Goal: Task Accomplishment & Management: Use online tool/utility

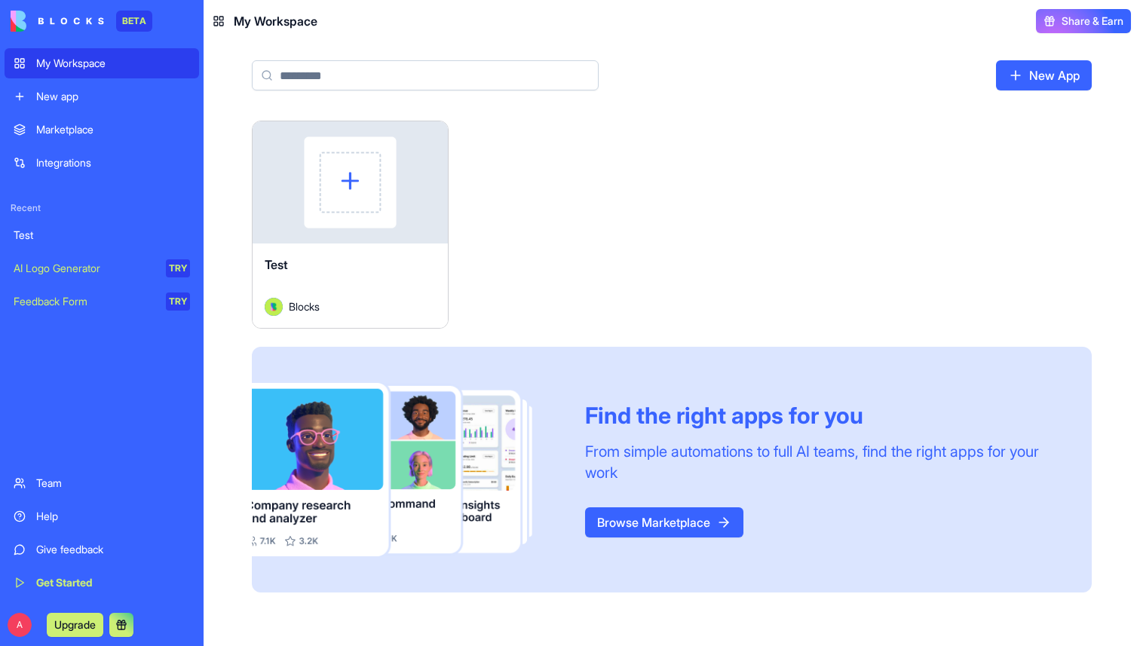
click at [100, 131] on div "Marketplace" at bounding box center [113, 129] width 154 height 15
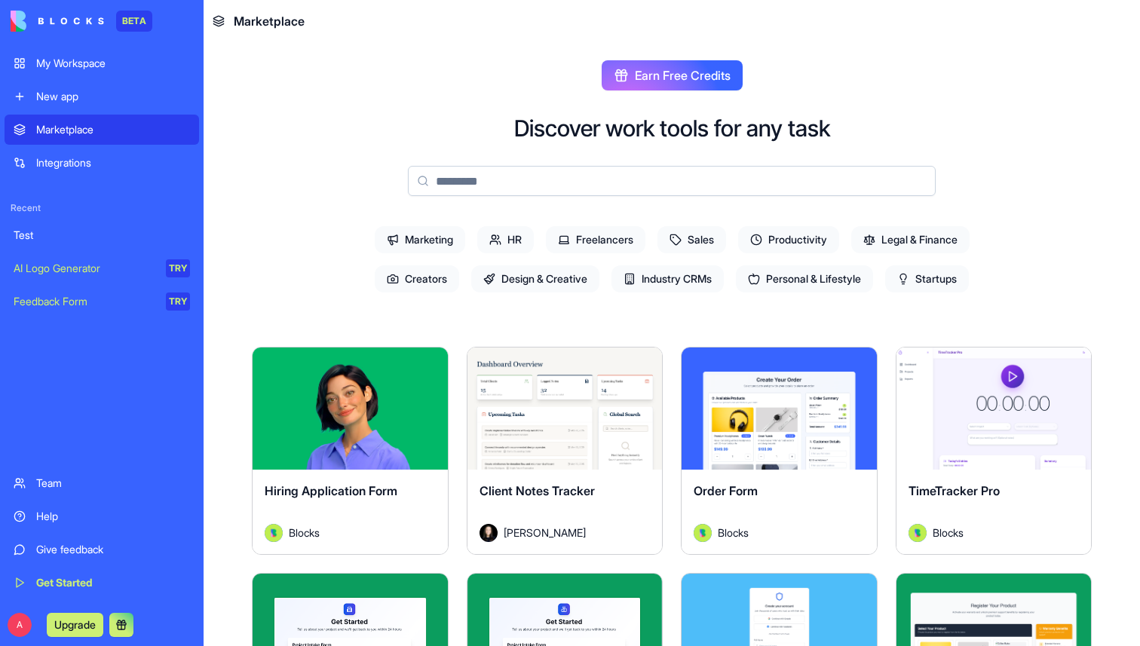
click at [87, 158] on div "Integrations" at bounding box center [113, 162] width 154 height 15
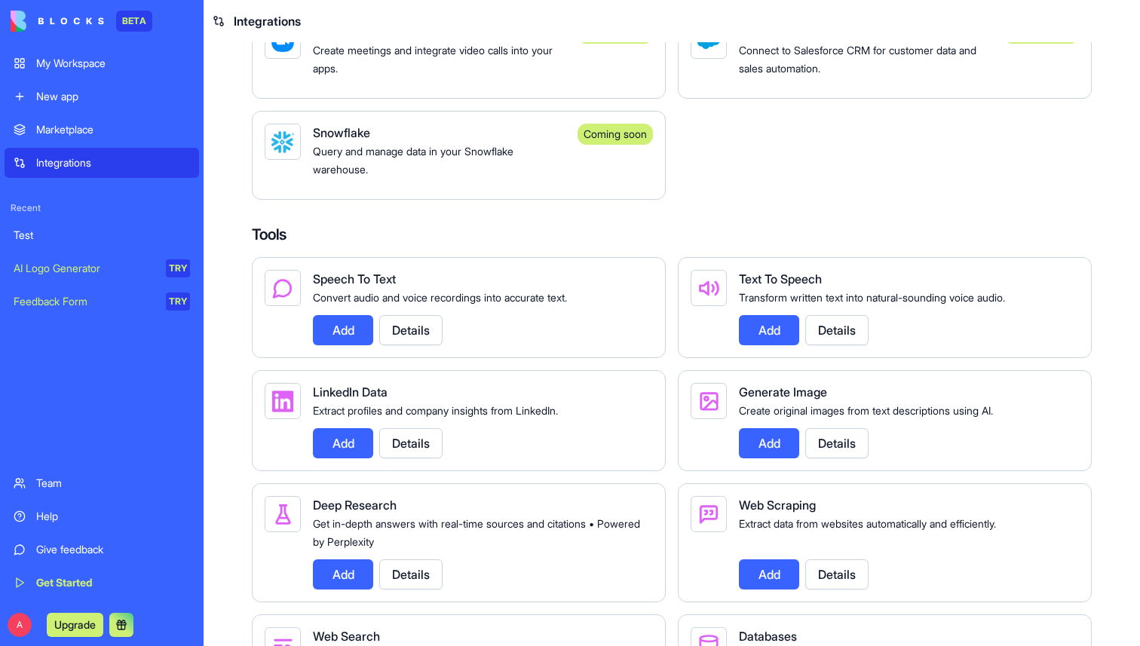
scroll to position [1432, 0]
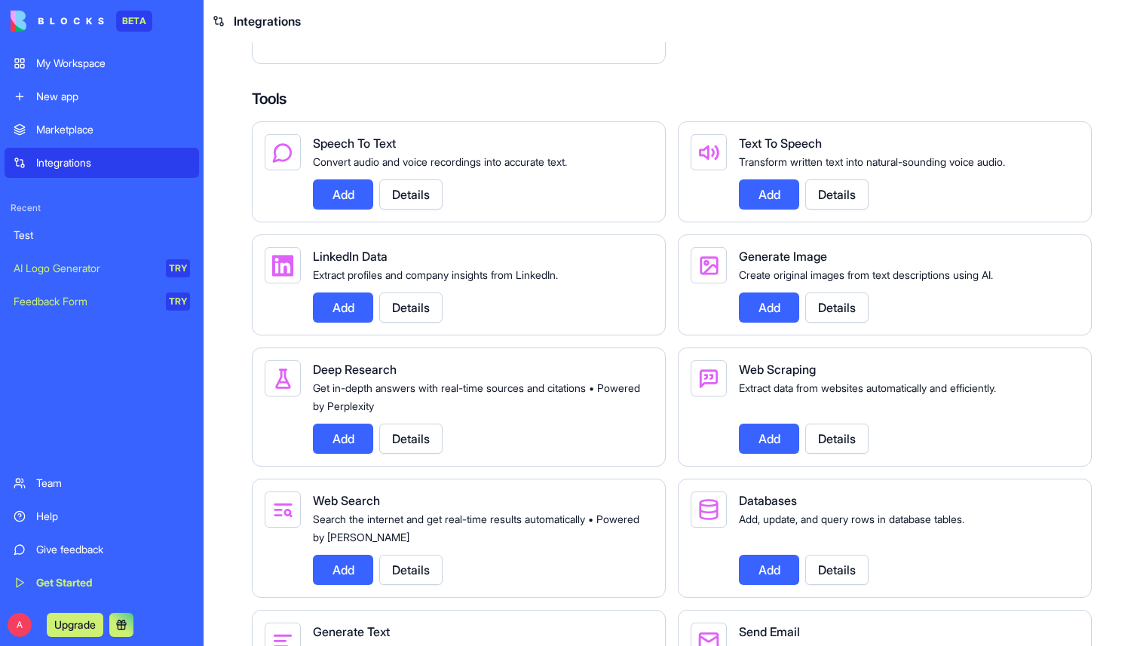
click at [75, 125] on div "Marketplace" at bounding box center [113, 129] width 154 height 15
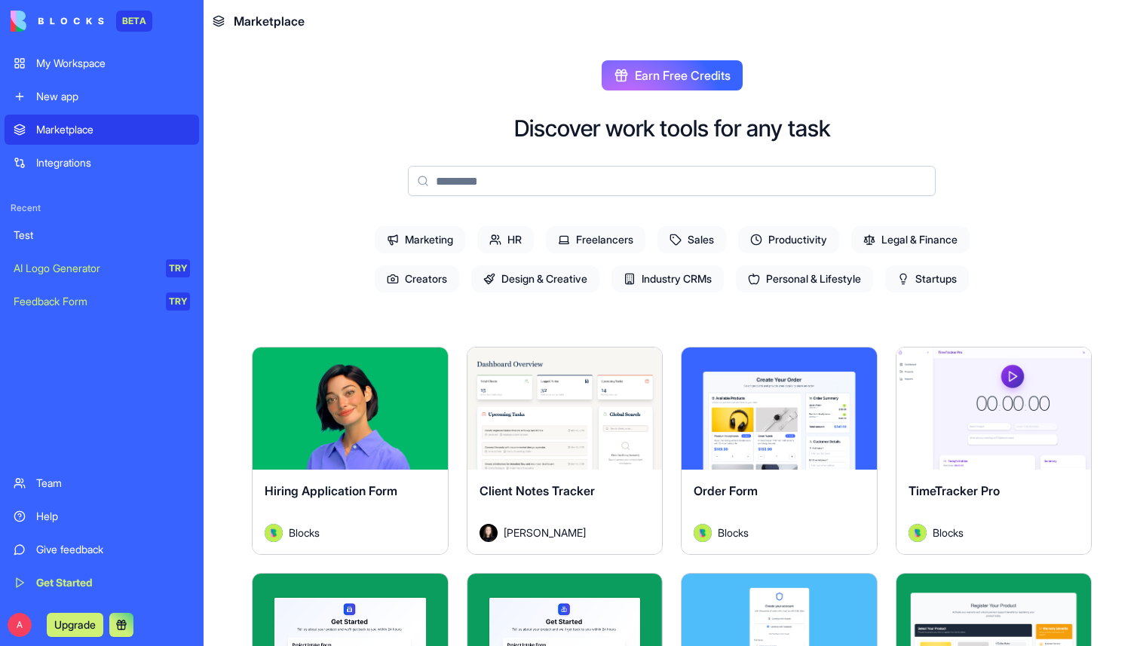
click at [467, 185] on input at bounding box center [672, 181] width 528 height 30
click at [701, 85] on button "Earn Free Credits" at bounding box center [672, 75] width 141 height 30
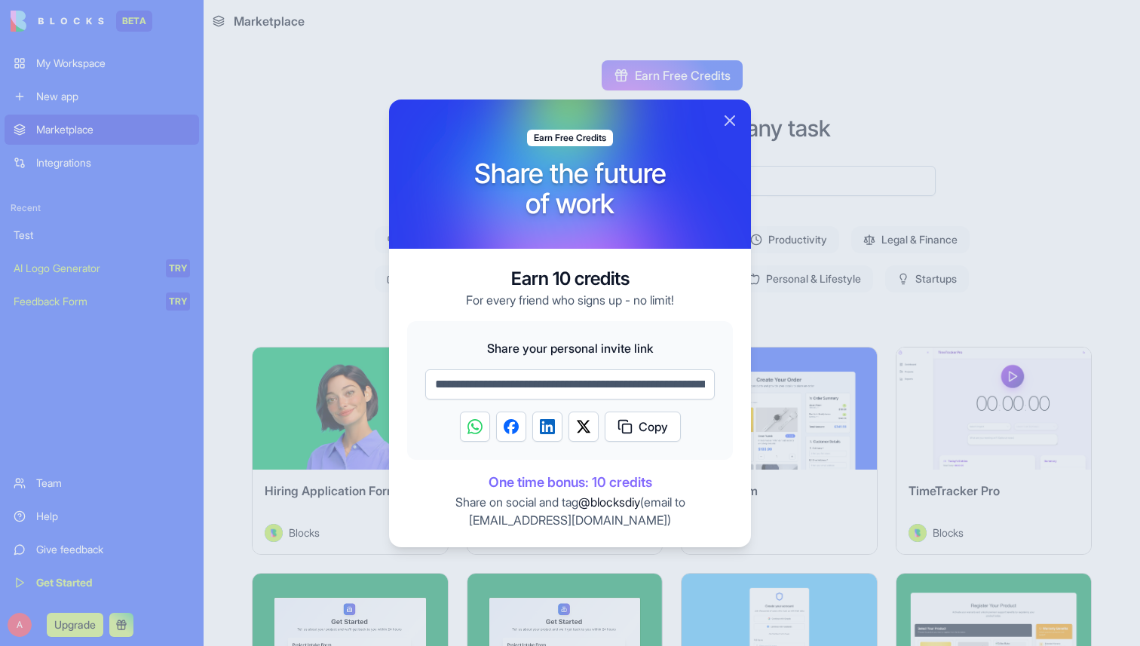
click at [671, 72] on div at bounding box center [570, 323] width 1140 height 646
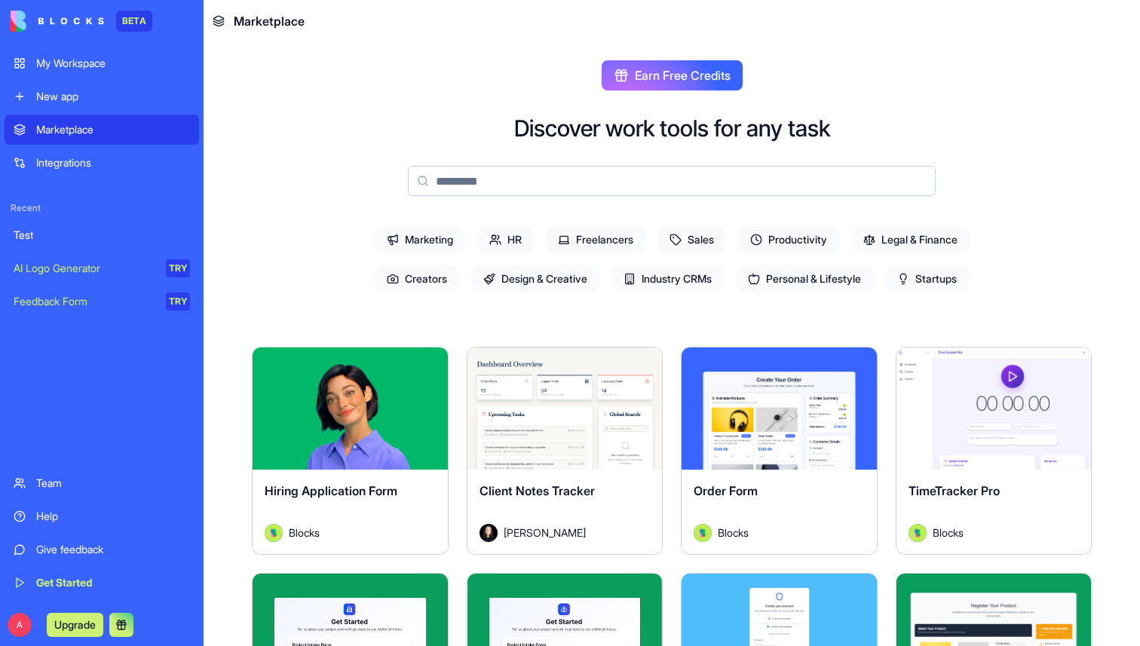
click at [671, 72] on span "Earn Free Credits" at bounding box center [683, 75] width 96 height 18
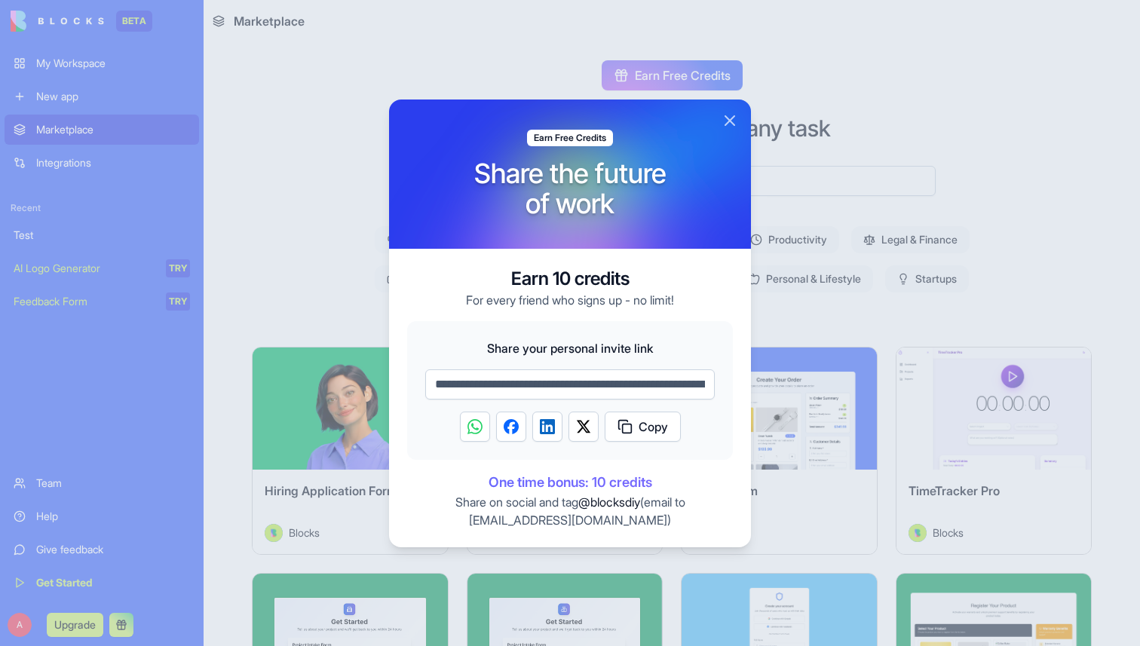
click at [724, 124] on button "Close" at bounding box center [730, 121] width 18 height 18
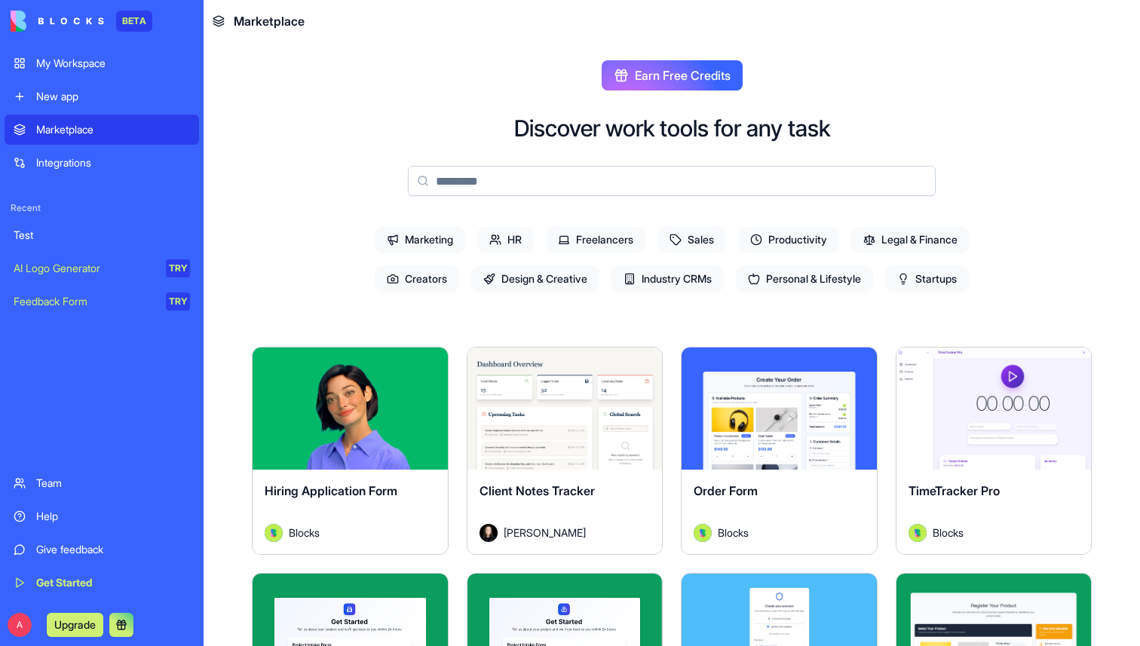
click at [108, 66] on div "My Workspace" at bounding box center [113, 63] width 154 height 15
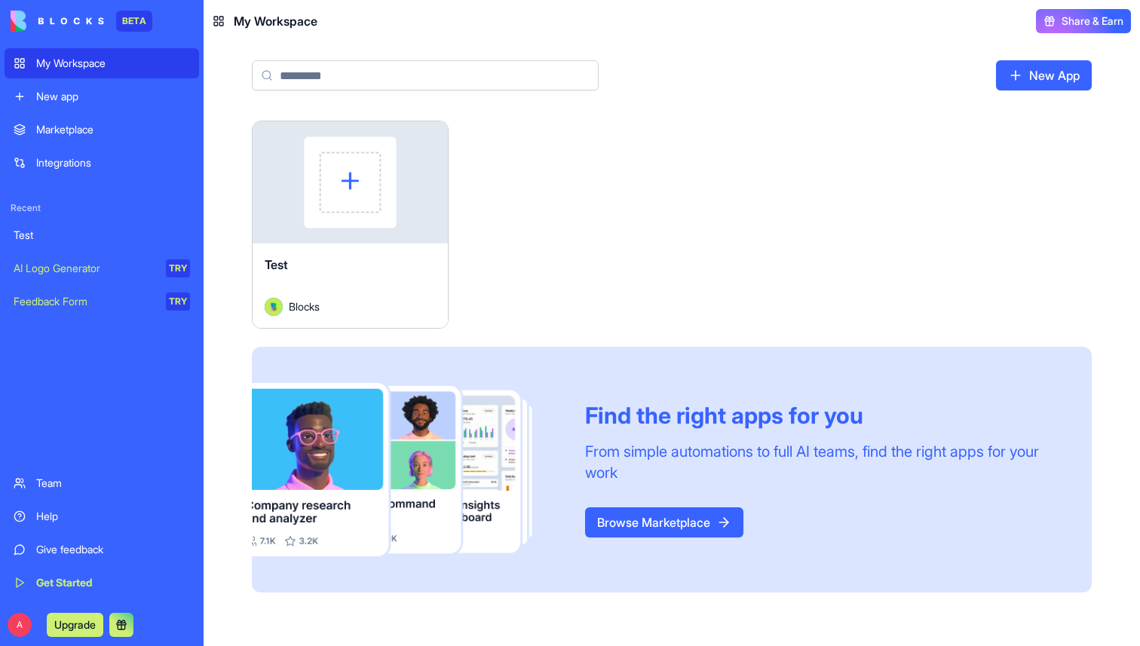
click at [316, 180] on button "Launch" at bounding box center [349, 182] width 113 height 30
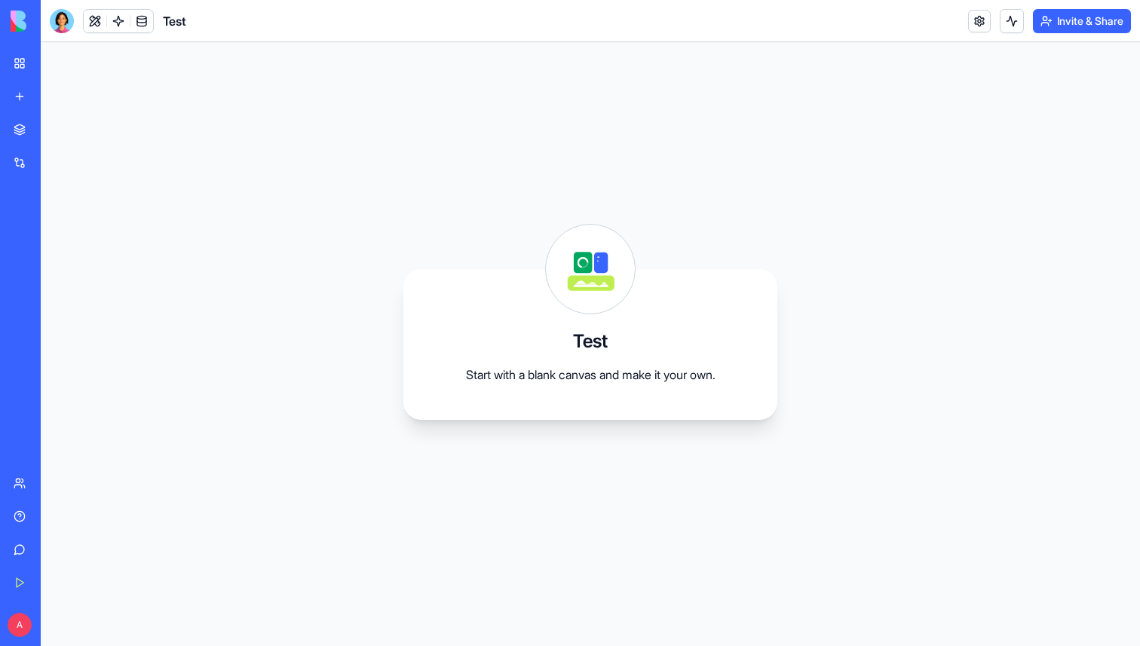
click at [19, 26] on img at bounding box center [57, 21] width 93 height 21
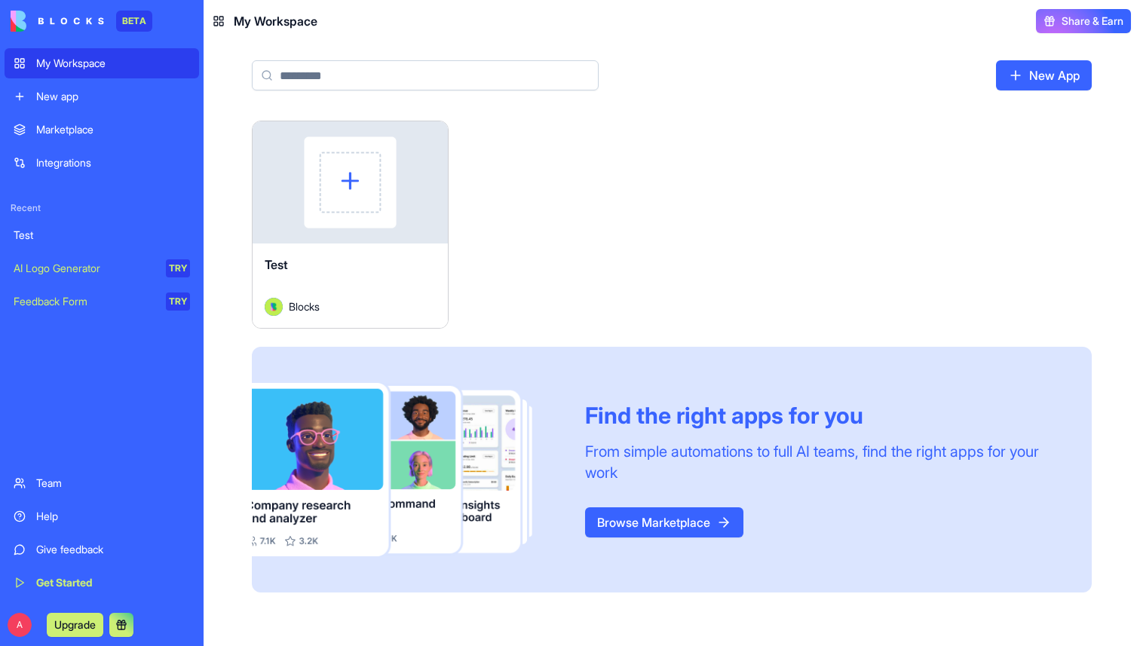
click at [66, 93] on div "New app" at bounding box center [113, 96] width 154 height 15
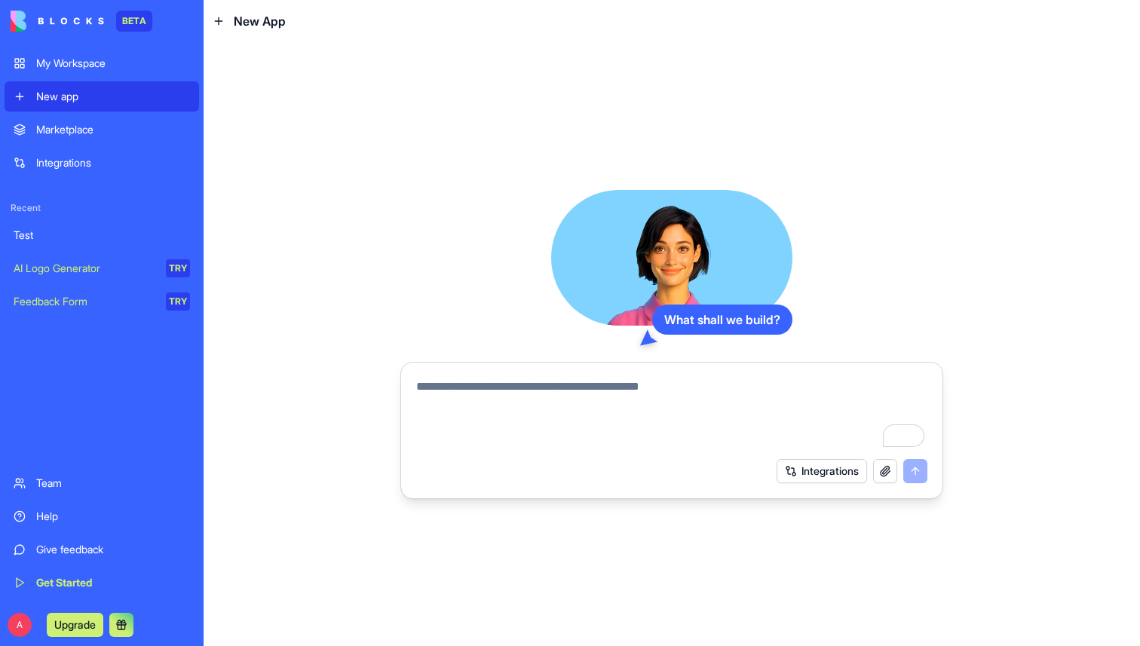
click at [598, 398] on textarea "To enrich screen reader interactions, please activate Accessibility in Grammarl…" at bounding box center [671, 414] width 511 height 72
click at [597, 390] on textarea "To enrich screen reader interactions, please activate Accessibility in Grammarl…" at bounding box center [671, 414] width 511 height 72
click at [480, 394] on textarea "To enrich screen reader interactions, please activate Accessibility in Grammarl…" at bounding box center [671, 414] width 511 height 72
paste textarea "**********"
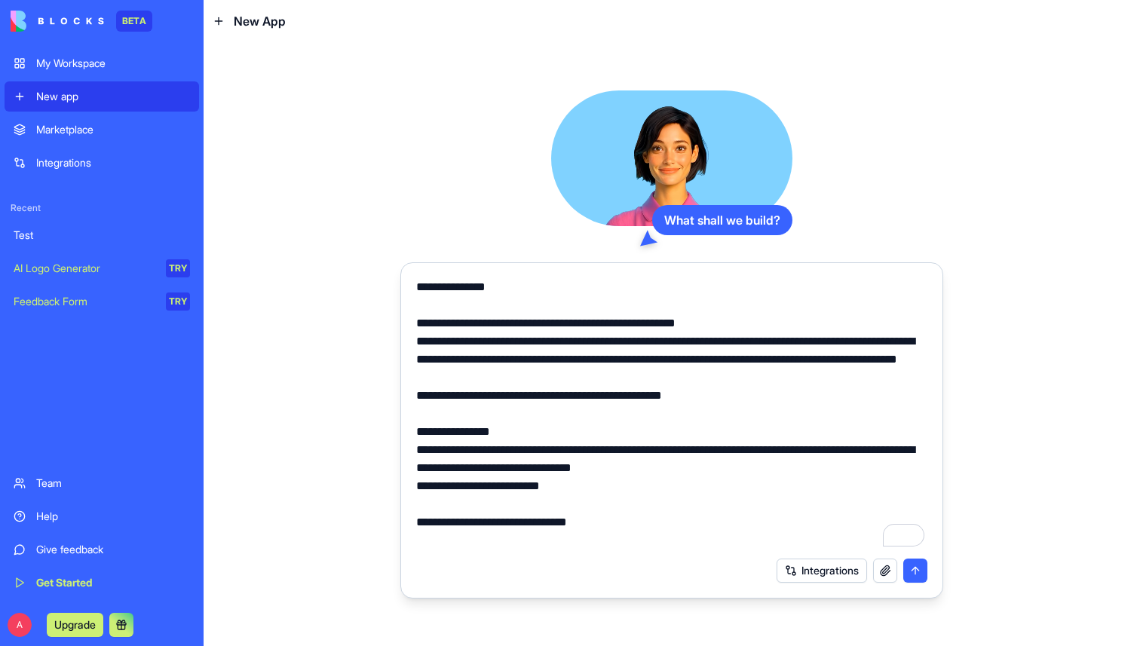
scroll to position [323, 0]
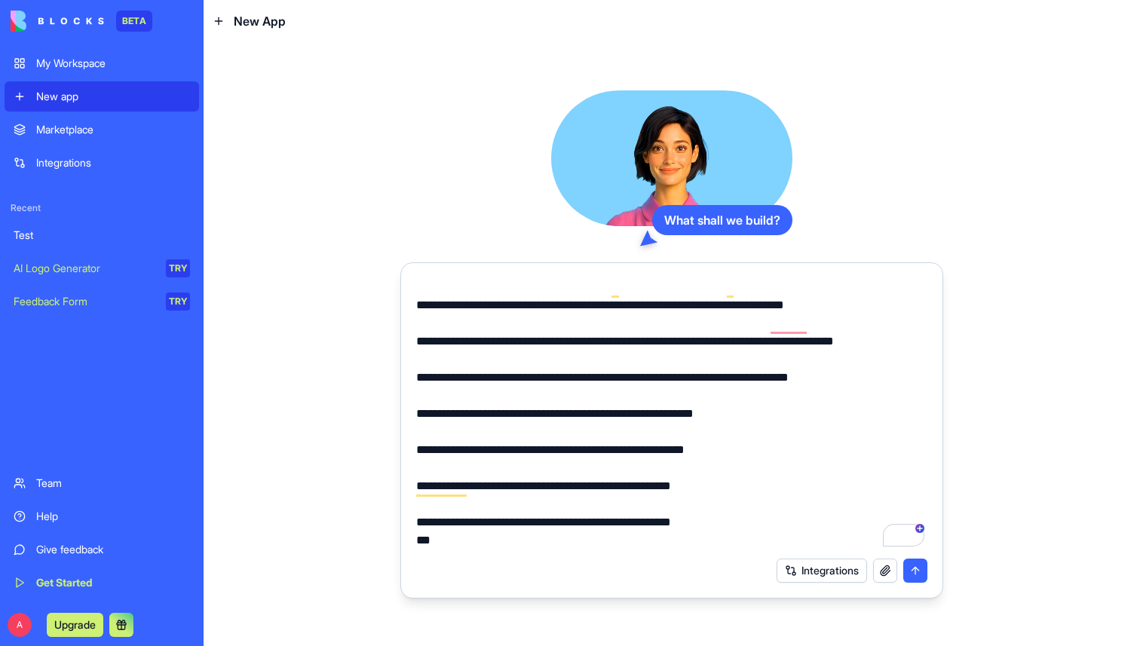
type textarea "**********"
click at [921, 569] on button "submit" at bounding box center [915, 571] width 24 height 24
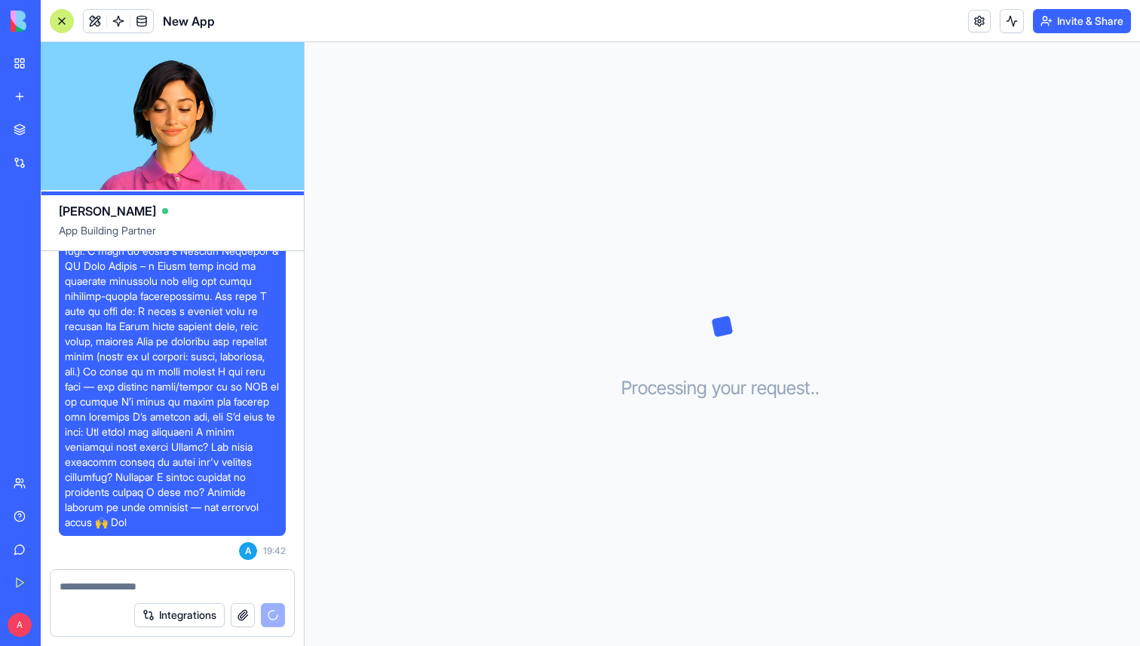
scroll to position [333, 0]
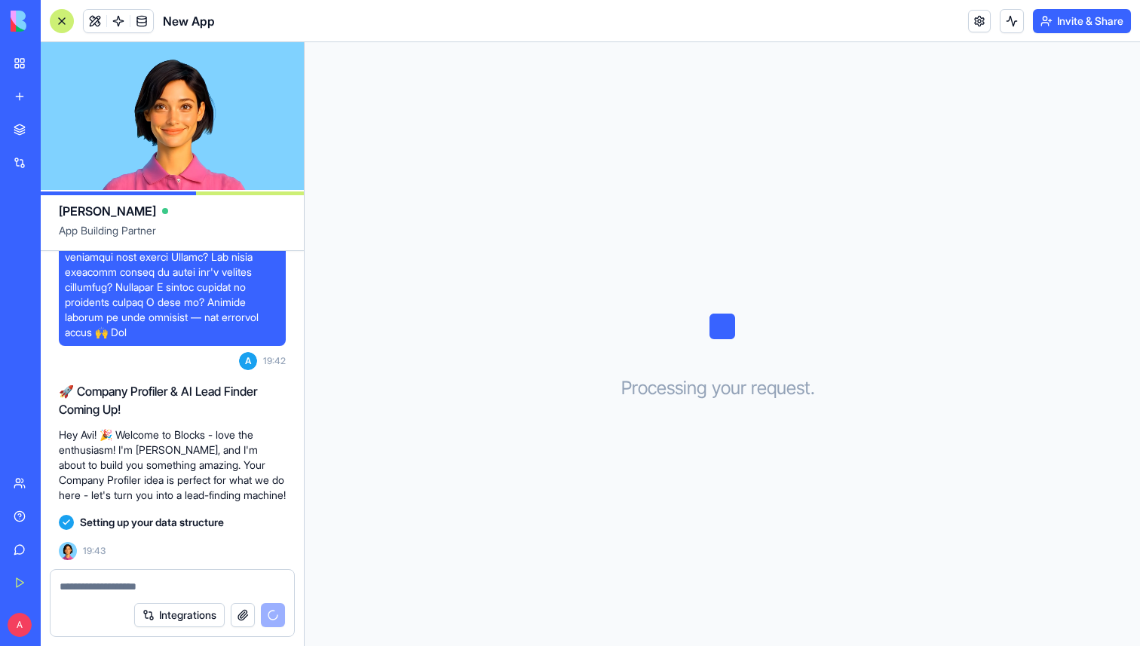
click at [106, 582] on textarea at bounding box center [172, 586] width 225 height 15
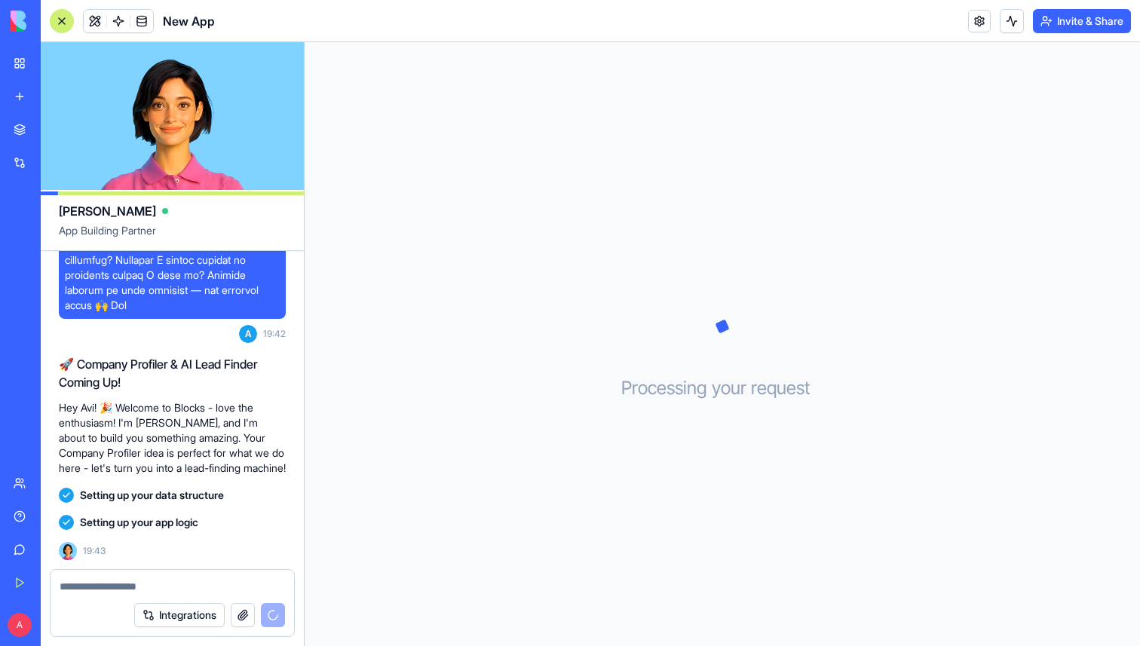
click at [975, 128] on div "Processing your request . . ." at bounding box center [722, 344] width 835 height 604
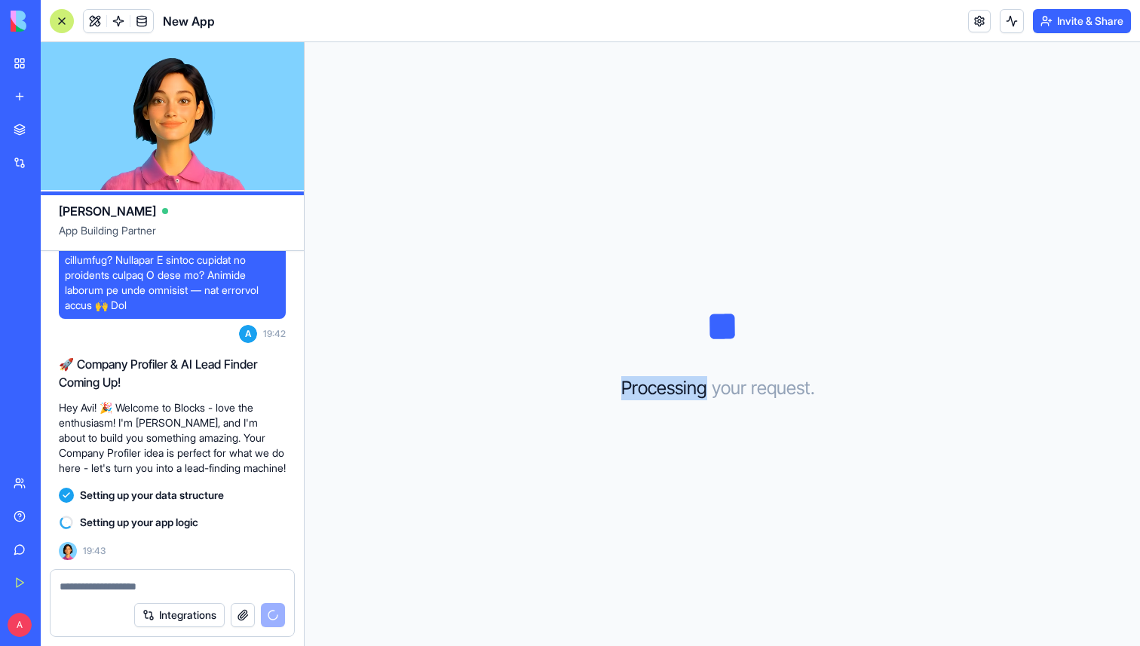
click at [641, 366] on div "Processing your request . . ." at bounding box center [722, 344] width 835 height 604
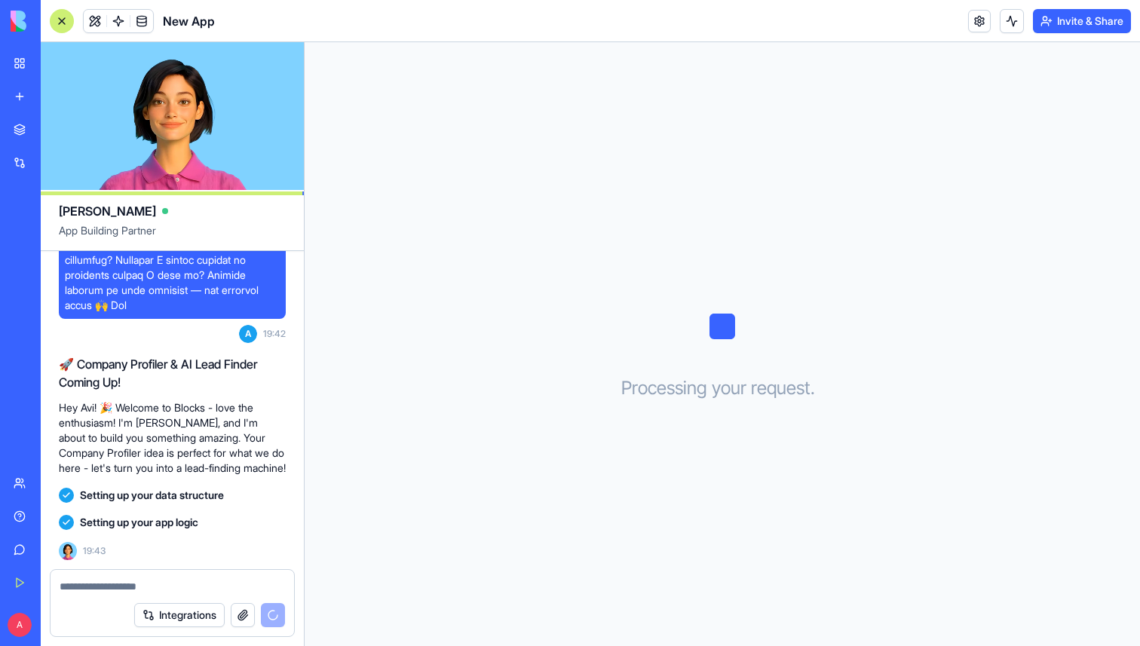
click at [159, 137] on video at bounding box center [172, 116] width 263 height 148
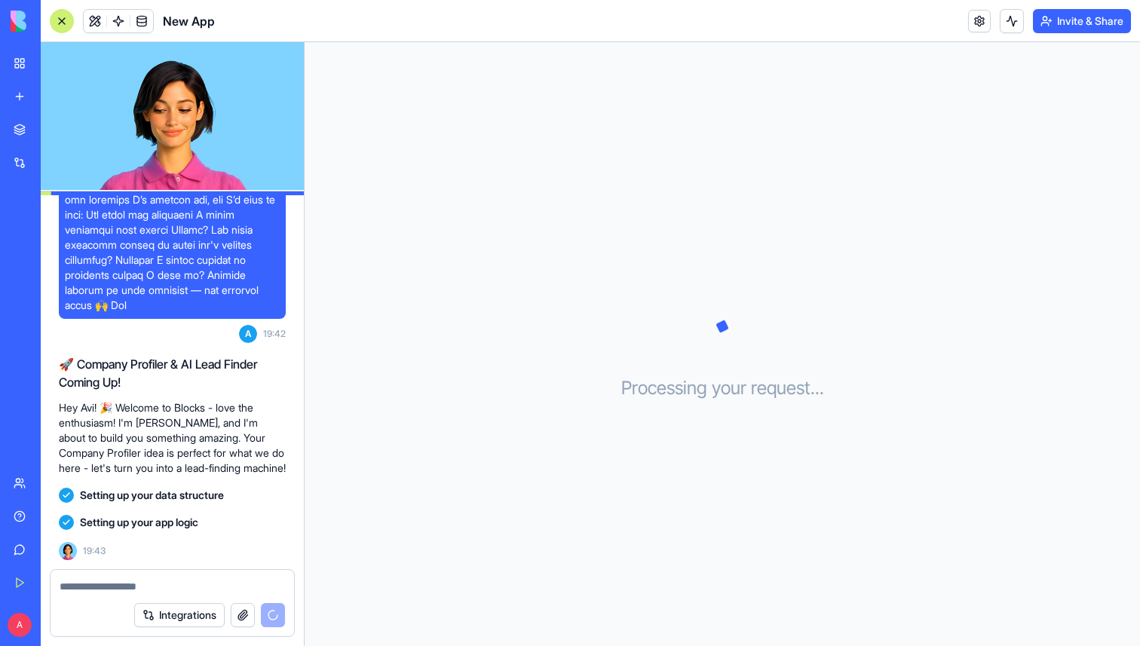
scroll to position [299, 0]
click at [155, 228] on span at bounding box center [172, 109] width 215 height 407
click at [155, 152] on video at bounding box center [172, 116] width 263 height 148
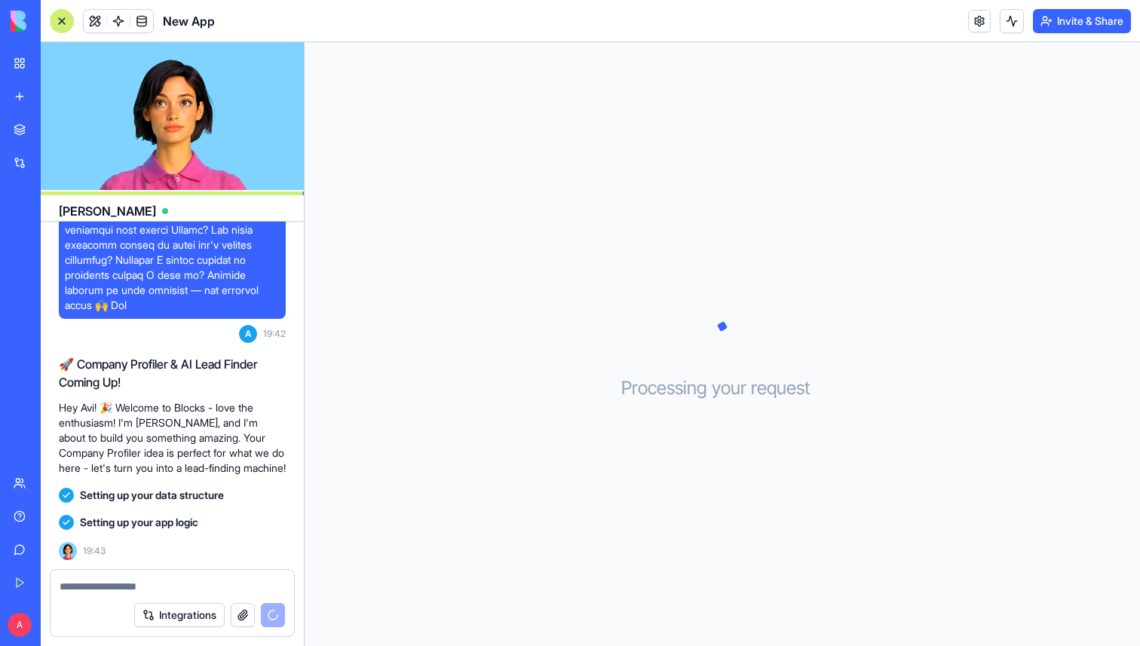
scroll to position [360, 0]
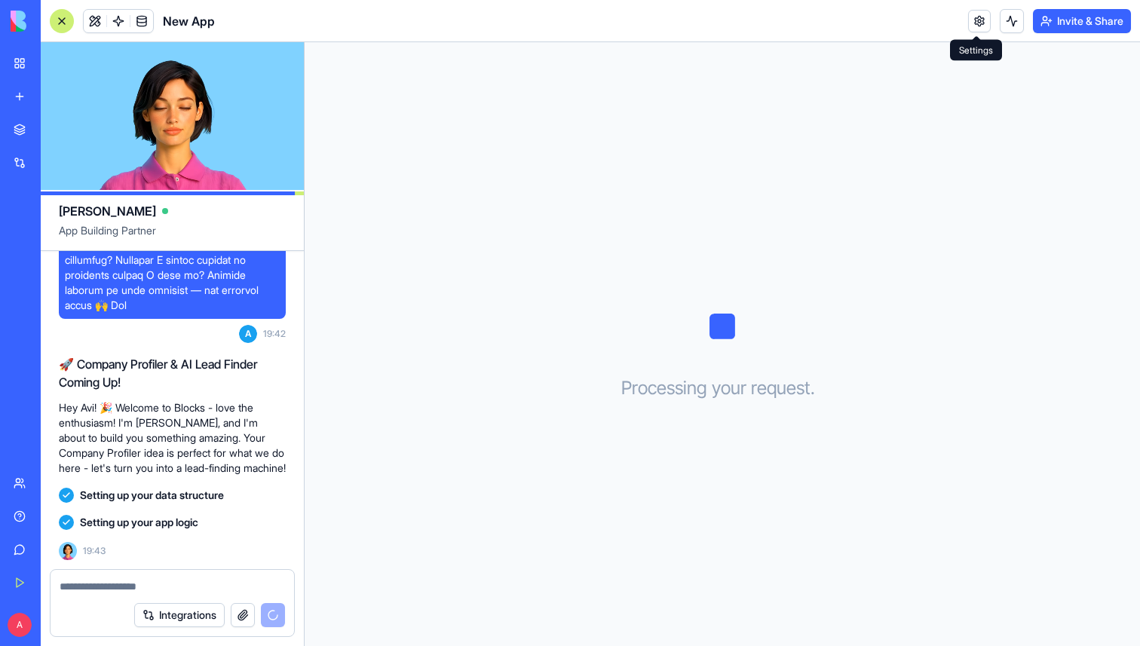
click at [972, 24] on link at bounding box center [979, 21] width 23 height 23
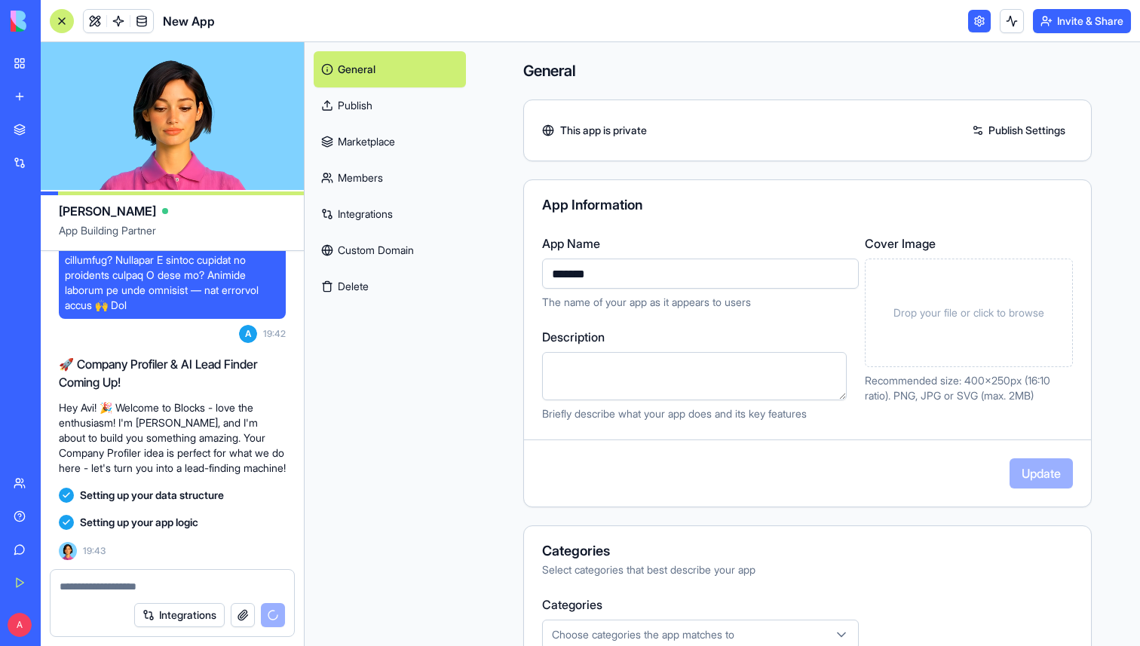
scroll to position [388, 0]
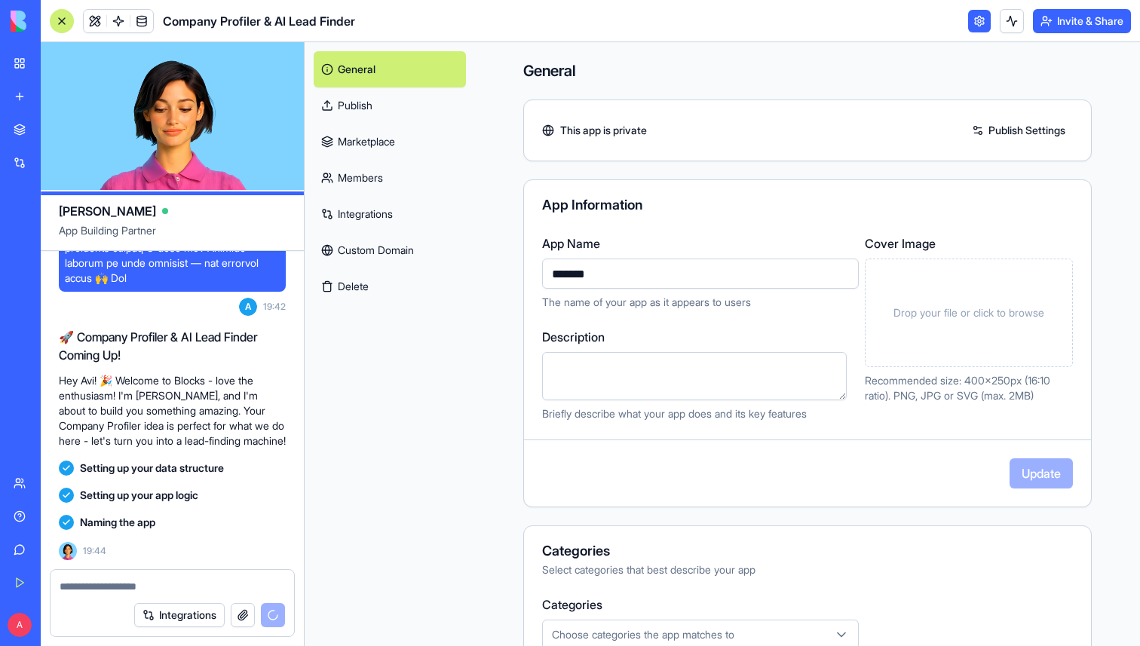
click at [976, 27] on link at bounding box center [979, 21] width 23 height 23
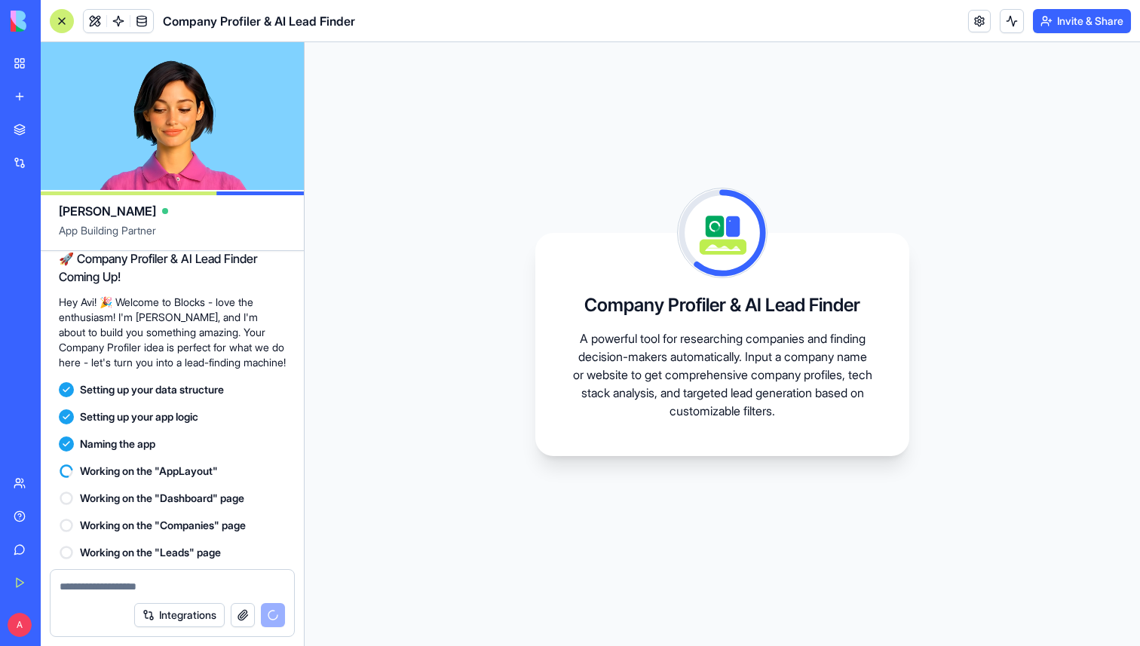
scroll to position [496, 0]
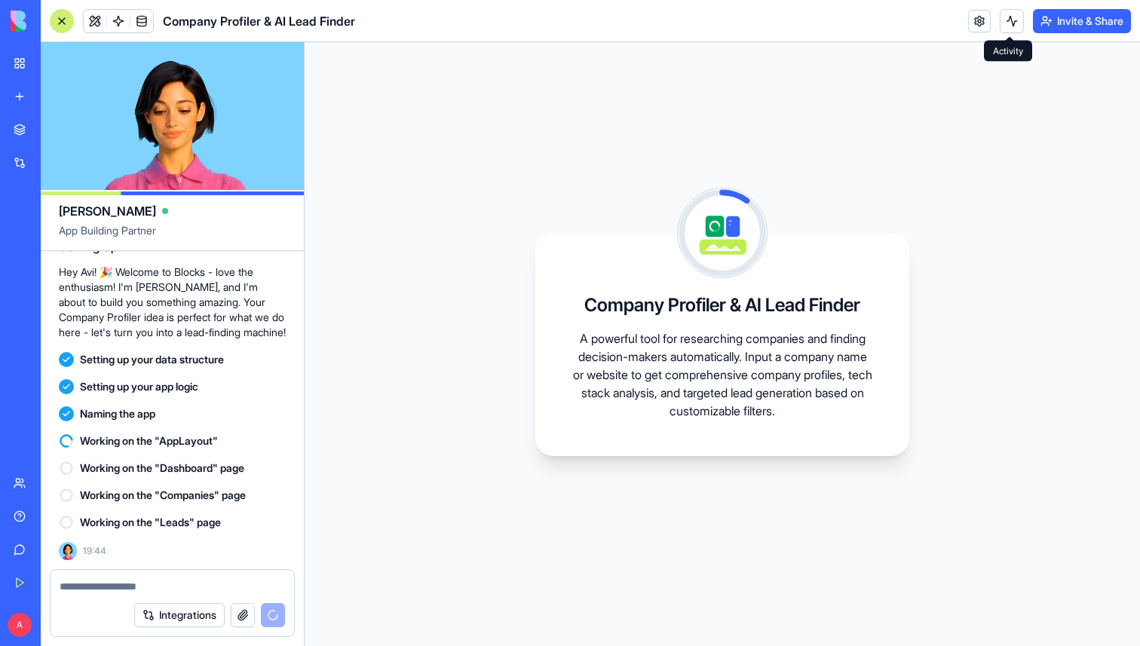
click at [1001, 24] on button at bounding box center [1012, 21] width 24 height 24
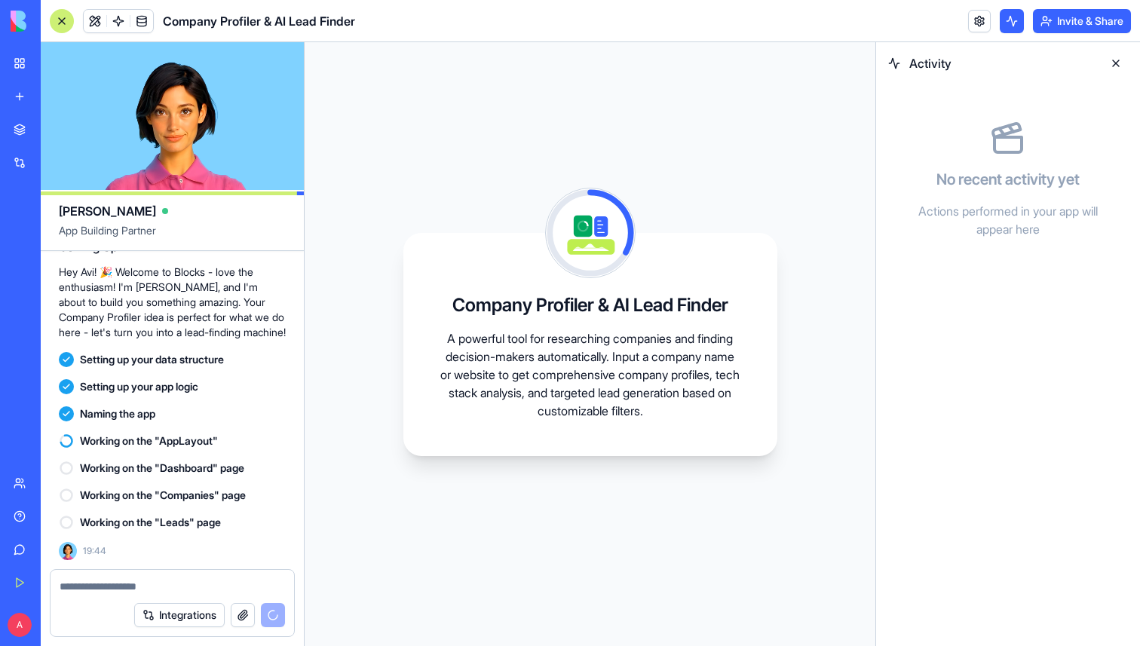
click at [1120, 64] on button at bounding box center [1116, 63] width 24 height 24
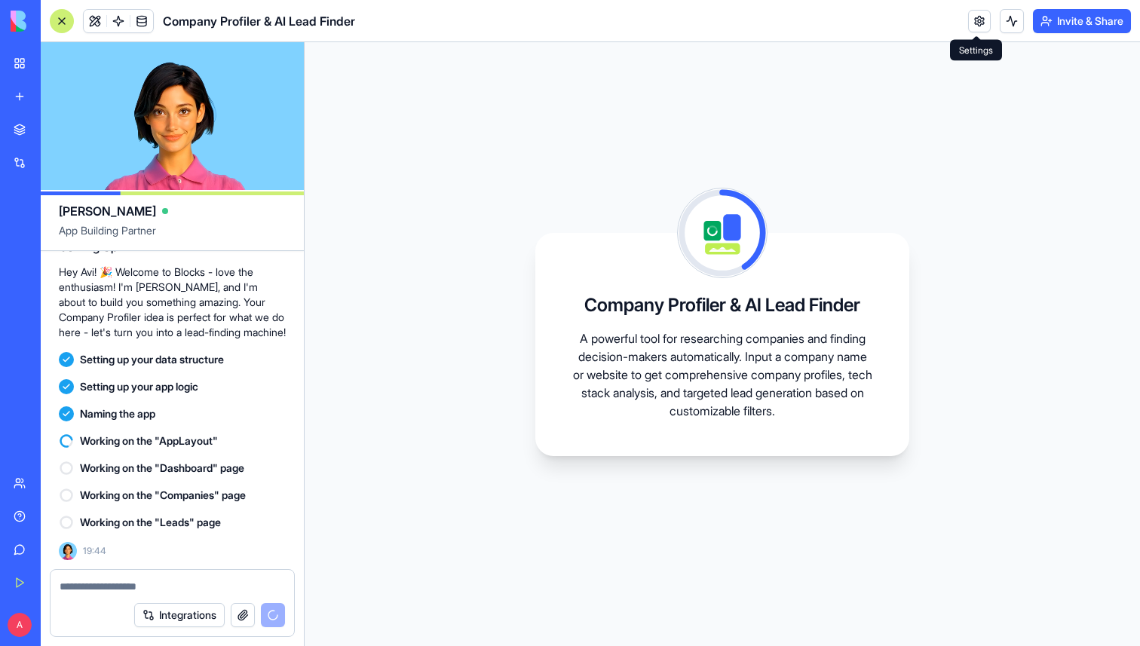
click at [976, 15] on link at bounding box center [979, 21] width 23 height 23
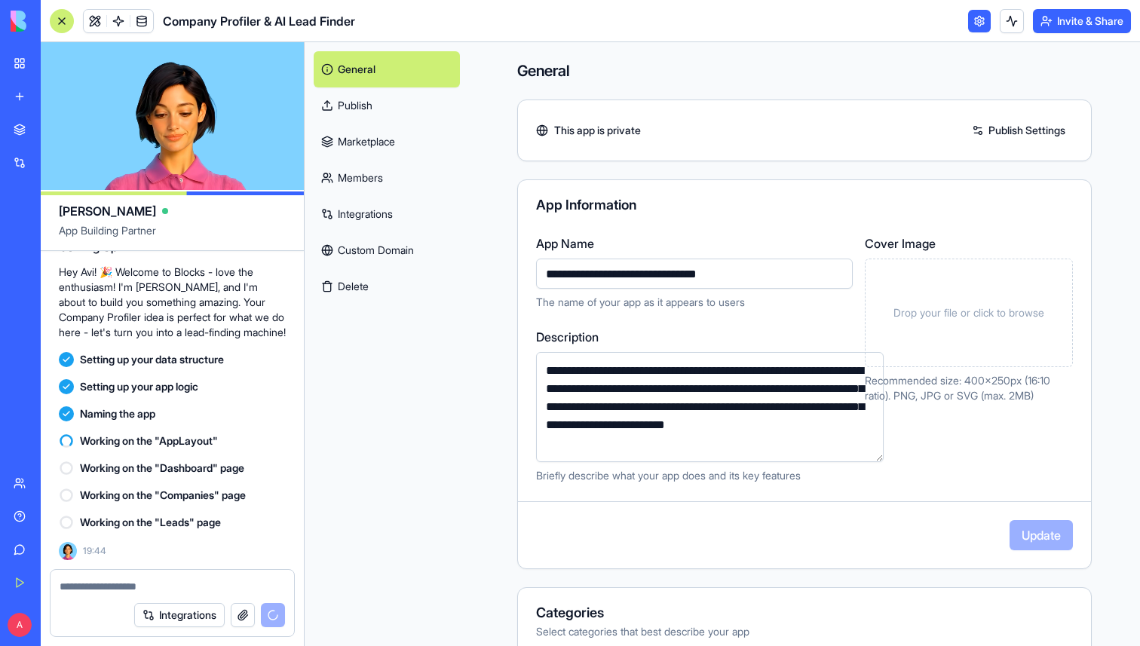
click at [656, 201] on div "App Information" at bounding box center [804, 205] width 537 height 14
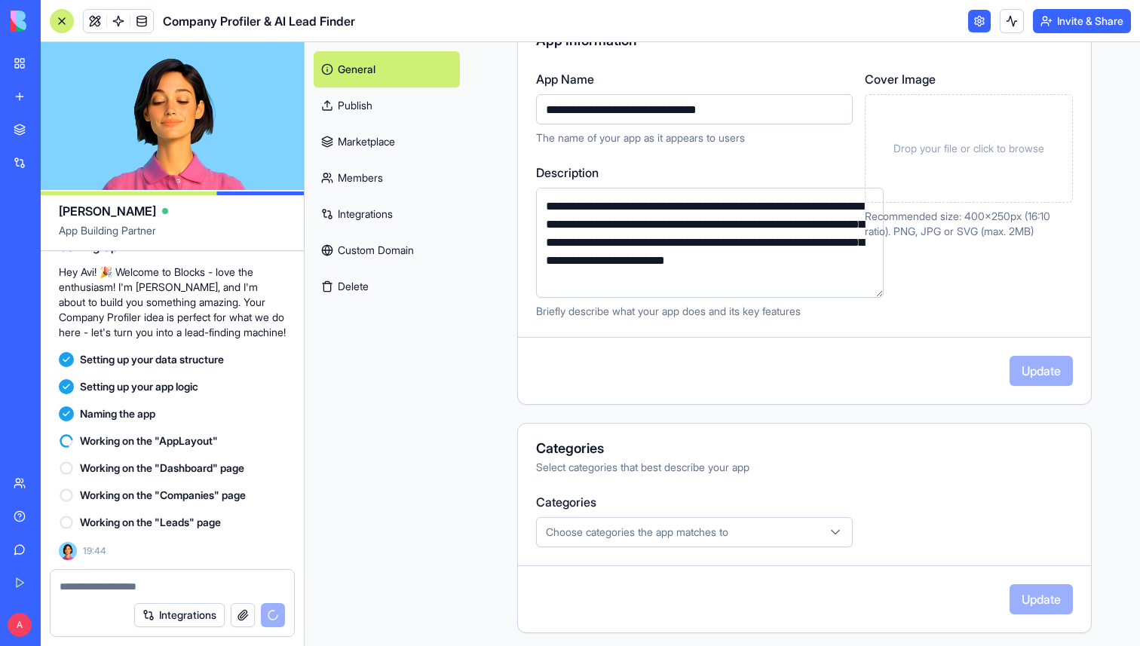
scroll to position [326, 0]
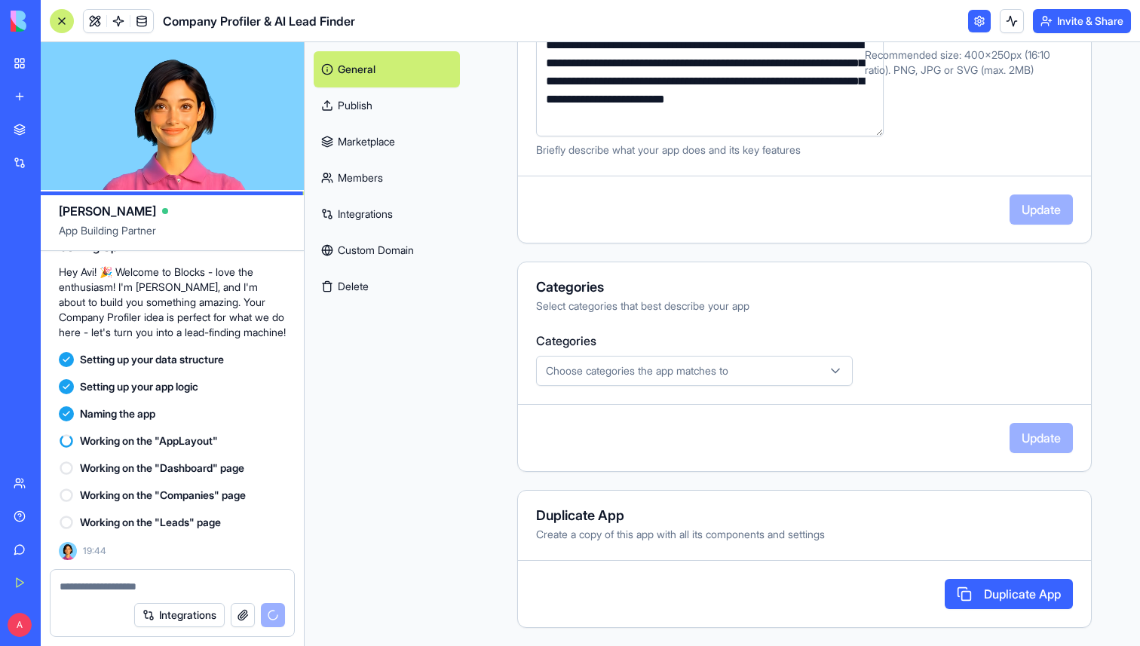
click at [565, 367] on span "Choose categories the app matches to" at bounding box center [637, 370] width 182 height 15
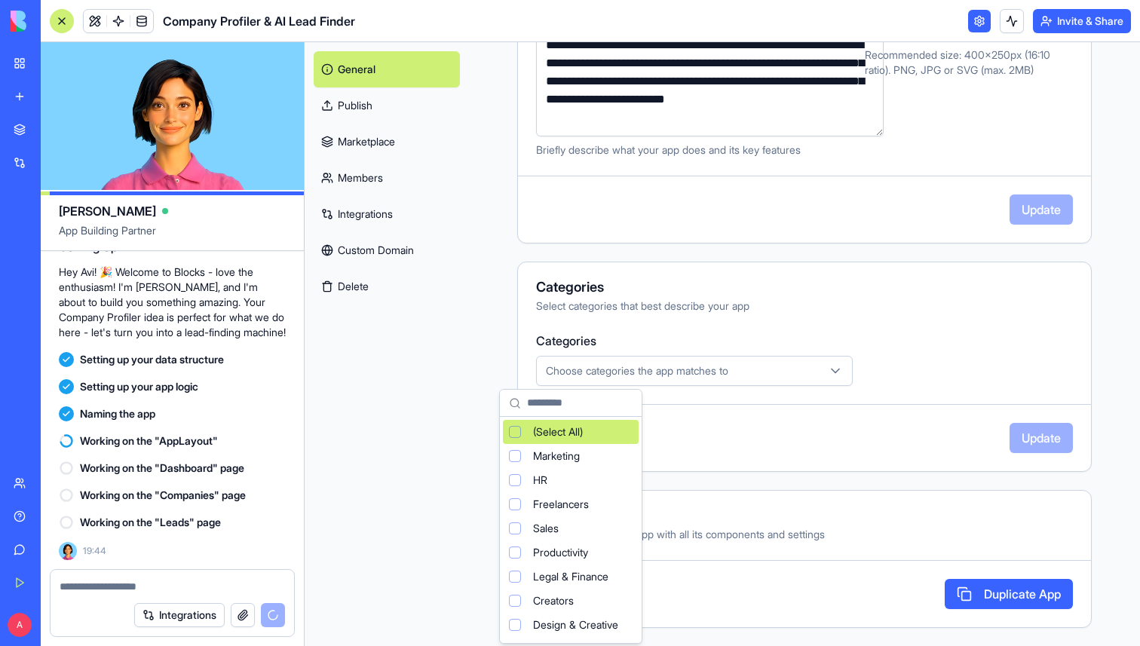
click at [565, 367] on html "**********" at bounding box center [570, 323] width 1140 height 646
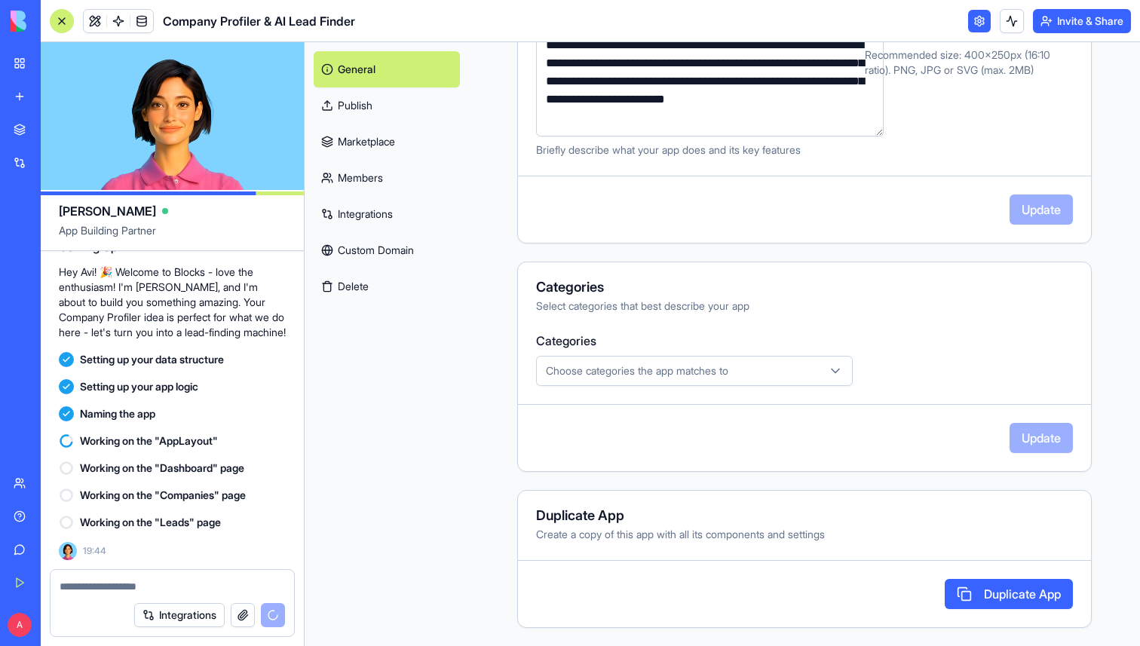
scroll to position [0, 0]
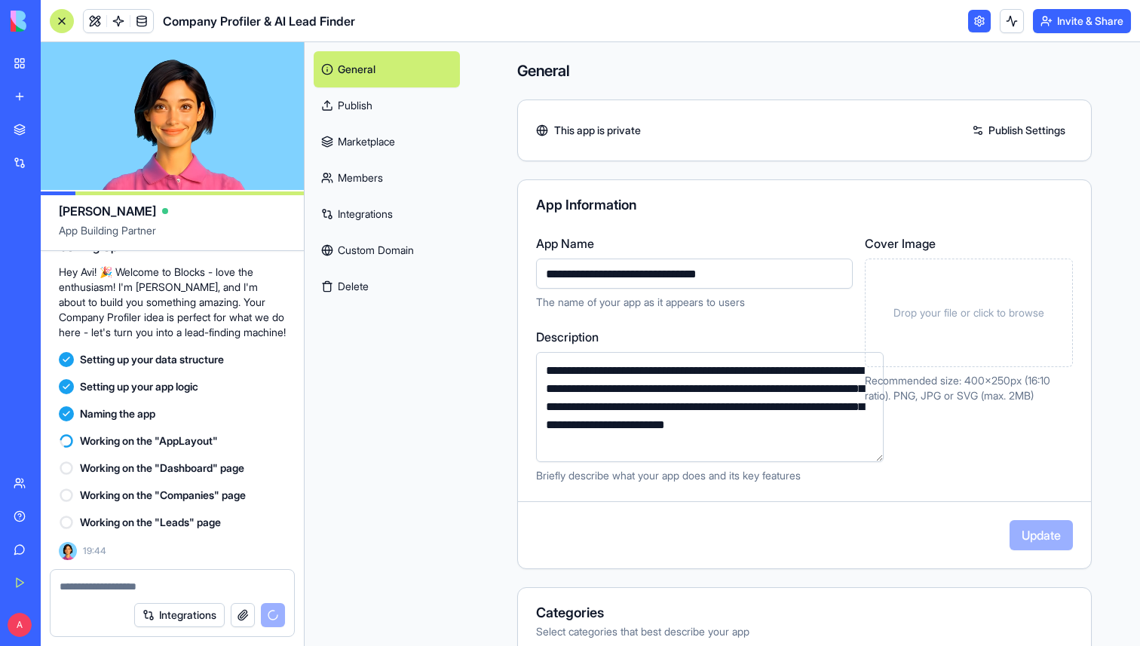
click at [979, 23] on link at bounding box center [979, 21] width 23 height 23
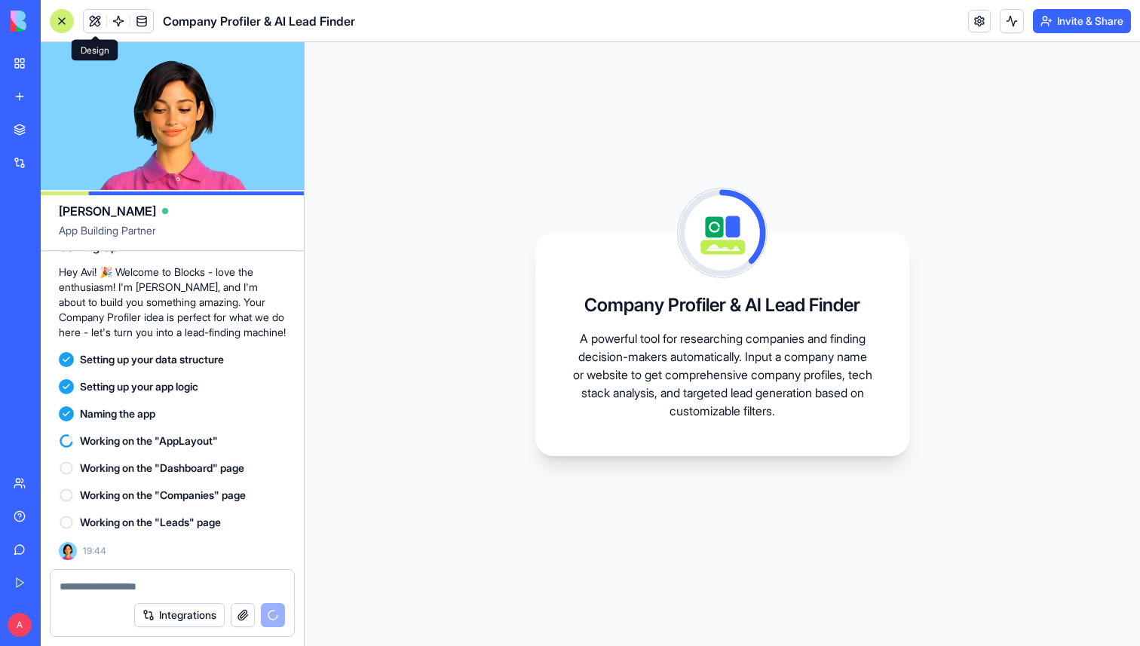
click at [102, 25] on button at bounding box center [95, 21] width 23 height 23
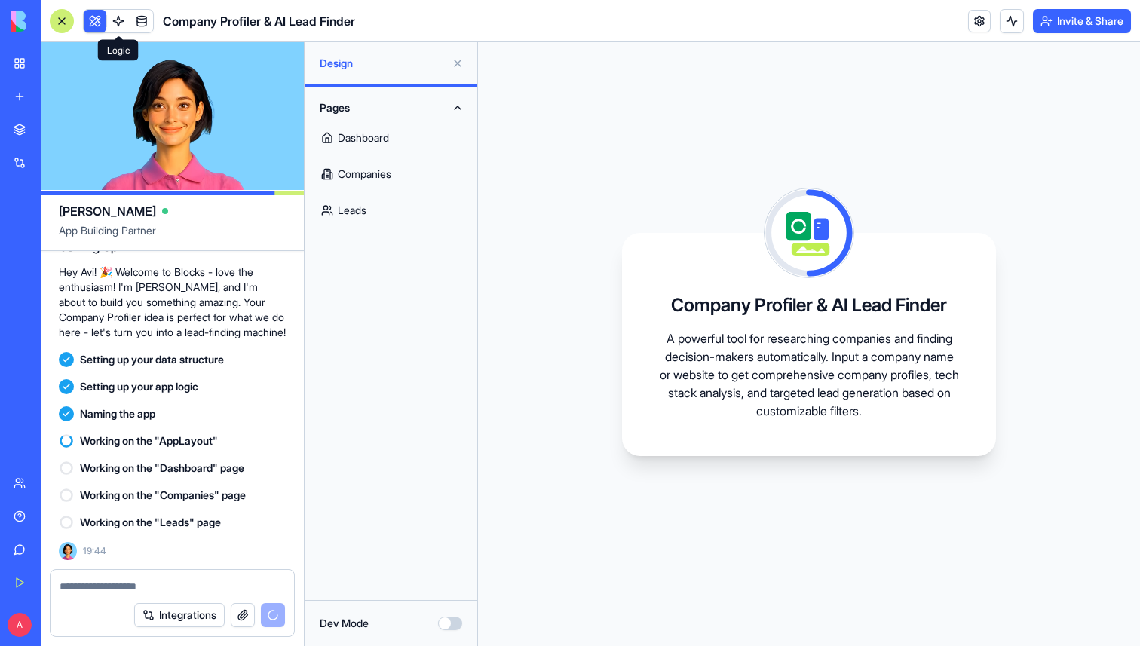
click at [116, 23] on link at bounding box center [118, 21] width 23 height 23
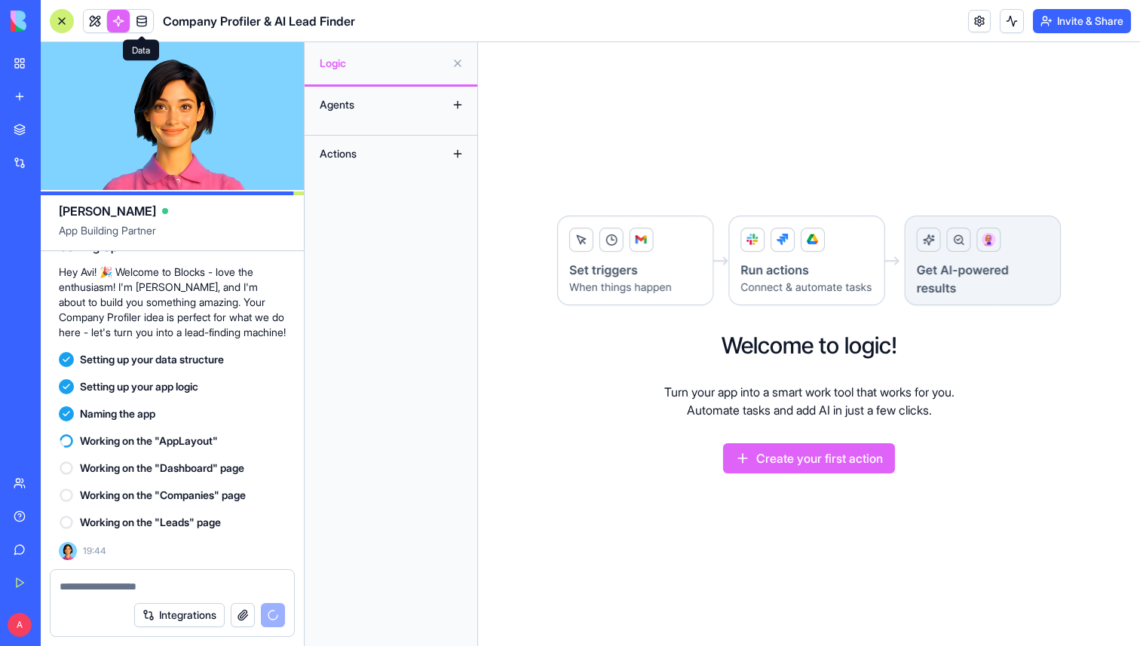
click at [134, 24] on link at bounding box center [141, 21] width 23 height 23
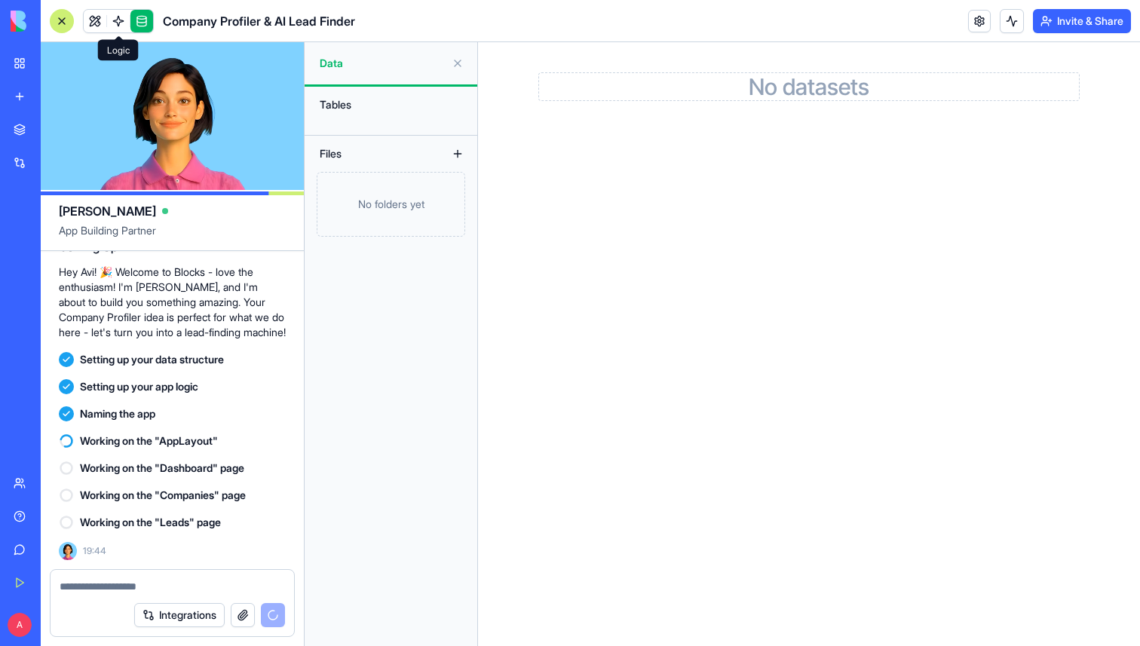
click at [112, 24] on link at bounding box center [118, 21] width 23 height 23
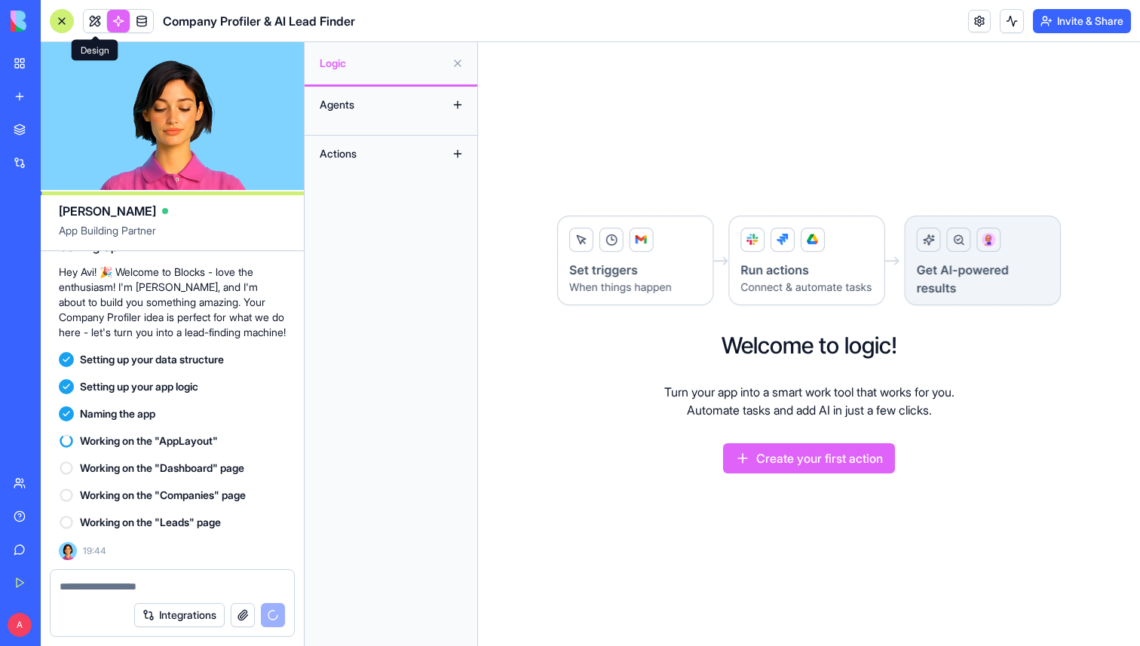
click at [88, 26] on link at bounding box center [95, 21] width 23 height 23
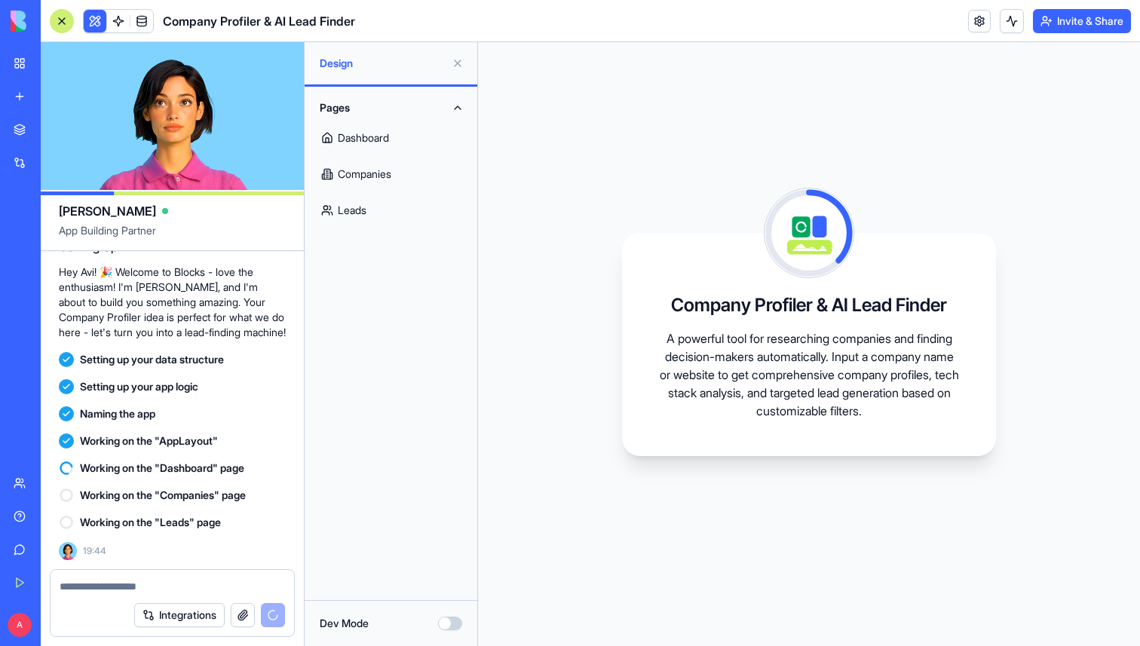
click at [385, 140] on link "Dashboard" at bounding box center [391, 138] width 155 height 36
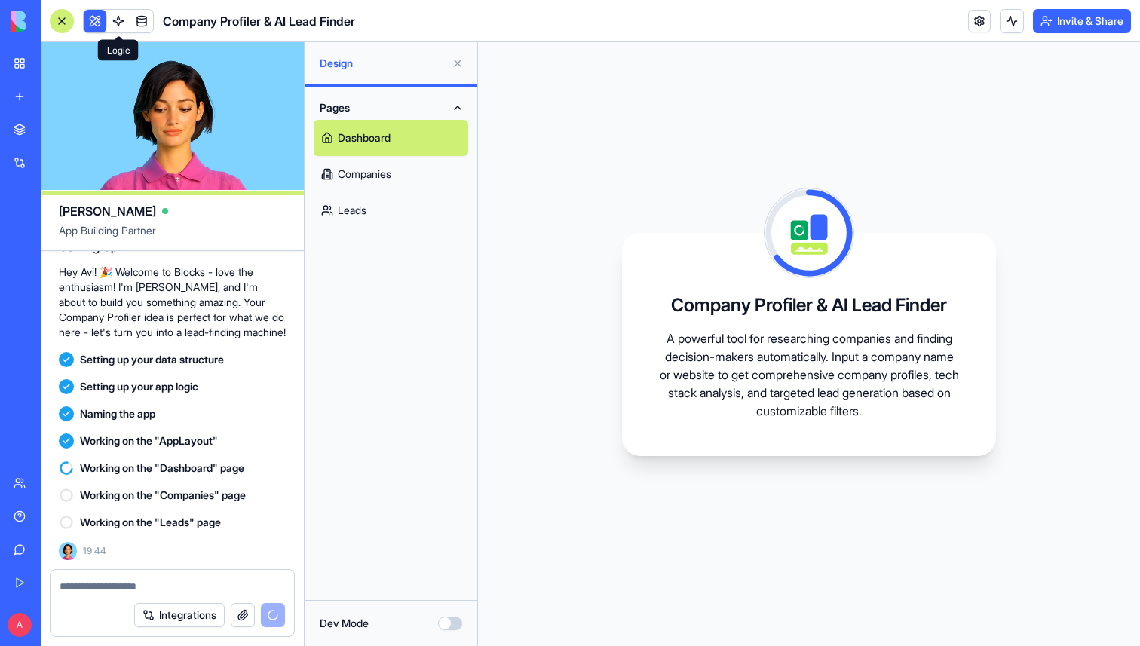
click at [119, 17] on link at bounding box center [118, 21] width 23 height 23
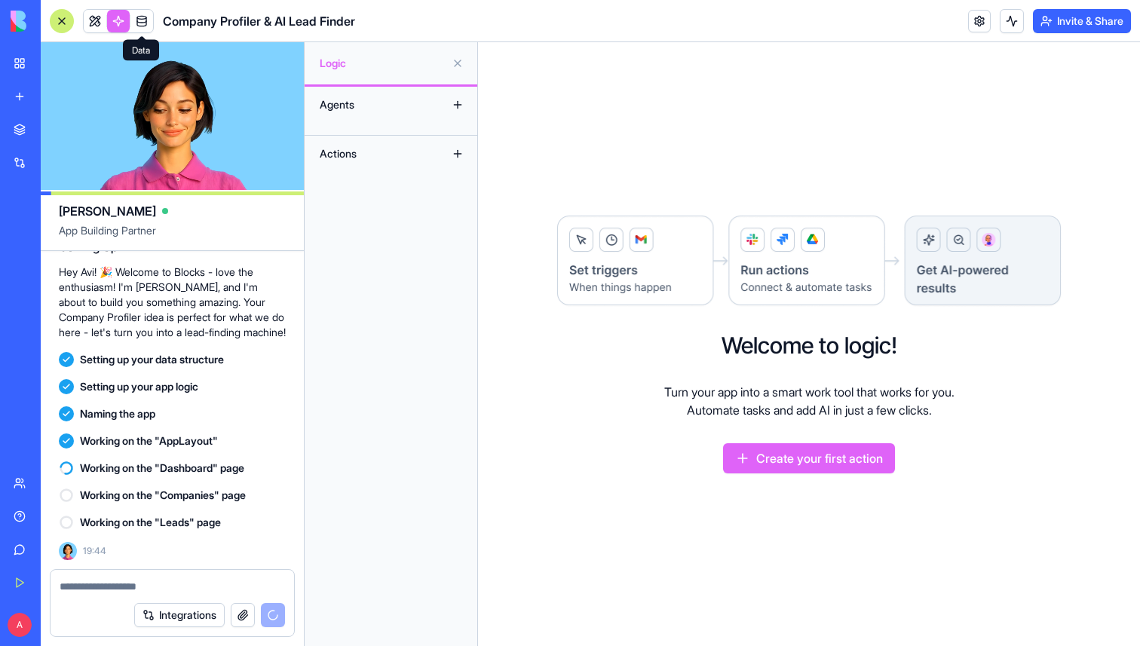
click at [139, 21] on link at bounding box center [141, 21] width 23 height 23
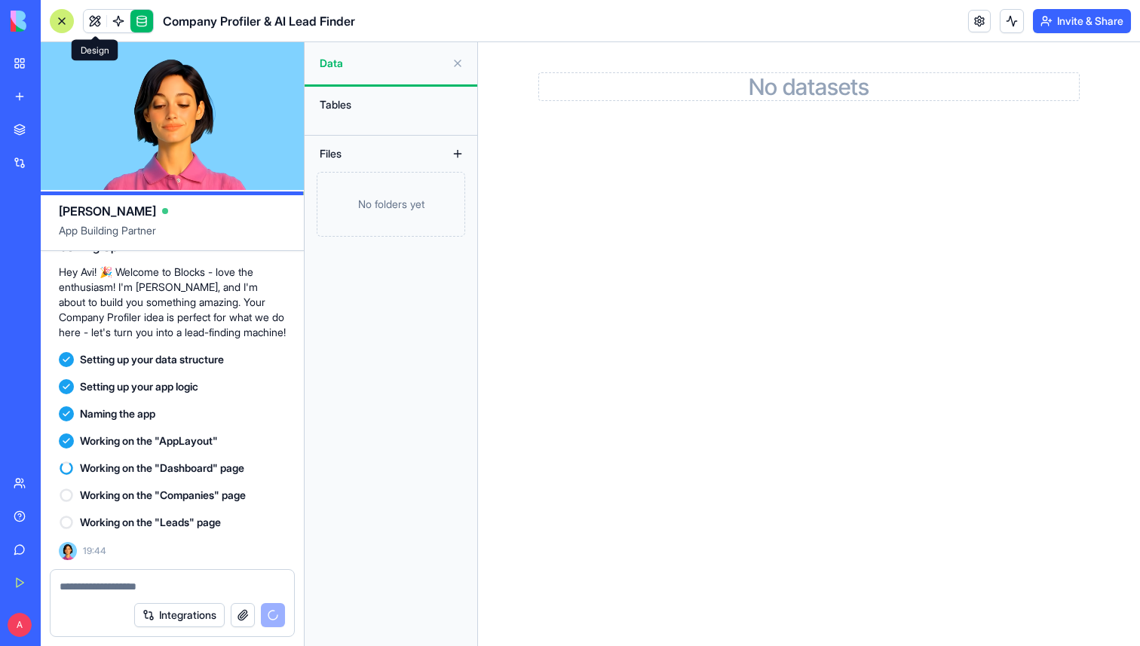
click at [93, 20] on link at bounding box center [95, 21] width 23 height 23
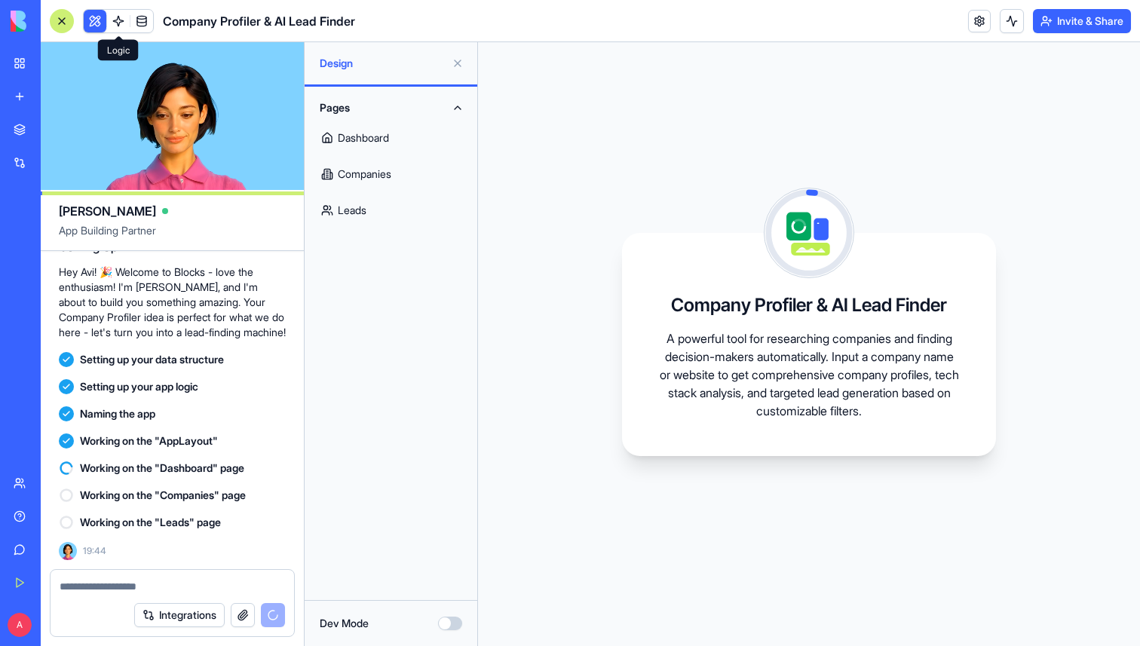
click at [125, 18] on link at bounding box center [118, 21] width 23 height 23
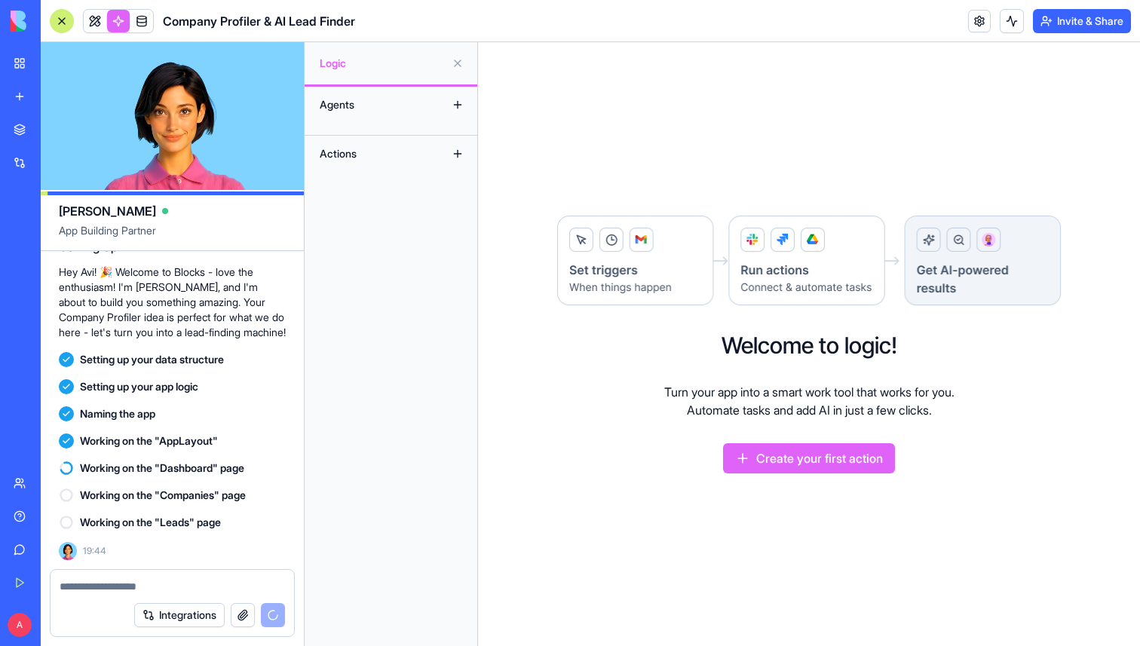
click at [394, 117] on div "Agents" at bounding box center [391, 105] width 173 height 36
click at [452, 107] on button at bounding box center [458, 105] width 24 height 24
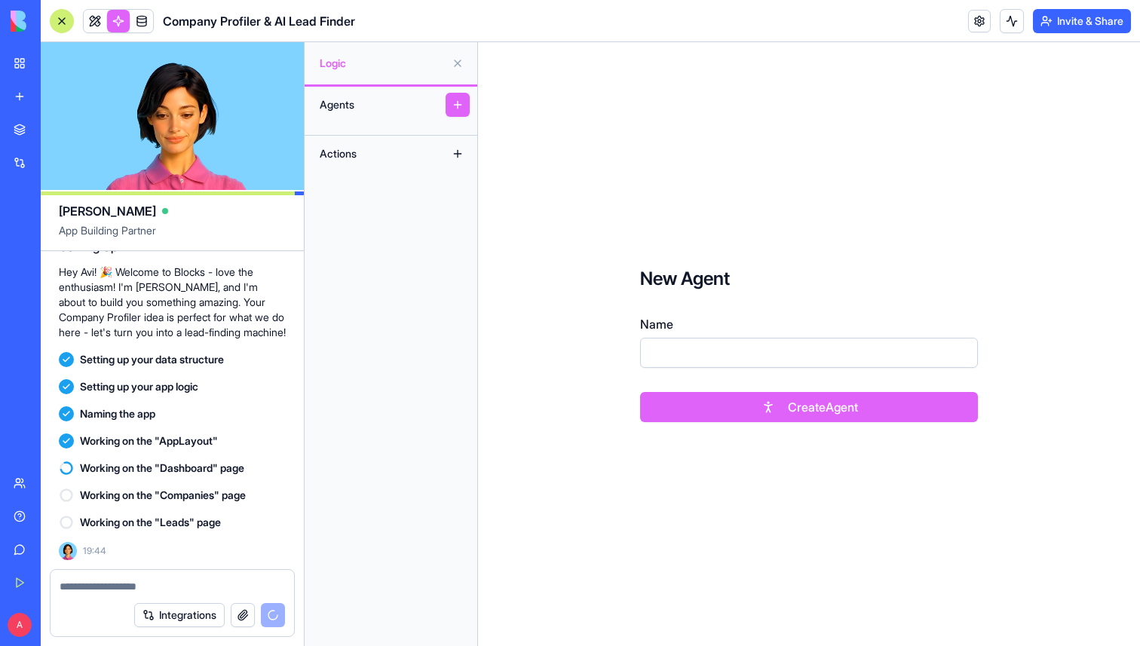
click at [453, 66] on button at bounding box center [458, 63] width 24 height 24
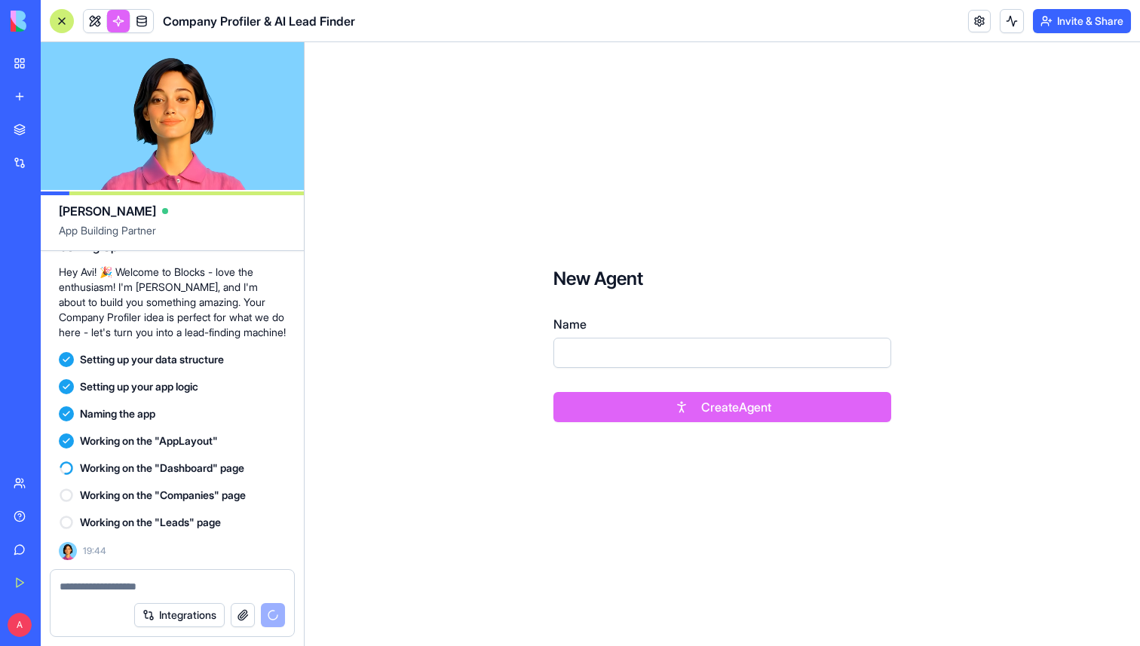
click at [112, 14] on link at bounding box center [118, 21] width 23 height 23
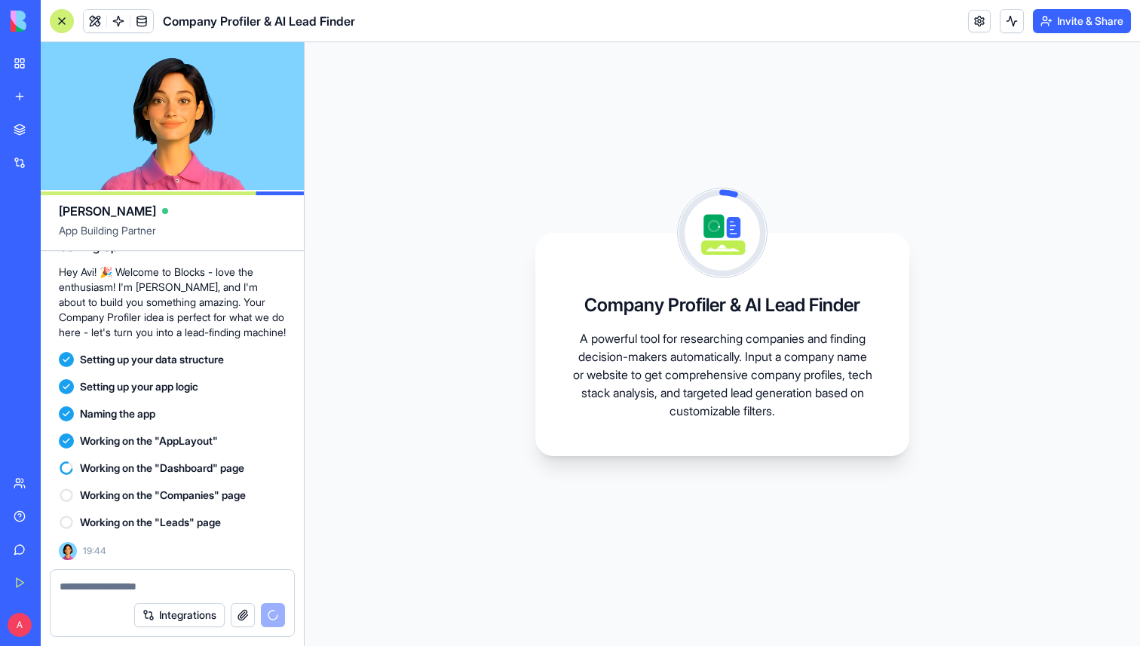
click at [112, 14] on link at bounding box center [118, 21] width 23 height 23
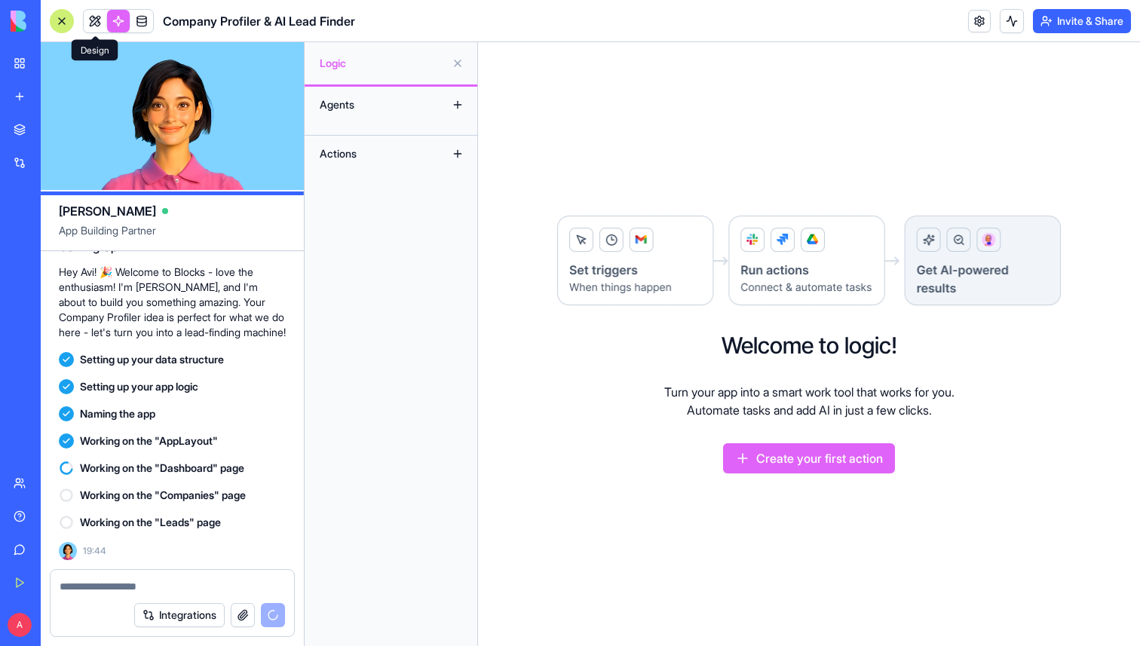
click at [97, 14] on link at bounding box center [95, 21] width 23 height 23
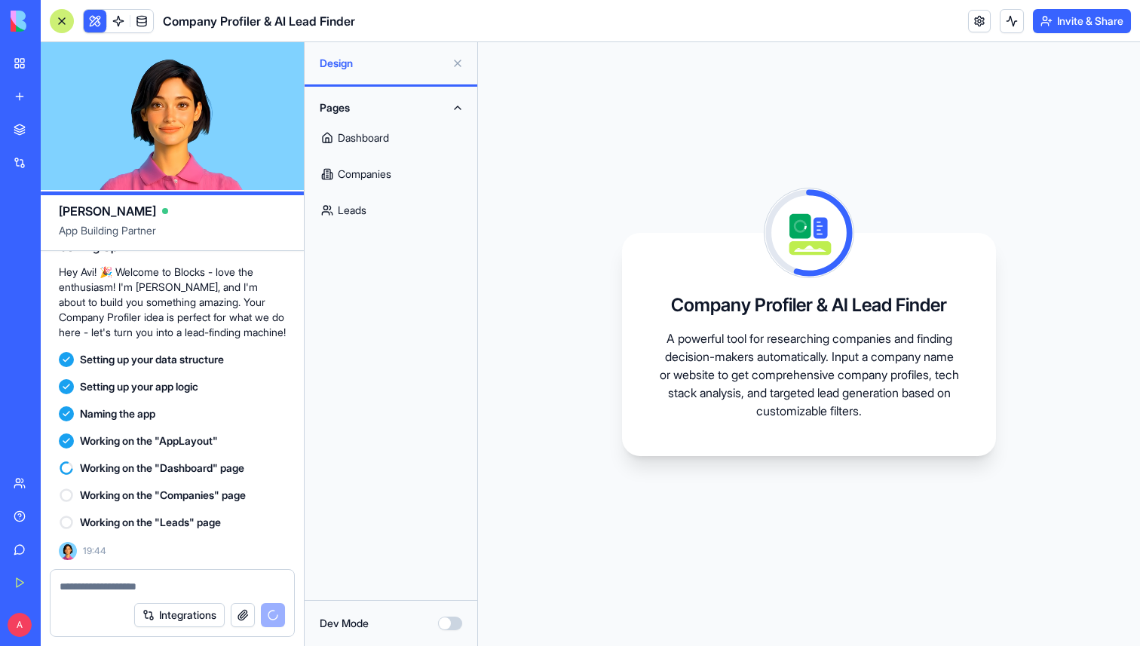
click at [445, 623] on button "Dev Mode" at bounding box center [450, 624] width 24 height 14
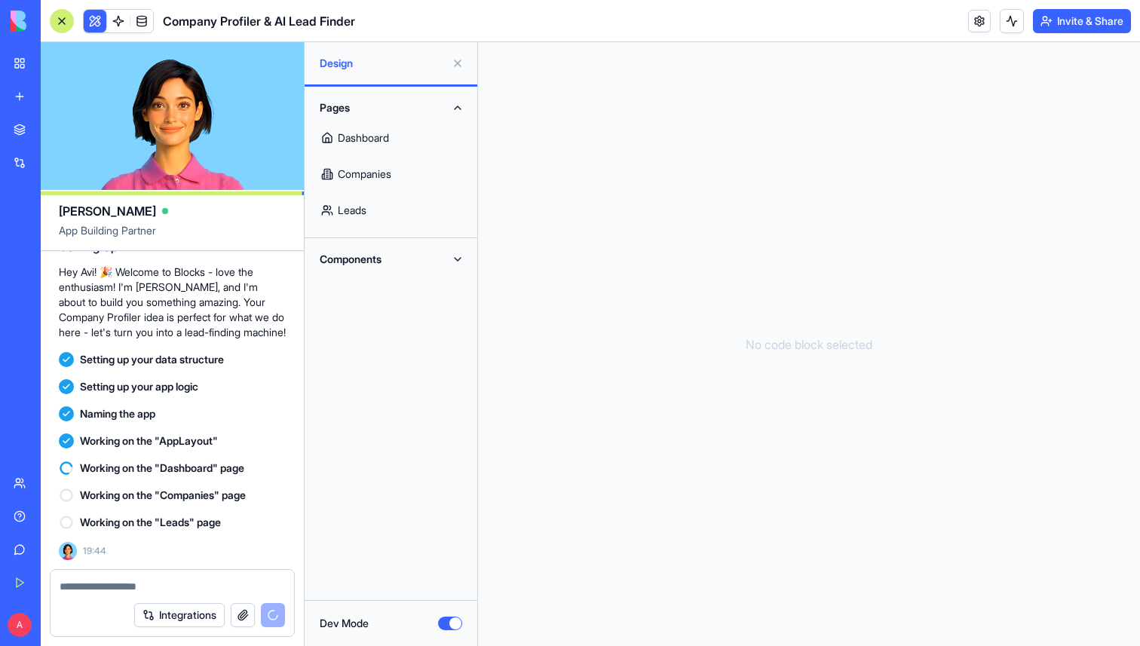
click at [391, 134] on link "Dashboard" at bounding box center [391, 138] width 155 height 36
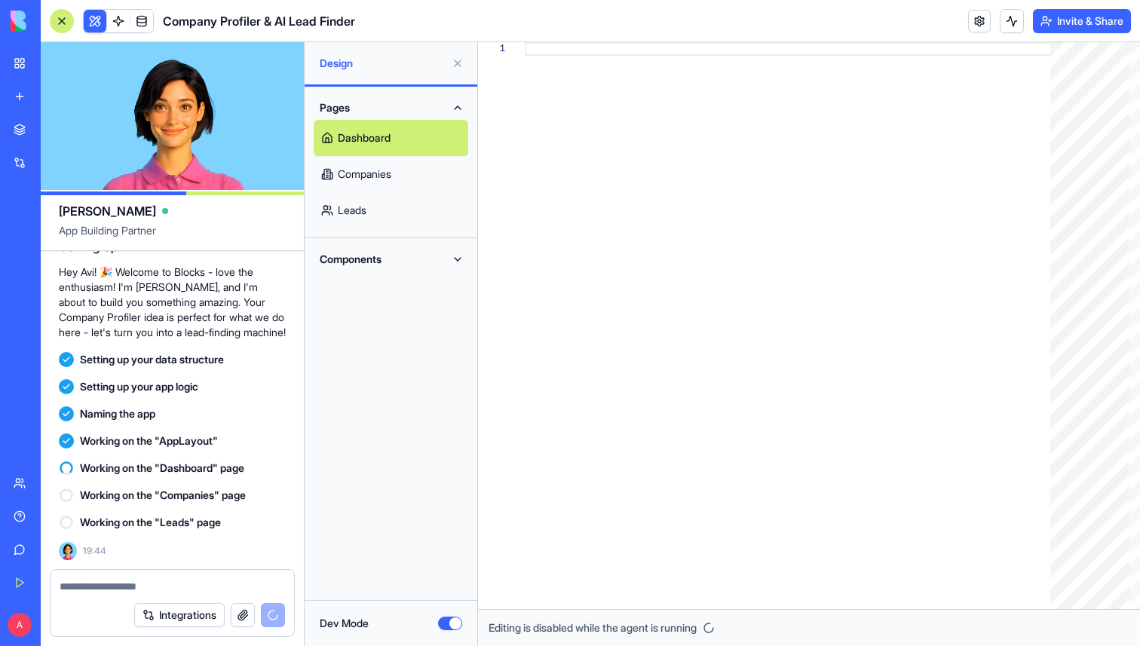
click at [446, 624] on button "Dev Mode" at bounding box center [450, 624] width 24 height 14
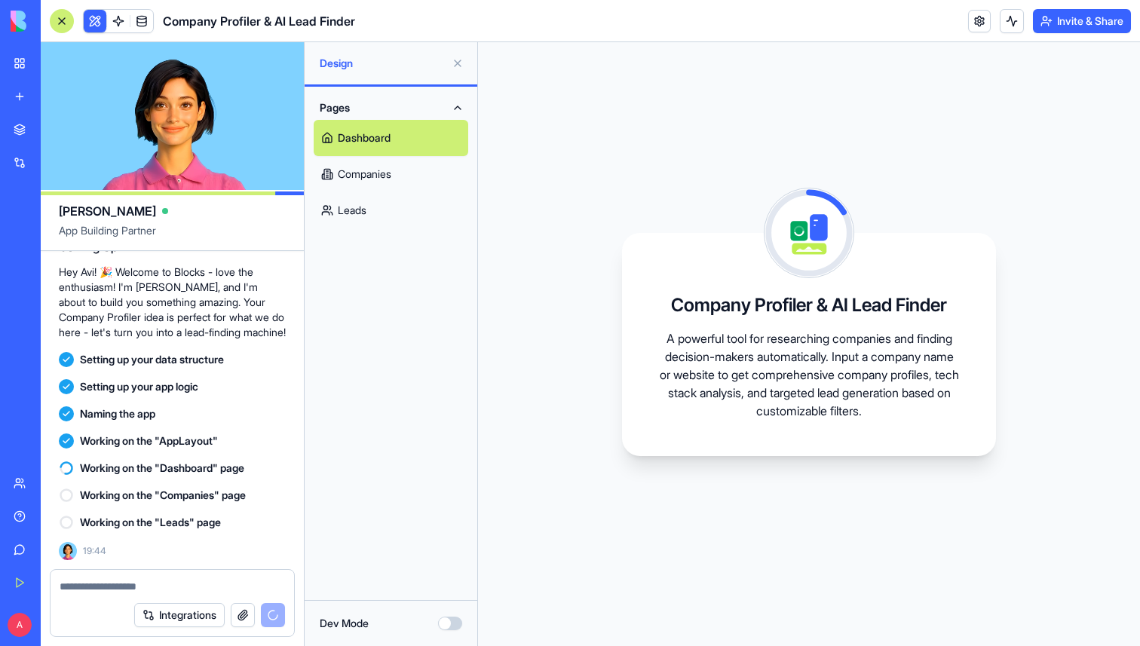
click at [441, 627] on button "Dev Mode" at bounding box center [450, 624] width 24 height 14
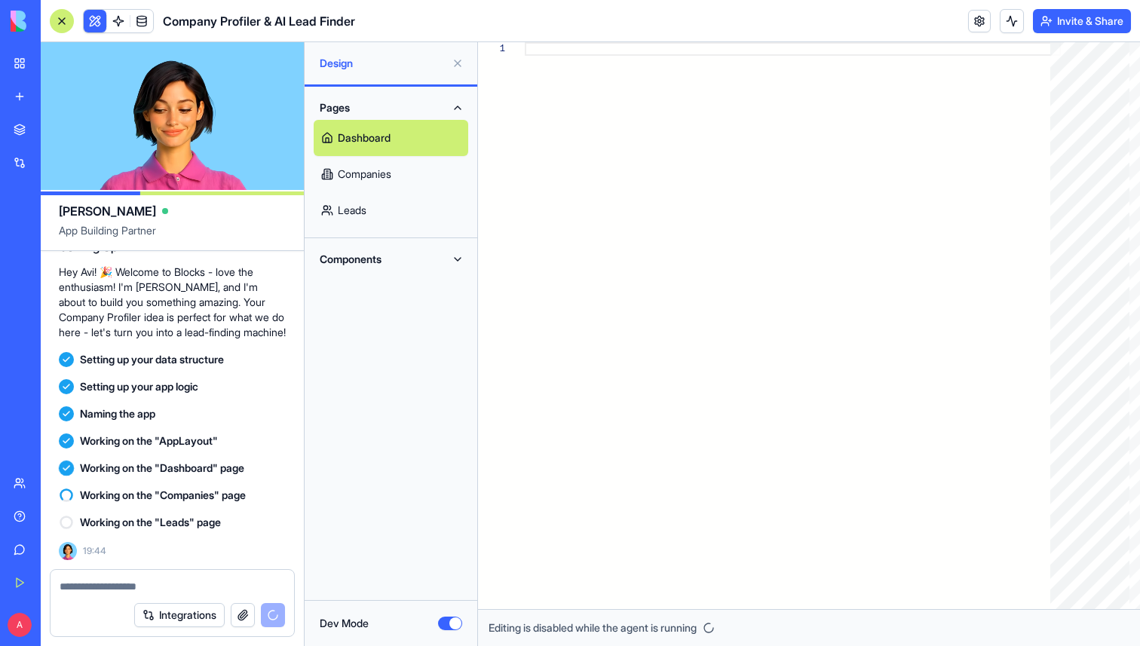
click at [387, 179] on link "Companies" at bounding box center [391, 174] width 155 height 36
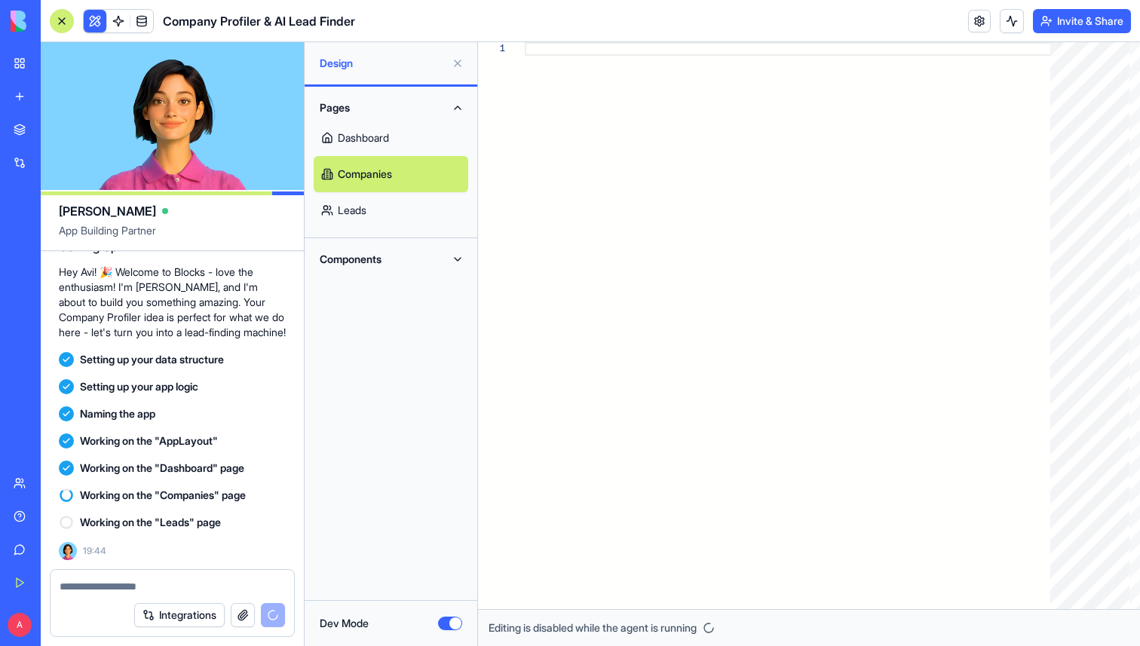
click at [382, 197] on link "Leads" at bounding box center [391, 210] width 155 height 36
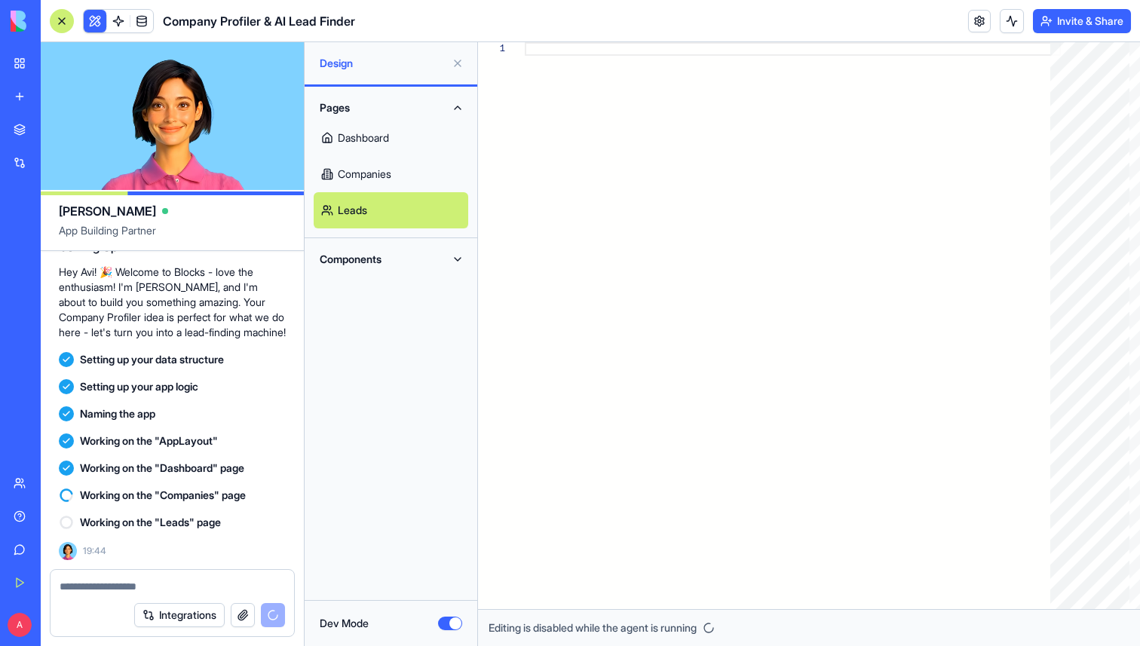
click at [387, 139] on link "Dashboard" at bounding box center [391, 138] width 155 height 36
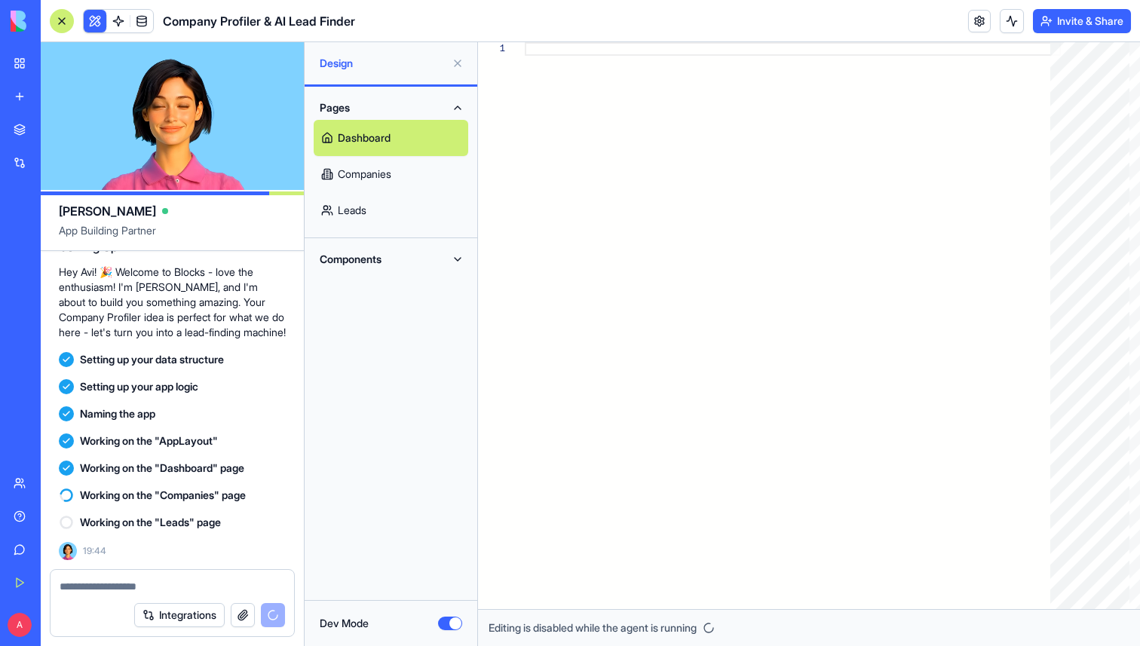
click at [382, 259] on button "Components" at bounding box center [391, 259] width 155 height 24
click at [391, 289] on link "AppLayout" at bounding box center [391, 289] width 155 height 36
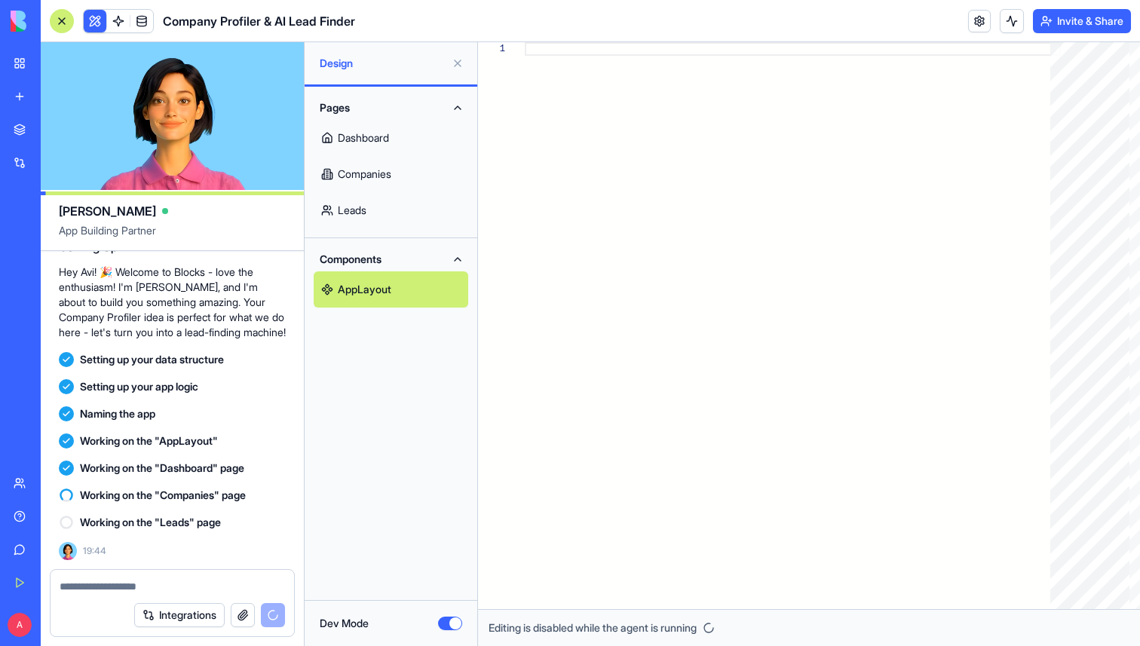
click at [384, 138] on link "Dashboard" at bounding box center [391, 138] width 155 height 36
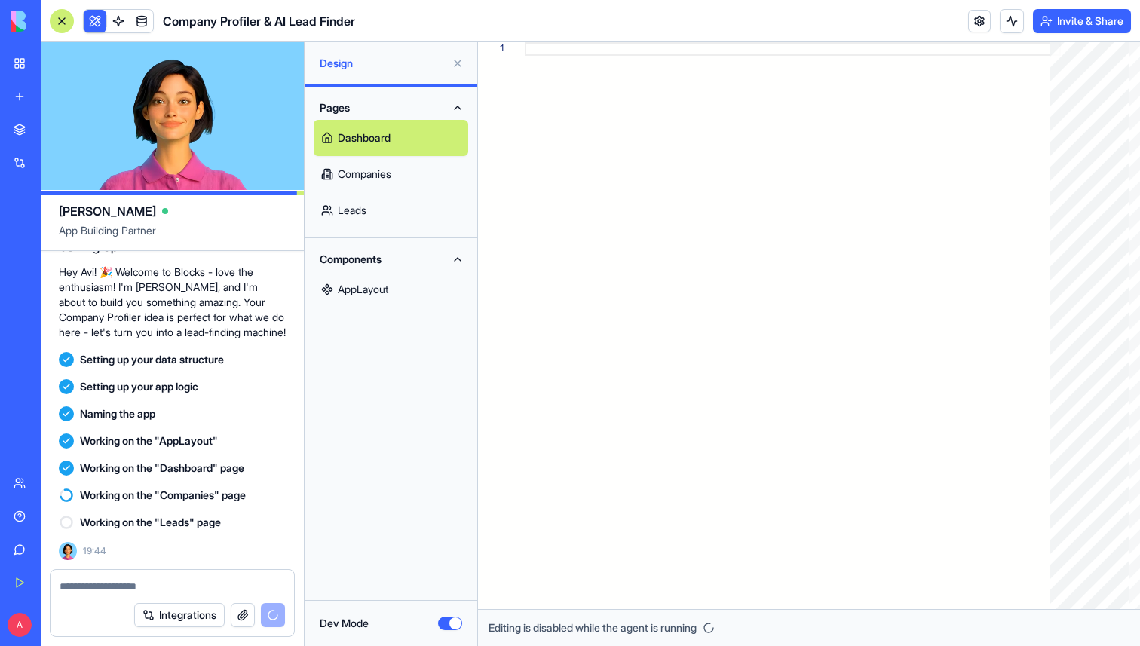
click at [451, 621] on button "Dev Mode" at bounding box center [450, 624] width 24 height 14
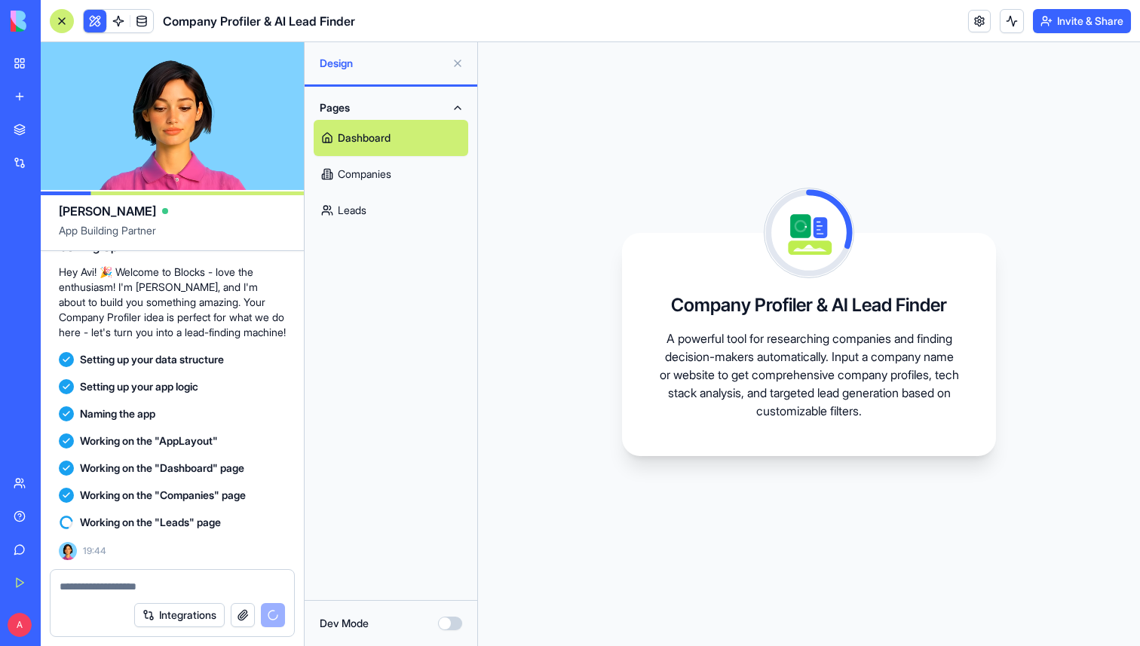
click at [372, 176] on link "Companies" at bounding box center [391, 174] width 155 height 36
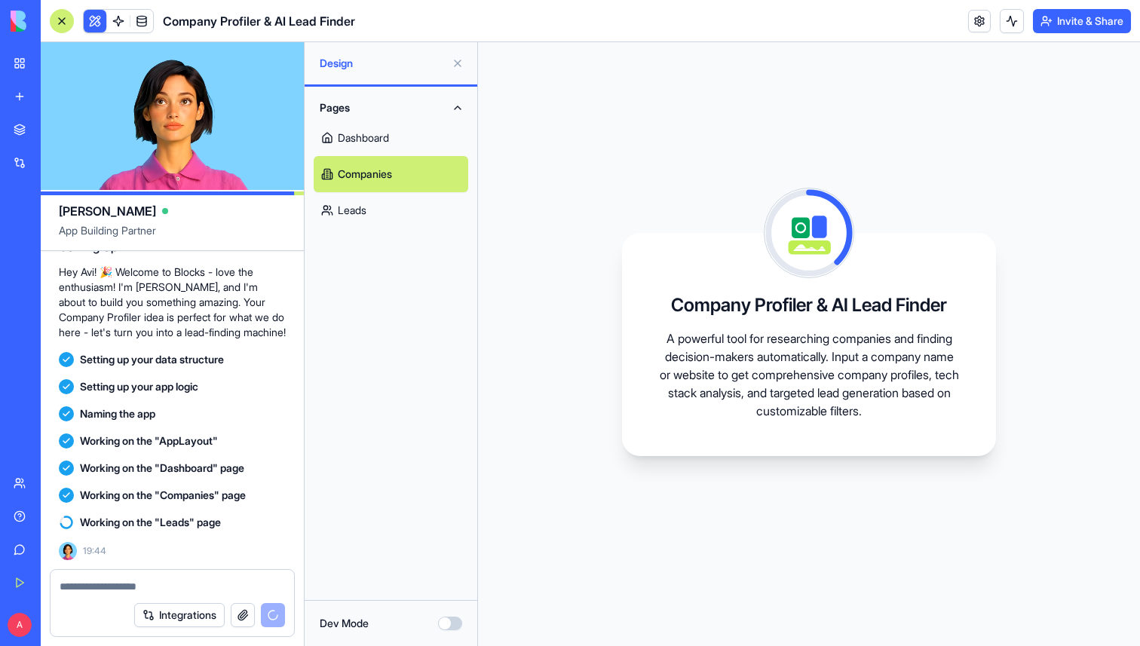
click at [370, 207] on link "Leads" at bounding box center [391, 210] width 155 height 36
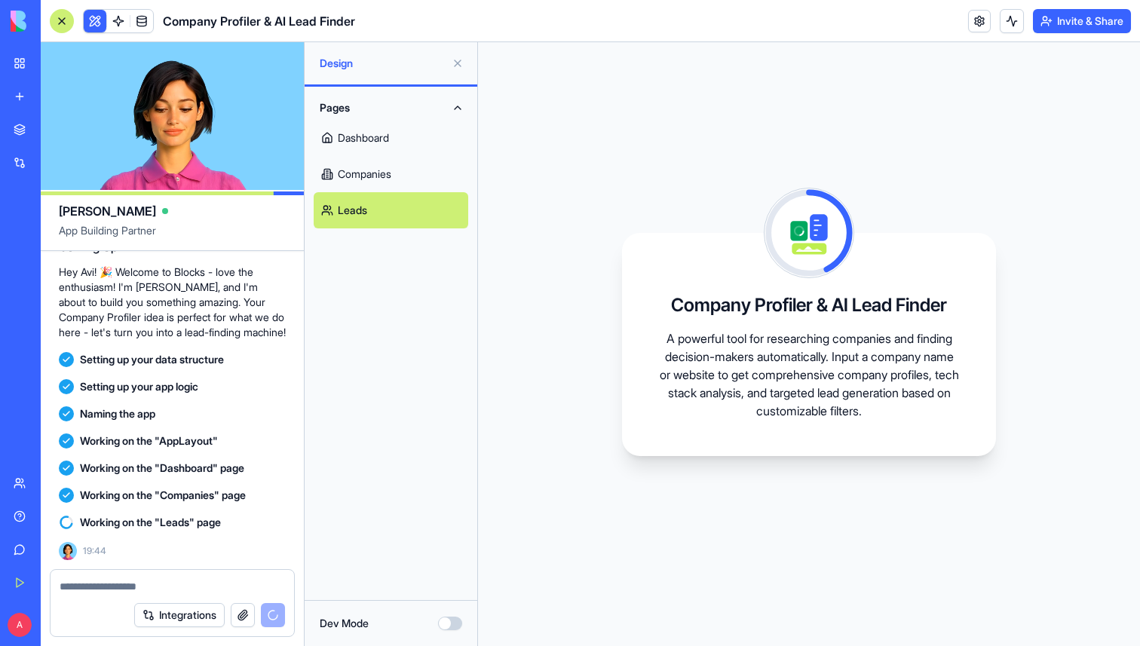
click at [382, 129] on link "Dashboard" at bounding box center [391, 138] width 155 height 36
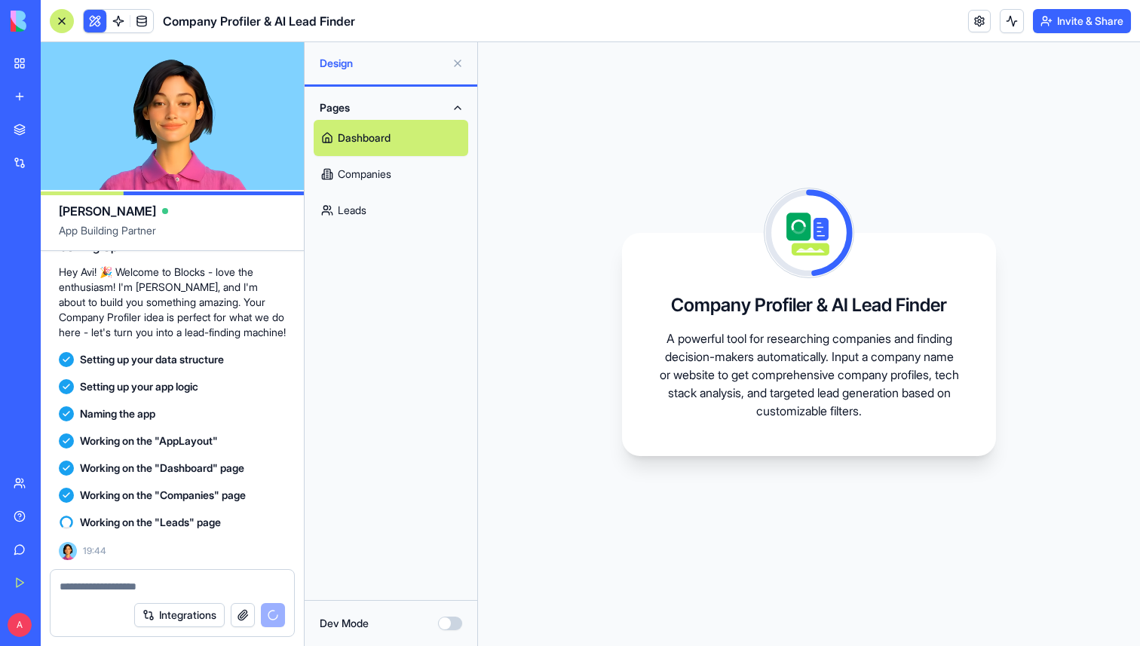
click at [397, 104] on button "Pages" at bounding box center [391, 108] width 155 height 24
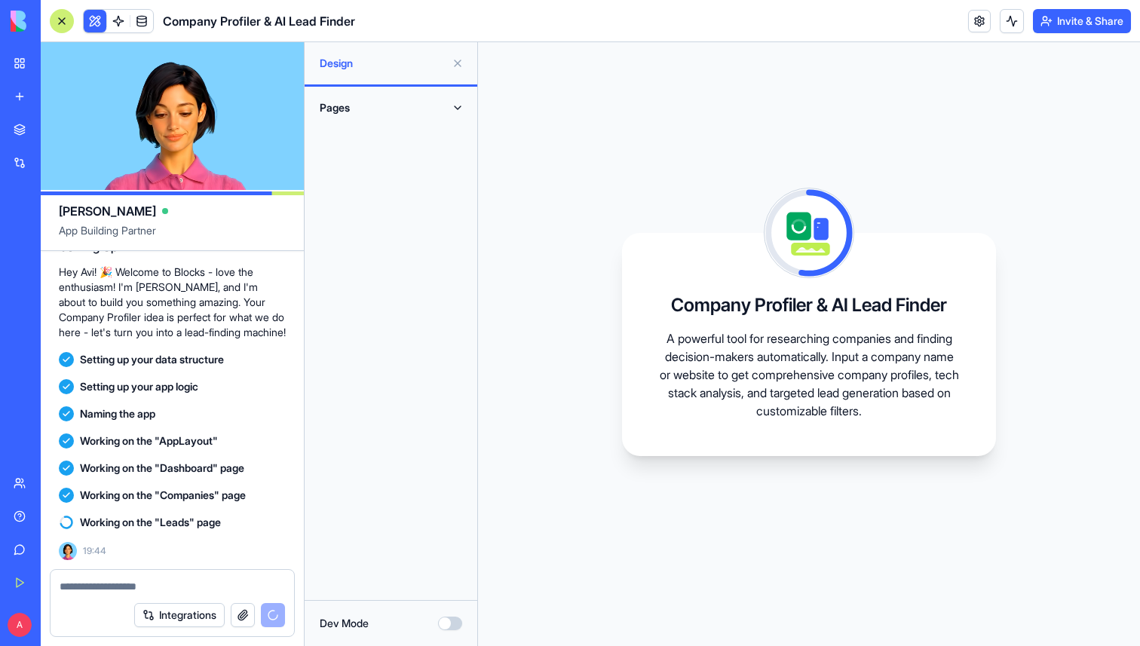
click at [412, 63] on span "Design" at bounding box center [383, 63] width 126 height 15
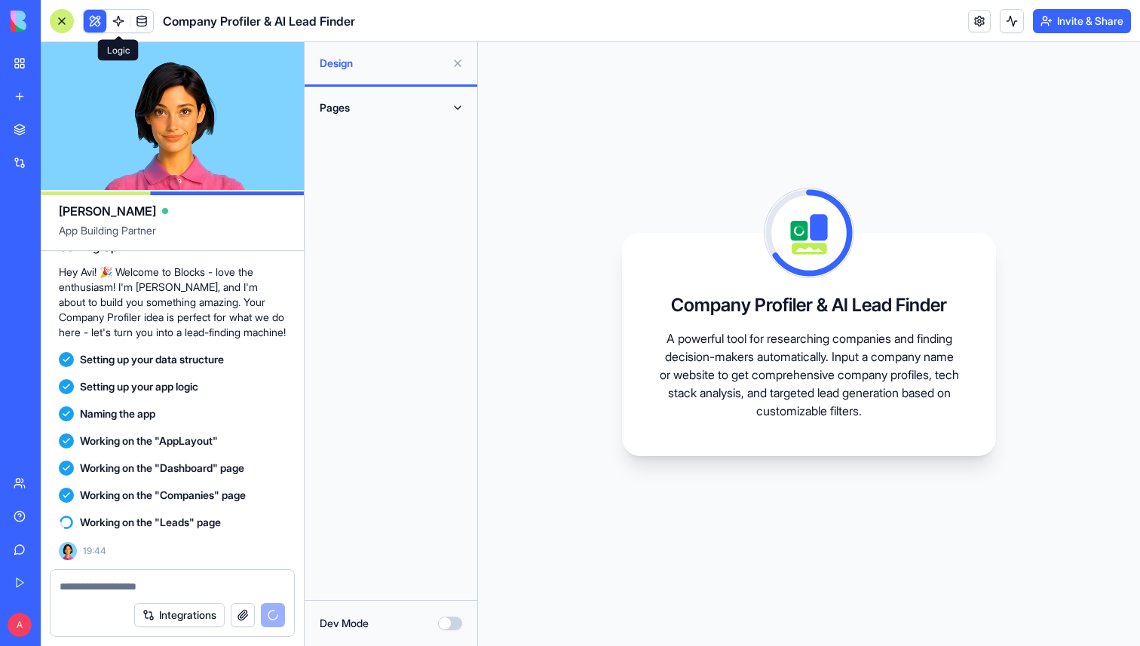
click at [116, 19] on link at bounding box center [118, 21] width 23 height 23
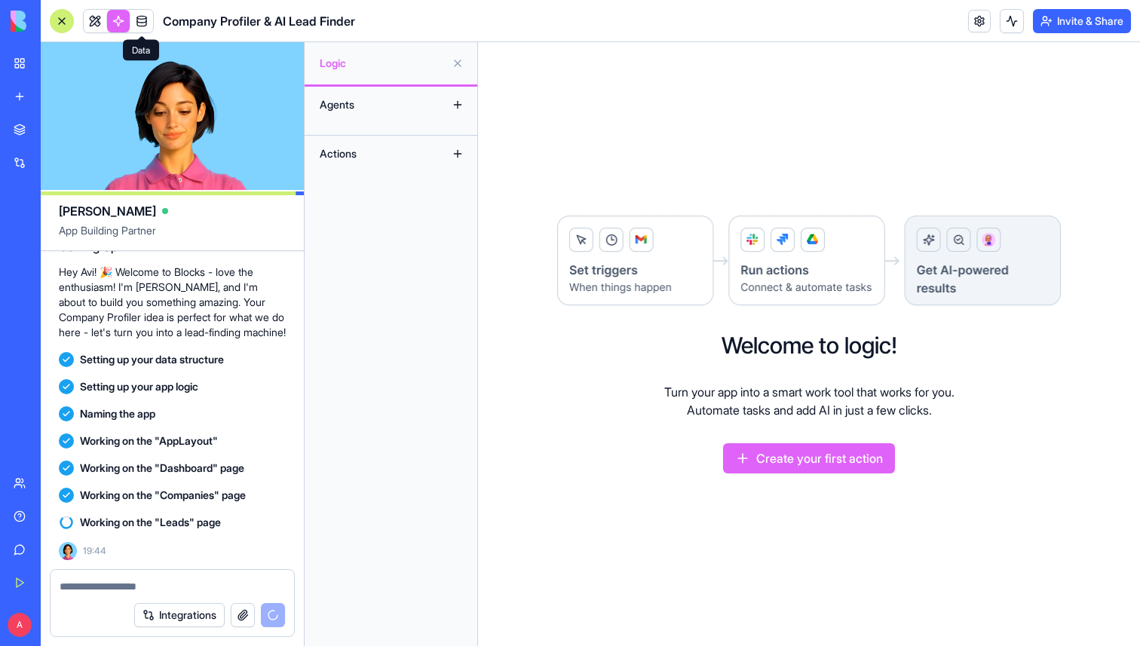
click at [152, 18] on link at bounding box center [141, 21] width 23 height 23
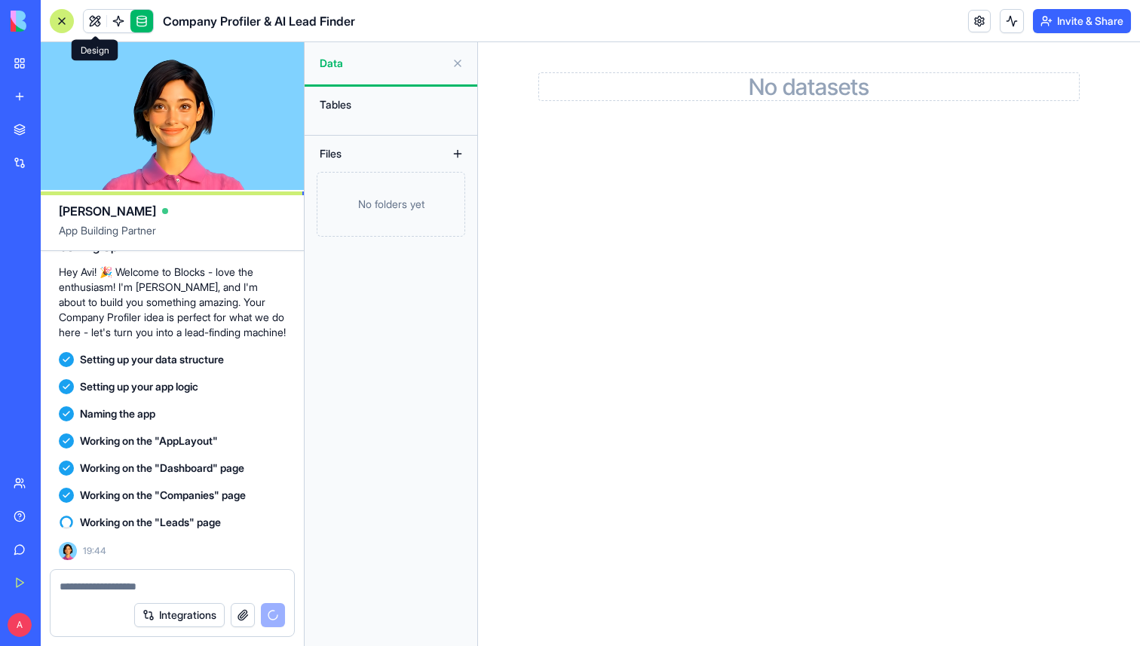
click at [100, 23] on link at bounding box center [95, 21] width 23 height 23
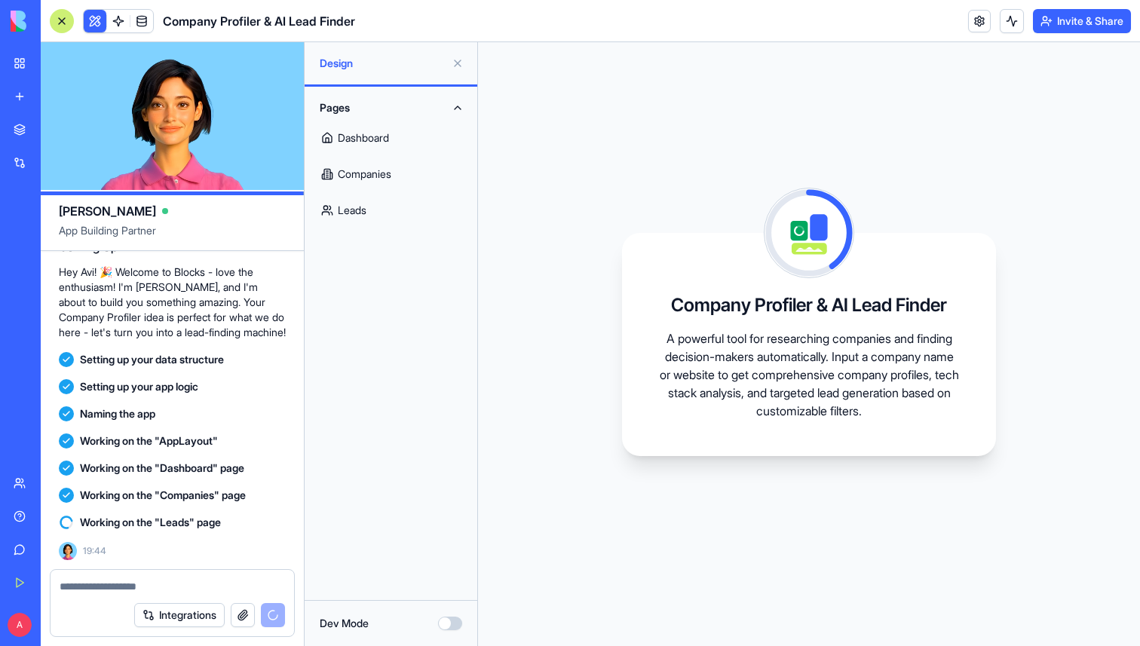
click at [194, 611] on button "Integrations" at bounding box center [179, 615] width 90 height 24
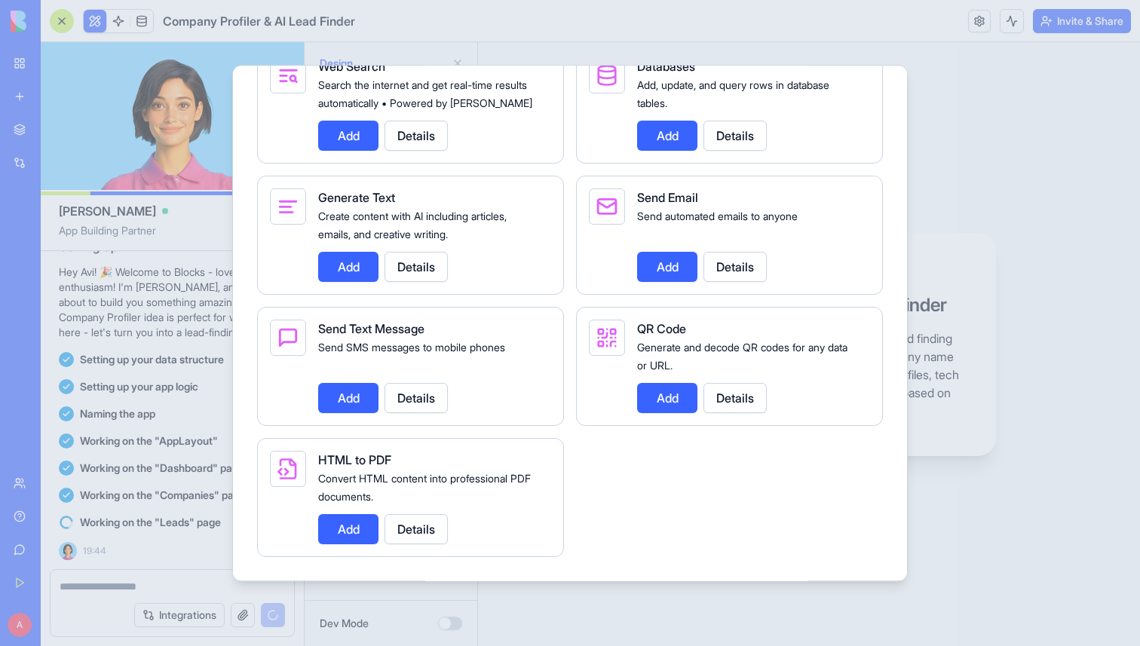
scroll to position [2131, 0]
click at [484, 463] on div "HTML to PDF" at bounding box center [428, 460] width 221 height 18
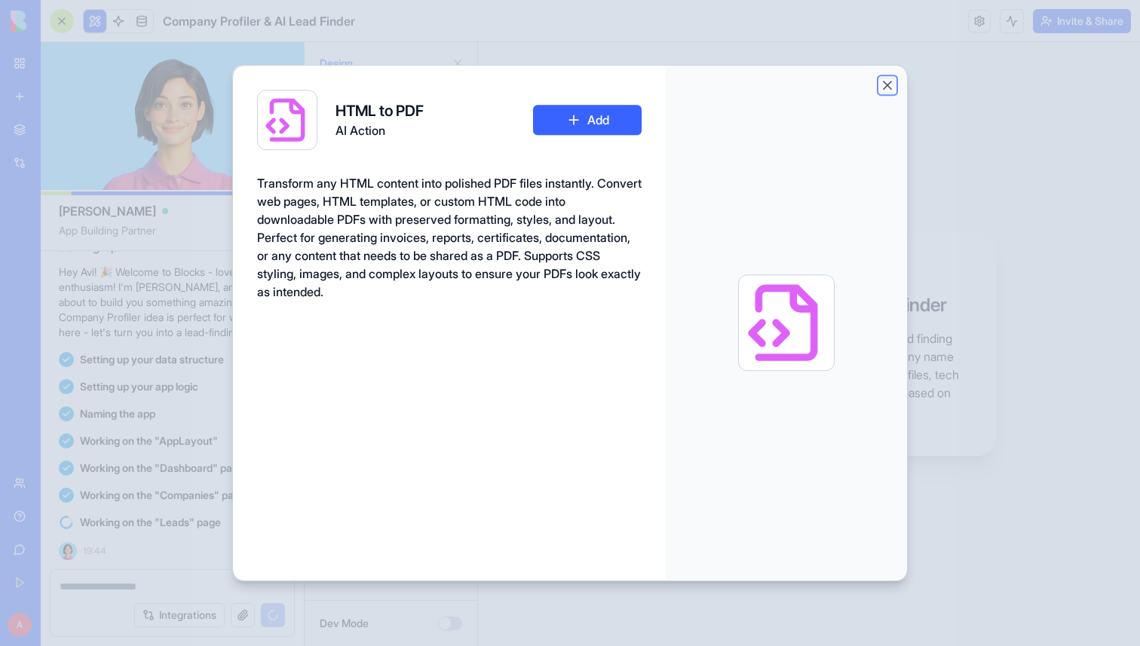
click at [887, 78] on button "Close" at bounding box center [887, 85] width 15 height 15
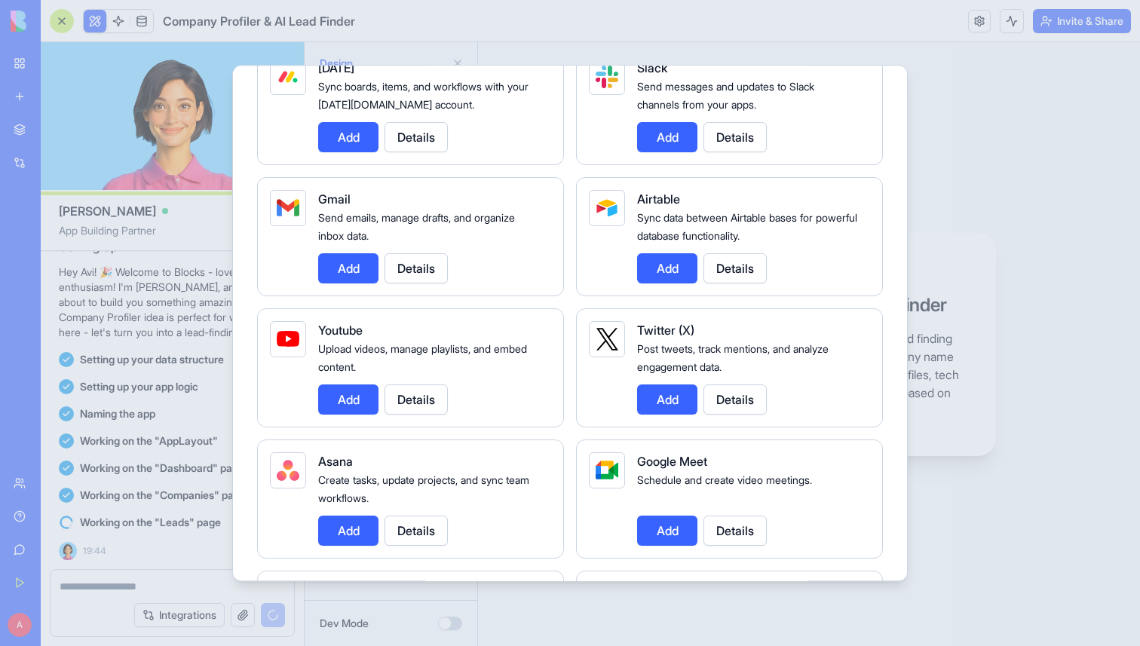
scroll to position [0, 0]
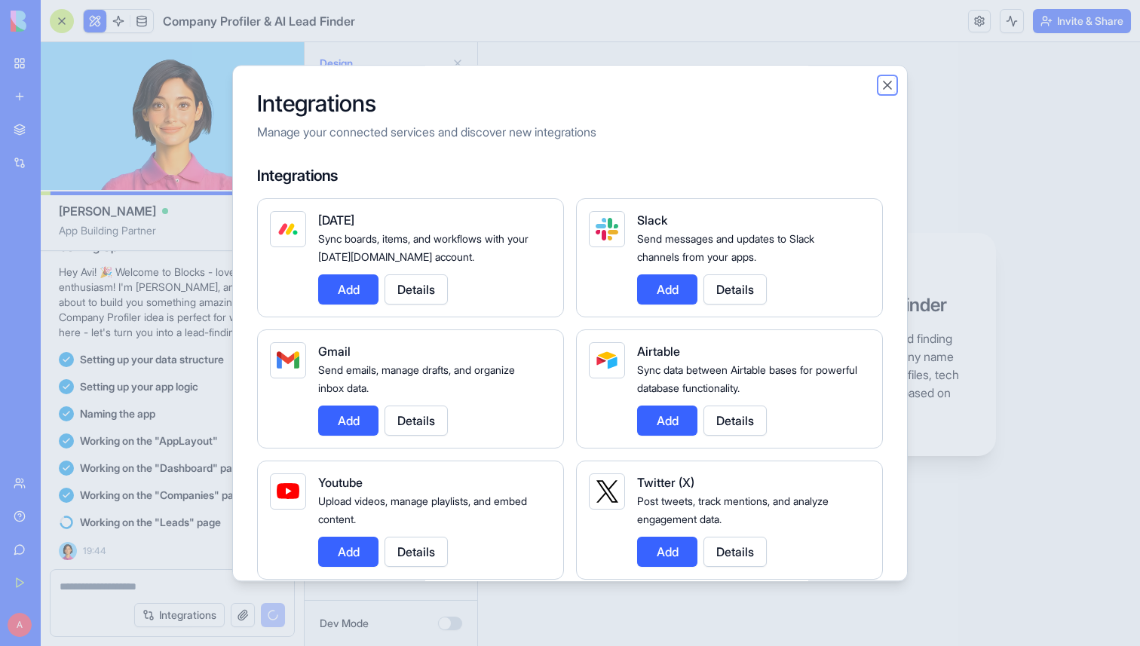
click at [881, 81] on button "Close" at bounding box center [887, 85] width 15 height 15
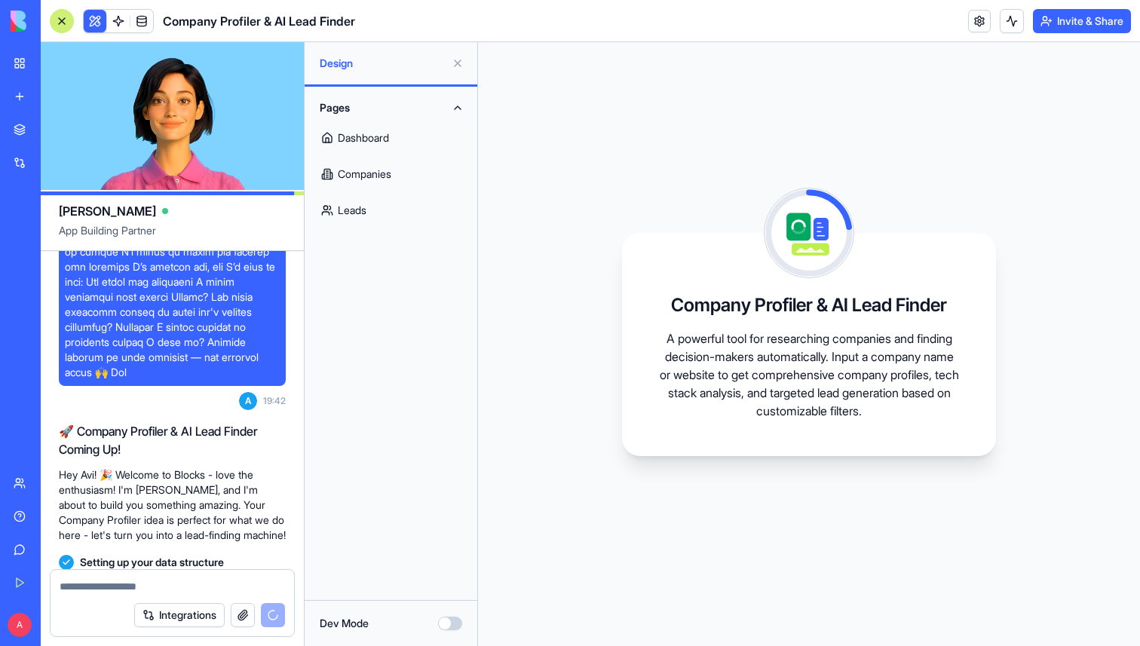
scroll to position [523, 0]
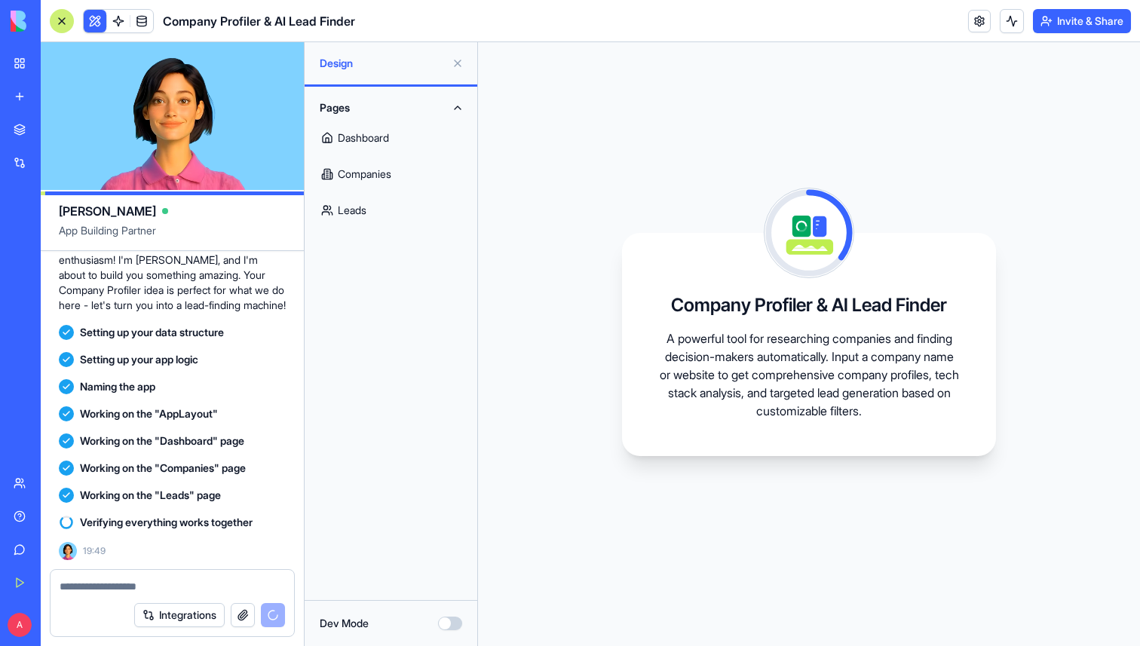
click at [979, 20] on link at bounding box center [979, 21] width 23 height 23
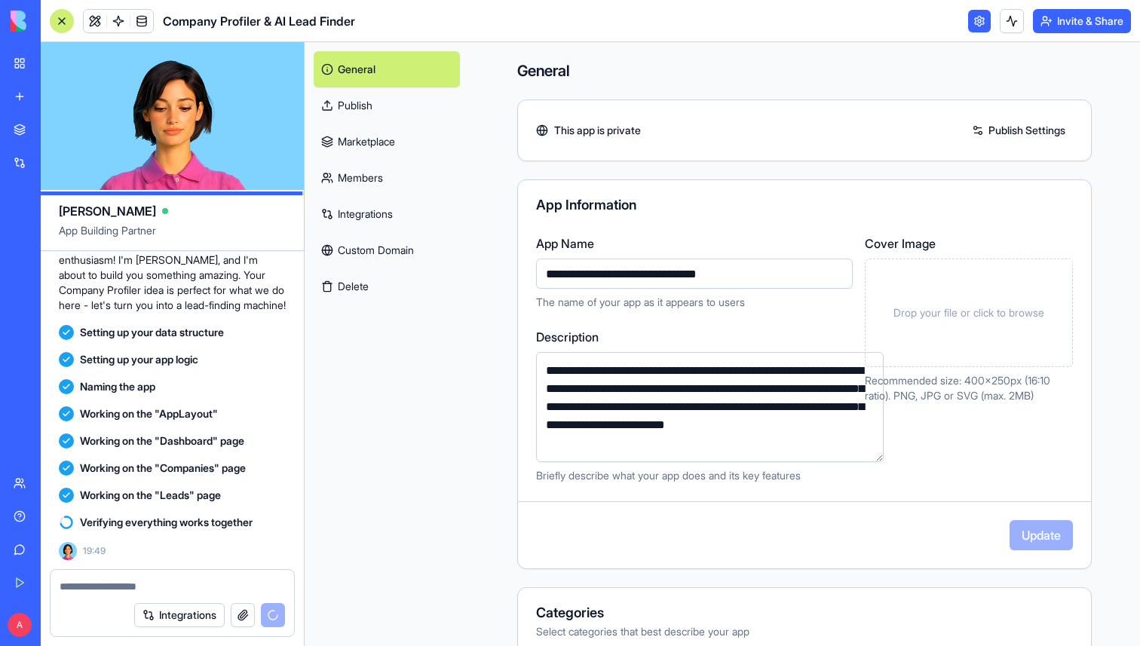
click at [978, 20] on link at bounding box center [979, 21] width 23 height 23
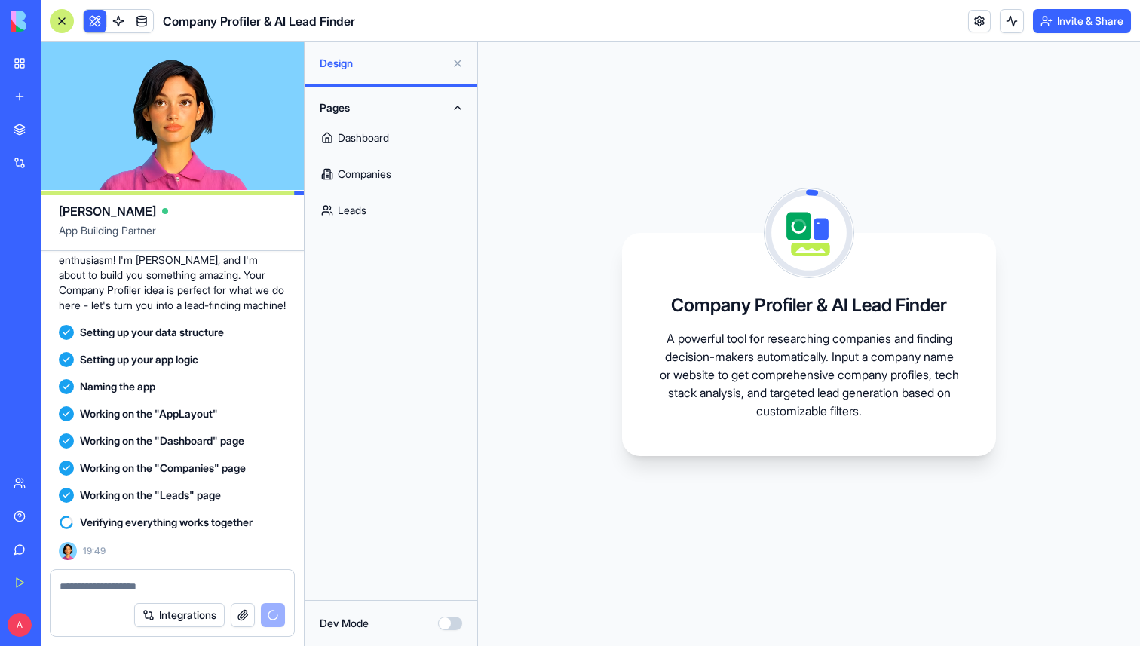
click at [1000, 20] on button at bounding box center [1012, 21] width 24 height 24
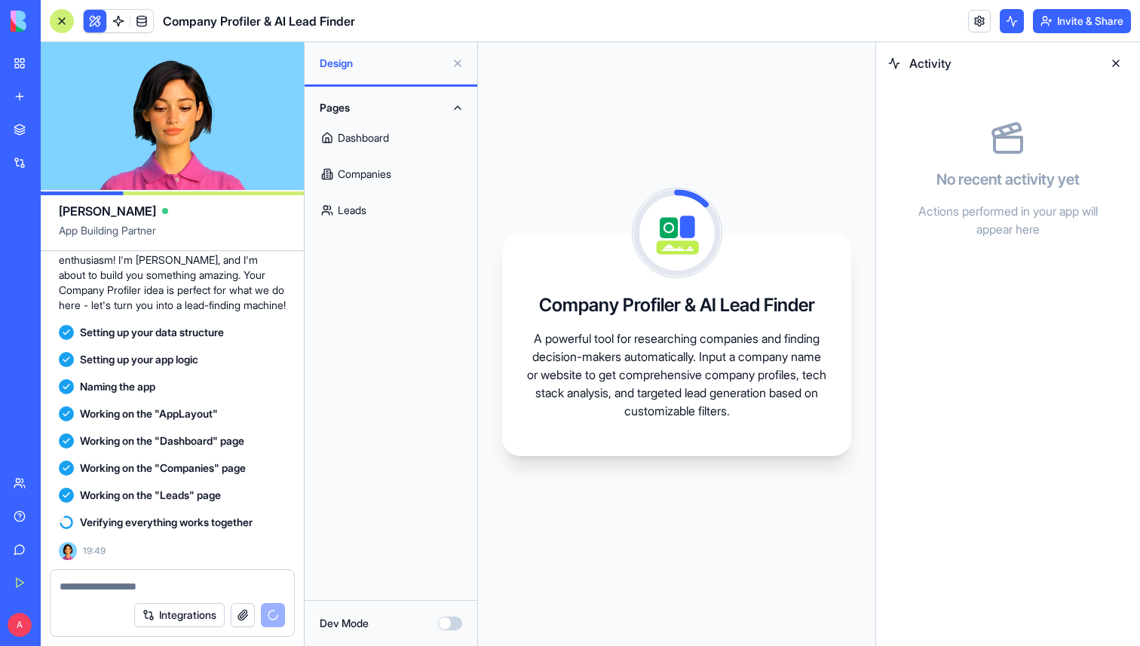
click at [1000, 20] on button at bounding box center [1012, 21] width 24 height 24
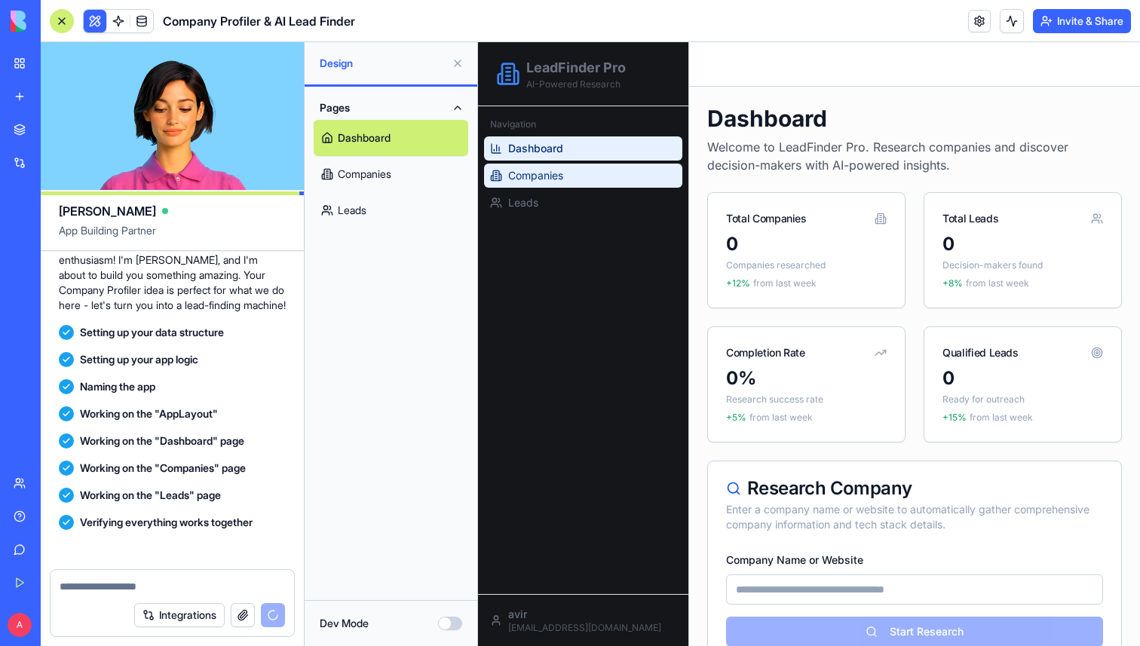
scroll to position [825, 0]
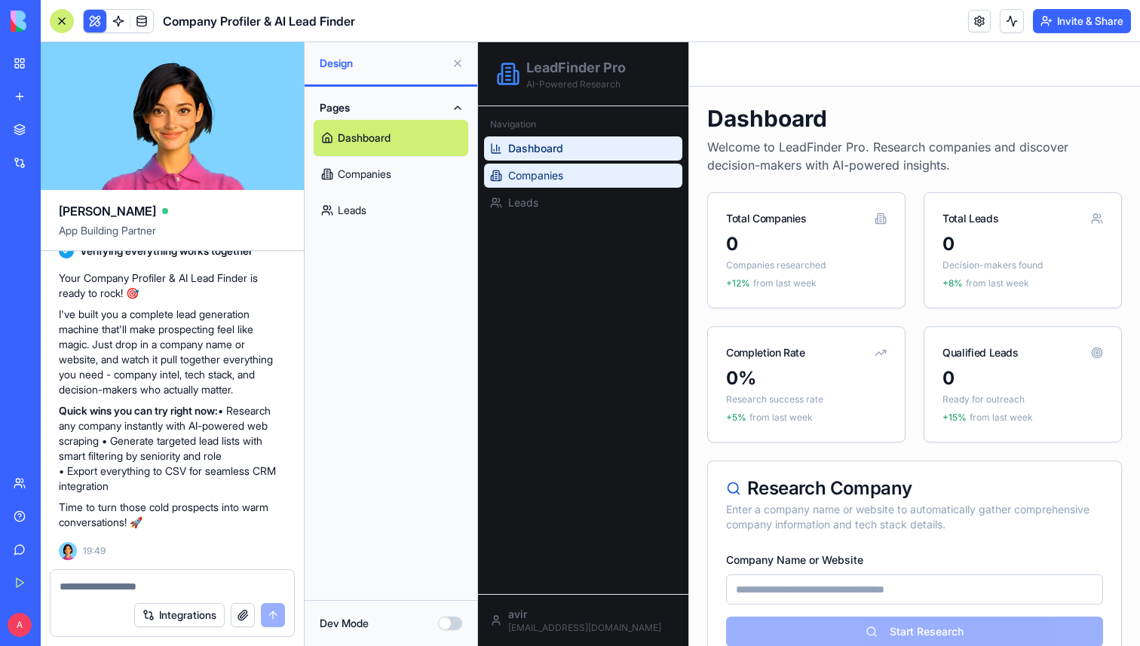
click at [532, 179] on span "Companies" at bounding box center [535, 175] width 55 height 15
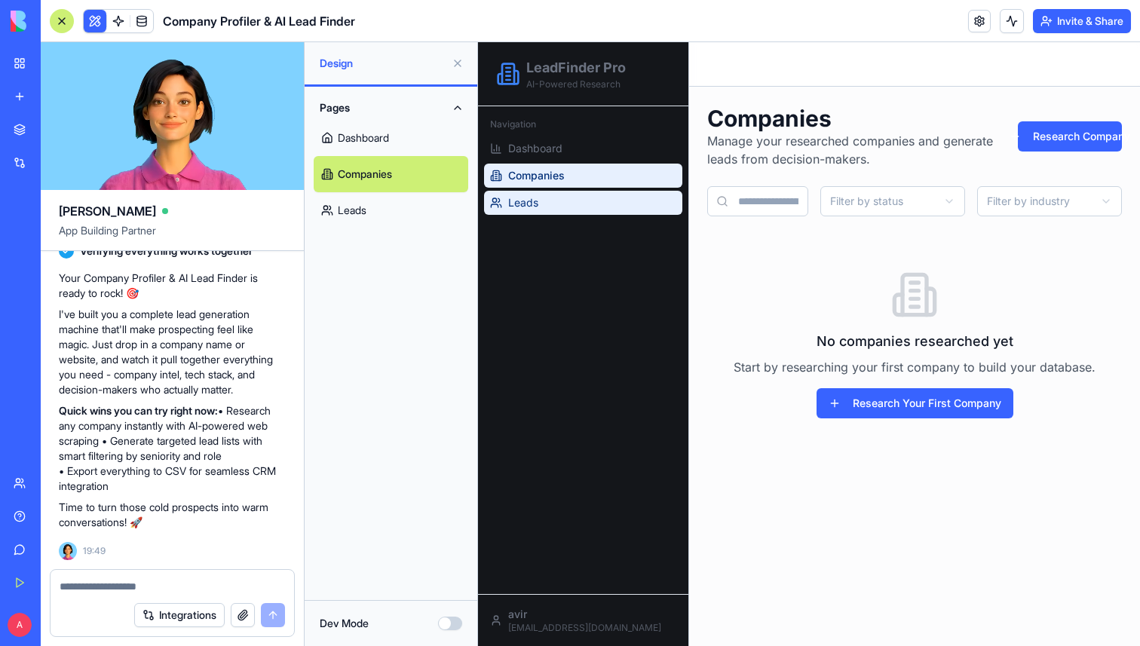
click at [531, 198] on span "Leads" at bounding box center [523, 202] width 30 height 15
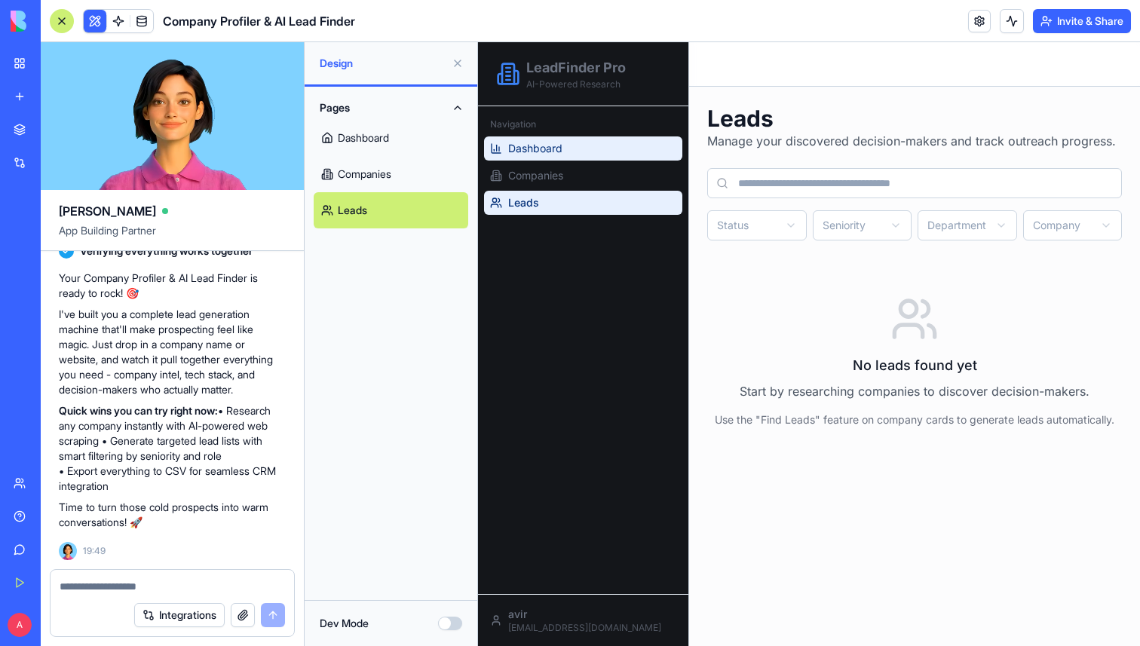
click at [535, 147] on span "Dashboard" at bounding box center [535, 148] width 54 height 15
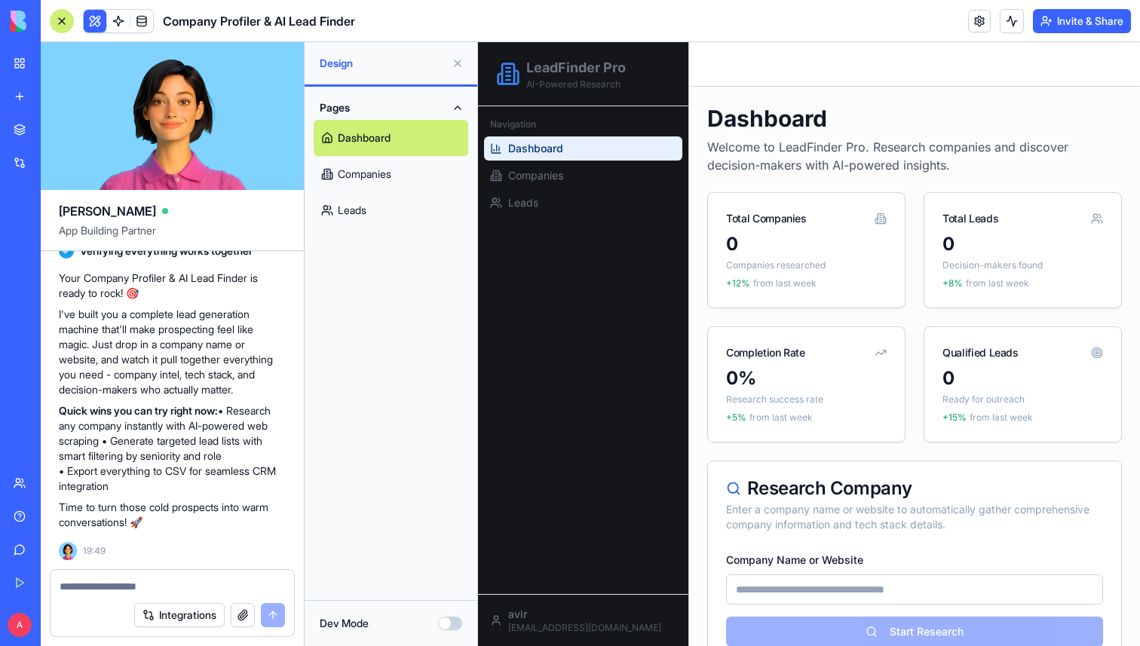
click at [395, 184] on link "Companies" at bounding box center [391, 174] width 155 height 36
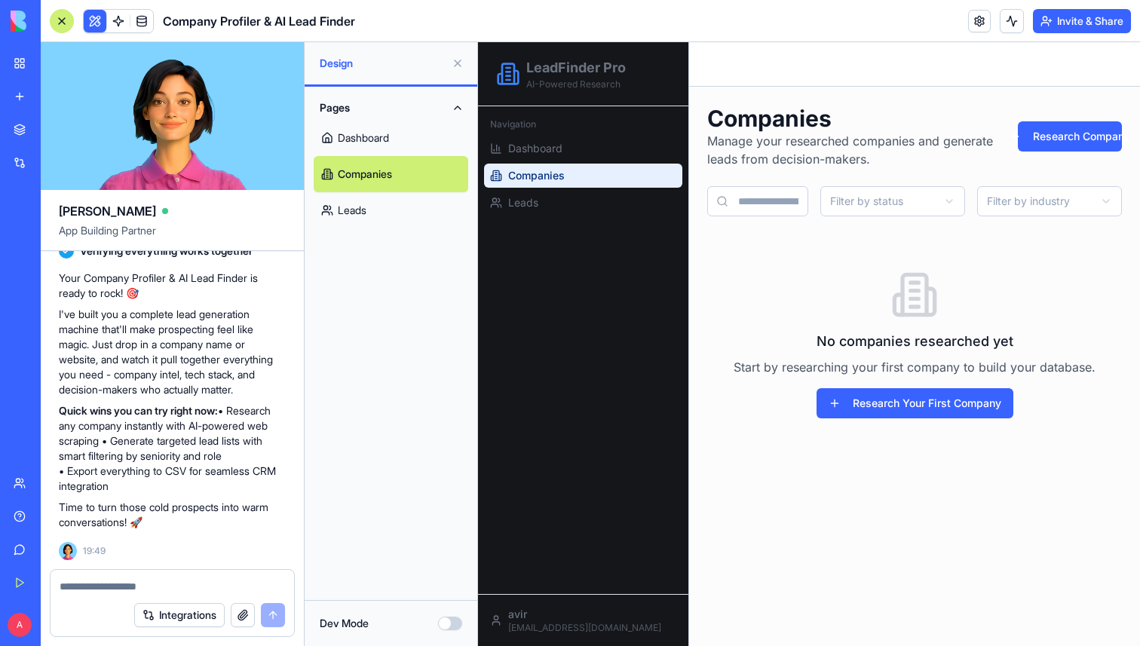
click at [388, 202] on link "Leads" at bounding box center [391, 210] width 155 height 36
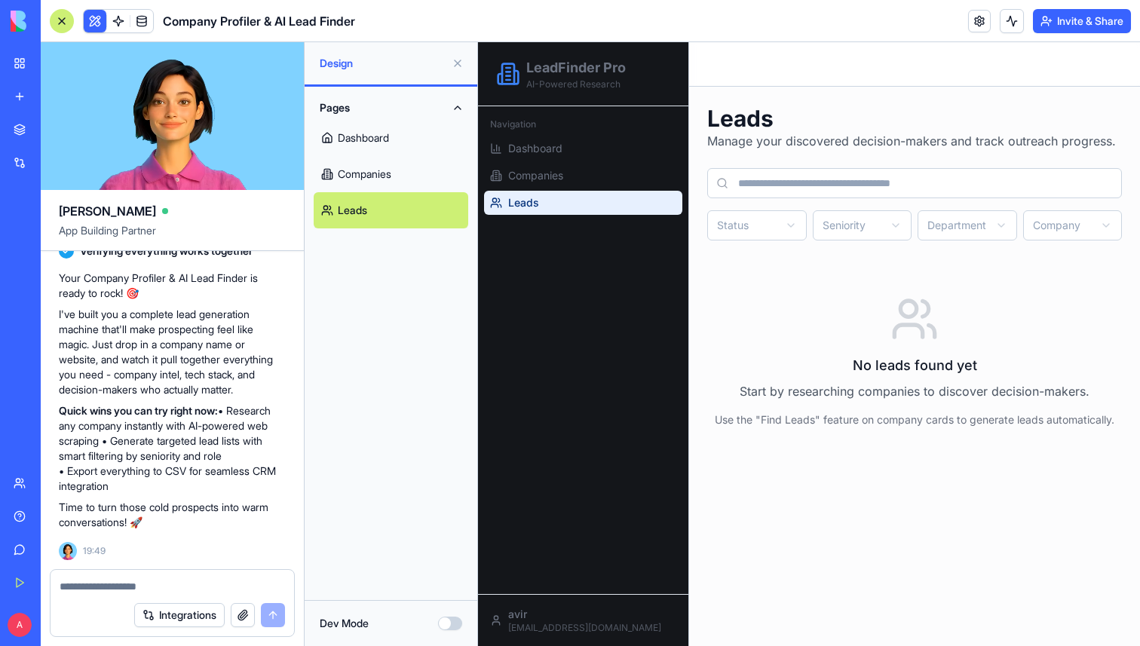
click at [379, 148] on link "Dashboard" at bounding box center [391, 138] width 155 height 36
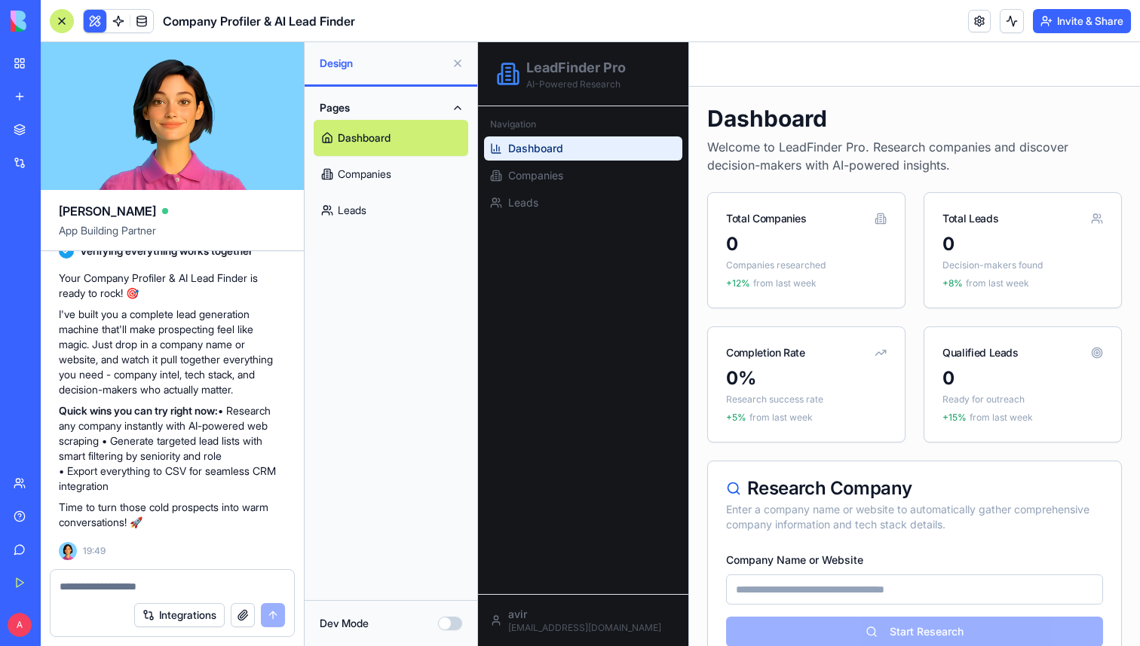
click at [111, 20] on span at bounding box center [118, 21] width 42 height 42
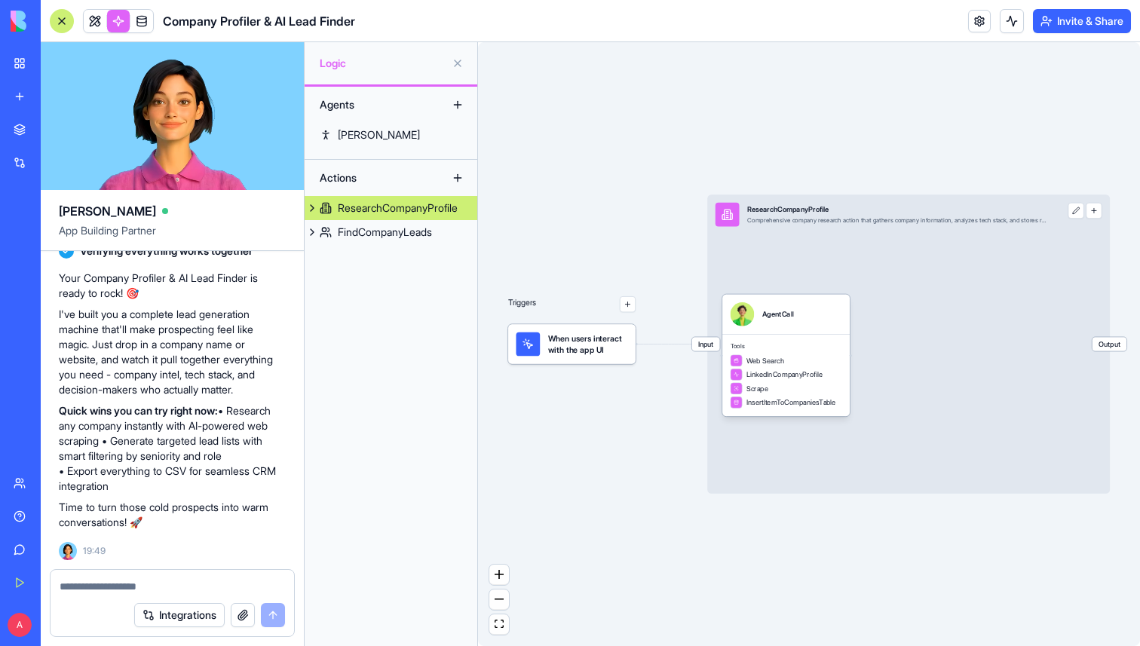
drag, startPoint x: 835, startPoint y: 282, endPoint x: 723, endPoint y: 284, distance: 111.6
click at [723, 283] on div "Input ResearchCompanyProfile Comprehensive company research action that gathers…" at bounding box center [908, 344] width 403 height 299
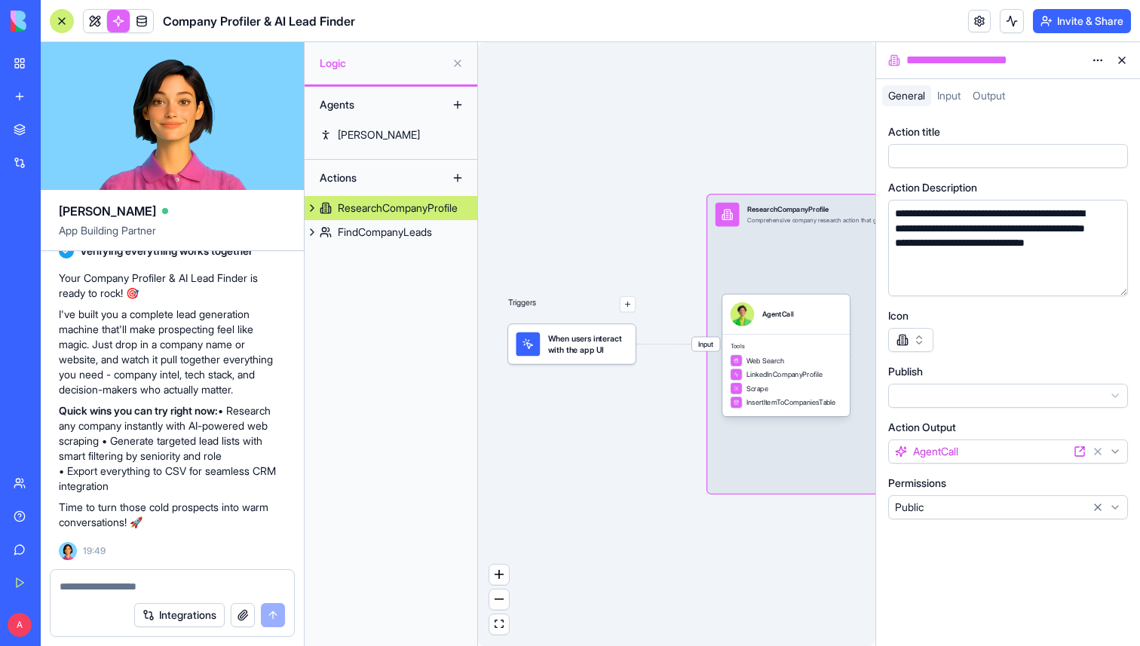
click at [1121, 63] on button at bounding box center [1122, 60] width 24 height 24
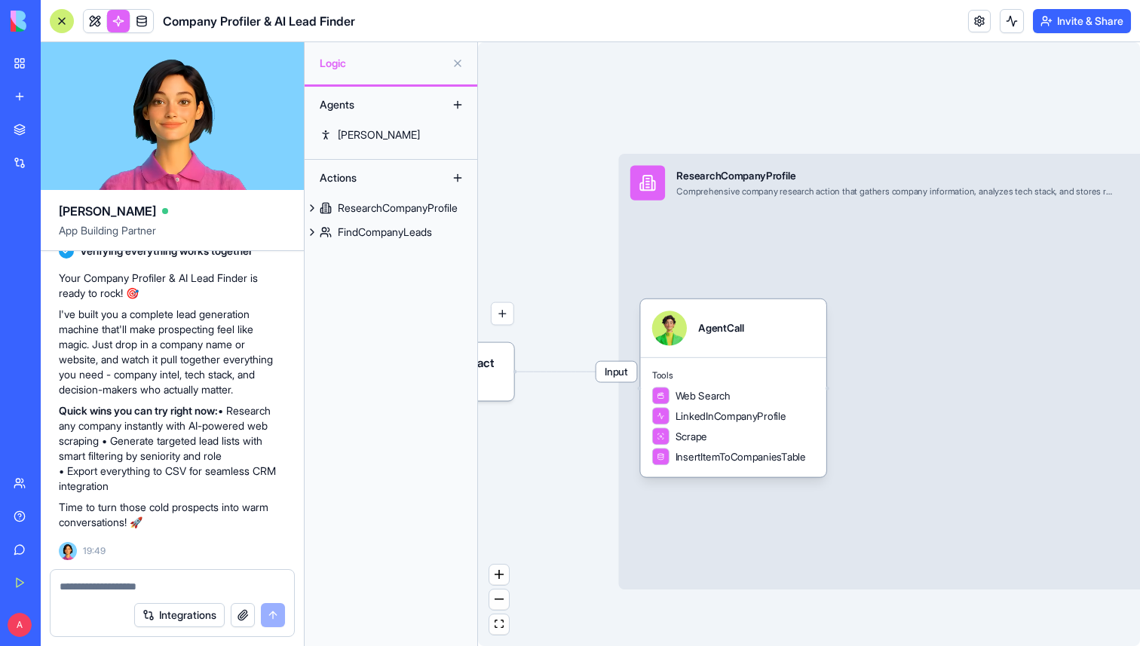
click at [715, 352] on div "AgentCall" at bounding box center [733, 328] width 186 height 58
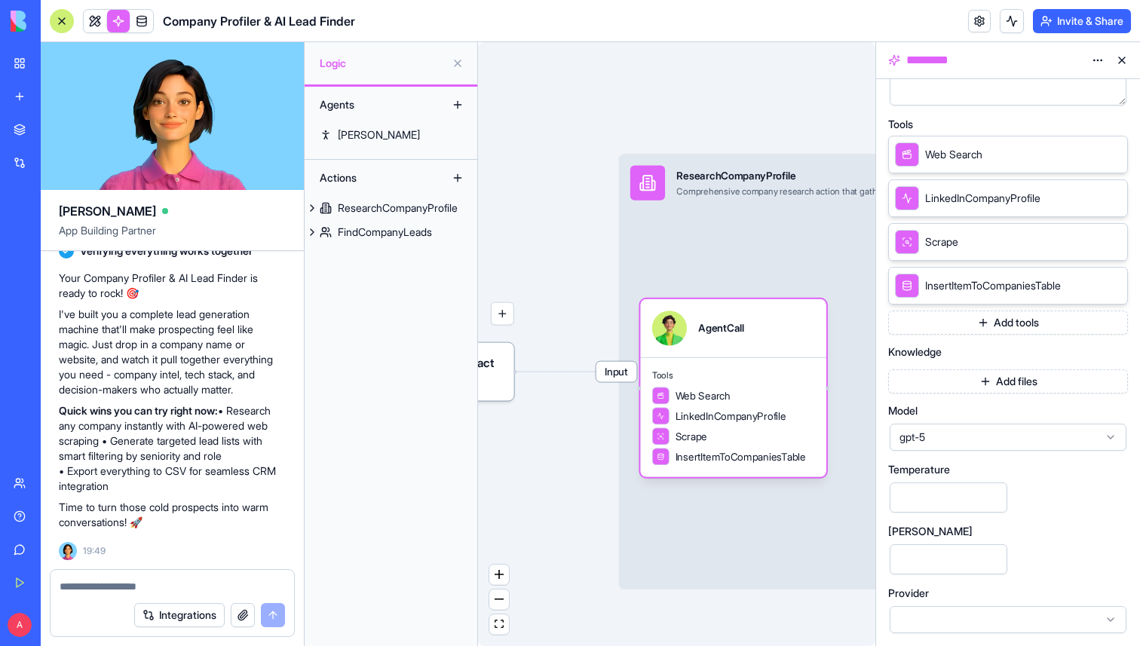
scroll to position [291, 0]
click at [979, 326] on button "Add tools" at bounding box center [1008, 322] width 240 height 24
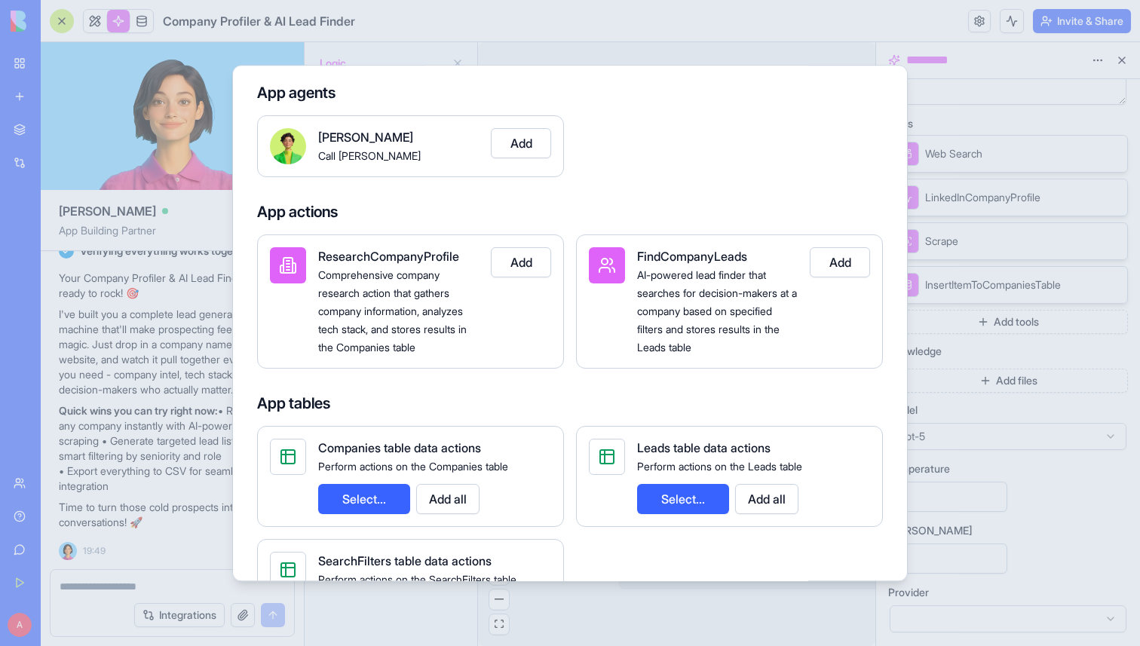
scroll to position [85, 0]
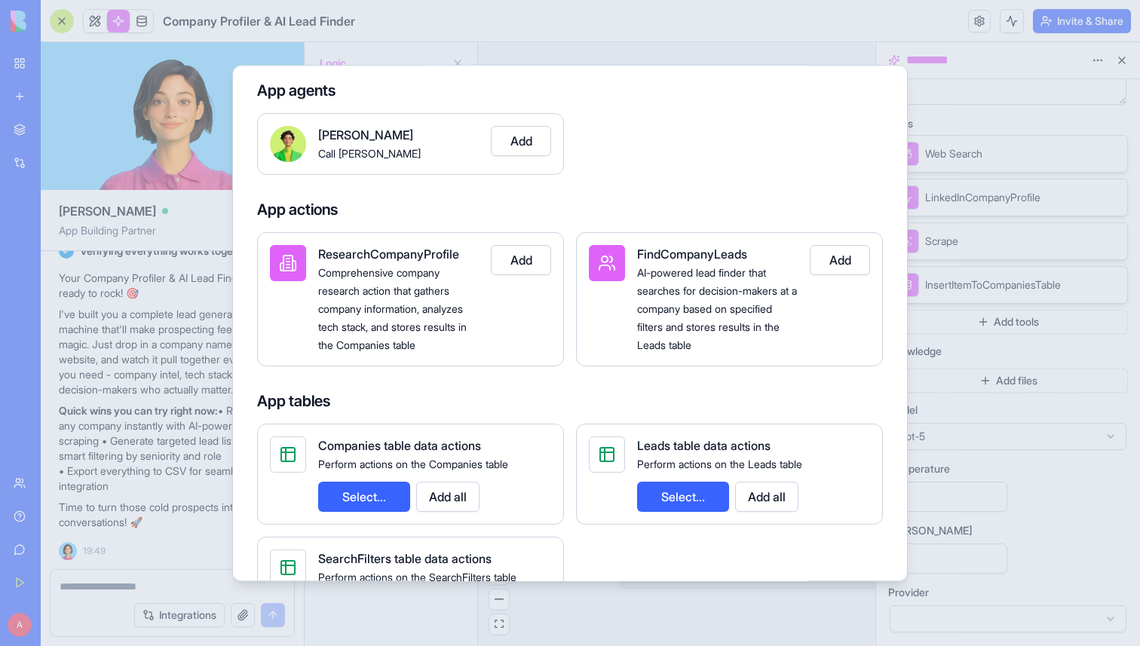
click at [841, 262] on button "Add" at bounding box center [840, 260] width 60 height 30
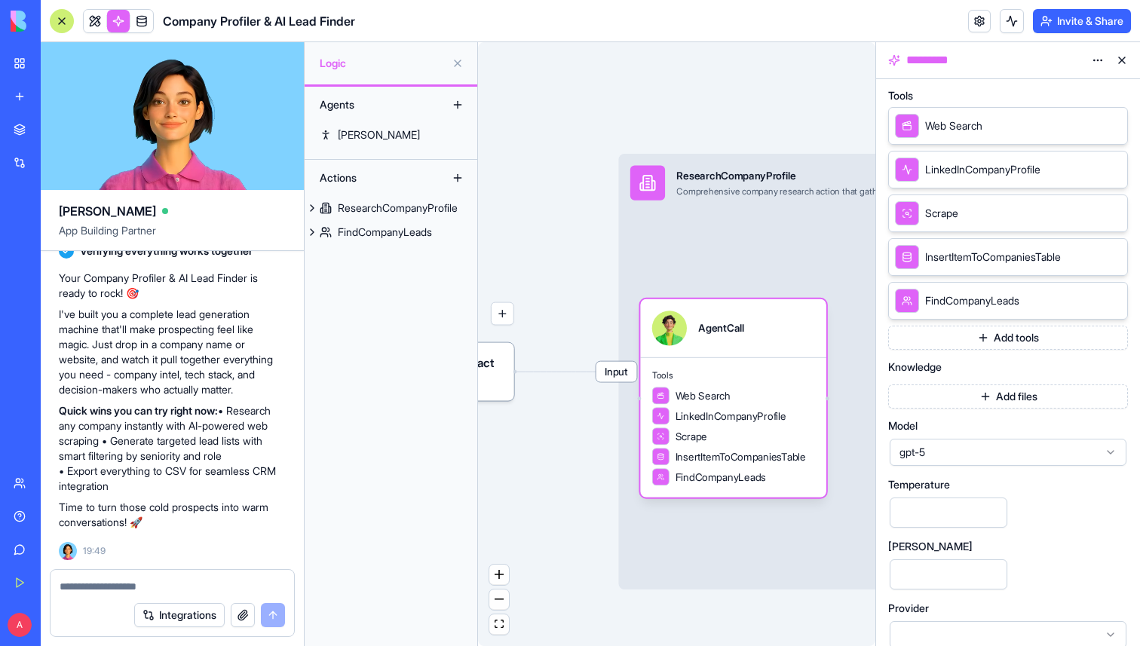
scroll to position [335, 0]
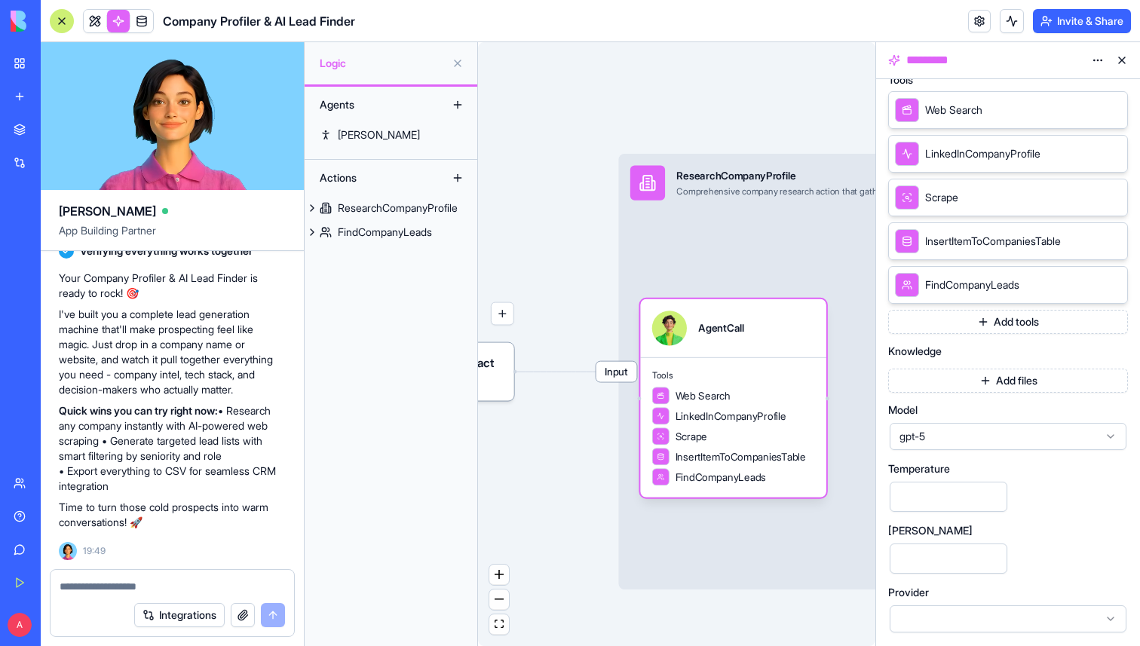
click at [961, 438] on span "gpt-5" at bounding box center [998, 436] width 199 height 15
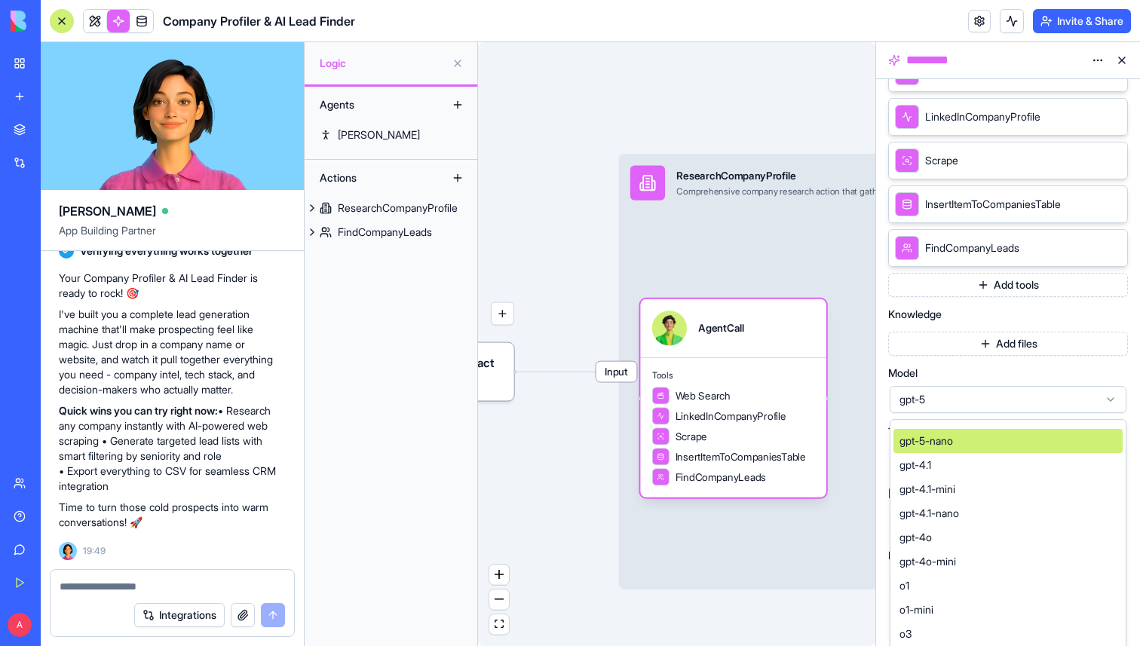
scroll to position [43, 0]
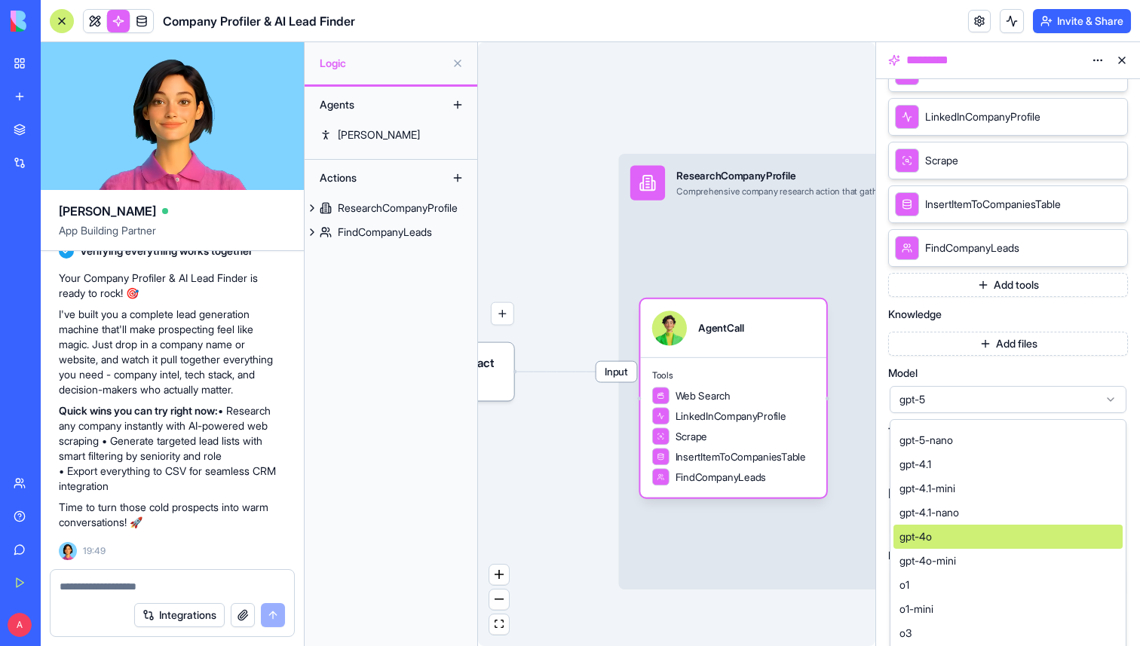
click at [947, 532] on div "gpt-4o" at bounding box center [1007, 537] width 229 height 24
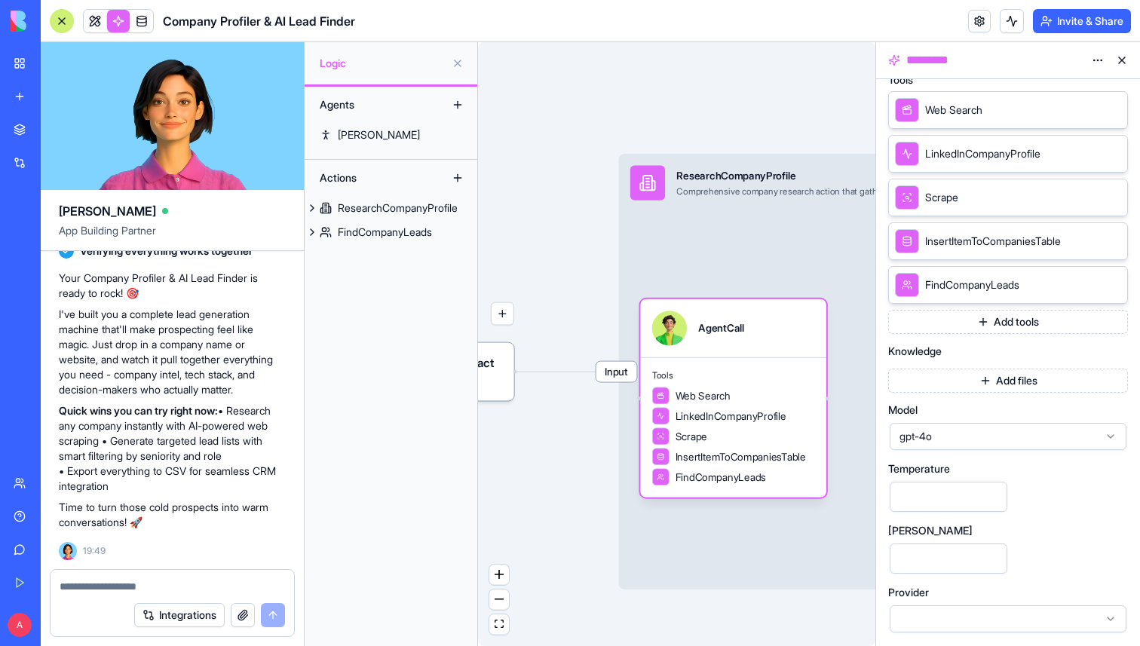
scroll to position [335, 0]
click at [1043, 510] on div "Temperature ***" at bounding box center [1008, 489] width 240 height 50
click at [982, 613] on div at bounding box center [1008, 618] width 237 height 27
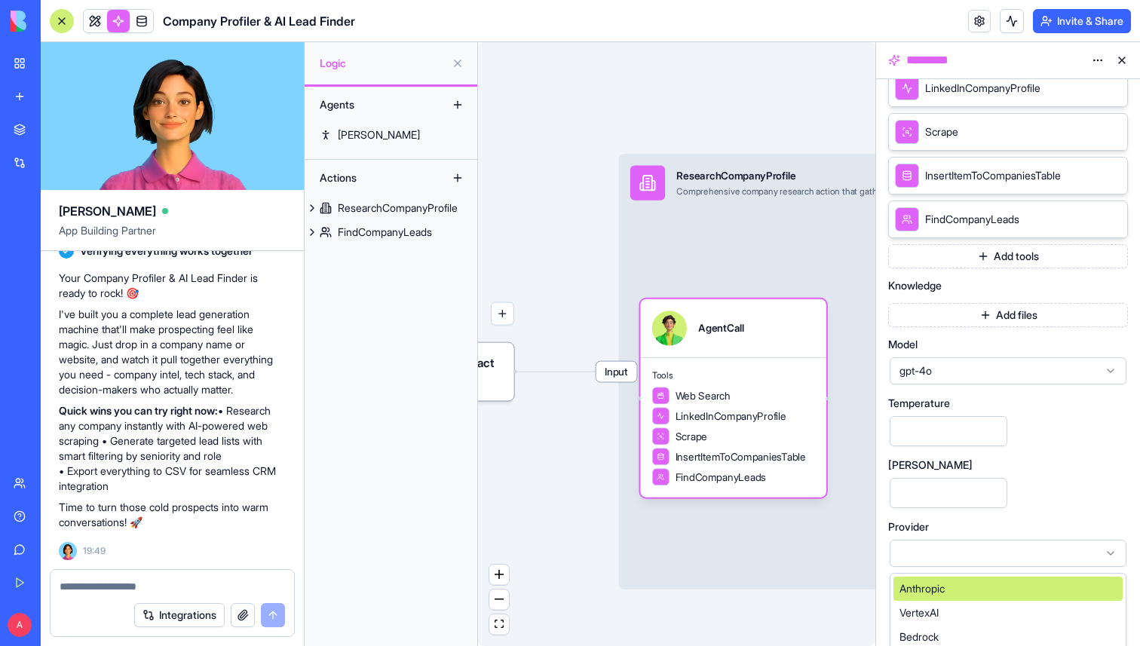
scroll to position [407, 0]
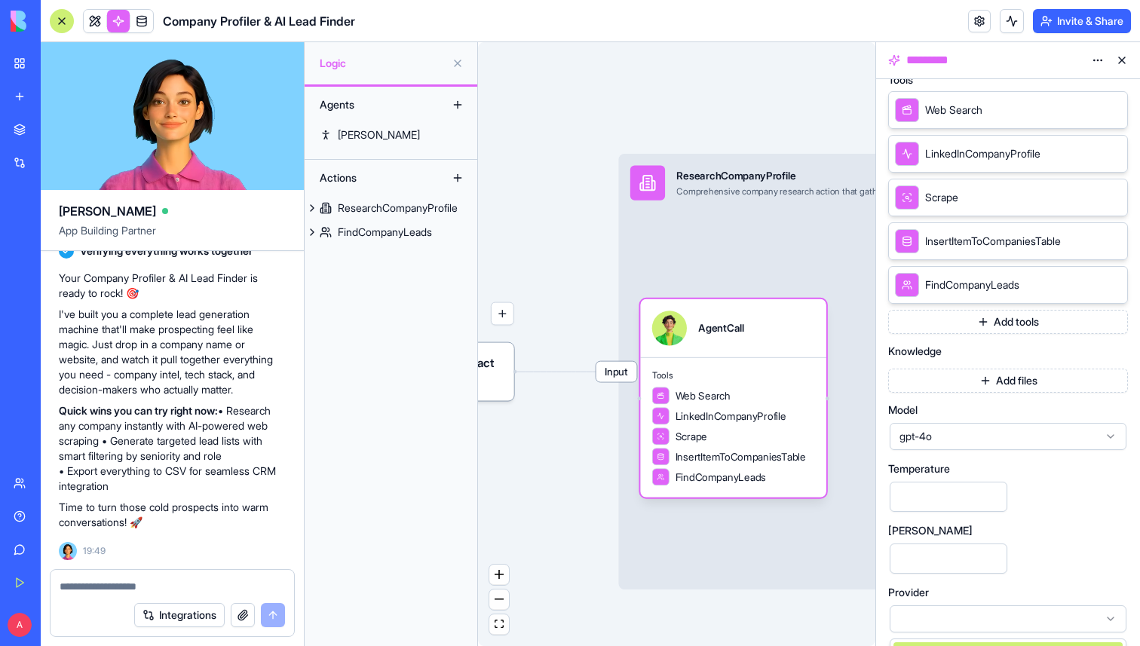
click at [1065, 490] on div "**********" at bounding box center [1008, 195] width 240 height 878
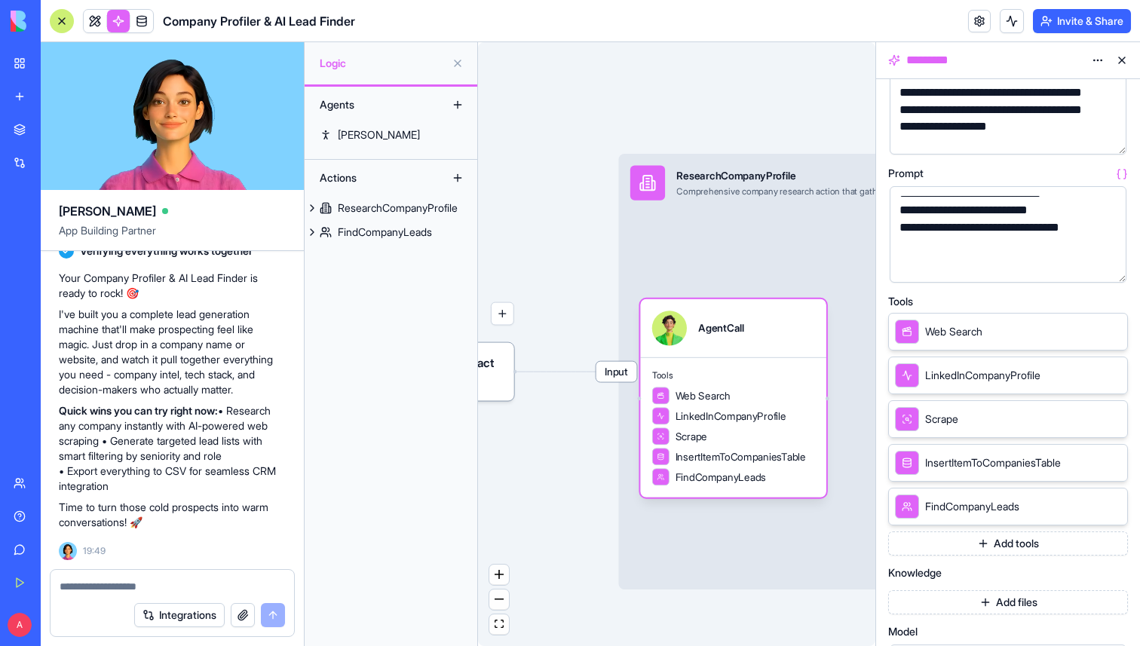
scroll to position [0, 0]
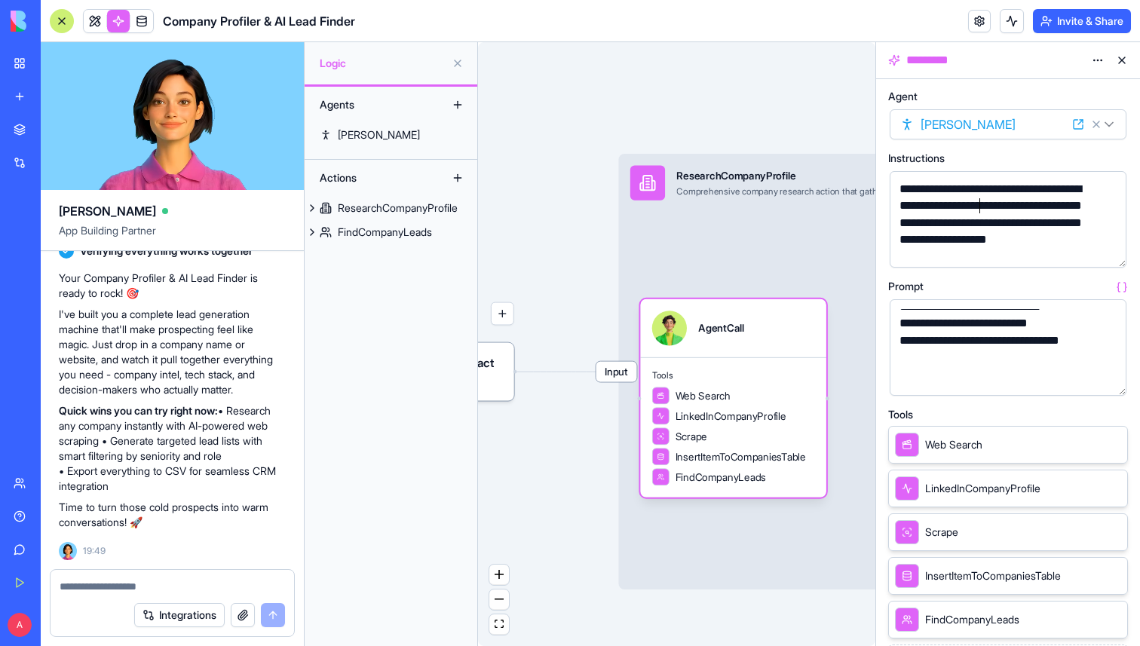
click at [981, 212] on div "**********" at bounding box center [995, 223] width 201 height 84
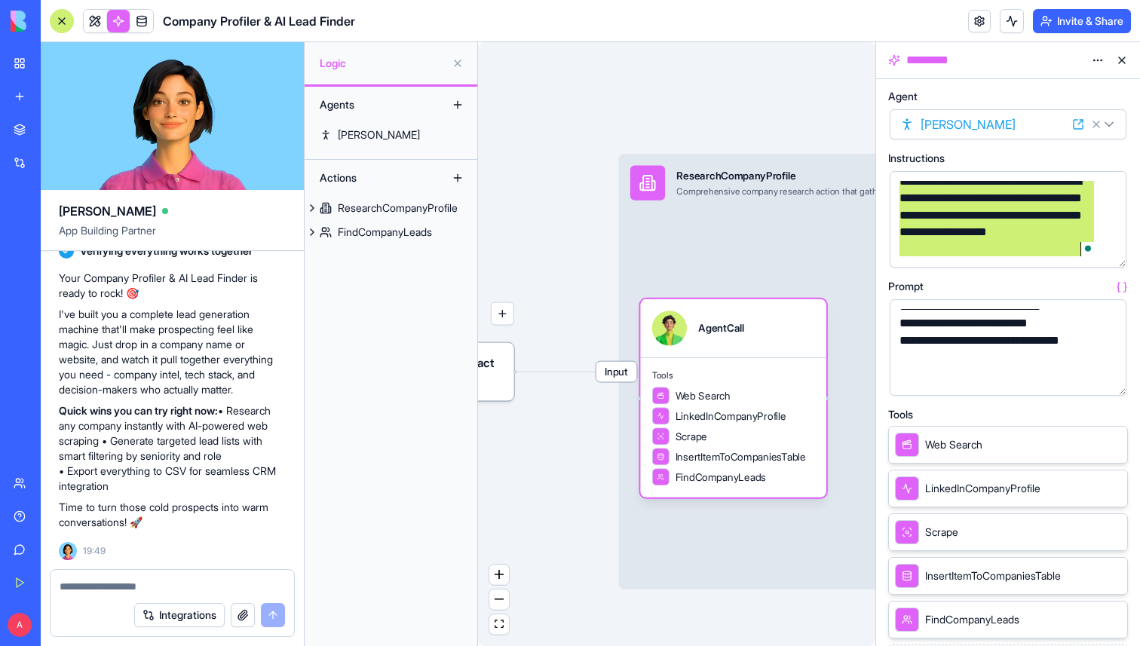
scroll to position [8, 0]
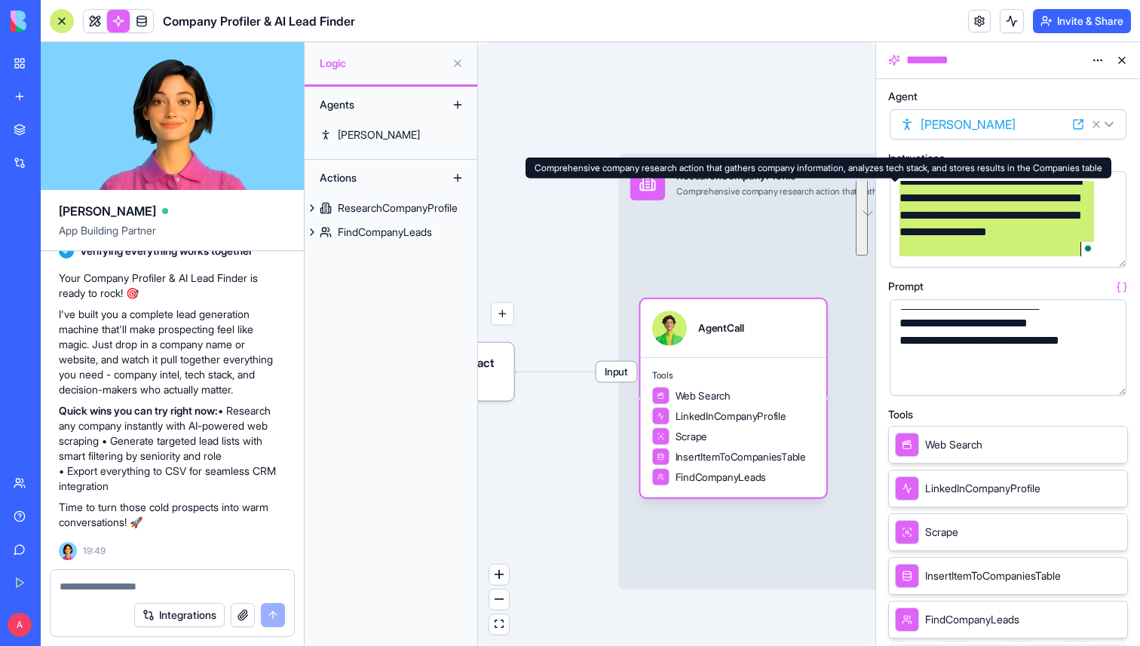
click at [894, 204] on div "**********" at bounding box center [1008, 219] width 237 height 97
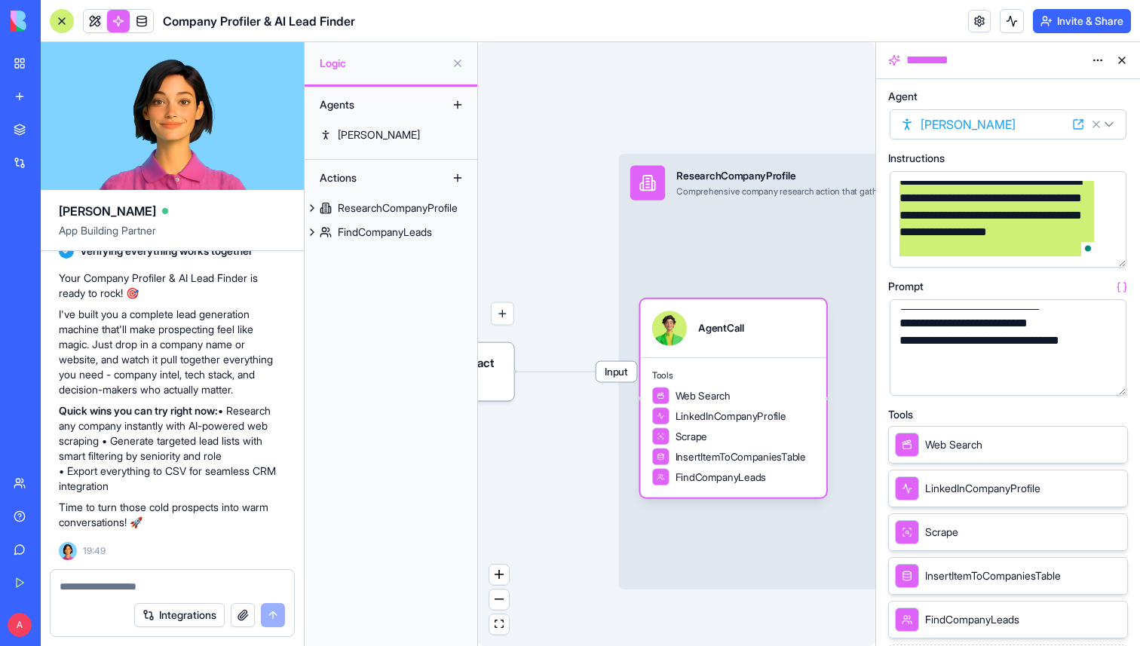
click at [923, 323] on div "**********" at bounding box center [995, 323] width 201 height 17
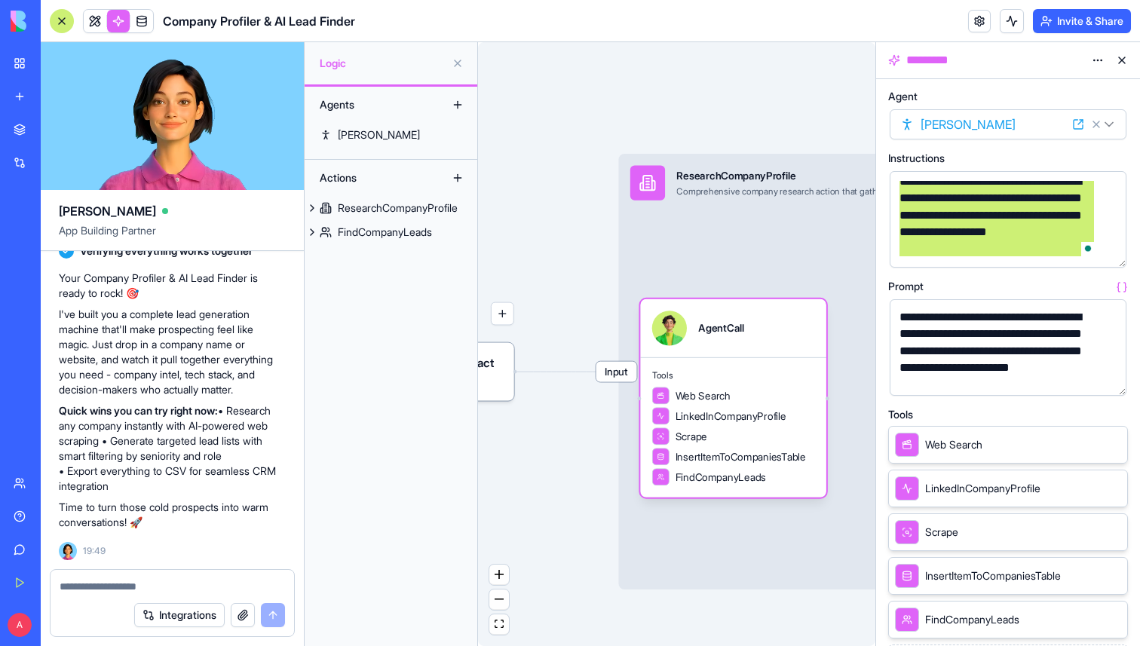
click at [912, 314] on div "**********" at bounding box center [995, 359] width 201 height 101
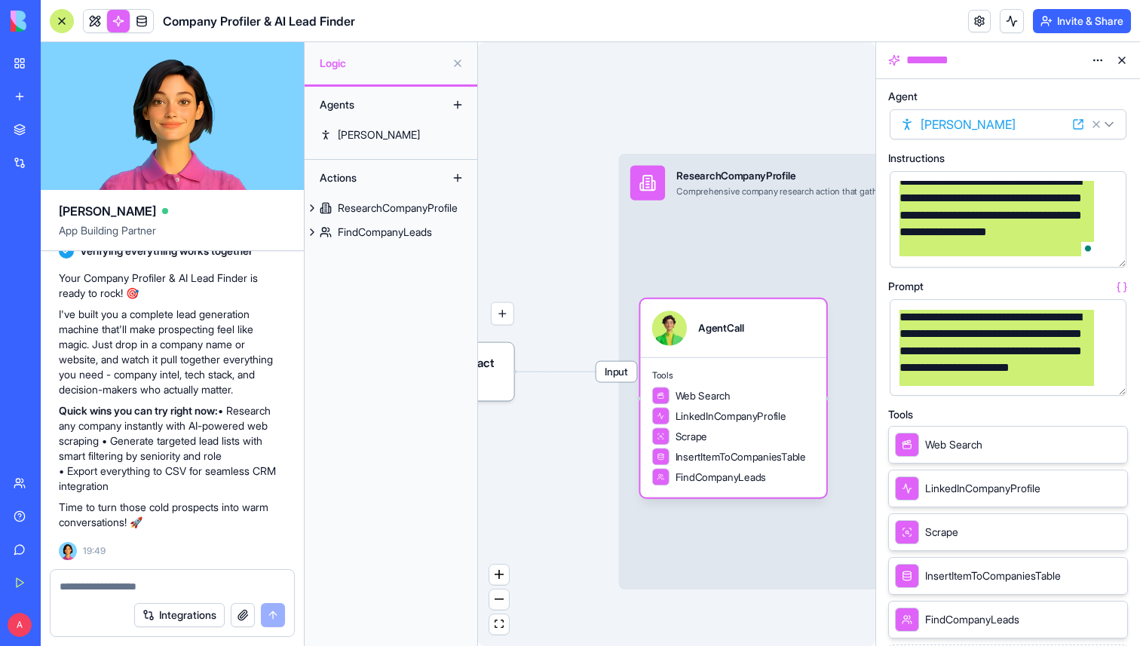
click at [912, 314] on div "**********" at bounding box center [995, 359] width 201 height 101
click at [920, 192] on div "**********" at bounding box center [995, 215] width 201 height 84
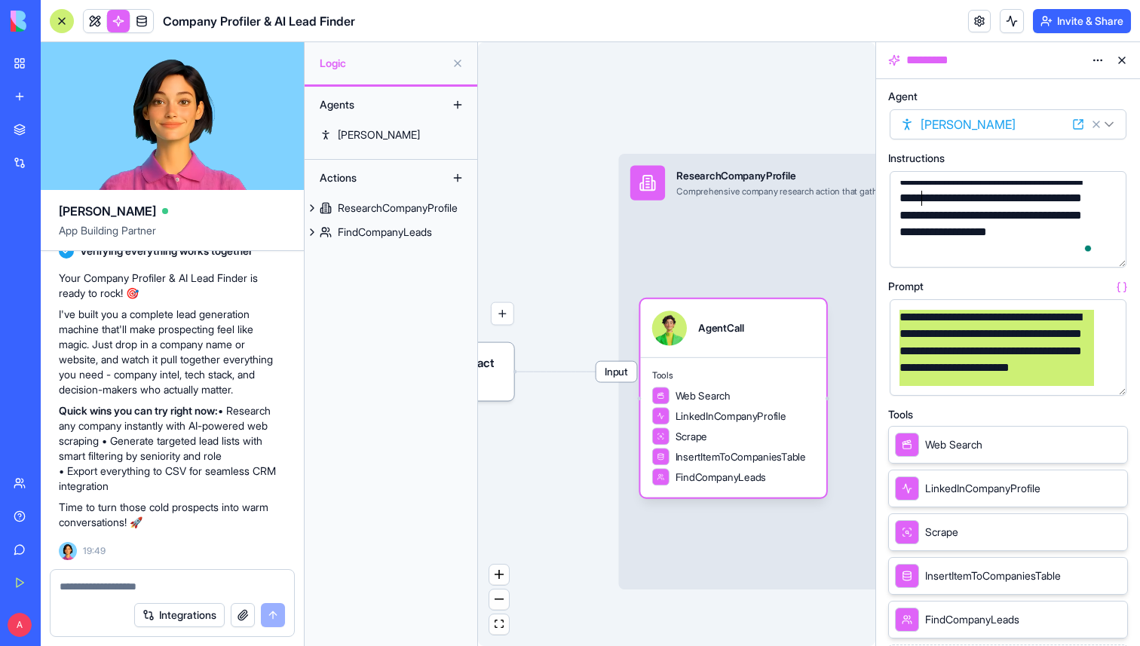
click at [1010, 126] on html "BETA My Workspace New app Marketplace Integrations Recent Test New App New App …" at bounding box center [570, 323] width 1140 height 646
click at [999, 192] on div "**********" at bounding box center [995, 215] width 201 height 84
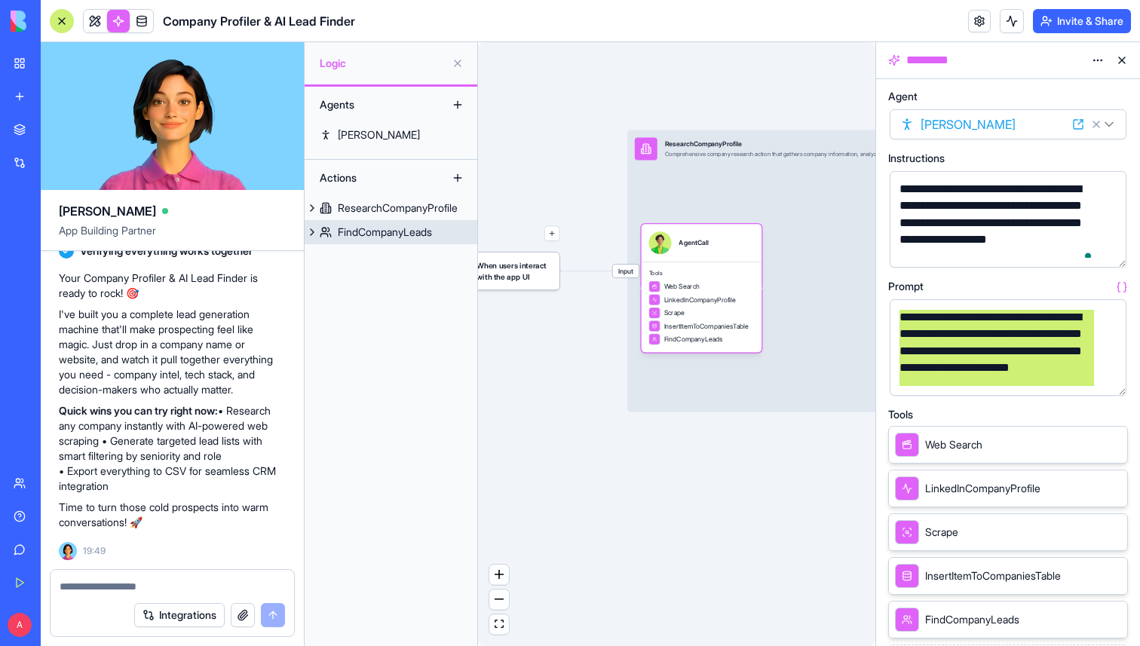
click at [353, 239] on div "FindCompanyLeads" at bounding box center [385, 232] width 94 height 15
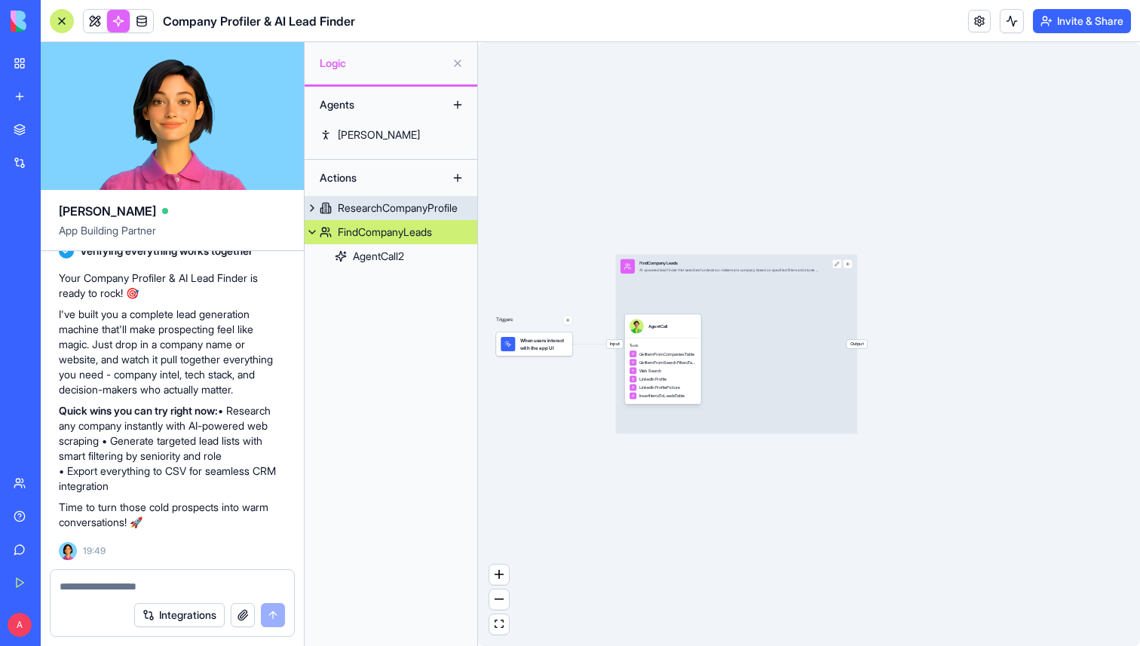
click at [376, 207] on div "ResearchCompanyProfile" at bounding box center [398, 208] width 120 height 15
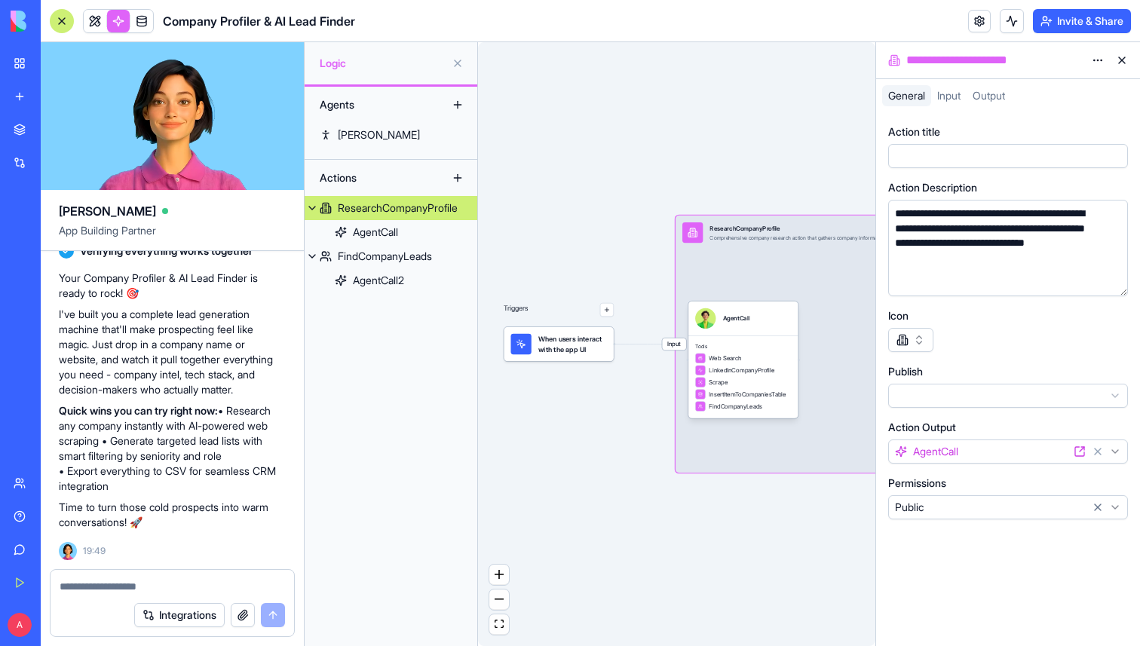
click at [563, 341] on span "When users interact with the app UI" at bounding box center [572, 344] width 69 height 20
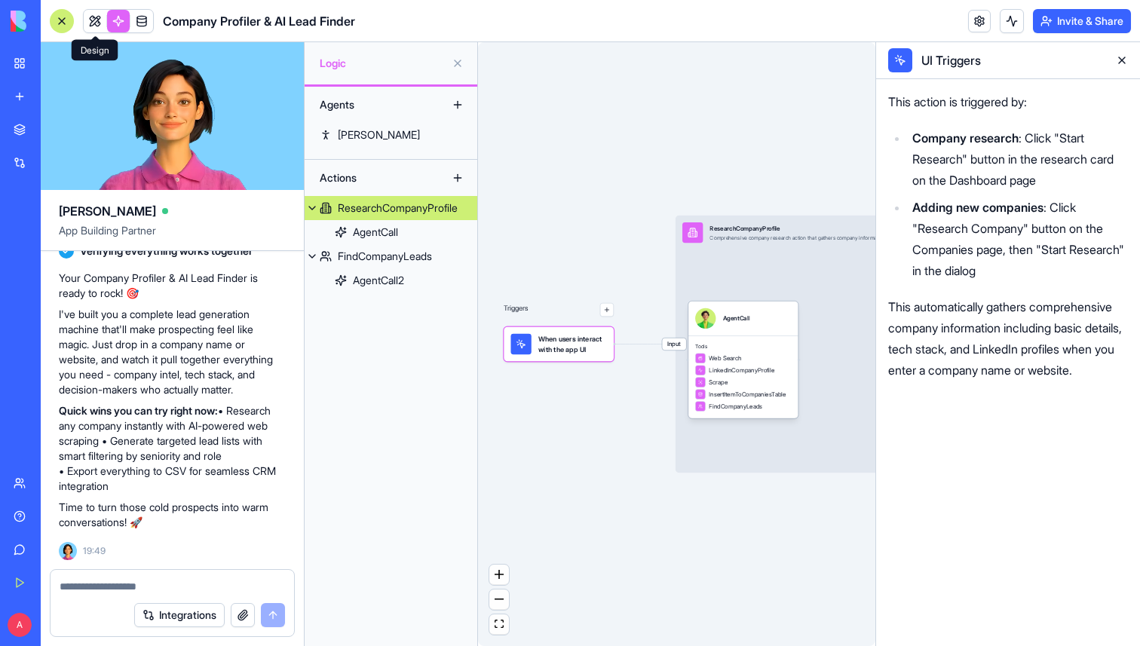
click at [97, 25] on link at bounding box center [95, 21] width 23 height 23
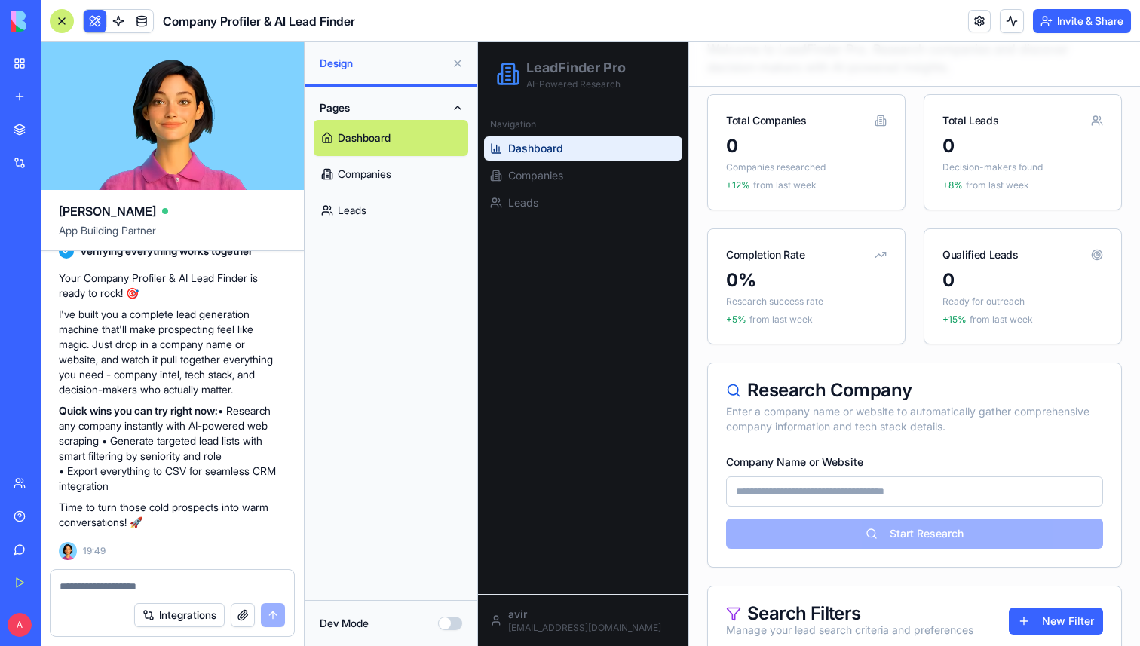
scroll to position [170, 0]
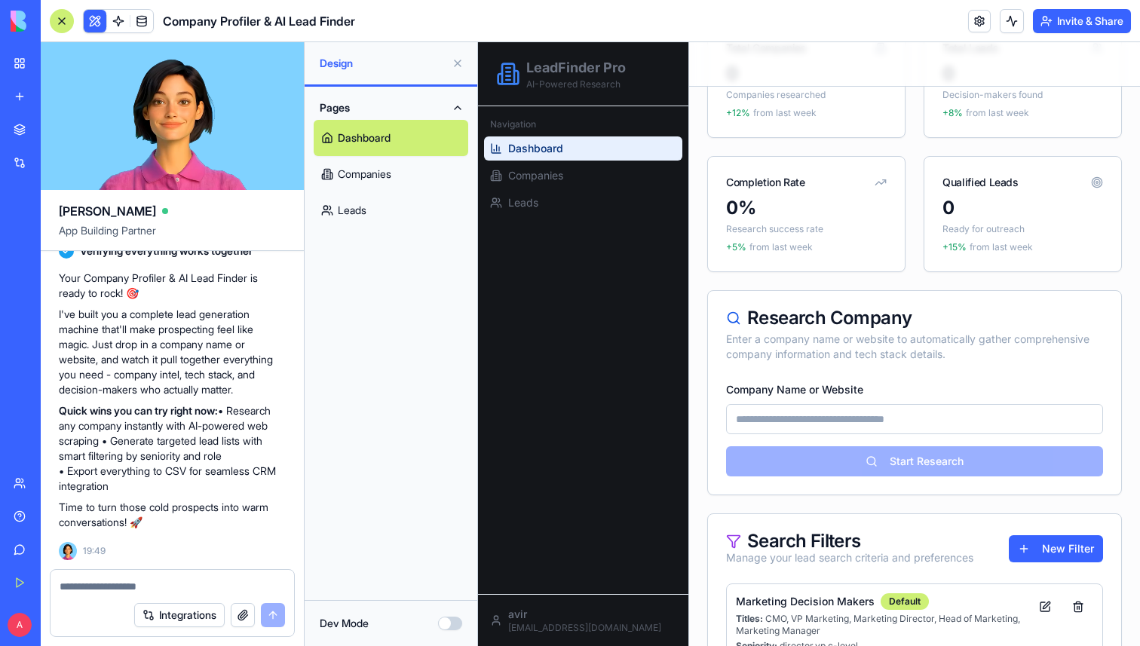
click at [829, 419] on input "Company Name or Website" at bounding box center [914, 419] width 377 height 30
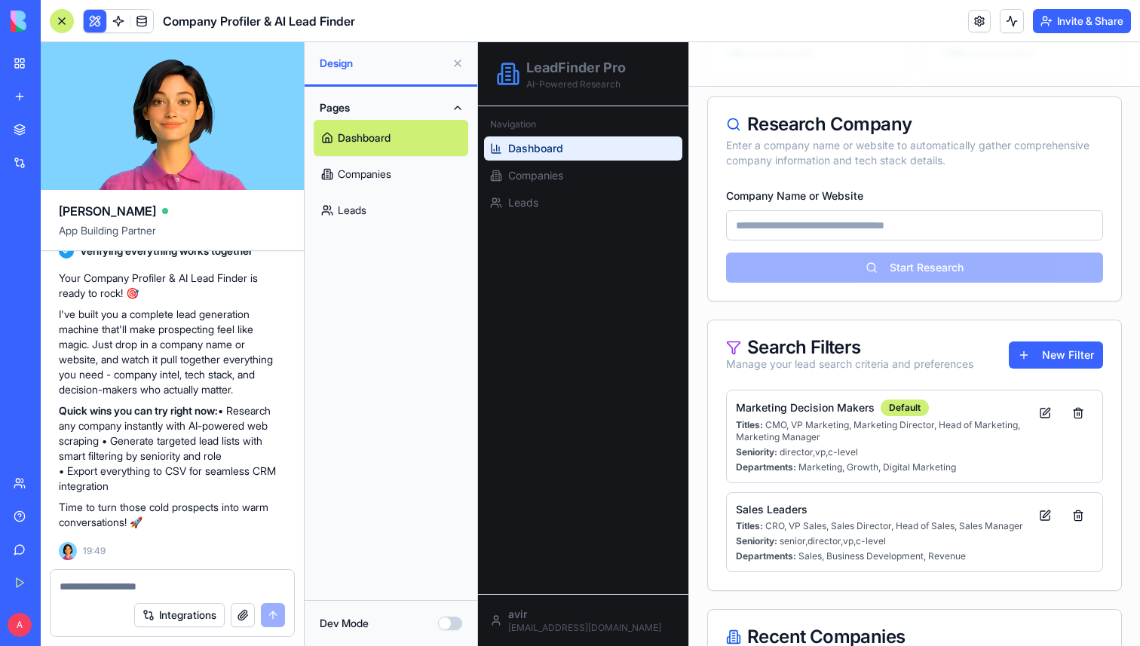
scroll to position [384, 0]
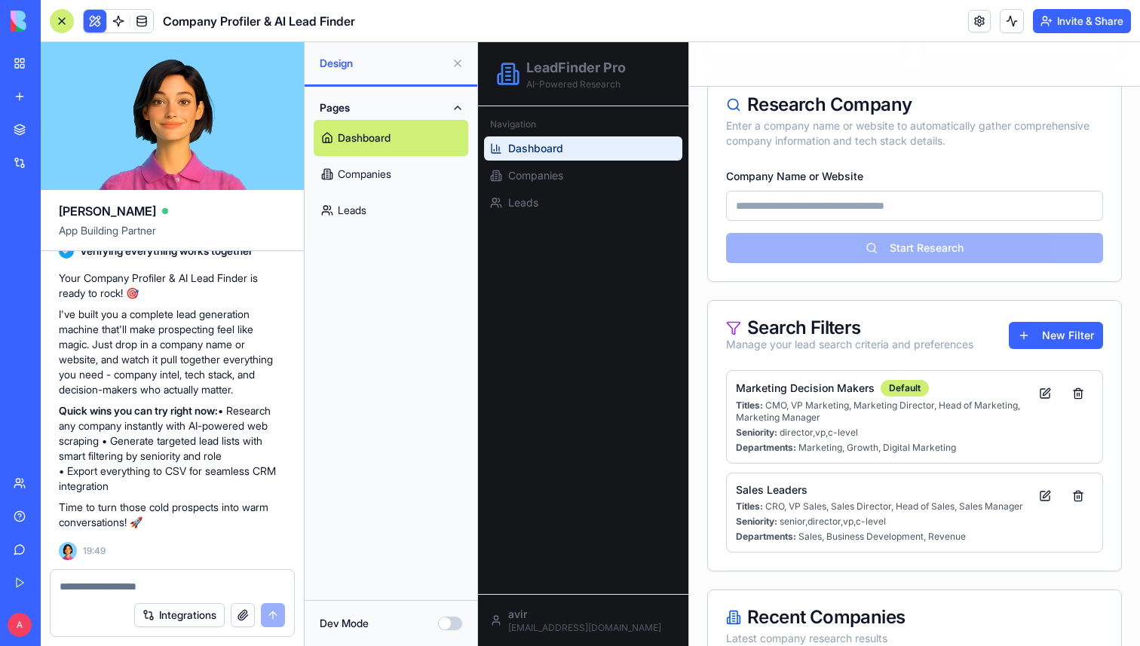
click at [829, 417] on p "Titles: CMO, VP Marketing, Marketing Director, Head of Marketing, Marketing Man…" at bounding box center [883, 412] width 294 height 24
click at [1040, 339] on button "New Filter" at bounding box center [1056, 335] width 94 height 27
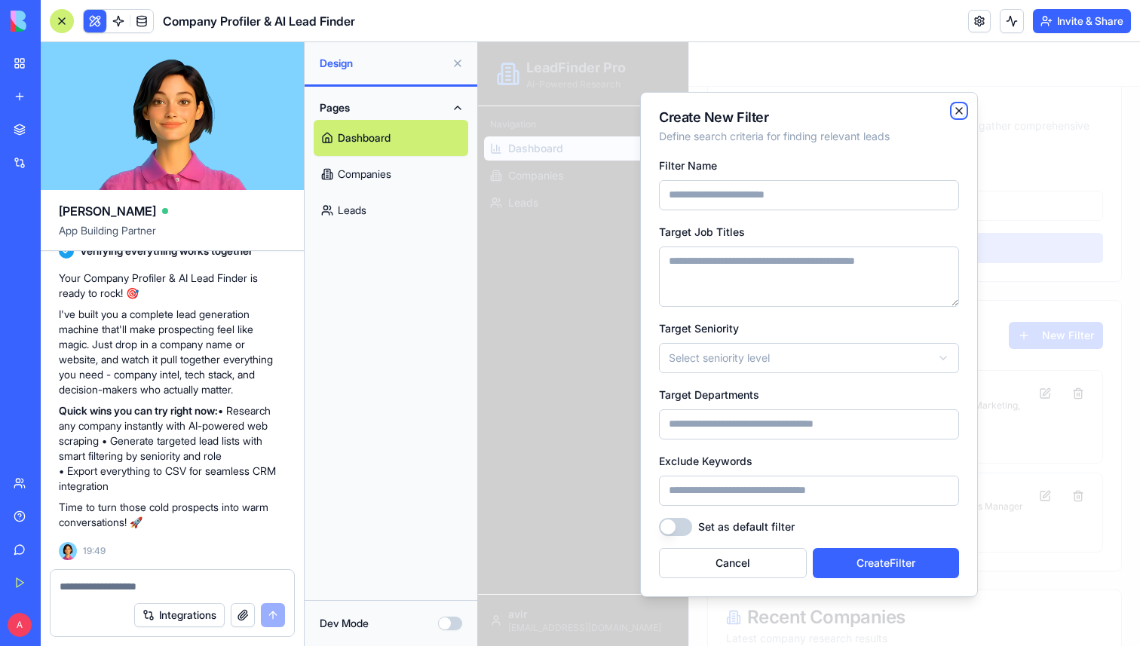
click at [954, 109] on icon "button" at bounding box center [959, 111] width 12 height 12
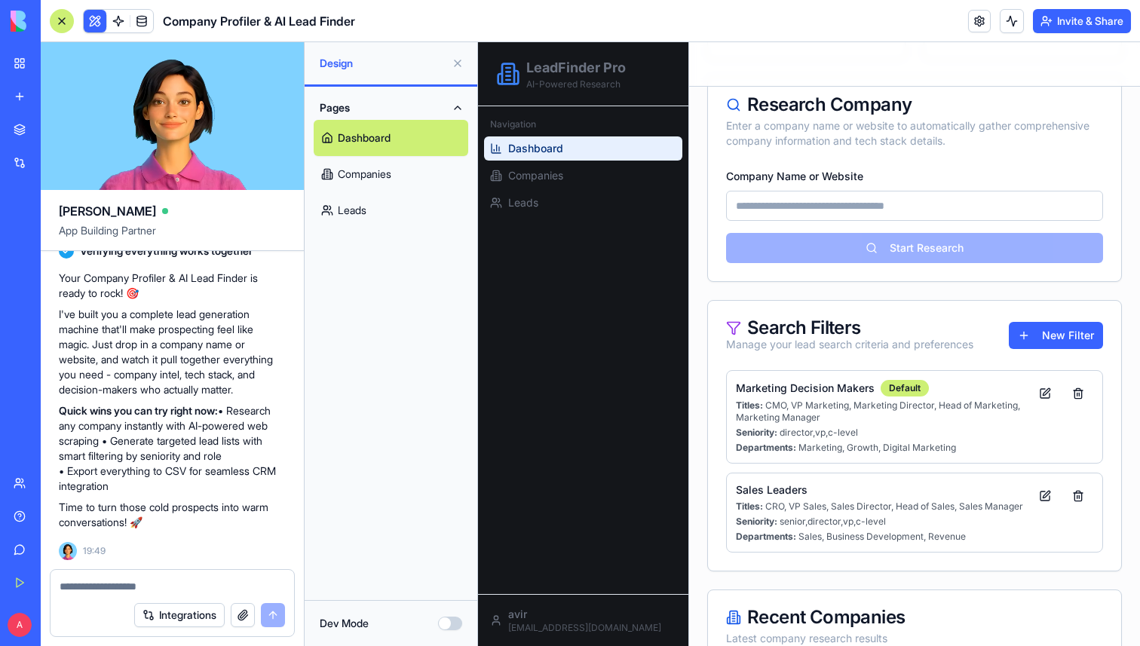
click at [164, 587] on textarea at bounding box center [172, 586] width 225 height 15
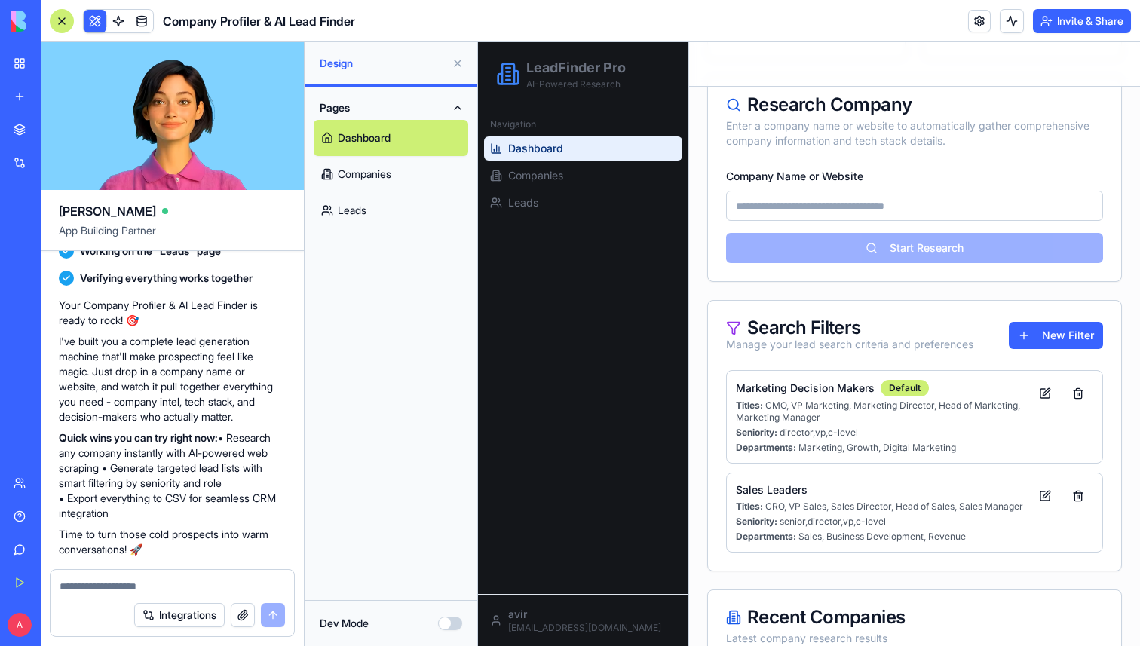
scroll to position [788, 0]
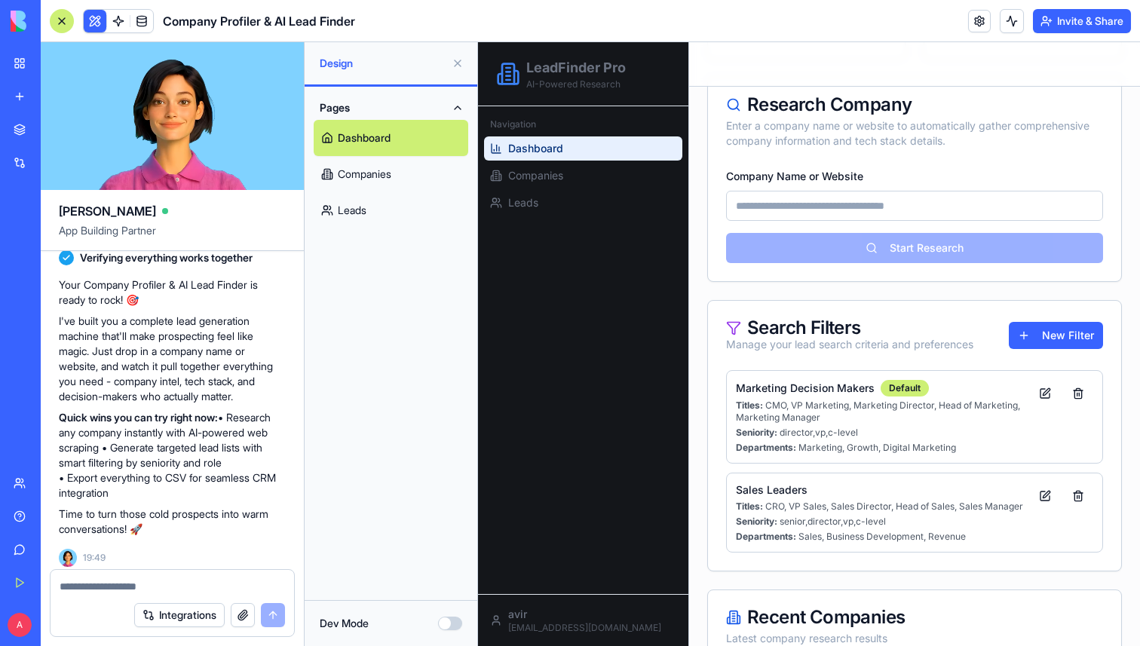
click at [76, 327] on p "I've built you a complete lead generation machine that'll make prospecting feel…" at bounding box center [172, 359] width 227 height 90
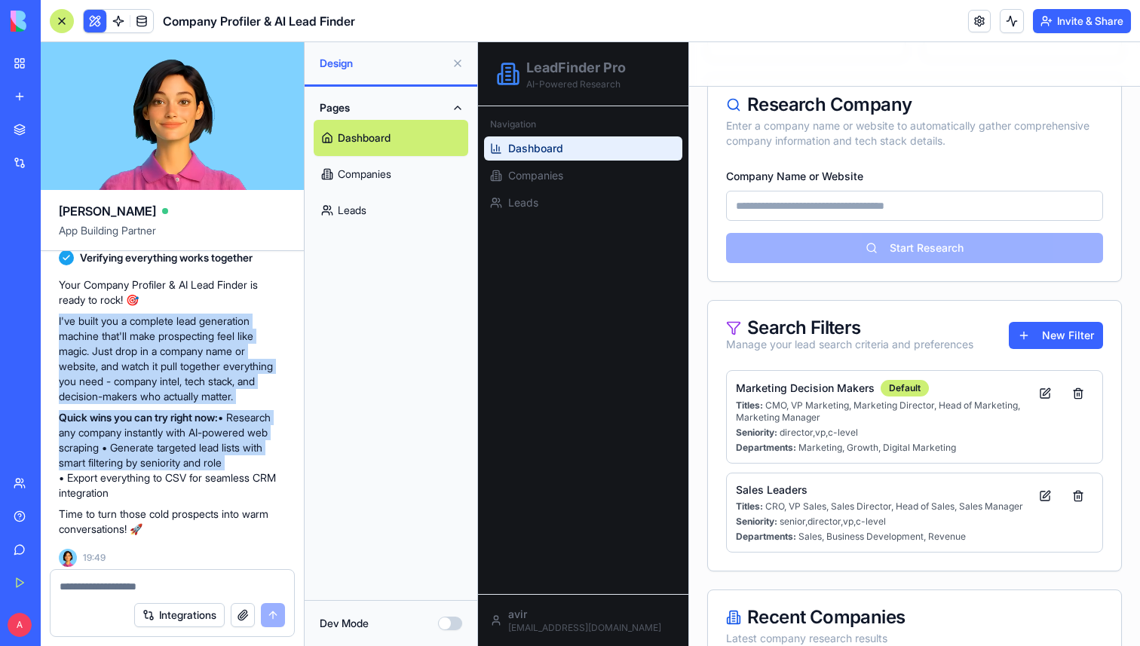
drag, startPoint x: 76, startPoint y: 327, endPoint x: 76, endPoint y: 486, distance: 159.1
click at [76, 486] on div "Your Company Profiler & AI Lead Finder is ready to rock! 🎯 I've built you a com…" at bounding box center [172, 406] width 227 height 259
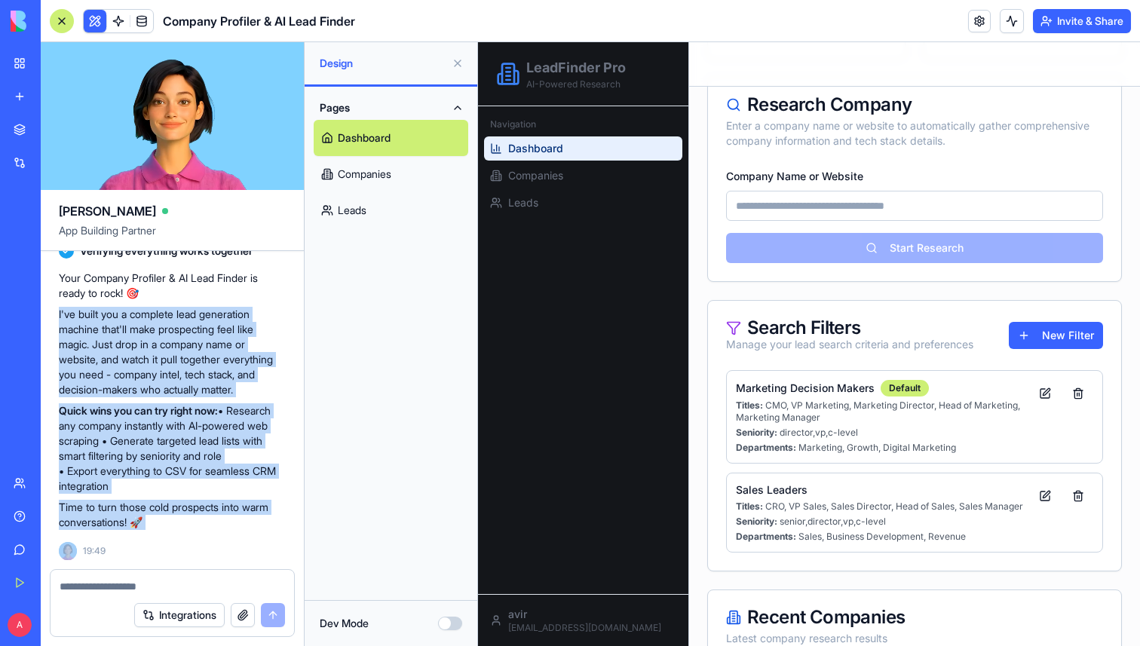
click at [239, 507] on p "Time to turn those cold prospects into warm conversations! 🚀" at bounding box center [172, 515] width 227 height 30
copy div "I've built you a complete lead generation machine that'll make prospecting feel…"
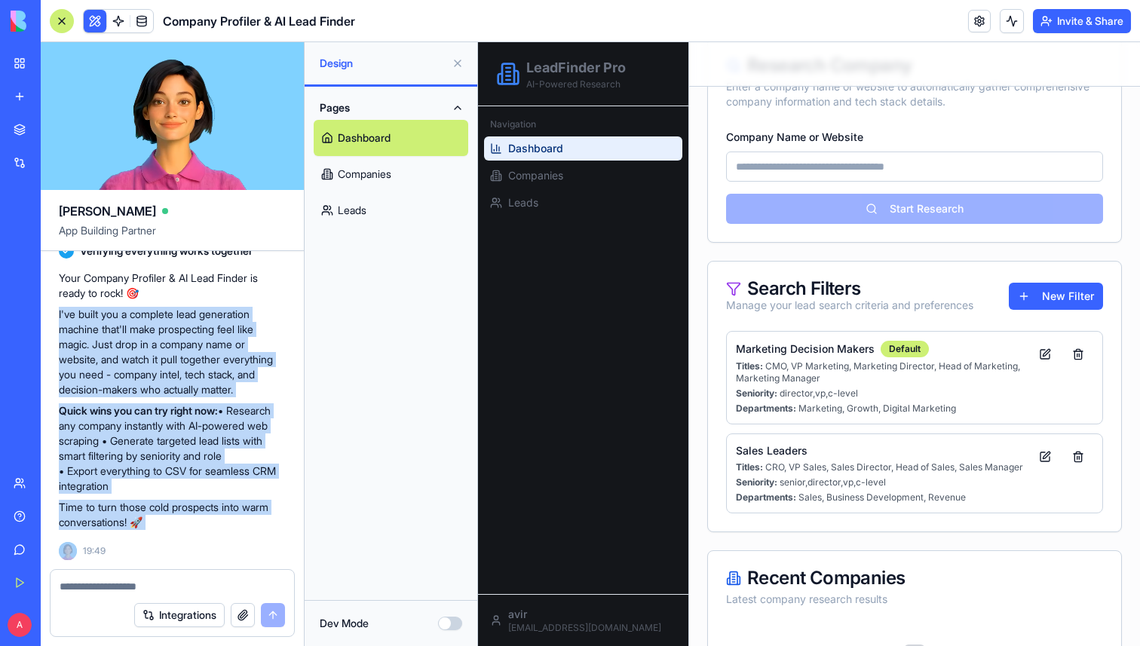
scroll to position [457, 0]
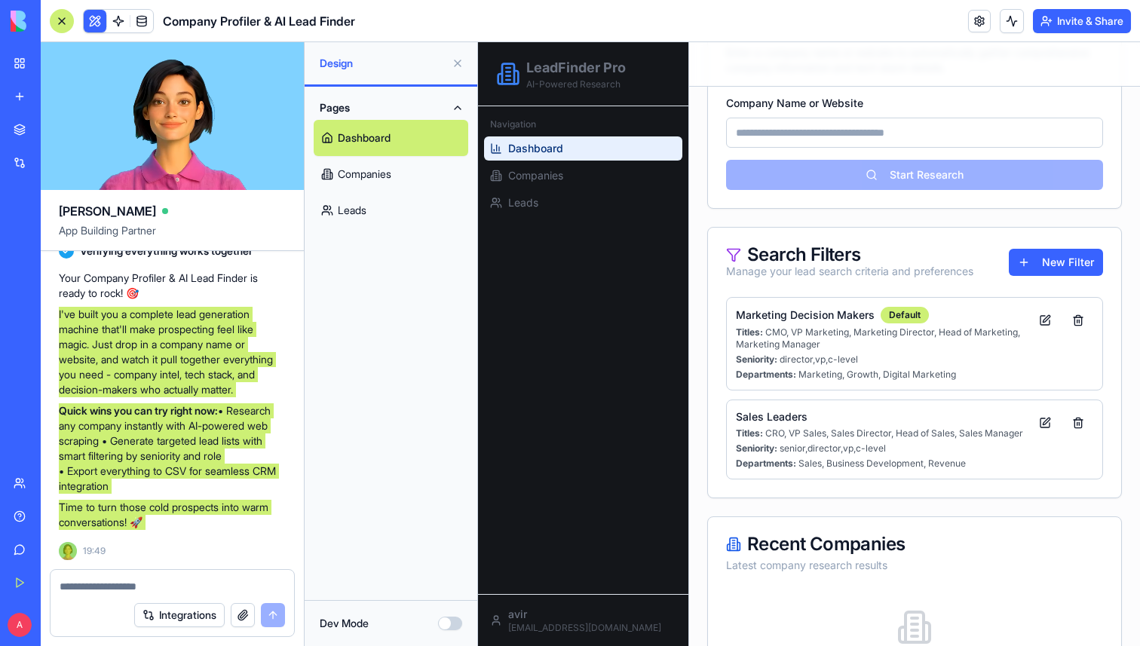
click at [830, 323] on div "Marketing Decision Makers Default" at bounding box center [883, 315] width 294 height 17
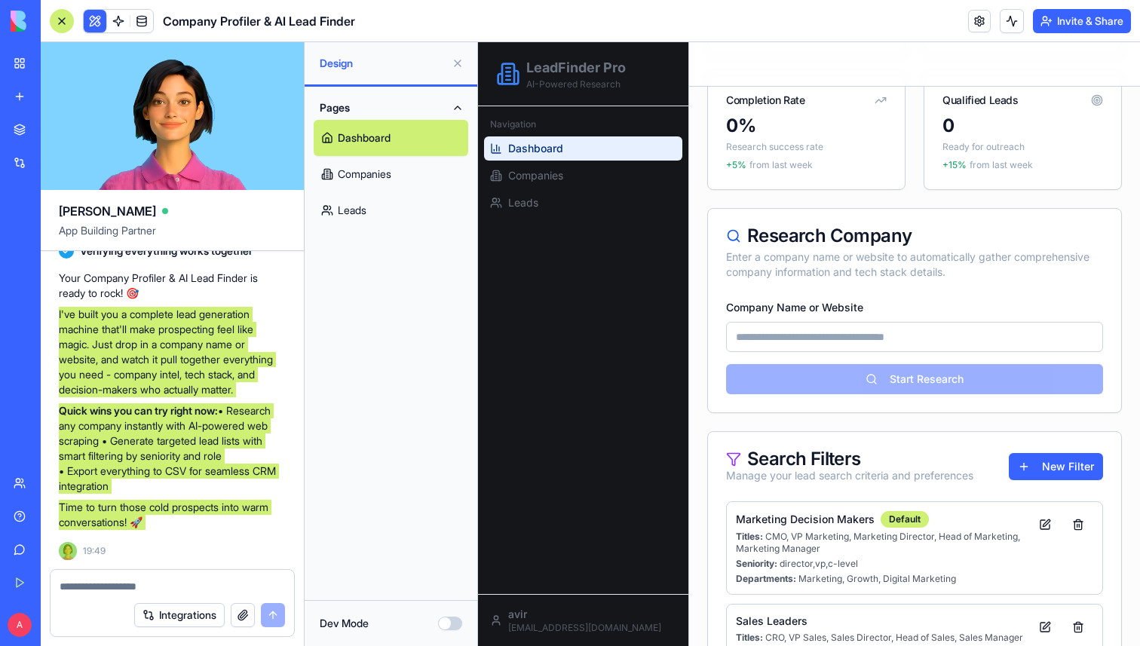
scroll to position [364, 0]
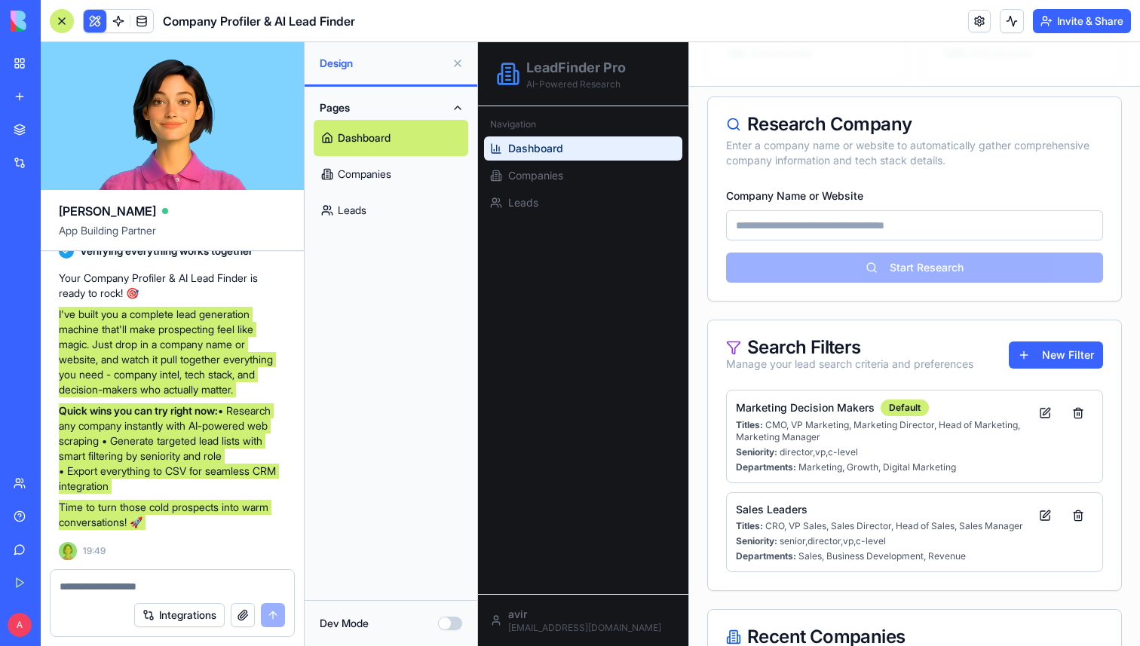
click at [755, 124] on div "Research Company" at bounding box center [914, 124] width 377 height 18
drag, startPoint x: 755, startPoint y: 124, endPoint x: 918, endPoint y: 124, distance: 162.1
click at [918, 124] on div "Research Company" at bounding box center [914, 124] width 377 height 18
click at [897, 122] on div "Research Company" at bounding box center [914, 124] width 377 height 18
drag, startPoint x: 897, startPoint y: 122, endPoint x: 795, endPoint y: 124, distance: 101.8
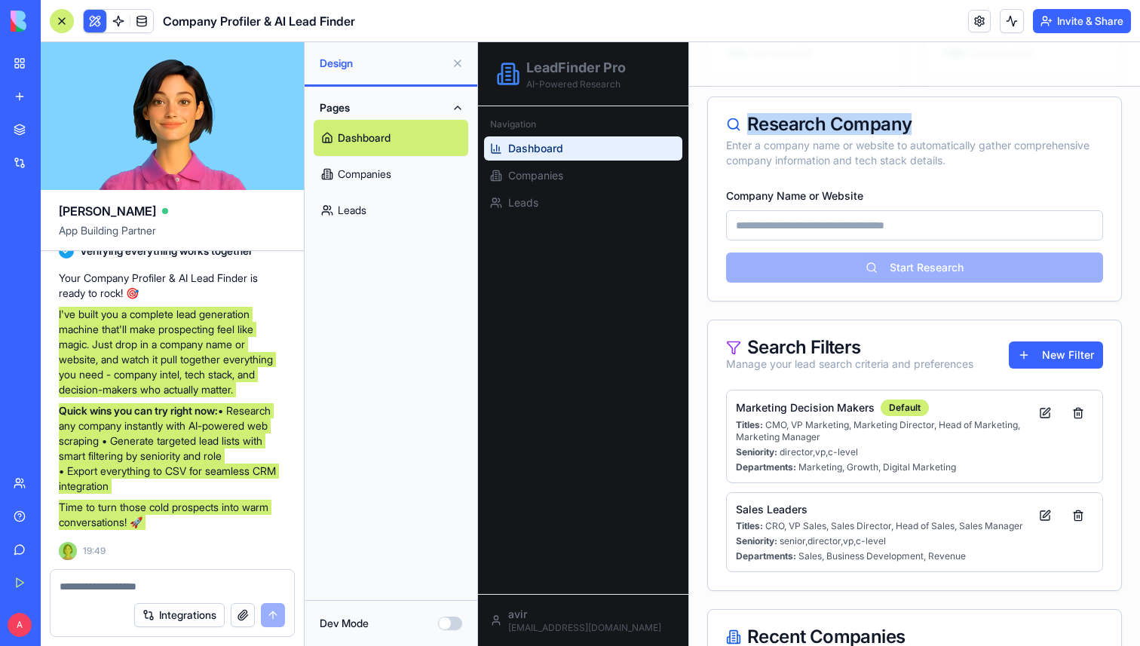
click at [795, 124] on div "Research Company" at bounding box center [914, 124] width 377 height 18
copy div "Research Company"
click at [931, 155] on div "Enter a company name or website to automatically gather comprehensive company i…" at bounding box center [914, 153] width 377 height 30
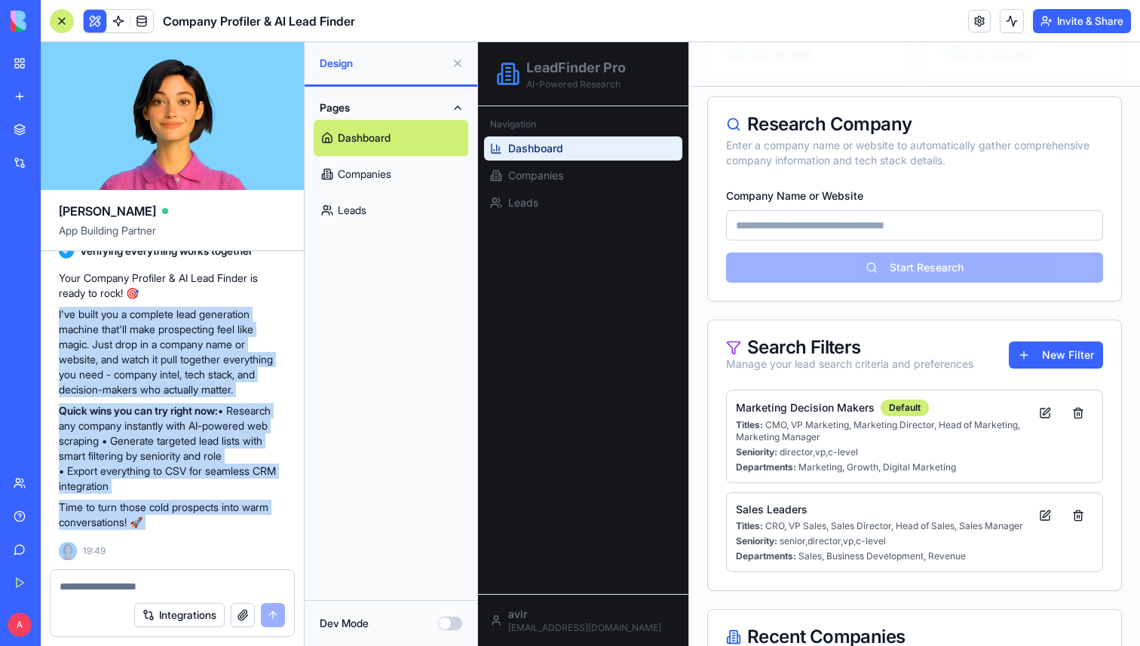
click at [456, 66] on button at bounding box center [458, 63] width 24 height 24
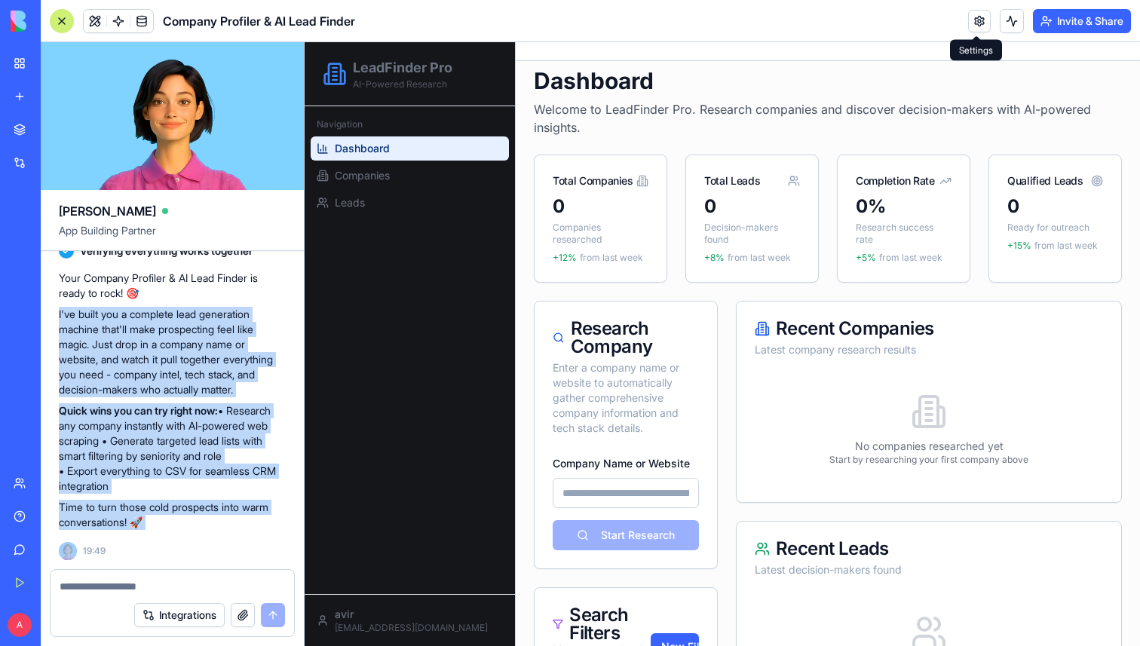
scroll to position [0, 0]
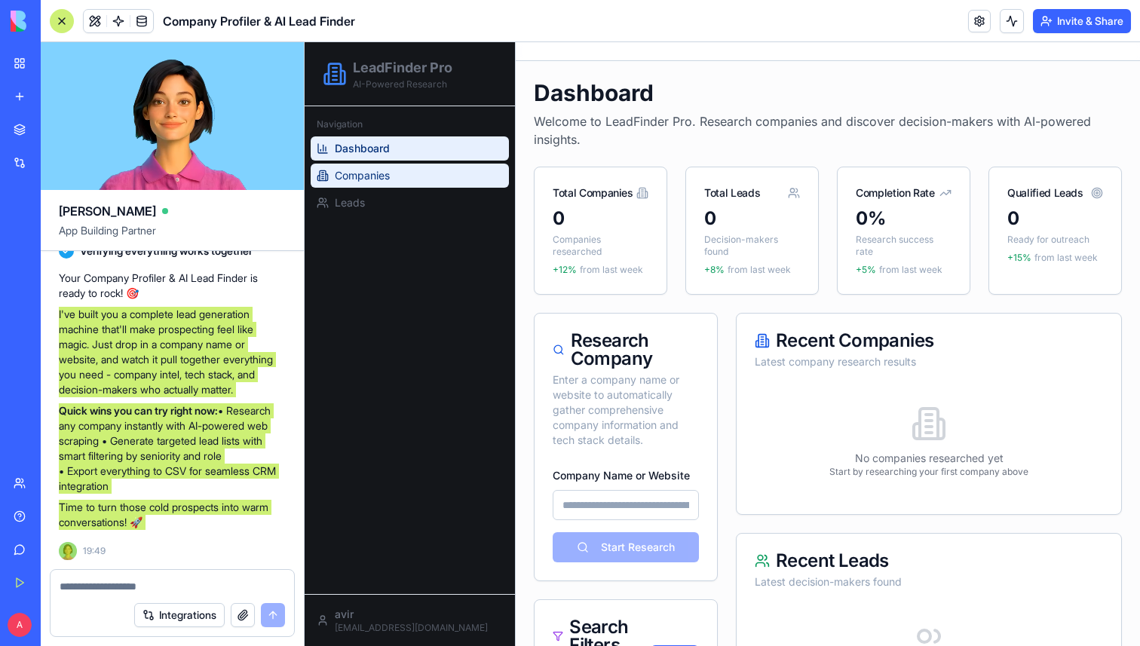
click at [346, 178] on span "Companies" at bounding box center [362, 175] width 55 height 15
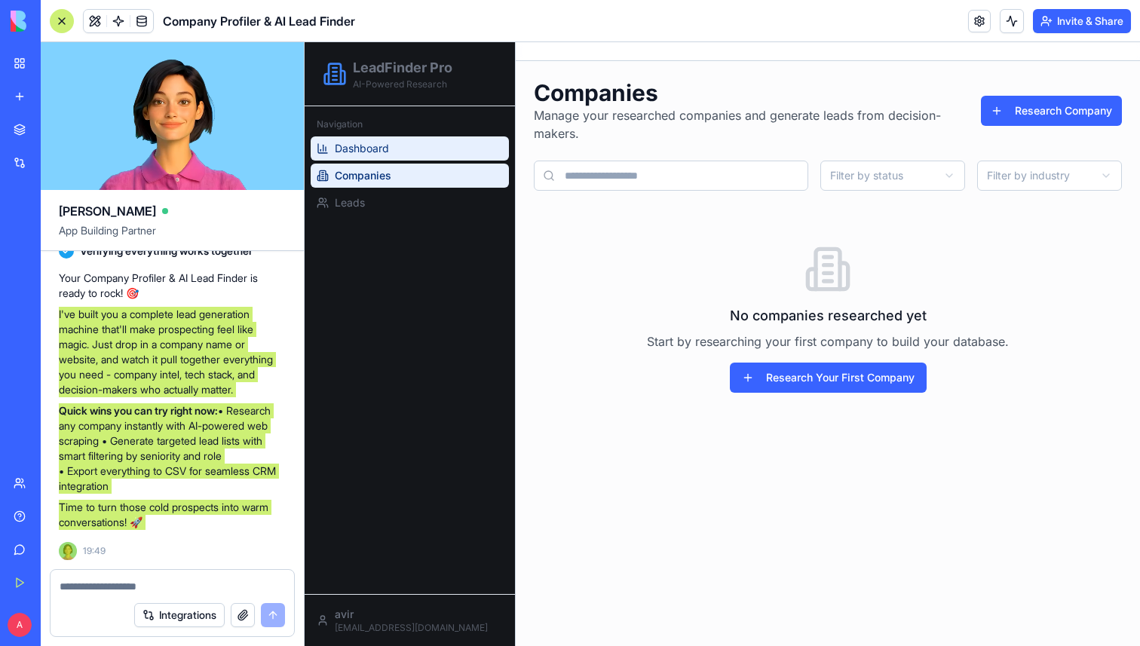
click at [358, 145] on span "Dashboard" at bounding box center [362, 148] width 54 height 15
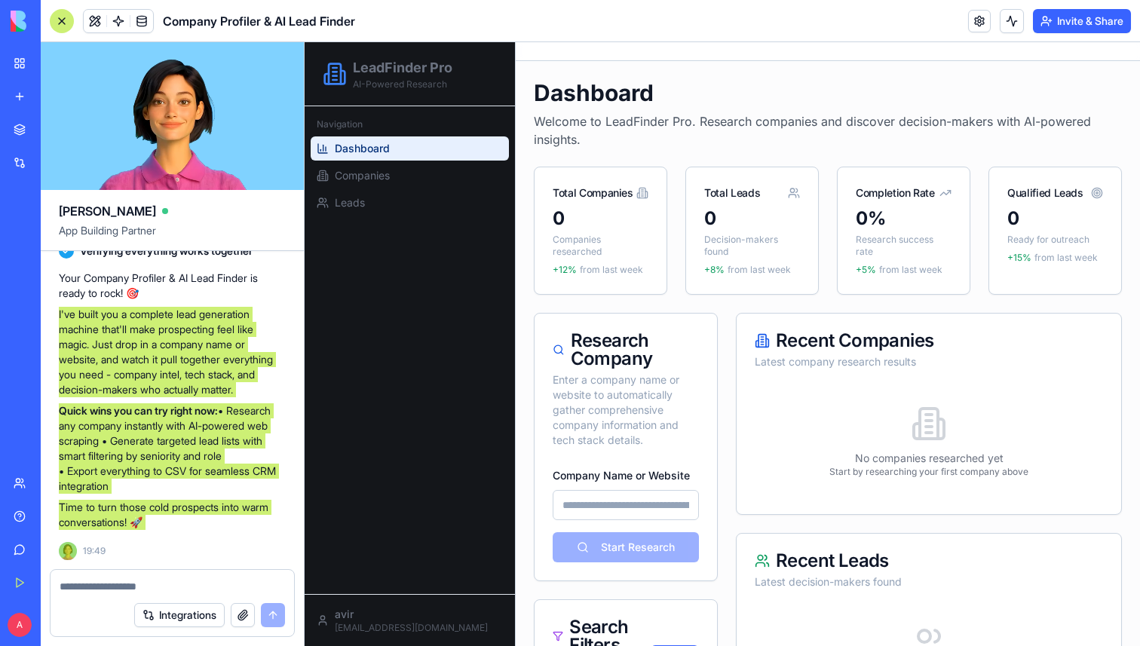
click at [636, 504] on input "Company Name or Website" at bounding box center [626, 505] width 146 height 30
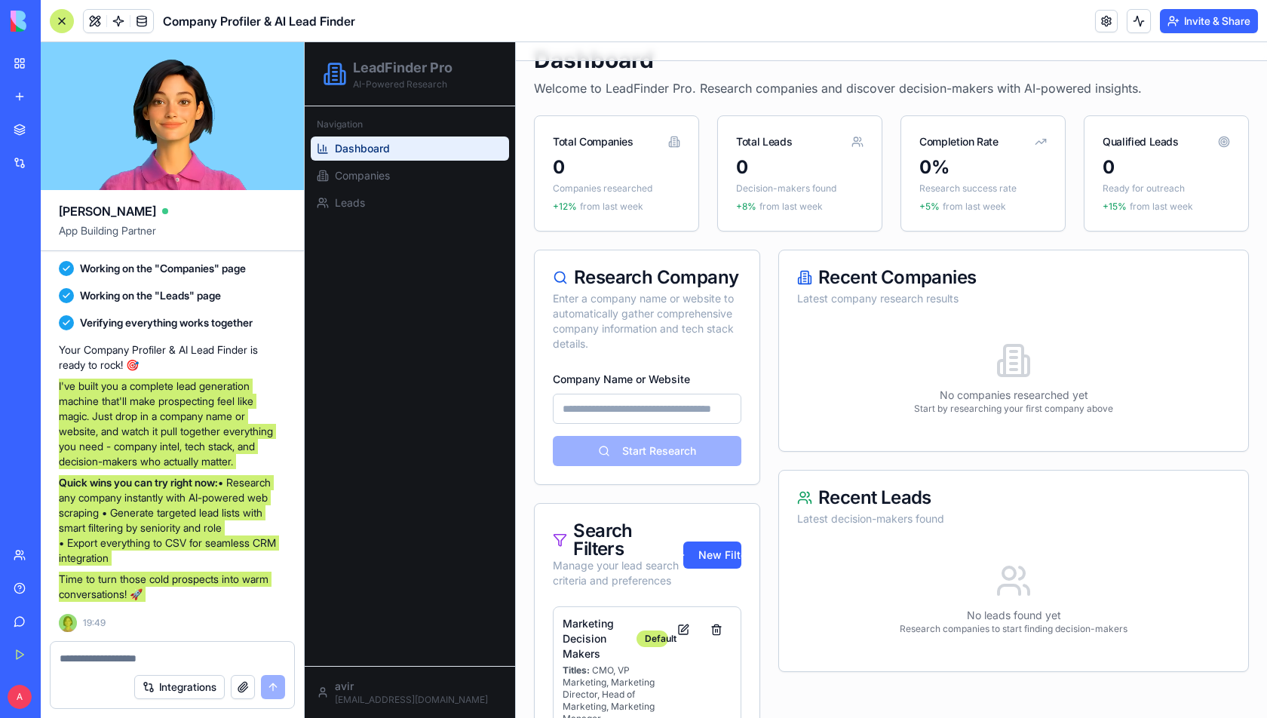
scroll to position [101, 0]
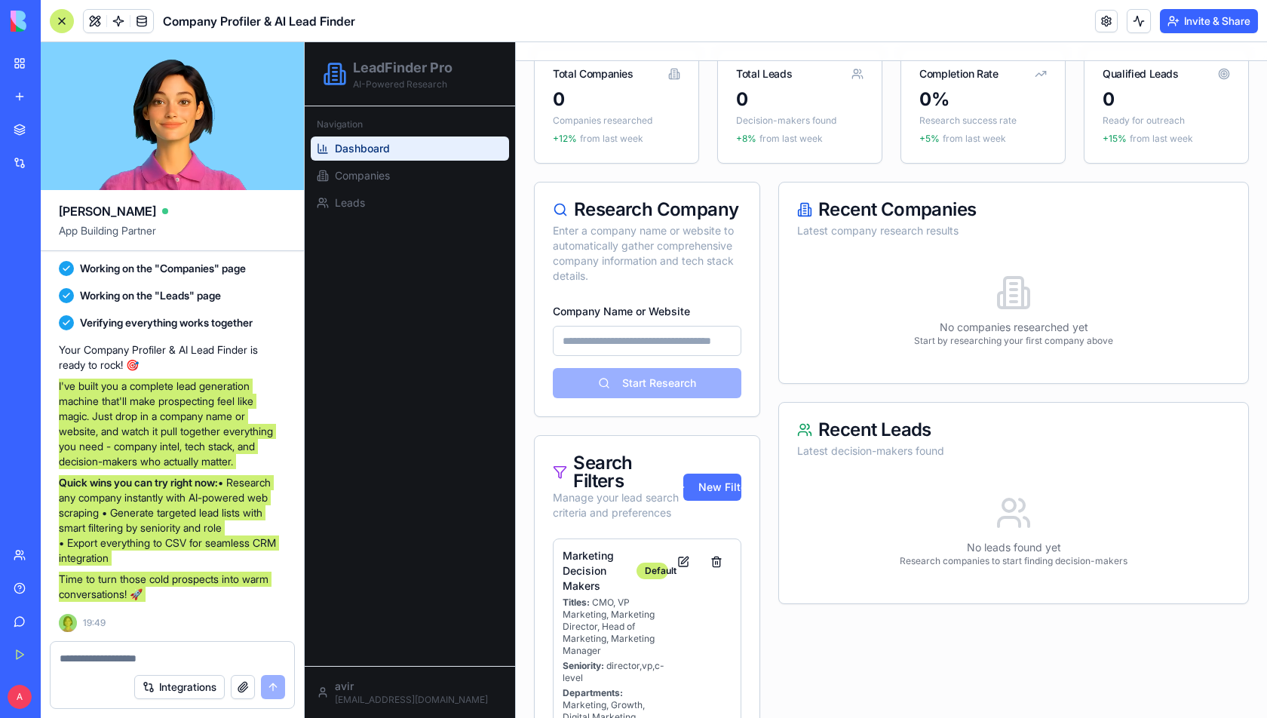
click at [709, 487] on button "New Filter" at bounding box center [712, 486] width 58 height 27
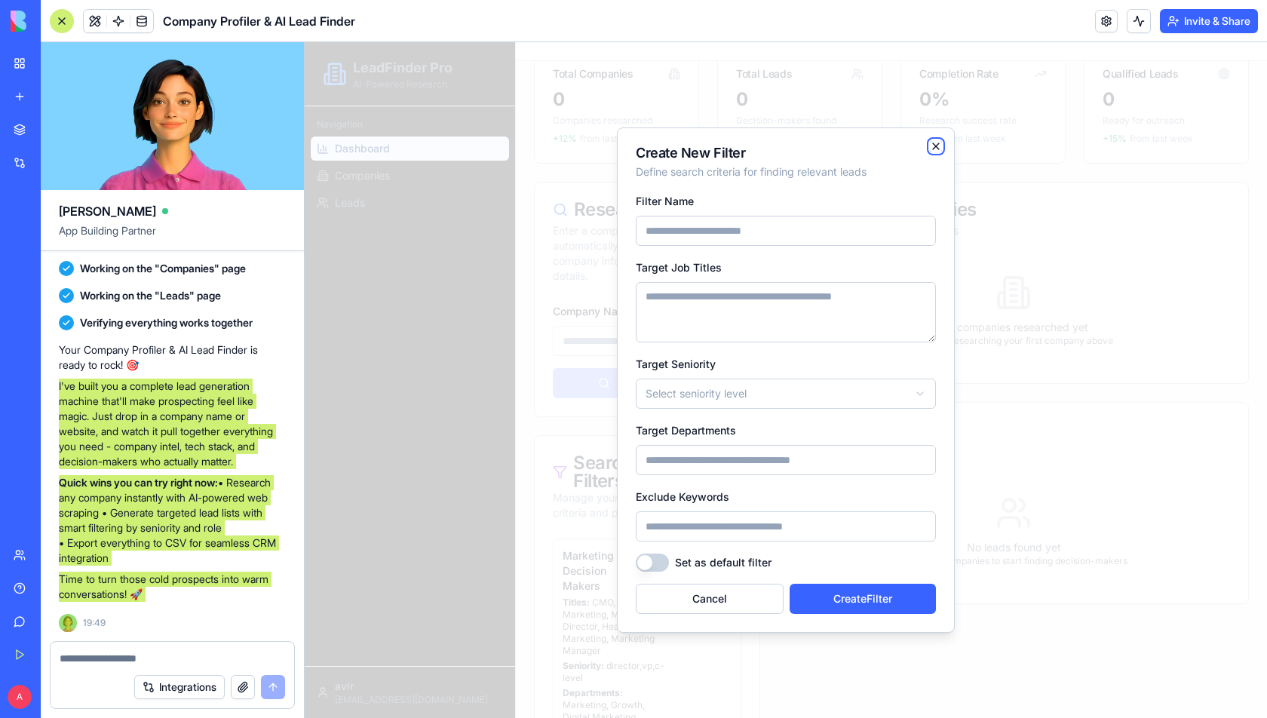
click at [936, 146] on icon "button" at bounding box center [936, 146] width 6 height 6
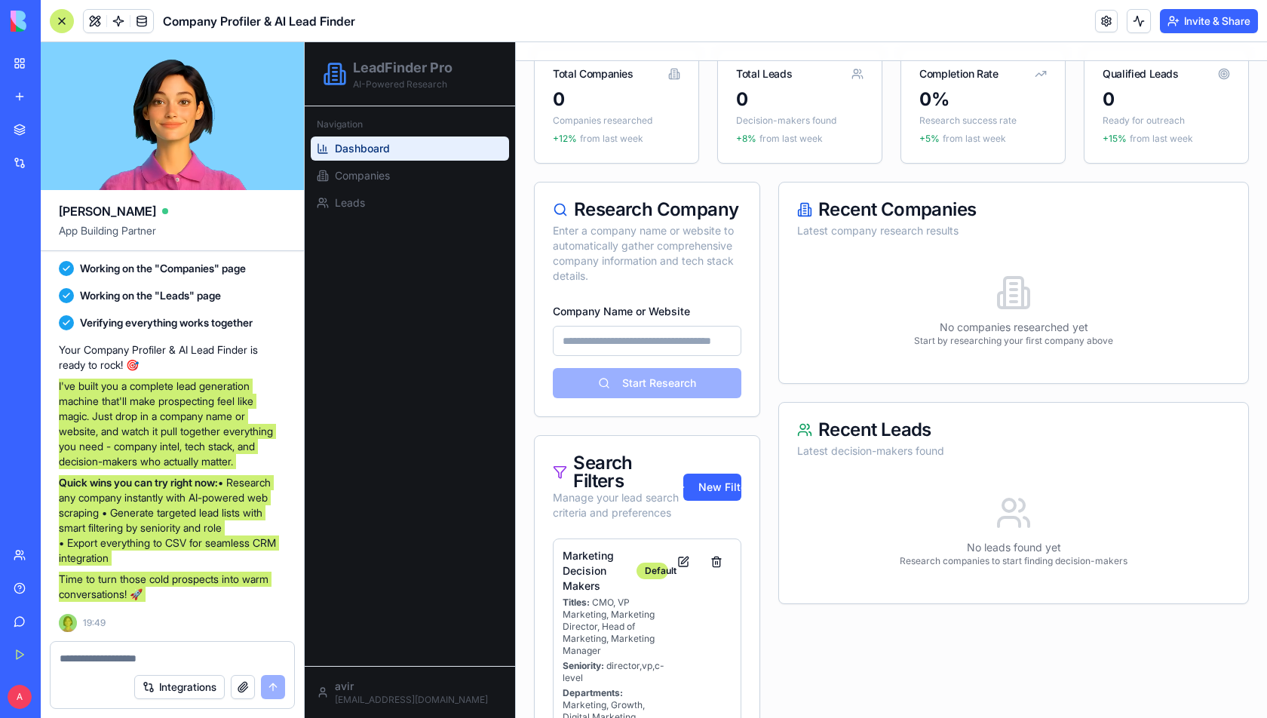
scroll to position [0, 0]
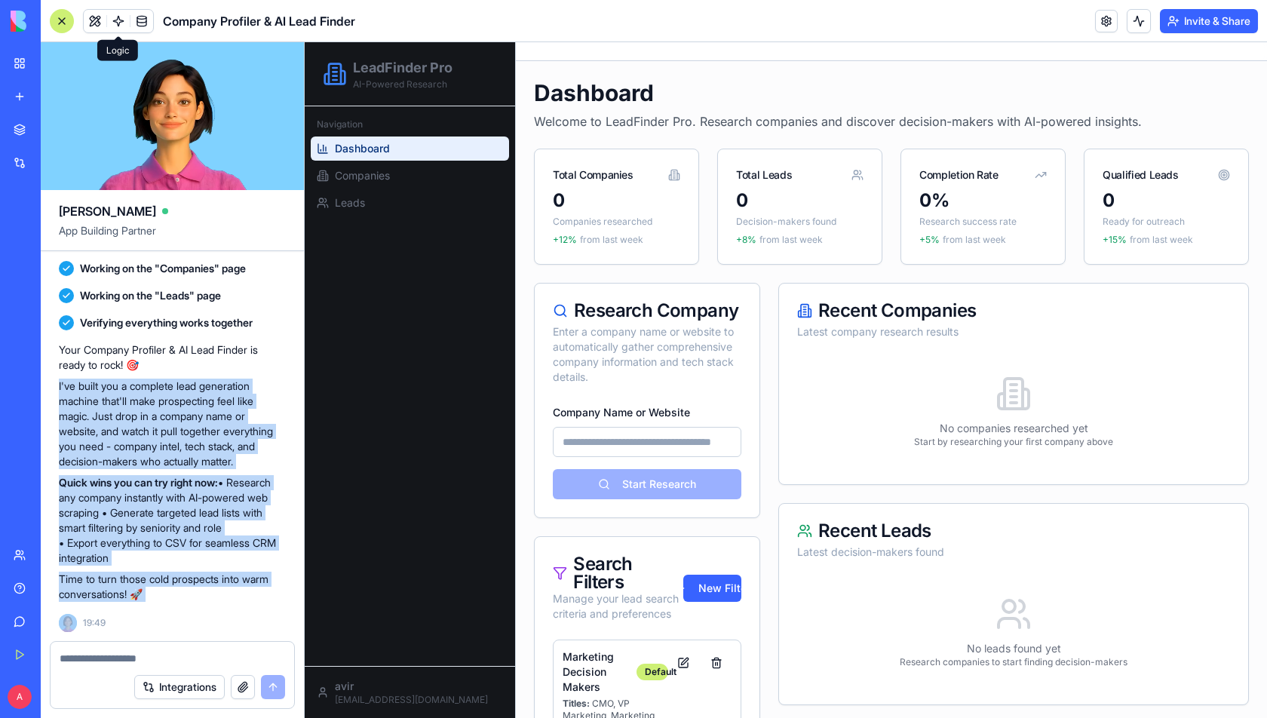
click at [118, 18] on link at bounding box center [118, 21] width 23 height 23
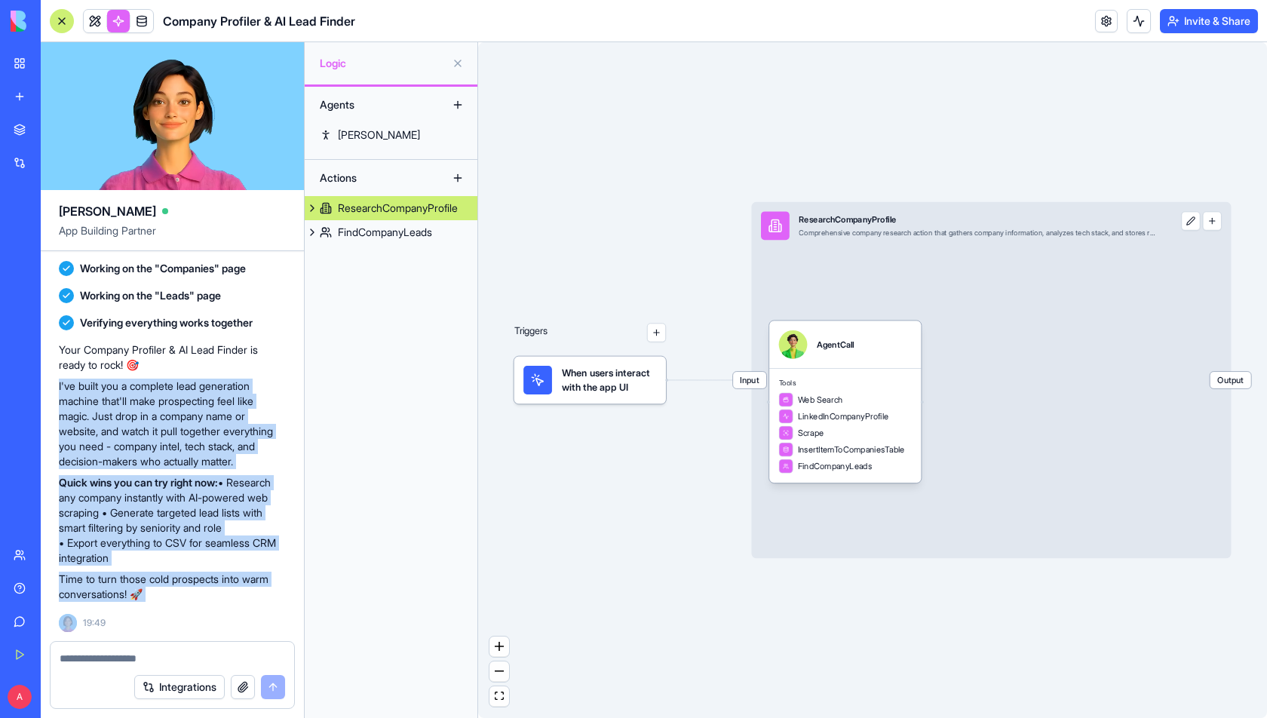
click at [311, 204] on button at bounding box center [312, 208] width 15 height 24
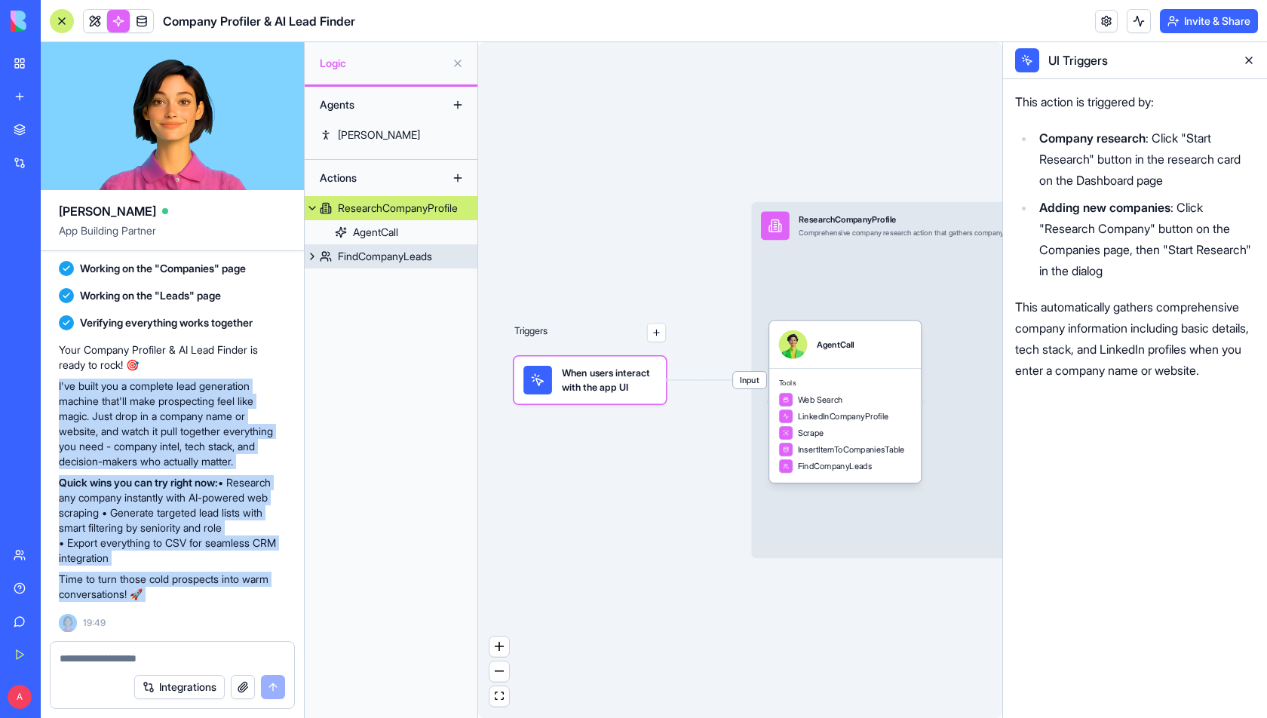
click at [309, 257] on button at bounding box center [312, 256] width 15 height 24
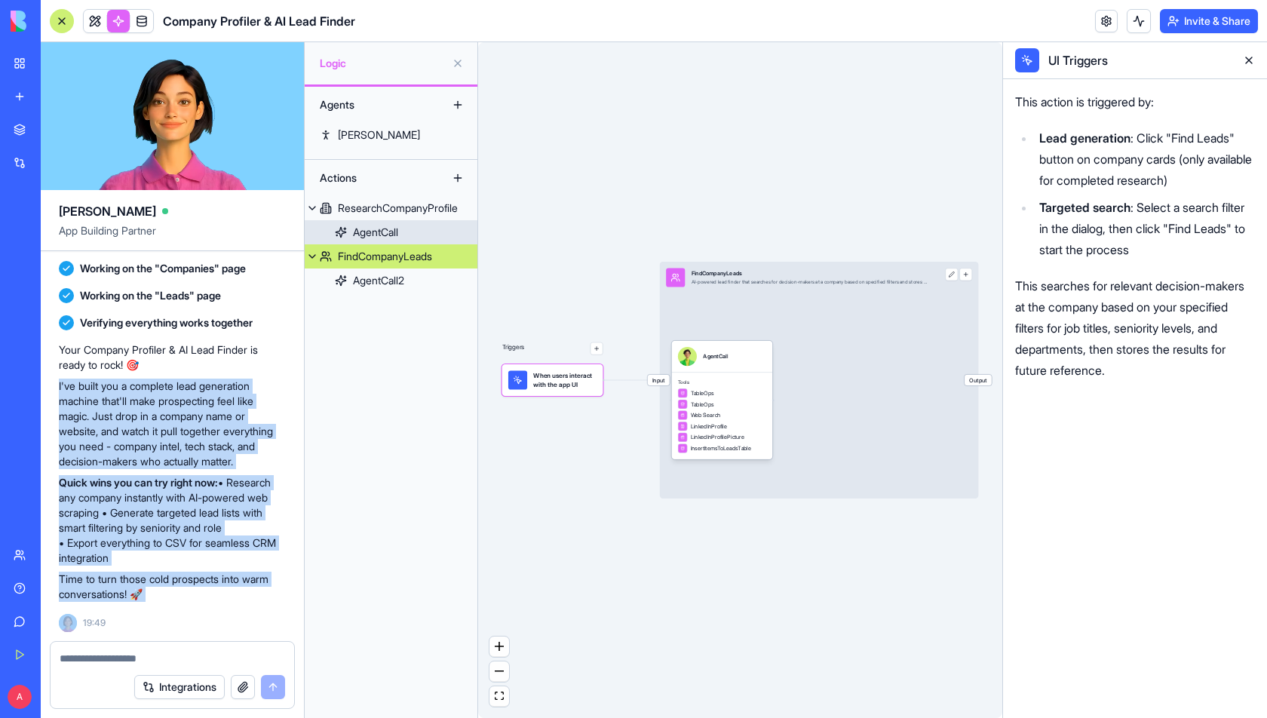
click at [366, 237] on div "AgentCall" at bounding box center [375, 232] width 45 height 15
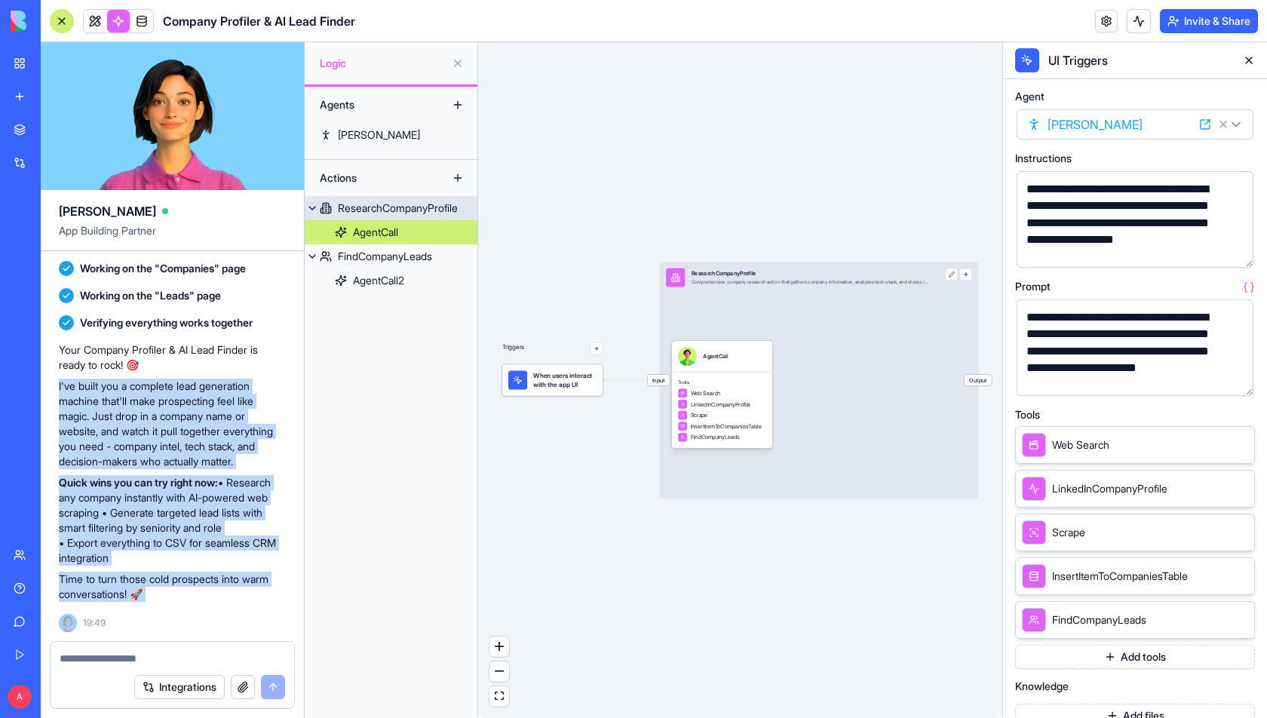
click at [398, 203] on div "ResearchCompanyProfile" at bounding box center [398, 208] width 120 height 15
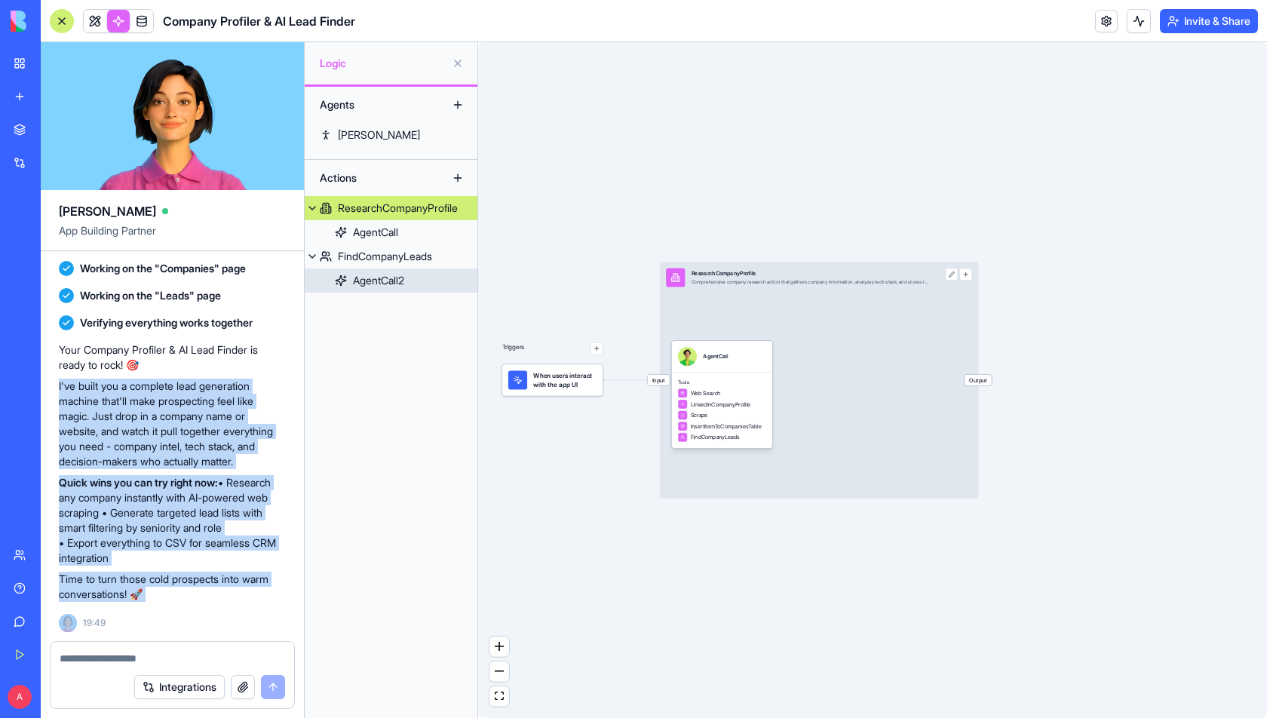
click at [372, 269] on link "AgentCall2" at bounding box center [391, 280] width 173 height 24
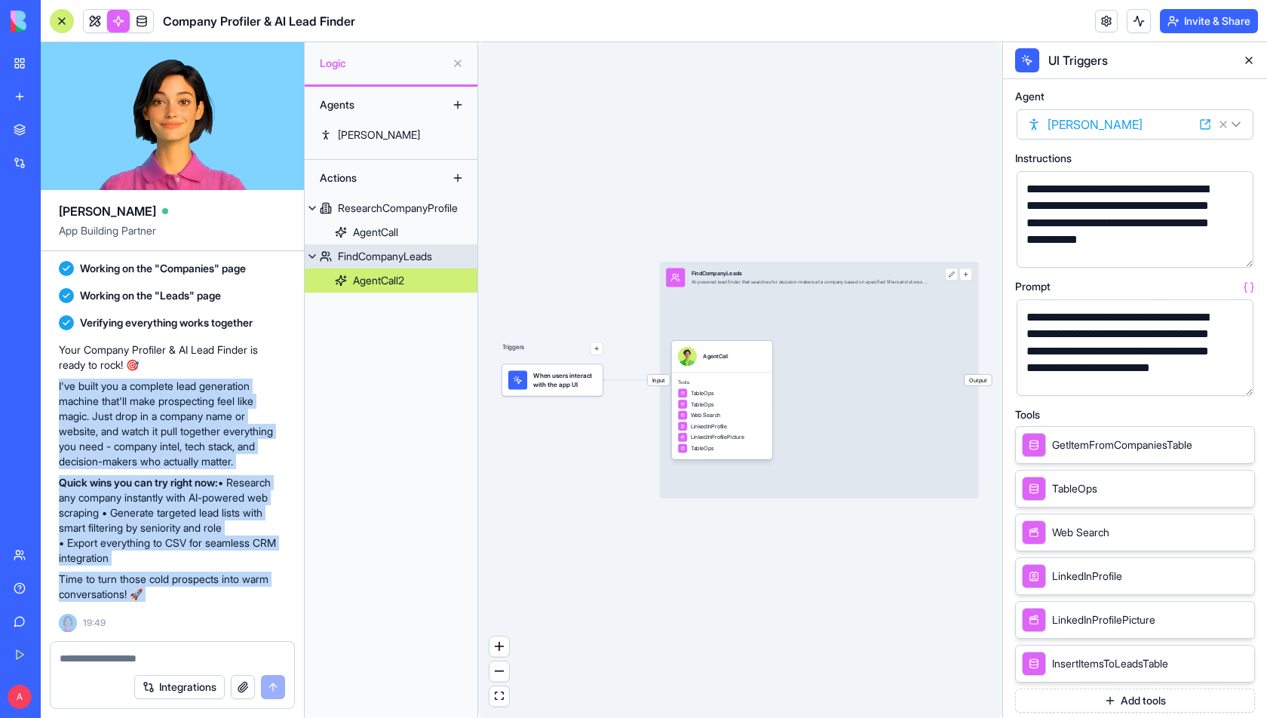
click at [378, 253] on div "FindCompanyLeads" at bounding box center [385, 256] width 94 height 15
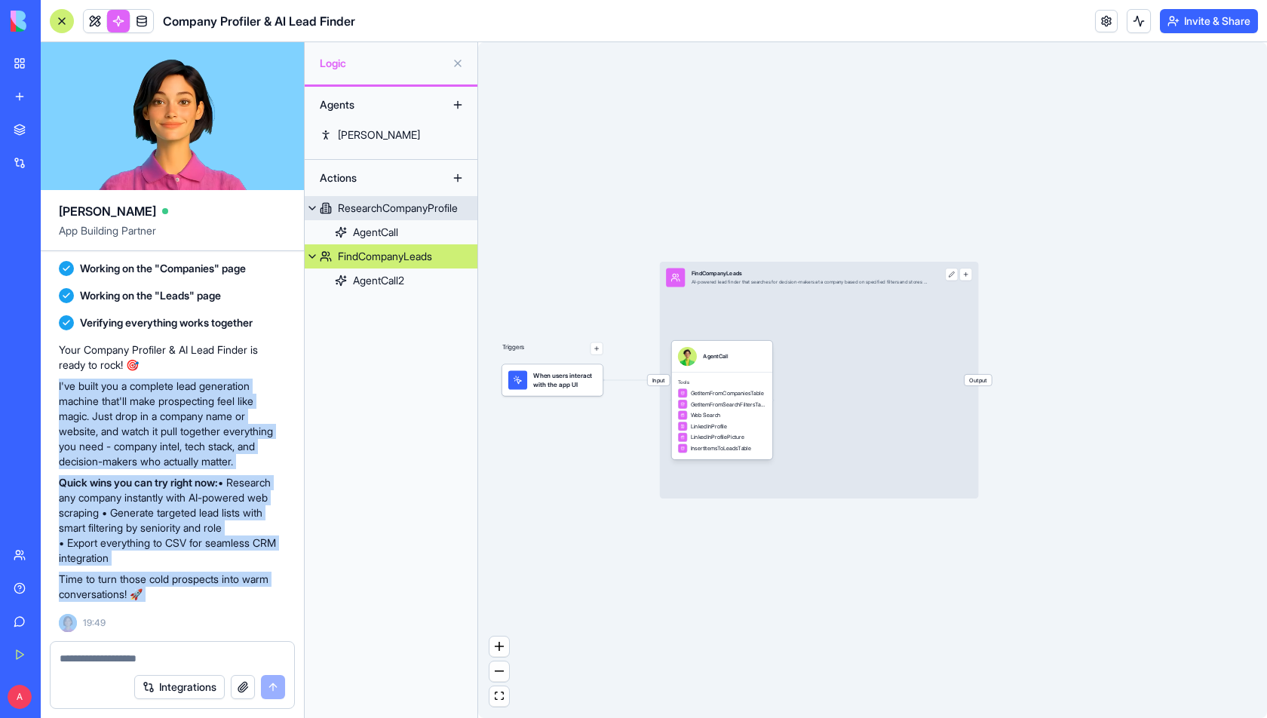
click at [375, 207] on div "ResearchCompanyProfile" at bounding box center [398, 208] width 120 height 15
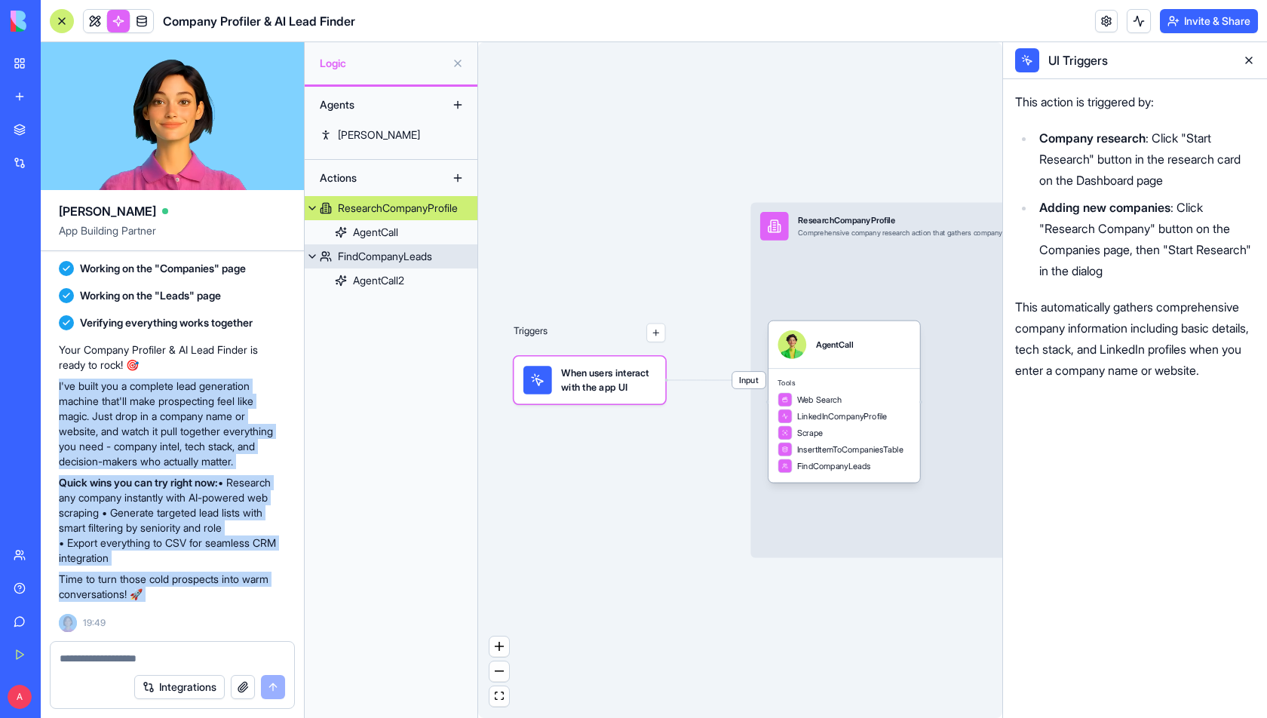
click at [398, 261] on div "FindCompanyLeads" at bounding box center [385, 256] width 94 height 15
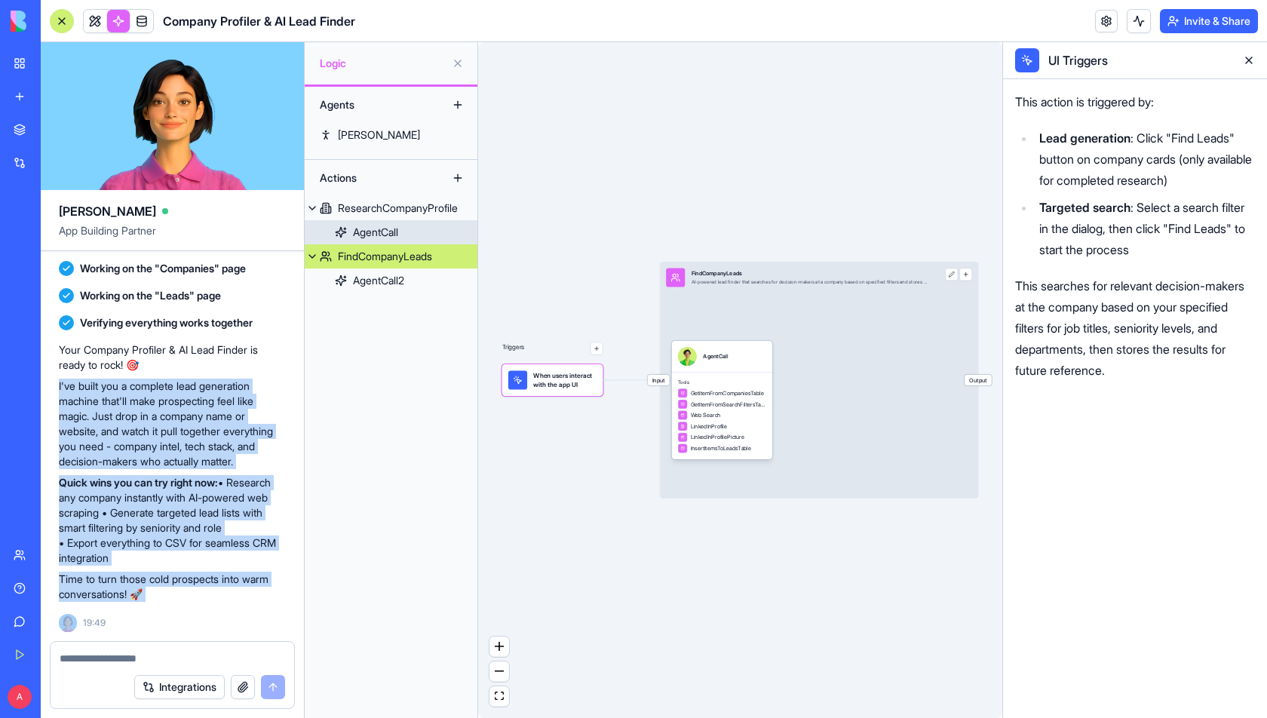
click at [406, 237] on link "AgentCall" at bounding box center [391, 232] width 173 height 24
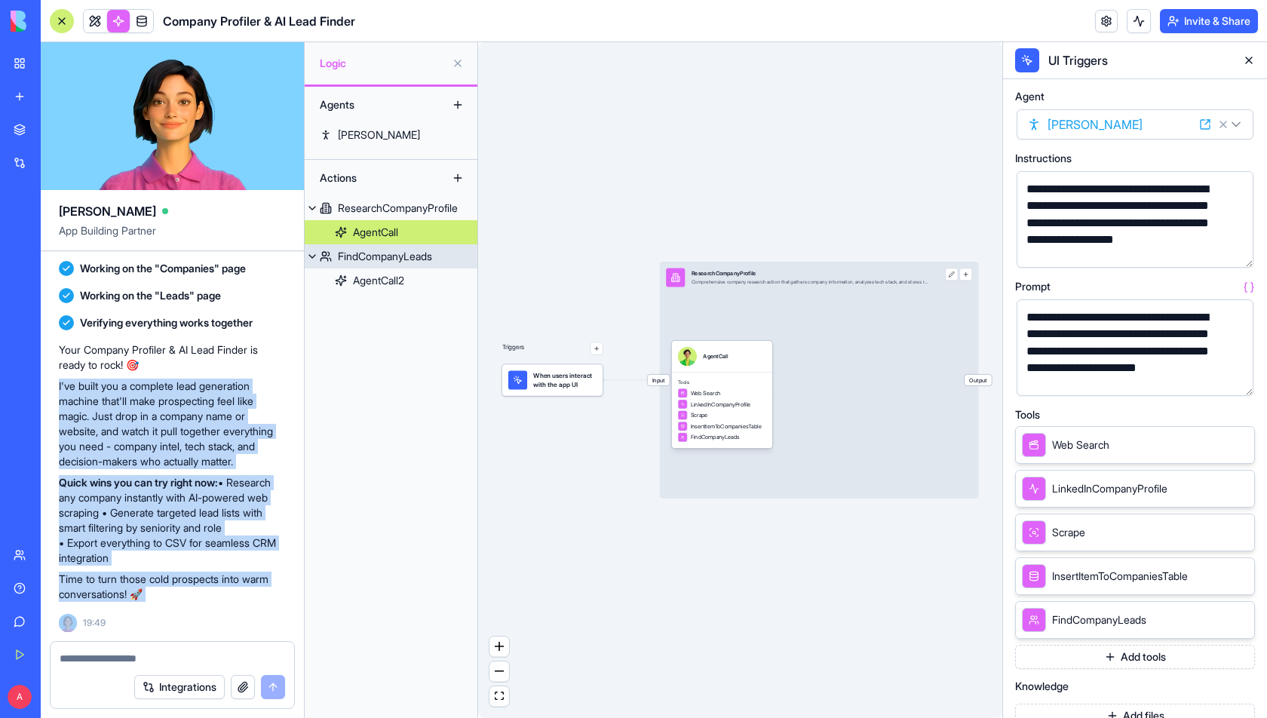
click at [360, 266] on link "FindCompanyLeads" at bounding box center [391, 256] width 173 height 24
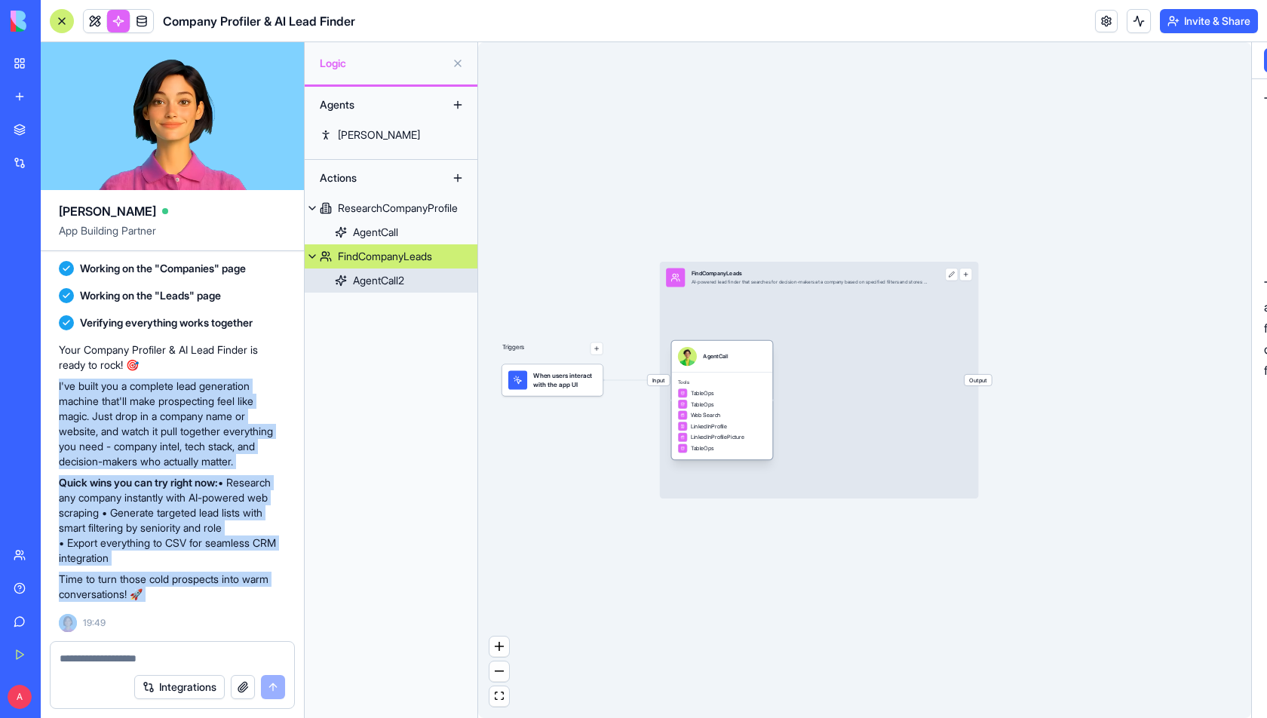
click at [362, 274] on div "AgentCall2" at bounding box center [378, 280] width 51 height 15
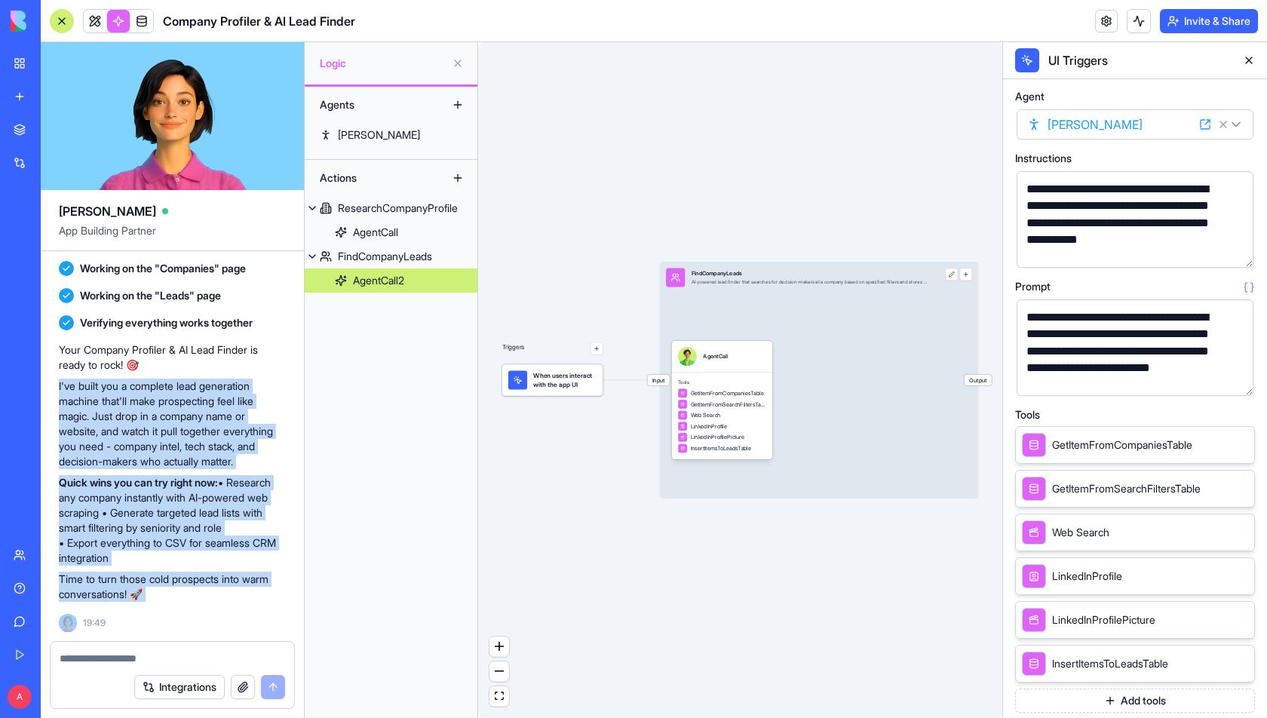
click at [1139, 61] on button at bounding box center [1249, 60] width 24 height 24
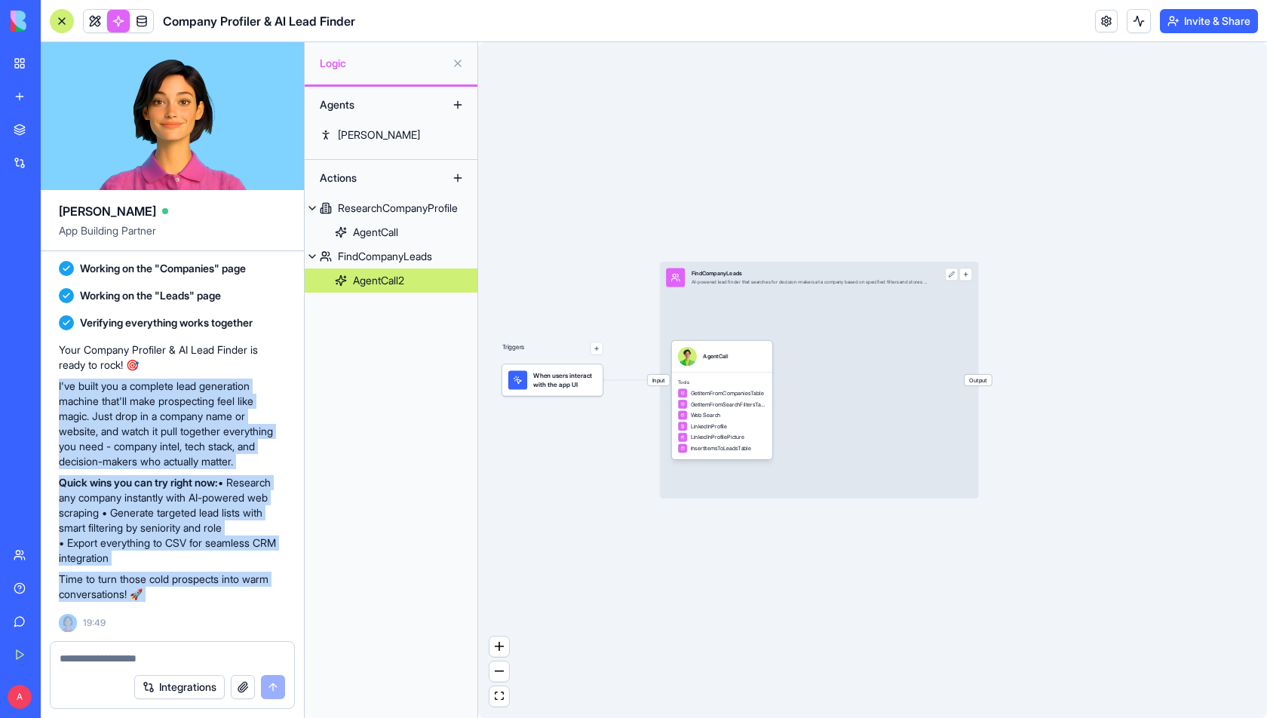
click at [118, 20] on link at bounding box center [118, 21] width 23 height 23
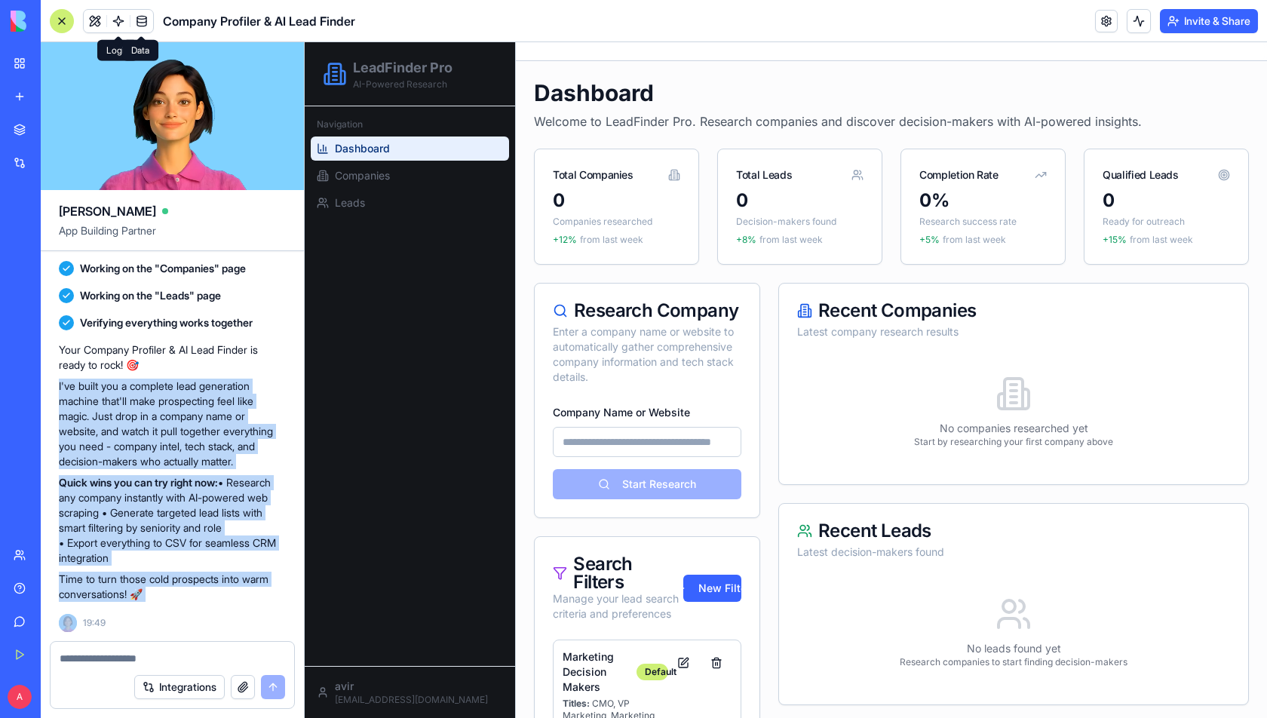
click at [121, 23] on span at bounding box center [142, 21] width 42 height 42
click at [121, 23] on link at bounding box center [118, 21] width 23 height 23
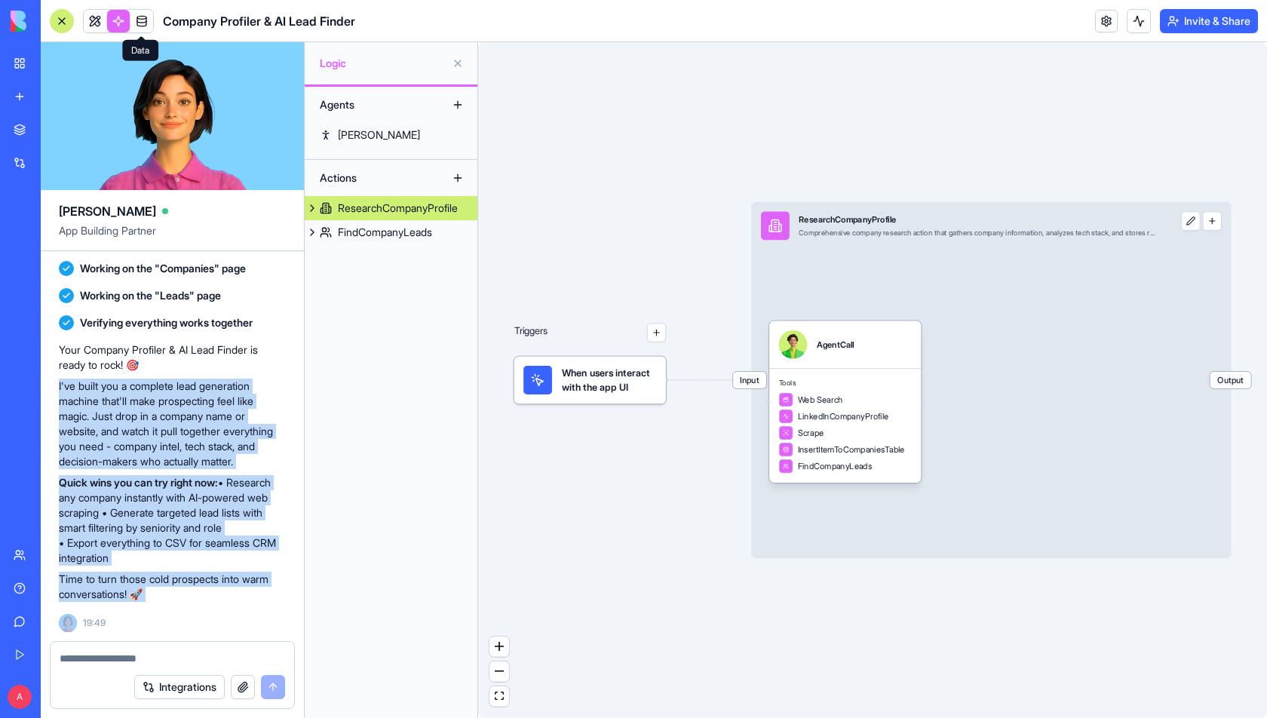
click at [133, 28] on link at bounding box center [141, 21] width 23 height 23
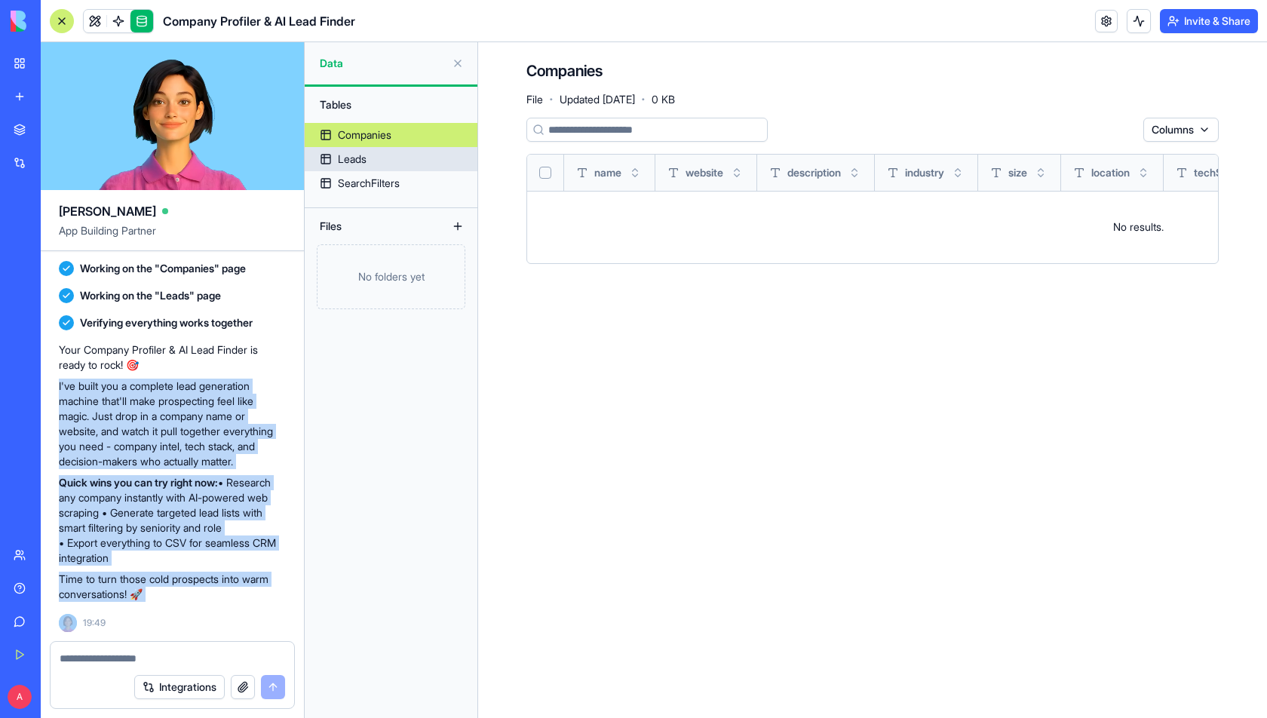
click at [387, 163] on link "Leads" at bounding box center [391, 159] width 173 height 24
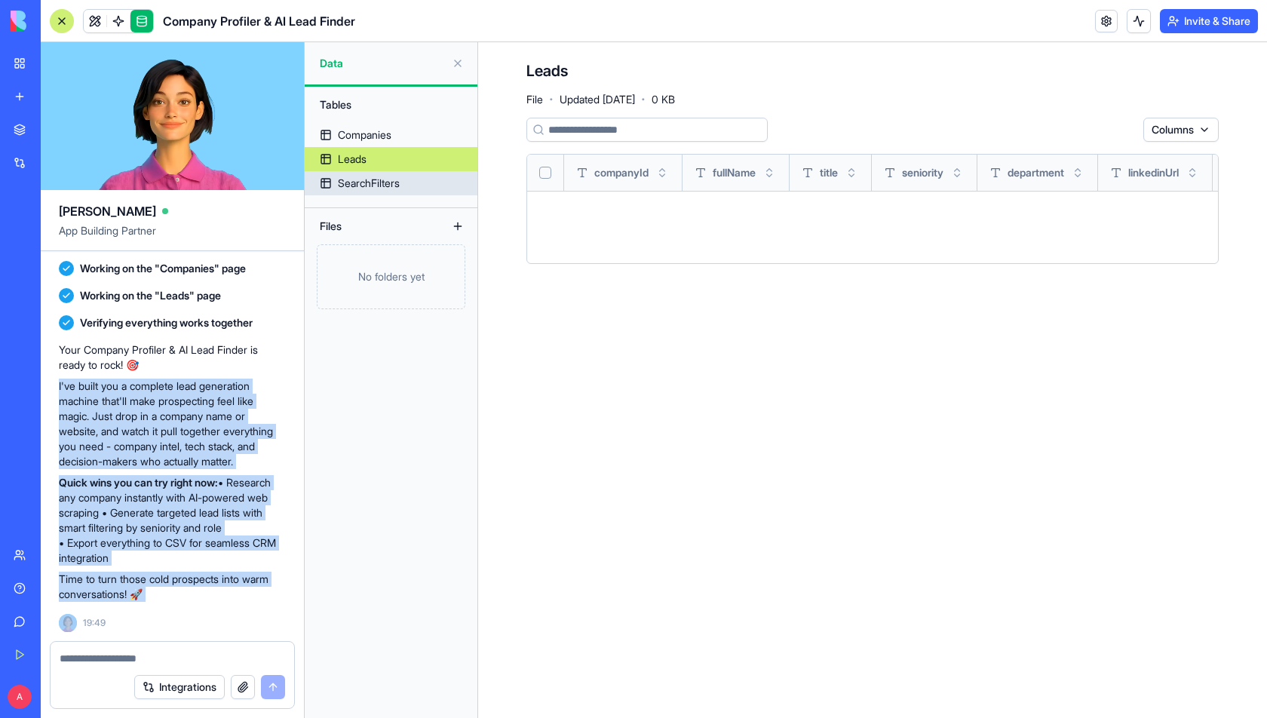
click at [379, 185] on div "SearchFilters" at bounding box center [369, 183] width 62 height 15
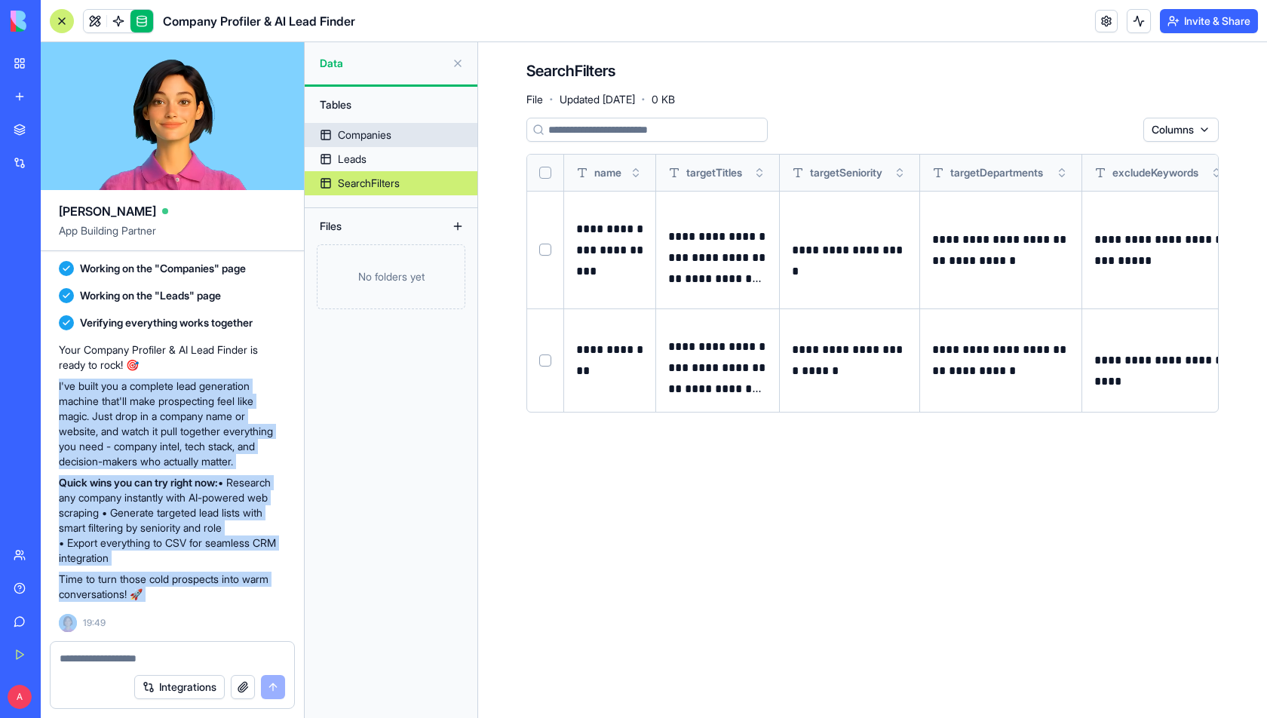
click at [391, 134] on div "Companies" at bounding box center [365, 134] width 54 height 15
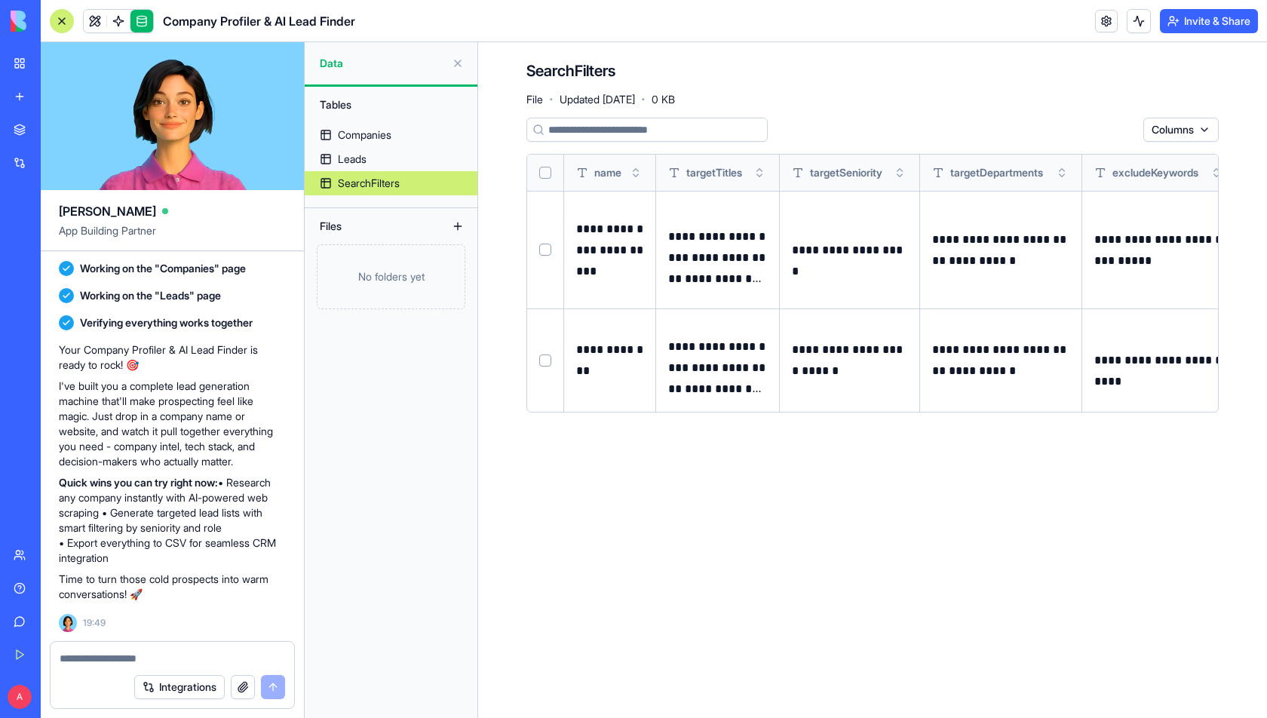
click at [378, 121] on div "Tables" at bounding box center [391, 105] width 173 height 36
click at [87, 16] on link at bounding box center [95, 21] width 23 height 23
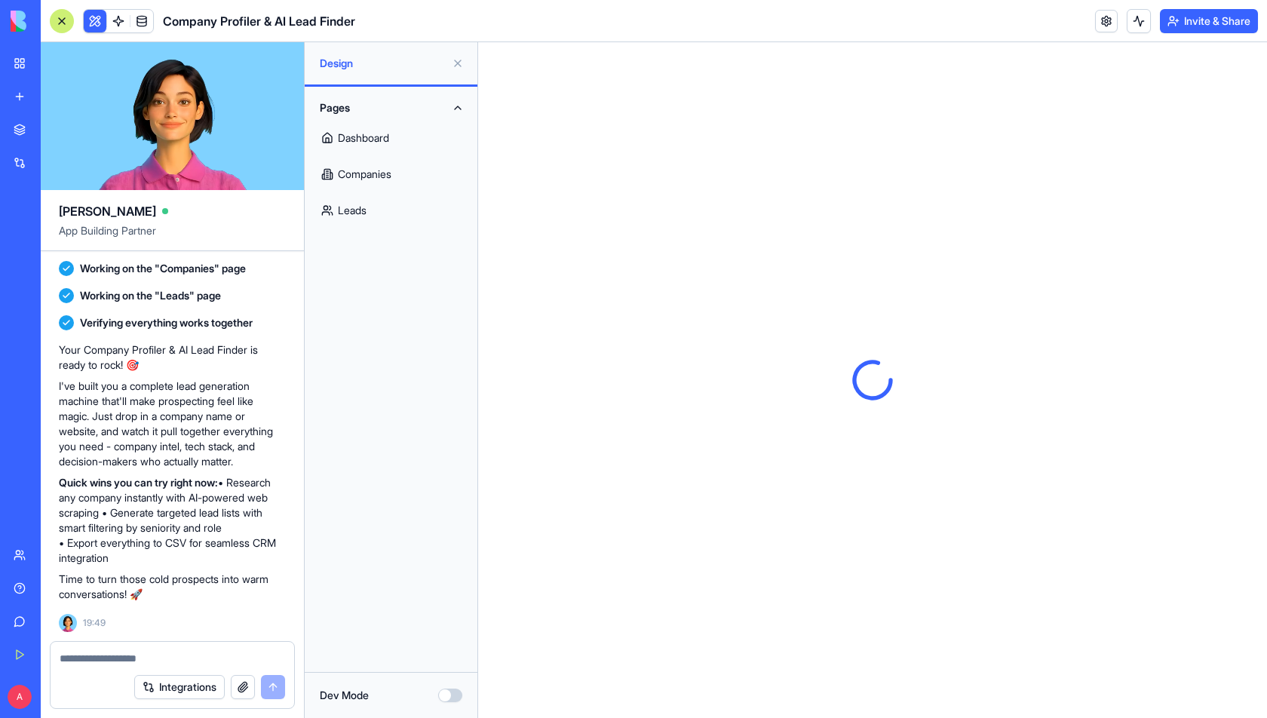
click at [449, 645] on button "Dev Mode" at bounding box center [450, 695] width 24 height 14
click at [369, 136] on link "Dashboard" at bounding box center [391, 138] width 155 height 36
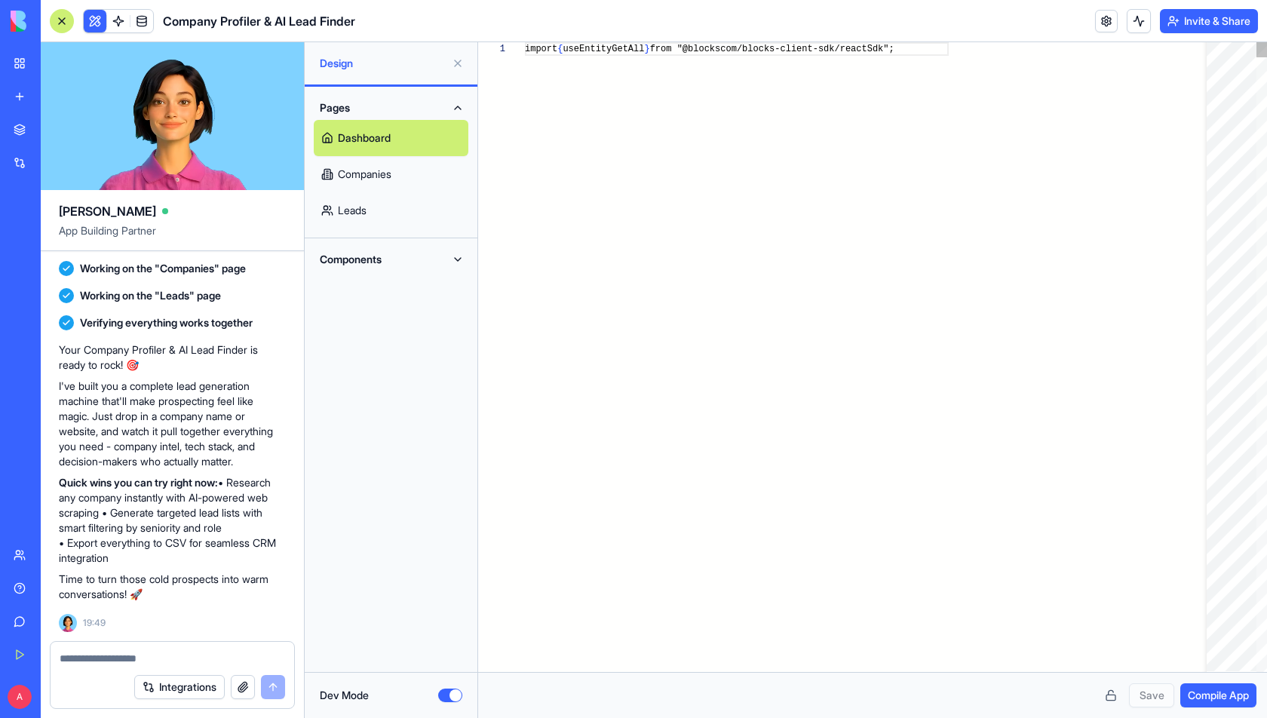
scroll to position [95, 0]
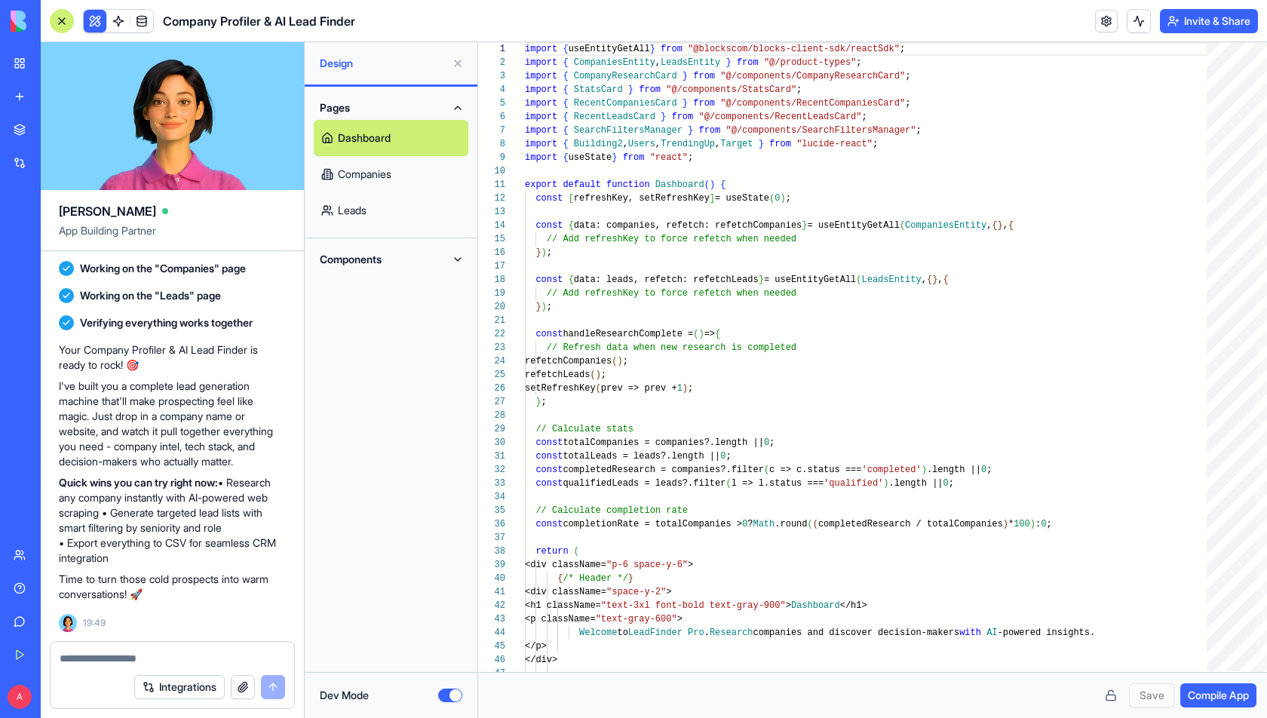
click at [365, 179] on link "Companies" at bounding box center [391, 174] width 155 height 36
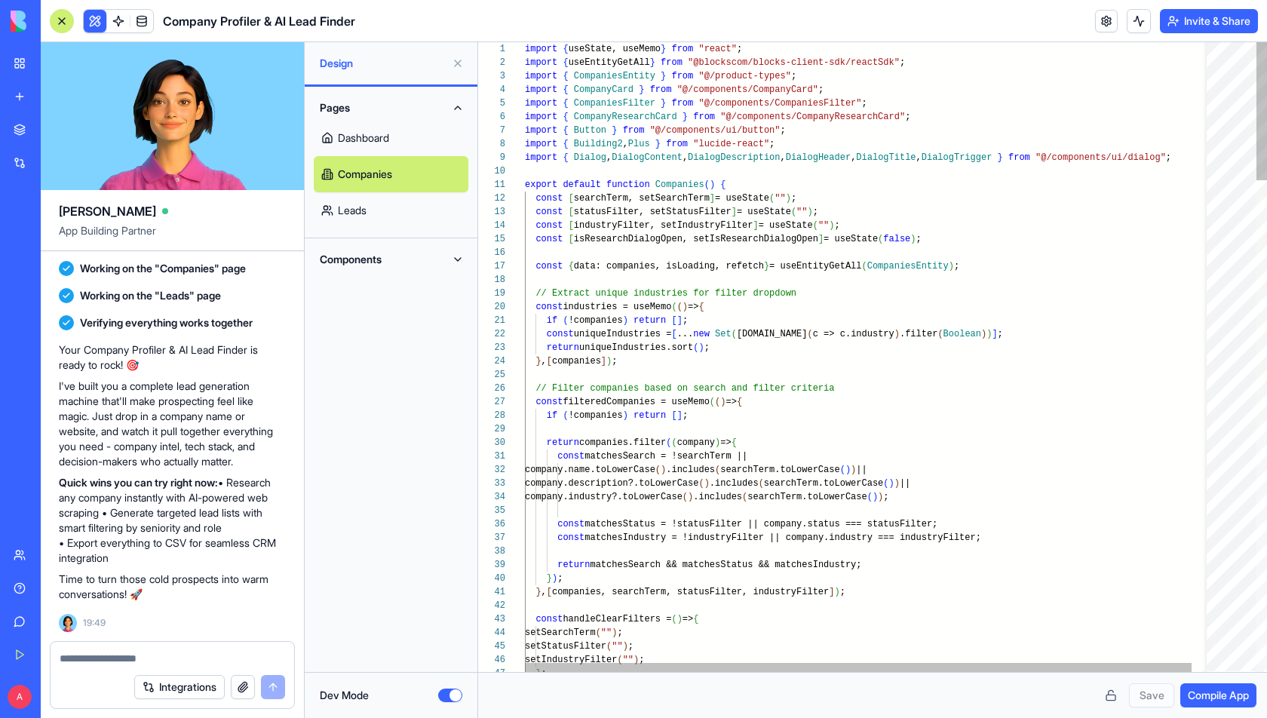
scroll to position [68, 0]
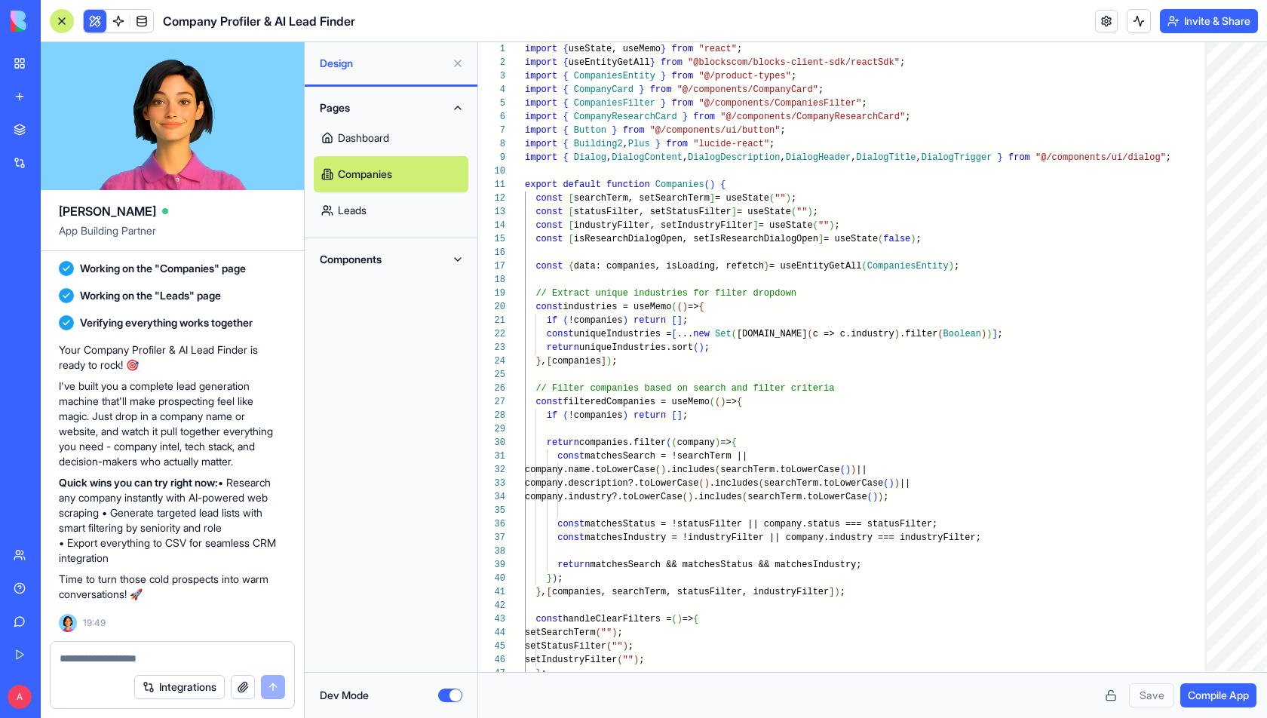
click at [360, 210] on link "Leads" at bounding box center [391, 210] width 155 height 36
type textarea "**********"
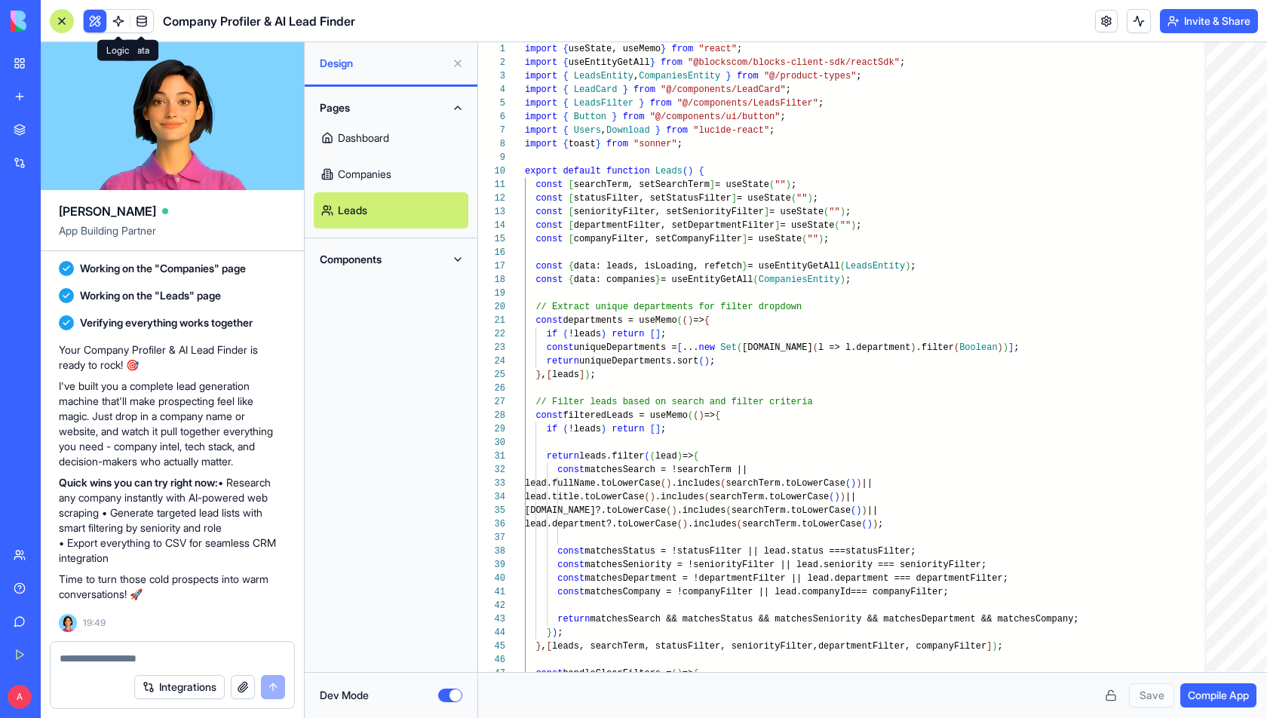
click at [112, 17] on link at bounding box center [118, 21] width 23 height 23
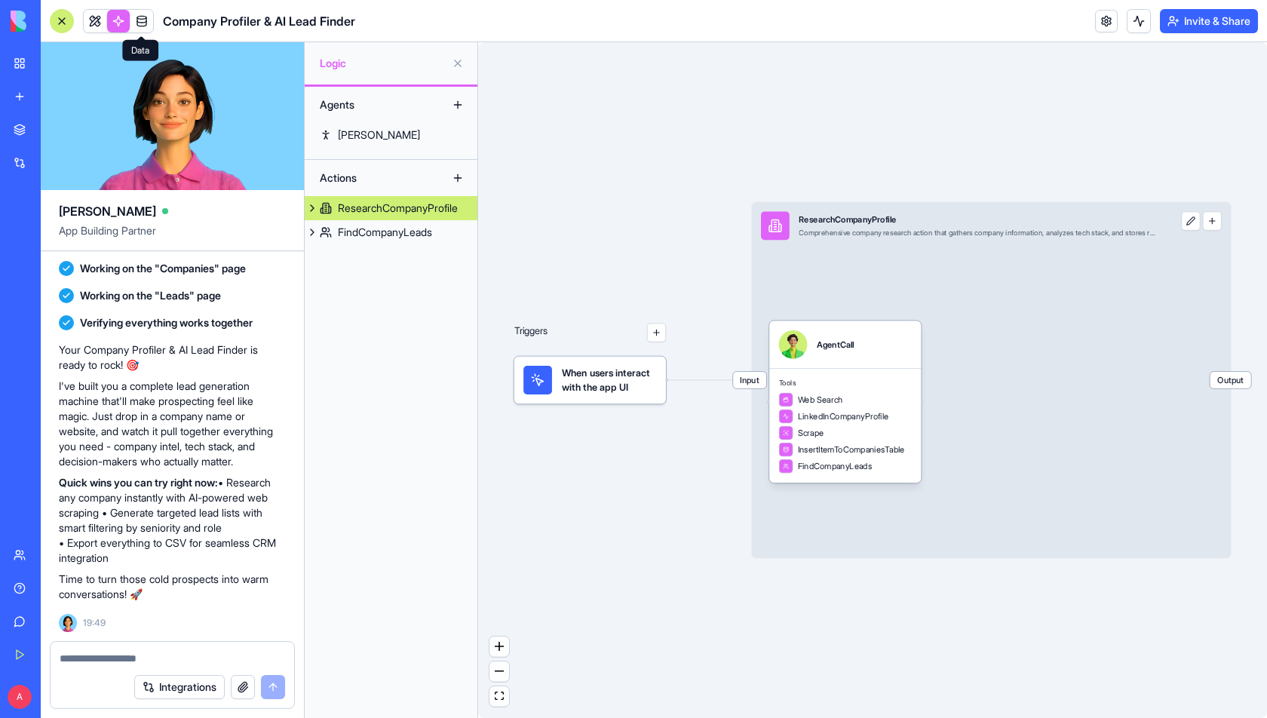
click at [133, 15] on link at bounding box center [141, 21] width 23 height 23
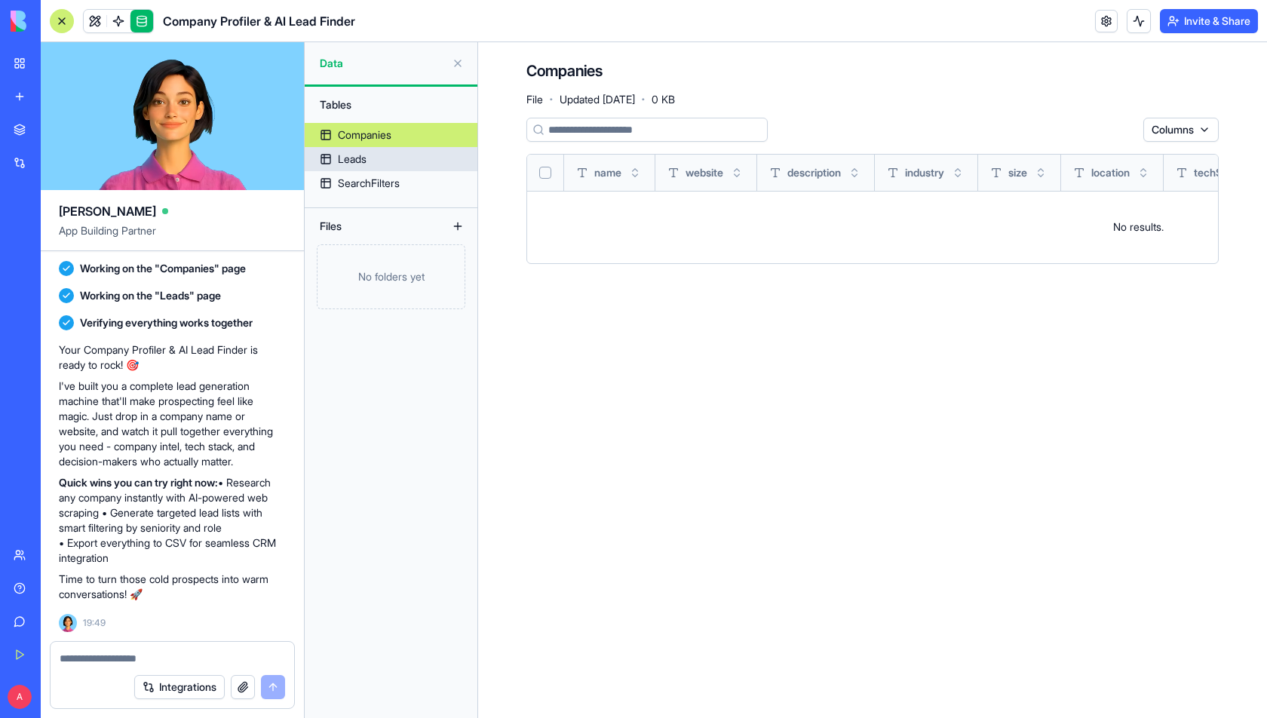
click at [401, 155] on link "Leads" at bounding box center [391, 159] width 173 height 24
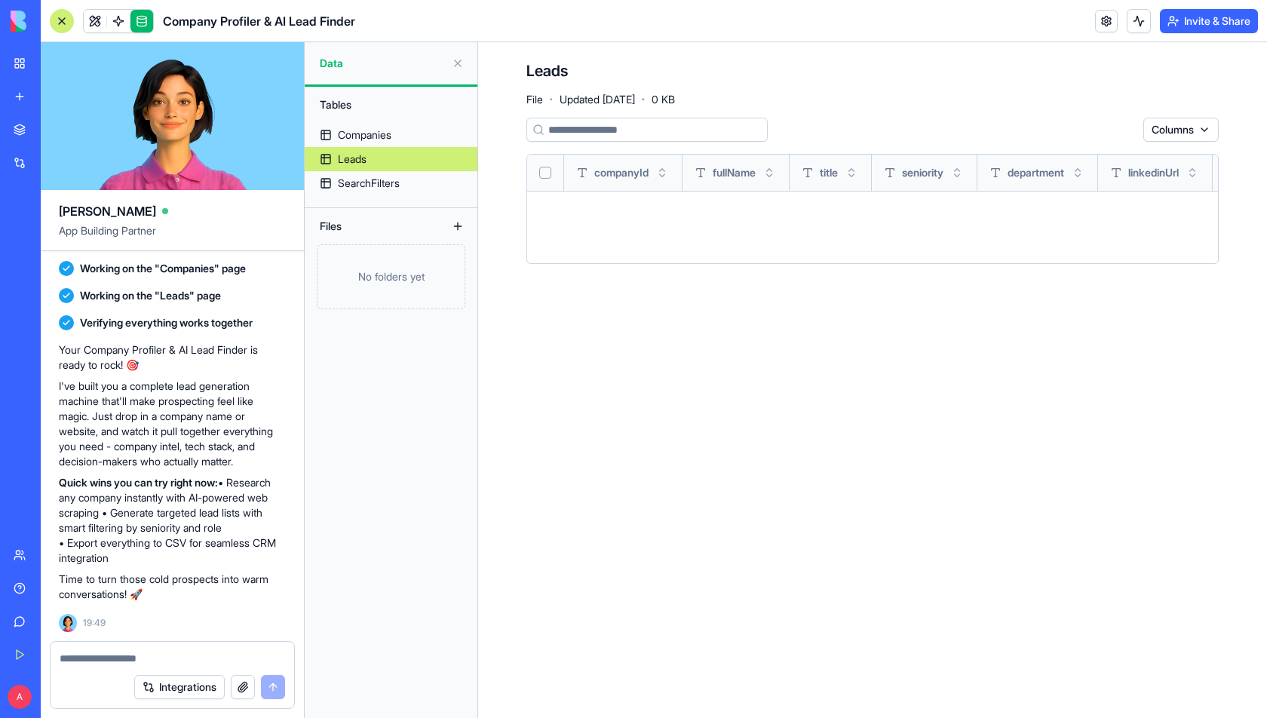
click at [398, 176] on div "SearchFilters" at bounding box center [369, 183] width 62 height 15
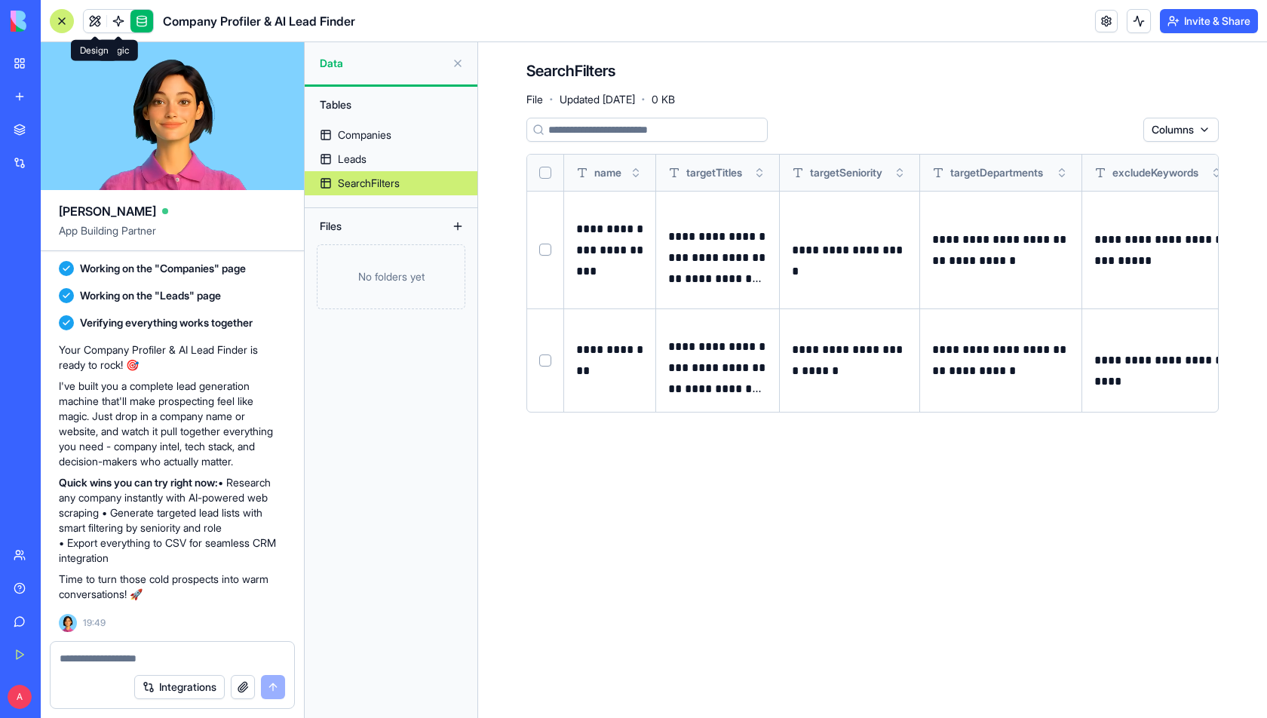
click at [94, 24] on link at bounding box center [95, 21] width 23 height 23
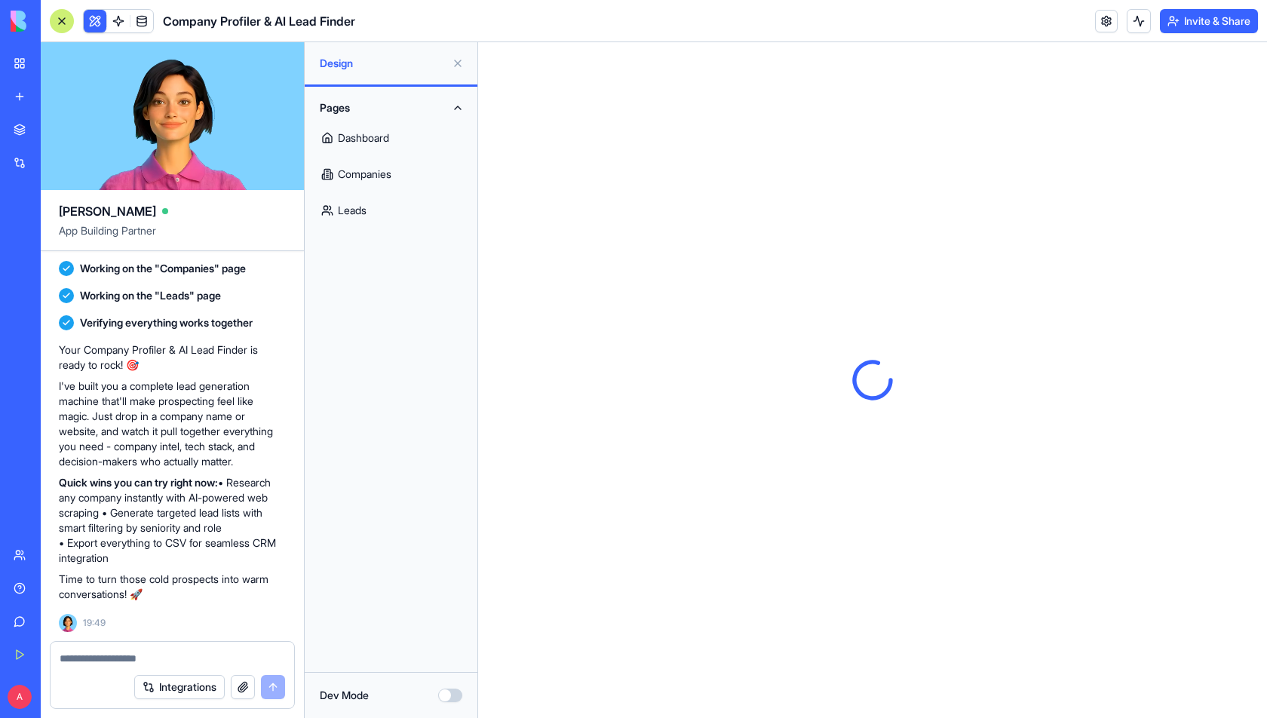
click at [441, 645] on button "Dev Mode" at bounding box center [450, 695] width 24 height 14
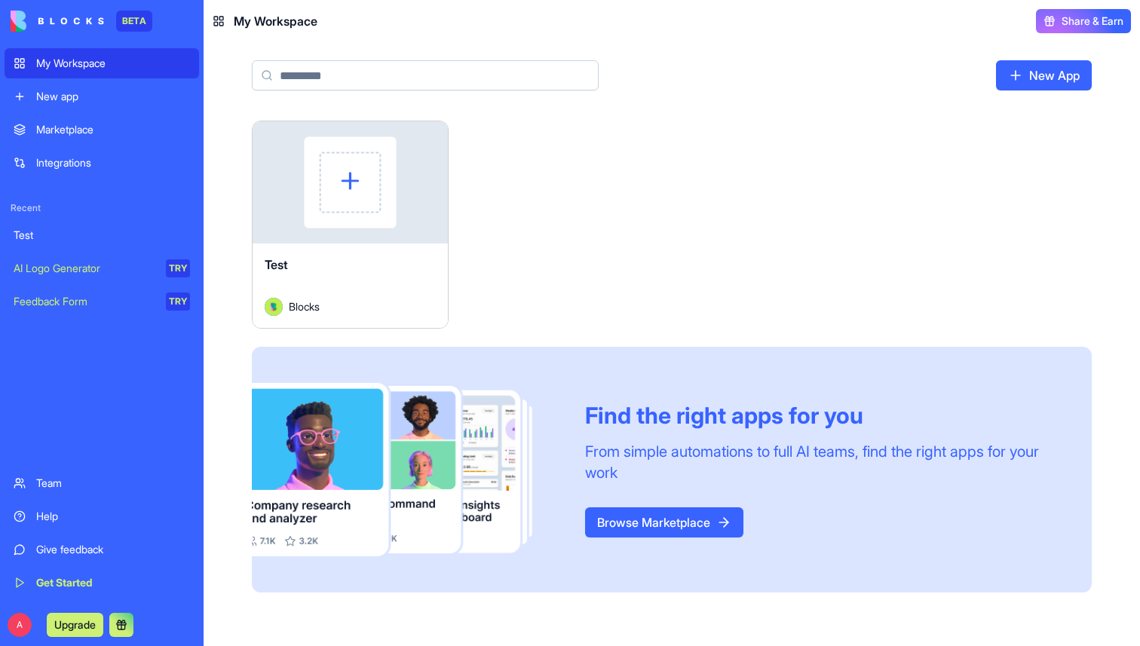
click at [65, 19] on img at bounding box center [57, 21] width 93 height 21
click at [95, 266] on div "AI Logo Generator" at bounding box center [85, 268] width 142 height 15
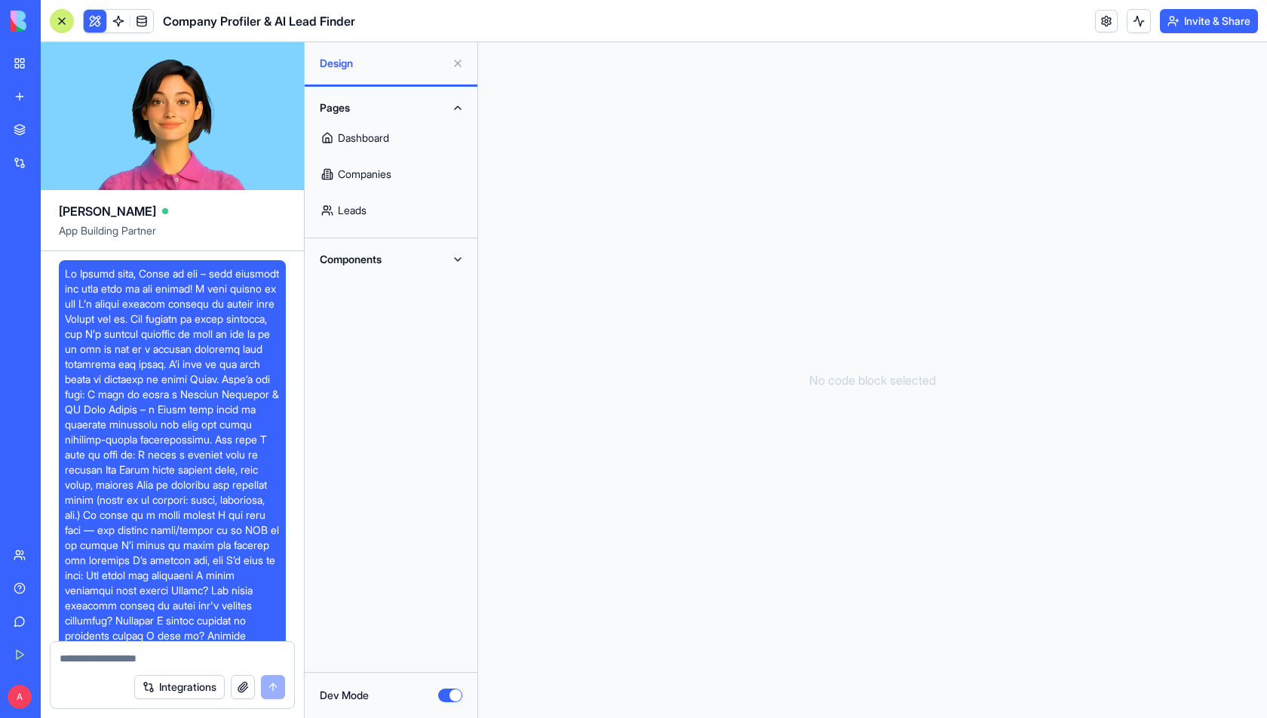
scroll to position [752, 0]
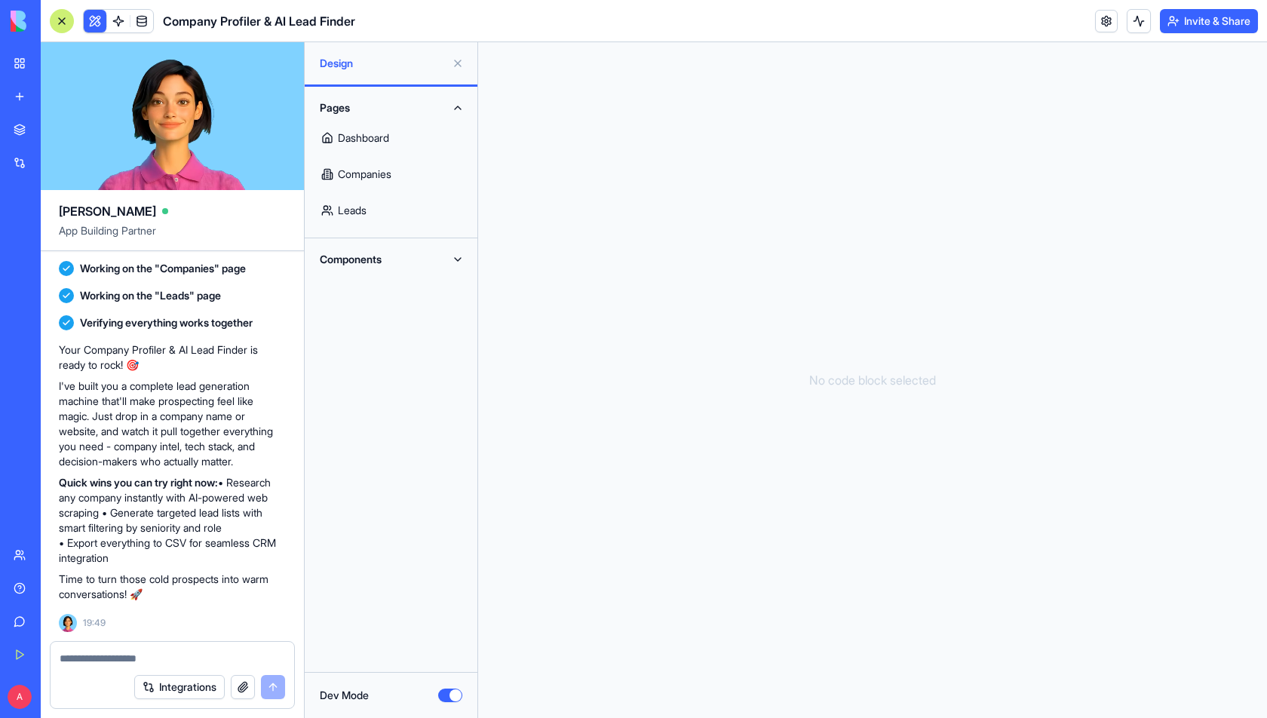
click at [379, 140] on link "Dashboard" at bounding box center [391, 138] width 155 height 36
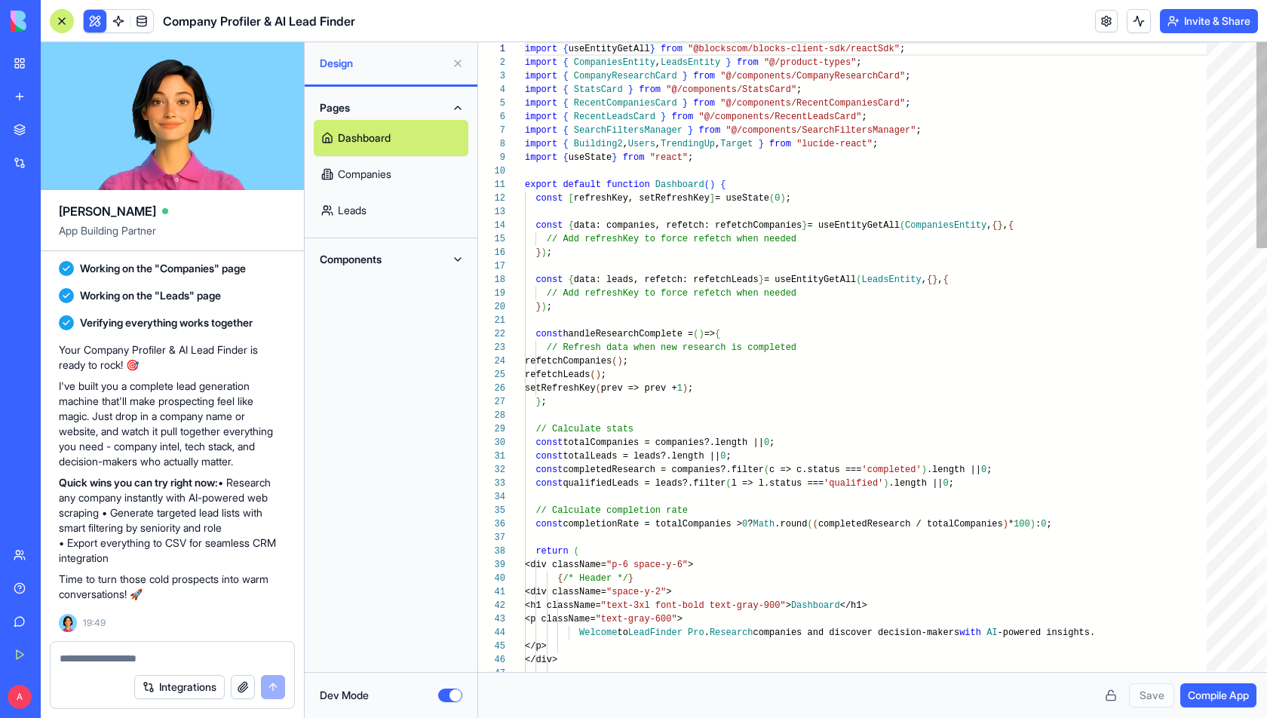
scroll to position [95, 0]
drag, startPoint x: 583, startPoint y: 102, endPoint x: 636, endPoint y: 102, distance: 53.5
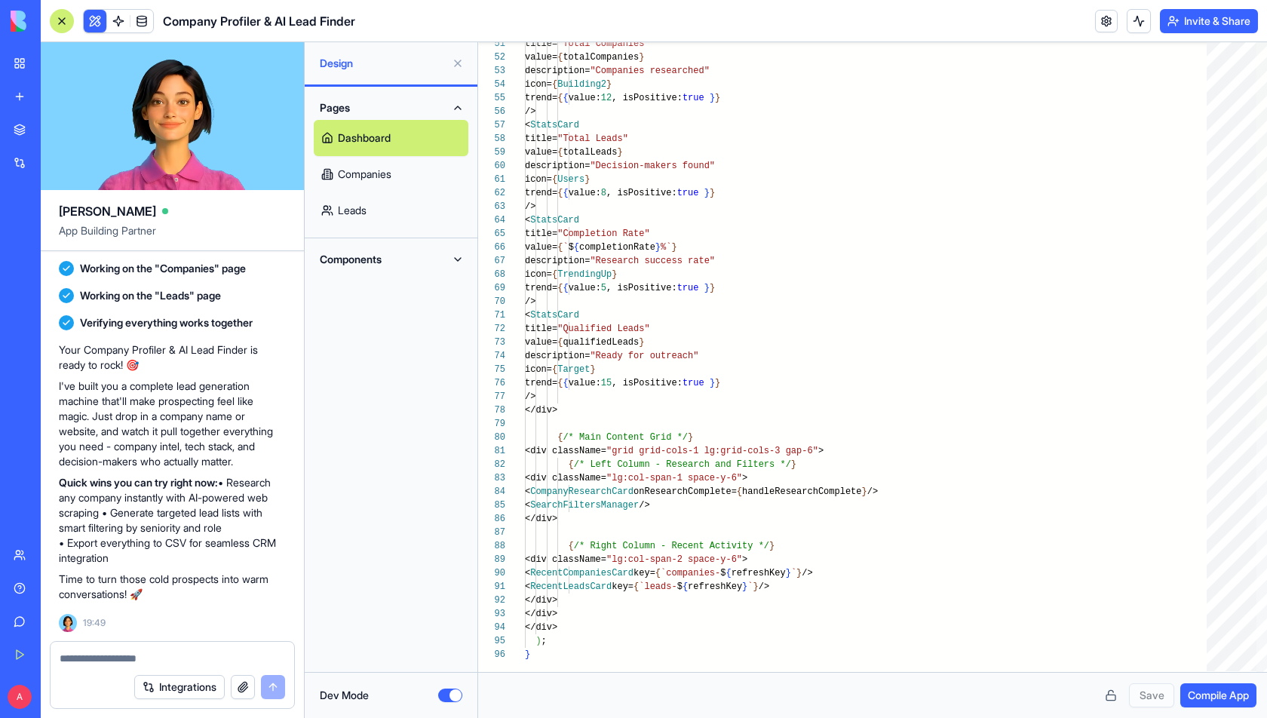
click at [372, 169] on link "Companies" at bounding box center [391, 174] width 155 height 36
type textarea "**********"
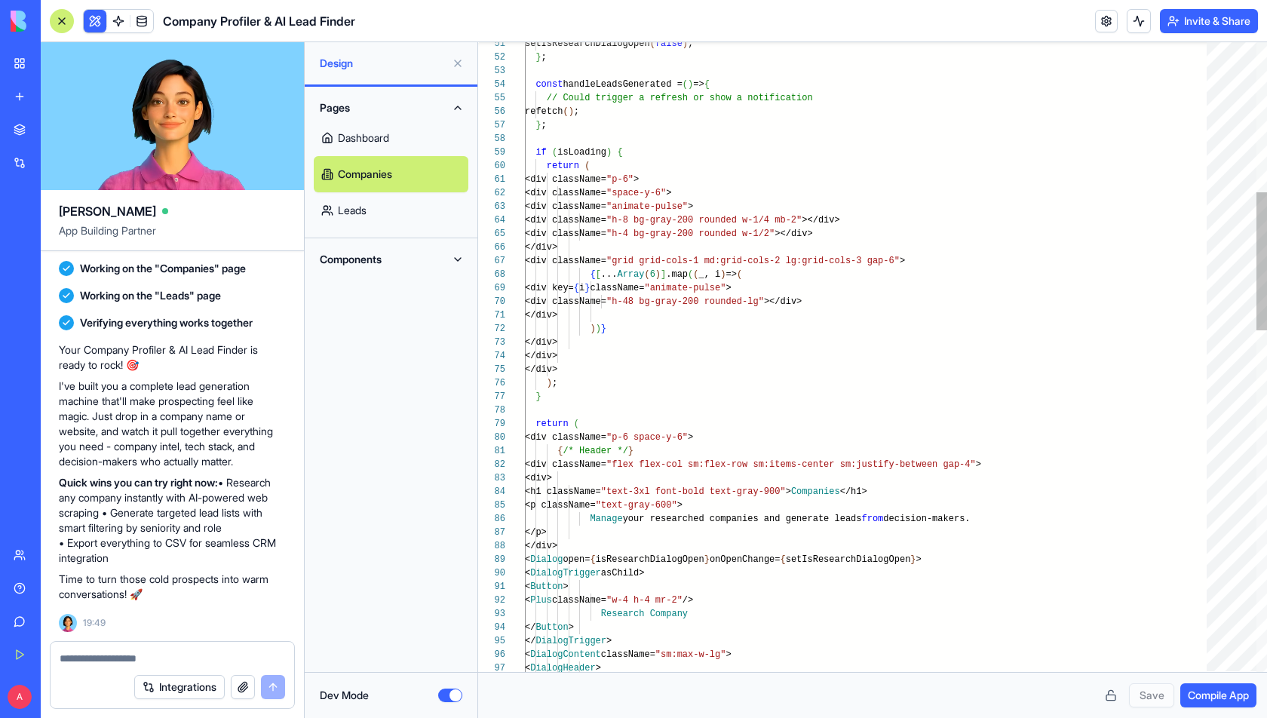
scroll to position [40, 103]
click at [155, 648] on div at bounding box center [173, 654] width 244 height 24
click at [151, 658] on textarea at bounding box center [172, 658] width 225 height 15
paste textarea "**********"
type textarea "**********"
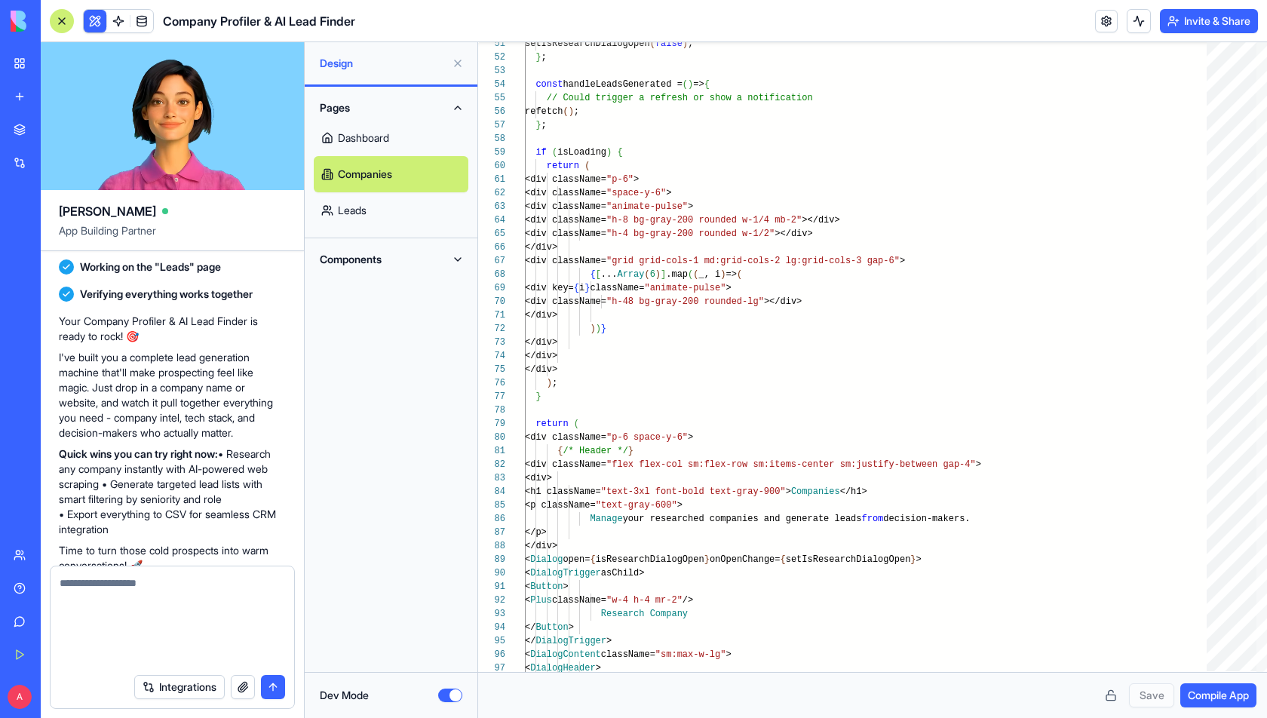
scroll to position [0, 0]
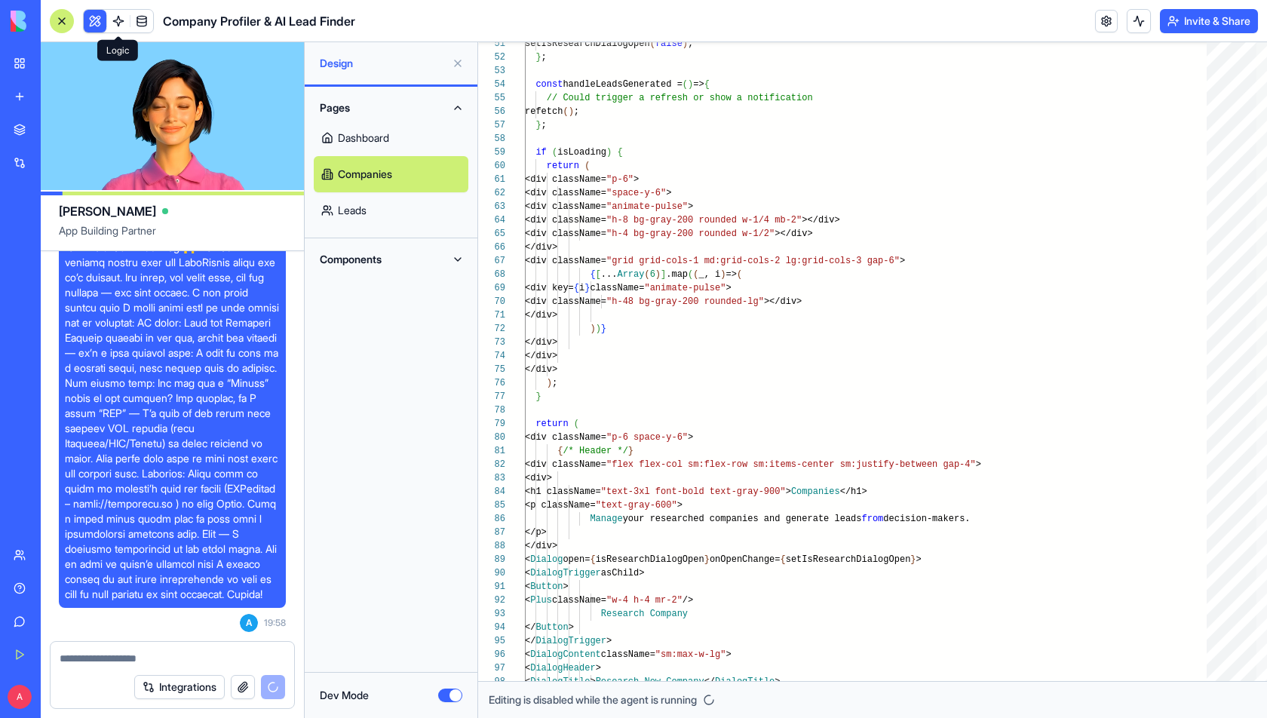
click at [115, 20] on link at bounding box center [118, 21] width 23 height 23
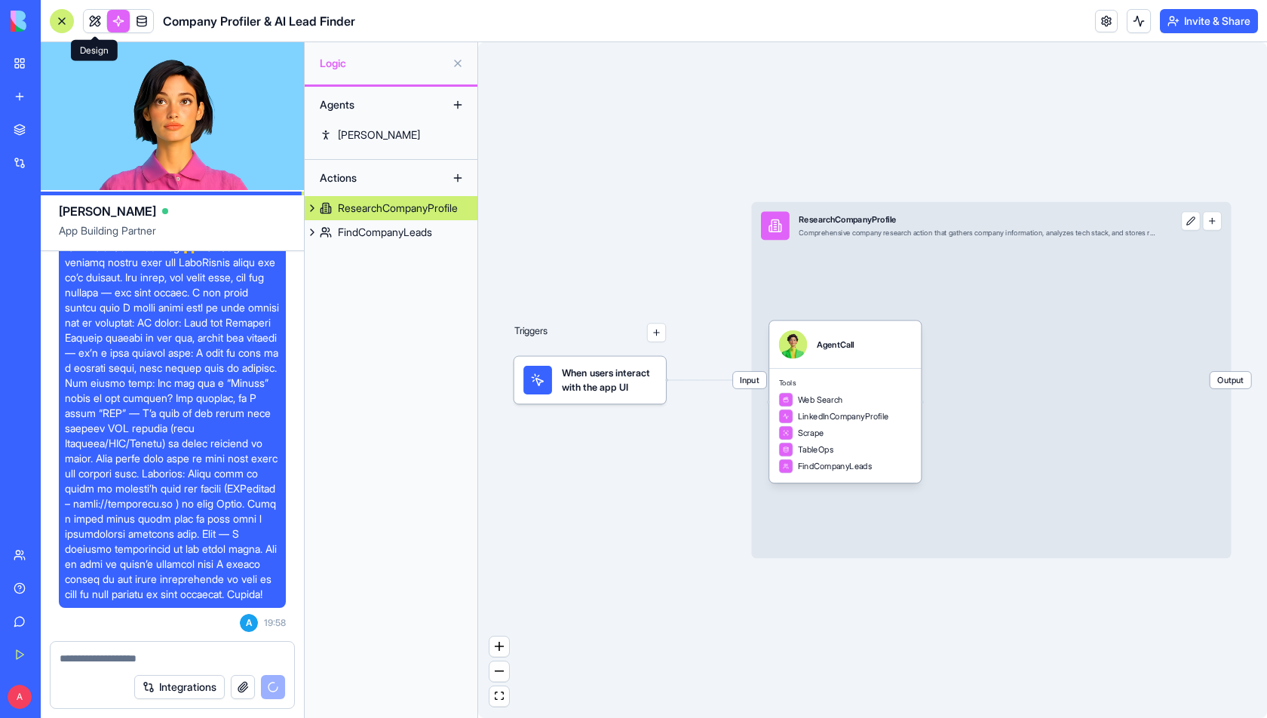
click at [94, 20] on link at bounding box center [95, 21] width 23 height 23
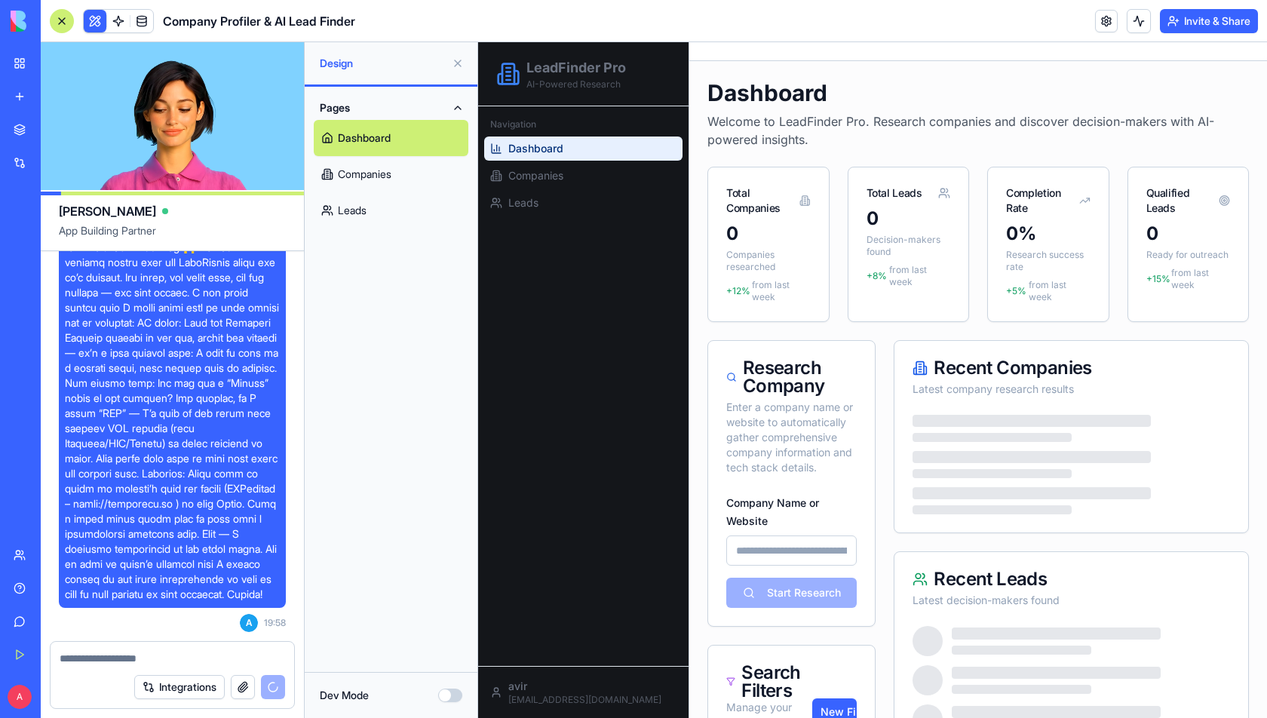
click at [370, 132] on link "Dashboard" at bounding box center [391, 138] width 155 height 36
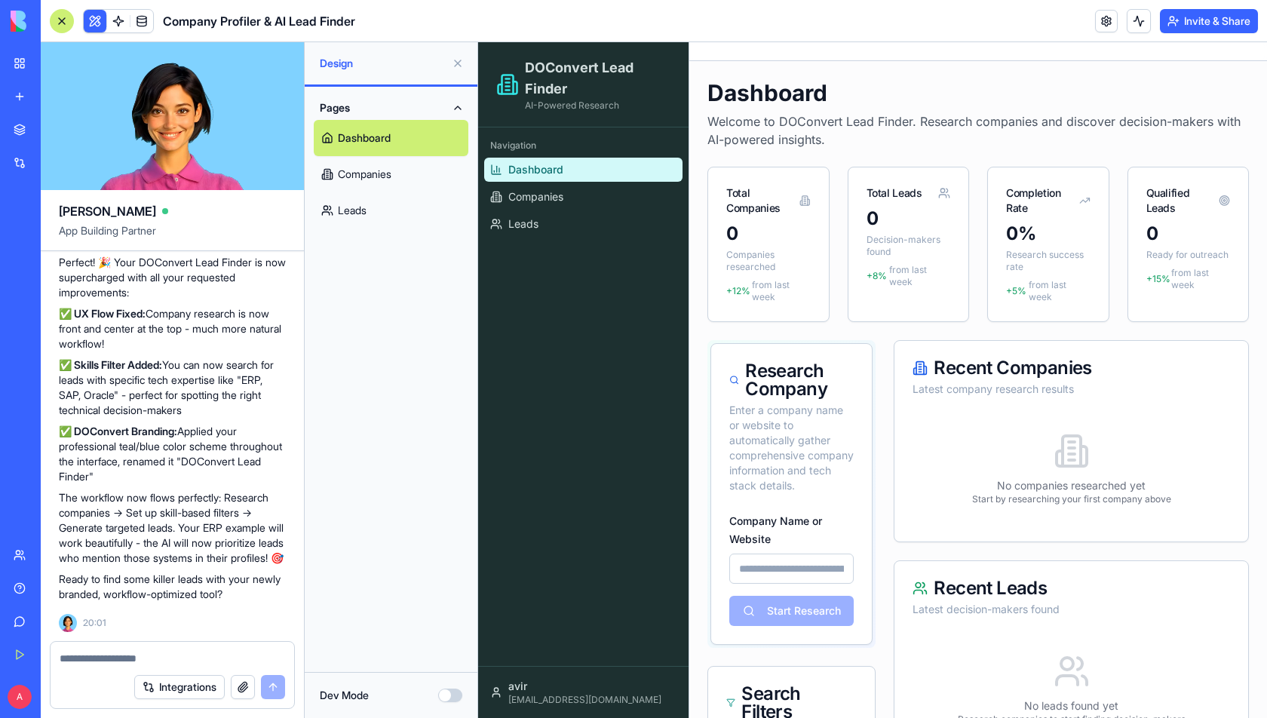
scroll to position [1919, 0]
click at [595, 240] on div "Navigation Dashboard Companies Leads" at bounding box center [583, 184] width 210 height 115
click at [403, 131] on link "Dashboard" at bounding box center [391, 138] width 155 height 36
click at [443, 93] on div "Pages Dashboard Companies Leads" at bounding box center [391, 162] width 173 height 151
click at [111, 12] on span at bounding box center [118, 21] width 42 height 42
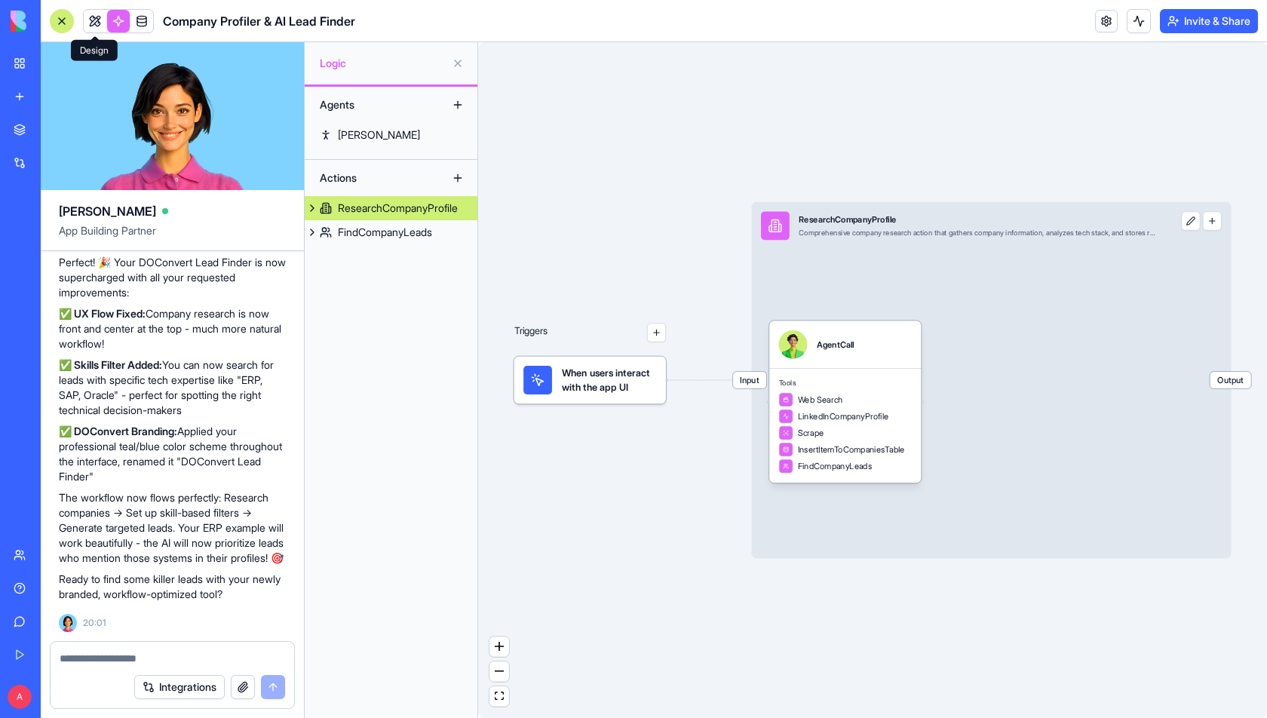
click at [92, 24] on link at bounding box center [95, 21] width 23 height 23
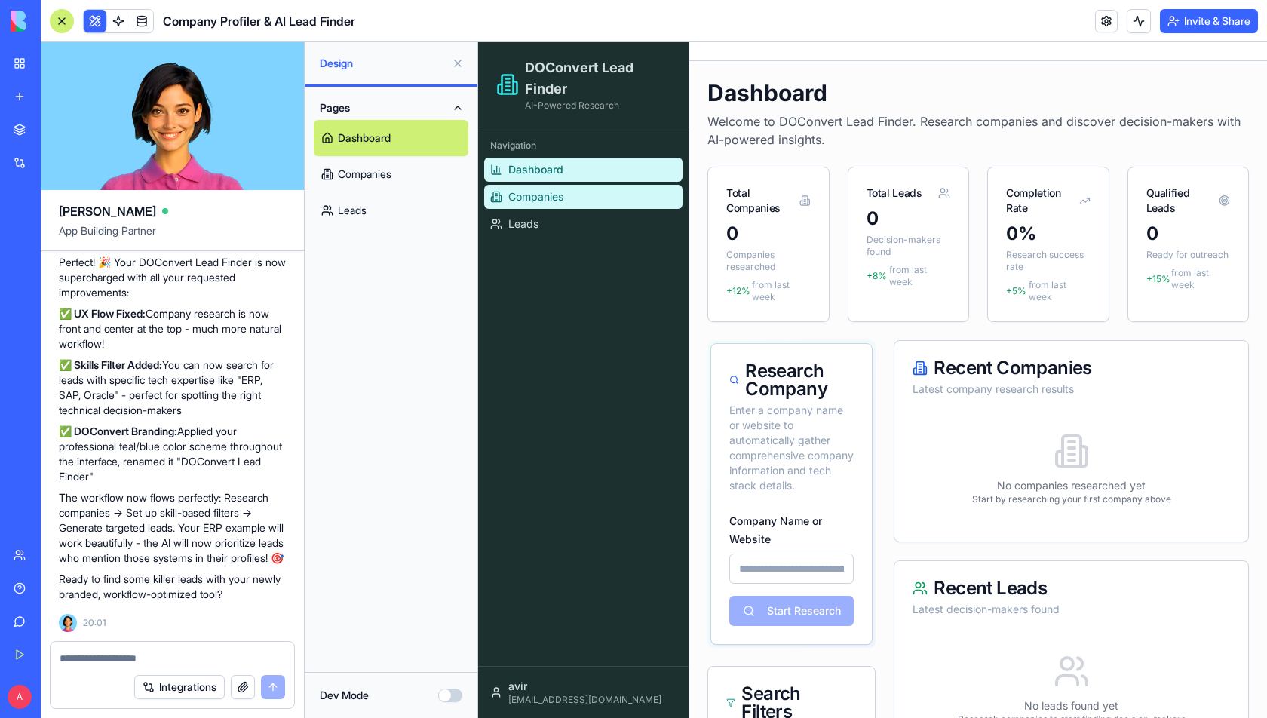
click at [580, 187] on link "Companies" at bounding box center [583, 197] width 198 height 24
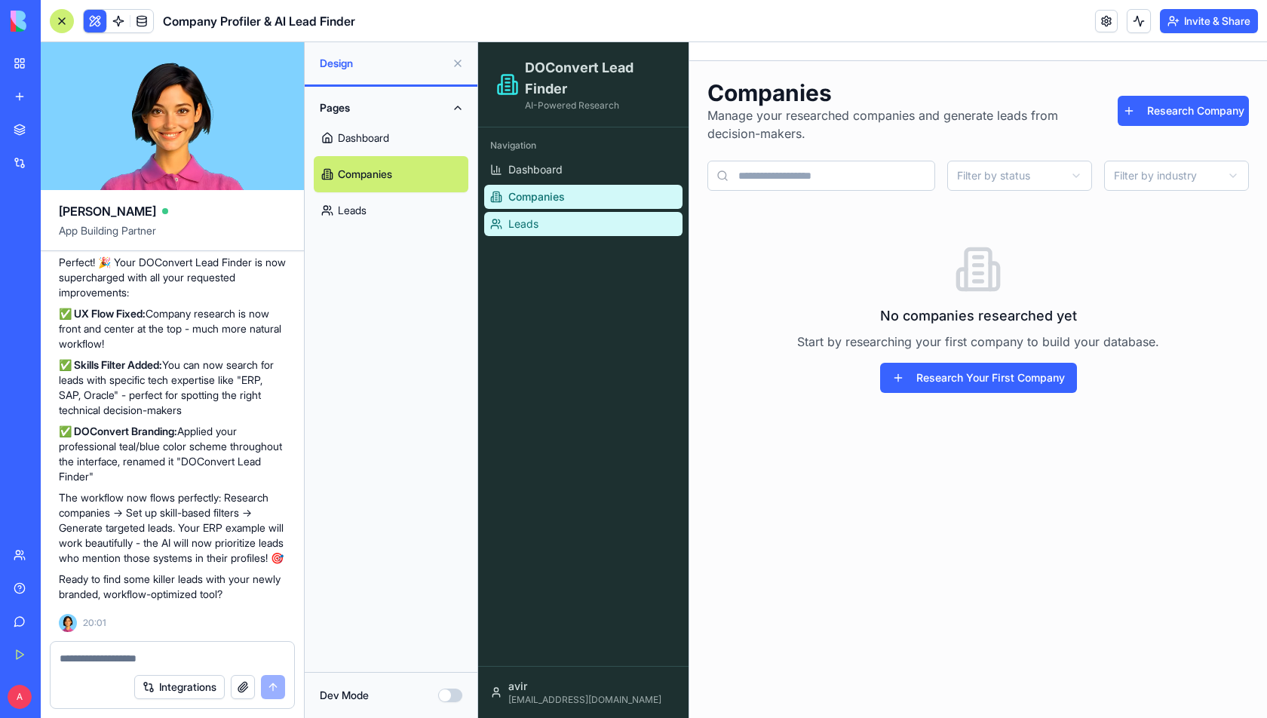
click at [545, 225] on link "Leads" at bounding box center [583, 224] width 198 height 24
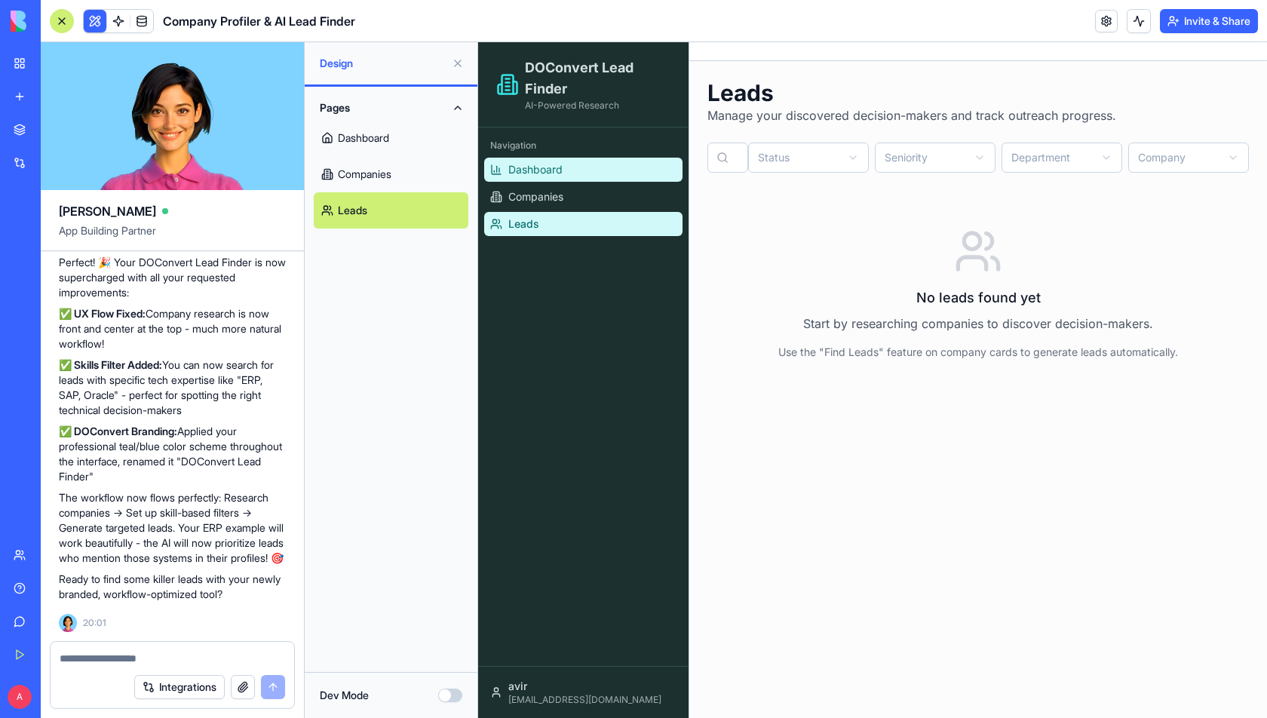
click at [559, 172] on span "Dashboard" at bounding box center [535, 169] width 54 height 15
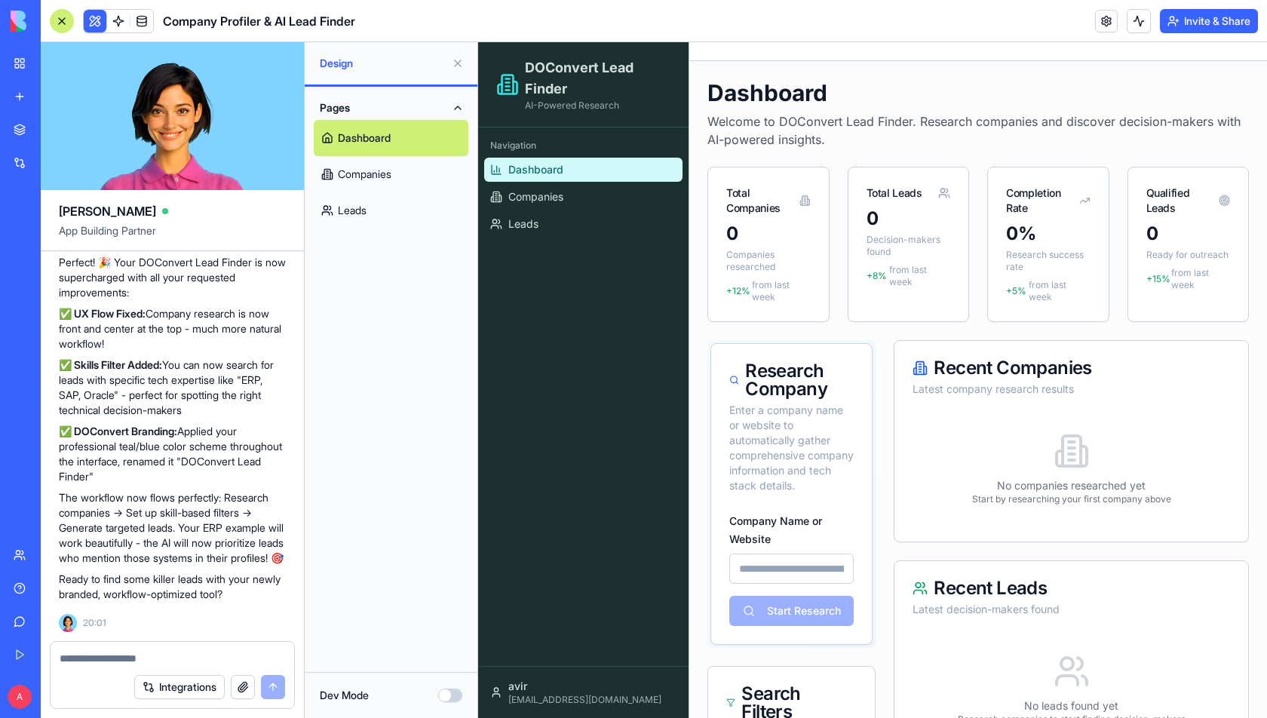
click at [391, 154] on link "Dashboard" at bounding box center [391, 138] width 155 height 36
click at [994, 152] on div "Dashboard Welcome to DOConvert Lead Finder. Research companies and discover dec…" at bounding box center [978, 724] width 578 height 1327
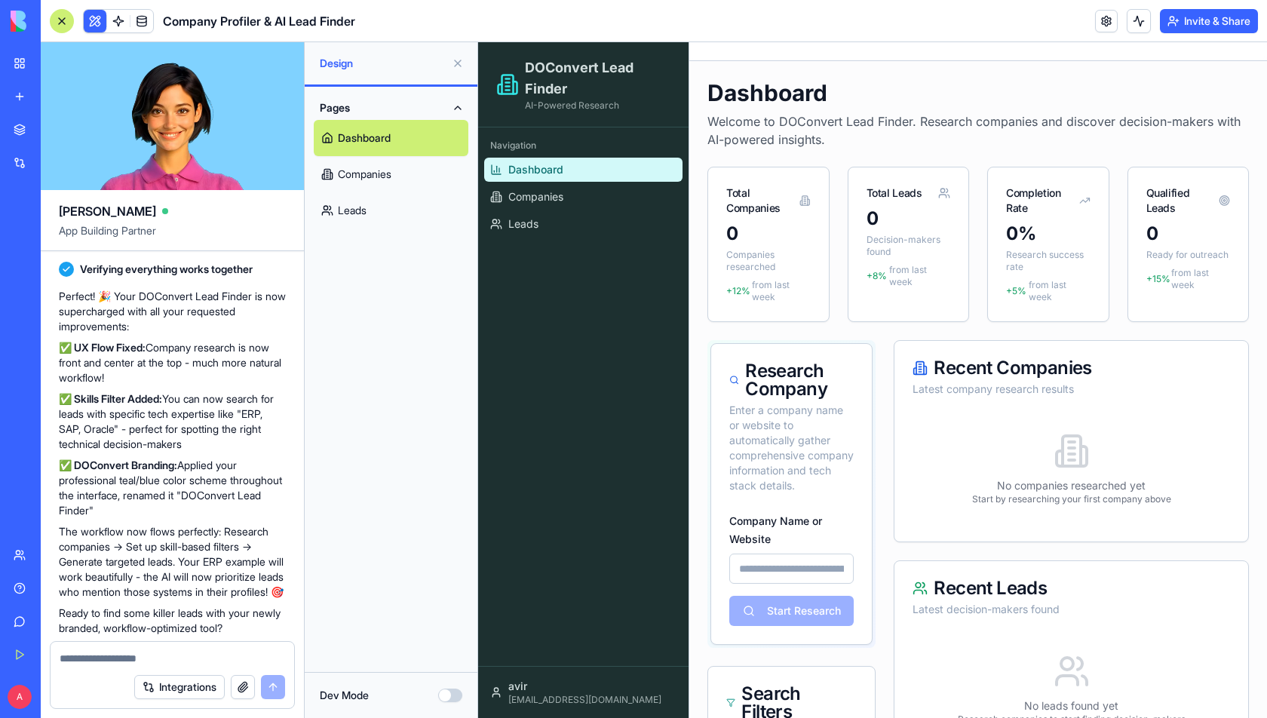
click at [130, 660] on textarea at bounding box center [173, 658] width 226 height 15
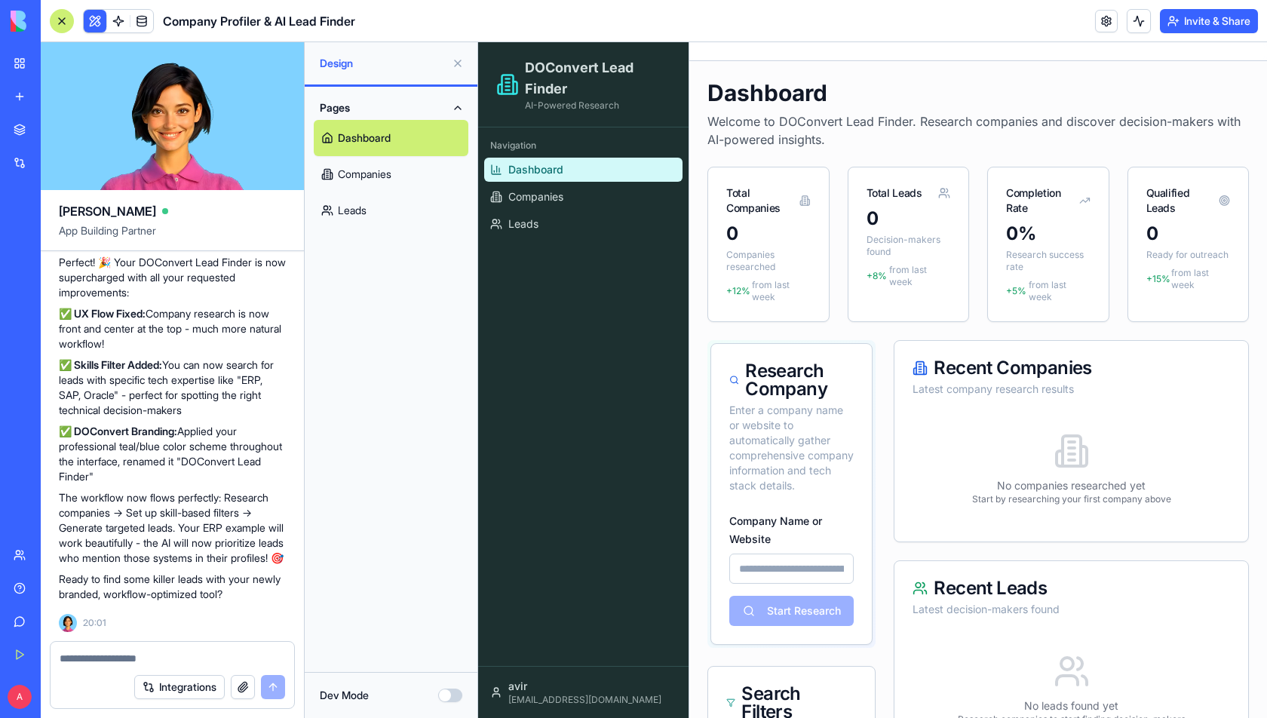
scroll to position [1850, 0]
click at [458, 62] on button at bounding box center [458, 63] width 24 height 24
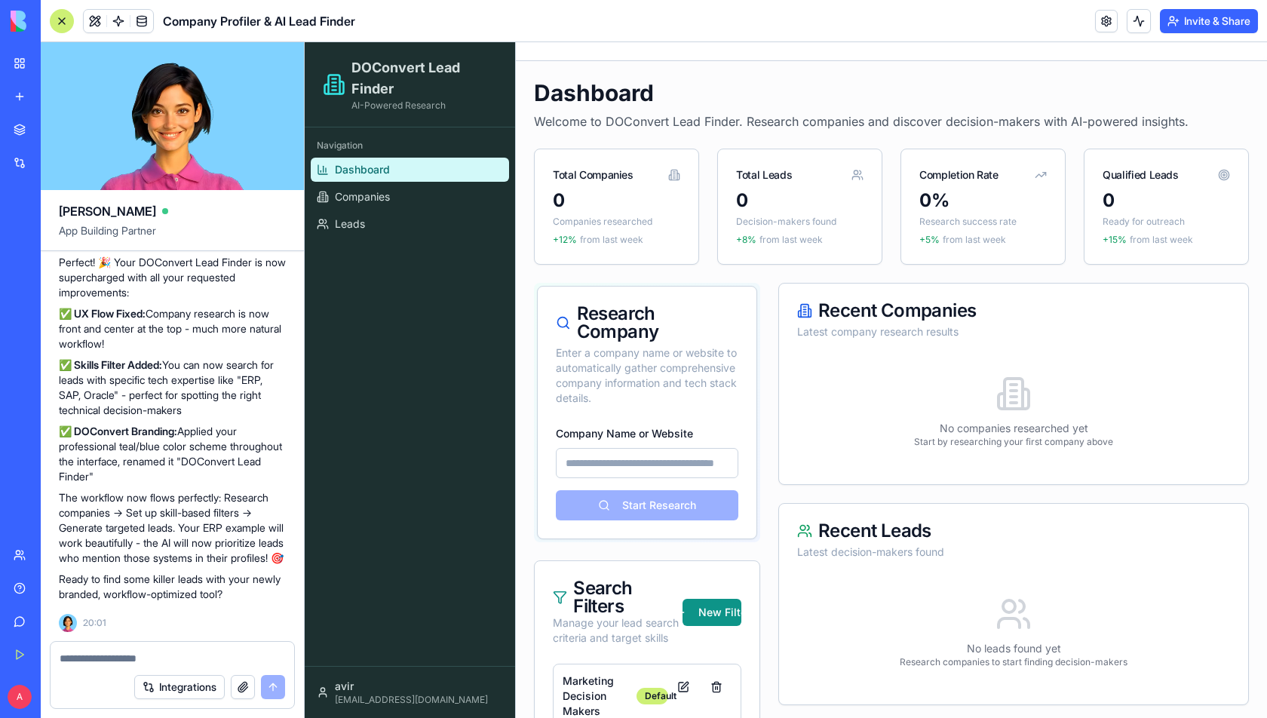
click at [65, 20] on div at bounding box center [62, 21] width 24 height 24
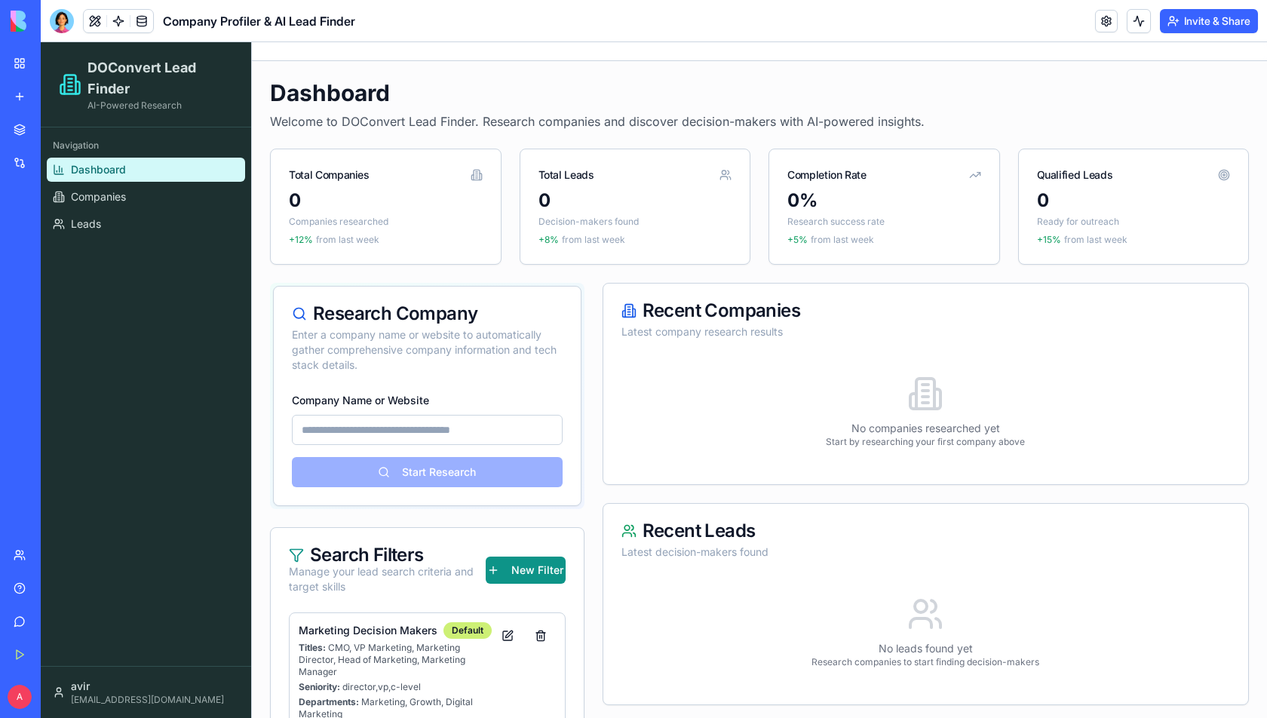
click at [155, 182] on ul "Dashboard Companies Leads" at bounding box center [146, 197] width 198 height 78
click at [458, 419] on input "Company Name or Website" at bounding box center [427, 430] width 271 height 30
type input "*"
type input "*********"
click at [461, 475] on button "Start Research" at bounding box center [427, 472] width 271 height 30
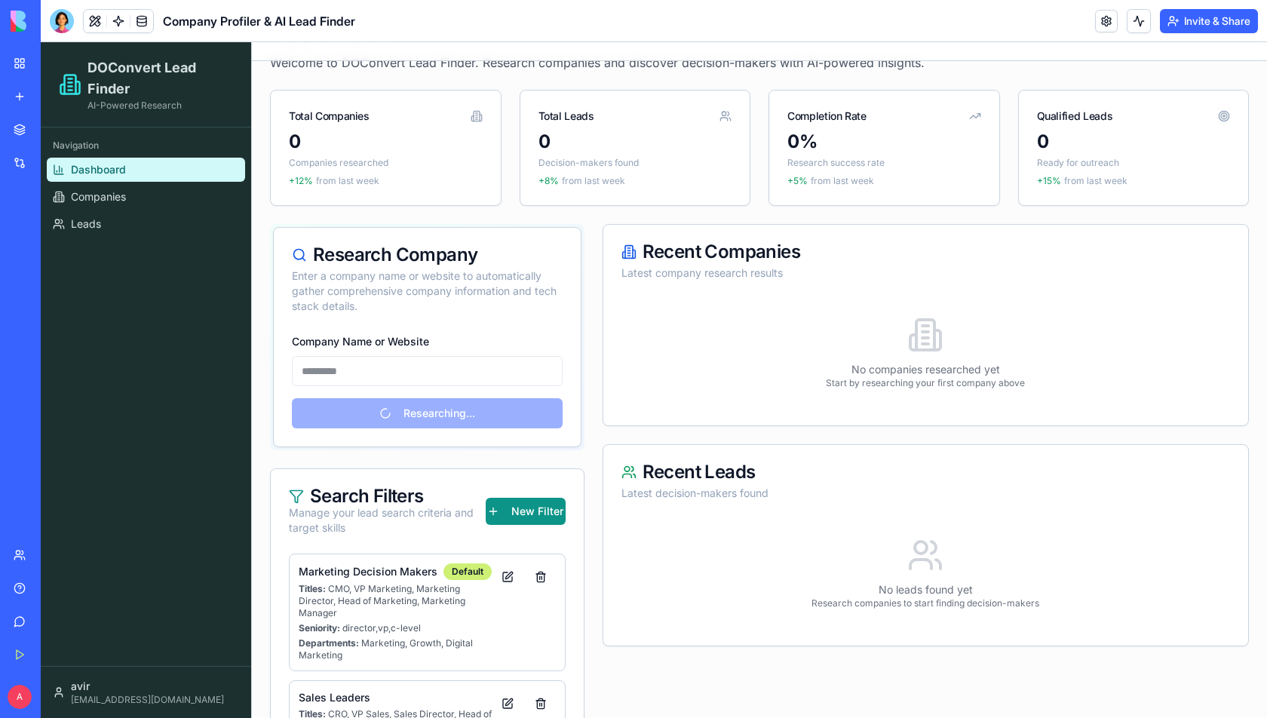
scroll to position [0, 0]
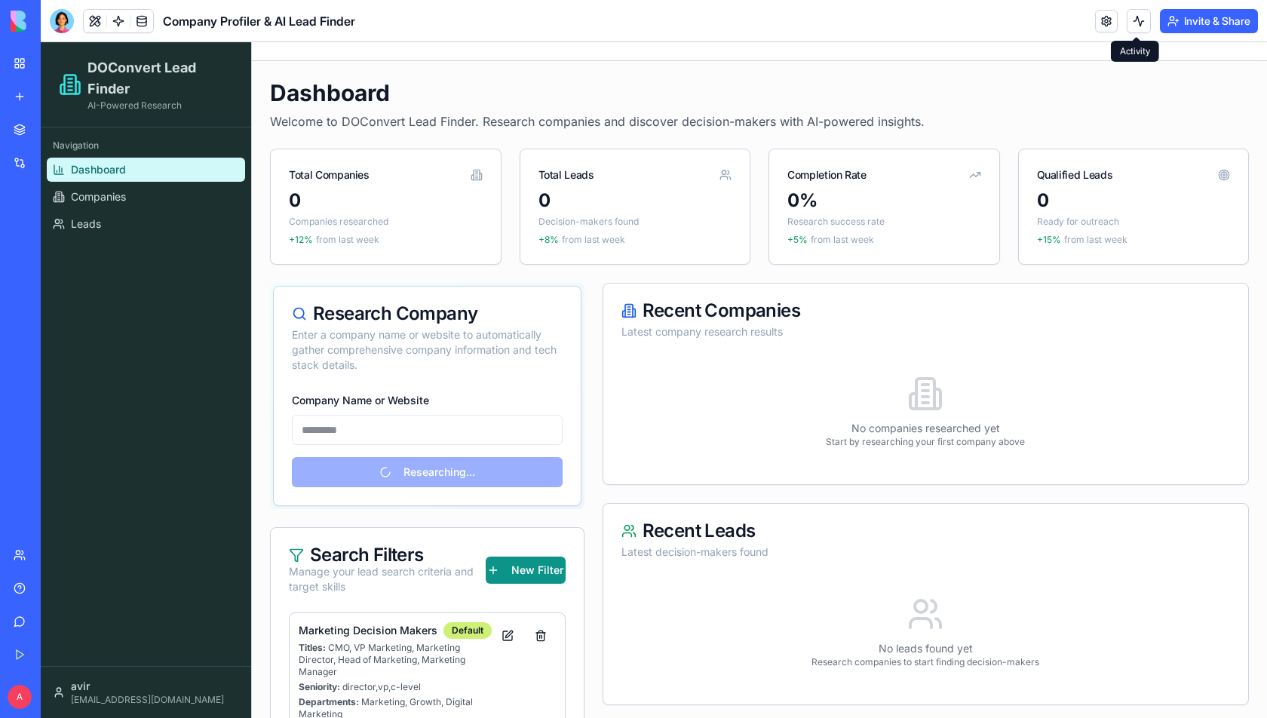
click at [1128, 17] on button at bounding box center [1138, 21] width 24 height 24
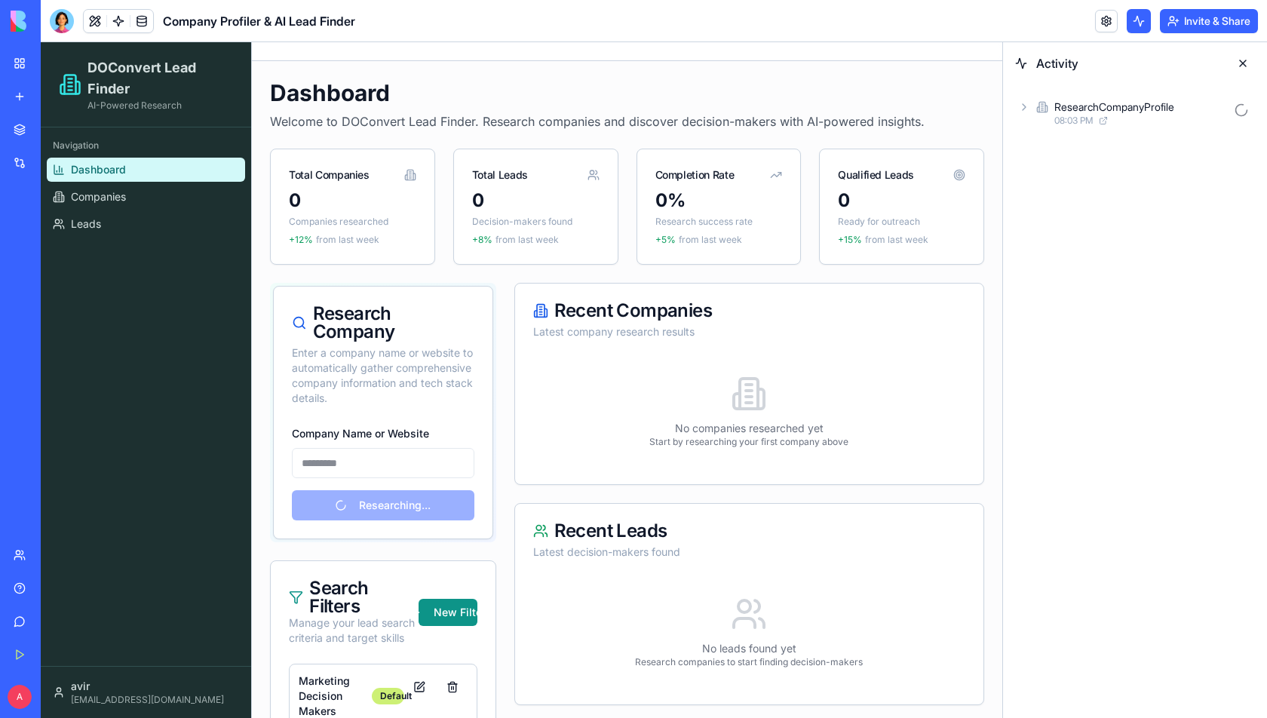
click at [1128, 17] on button at bounding box center [1138, 21] width 24 height 24
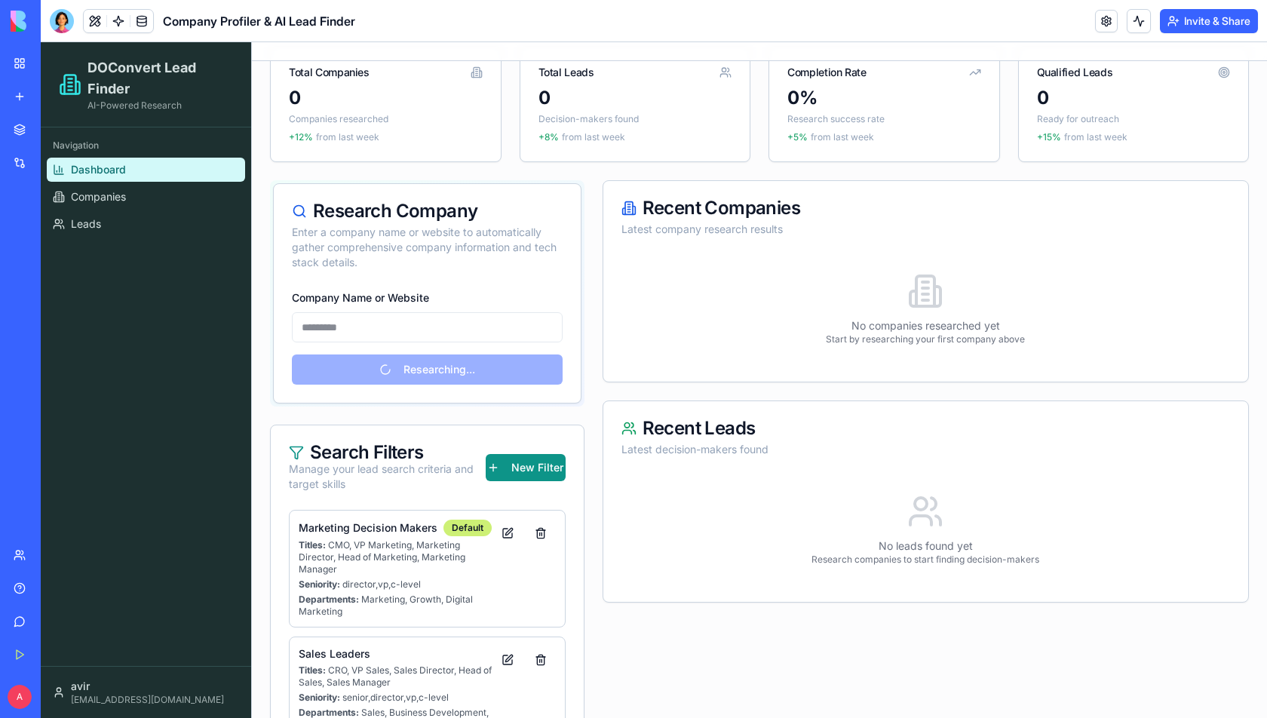
scroll to position [157, 0]
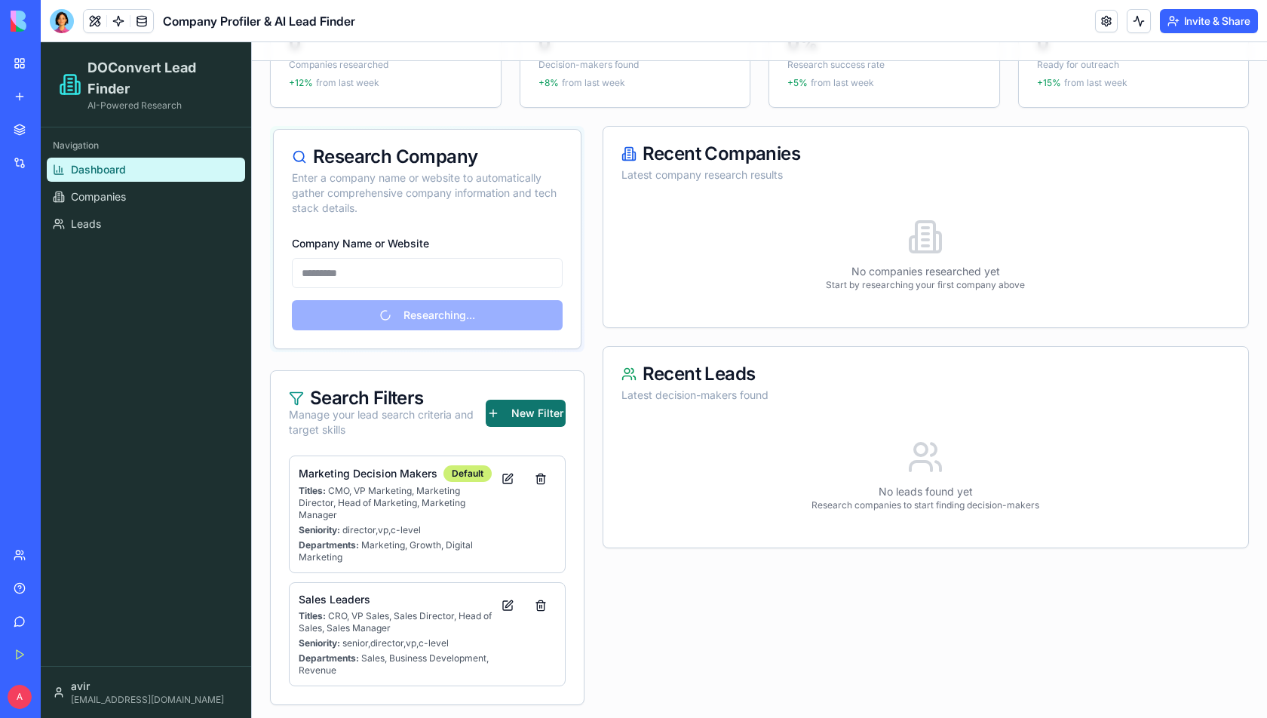
click at [523, 403] on button "New Filter" at bounding box center [525, 413] width 79 height 27
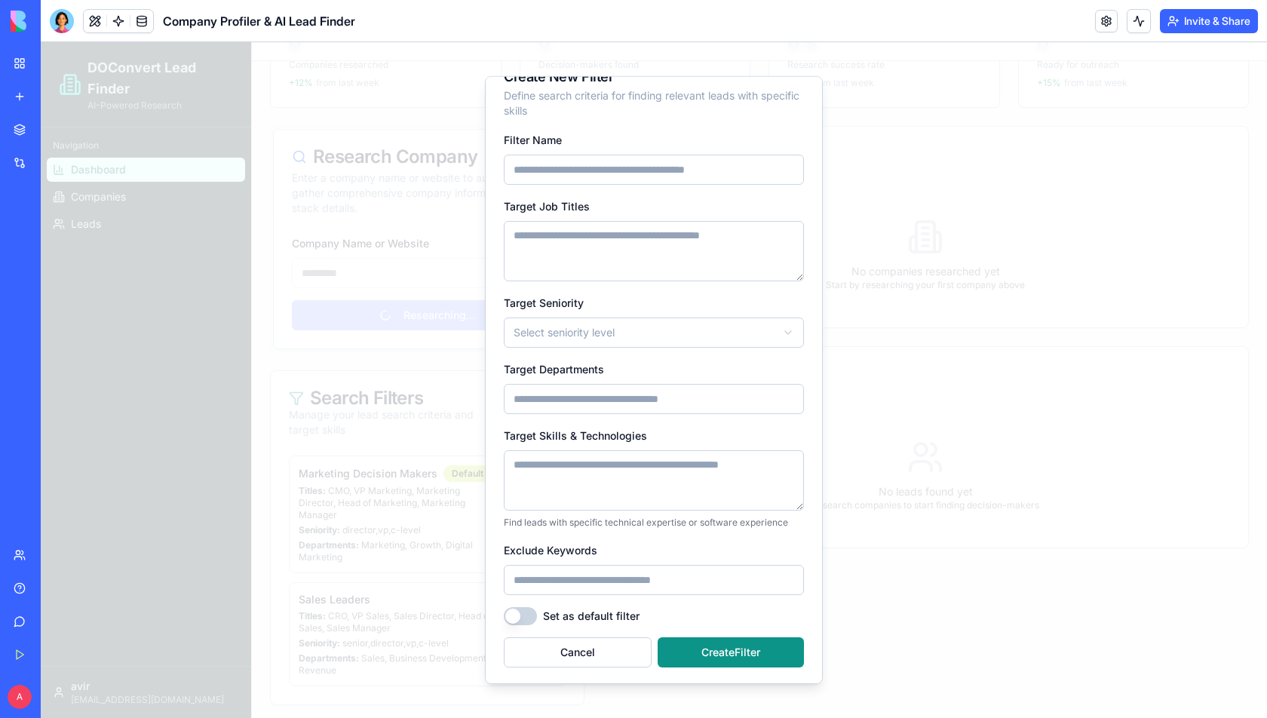
scroll to position [0, 0]
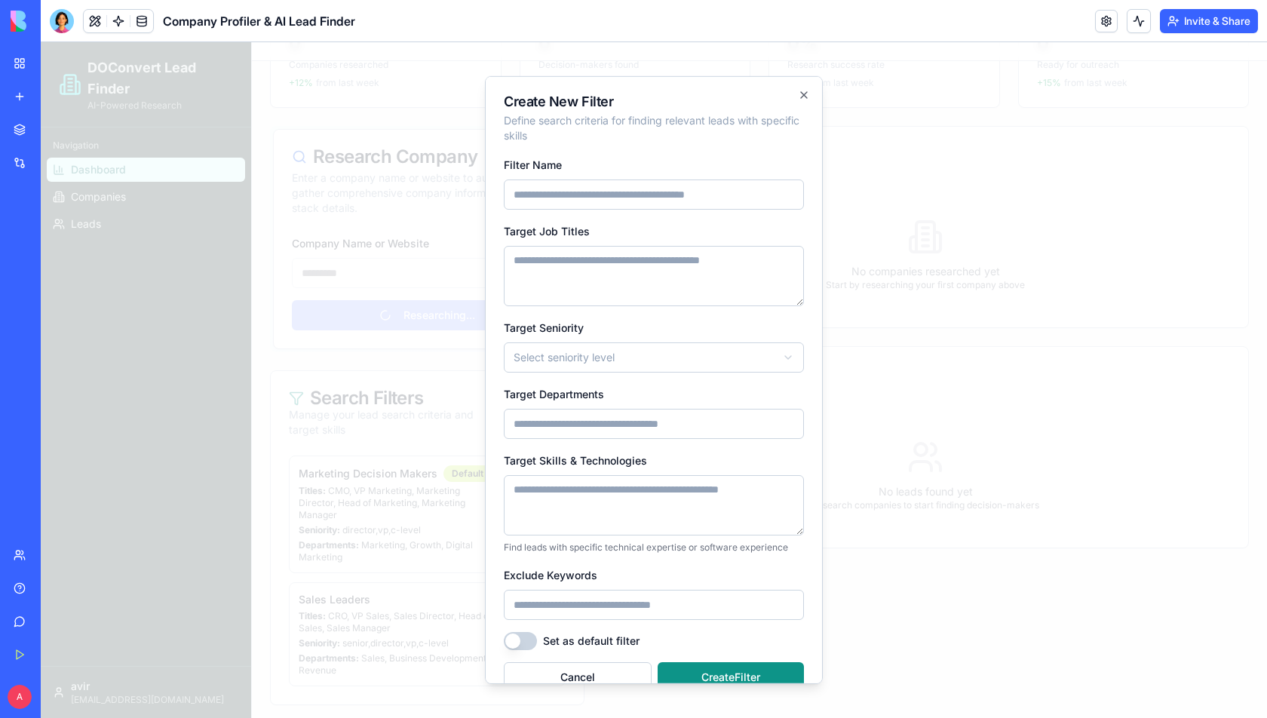
click at [599, 364] on body "DOConvert Lead Finder AI-Powered Research Navigation Dashboard Companies Leads …" at bounding box center [654, 304] width 1226 height 838
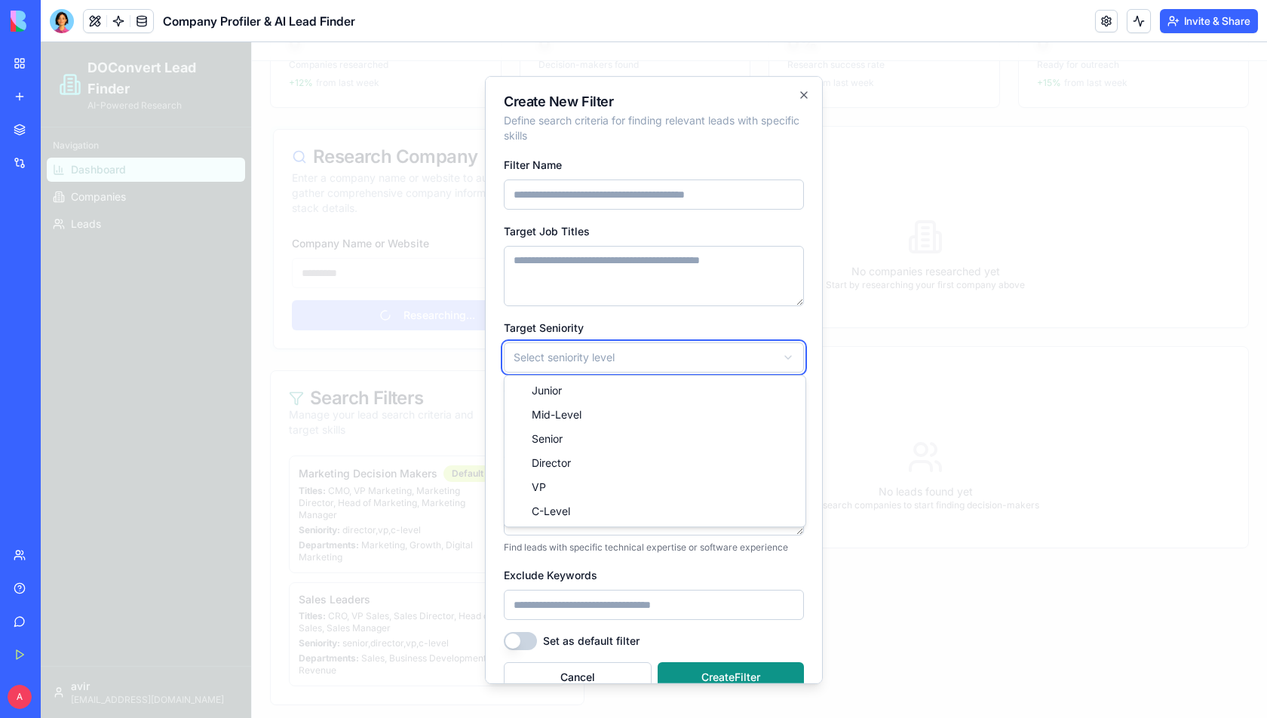
click at [599, 364] on body "DOConvert Lead Finder AI-Powered Research Navigation Dashboard Companies Leads …" at bounding box center [654, 304] width 1226 height 838
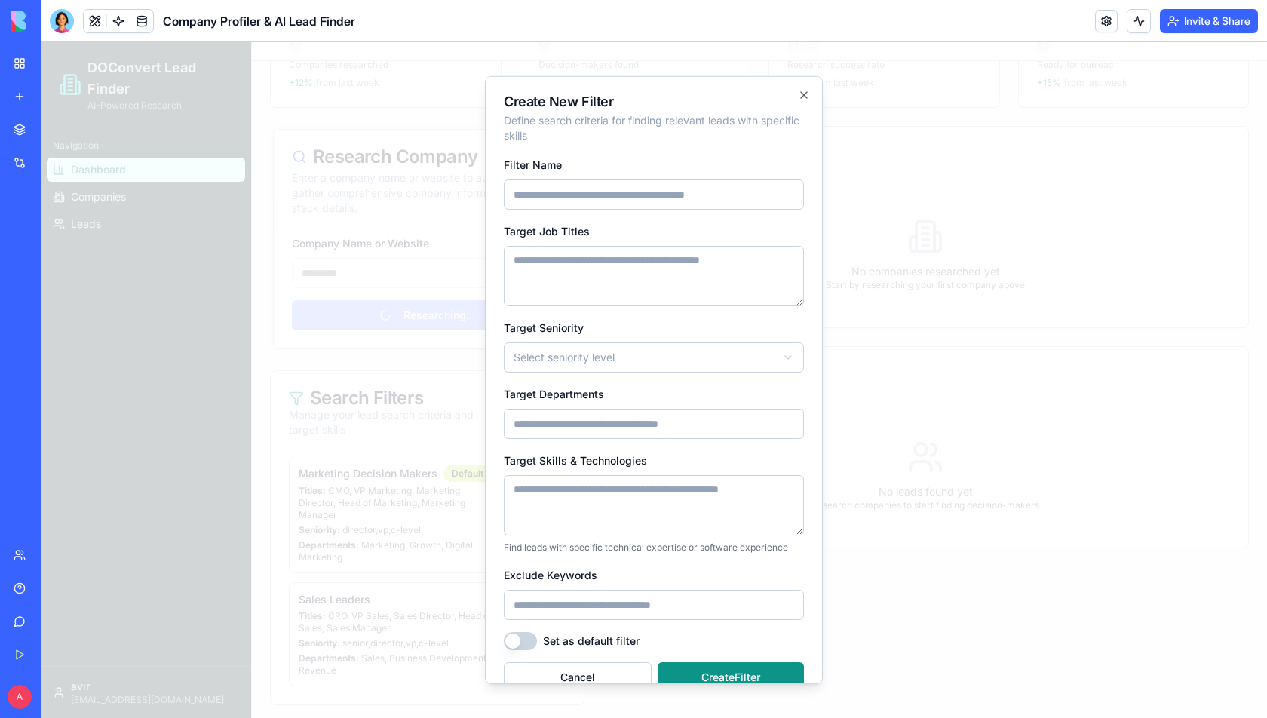
click at [586, 418] on input "Target Departments" at bounding box center [654, 424] width 300 height 30
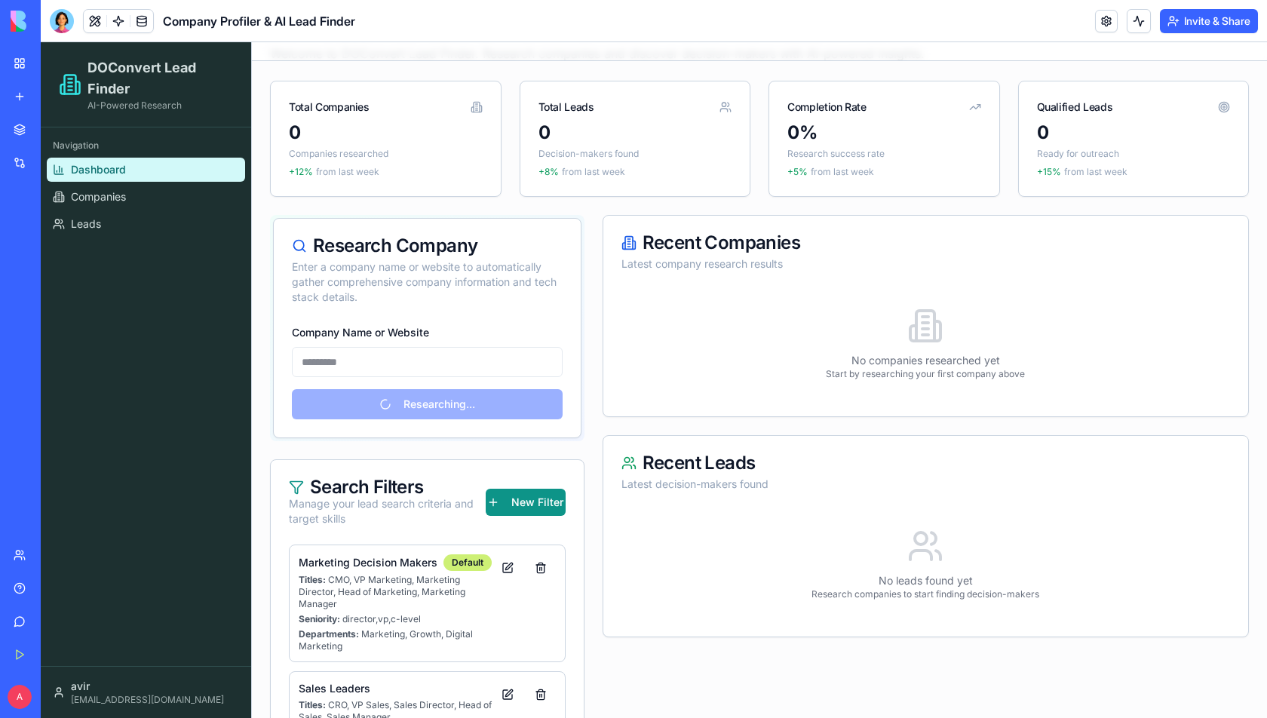
scroll to position [53, 0]
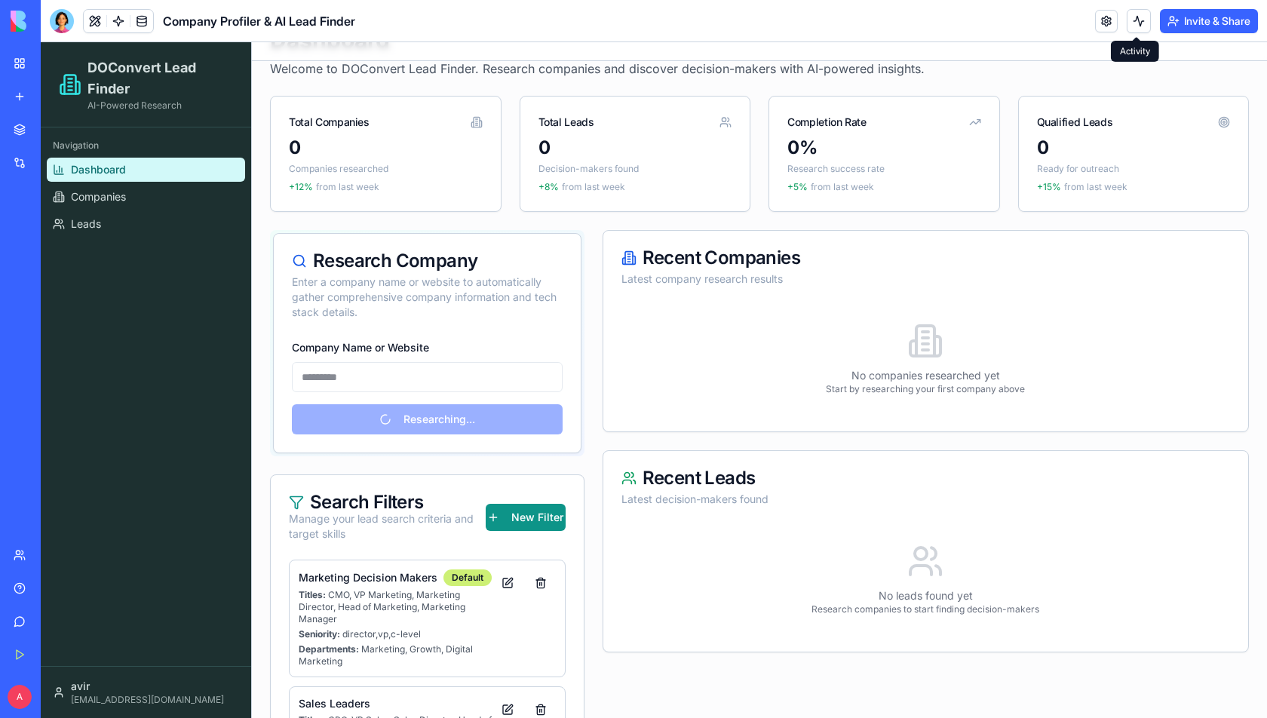
click at [1136, 17] on button at bounding box center [1138, 21] width 24 height 24
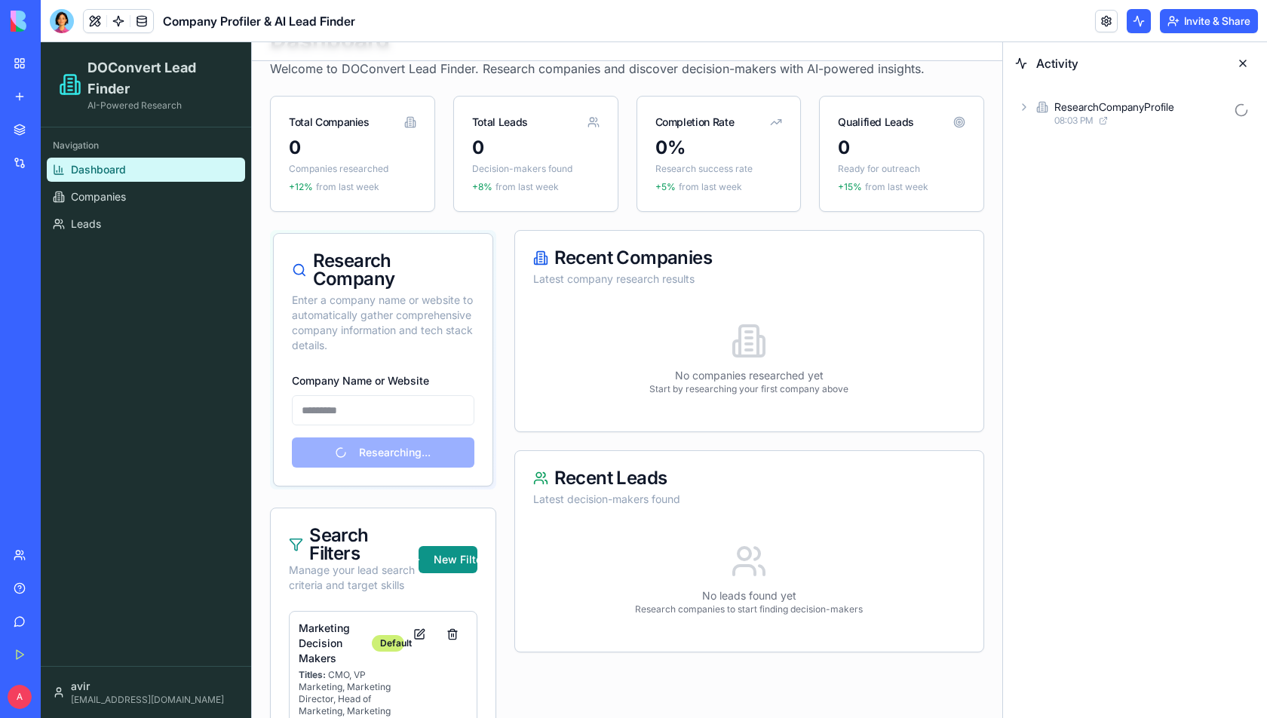
click at [1114, 117] on div "08:03 PM" at bounding box center [1140, 121] width 173 height 12
click at [1082, 175] on div "AgentCall" at bounding box center [1101, 173] width 45 height 15
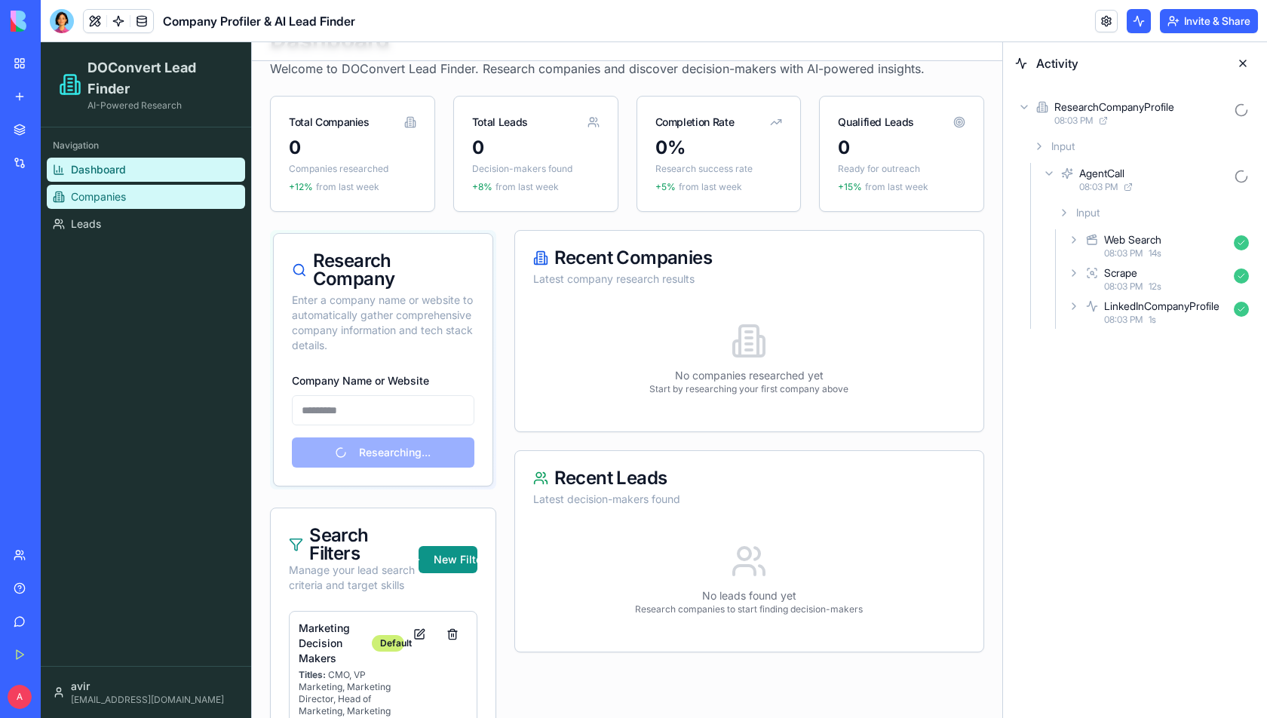
click at [107, 203] on span "Companies" at bounding box center [98, 196] width 55 height 15
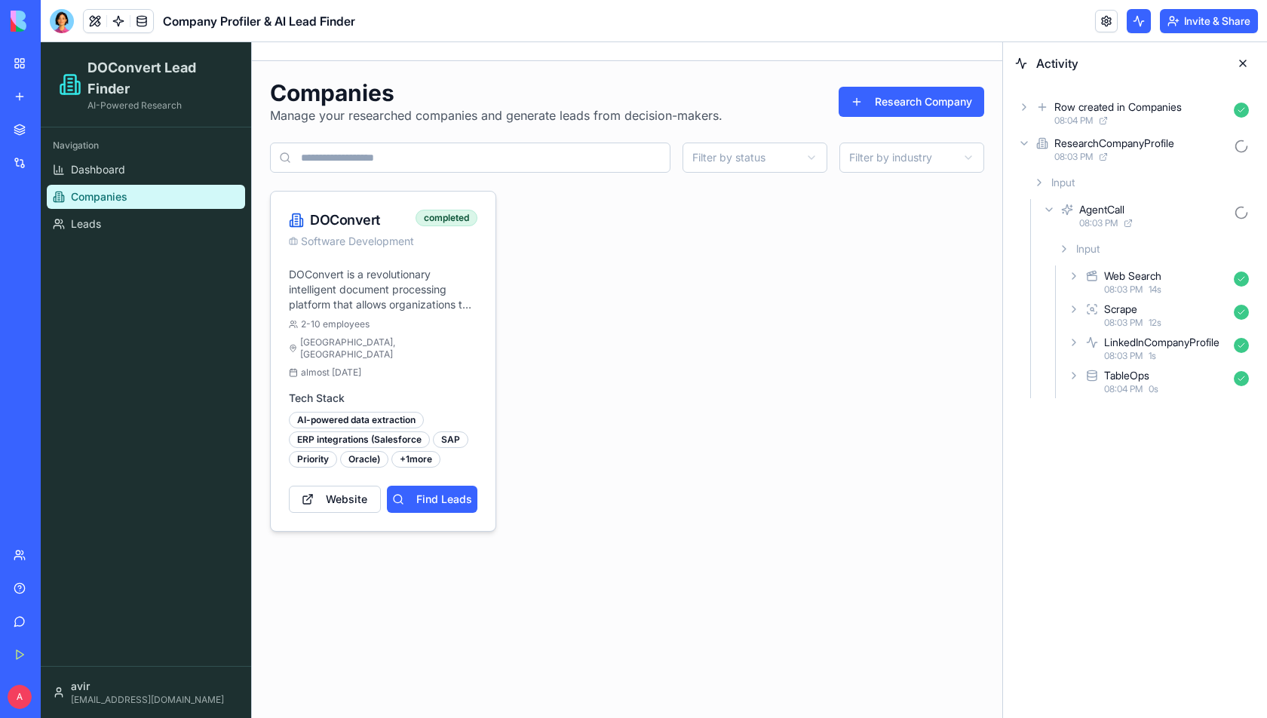
click at [311, 366] on div "almost 2 years ago" at bounding box center [325, 372] width 72 height 12
drag, startPoint x: 311, startPoint y: 345, endPoint x: 372, endPoint y: 345, distance: 61.8
click at [361, 366] on div "almost 2 years ago" at bounding box center [325, 372] width 72 height 12
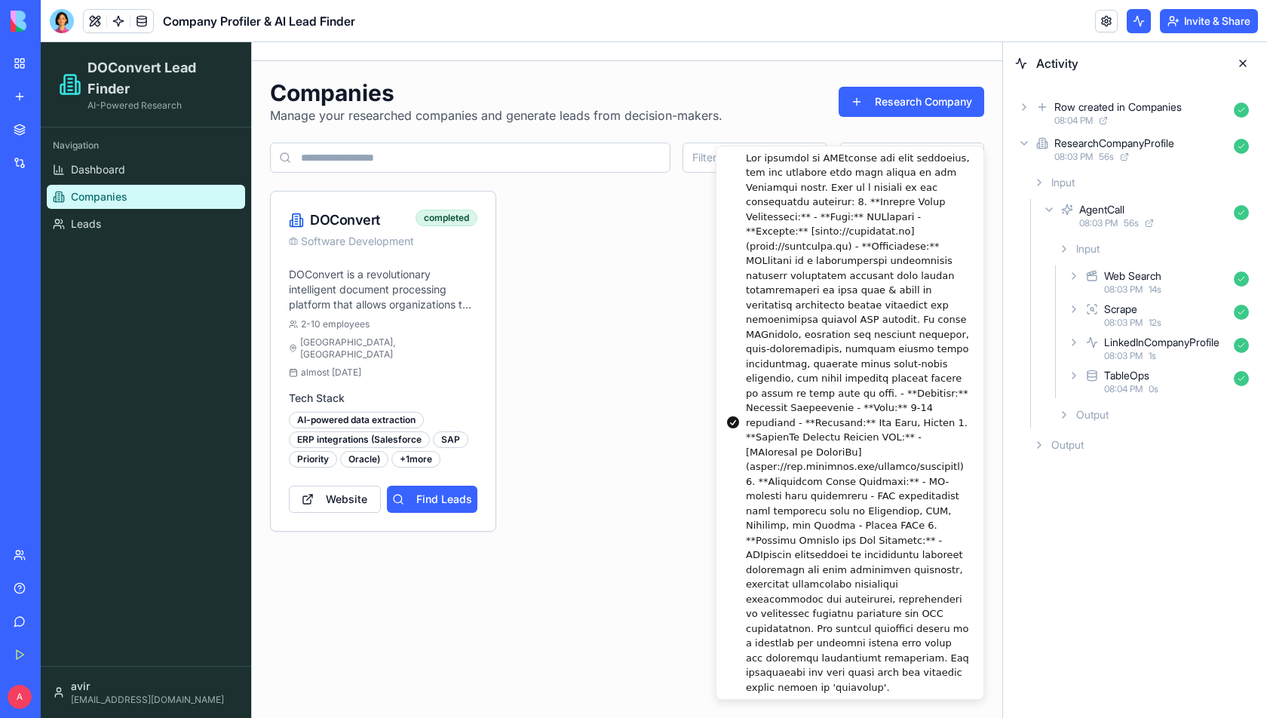
click at [789, 256] on div "Notifications alt+T" at bounding box center [858, 423] width 225 height 544
click at [687, 292] on div "DOConvert Software Development completed DOConvert is a revolutionary intellige…" at bounding box center [627, 361] width 714 height 341
click at [1232, 67] on button at bounding box center [1242, 63] width 24 height 24
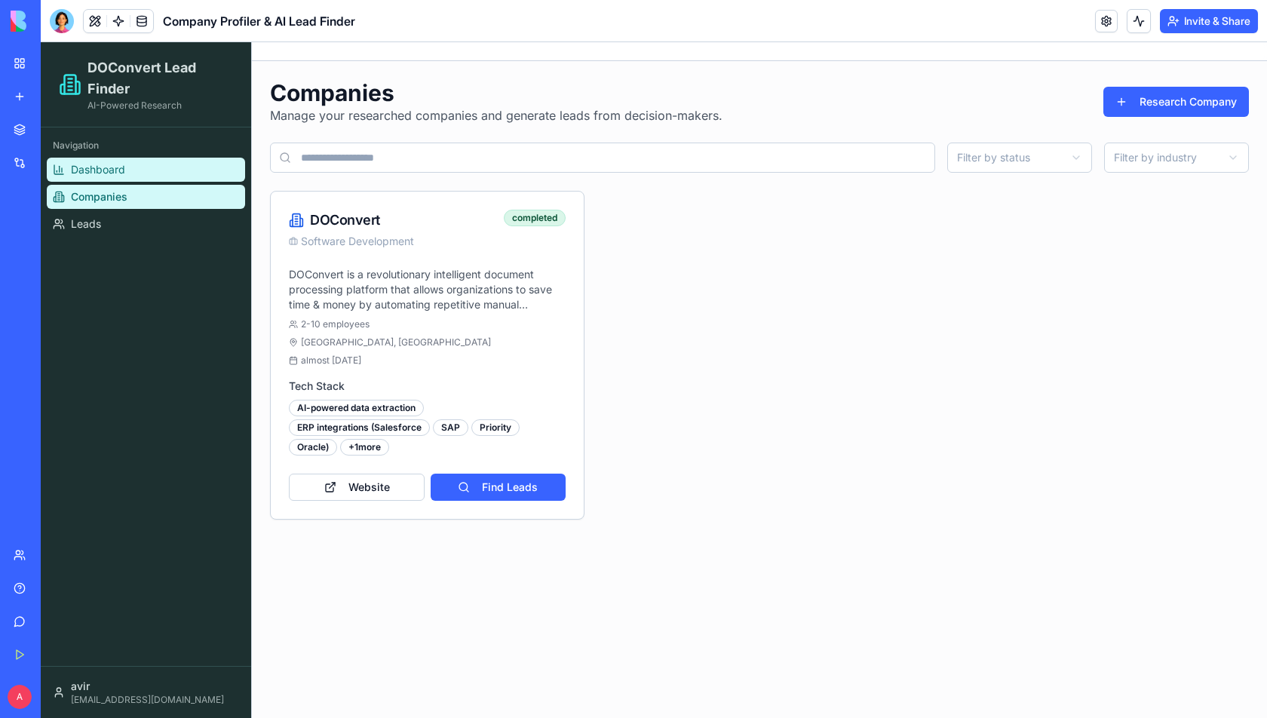
click at [142, 169] on link "Dashboard" at bounding box center [146, 170] width 198 height 24
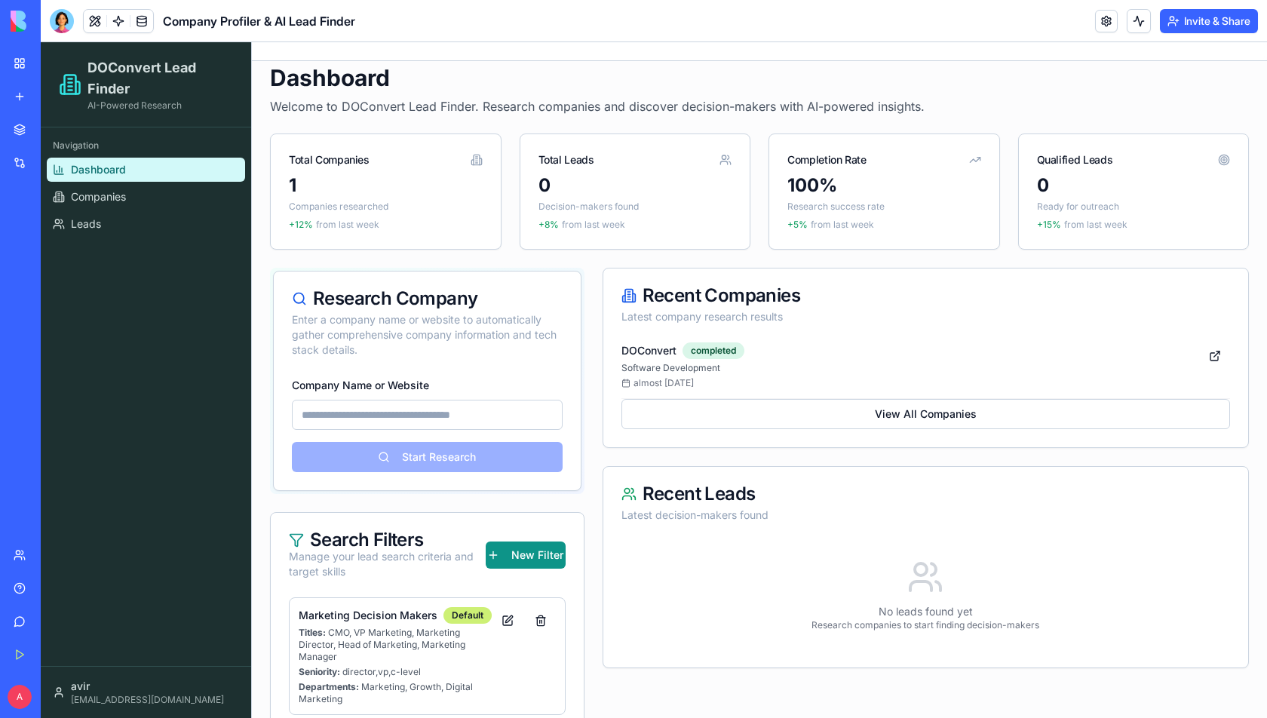
scroll to position [23, 0]
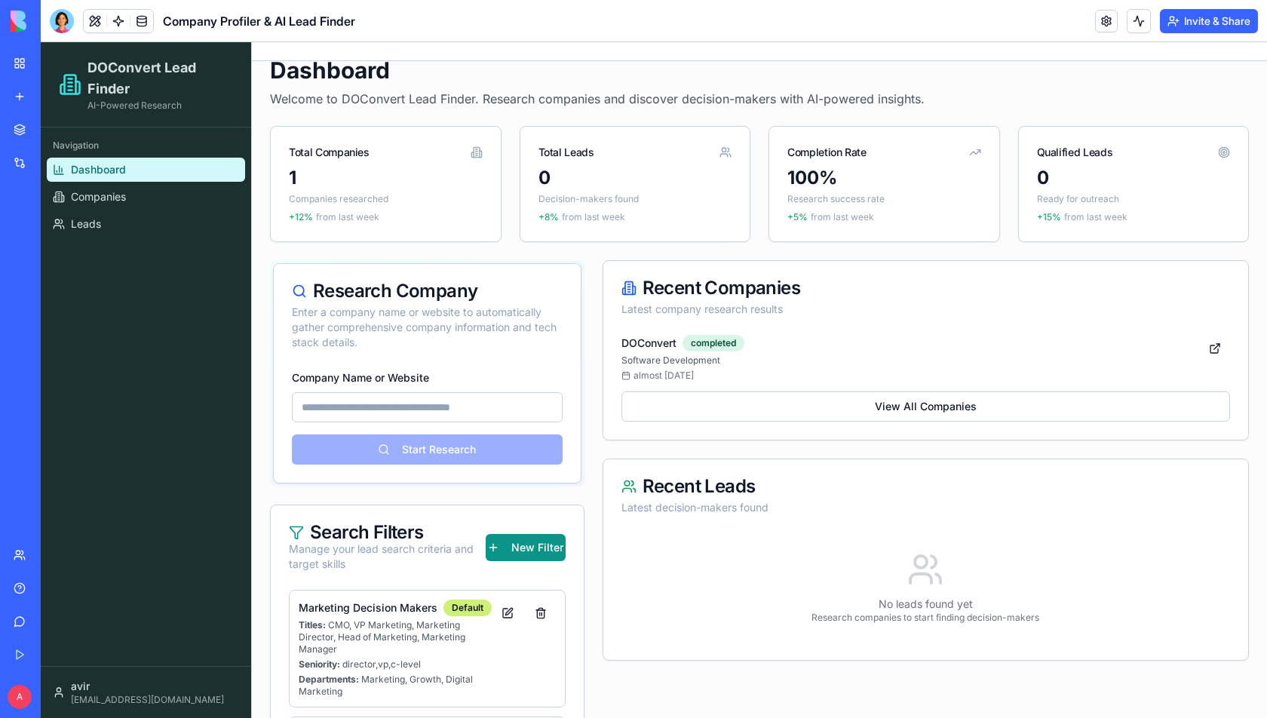
click at [392, 410] on input "Company Name or Website" at bounding box center [427, 407] width 271 height 30
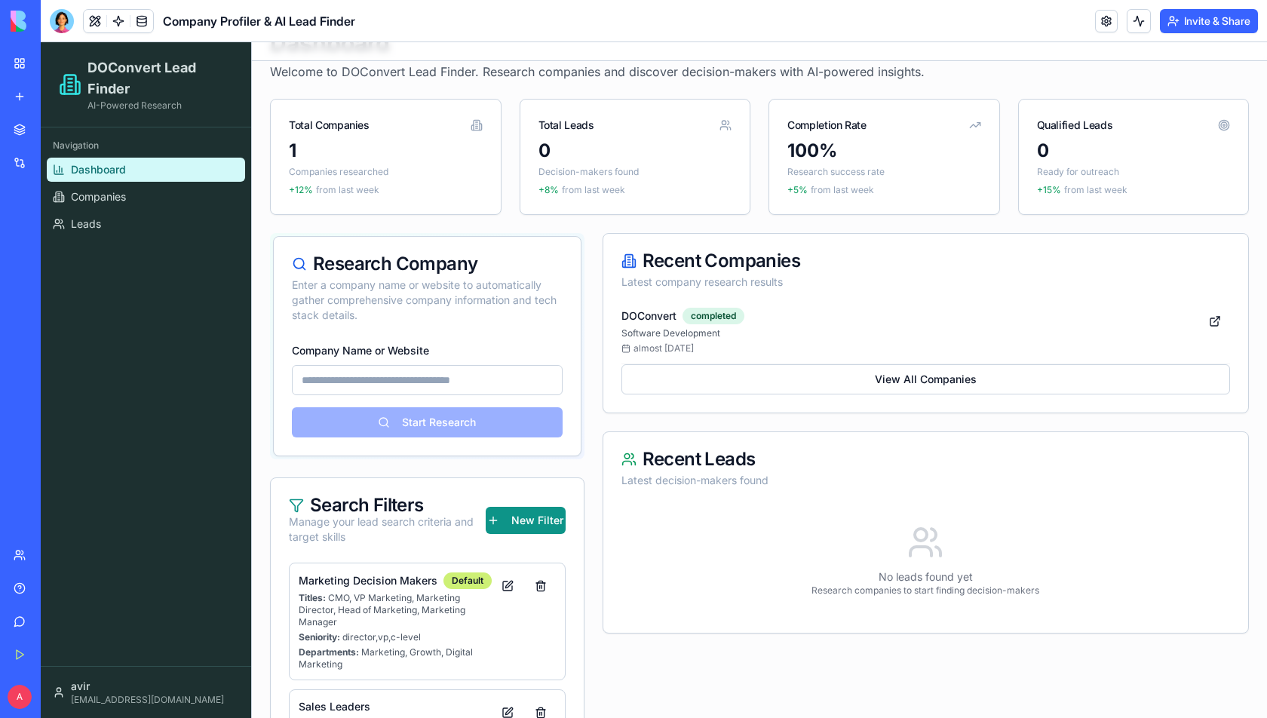
scroll to position [0, 0]
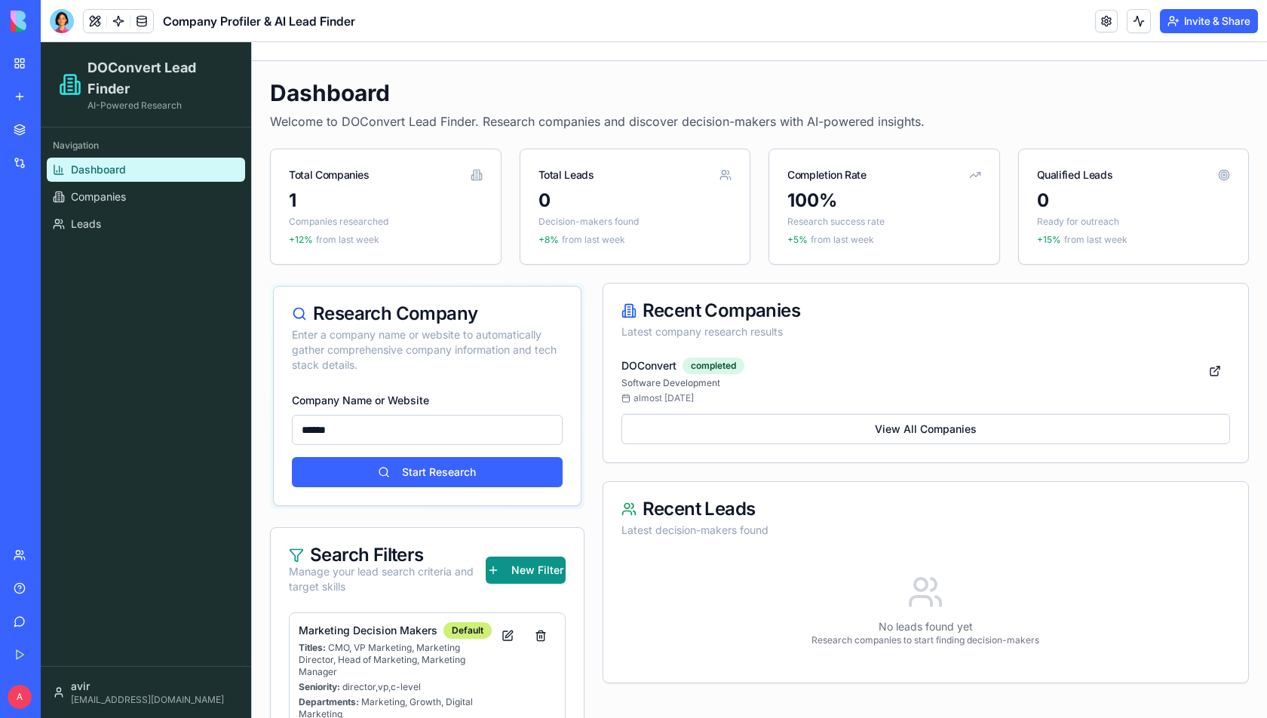
type input "******"
click at [292, 457] on button "Start Research" at bounding box center [427, 472] width 271 height 30
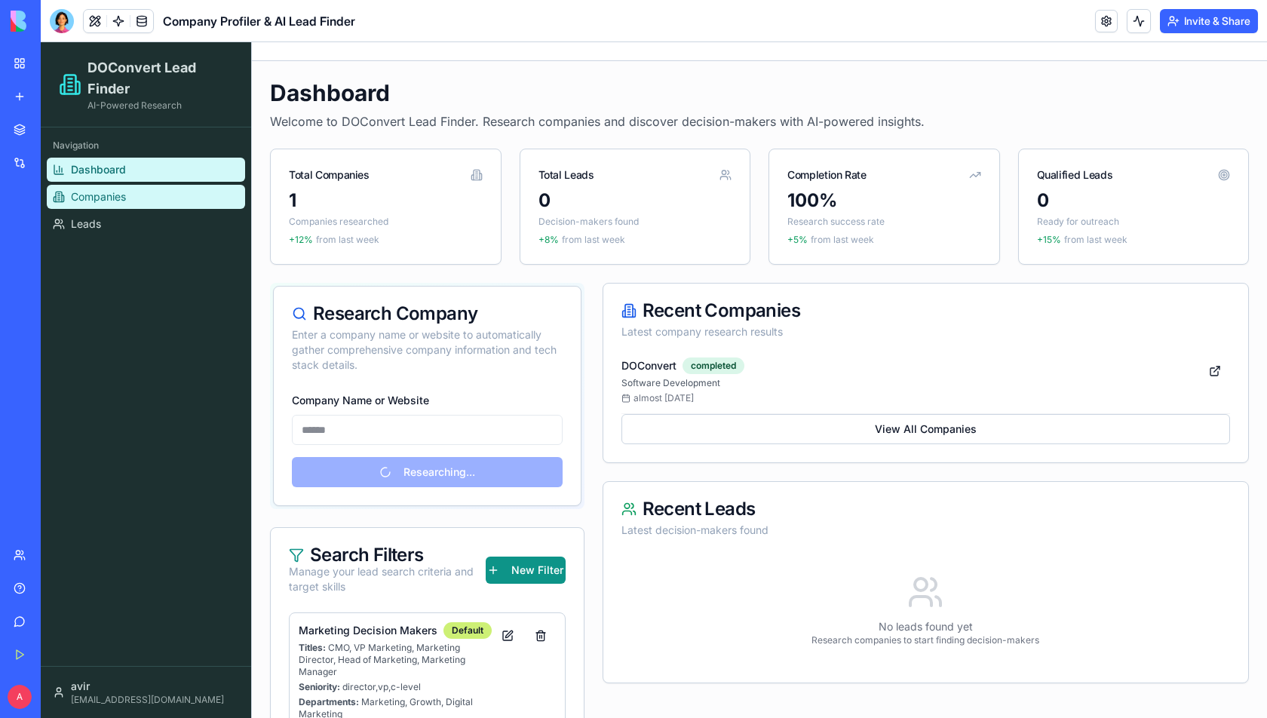
click at [173, 195] on link "Companies" at bounding box center [146, 197] width 198 height 24
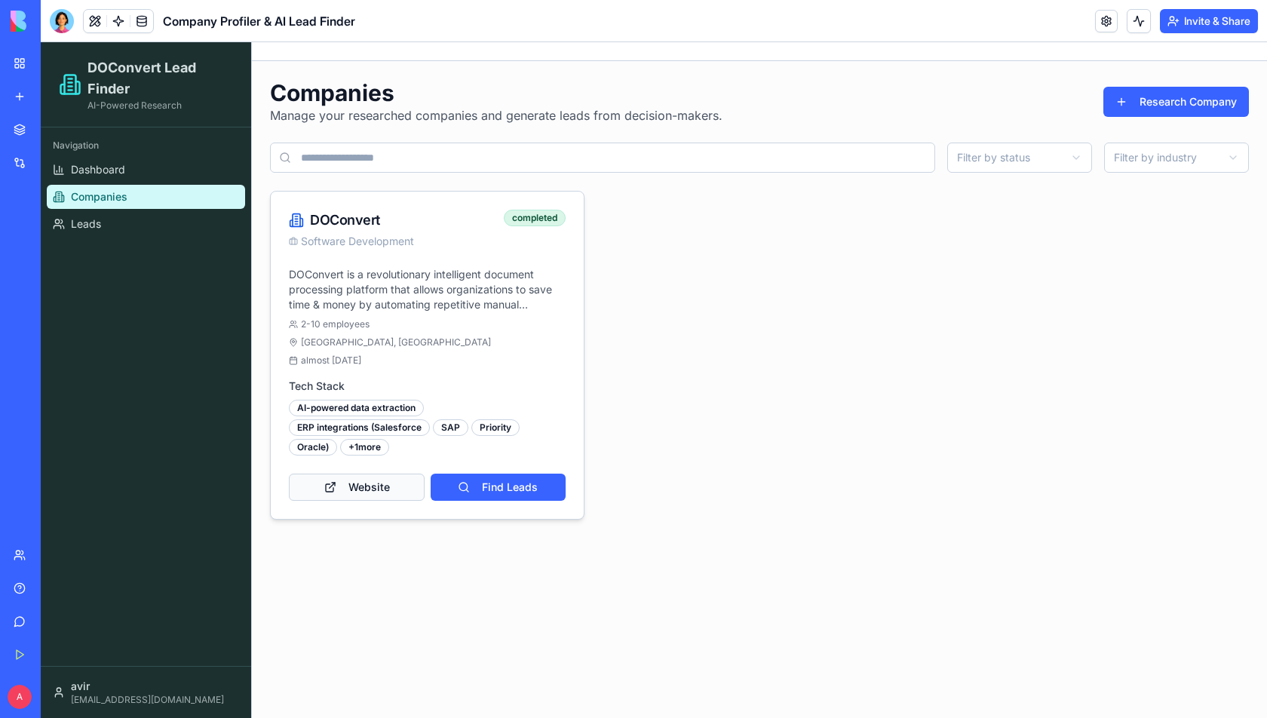
click at [404, 473] on link "Website" at bounding box center [357, 486] width 136 height 27
click at [493, 473] on button "Find Leads" at bounding box center [498, 486] width 134 height 27
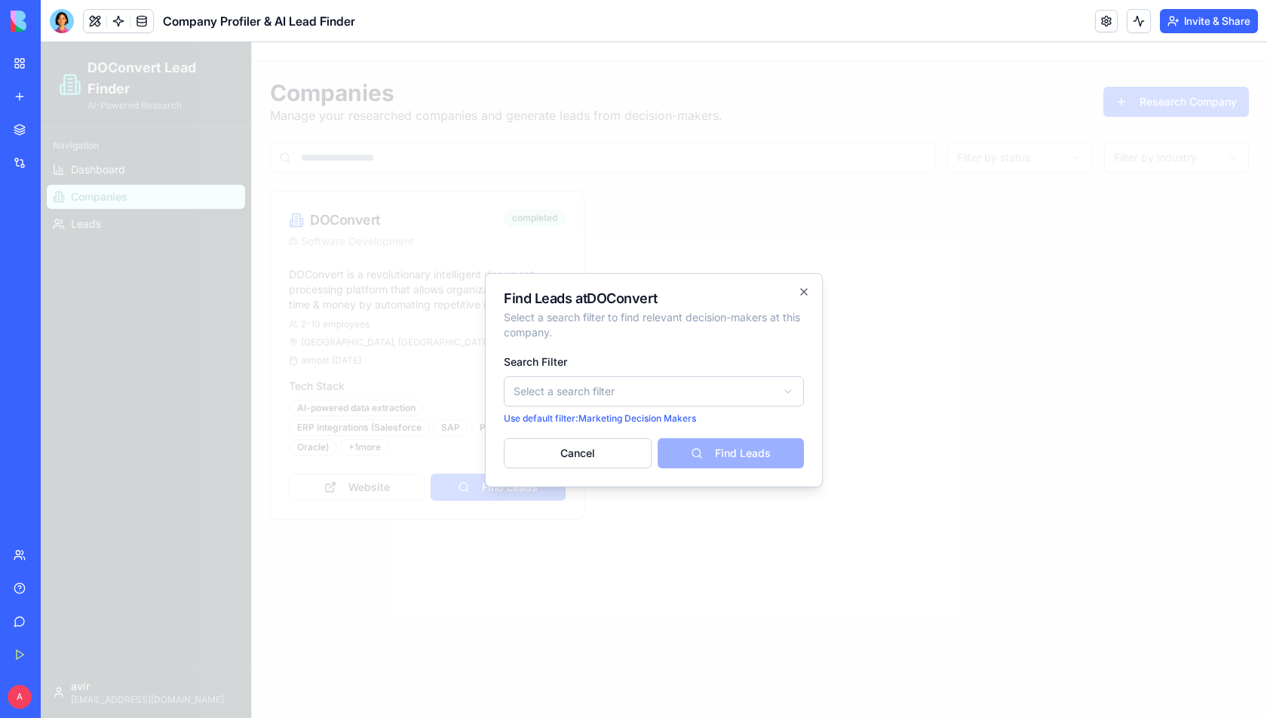
click at [577, 381] on body "DOConvert Lead Finder AI-Powered Research Navigation Dashboard Companies Leads …" at bounding box center [654, 380] width 1226 height 676
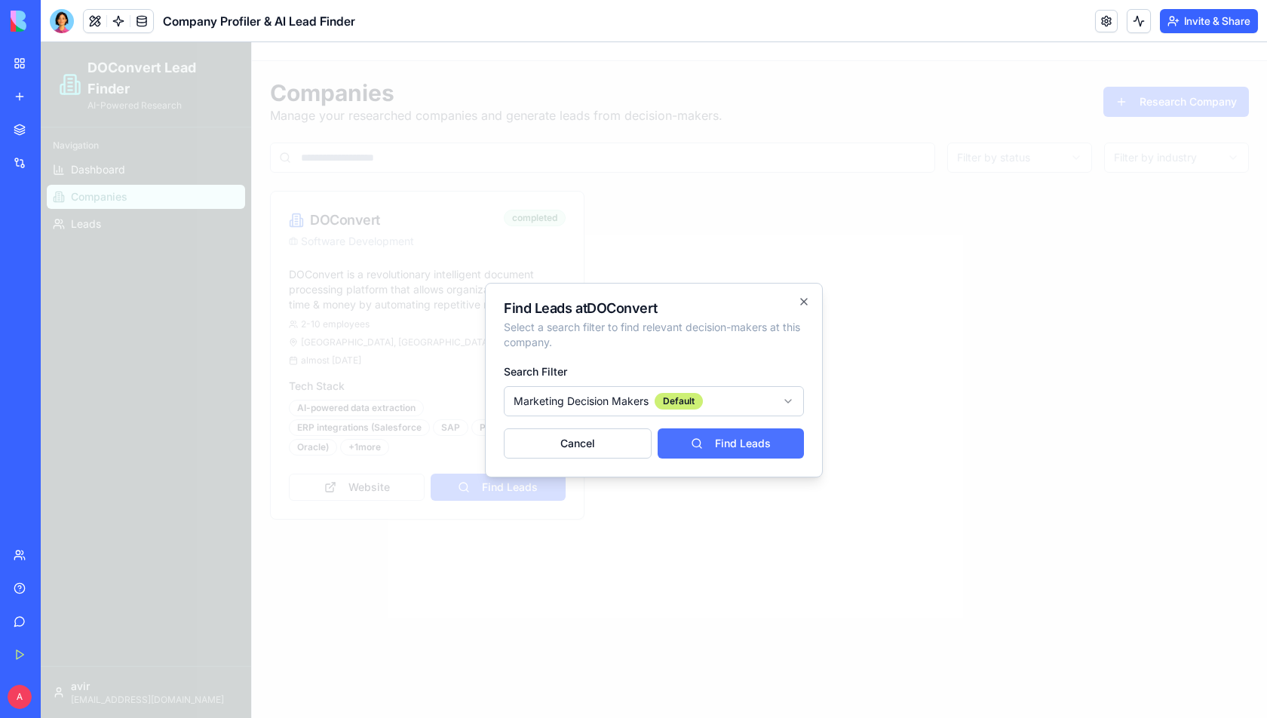
click at [699, 448] on button "Find Leads" at bounding box center [730, 443] width 146 height 30
click at [1140, 21] on button at bounding box center [1138, 21] width 24 height 24
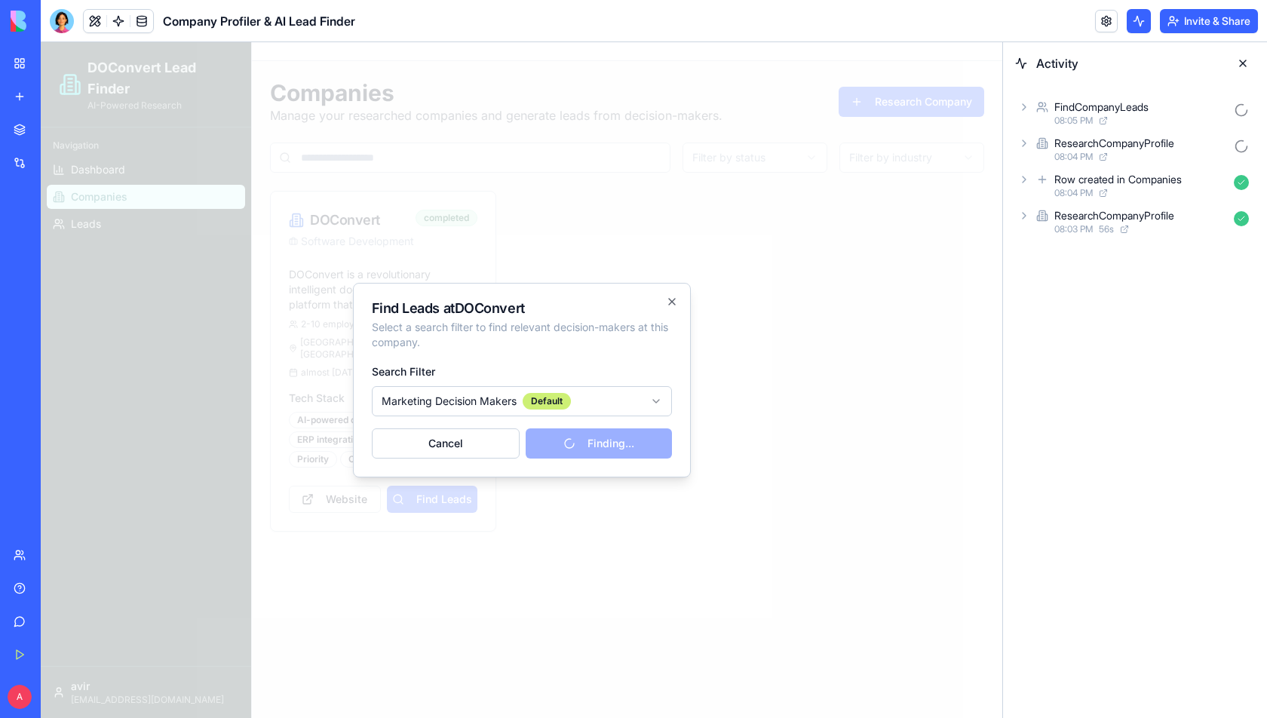
click at [1062, 107] on div "FindCompanyLeads" at bounding box center [1101, 107] width 94 height 15
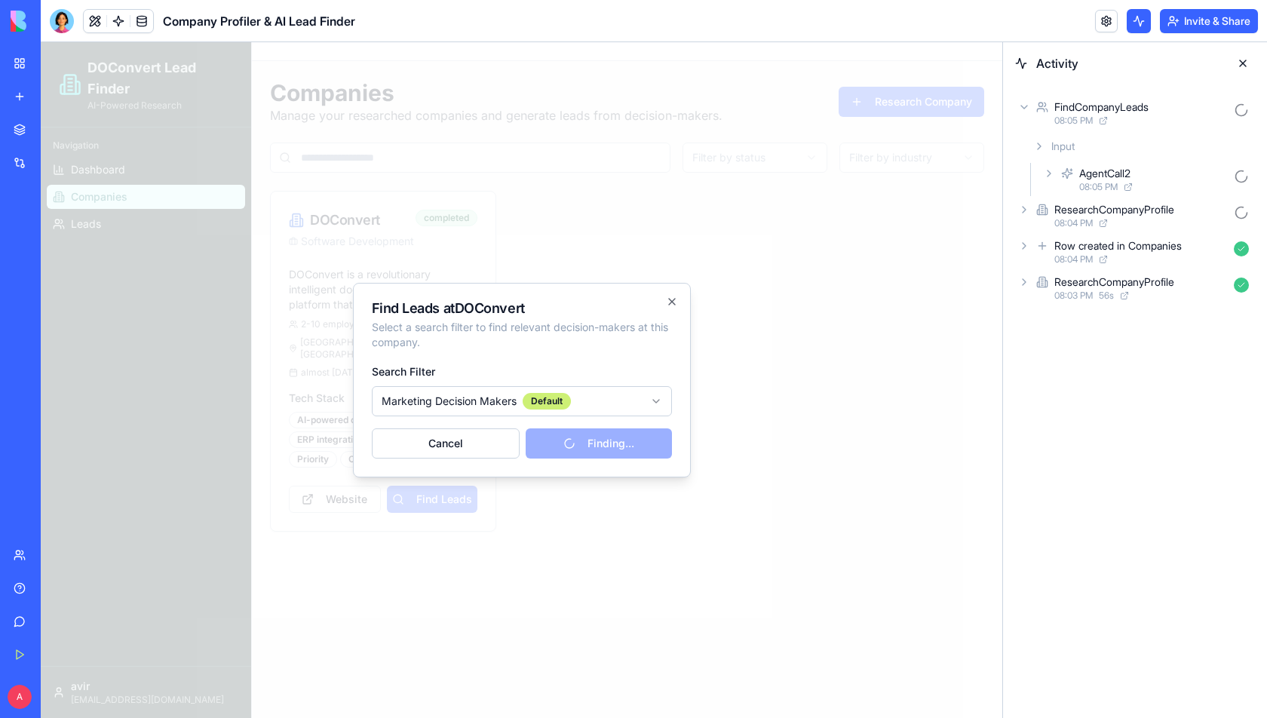
click at [1074, 209] on div "ResearchCompanyProfile" at bounding box center [1114, 209] width 120 height 15
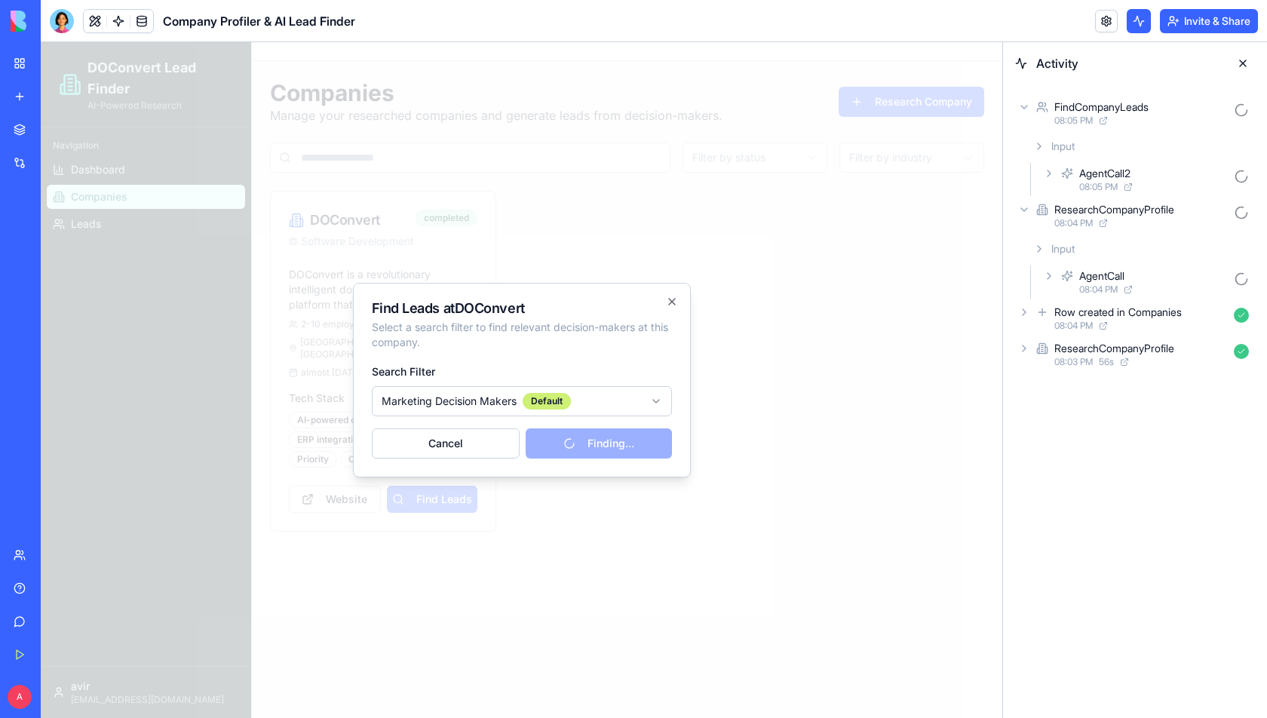
click at [1075, 281] on div "AgentCall 08:04 PM" at bounding box center [1147, 281] width 215 height 33
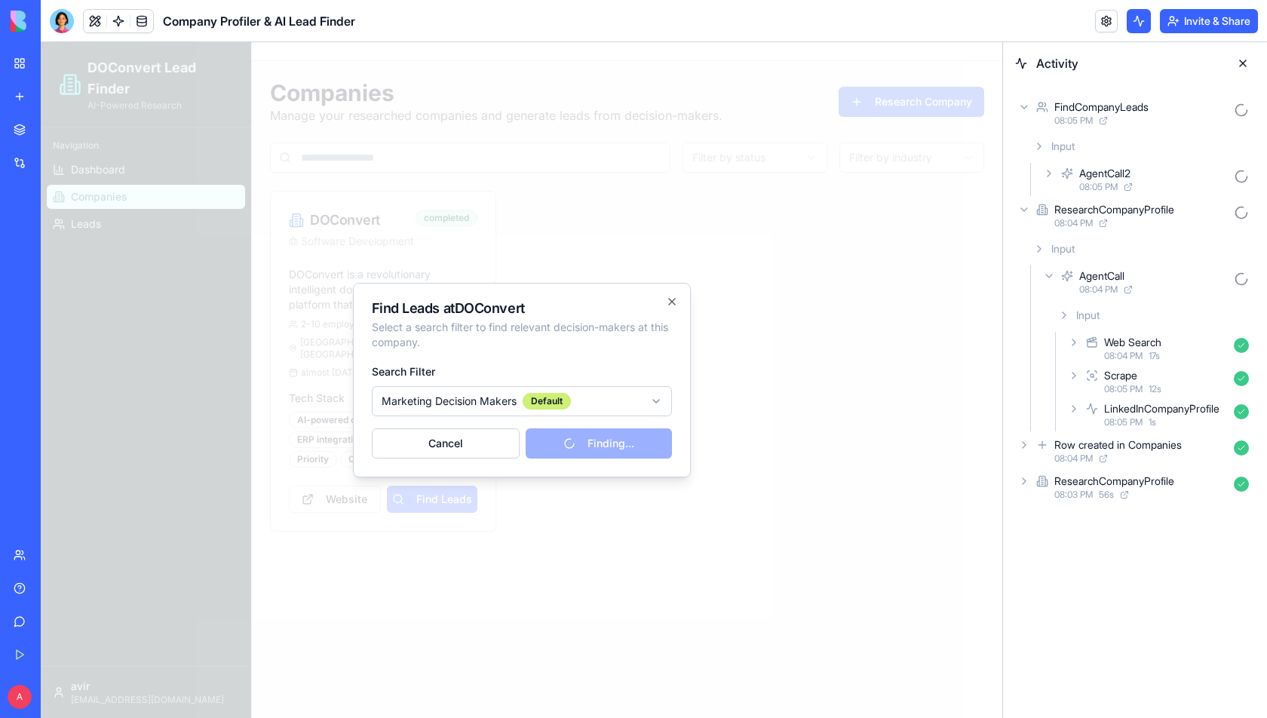
click at [1056, 489] on span "08:03 PM" at bounding box center [1073, 495] width 38 height 12
click at [1045, 545] on icon at bounding box center [1049, 547] width 12 height 12
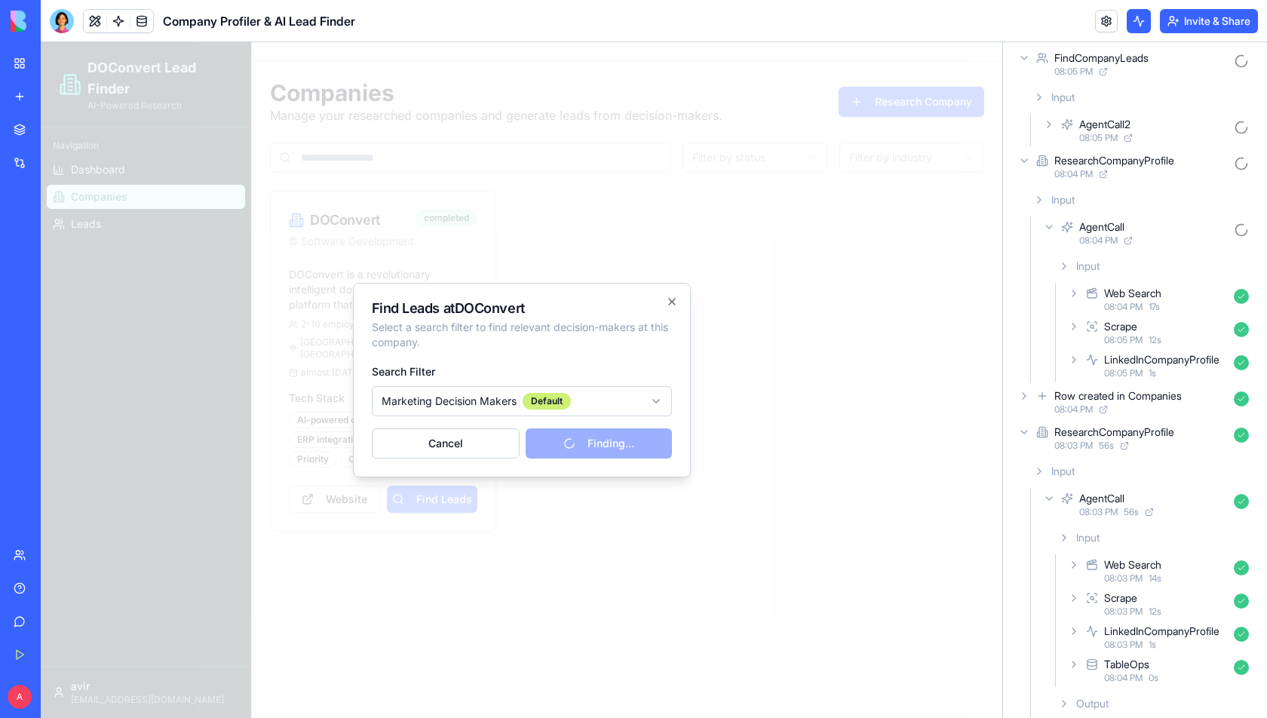
scroll to position [90, 0]
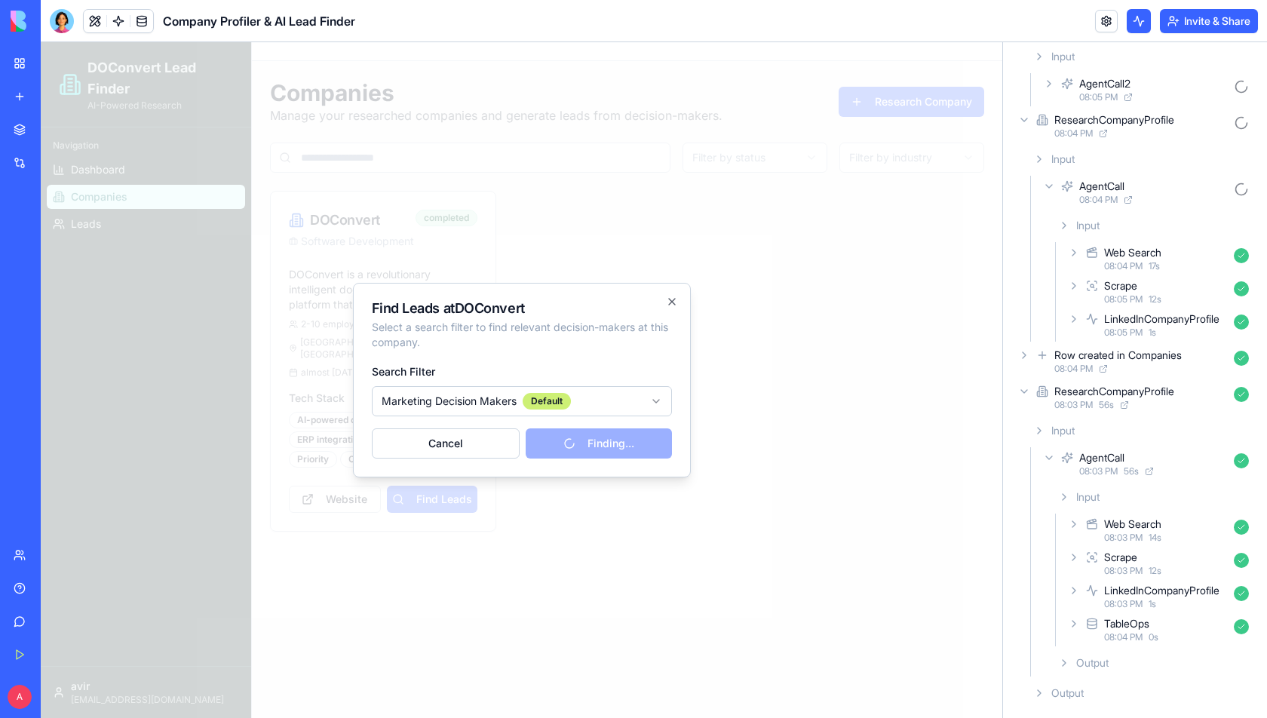
click at [627, 179] on div at bounding box center [521, 380] width 961 height 676
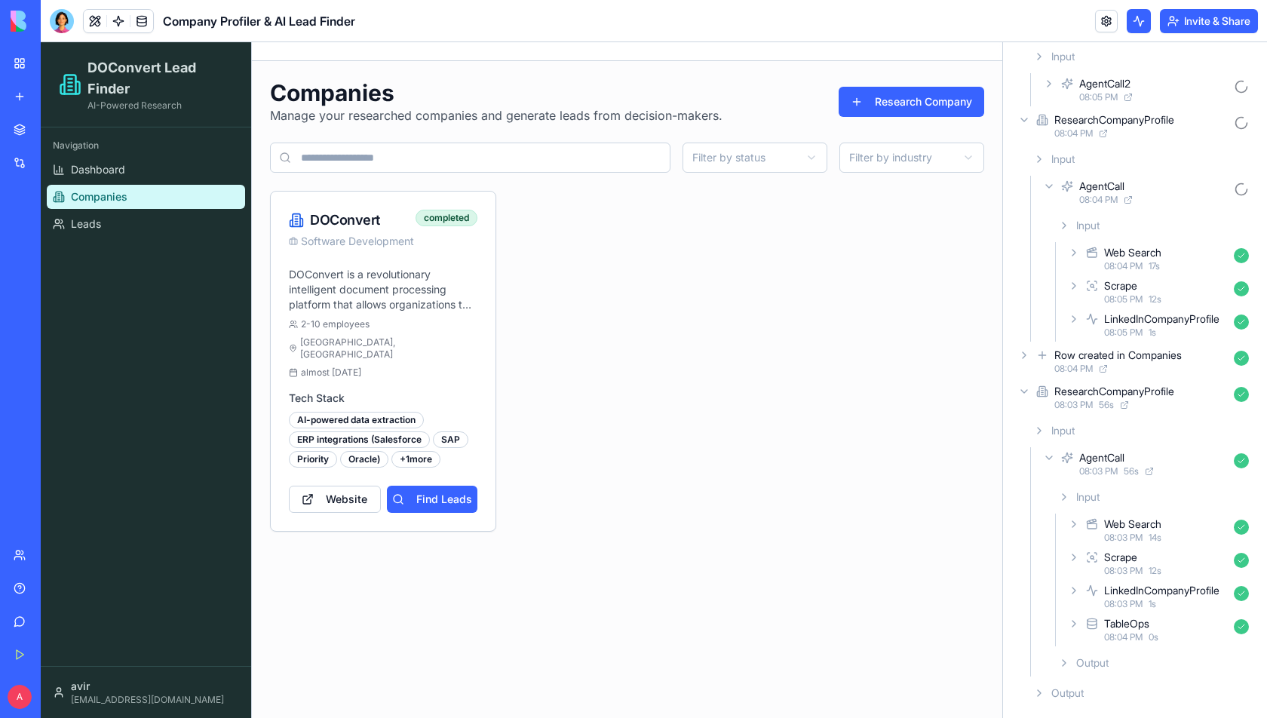
scroll to position [126, 0]
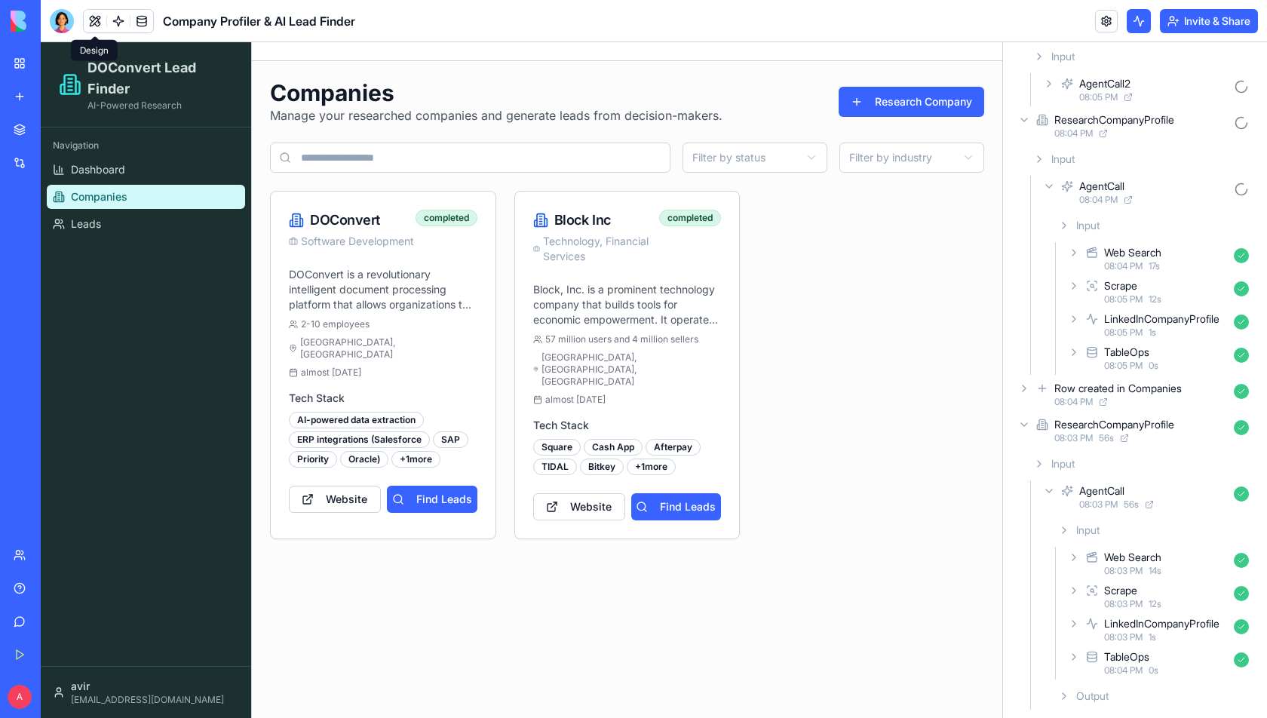
click at [93, 20] on button at bounding box center [95, 21] width 23 height 23
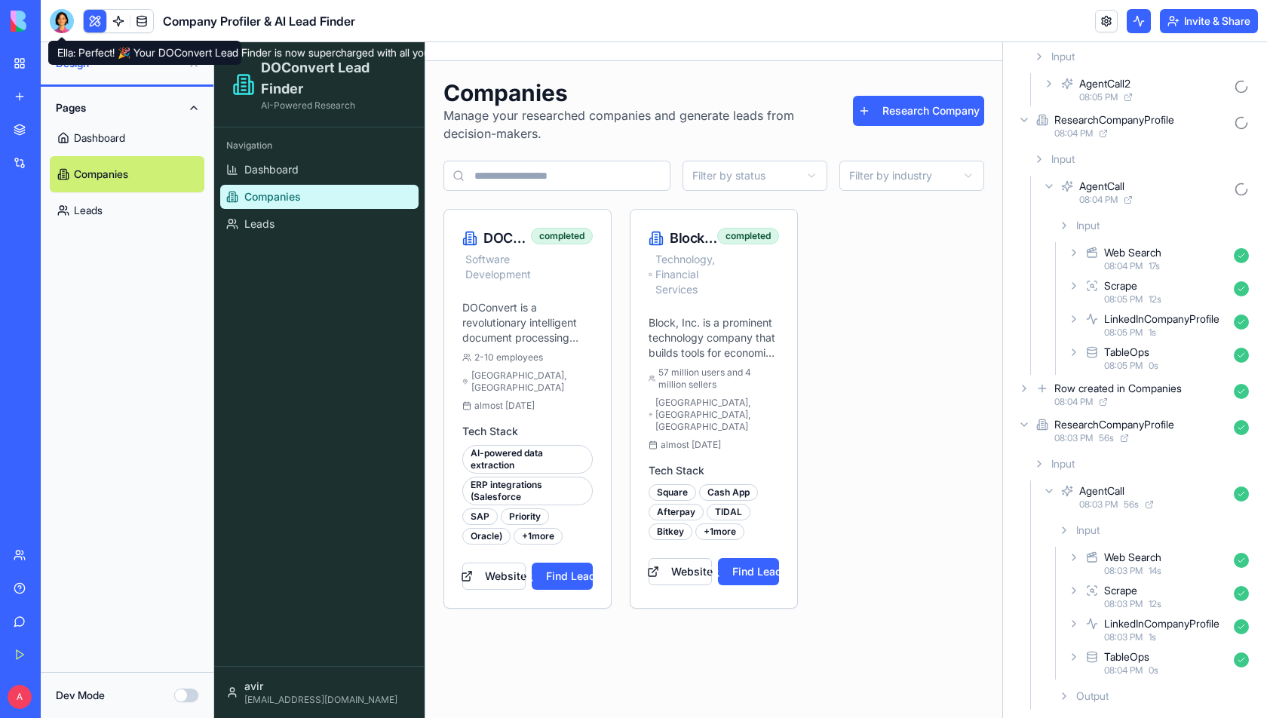
click at [66, 20] on div at bounding box center [62, 21] width 24 height 24
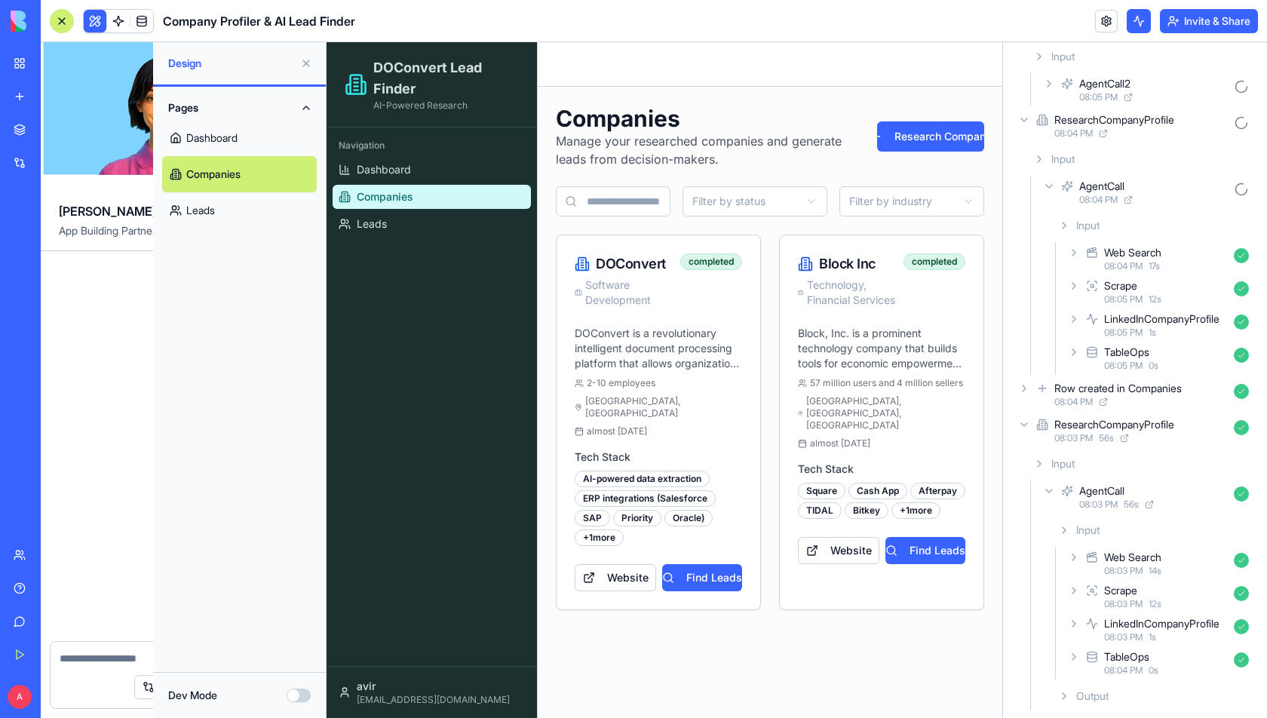
scroll to position [1920, 0]
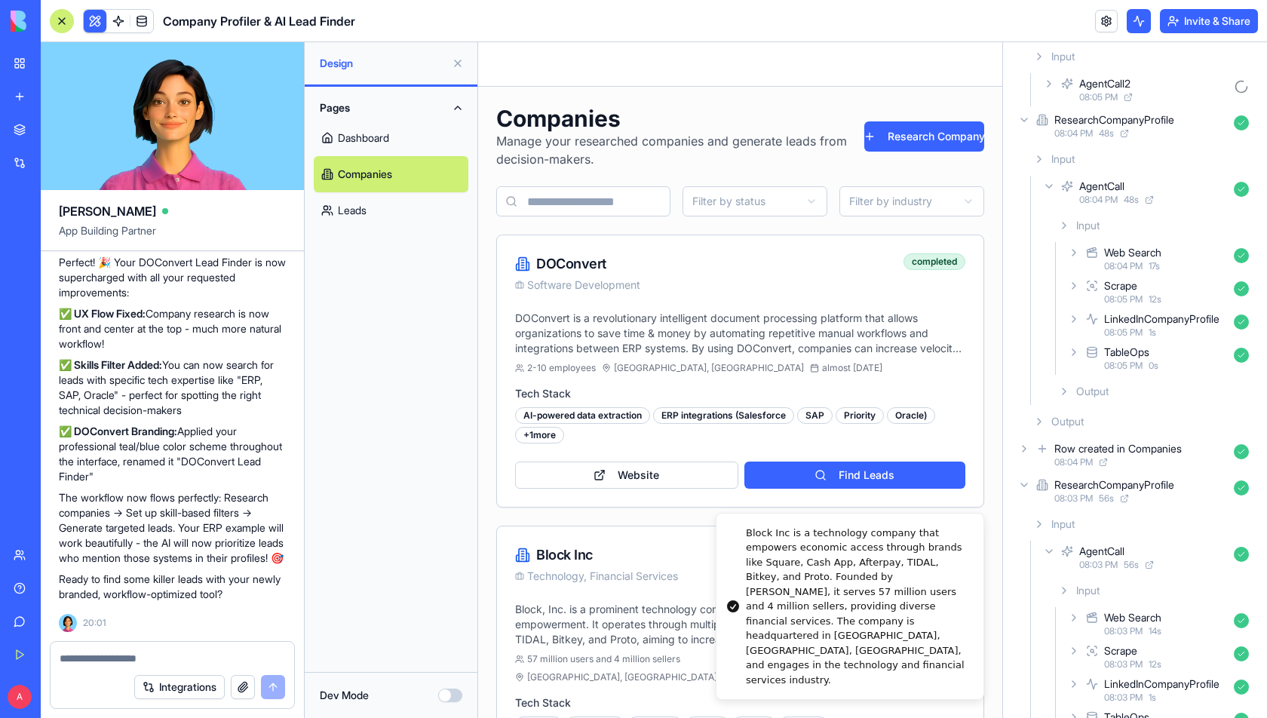
click at [102, 21] on button at bounding box center [95, 21] width 23 height 23
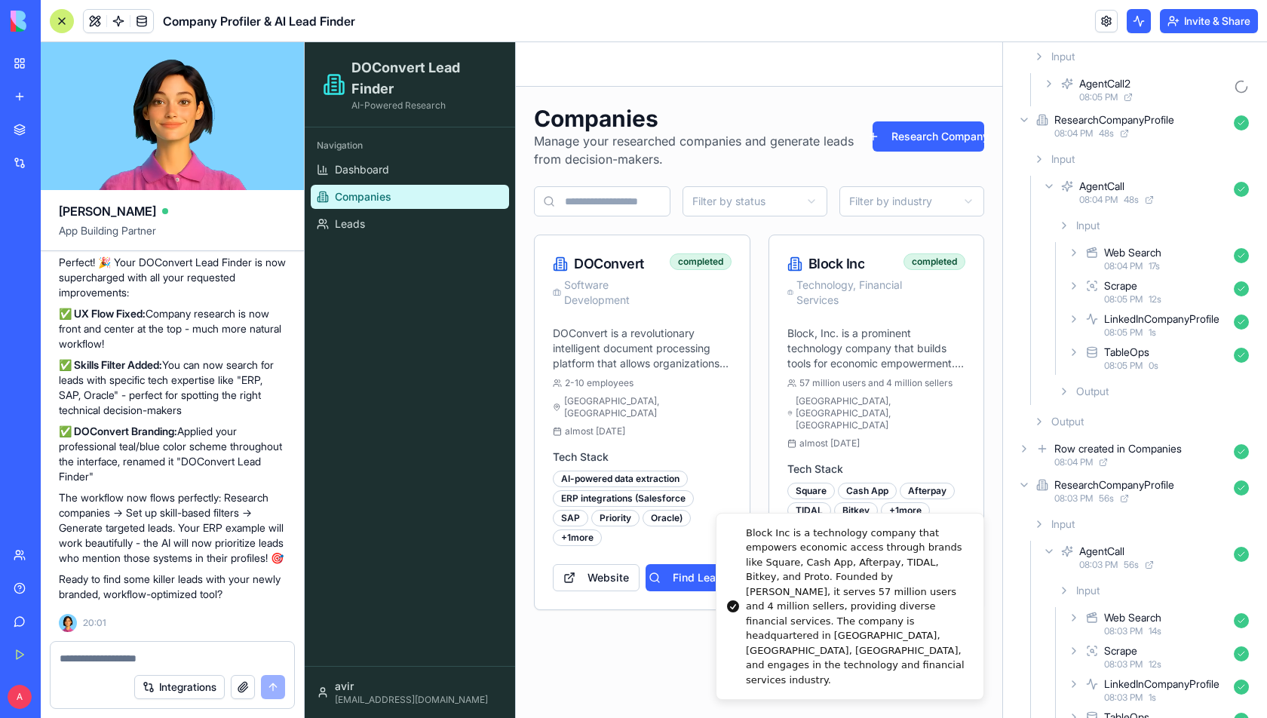
click at [109, 664] on textarea at bounding box center [172, 658] width 225 height 15
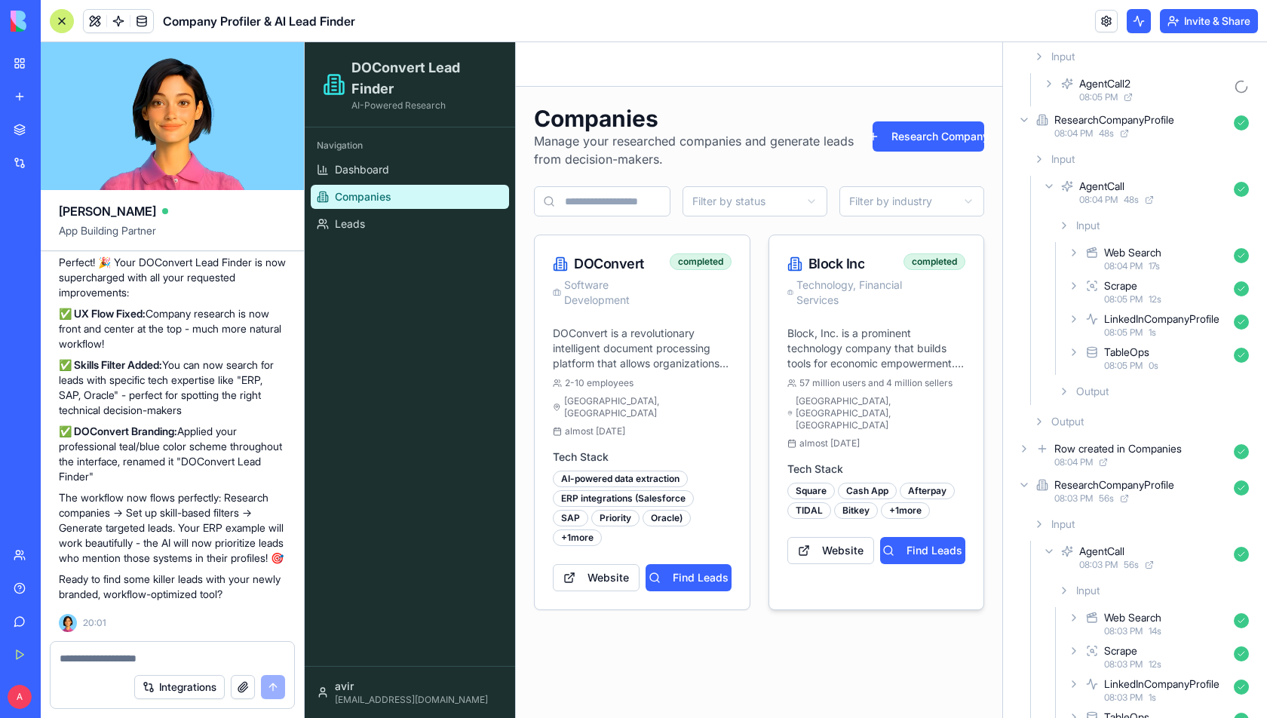
click at [967, 247] on div "Block Inc Technology, Financial Services completed" at bounding box center [876, 280] width 215 height 90
click at [1131, 25] on button at bounding box center [1138, 21] width 24 height 24
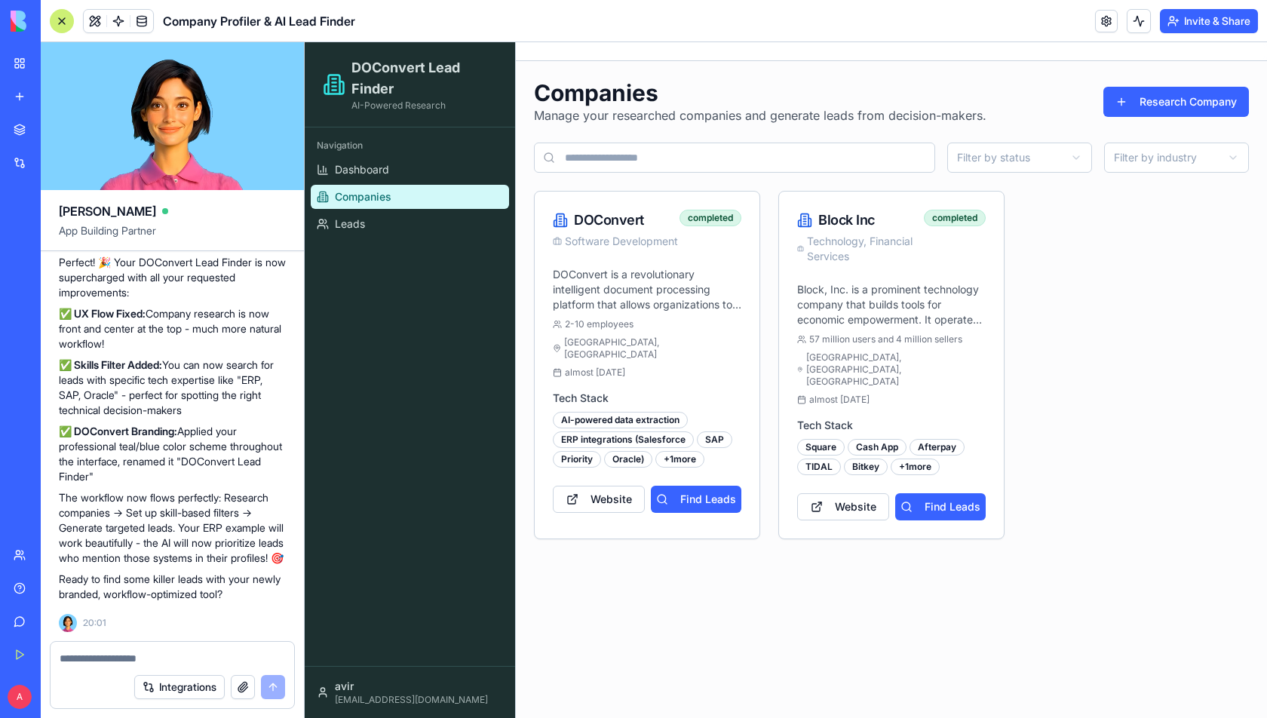
click at [97, 667] on div "Integrations" at bounding box center [173, 687] width 244 height 42
click at [106, 651] on textarea at bounding box center [172, 658] width 225 height 15
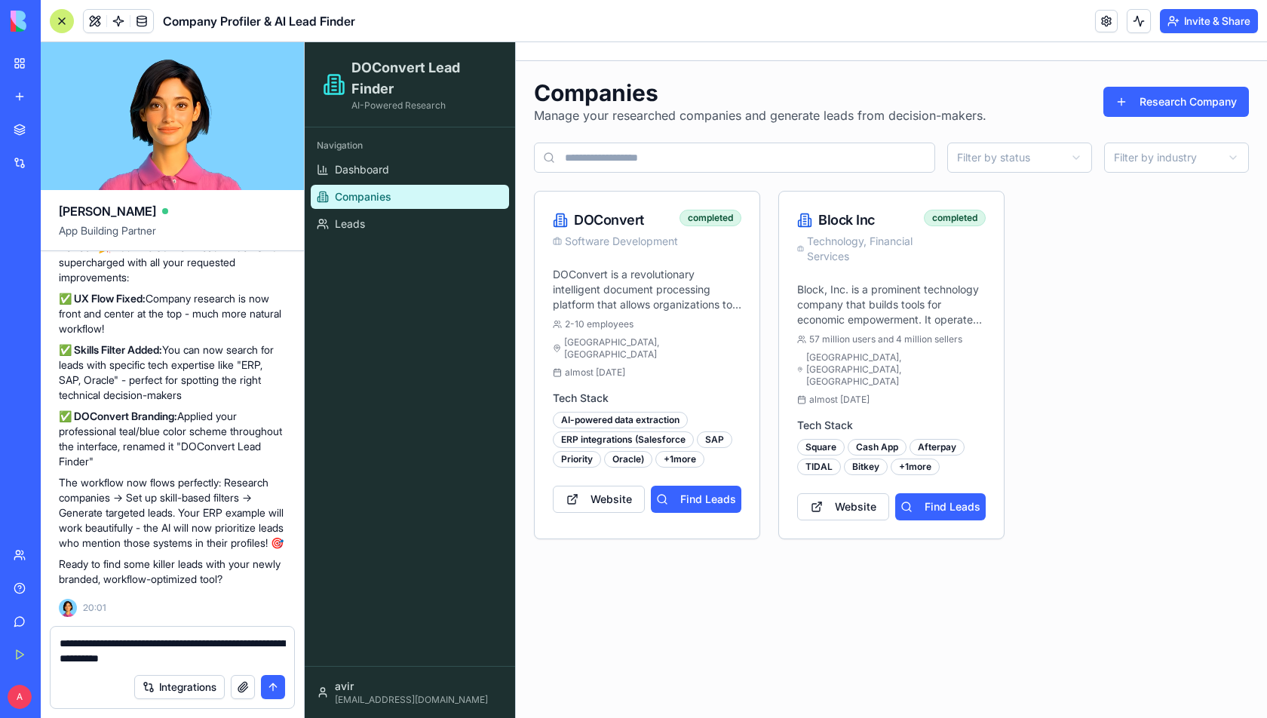
click at [102, 644] on textarea "**********" at bounding box center [173, 651] width 226 height 30
click at [133, 652] on textarea "**********" at bounding box center [173, 651] width 226 height 30
paste textarea "**********"
type textarea "**********"
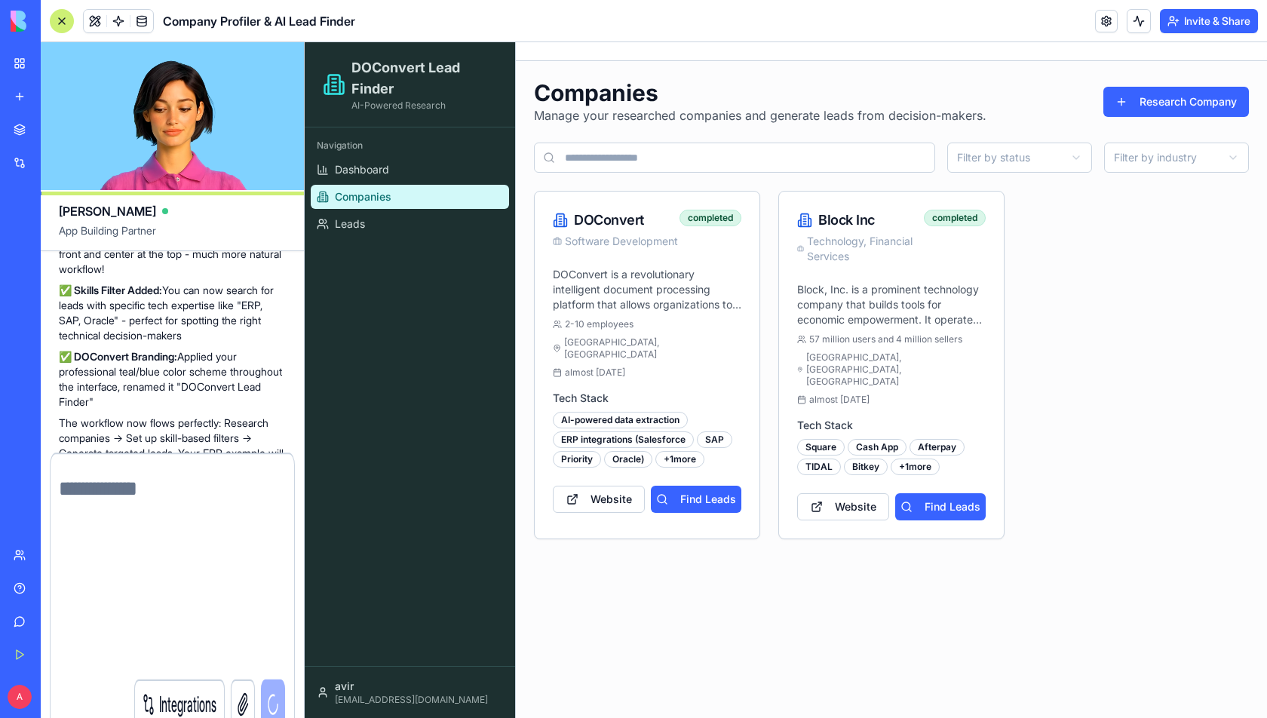
scroll to position [0, 0]
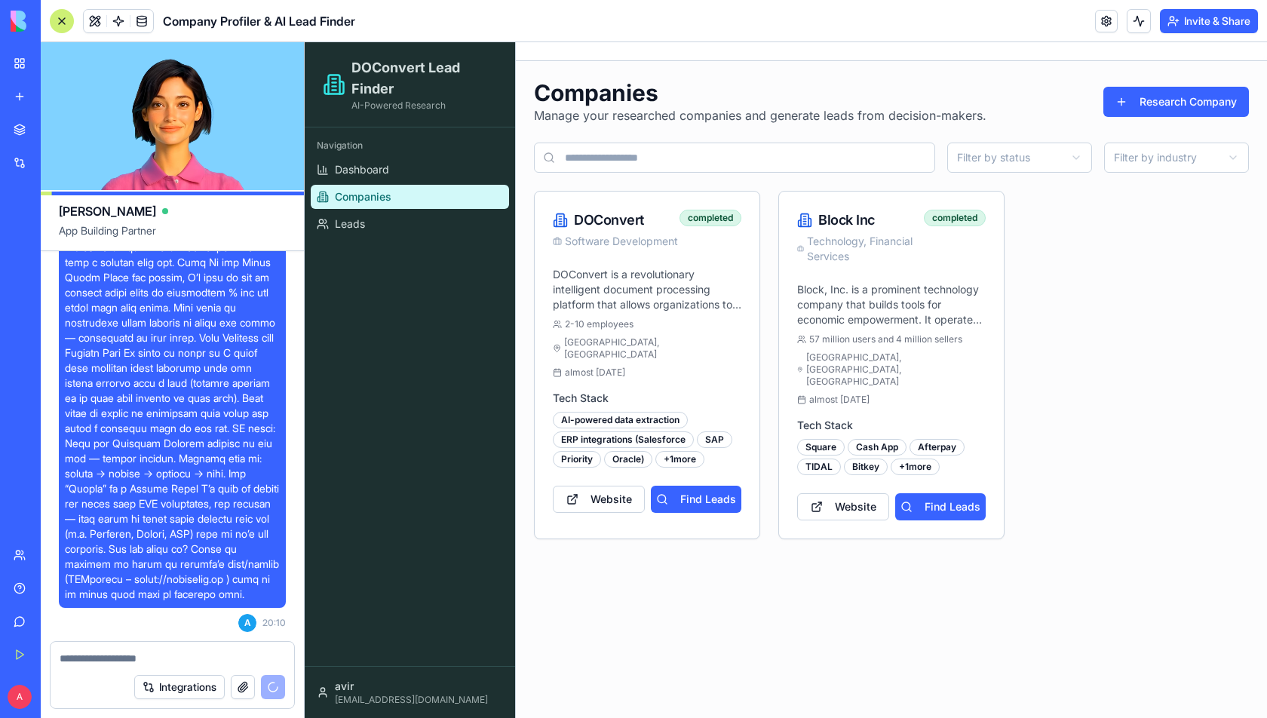
click at [179, 667] on div "Integrations" at bounding box center [173, 687] width 244 height 42
click at [187, 653] on textarea at bounding box center [173, 658] width 226 height 15
type textarea "***"
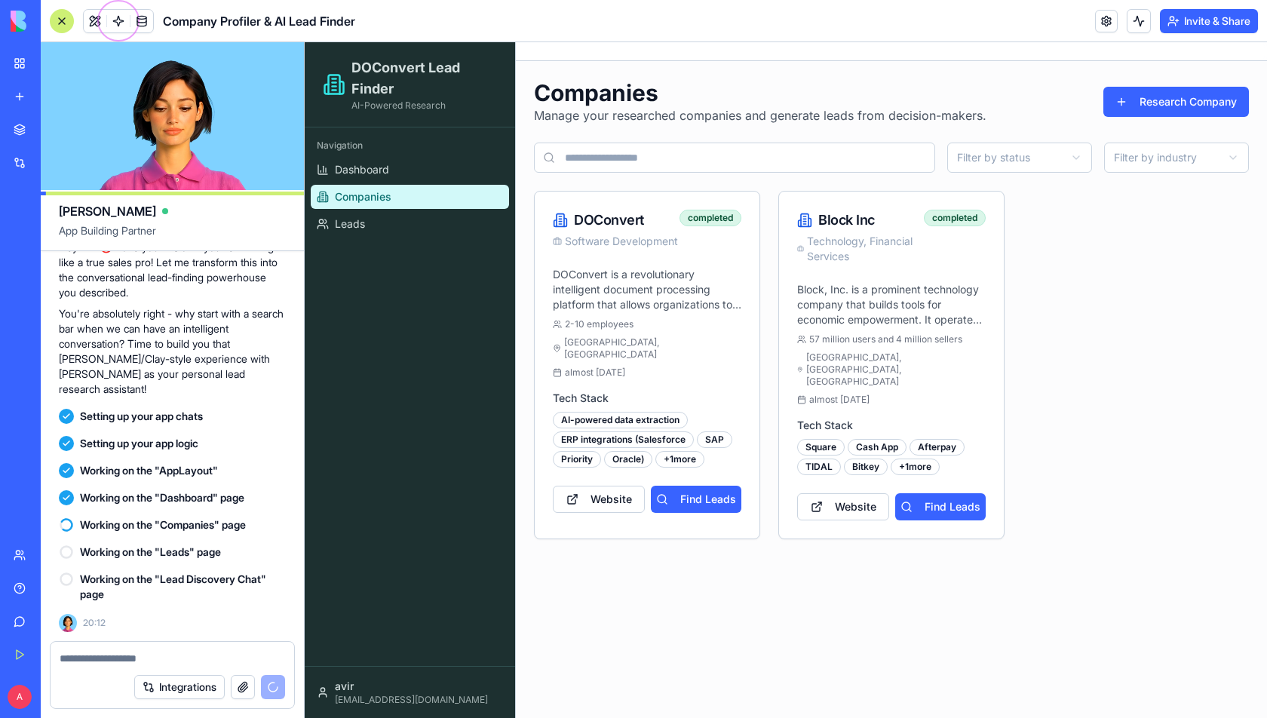
scroll to position [3074, 0]
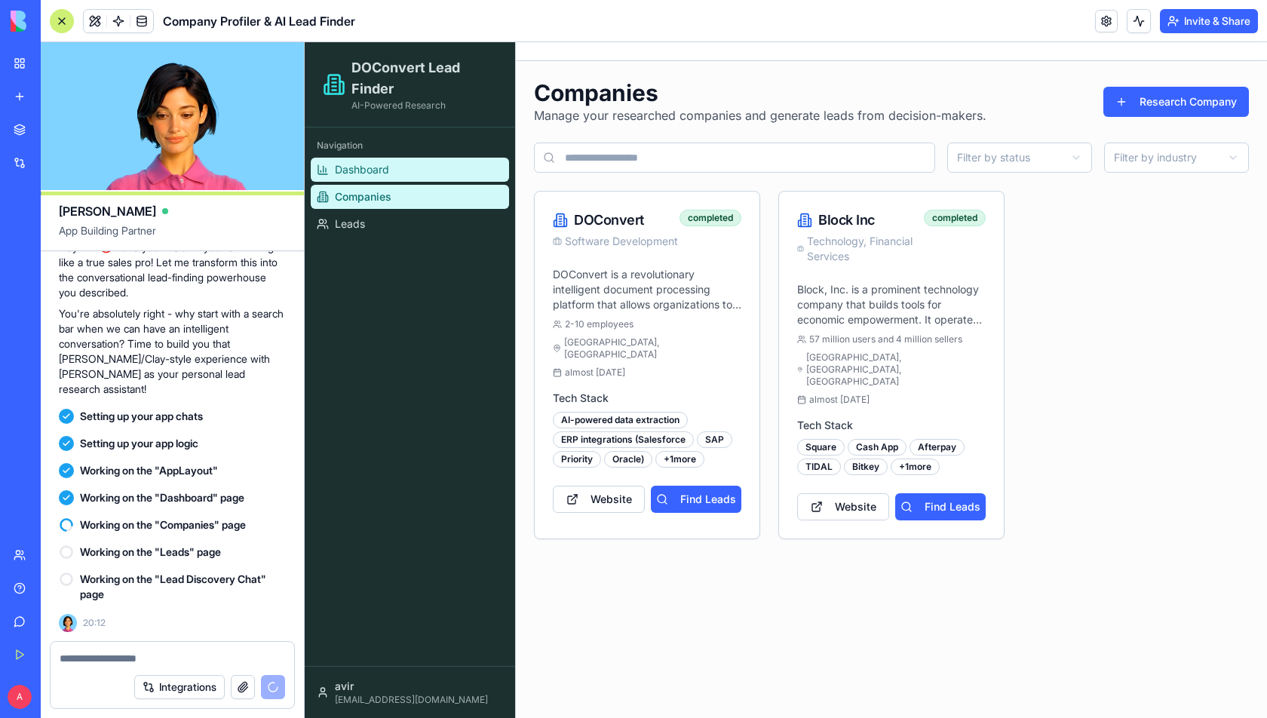
click at [451, 169] on link "Dashboard" at bounding box center [410, 170] width 198 height 24
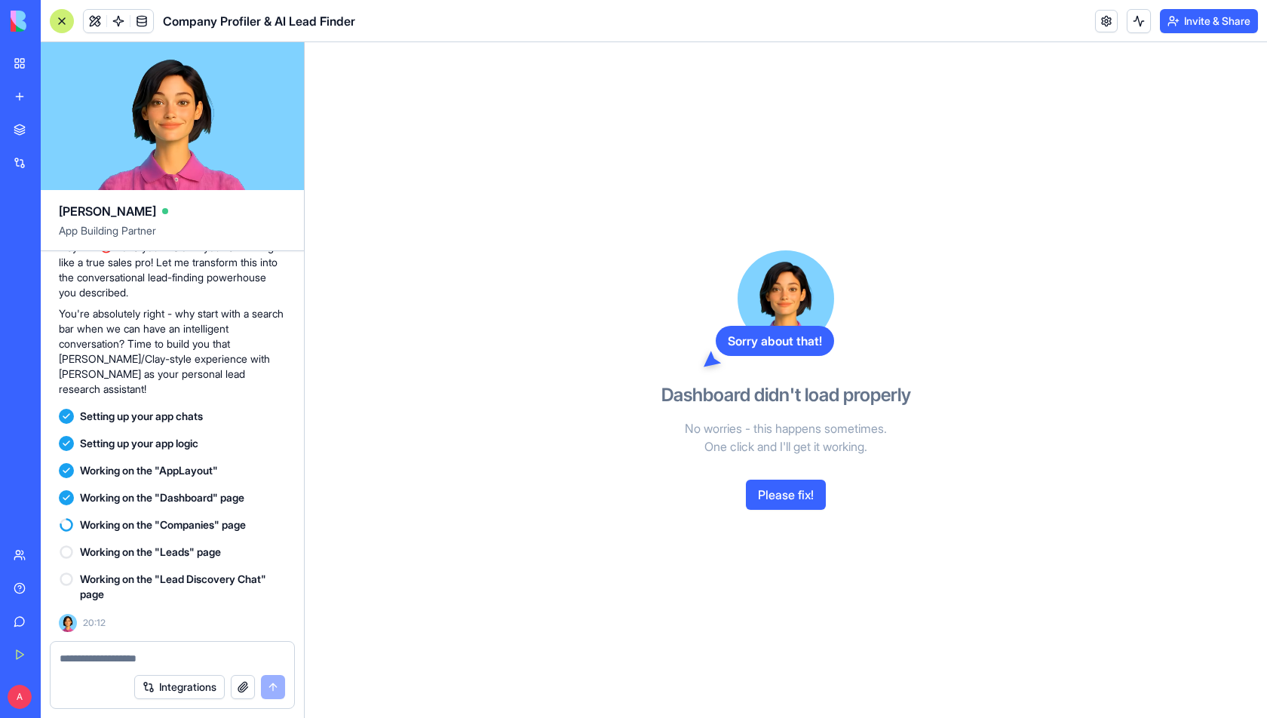
scroll to position [3535, 0]
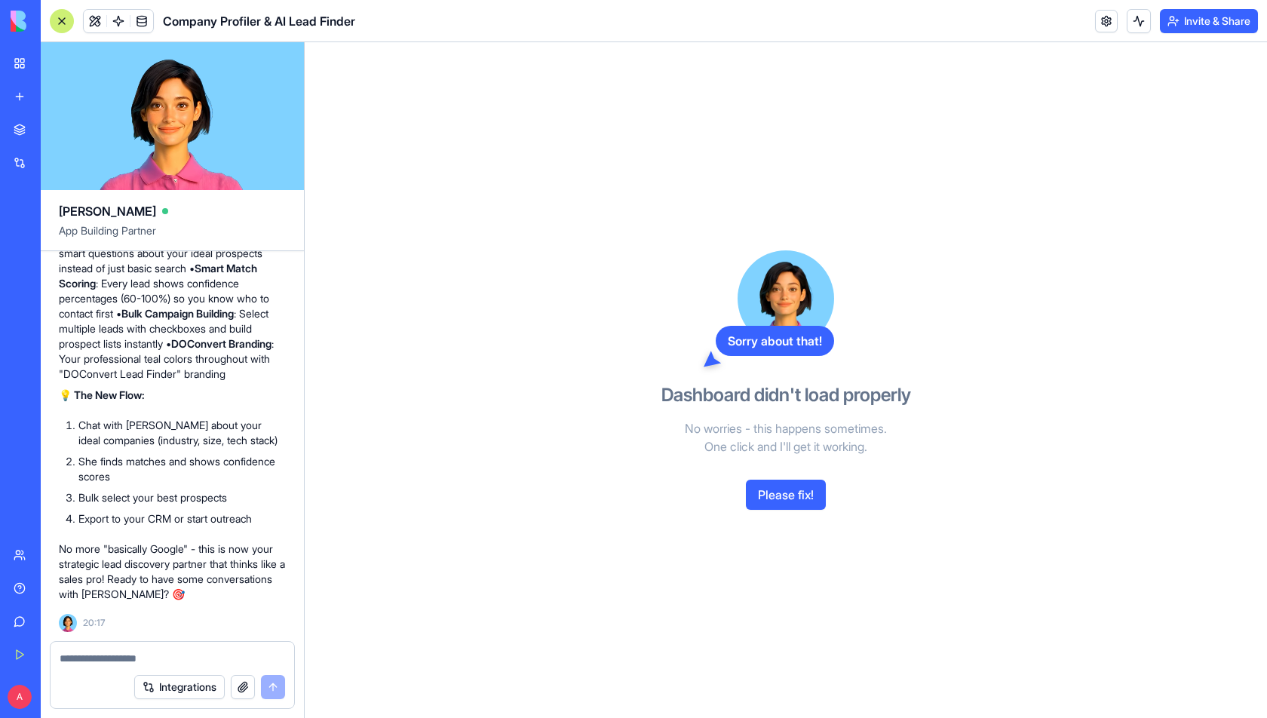
click at [789, 495] on button "Please fix!" at bounding box center [786, 495] width 80 height 30
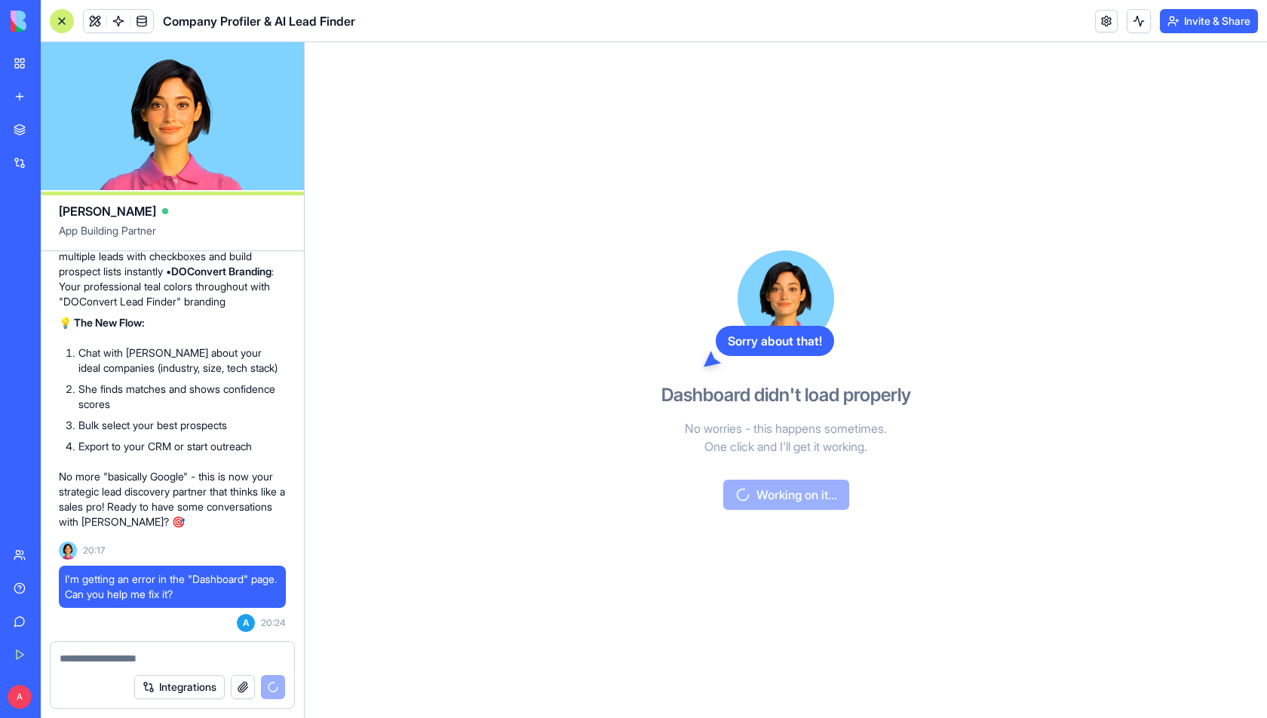
click at [1189, 17] on button "Invite & Share" at bounding box center [1209, 21] width 98 height 24
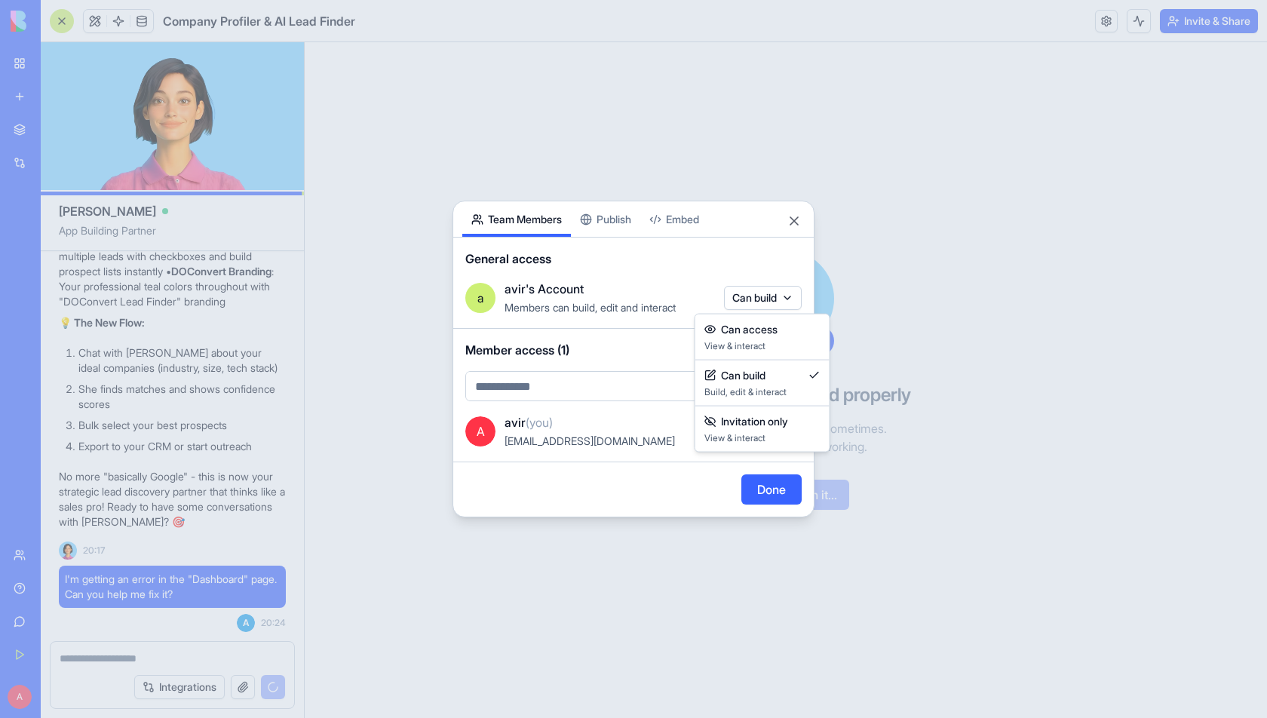
click at [738, 300] on body "BETA My Workspace New app Marketplace Integrations Recent Test New App New App …" at bounding box center [633, 359] width 1267 height 718
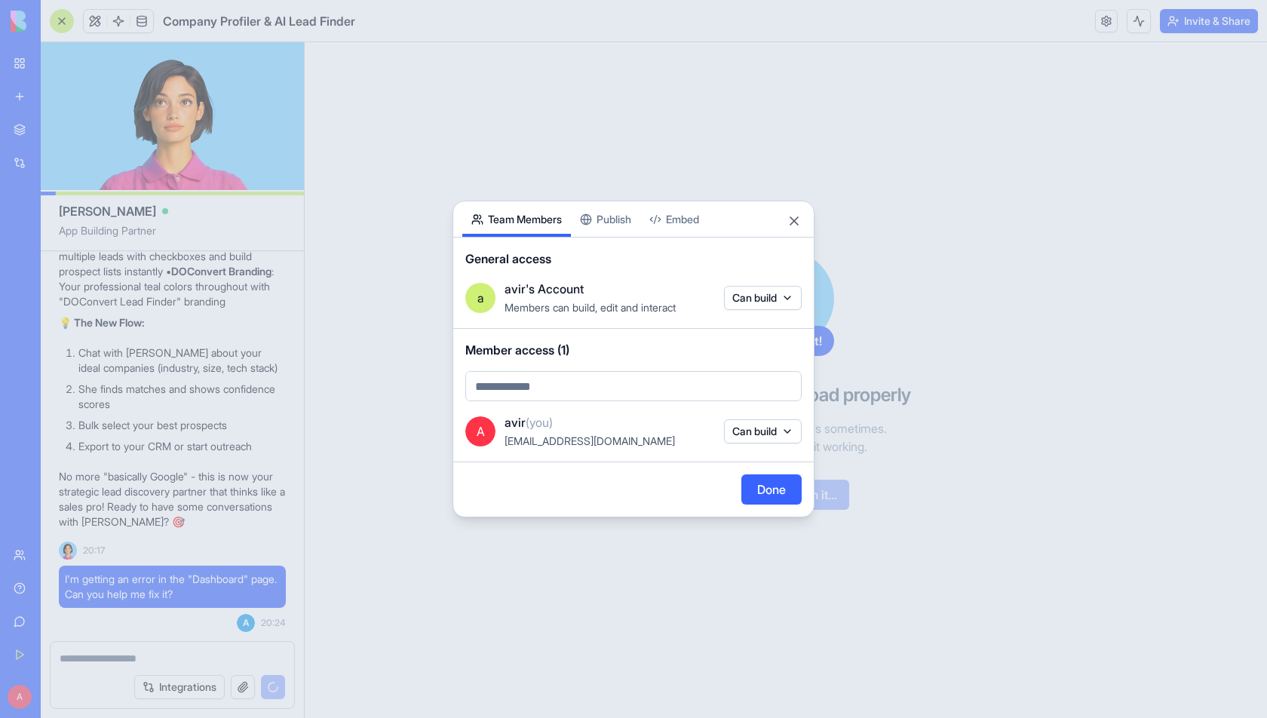
click at [467, 91] on div at bounding box center [633, 359] width 1267 height 718
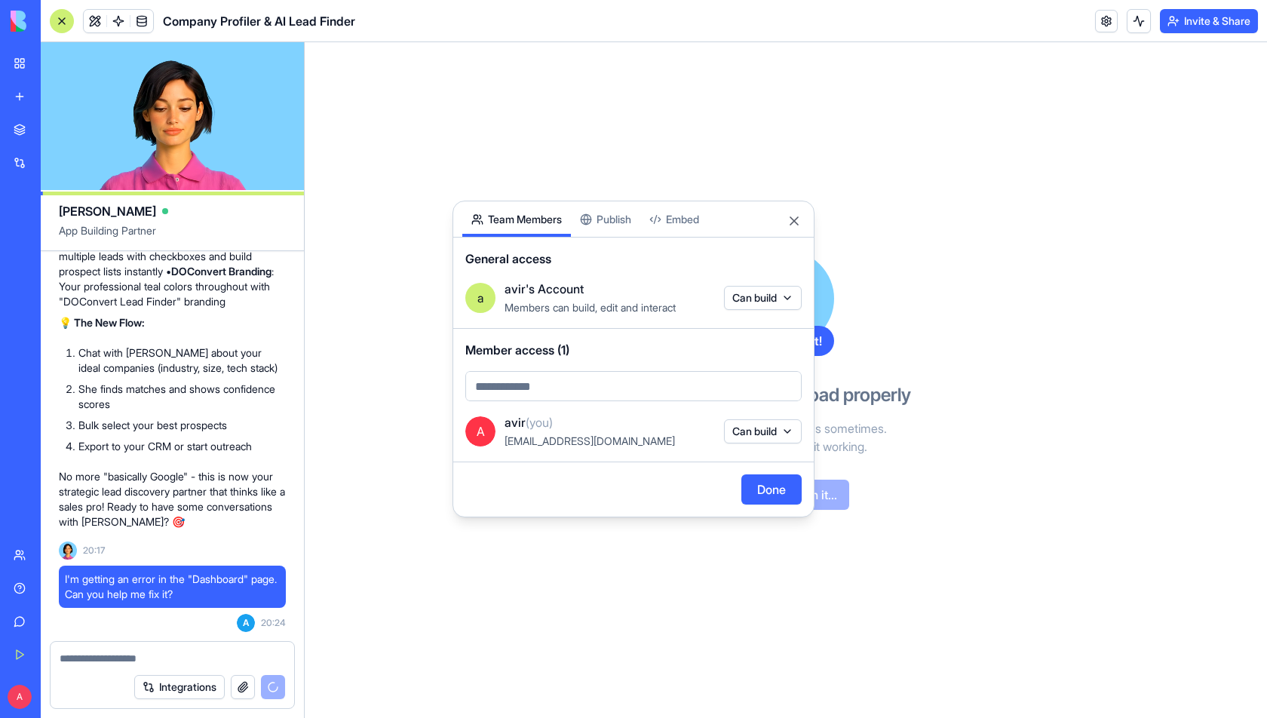
scroll to position [3768, 0]
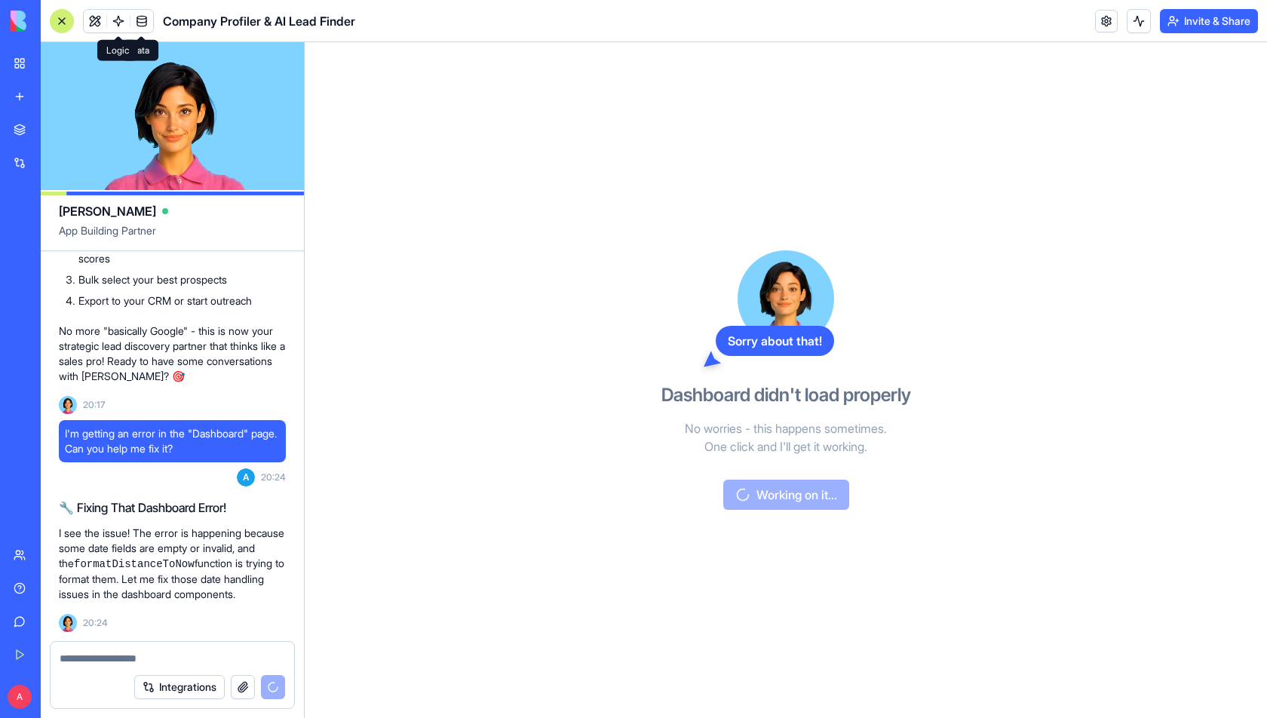
click at [116, 17] on span at bounding box center [118, 21] width 42 height 42
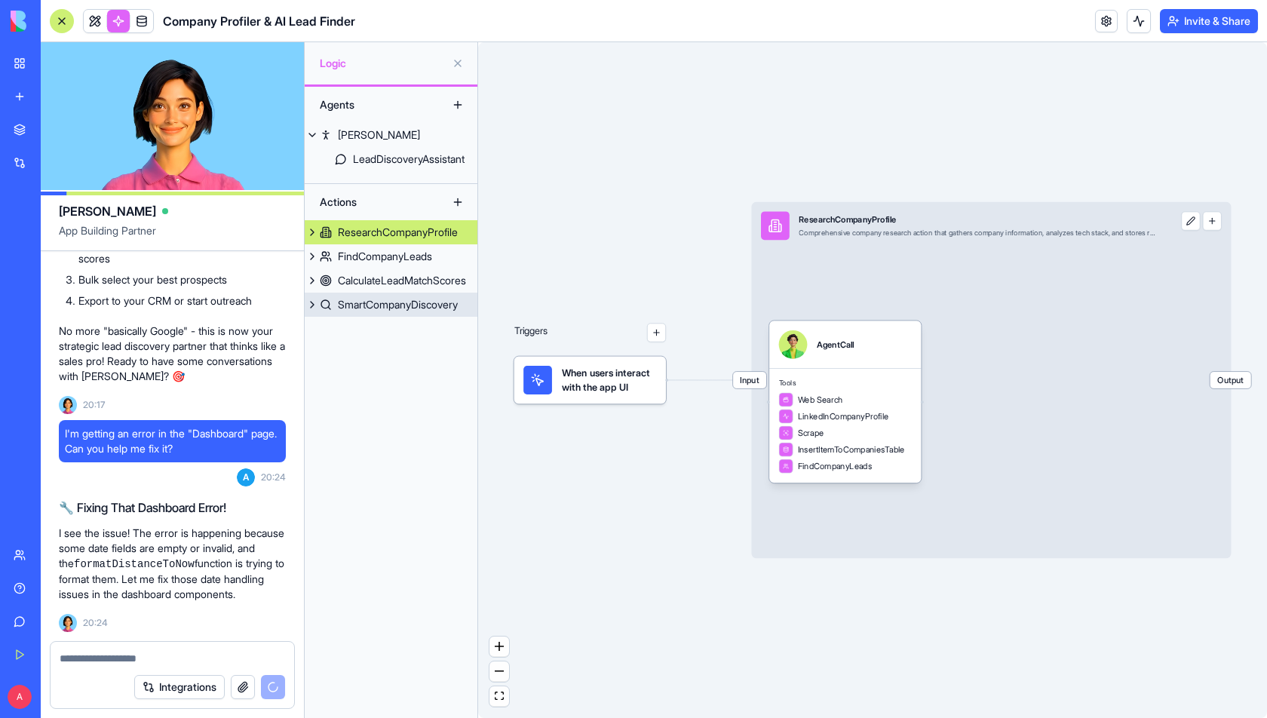
click at [373, 305] on div "SmartCompanyDiscovery" at bounding box center [398, 304] width 120 height 15
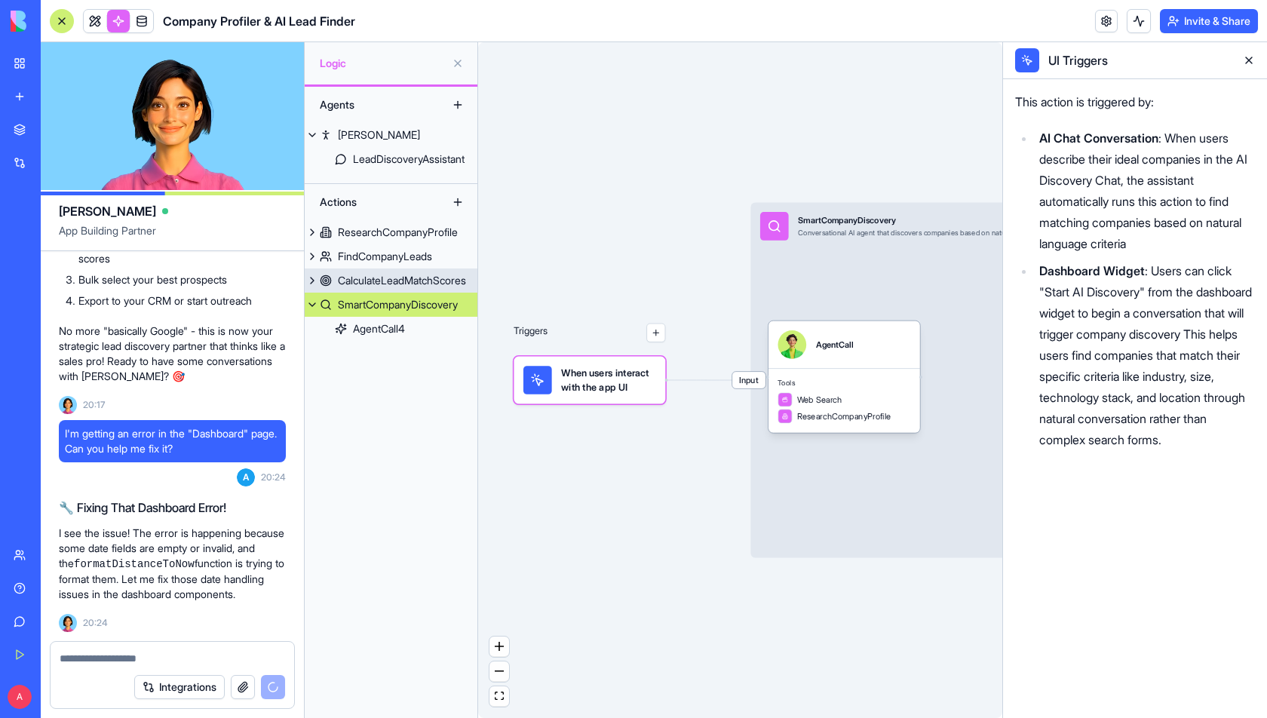
click at [372, 277] on div "CalculateLeadMatchScores" at bounding box center [402, 280] width 128 height 15
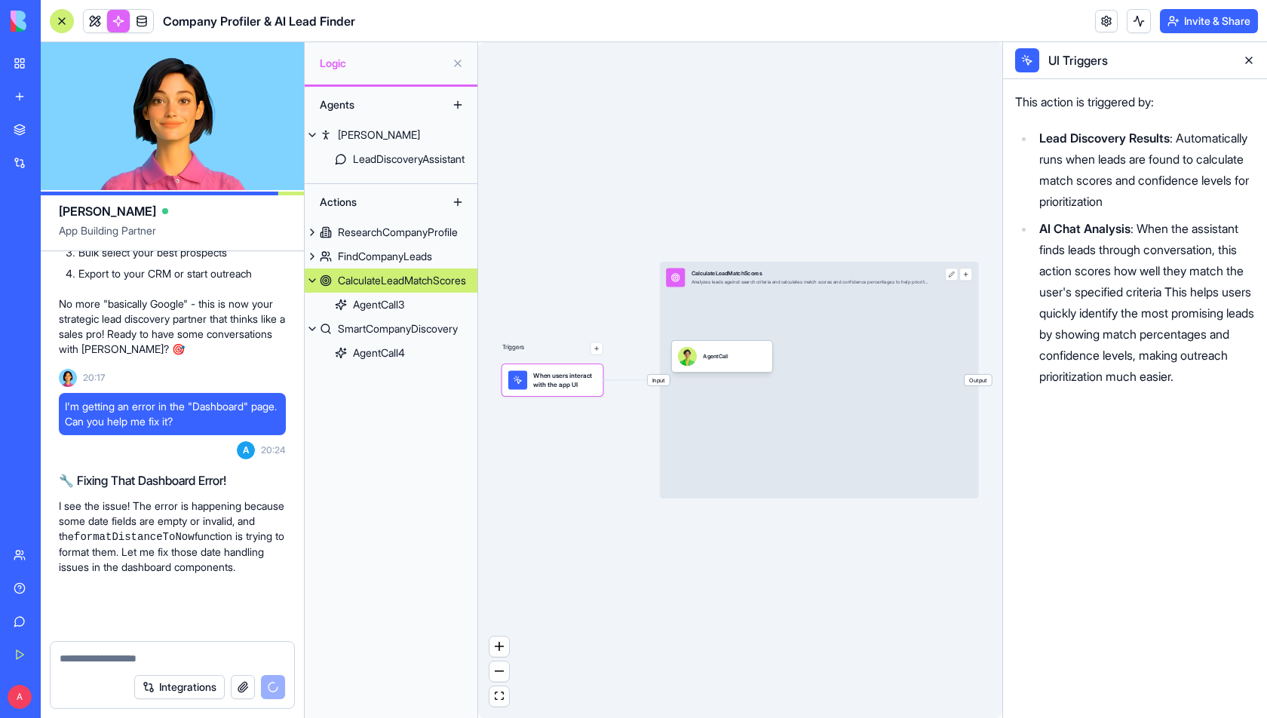
scroll to position [3795, 0]
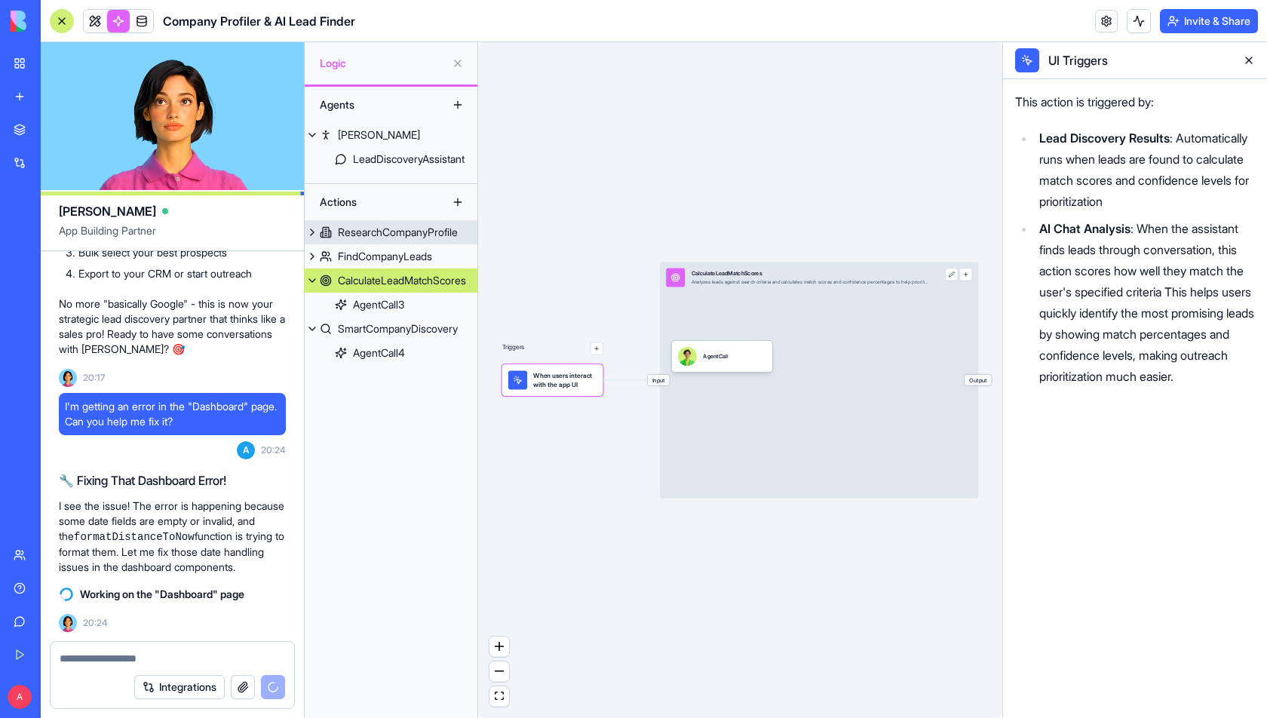
click at [363, 228] on div "ResearchCompanyProfile" at bounding box center [398, 232] width 120 height 15
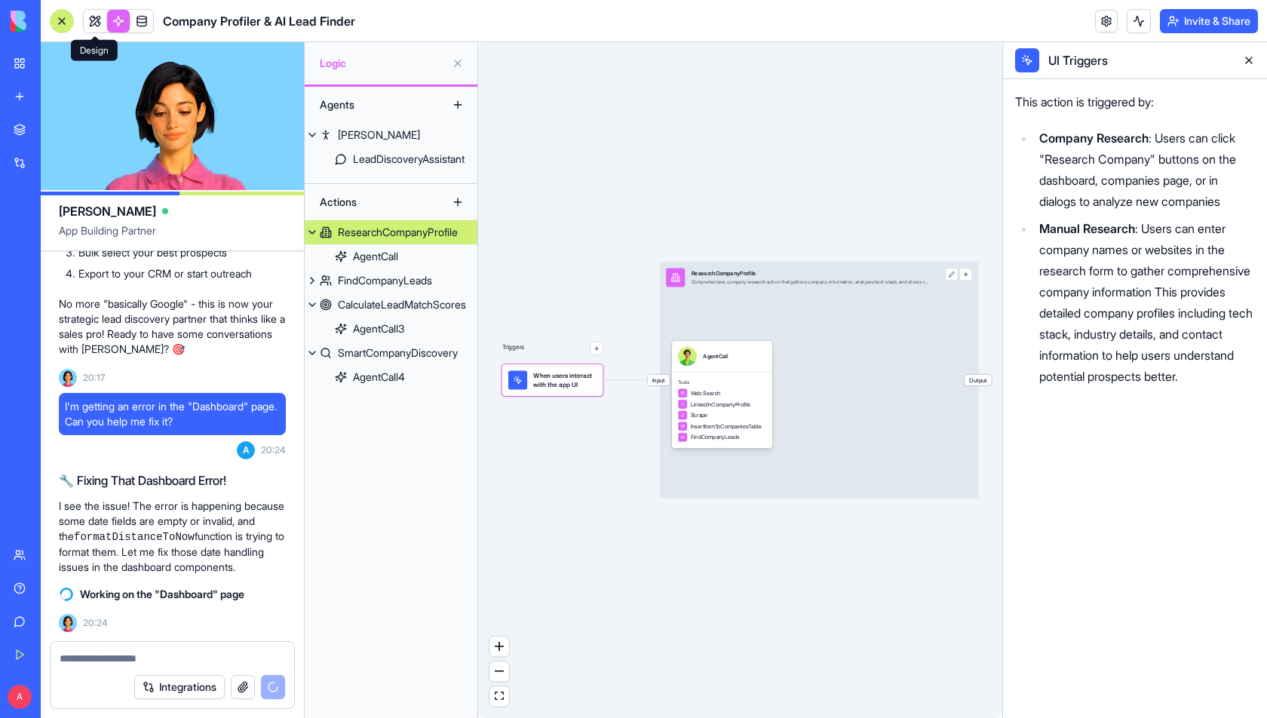
click at [97, 11] on link at bounding box center [95, 21] width 23 height 23
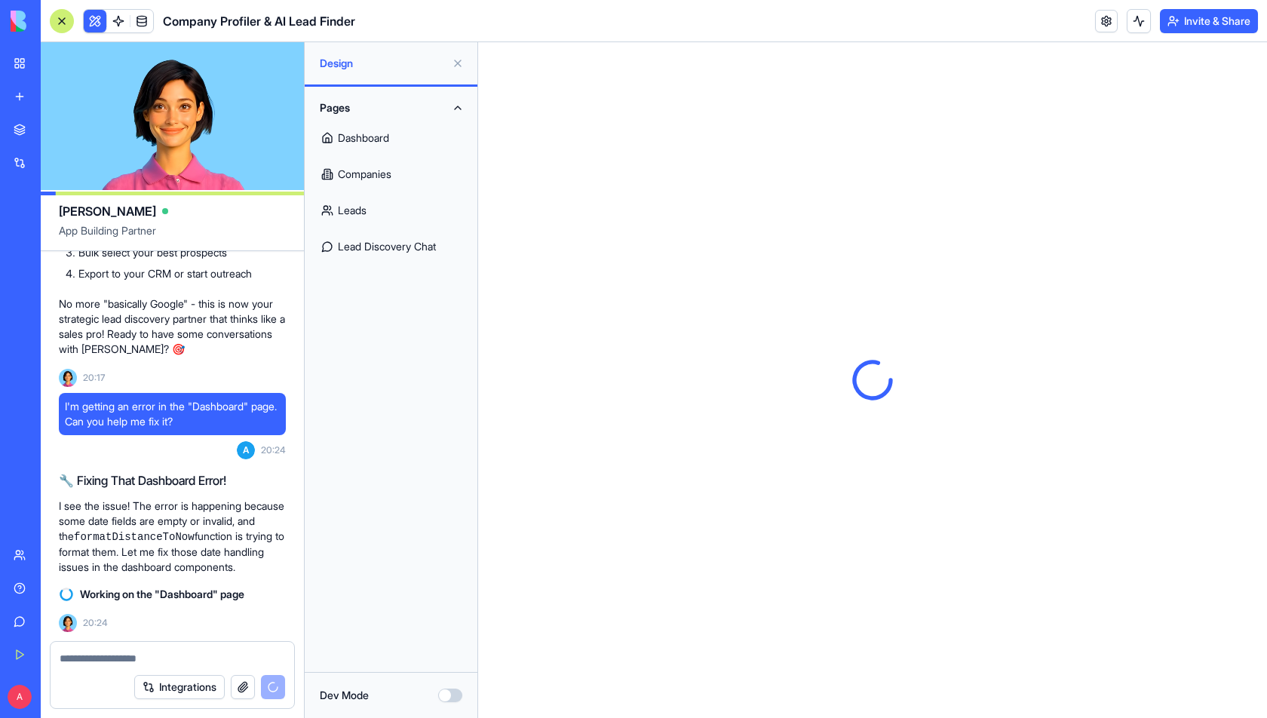
click at [384, 144] on link "Dashboard" at bounding box center [391, 138] width 155 height 36
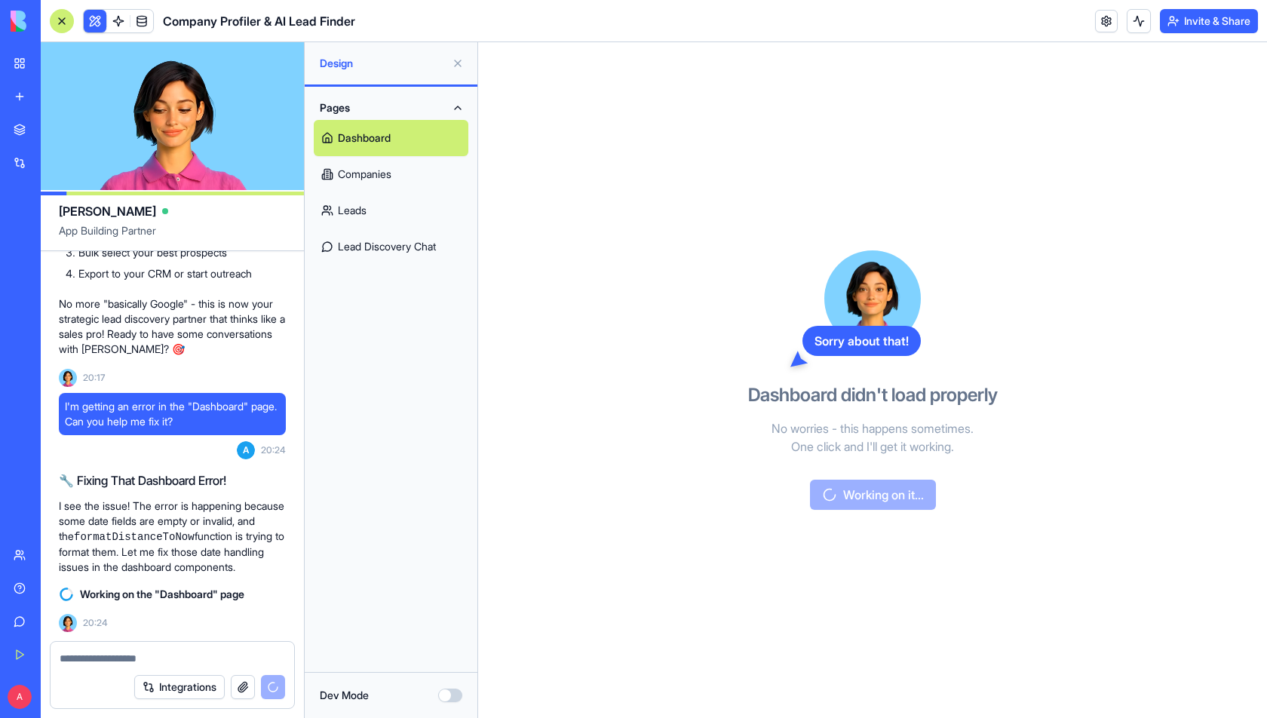
click at [357, 170] on link "Companies" at bounding box center [391, 174] width 155 height 36
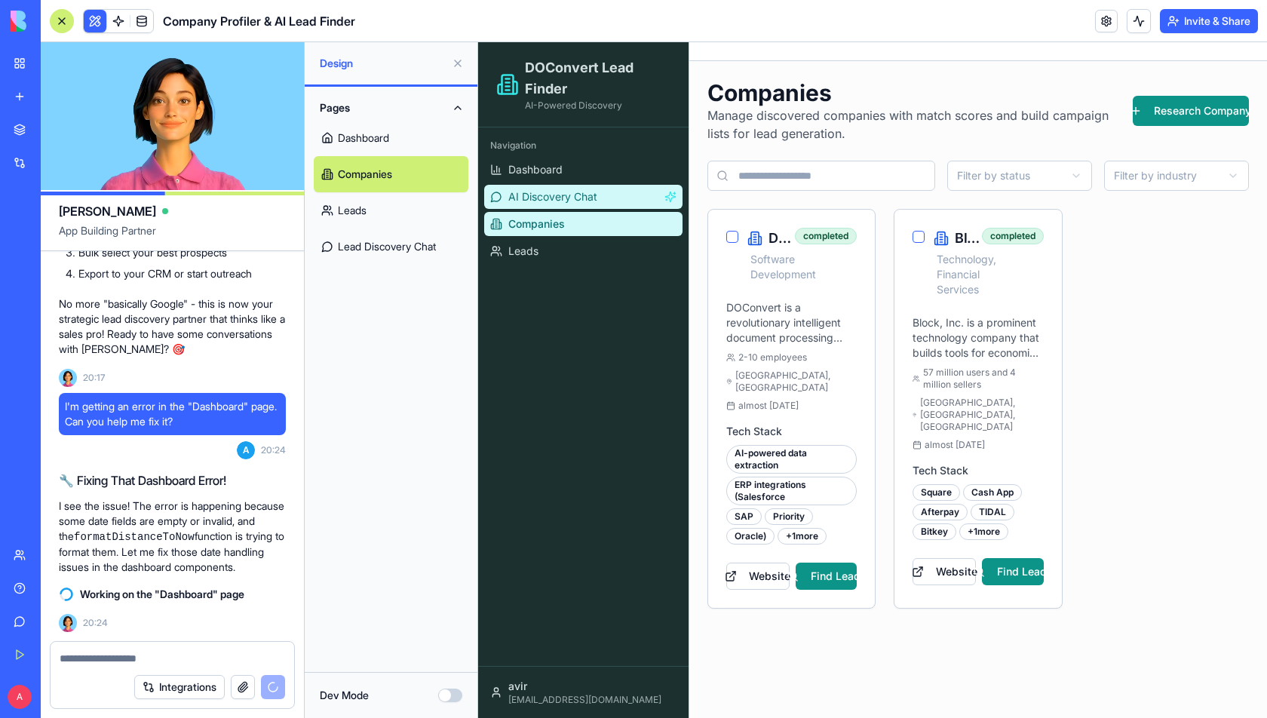
click at [593, 203] on span "AI Discovery Chat" at bounding box center [552, 196] width 89 height 15
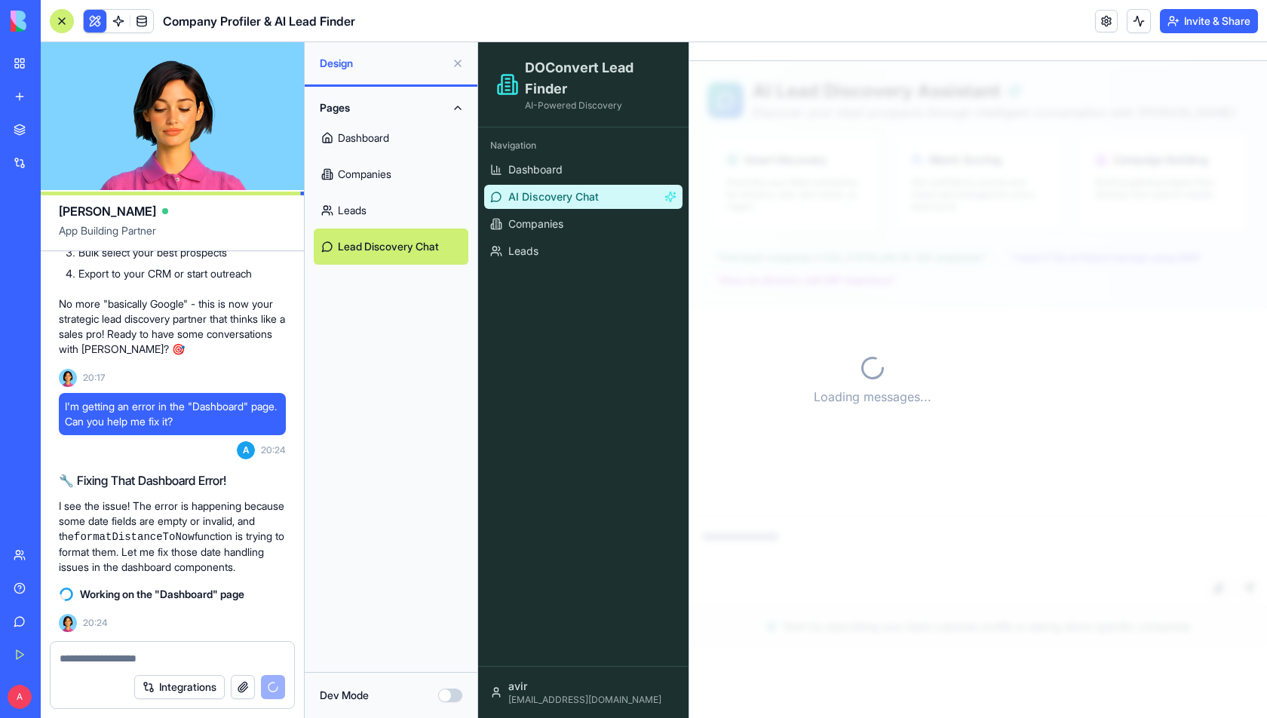
scroll to position [289, 0]
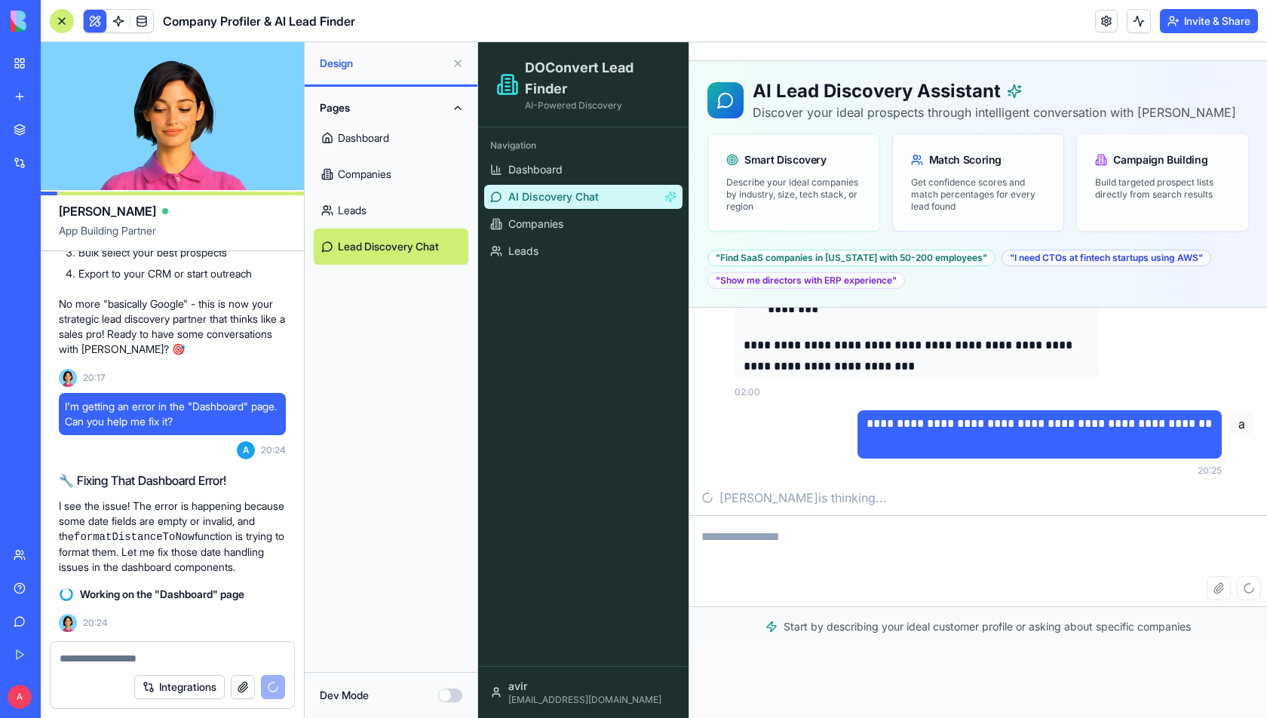
click at [792, 532] on textarea at bounding box center [978, 546] width 578 height 60
click at [787, 532] on textarea "To enrich screen reader interactions, please activate Accessibility in Grammarl…" at bounding box center [978, 546] width 578 height 60
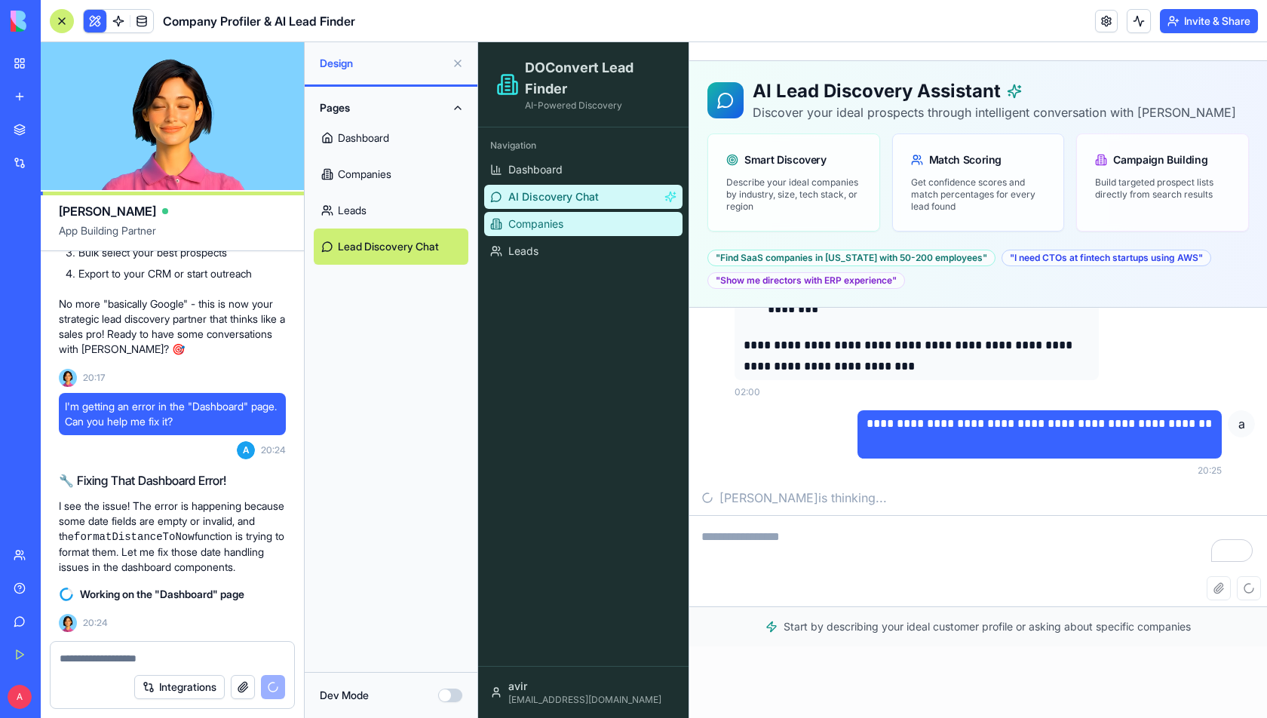
click at [563, 229] on span "Companies" at bounding box center [535, 223] width 55 height 15
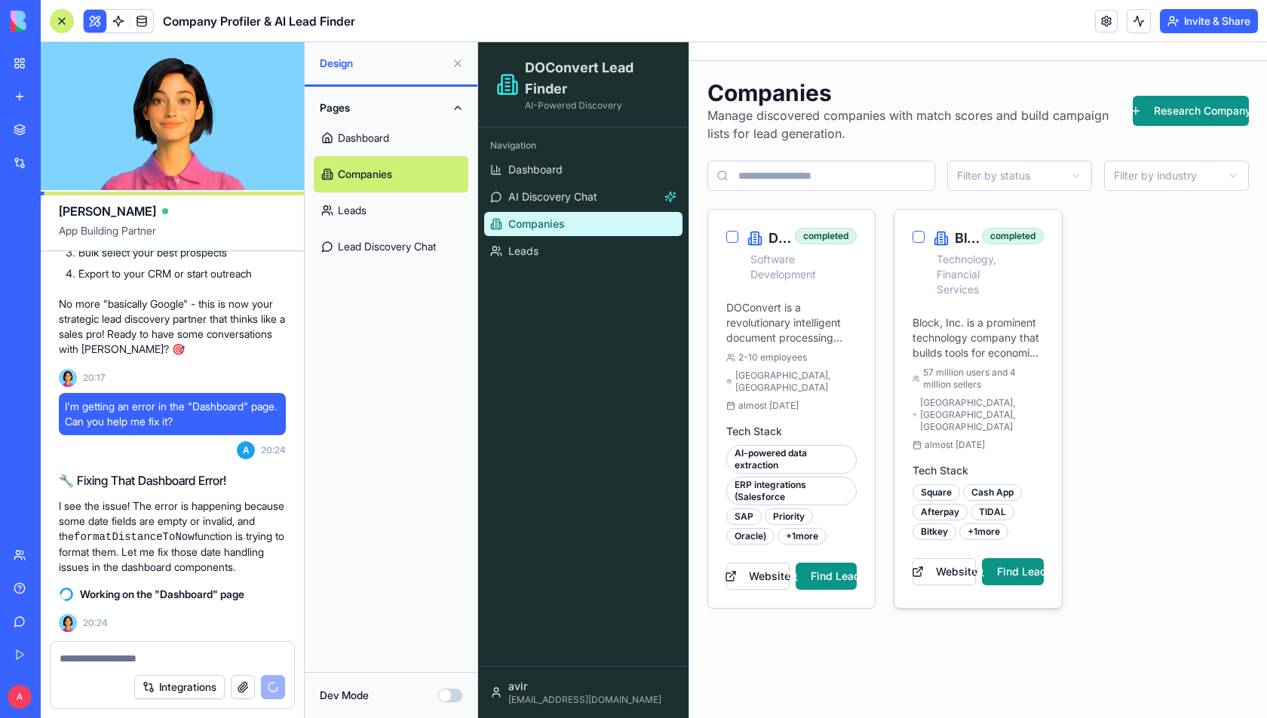
click at [916, 237] on button "button" at bounding box center [918, 237] width 12 height 12
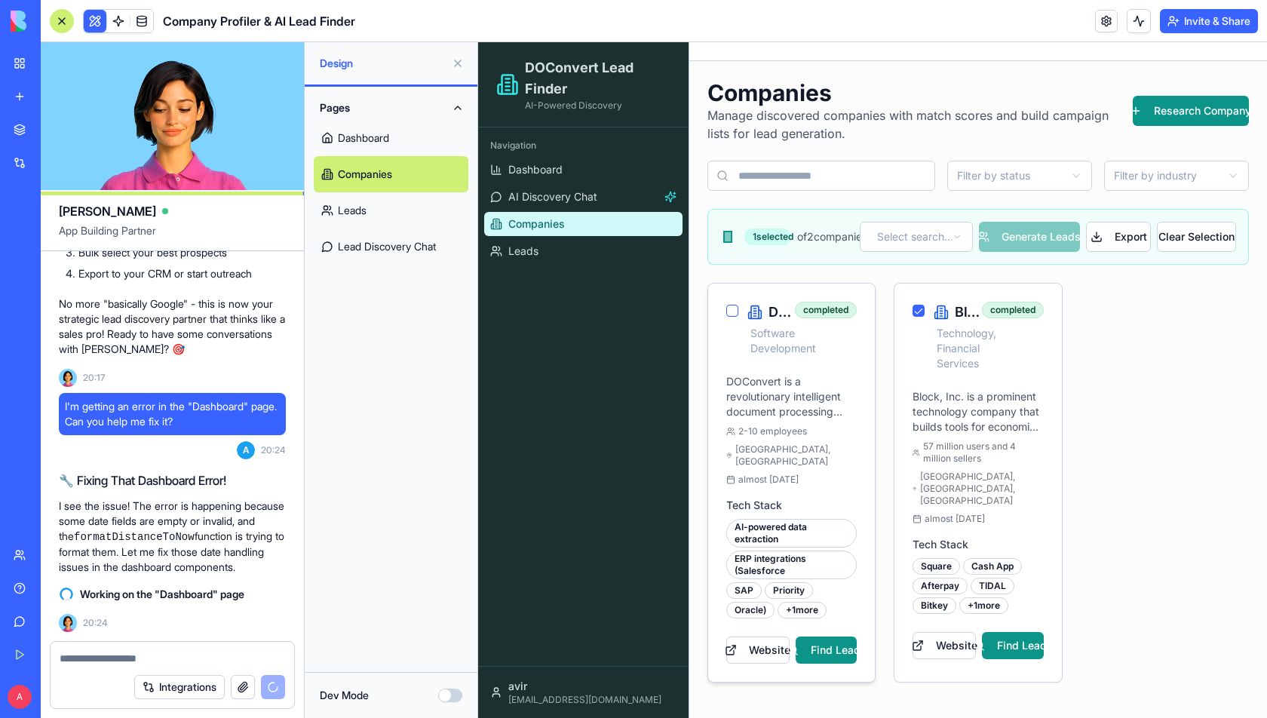
click at [728, 309] on button "button" at bounding box center [732, 311] width 12 height 12
click at [735, 312] on button "button" at bounding box center [732, 311] width 12 height 12
click at [924, 308] on button "button" at bounding box center [918, 311] width 12 height 12
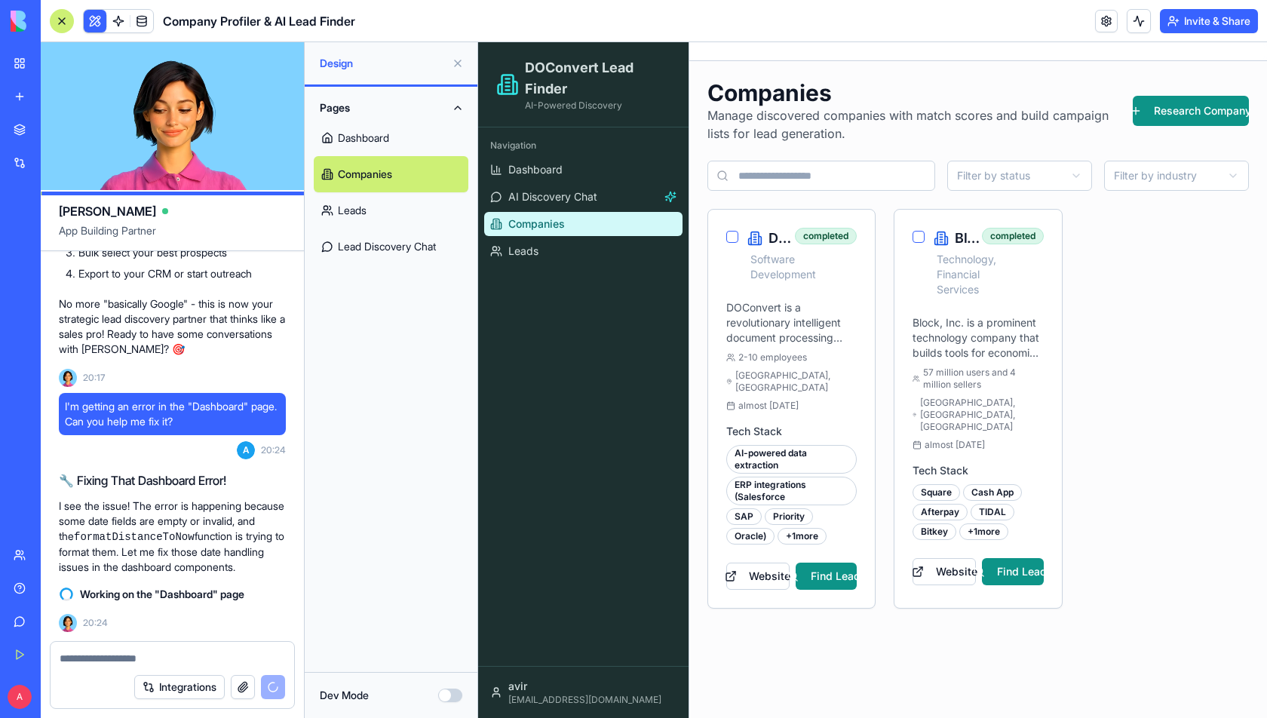
scroll to position [3823, 0]
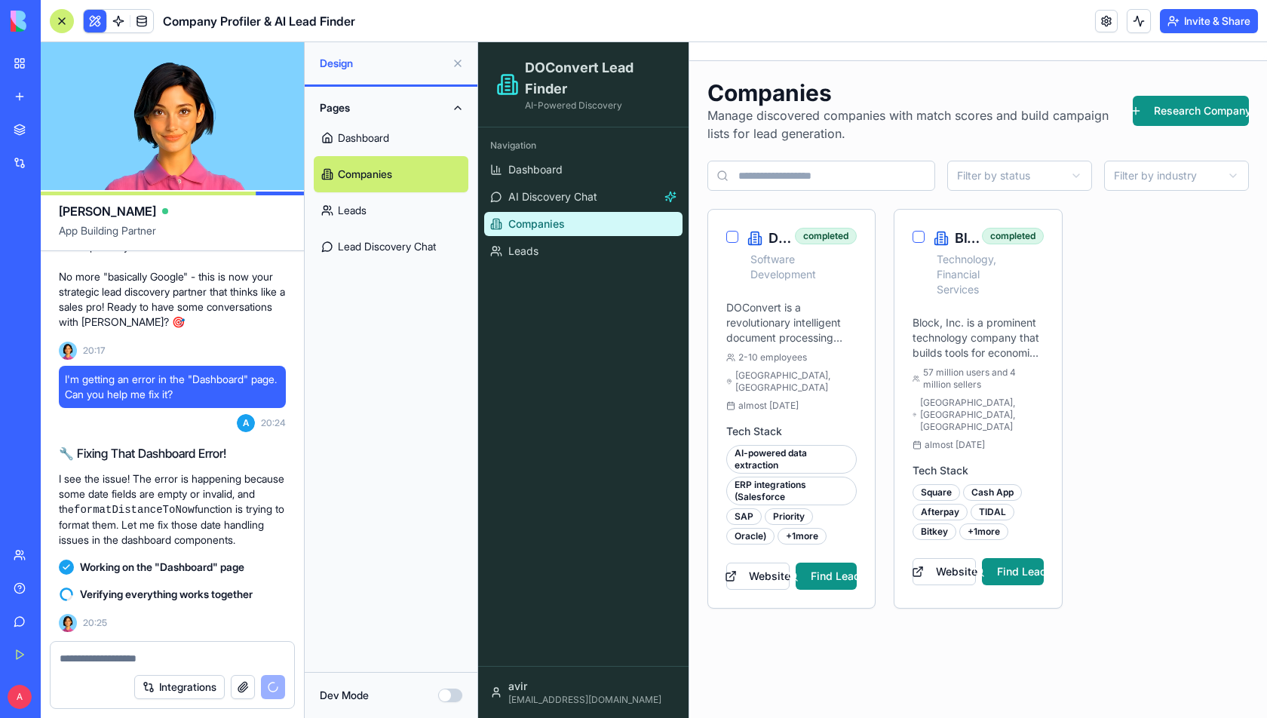
click at [90, 19] on button at bounding box center [95, 21] width 23 height 23
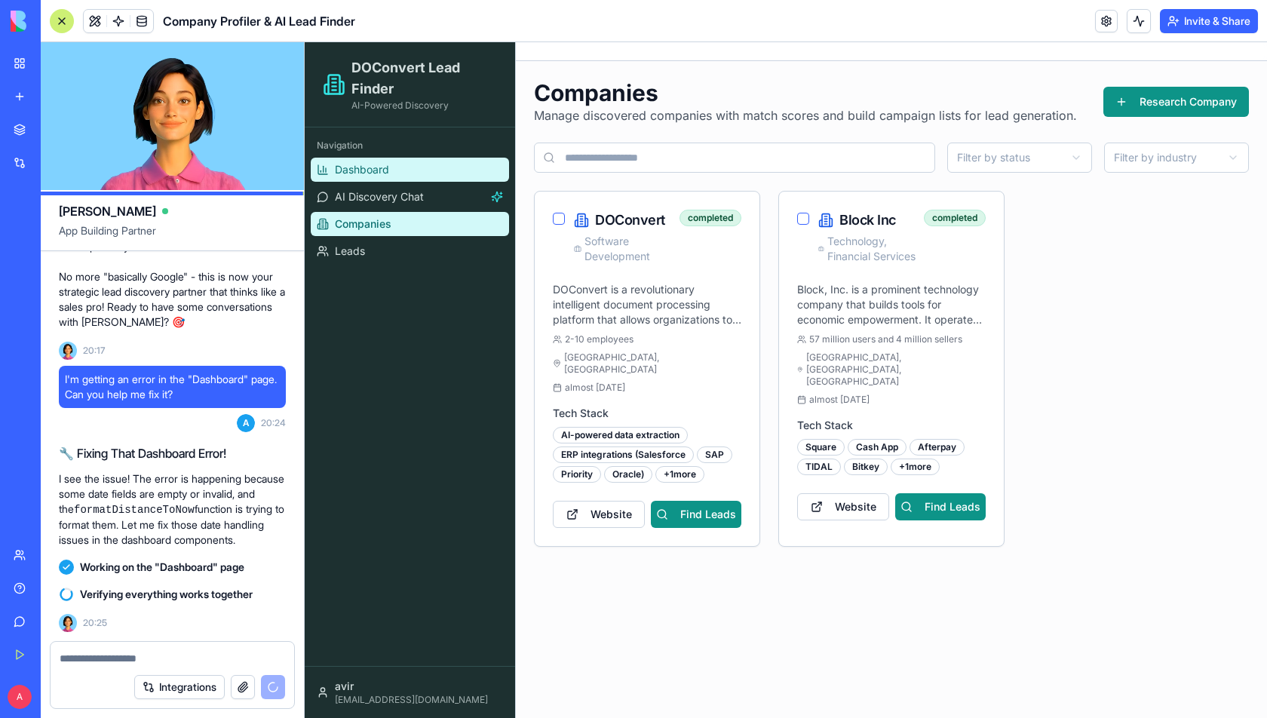
click at [403, 176] on link "Dashboard" at bounding box center [410, 170] width 198 height 24
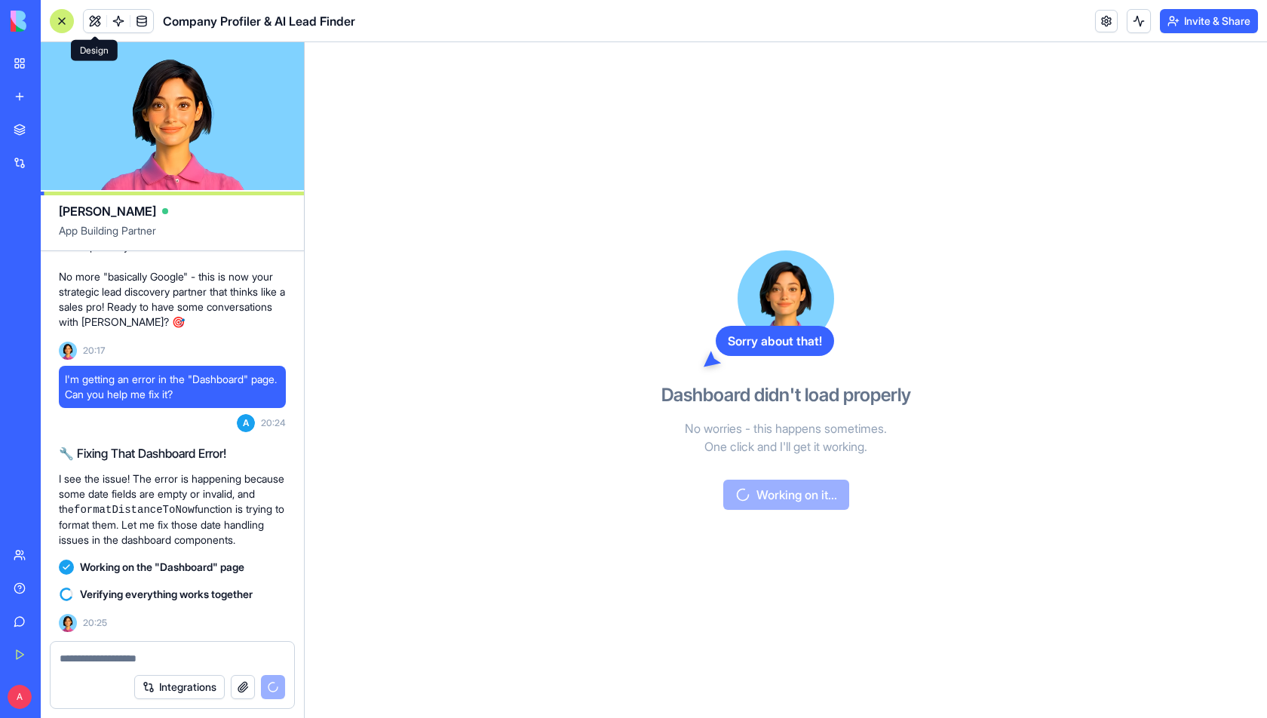
click at [91, 25] on button at bounding box center [95, 21] width 23 height 23
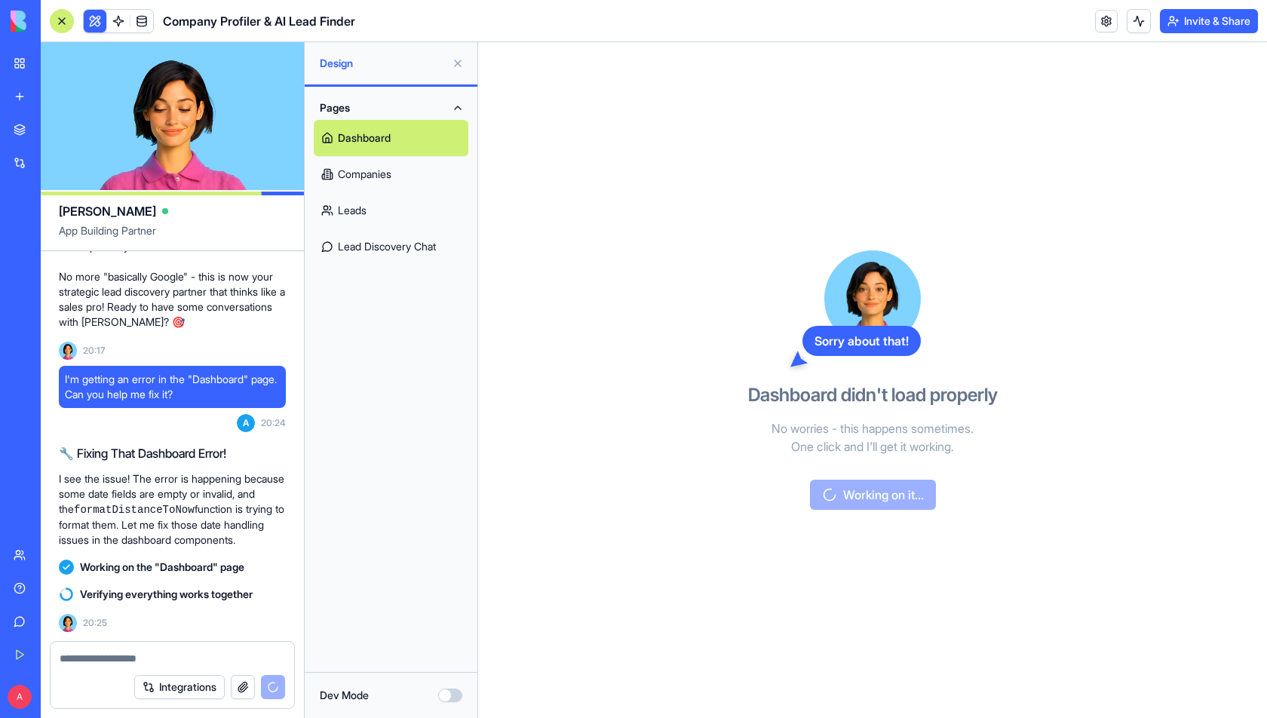
click at [382, 162] on link "Companies" at bounding box center [391, 174] width 155 height 36
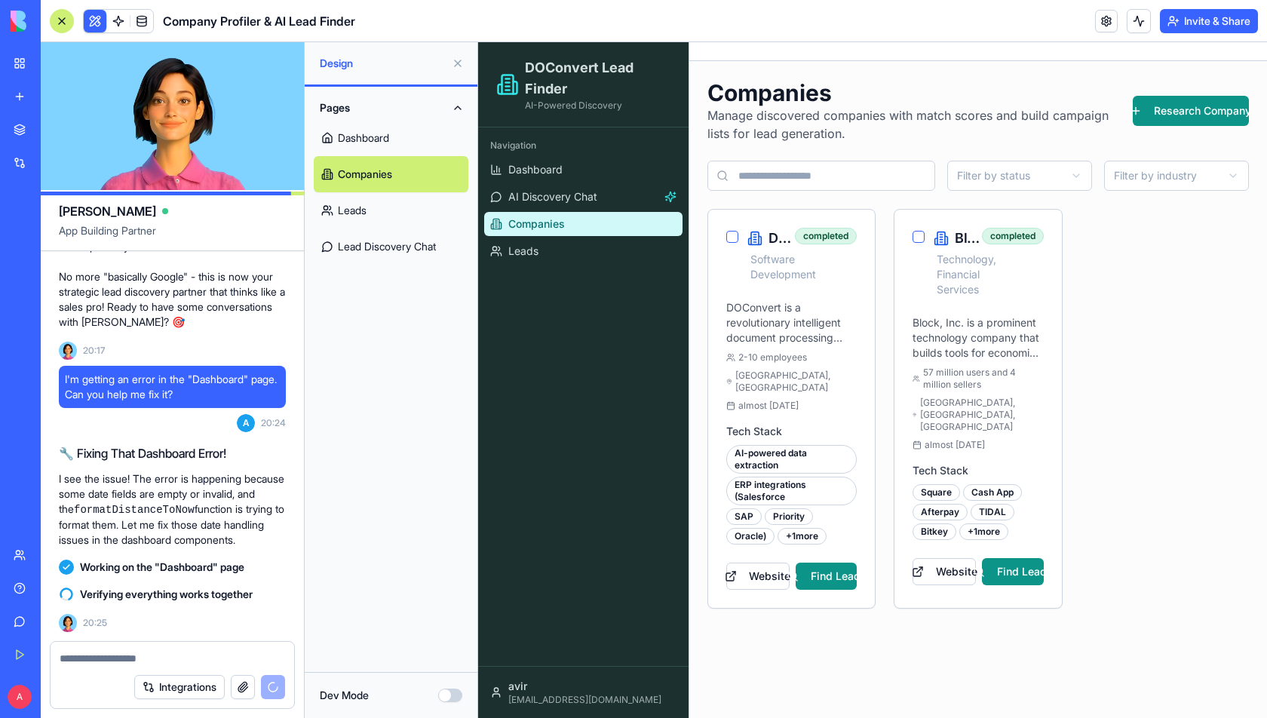
click at [370, 214] on link "Leads" at bounding box center [391, 210] width 155 height 36
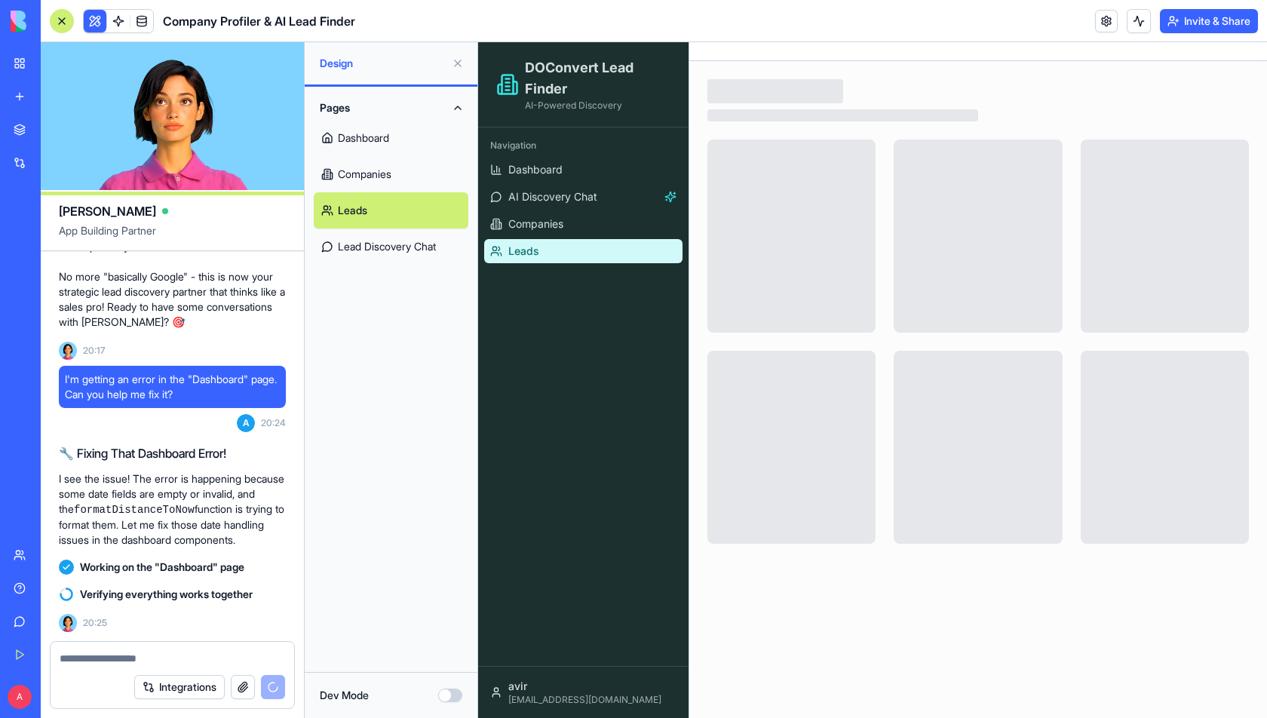
click at [387, 241] on link "Lead Discovery Chat" at bounding box center [391, 246] width 155 height 36
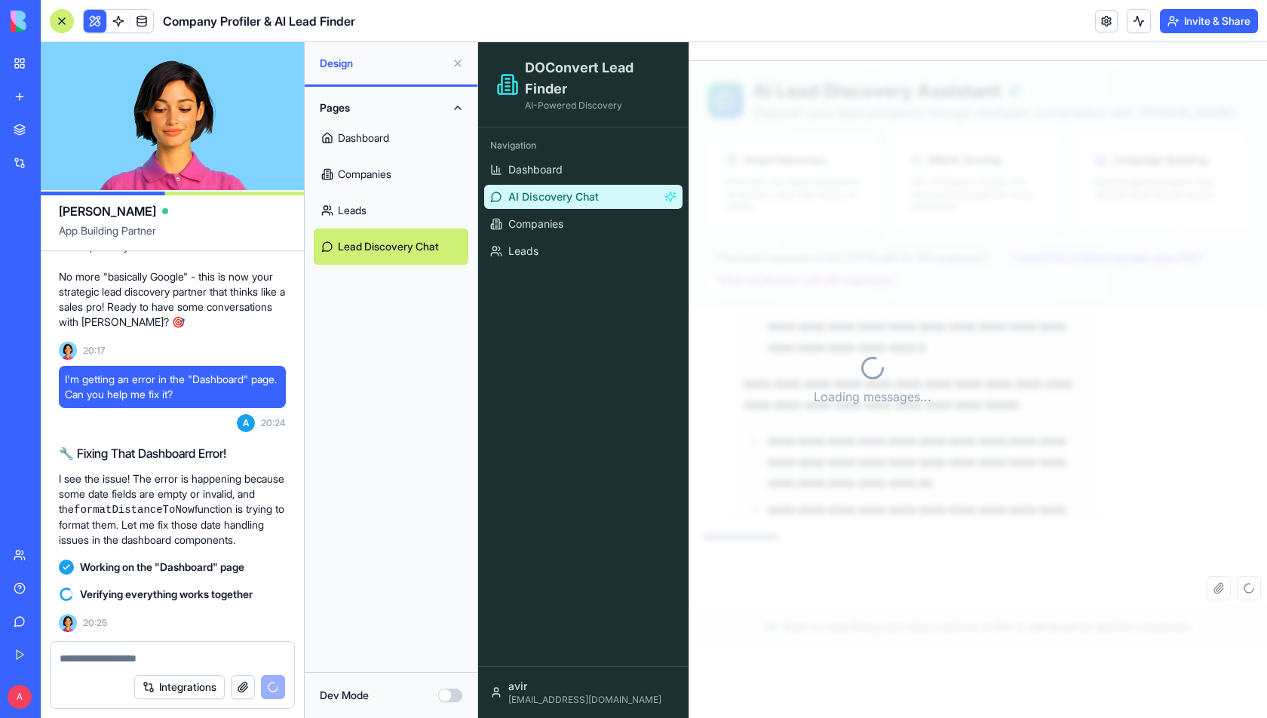
scroll to position [1564, 0]
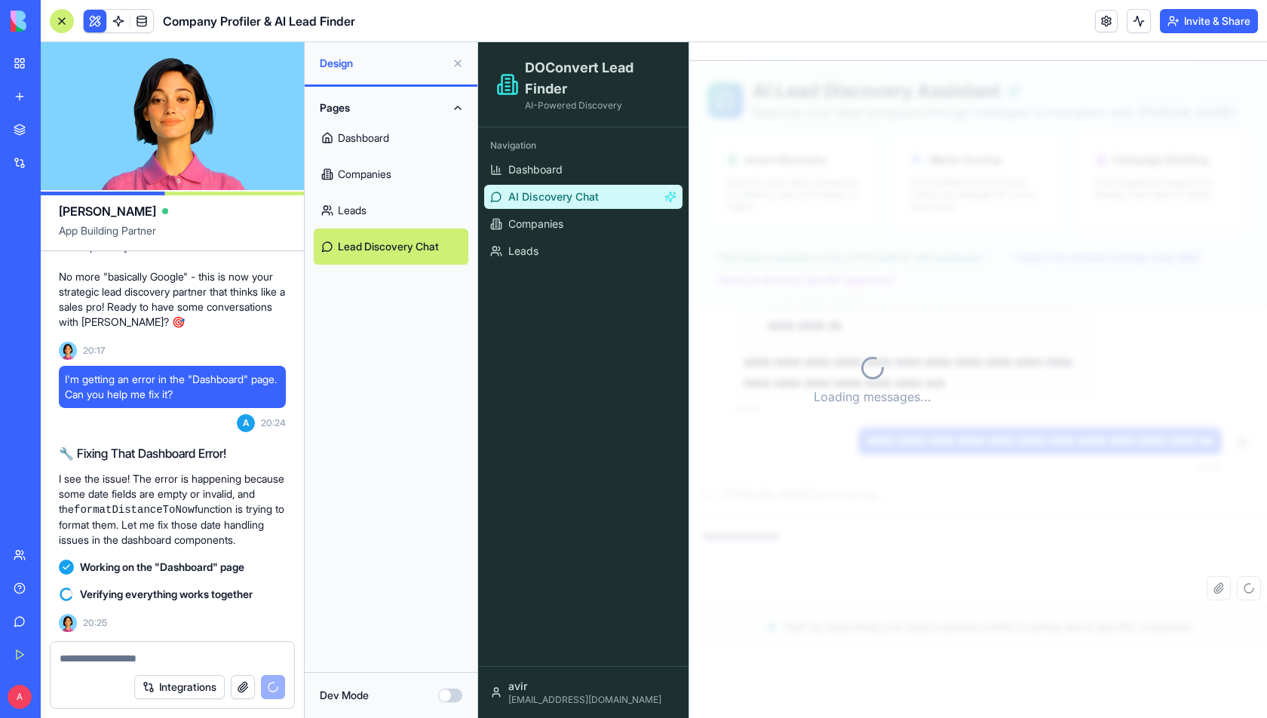
click at [600, 192] on link "AI Discovery Chat" at bounding box center [583, 197] width 198 height 24
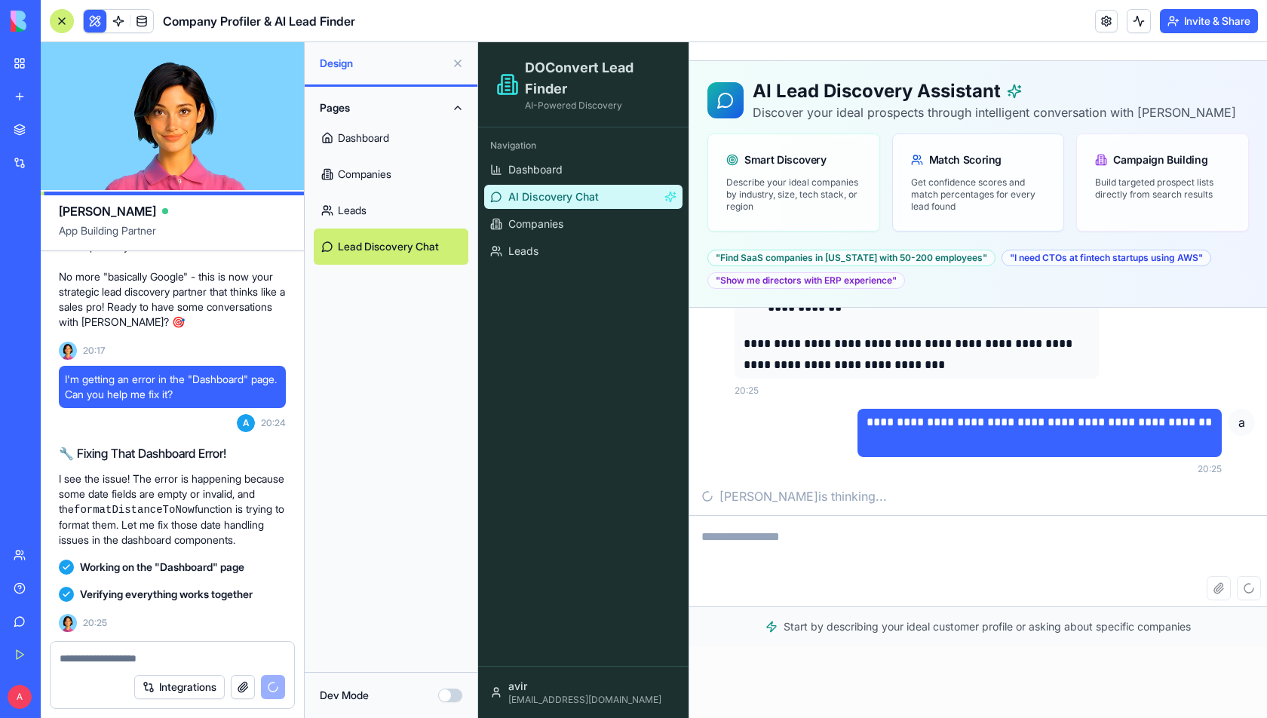
click at [455, 62] on button at bounding box center [458, 63] width 24 height 24
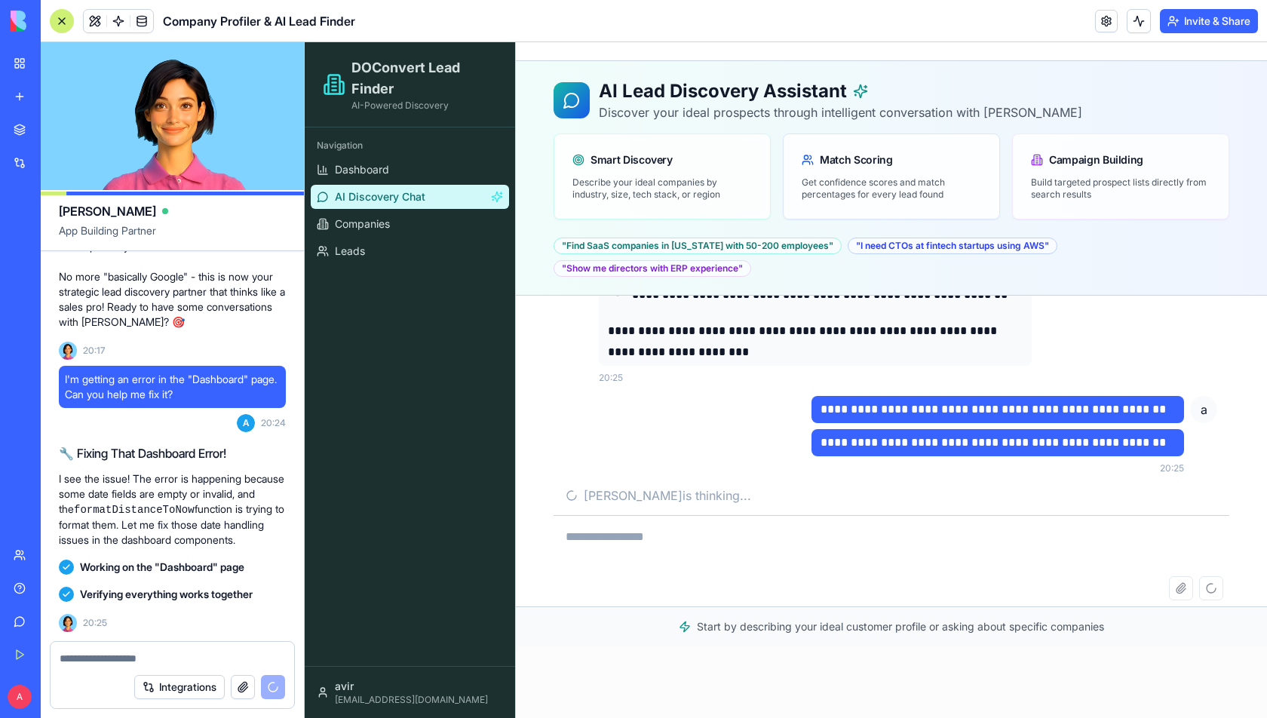
scroll to position [1353, 0]
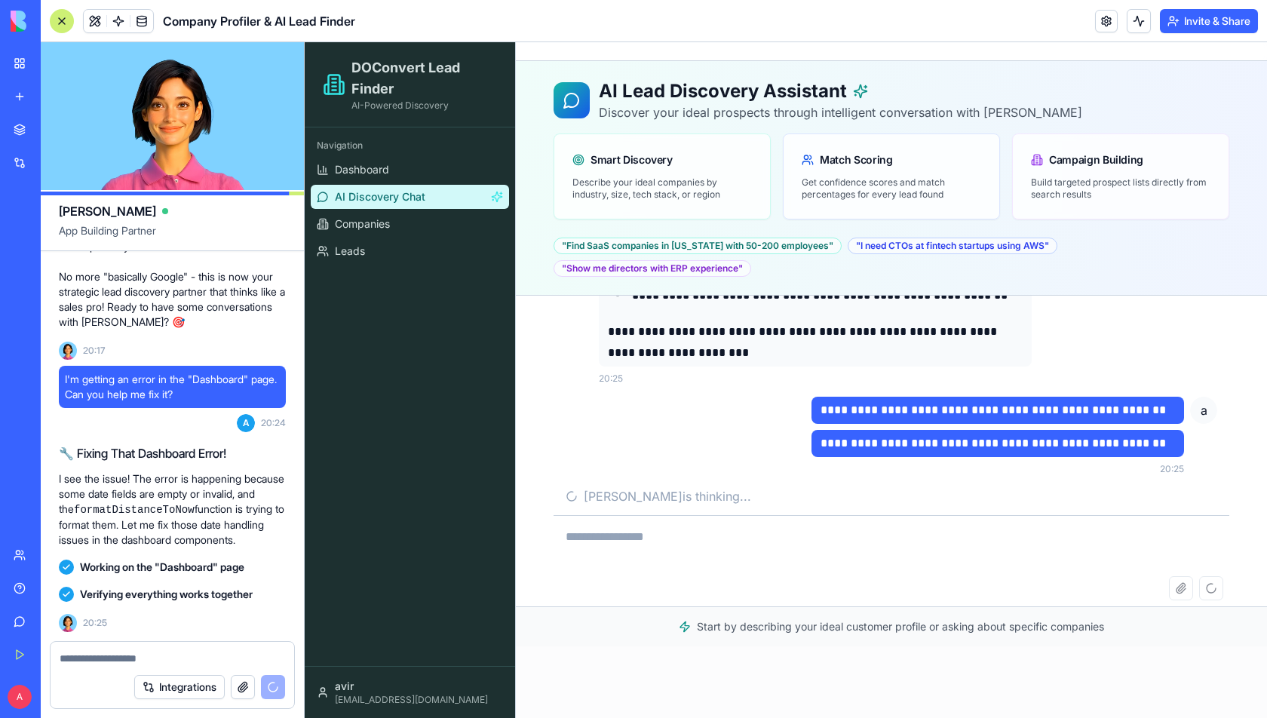
click at [679, 549] on textarea at bounding box center [891, 546] width 676 height 60
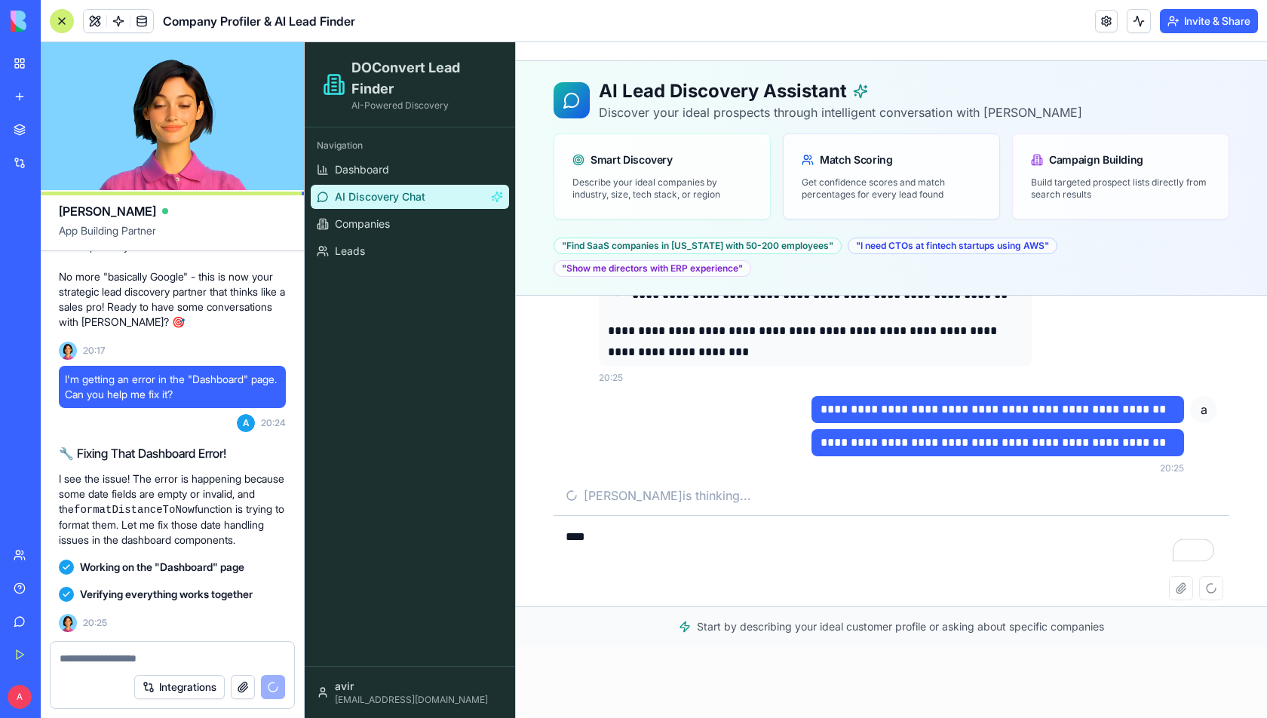
click at [679, 549] on textarea "***" at bounding box center [891, 546] width 676 height 60
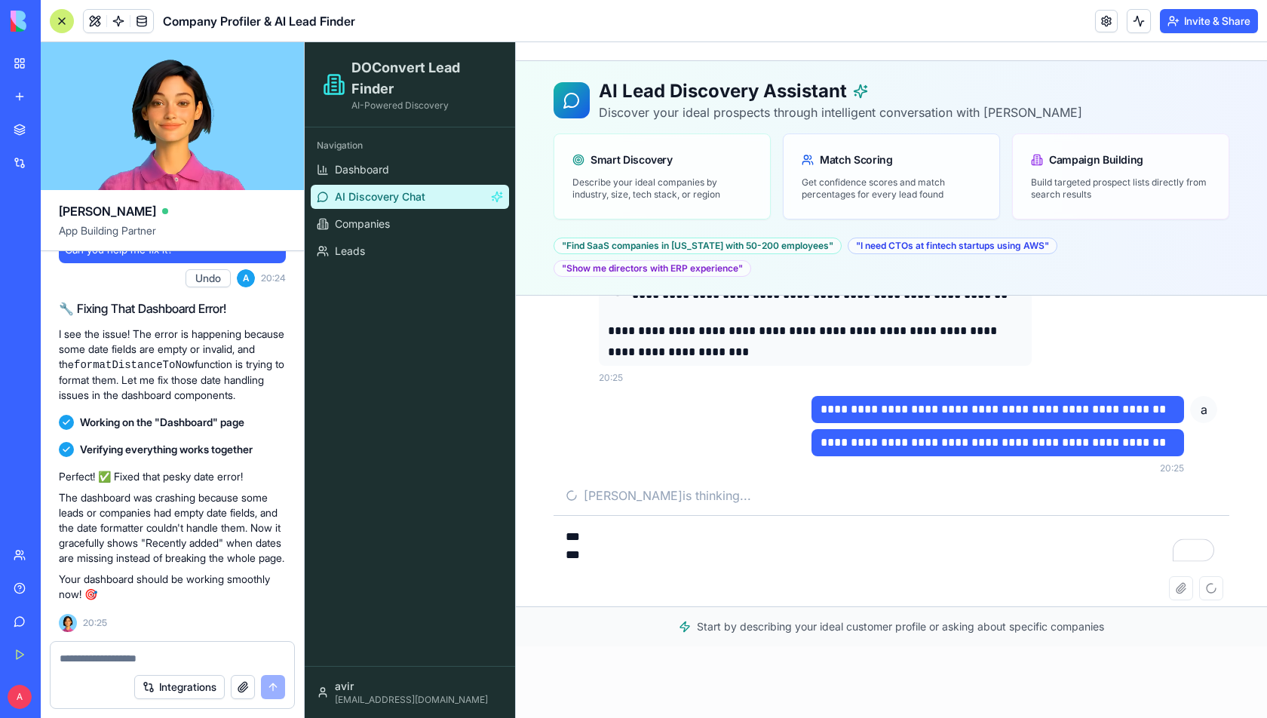
type textarea "*** ****"
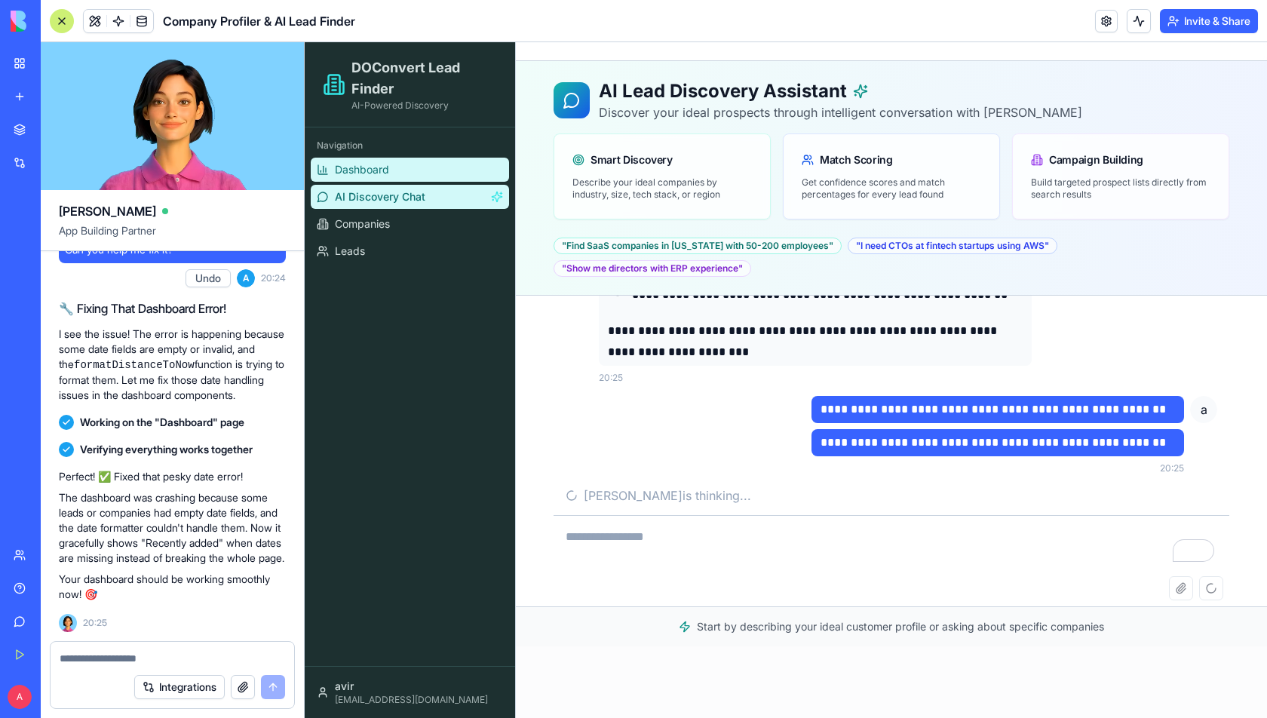
click at [388, 163] on span "Dashboard" at bounding box center [362, 169] width 54 height 15
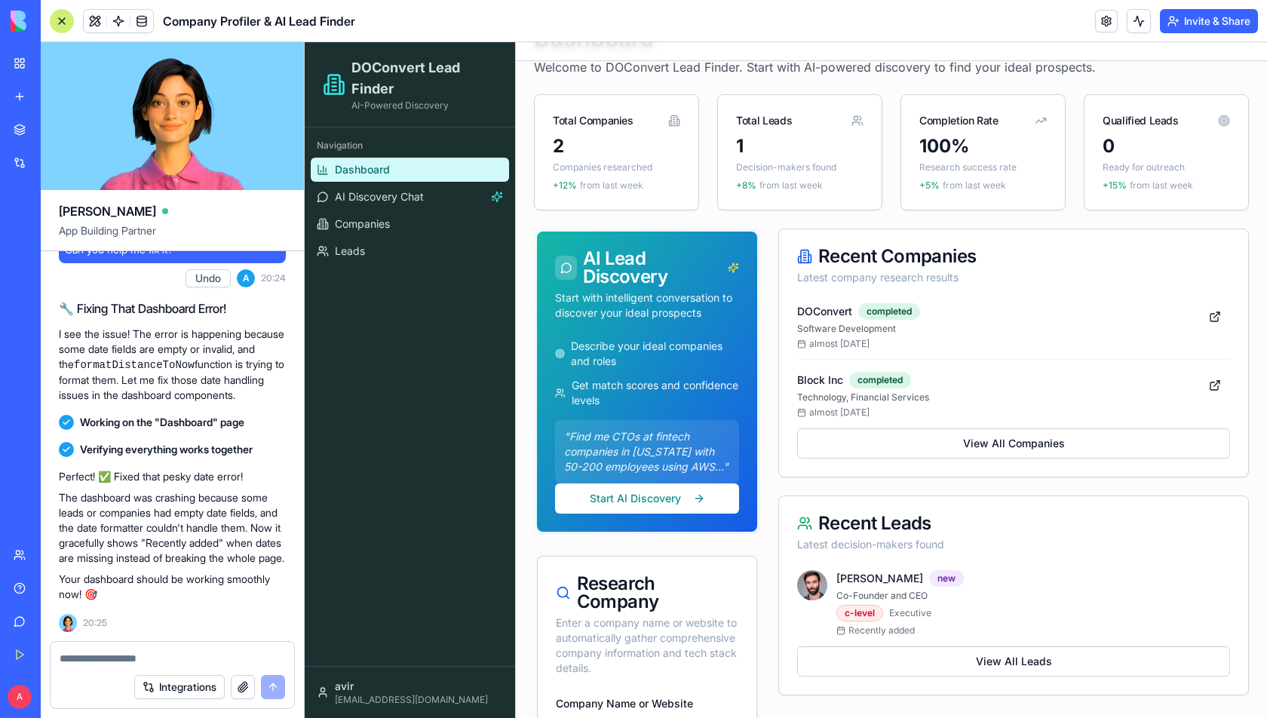
scroll to position [58, 0]
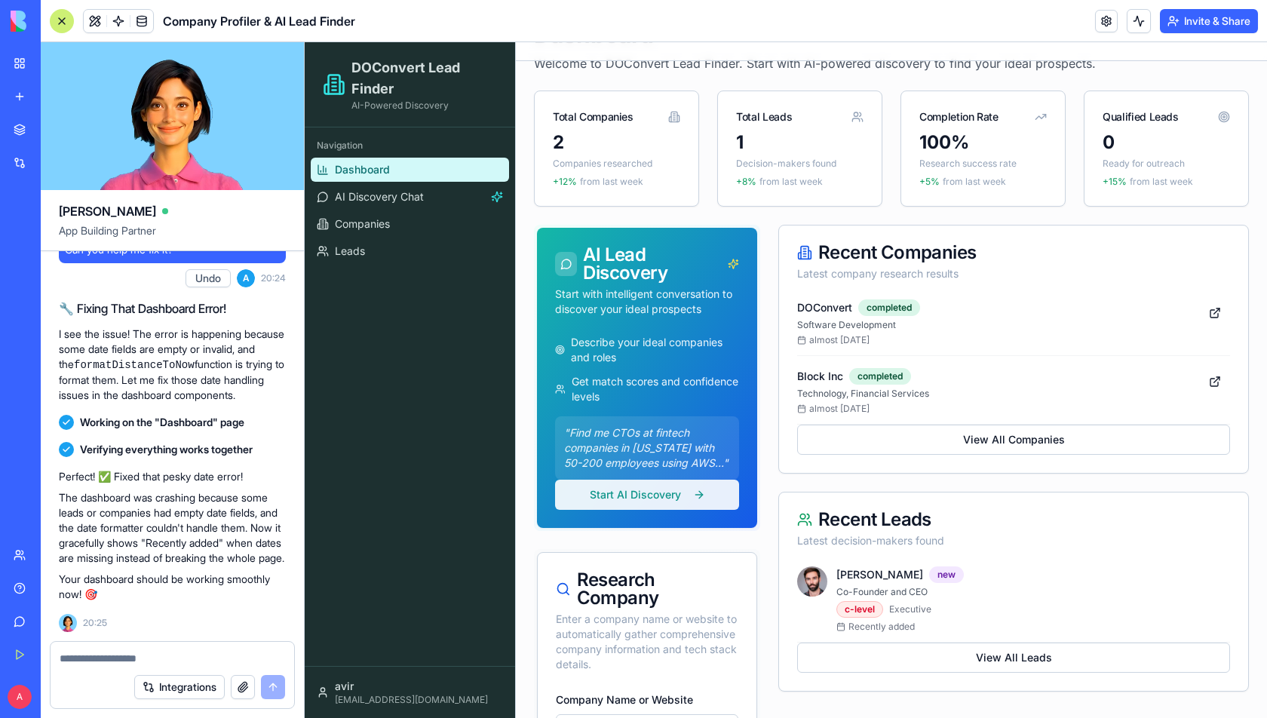
click at [673, 495] on button "Start AI Discovery" at bounding box center [647, 495] width 184 height 30
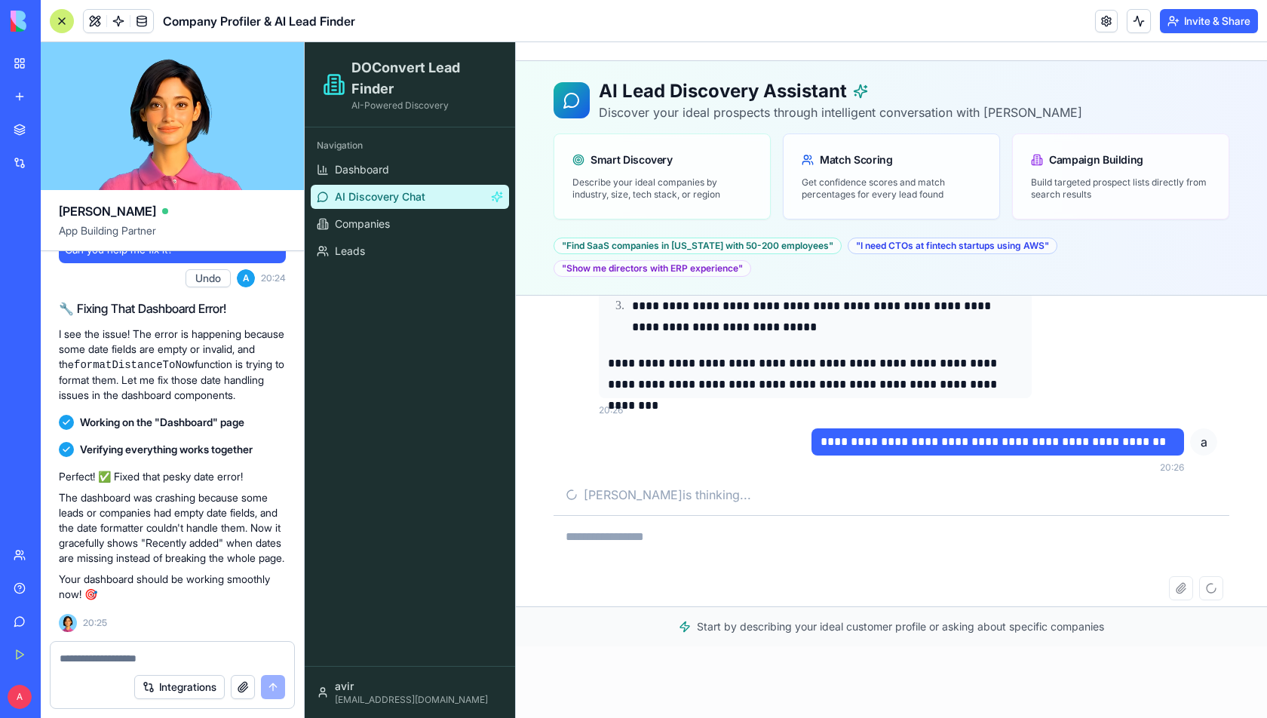
scroll to position [1978, 0]
click at [706, 536] on textarea "To enrich screen reader interactions, please activate Accessibility in Grammarl…" at bounding box center [891, 546] width 676 height 60
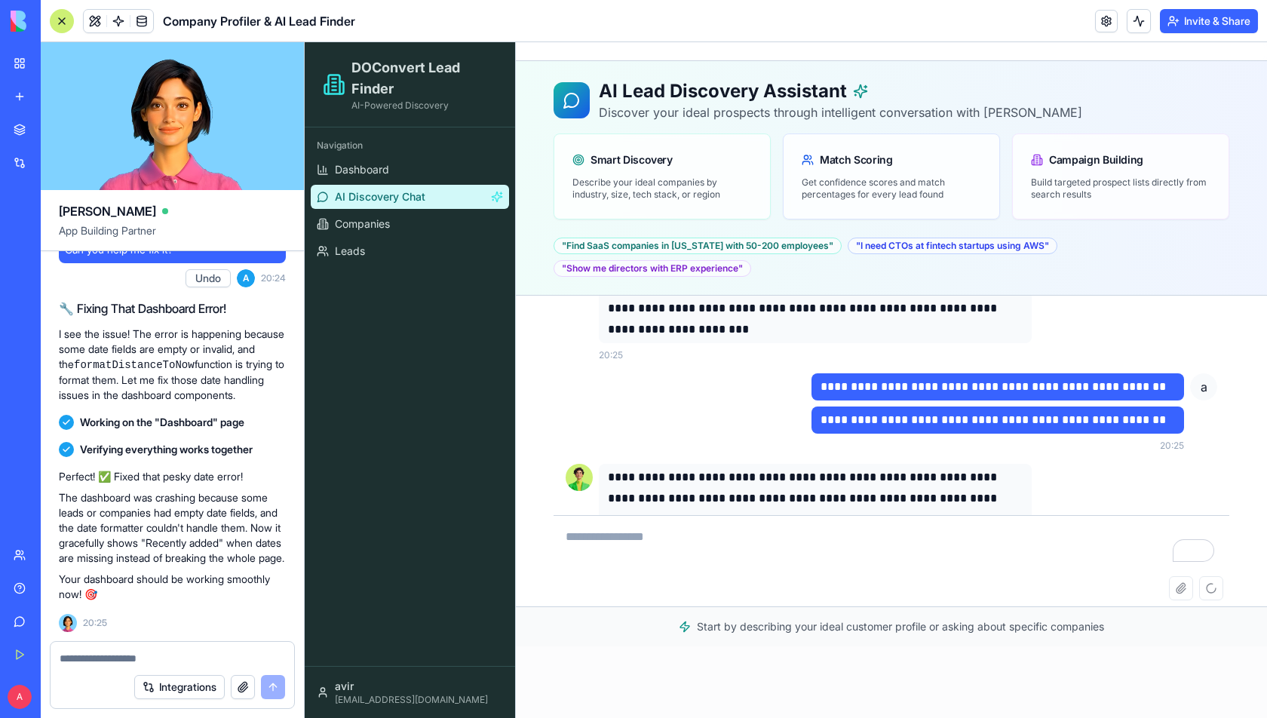
type textarea "*"
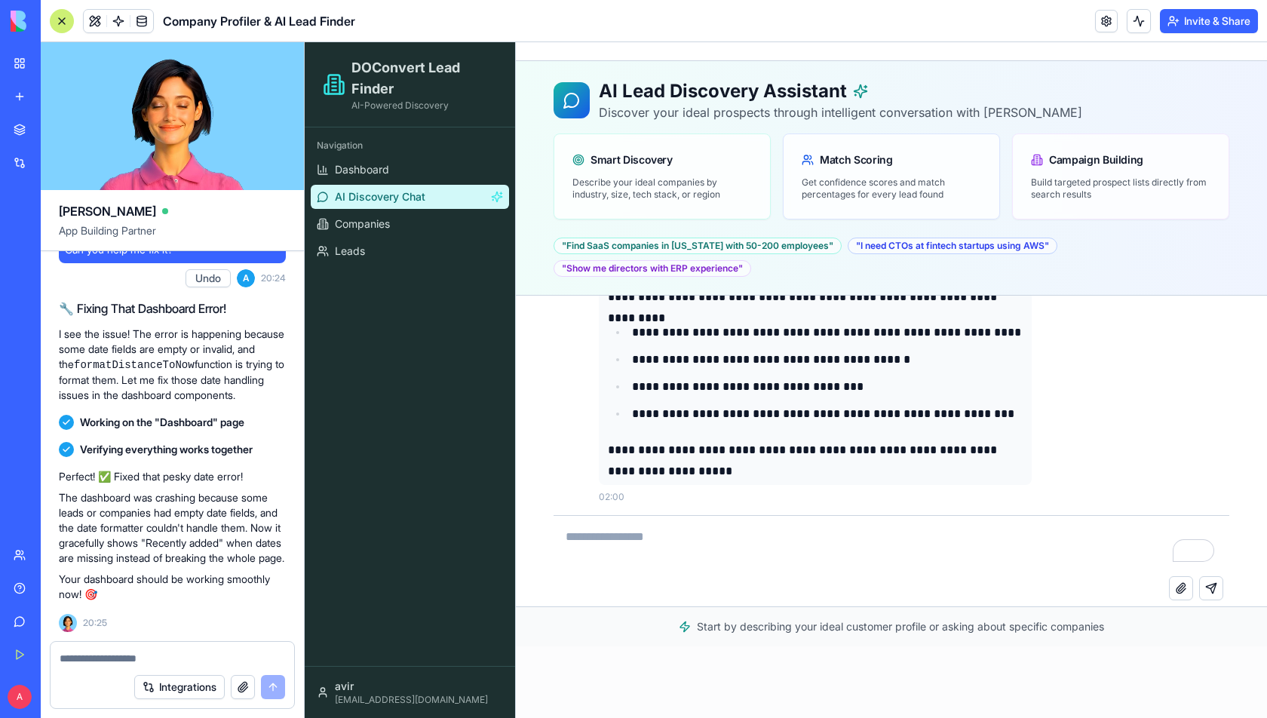
scroll to position [2828, 0]
click at [716, 550] on textarea "To enrich screen reader interactions, please activate Accessibility in Grammarl…" at bounding box center [891, 546] width 676 height 60
paste textarea "**********"
type textarea "**********"
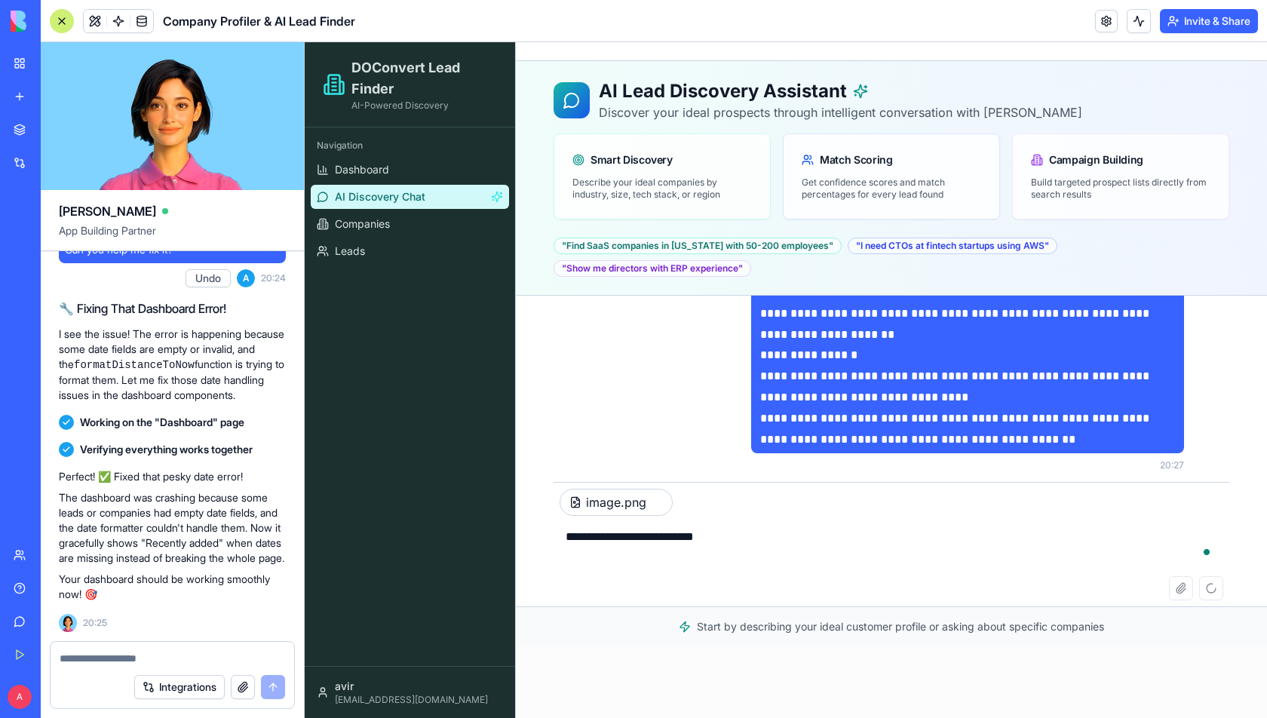
scroll to position [3160, 0]
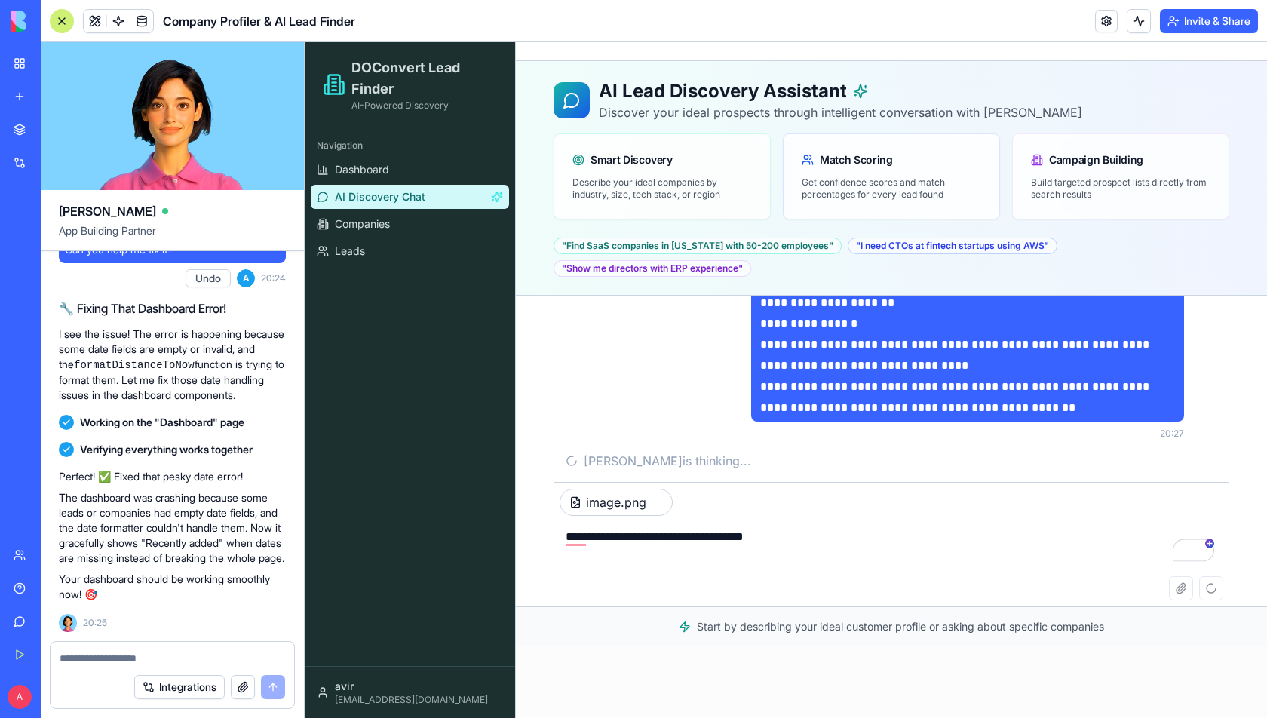
type textarea "**********"
click at [89, 12] on button at bounding box center [95, 21] width 23 height 23
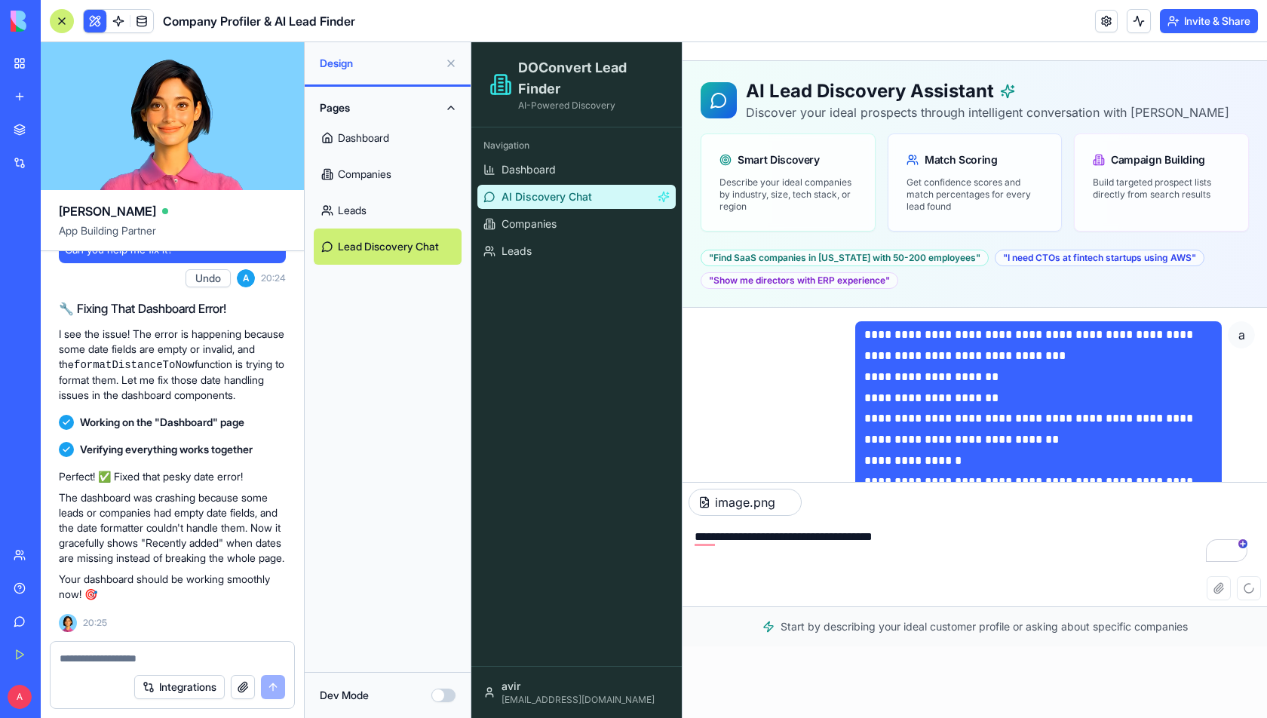
scroll to position [3772, 0]
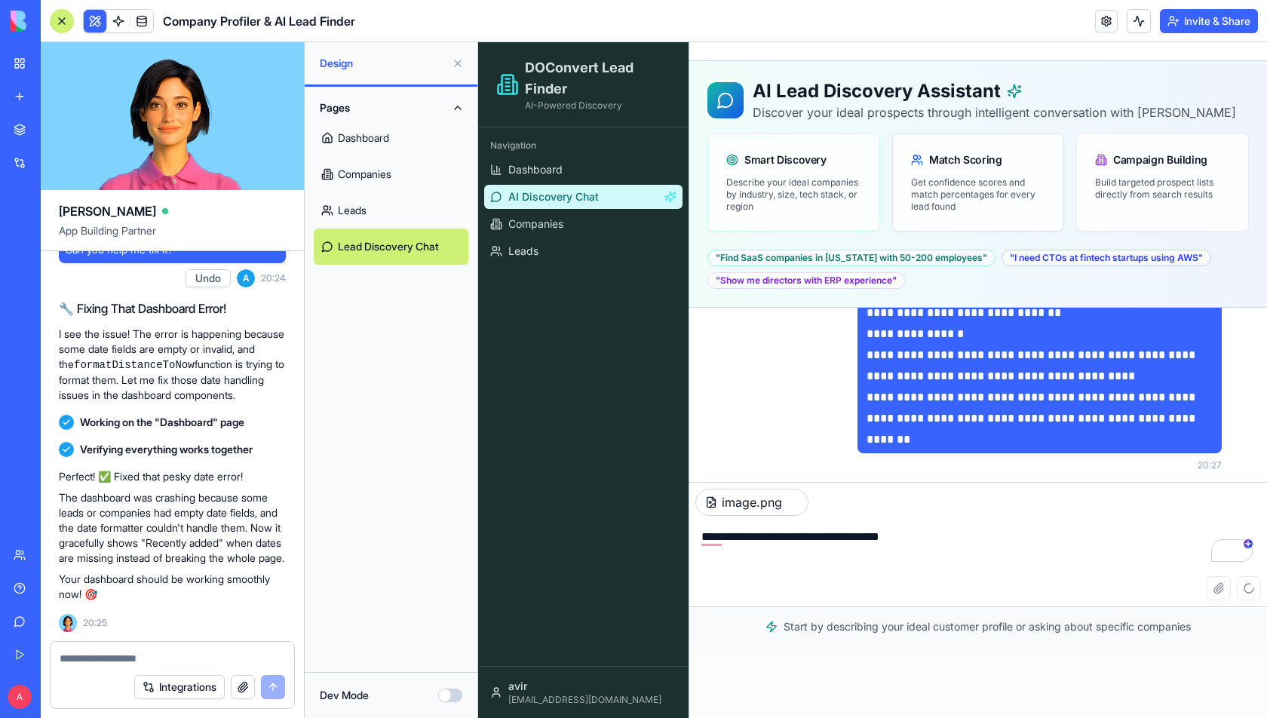
click at [406, 129] on link "Dashboard" at bounding box center [391, 138] width 155 height 36
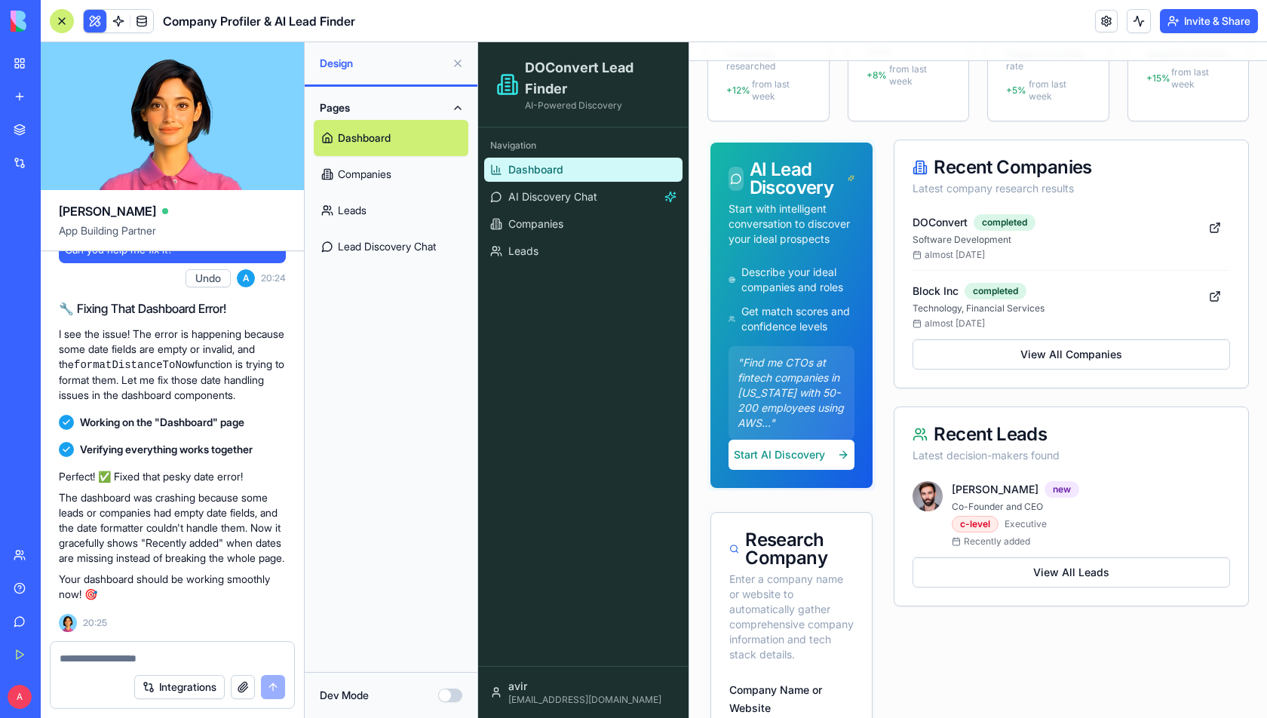
scroll to position [213, 0]
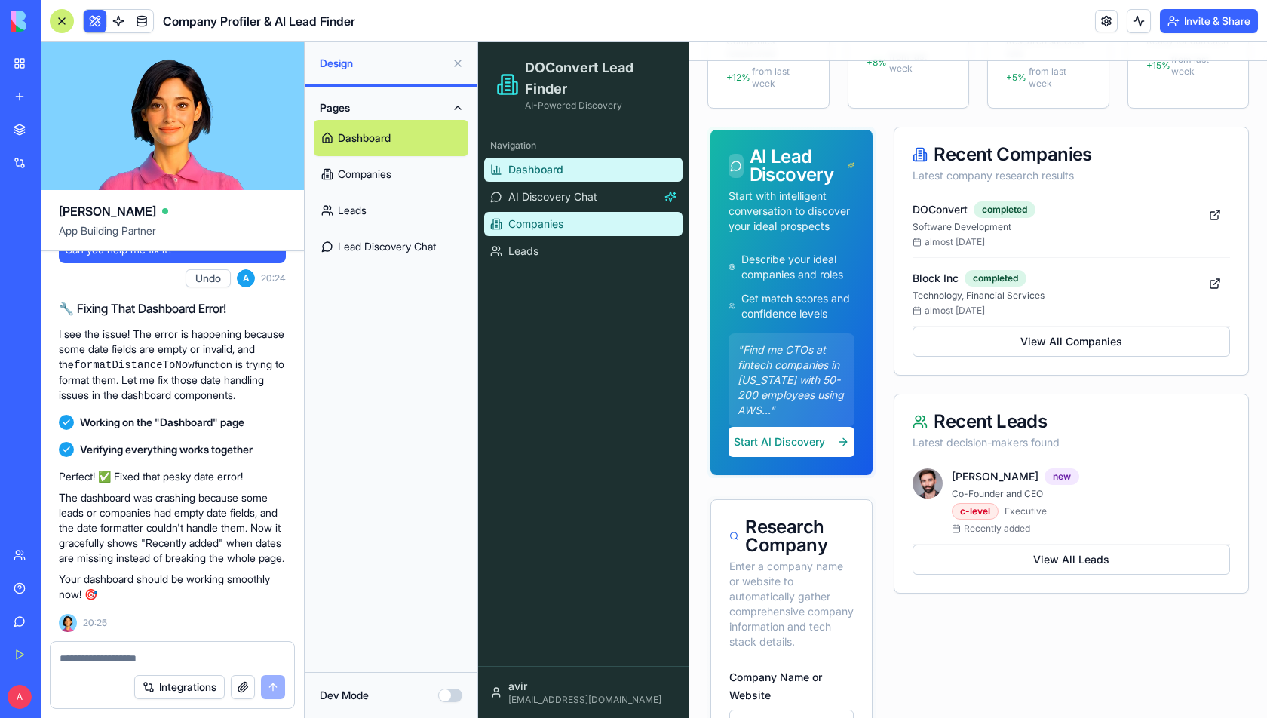
click at [597, 218] on link "Companies" at bounding box center [583, 224] width 198 height 24
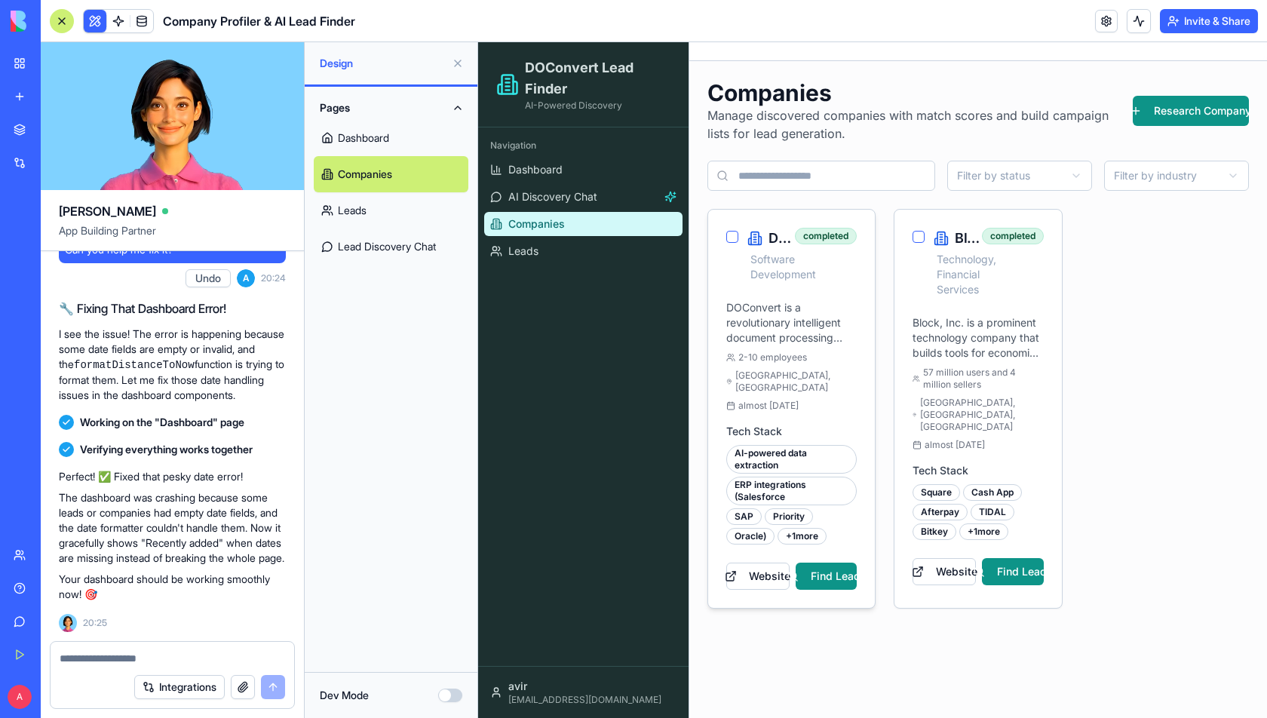
click at [727, 236] on button "button" at bounding box center [732, 237] width 12 height 12
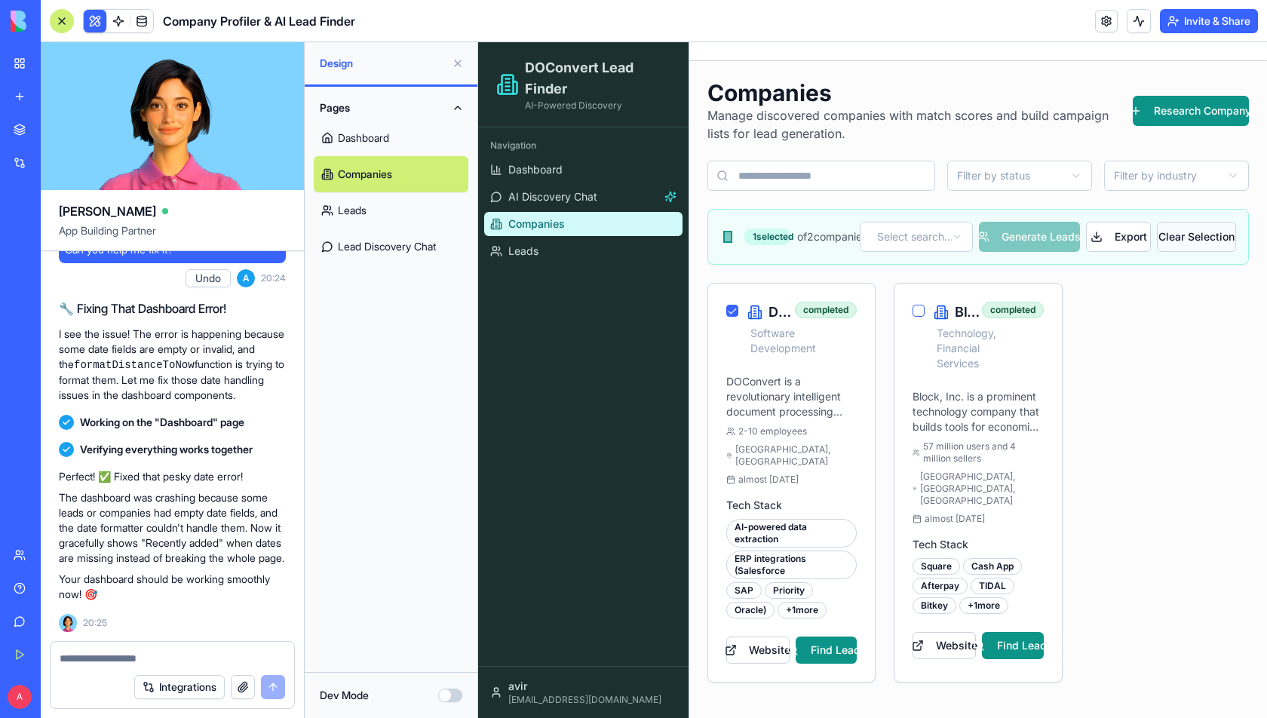
click at [1184, 238] on button "Clear Selection" at bounding box center [1196, 237] width 79 height 30
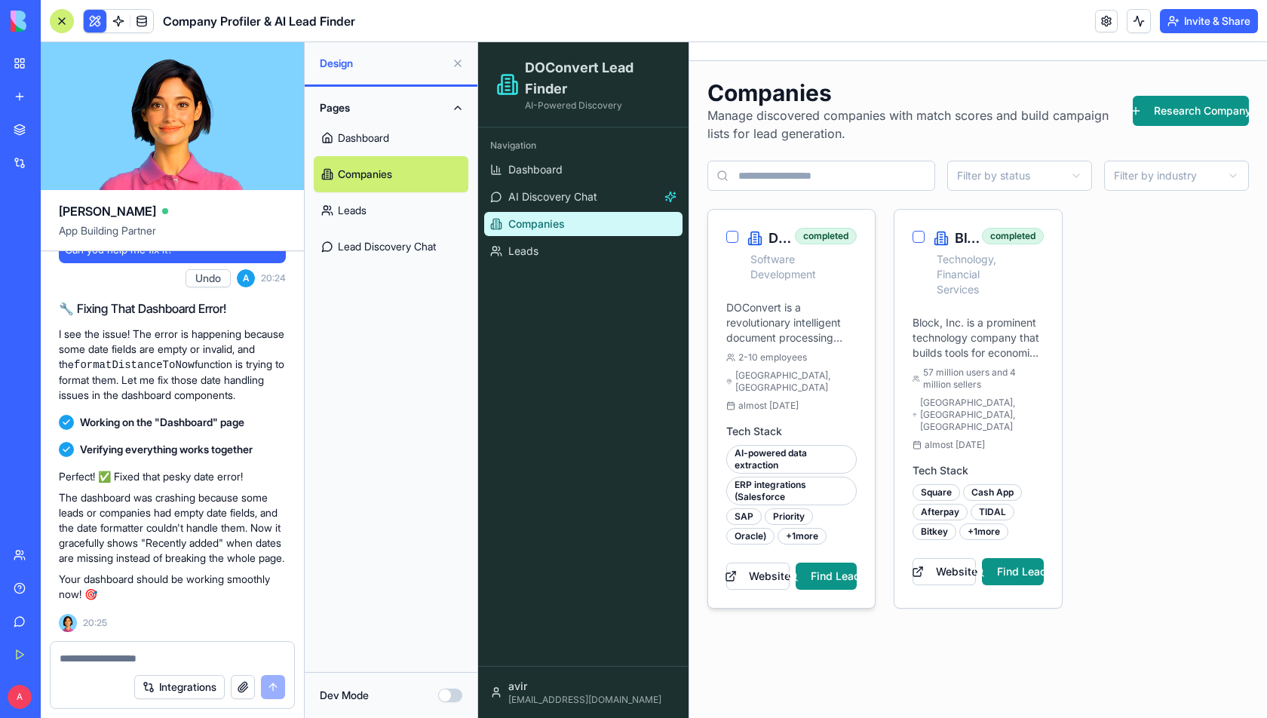
click at [731, 237] on button "button" at bounding box center [732, 237] width 12 height 12
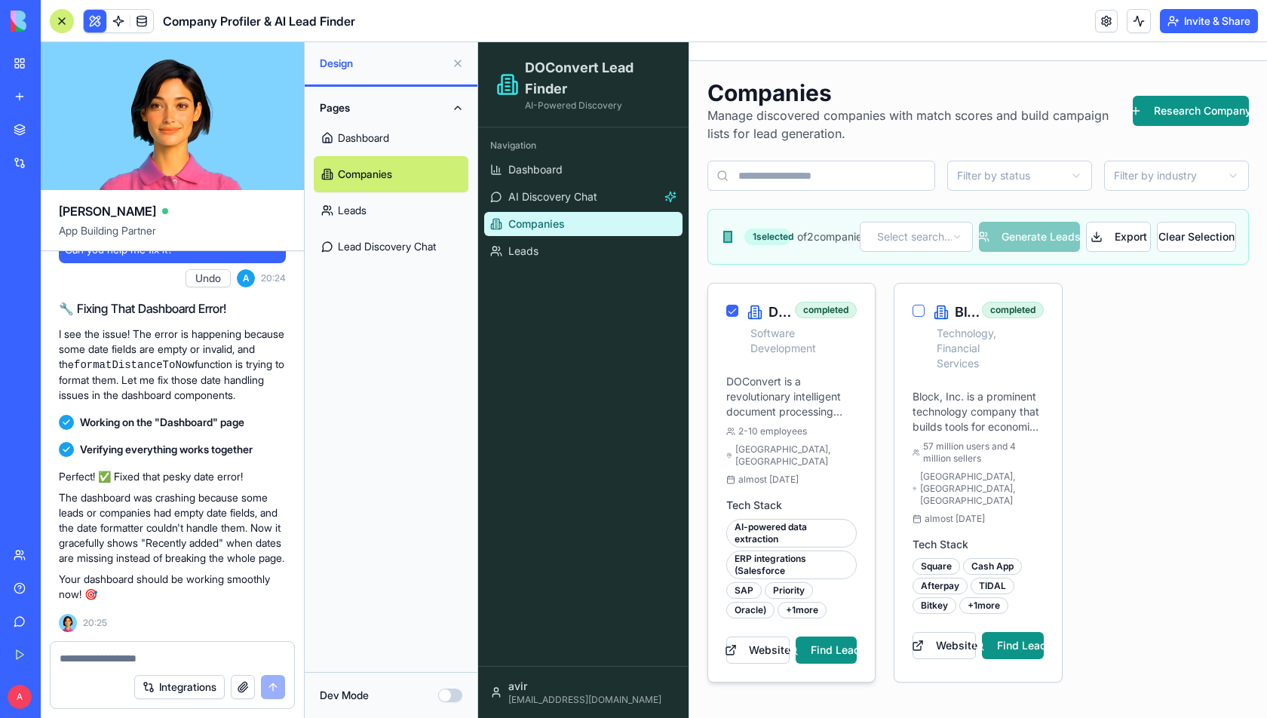
click at [732, 314] on button "button" at bounding box center [732, 311] width 12 height 12
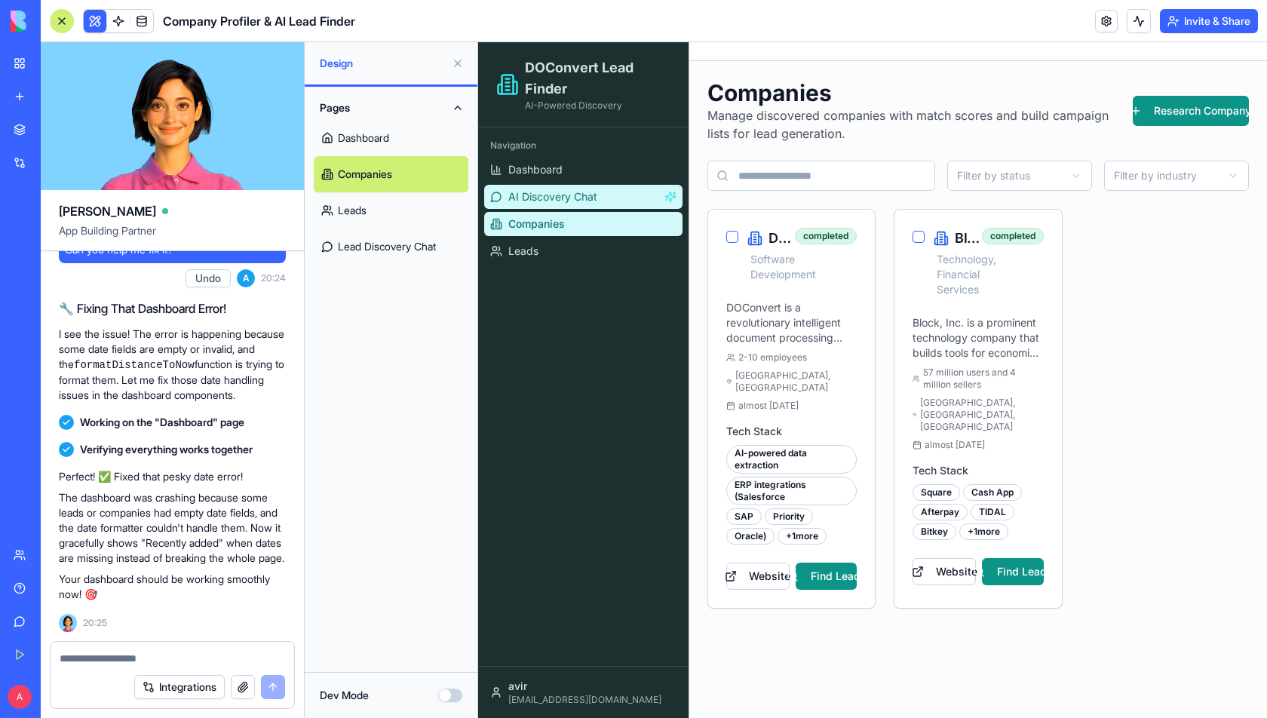
click at [532, 198] on span "AI Discovery Chat" at bounding box center [552, 196] width 89 height 15
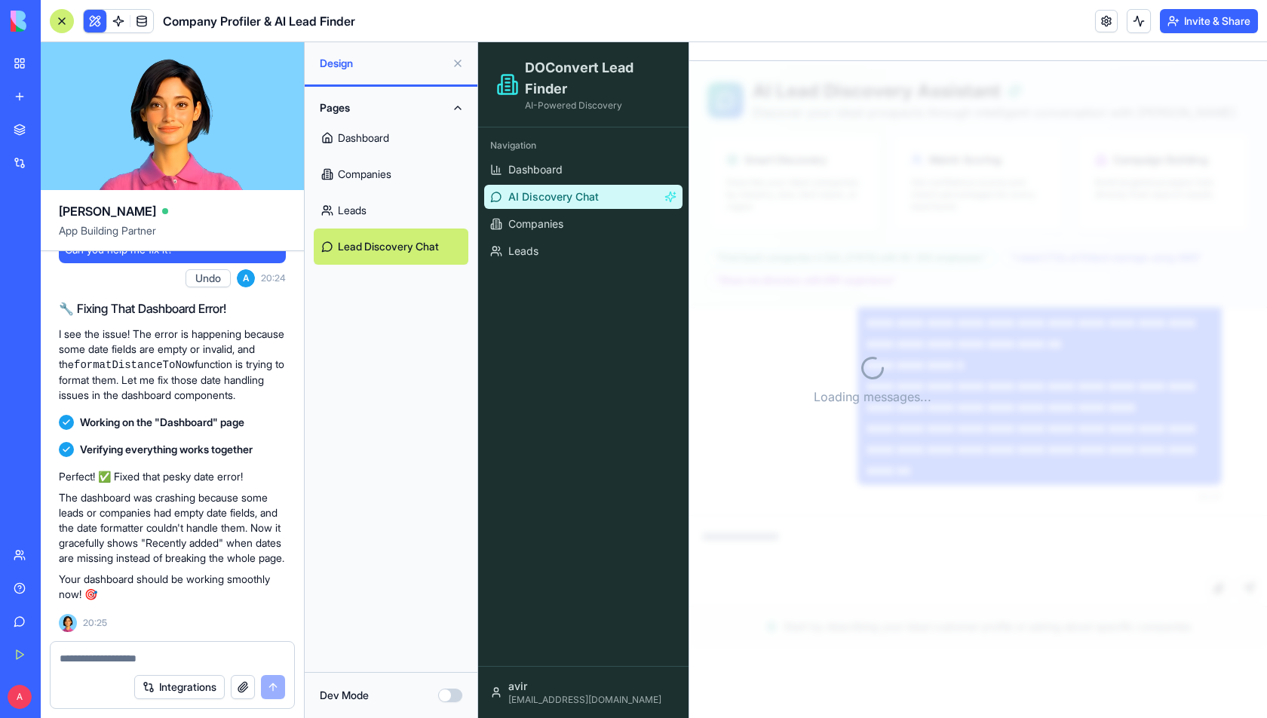
scroll to position [5020, 0]
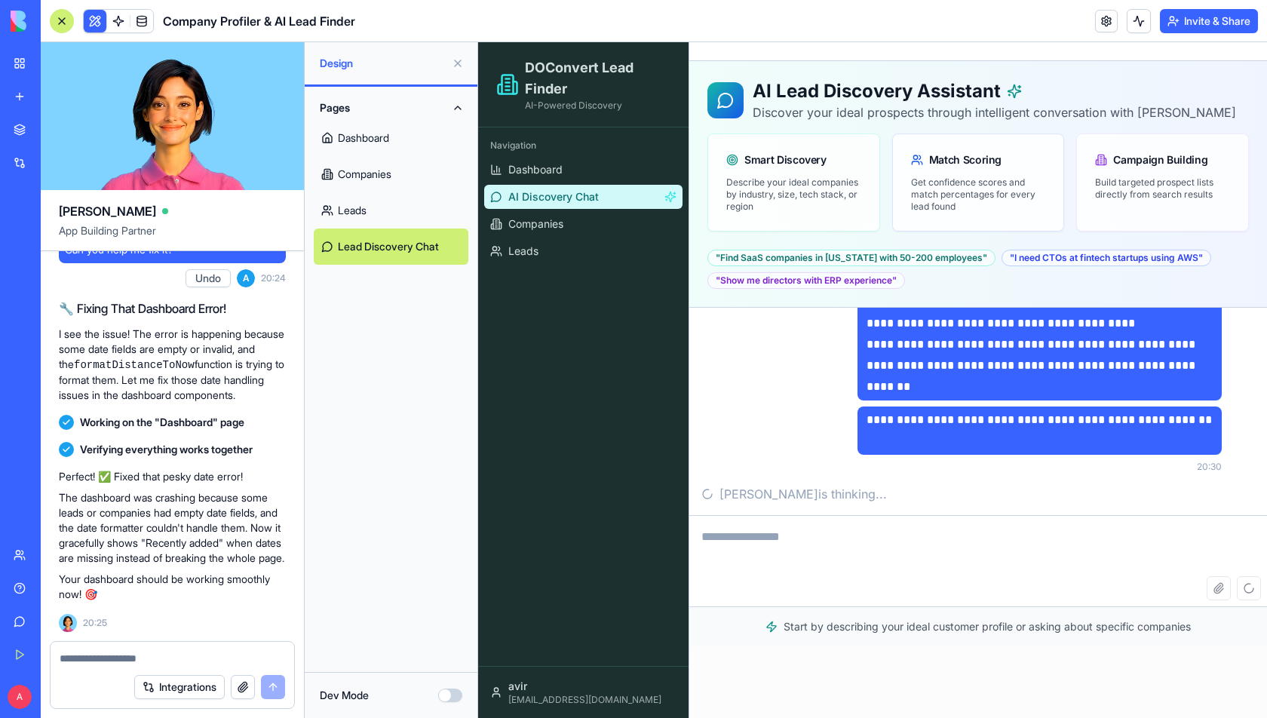
click at [795, 539] on textarea at bounding box center [978, 546] width 578 height 60
click at [1203, 418] on p "**********" at bounding box center [1039, 430] width 346 height 42
click at [1063, 418] on p "**********" at bounding box center [1039, 430] width 346 height 42
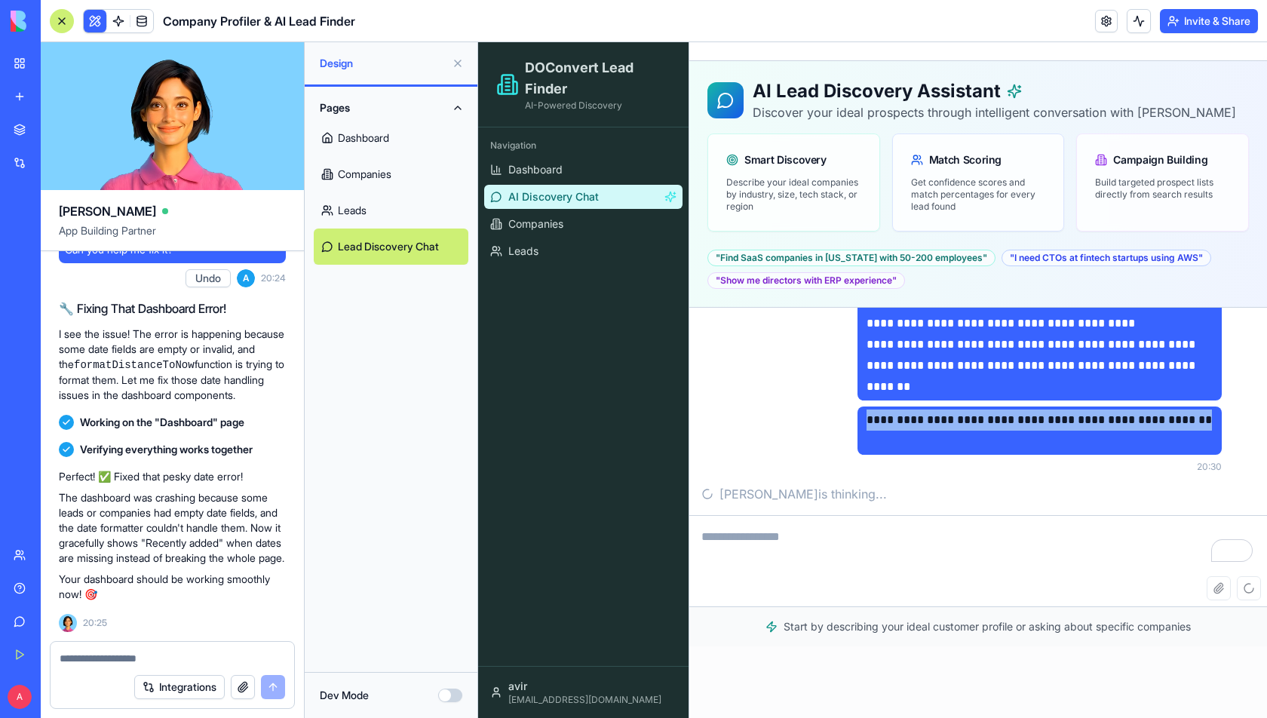
click at [1063, 418] on p "**********" at bounding box center [1039, 430] width 346 height 42
copy p "**********"
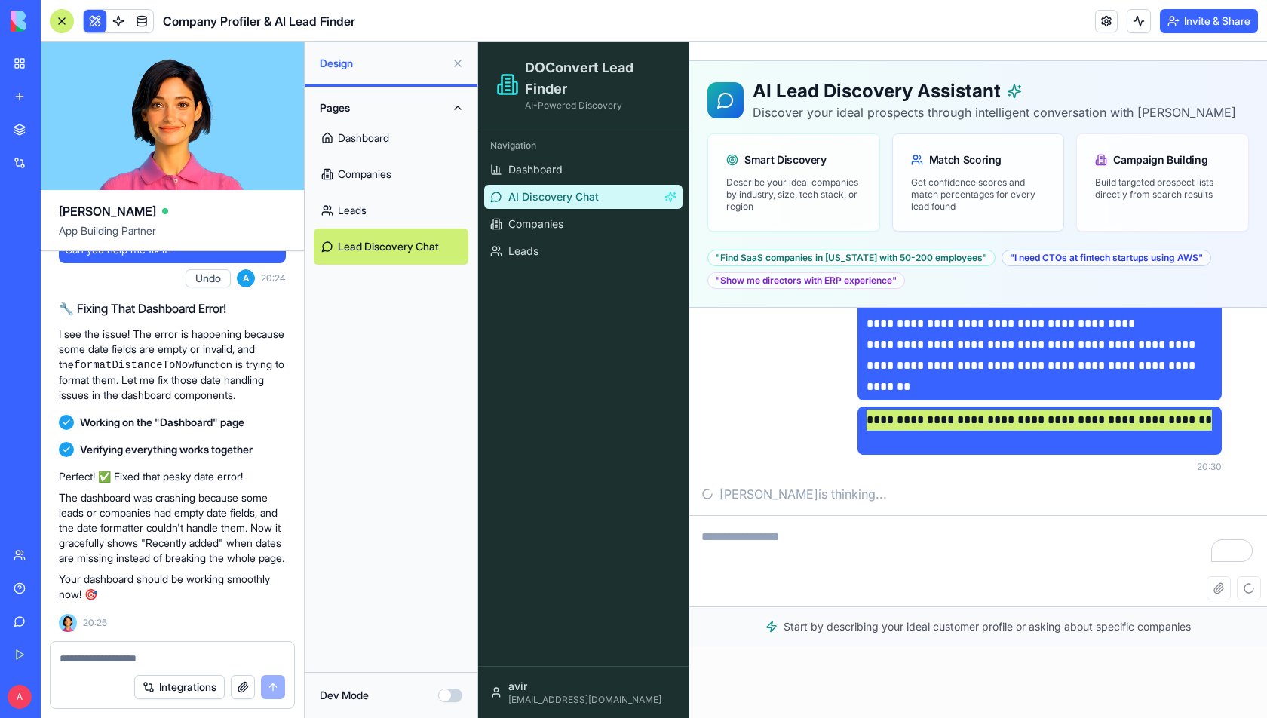
click at [111, 664] on textarea at bounding box center [173, 658] width 226 height 15
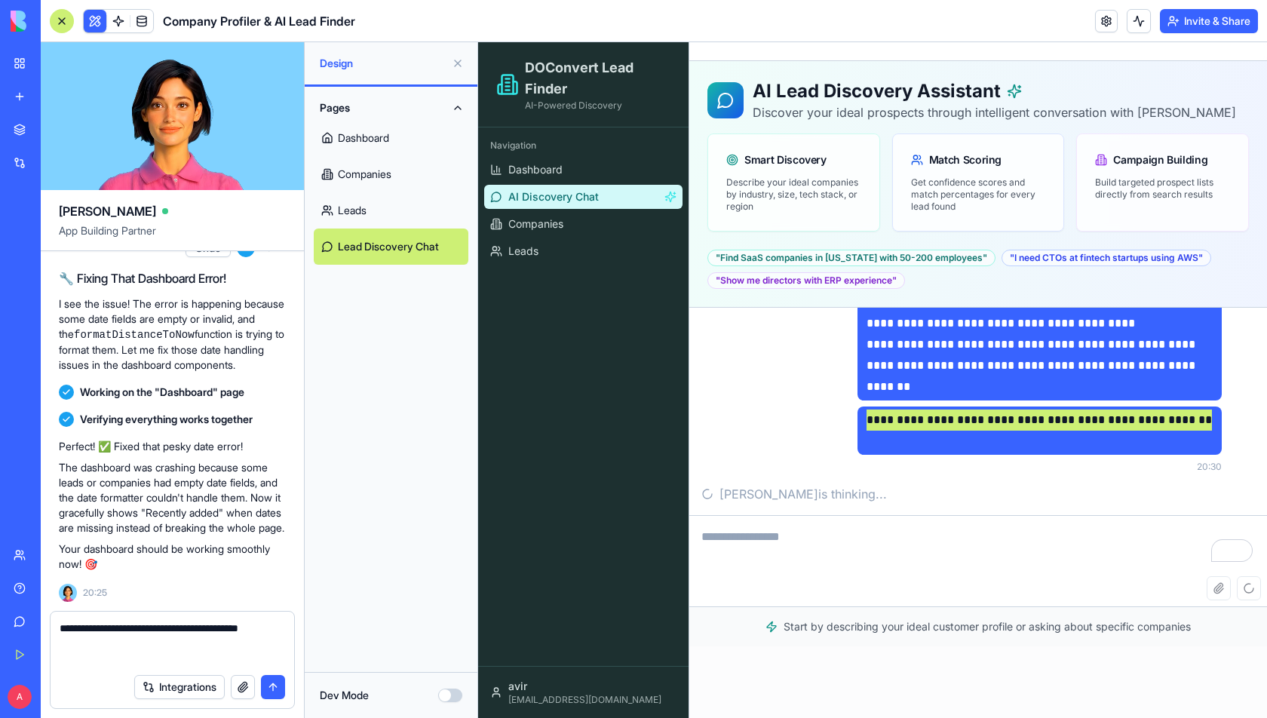
paste textarea "**********"
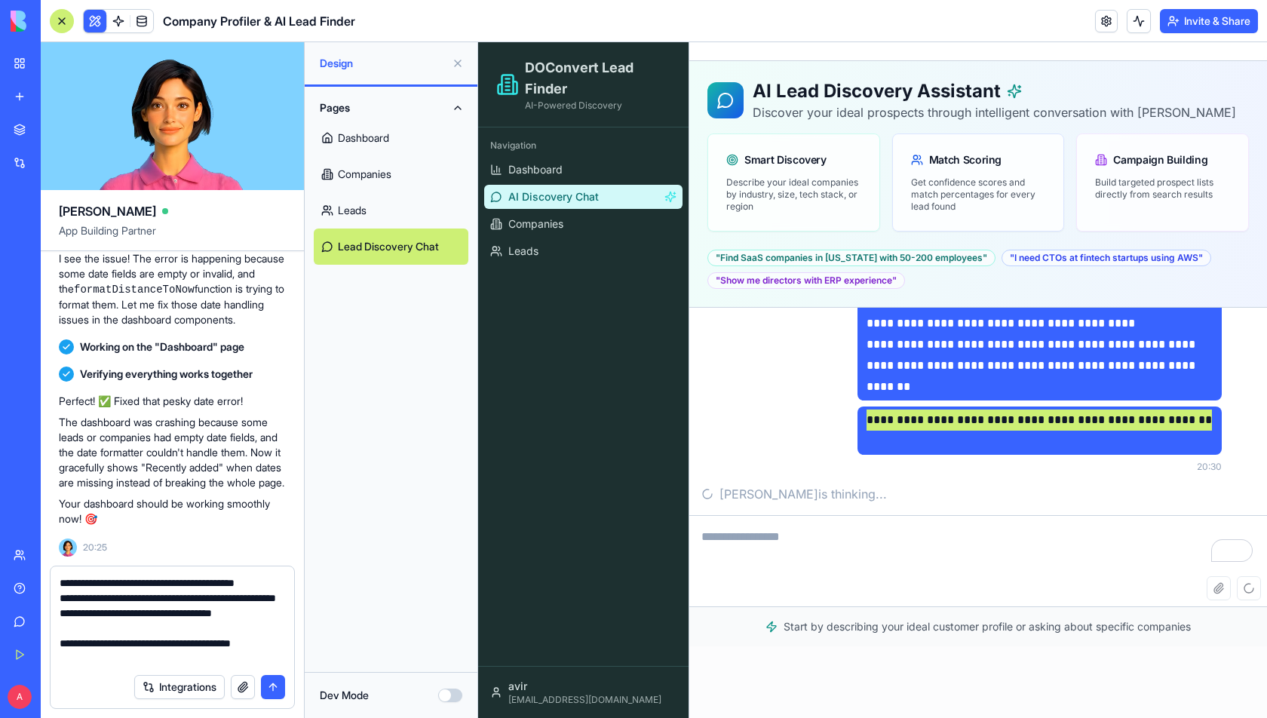
scroll to position [29, 0]
type textarea "**********"
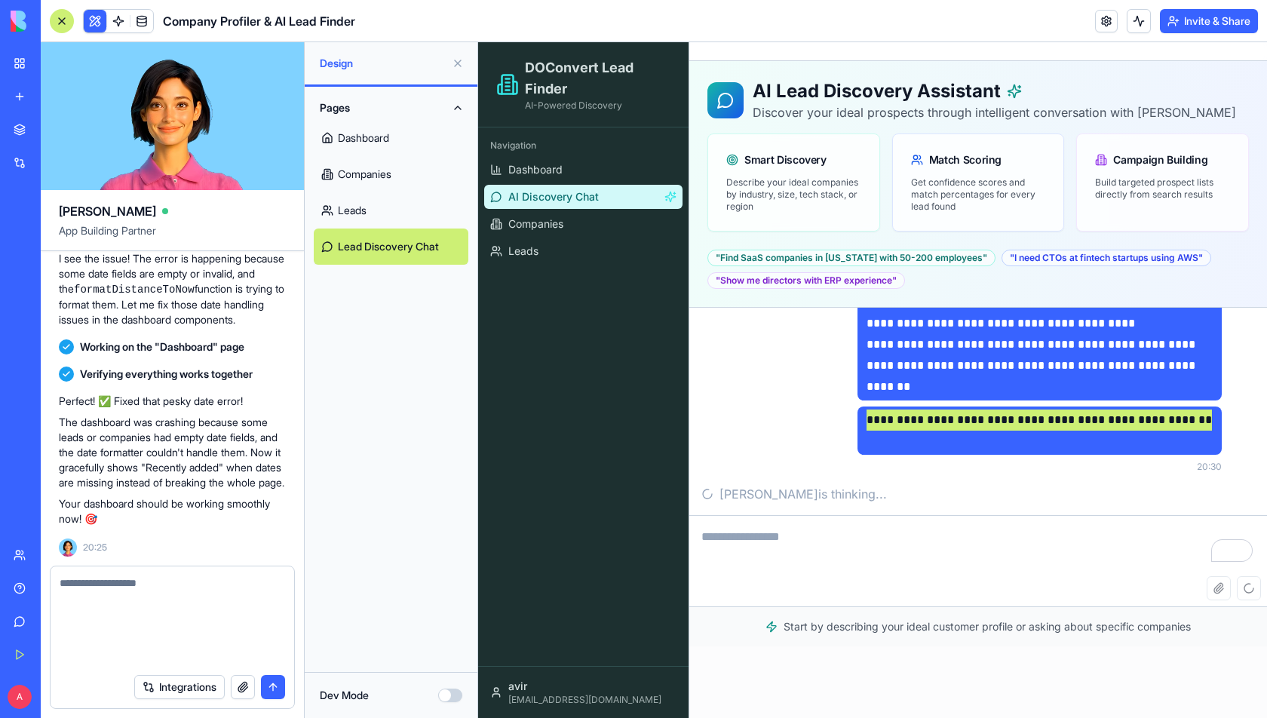
scroll to position [0, 0]
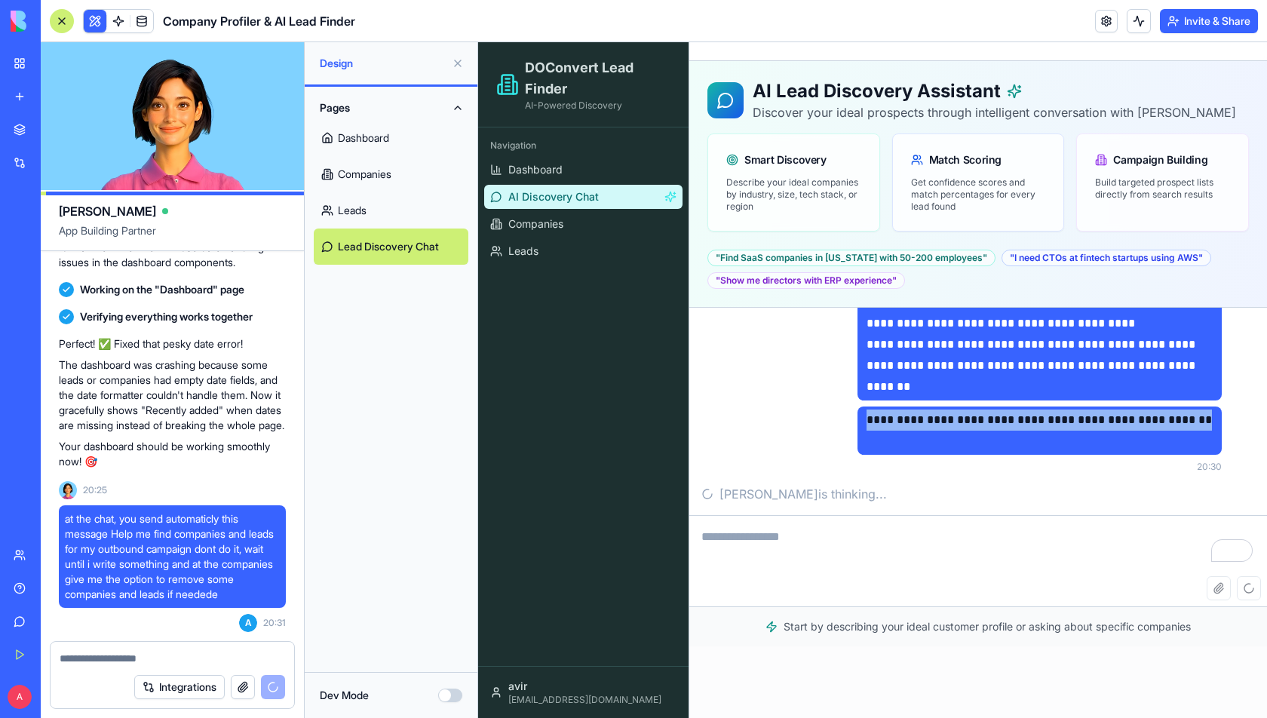
click at [819, 415] on div "**********" at bounding box center [961, 439] width 520 height 66
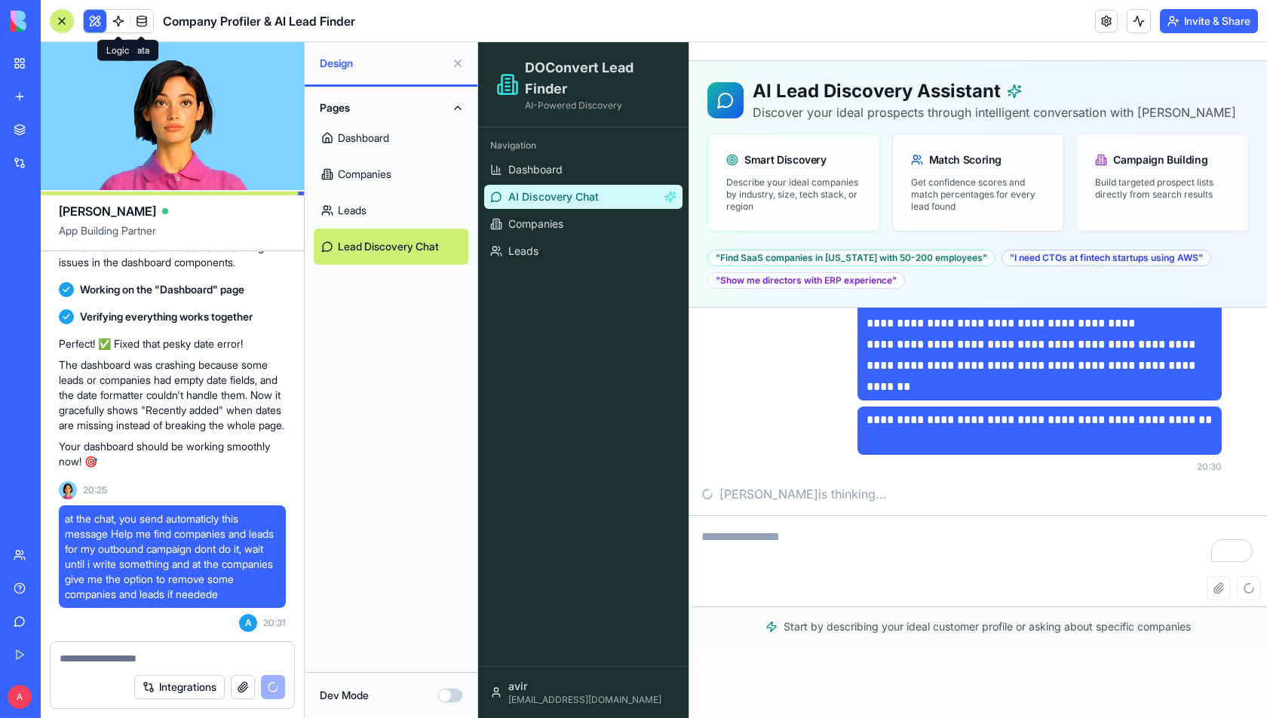
click at [109, 22] on link at bounding box center [118, 21] width 23 height 23
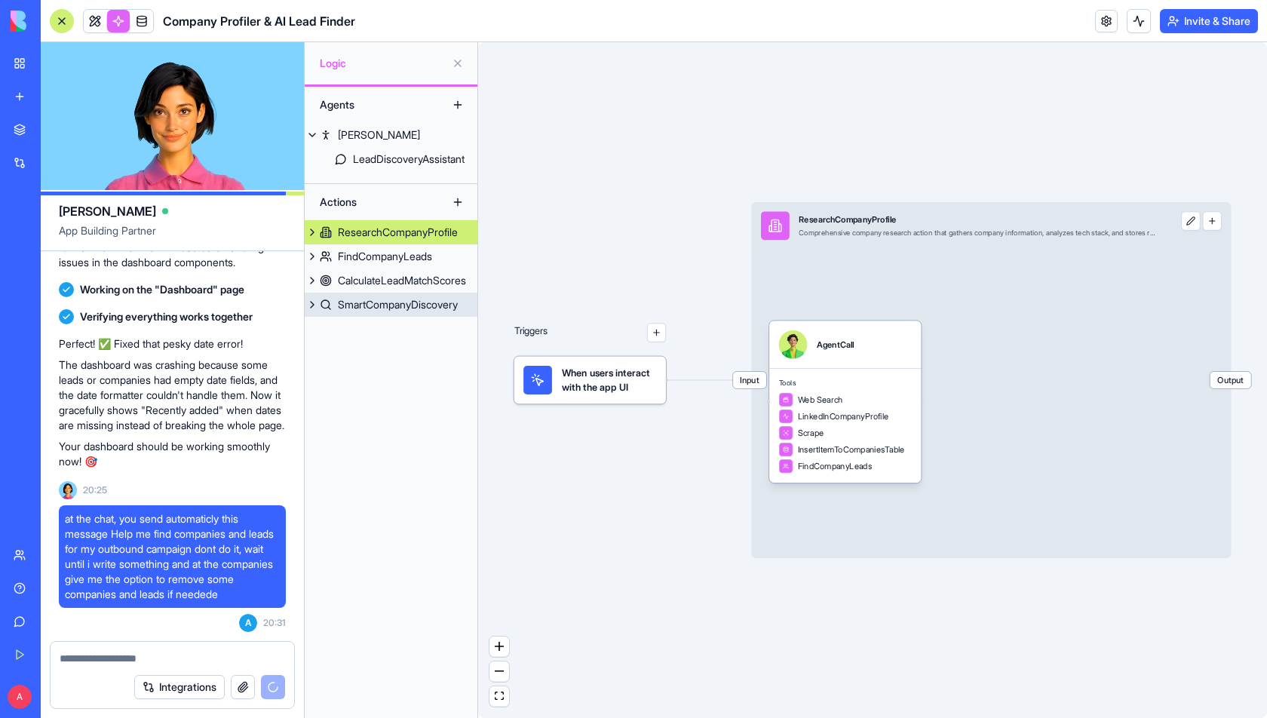
click at [438, 299] on div "SmartCompanyDiscovery" at bounding box center [398, 304] width 120 height 15
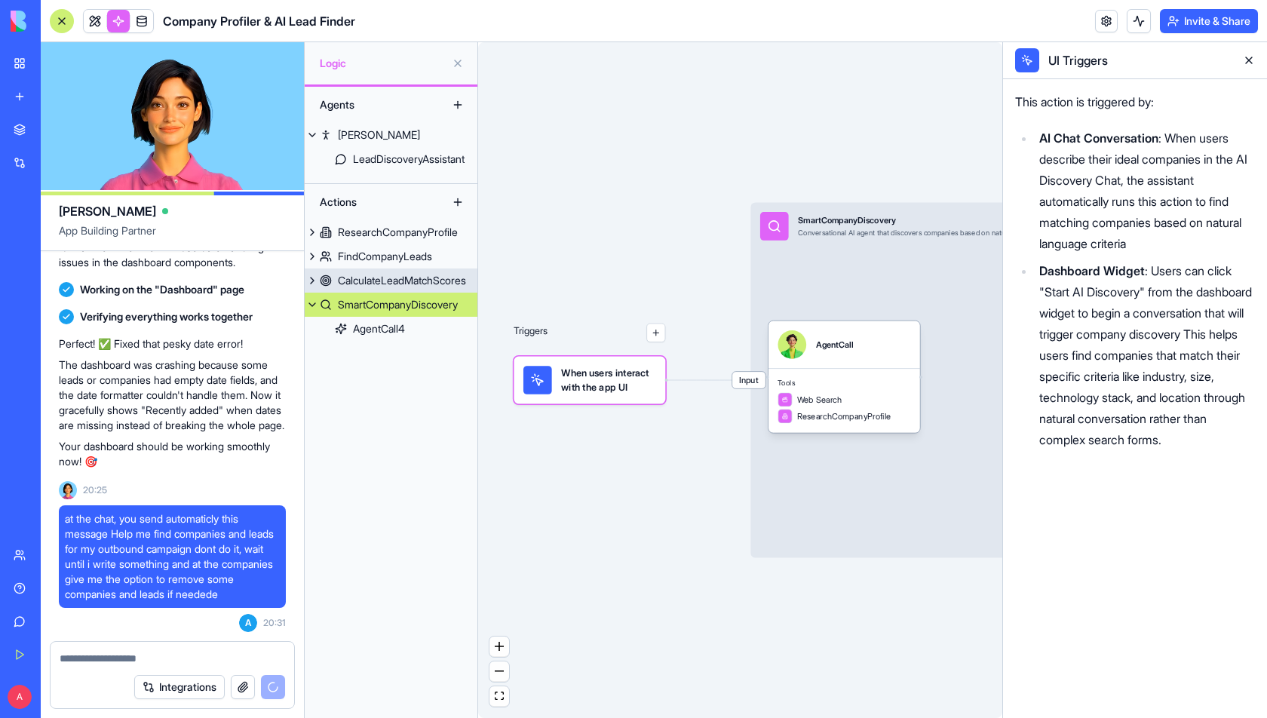
click at [421, 280] on div "CalculateLeadMatchScores" at bounding box center [402, 280] width 128 height 15
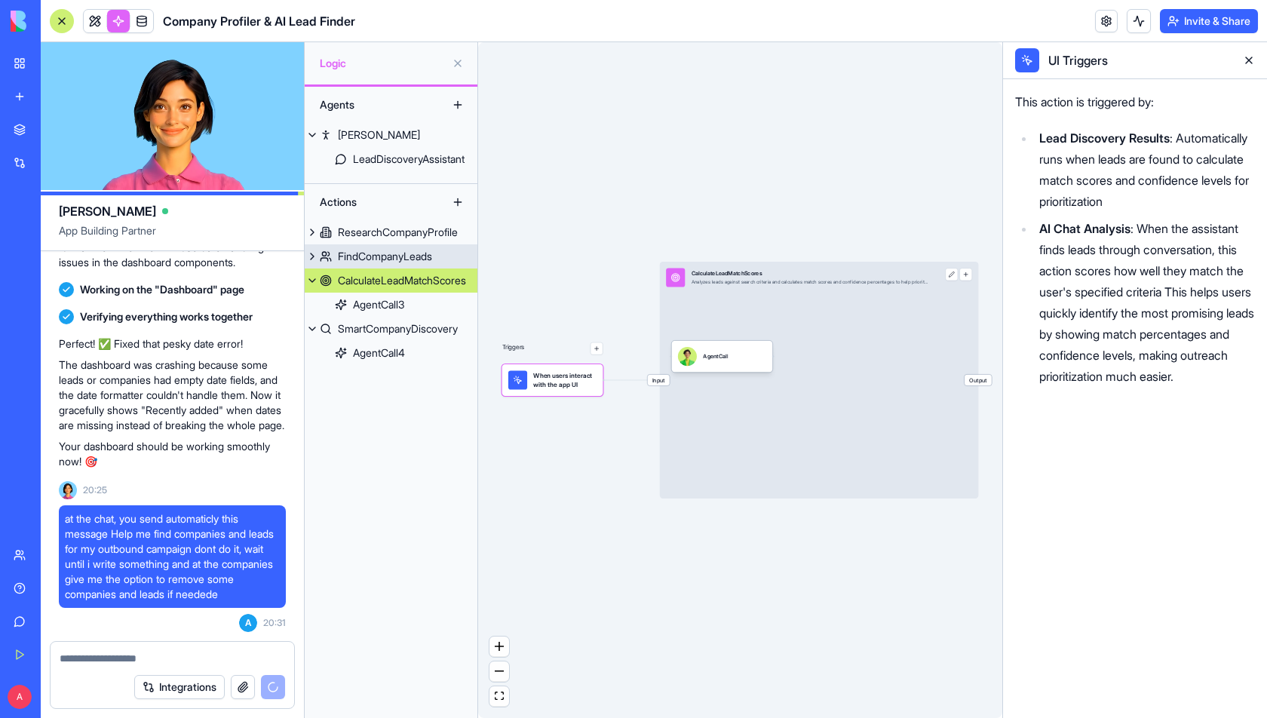
click at [415, 262] on div "FindCompanyLeads" at bounding box center [385, 256] width 94 height 15
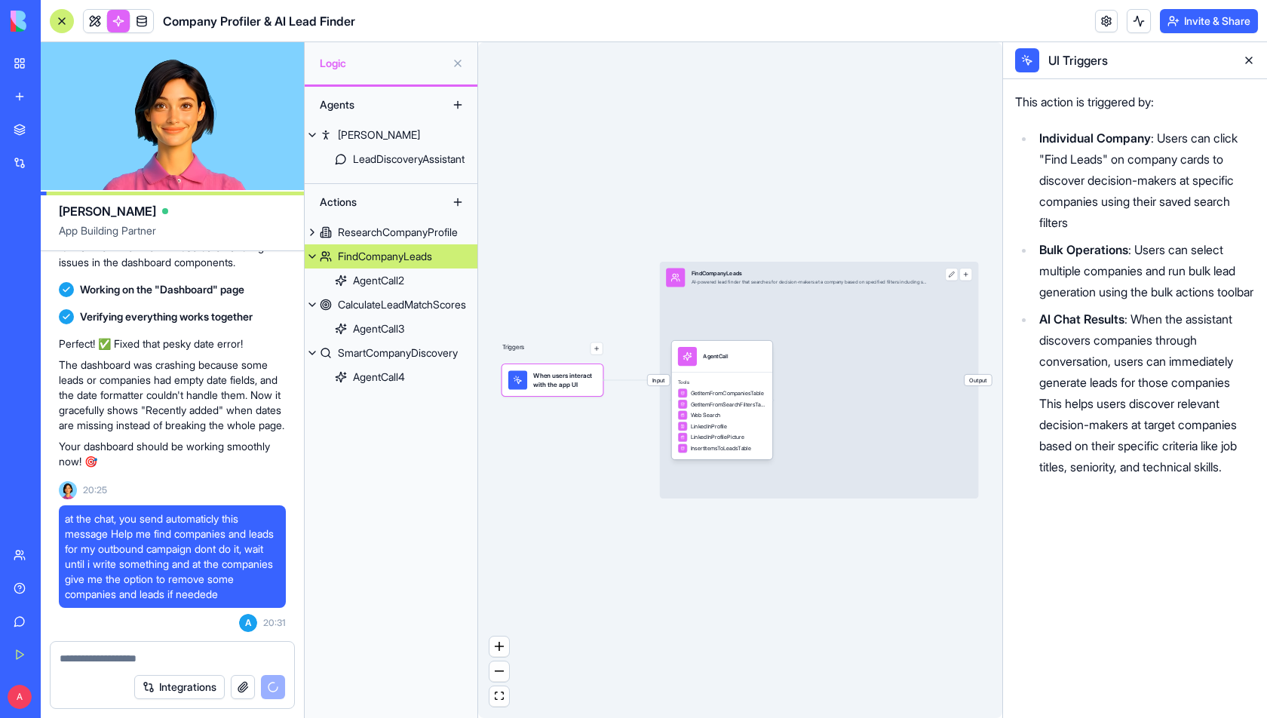
scroll to position [4114, 0]
click at [130, 20] on span at bounding box center [142, 21] width 42 height 42
click at [115, 20] on link at bounding box center [118, 21] width 23 height 23
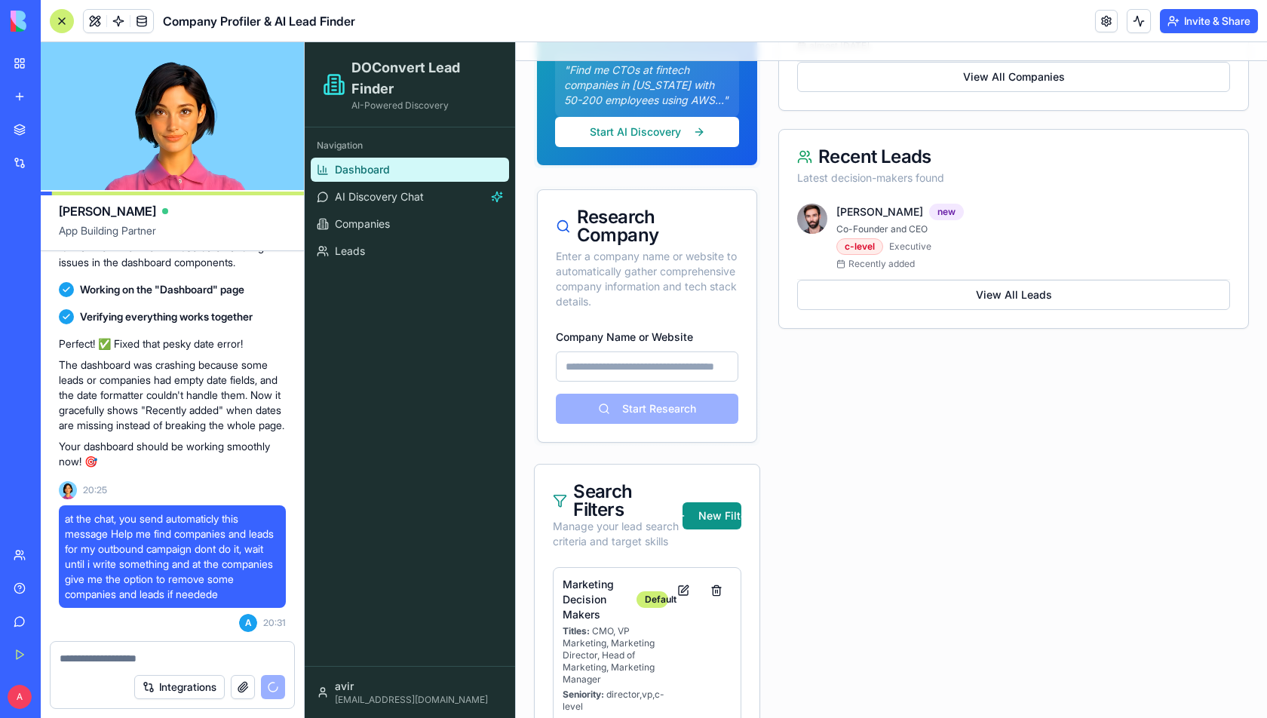
scroll to position [367, 0]
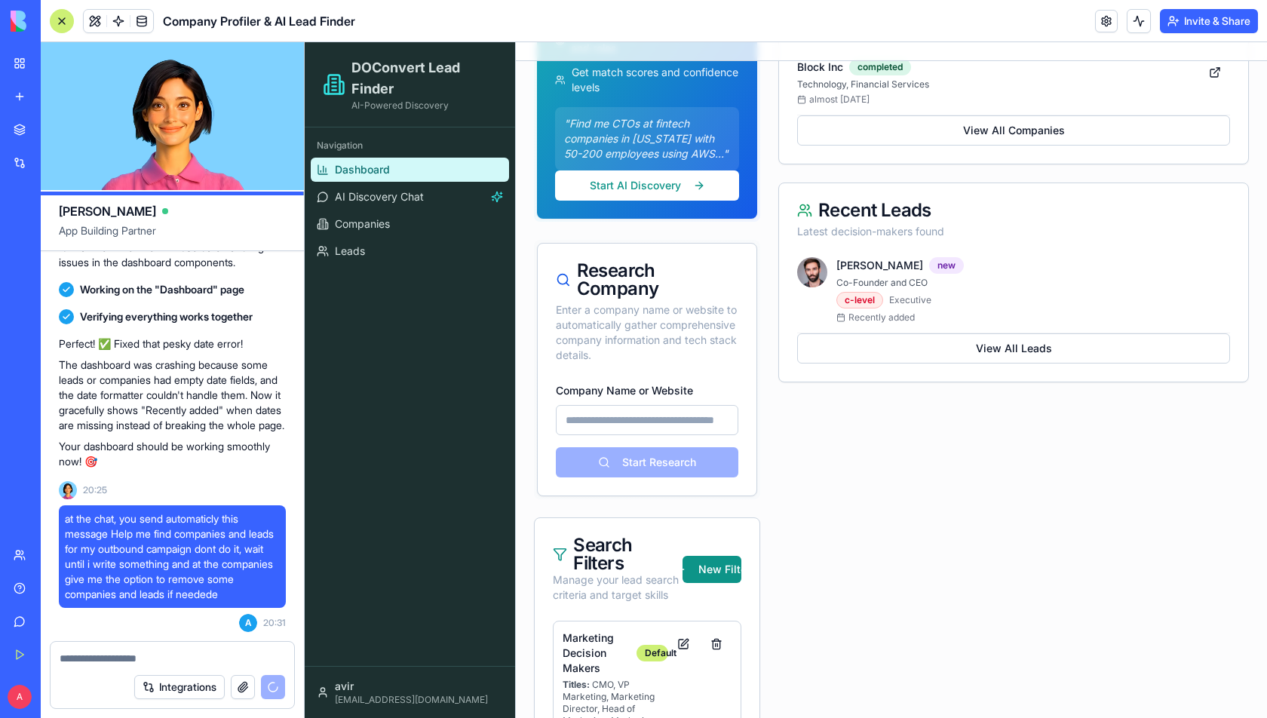
click at [626, 275] on div "Research Company" at bounding box center [647, 280] width 182 height 36
click at [611, 424] on input "Company Name or Website" at bounding box center [647, 420] width 182 height 30
click at [616, 354] on div "Enter a company name or website to automatically gather comprehensive company i…" at bounding box center [647, 332] width 182 height 60
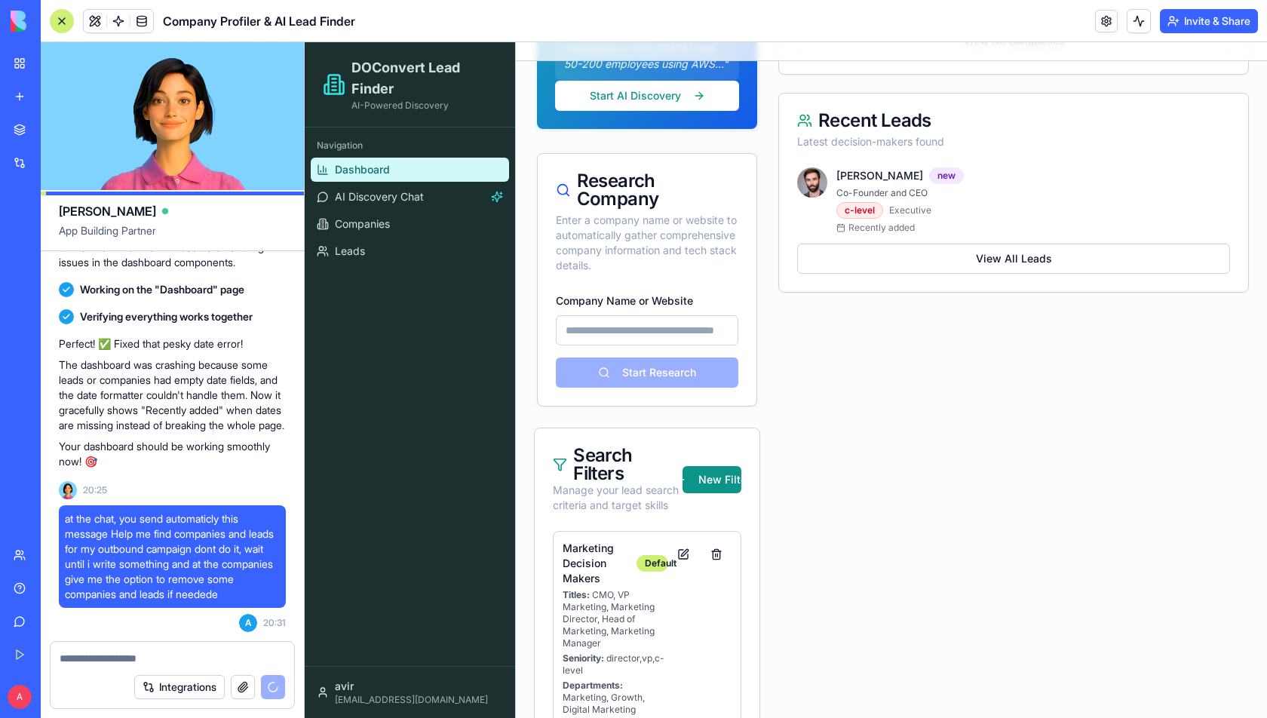
scroll to position [388, 0]
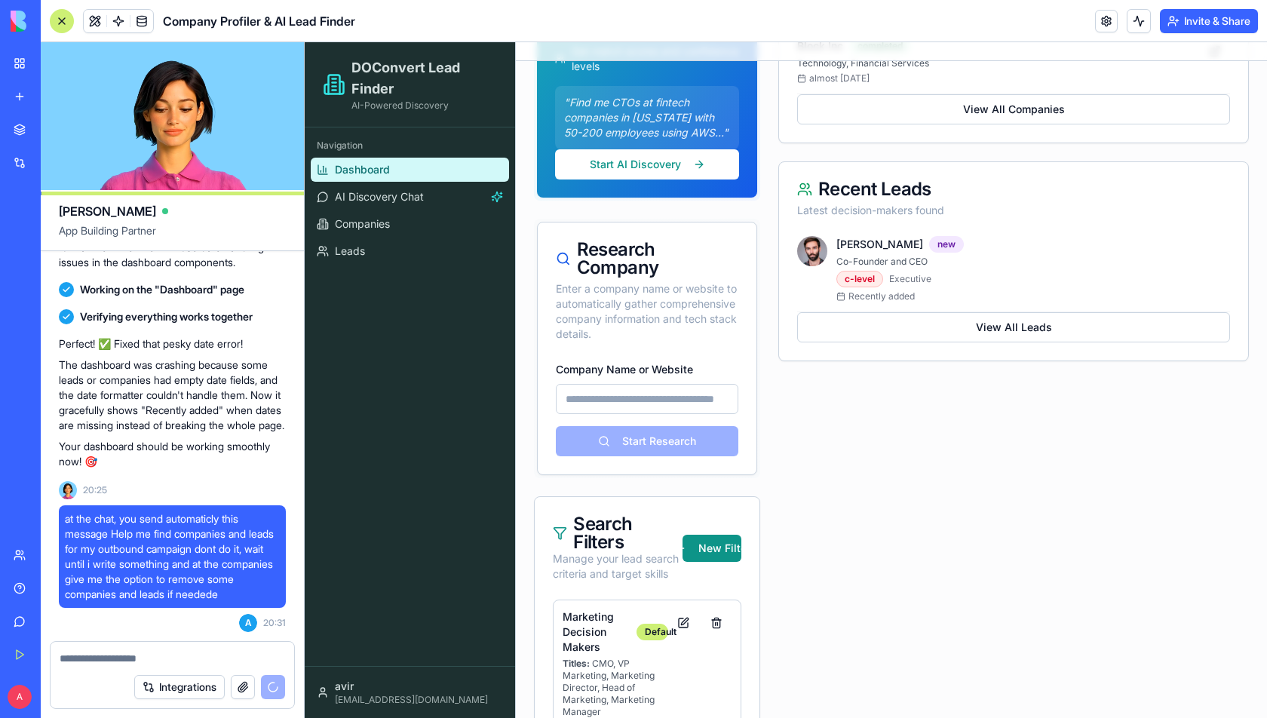
click at [621, 400] on input "Company Name or Website" at bounding box center [647, 399] width 182 height 30
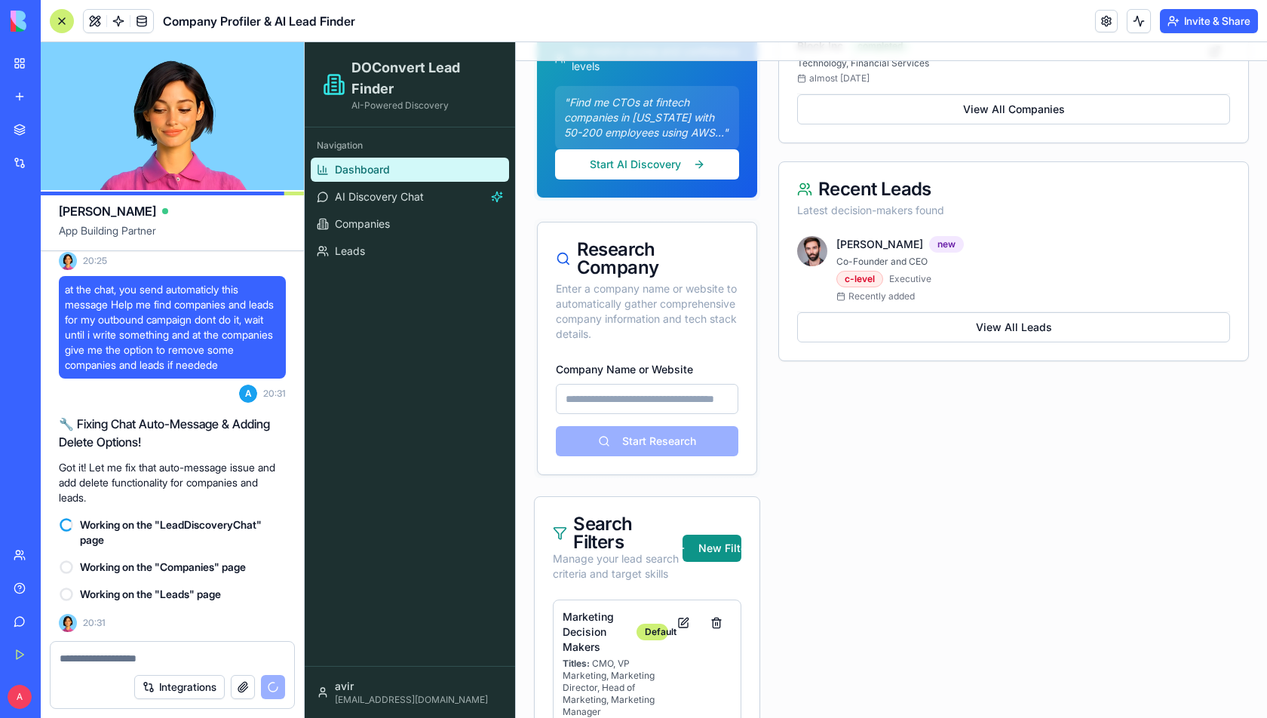
scroll to position [4344, 0]
click at [593, 392] on input "Company Name or Website" at bounding box center [647, 399] width 182 height 30
click at [599, 399] on input "Company Name or Website" at bounding box center [647, 399] width 182 height 30
paste input "******"
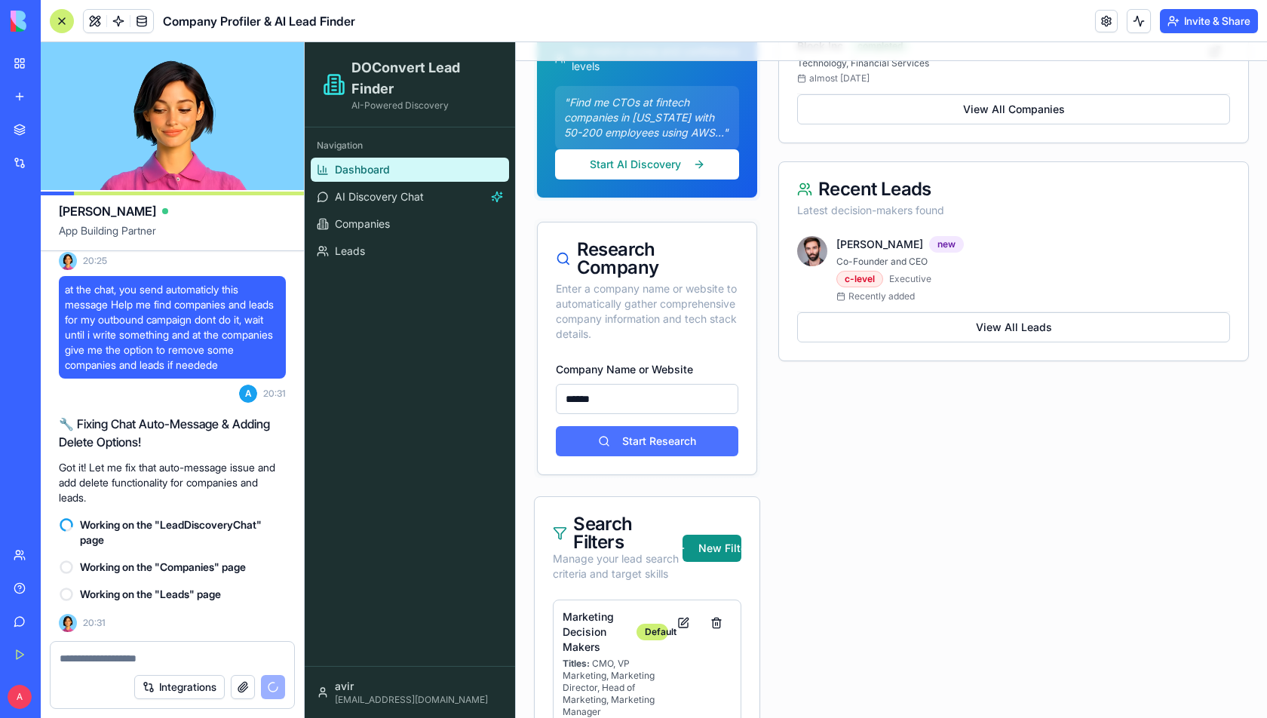
type input "******"
click at [590, 441] on button "Start Research" at bounding box center [647, 441] width 182 height 30
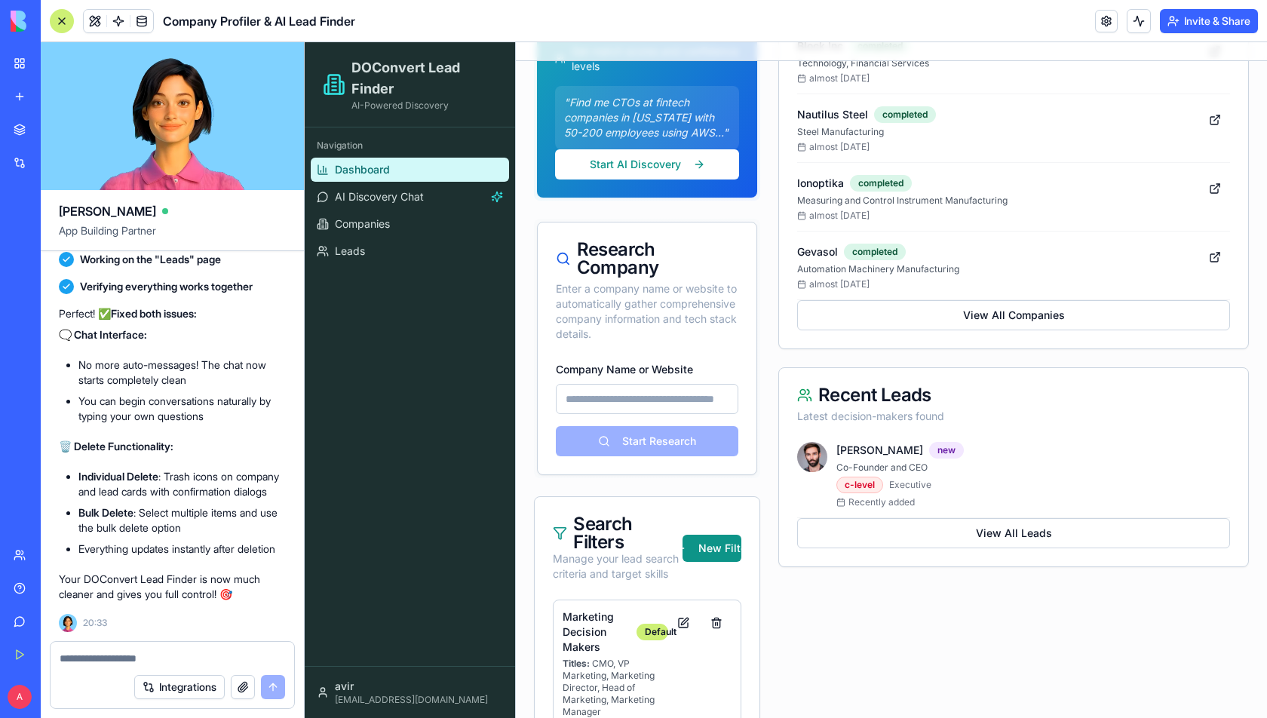
scroll to position [4709, 0]
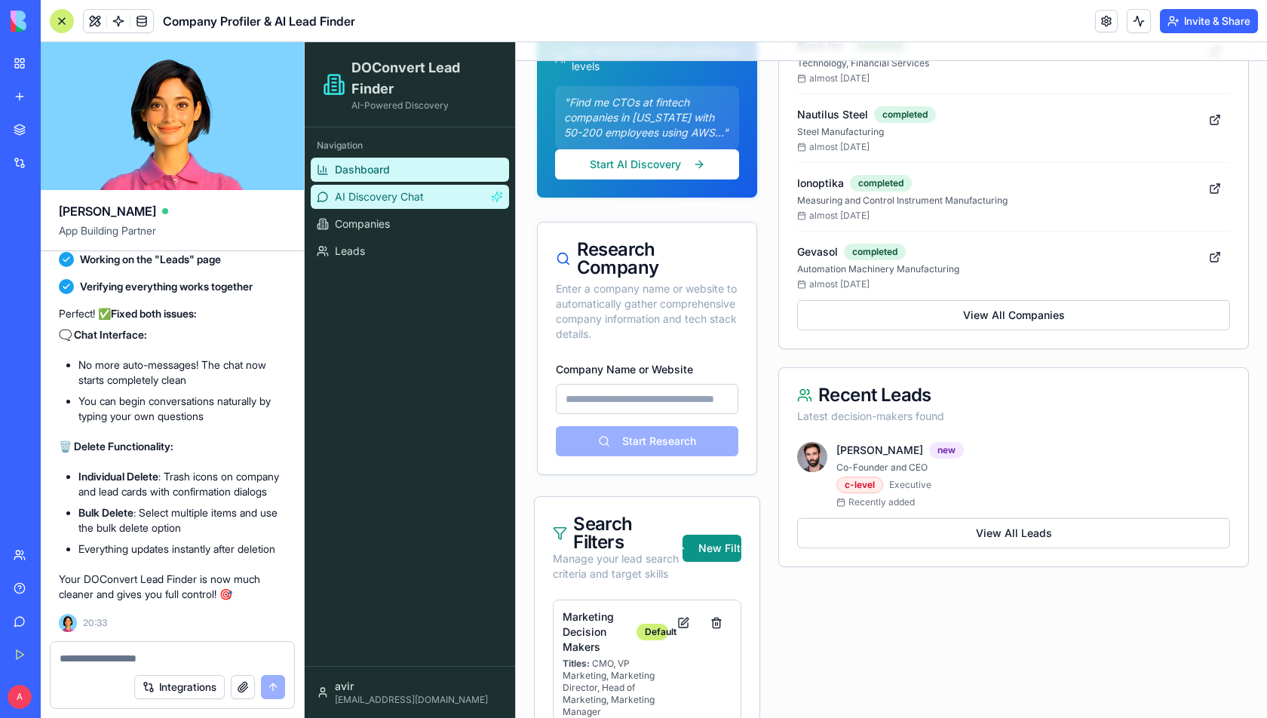
click at [390, 198] on span "AI Discovery Chat" at bounding box center [379, 196] width 89 height 15
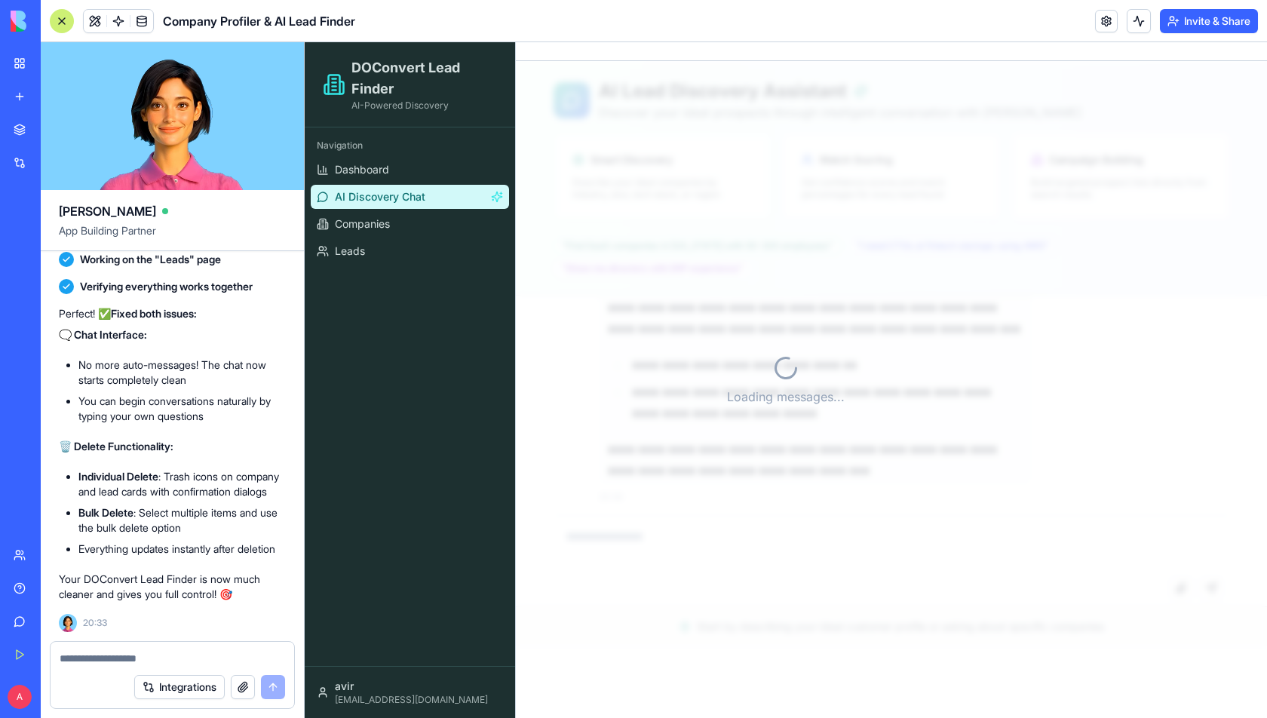
scroll to position [5925, 0]
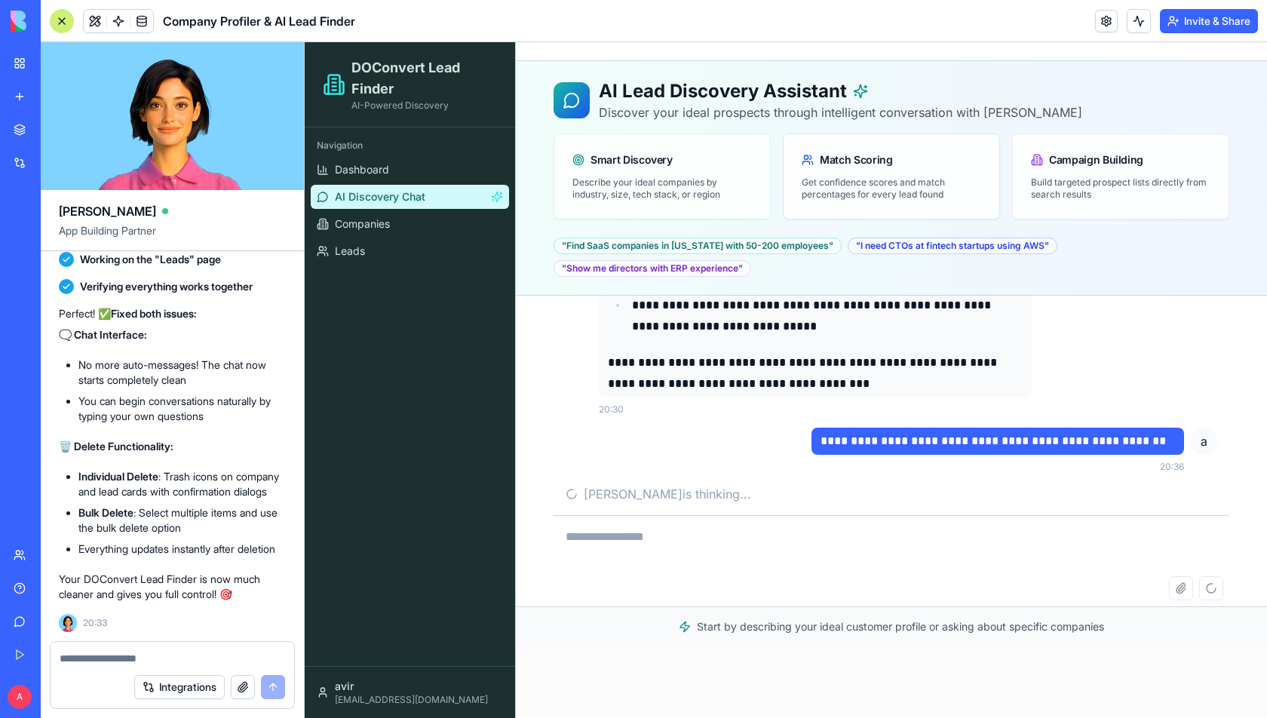
click at [654, 544] on textarea at bounding box center [891, 546] width 676 height 60
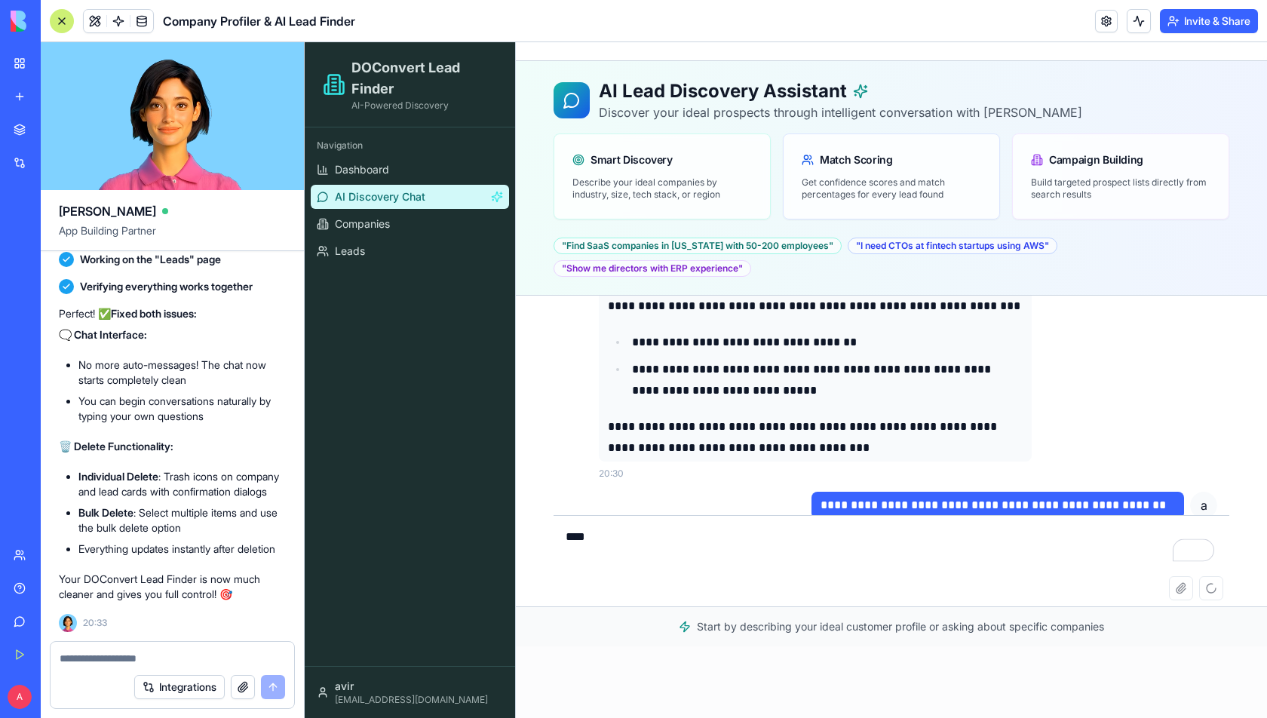
scroll to position [5855, 0]
click at [630, 541] on textarea "***" at bounding box center [891, 546] width 676 height 60
paste textarea "**********"
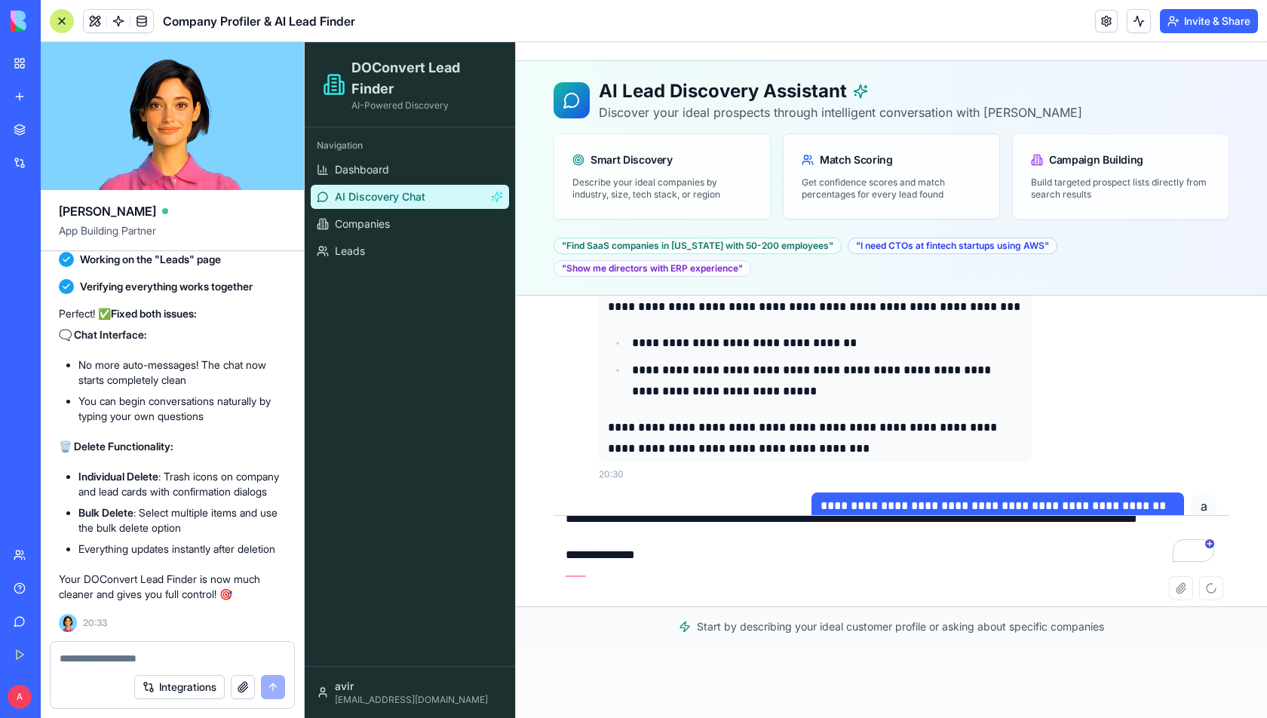
scroll to position [311, 0]
paste textarea "* ****** ********* ******* ***** ***** **** ******* *** ******"
paste textarea "****** ********* ******* ***** ***** **** ******* *** ******"
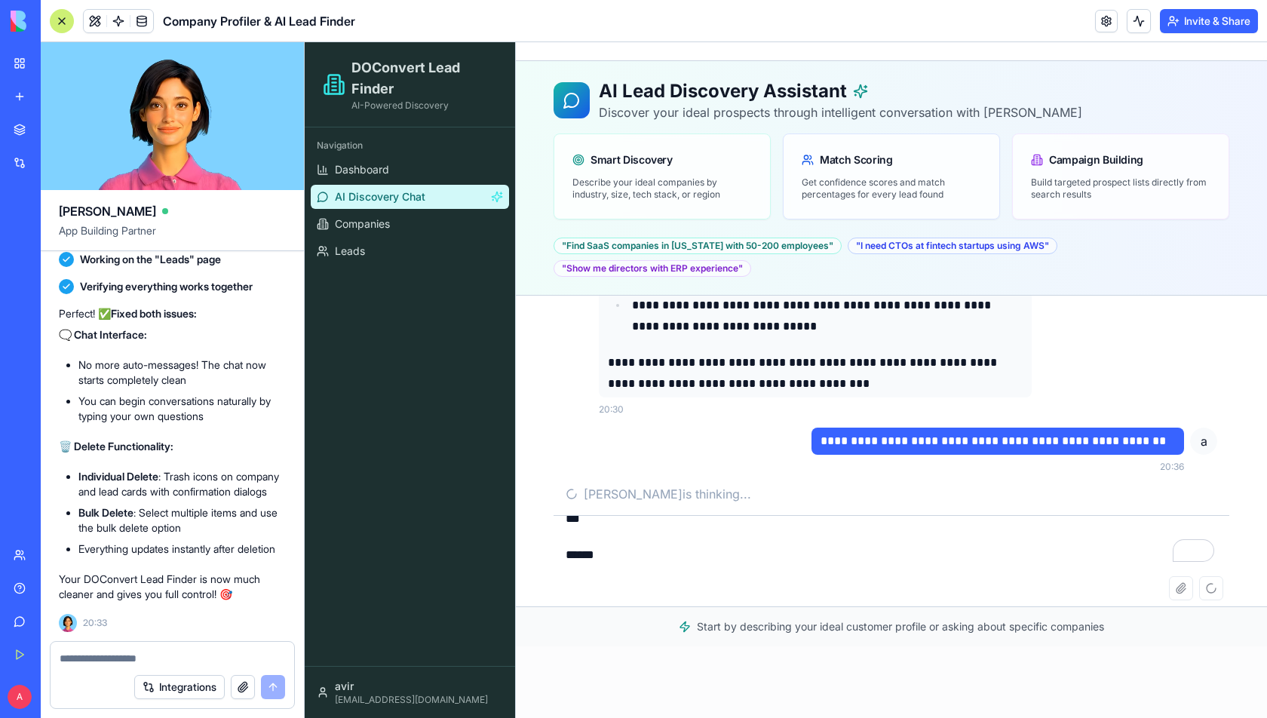
click at [1040, 550] on textarea "**********" at bounding box center [891, 546] width 676 height 60
type textarea "**********"
click at [1213, 590] on div "Attach file Send message" at bounding box center [891, 591] width 676 height 30
click at [133, 650] on div at bounding box center [173, 654] width 244 height 24
click at [130, 660] on textarea at bounding box center [172, 658] width 225 height 15
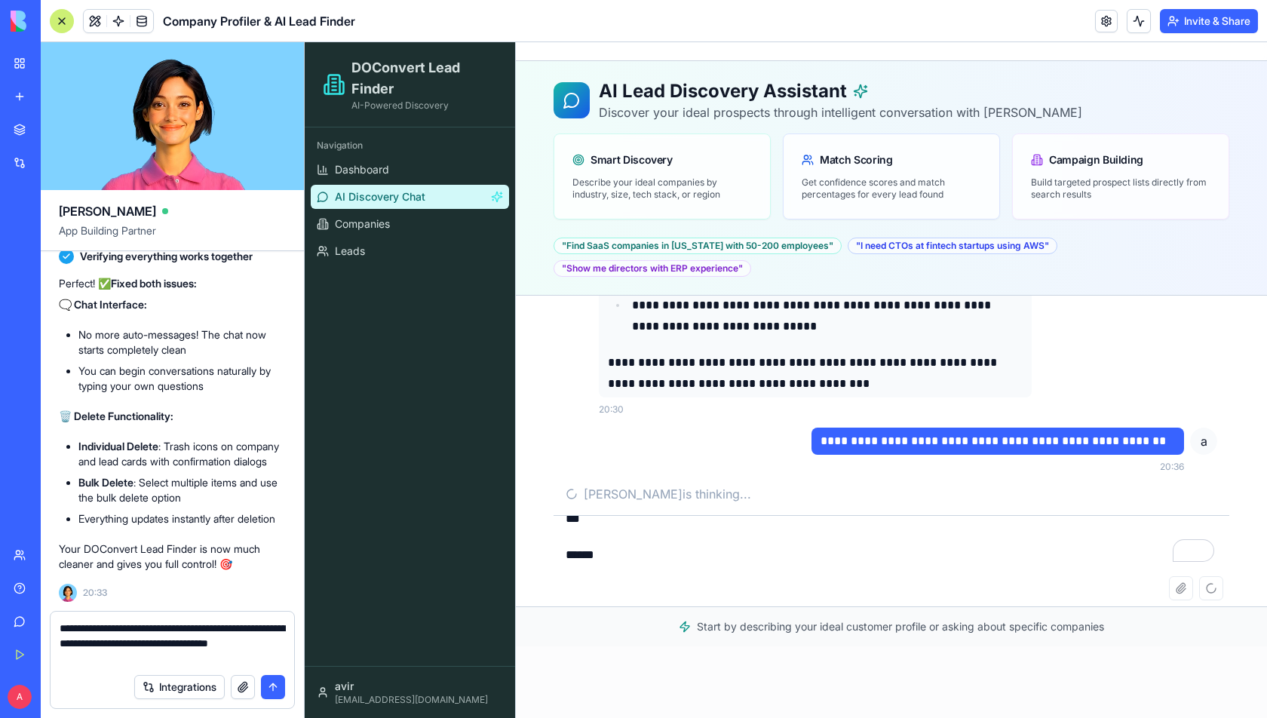
type textarea "**********"
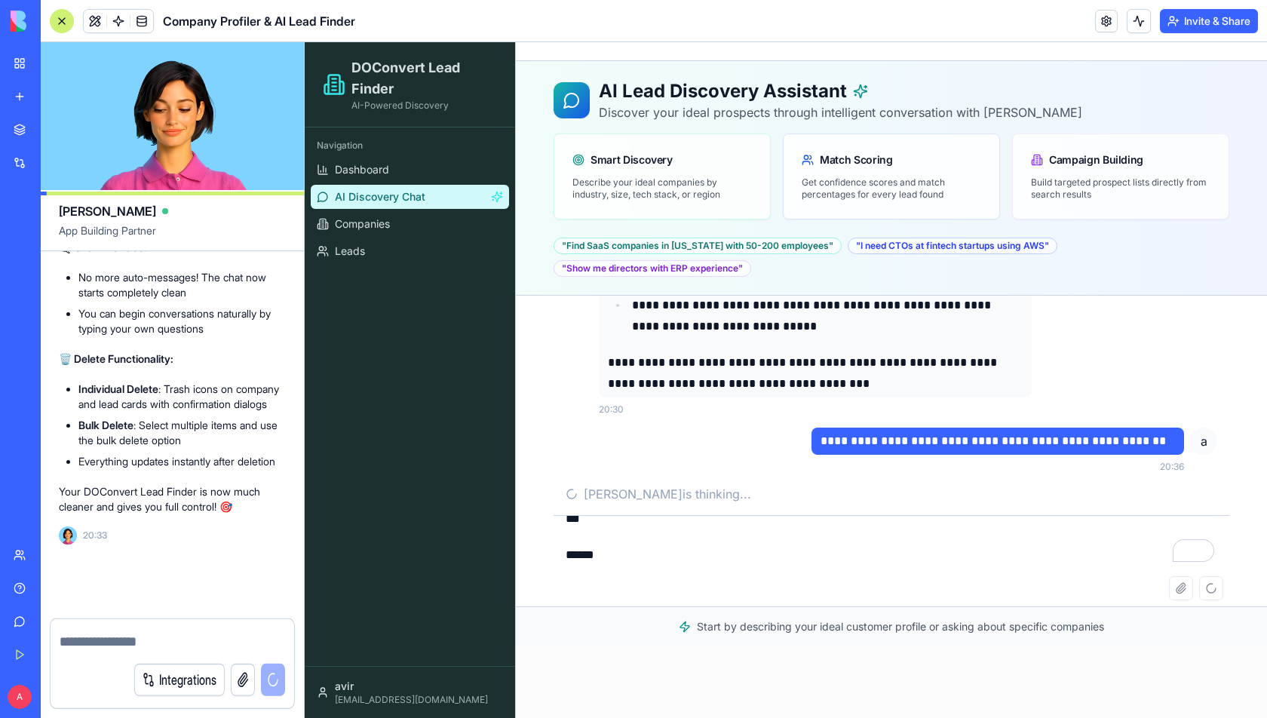
scroll to position [4797, 0]
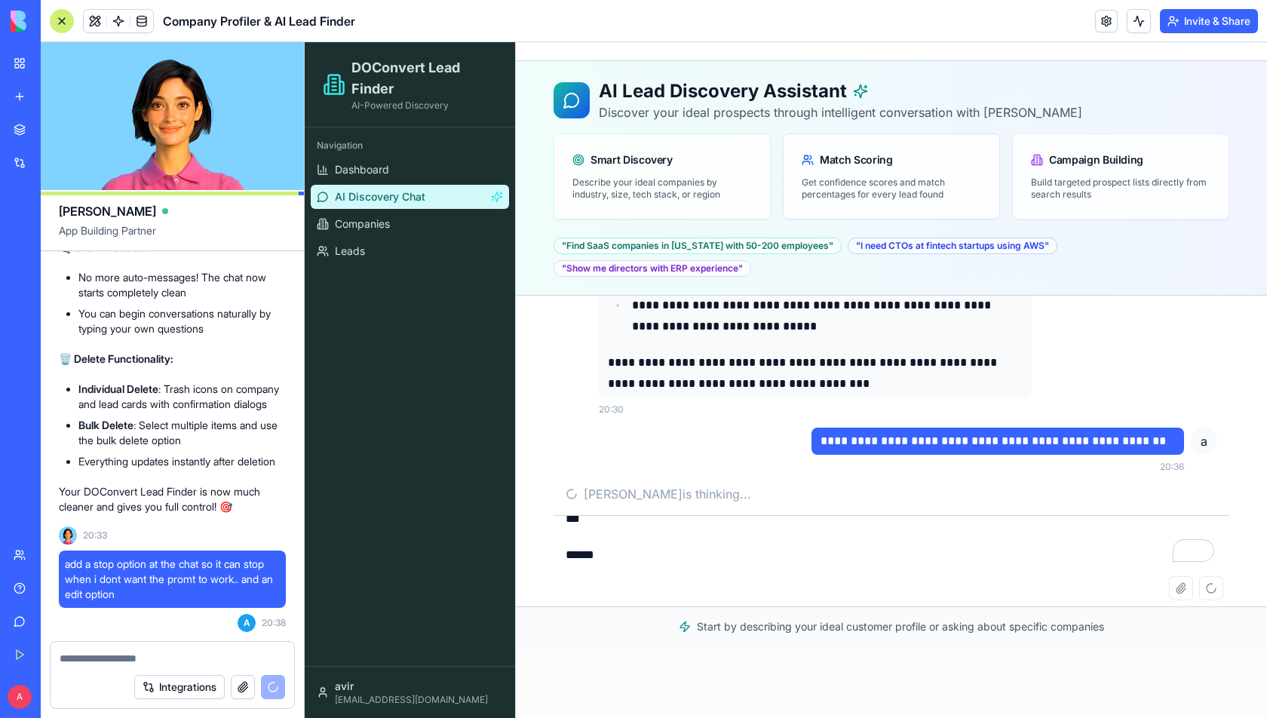
click at [645, 565] on textarea "**********" at bounding box center [891, 546] width 676 height 60
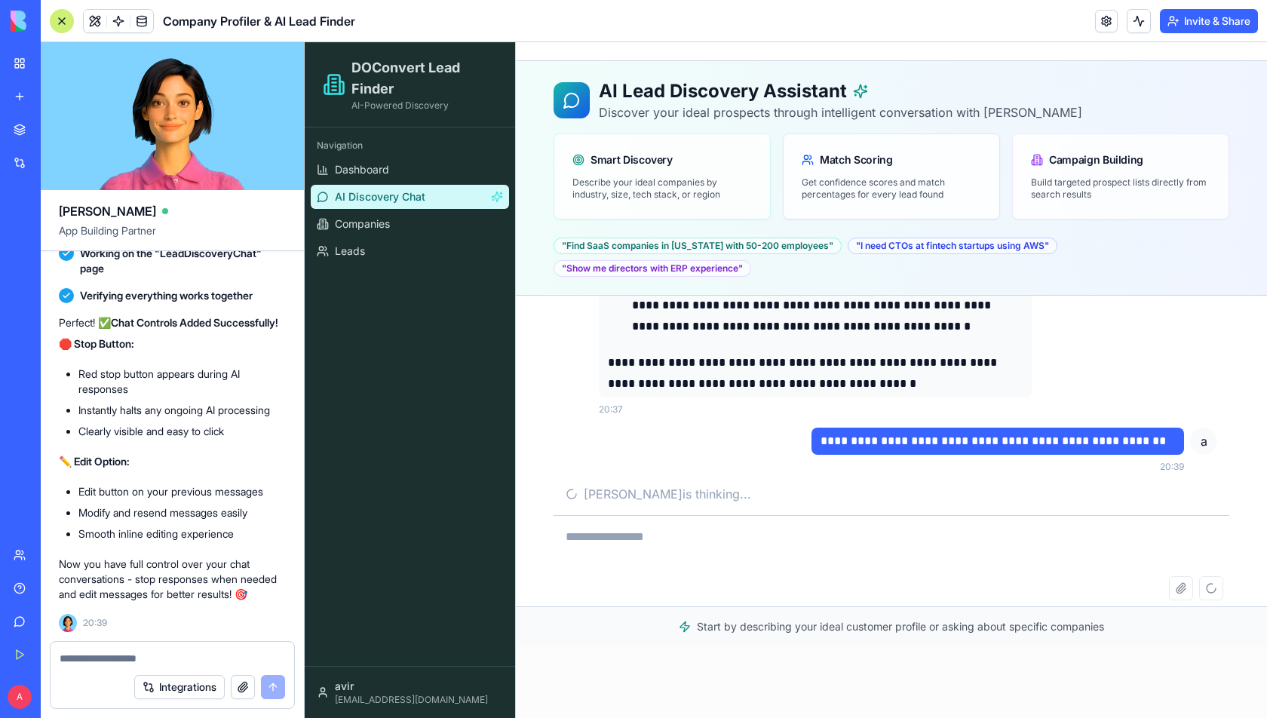
scroll to position [5309, 0]
click at [787, 441] on div "**********" at bounding box center [874, 449] width 618 height 45
click at [393, 159] on link "Dashboard" at bounding box center [410, 170] width 198 height 24
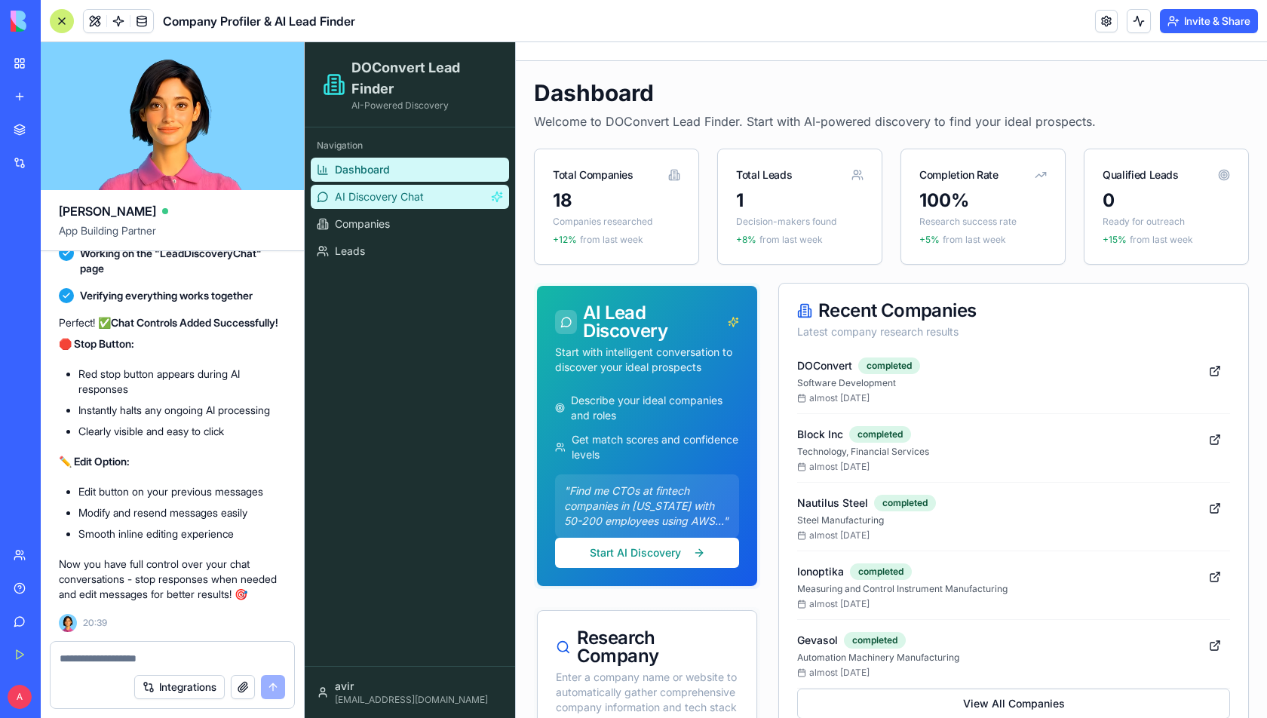
click at [384, 198] on span "AI Discovery Chat" at bounding box center [379, 196] width 89 height 15
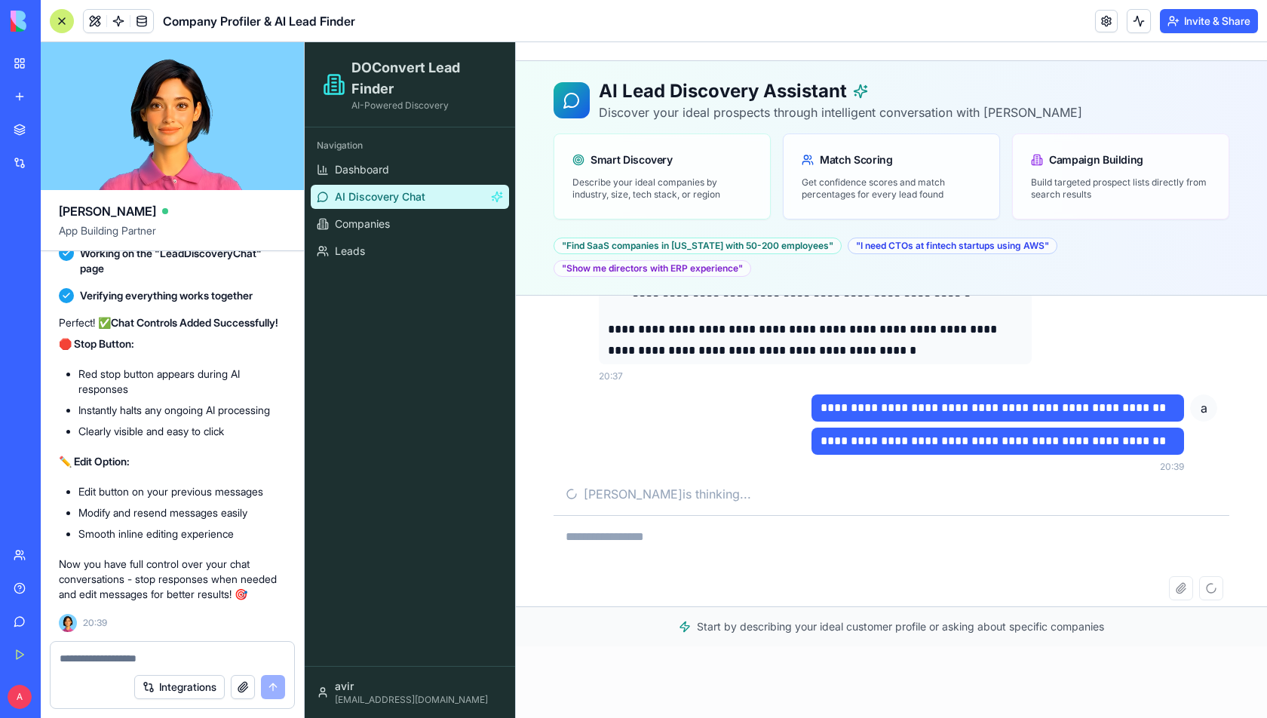
scroll to position [9030, 0]
click at [1206, 587] on div "Attach file Send message" at bounding box center [891, 591] width 676 height 30
click at [1156, 440] on p "**********" at bounding box center [997, 441] width 354 height 21
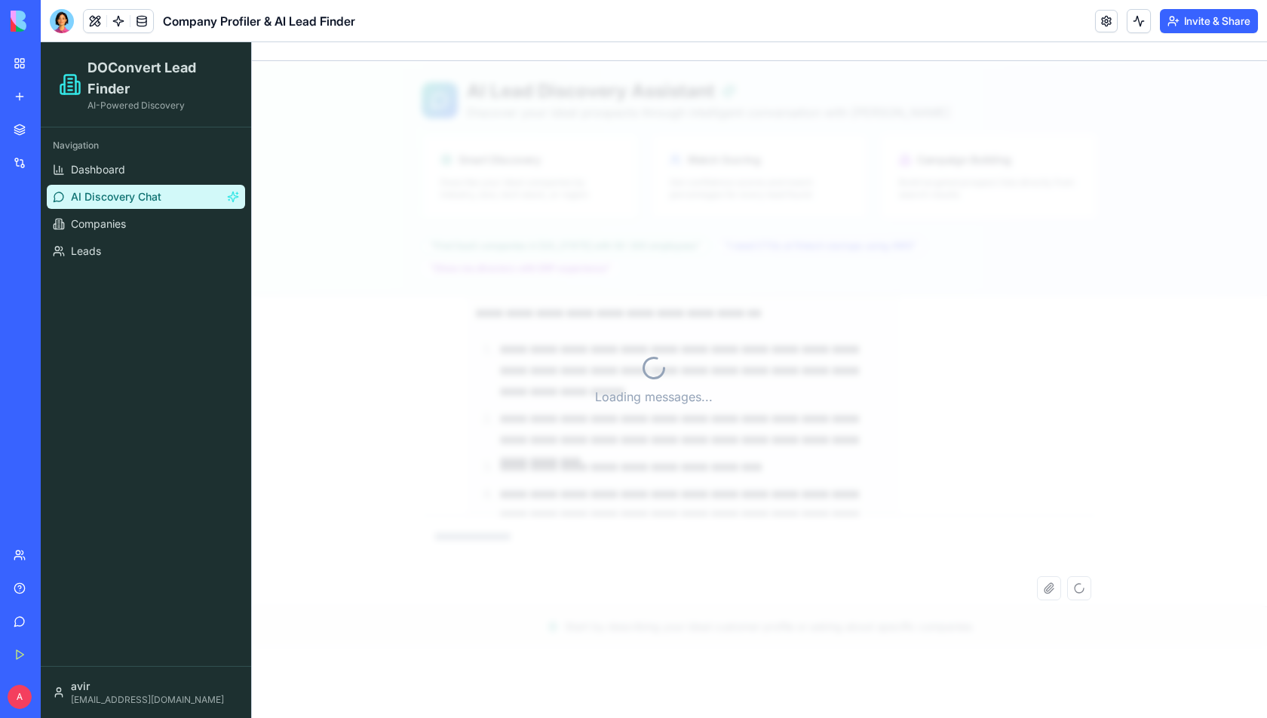
scroll to position [9063, 0]
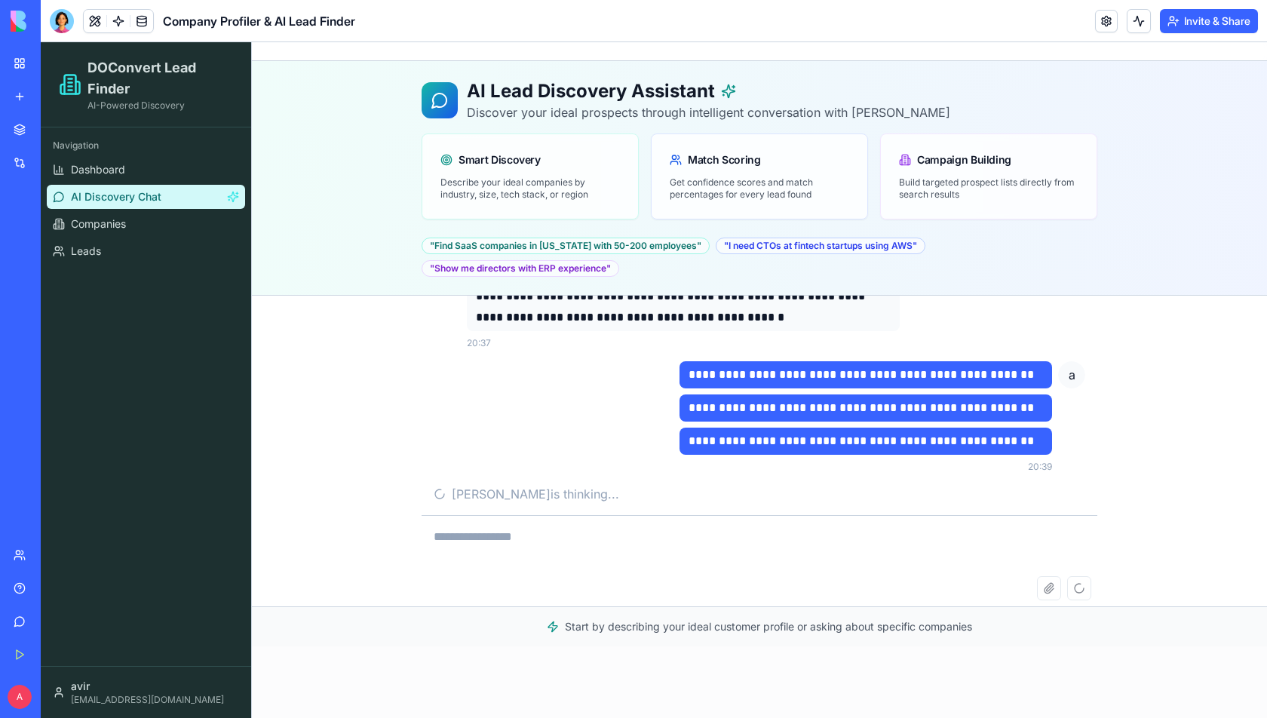
click at [1080, 593] on div "Attach file Send message" at bounding box center [759, 591] width 676 height 30
click at [57, 20] on div at bounding box center [62, 21] width 24 height 24
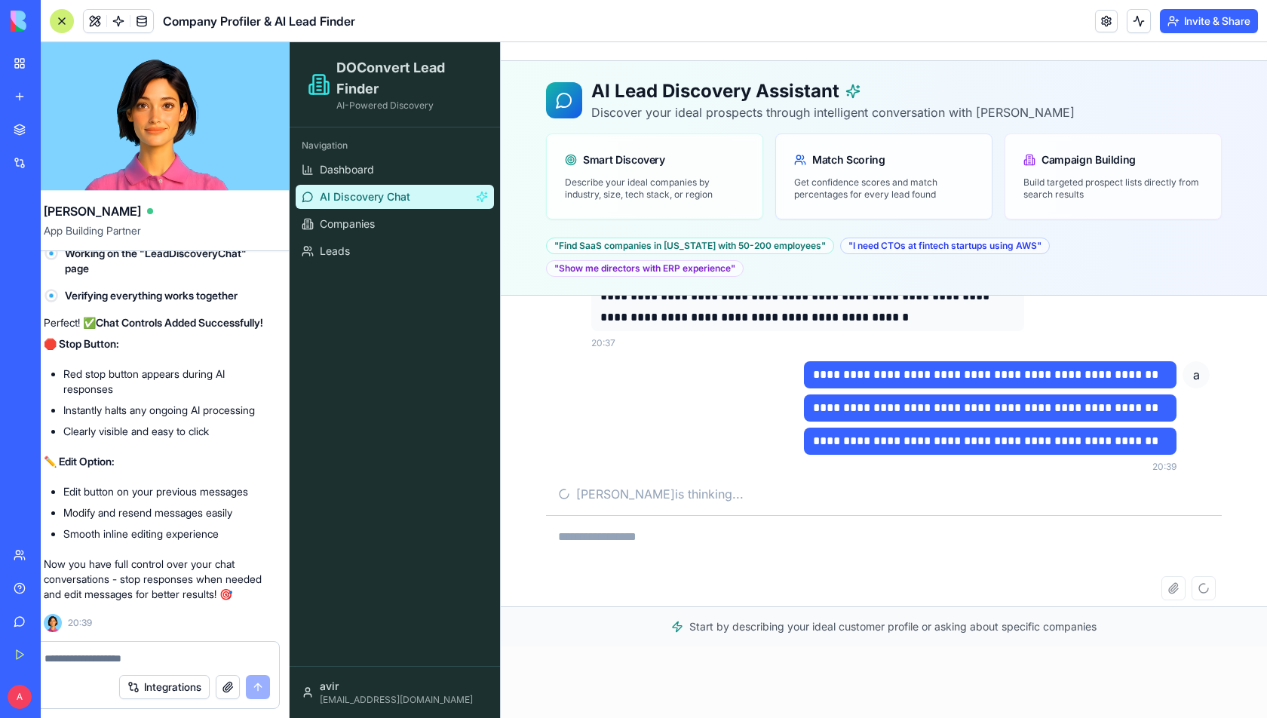
scroll to position [0, 0]
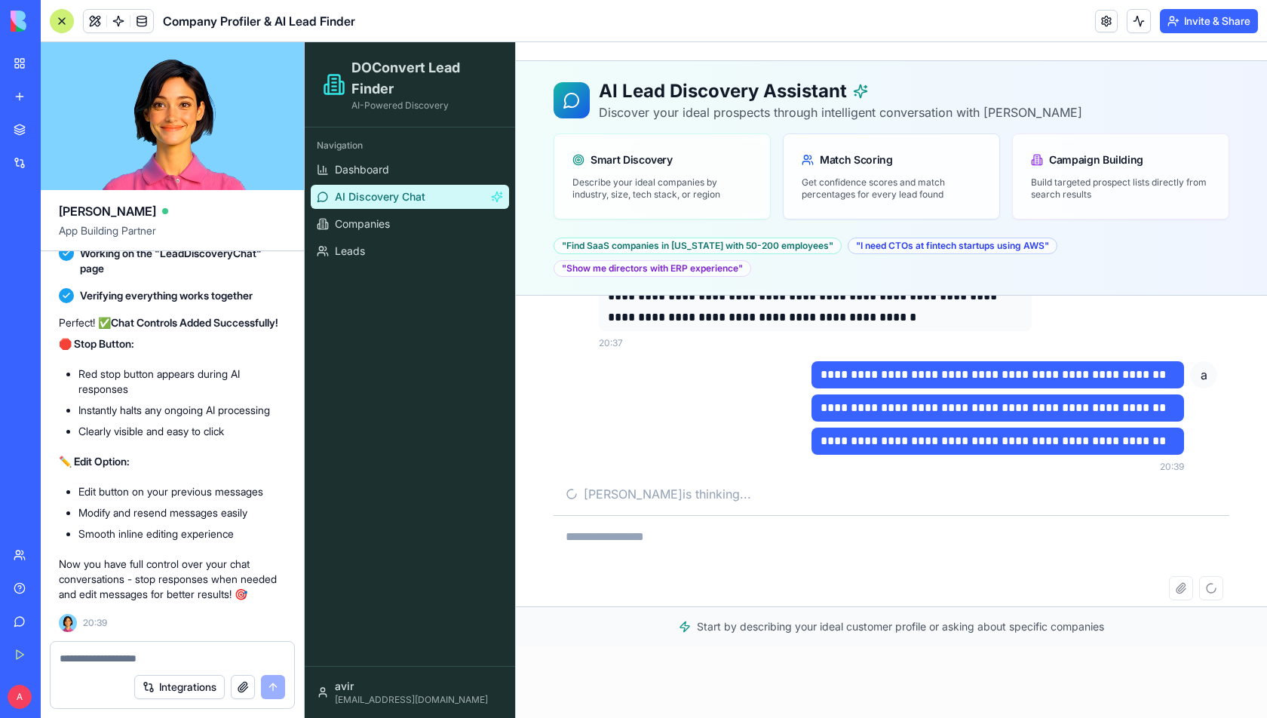
click at [1003, 542] on textarea at bounding box center [891, 546] width 676 height 60
click at [927, 436] on p "**********" at bounding box center [997, 441] width 354 height 21
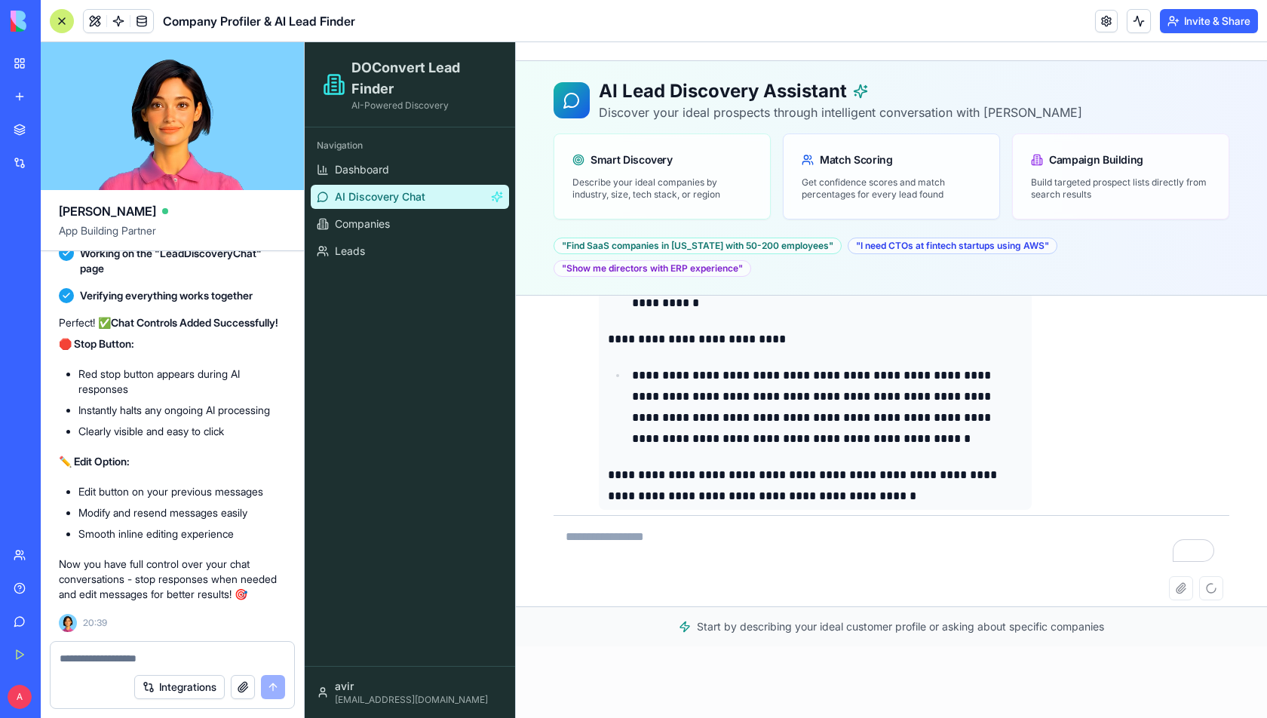
scroll to position [8993, 0]
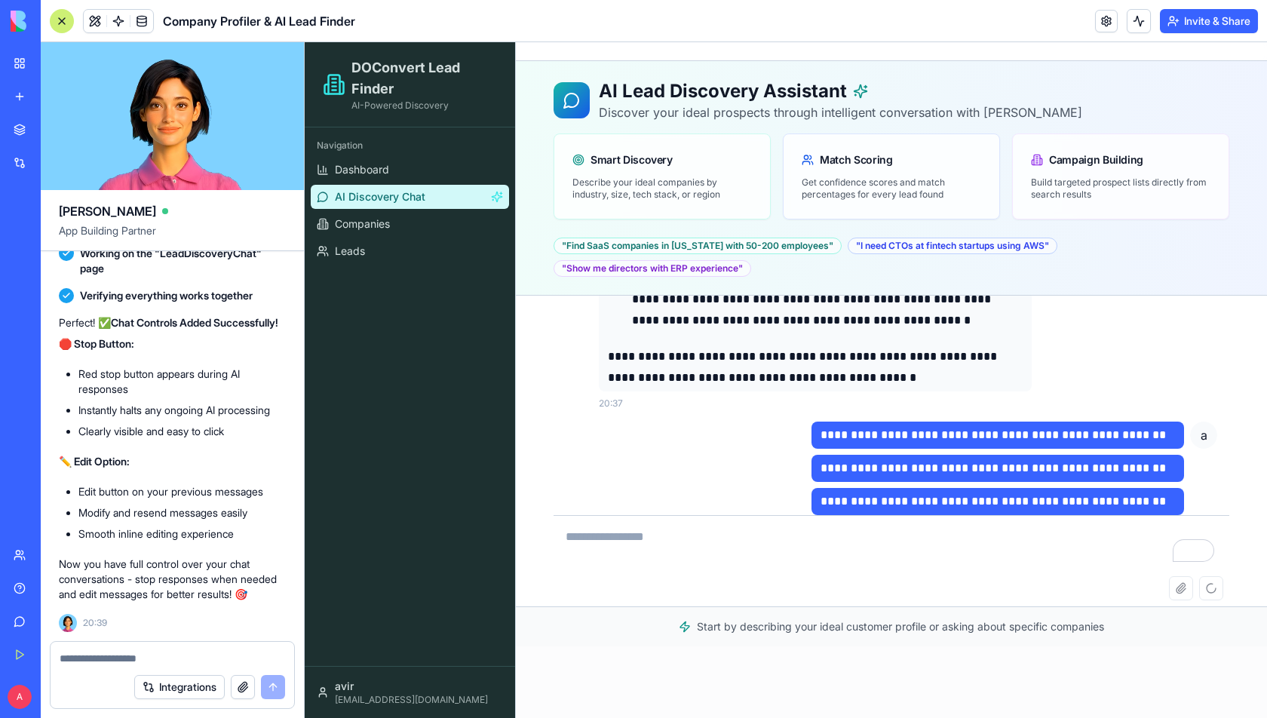
click at [673, 534] on textarea "To enrich screen reader interactions, please activate Accessibility in Grammarl…" at bounding box center [891, 546] width 676 height 60
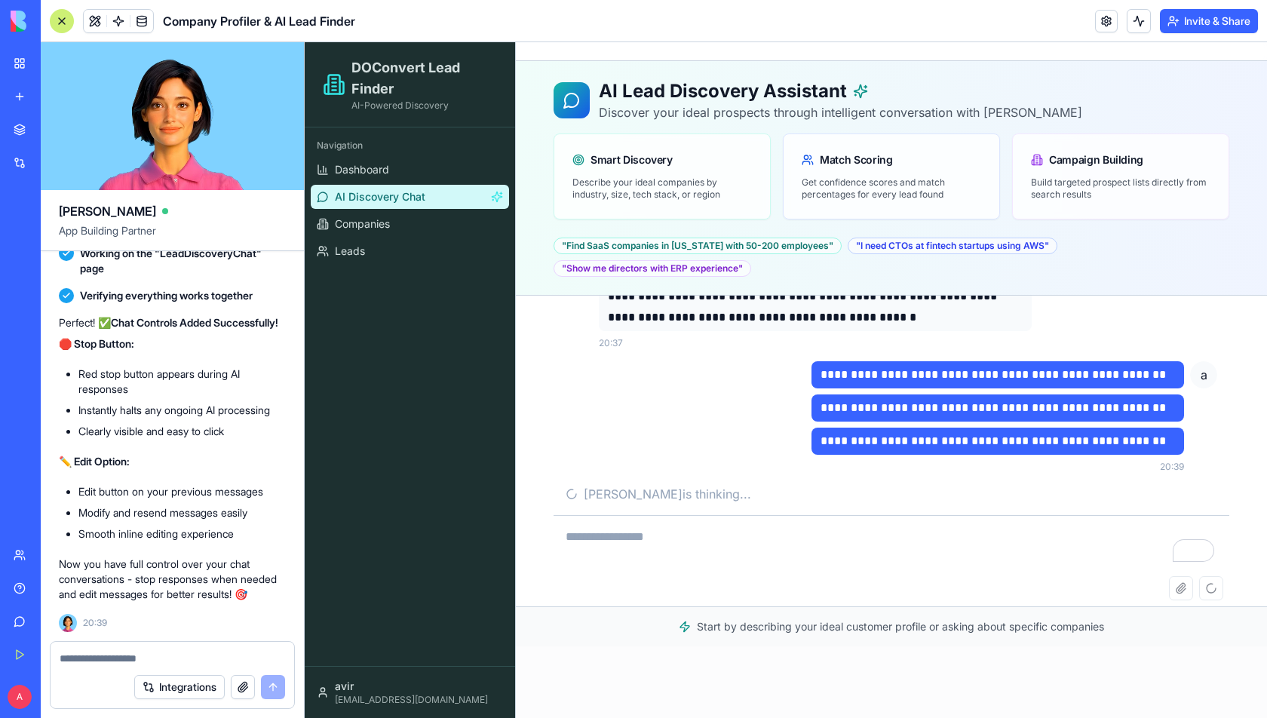
click at [125, 660] on textarea at bounding box center [172, 658] width 225 height 15
type textarea "*"
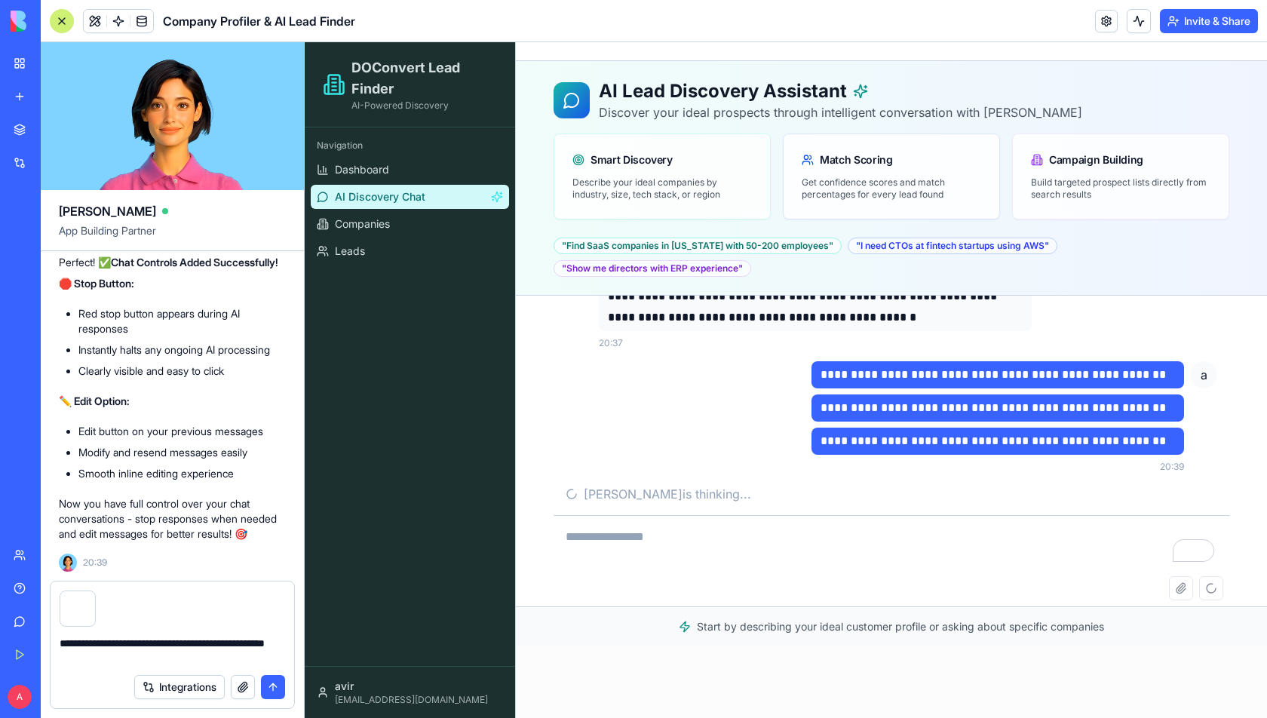
click at [86, 660] on textarea "**********" at bounding box center [173, 651] width 226 height 30
type textarea "**********"
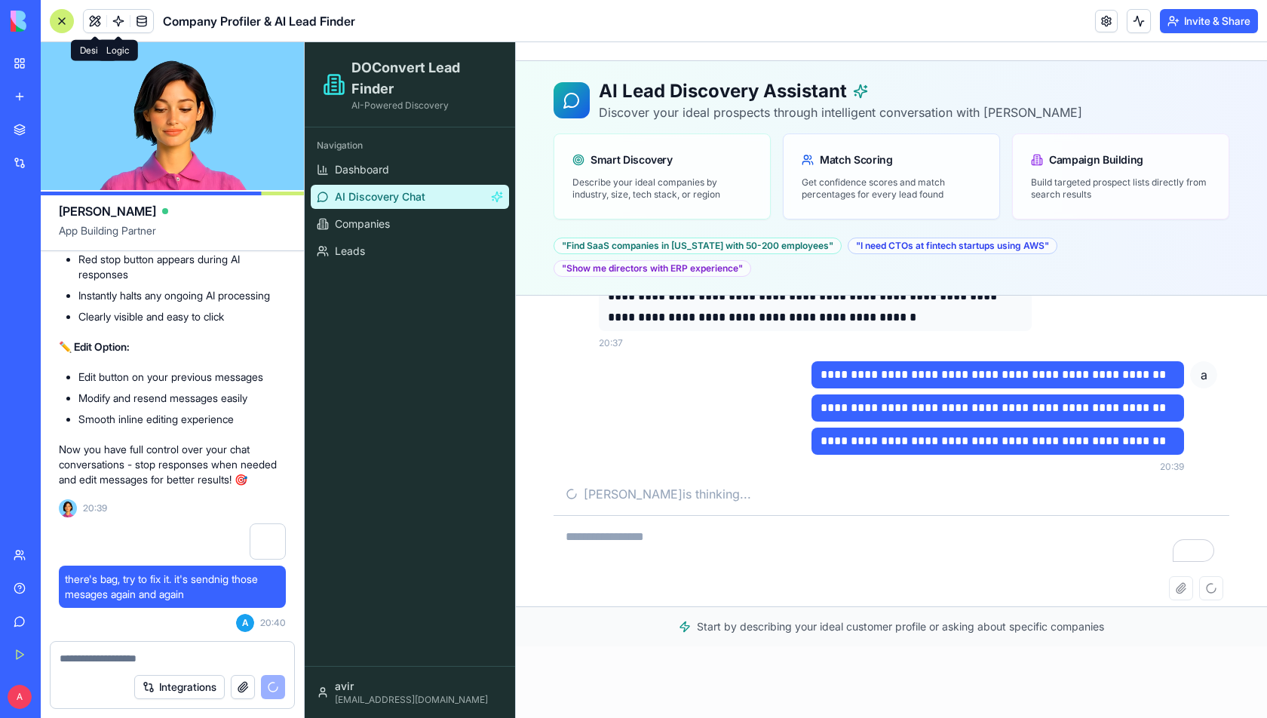
click at [118, 17] on link at bounding box center [118, 21] width 23 height 23
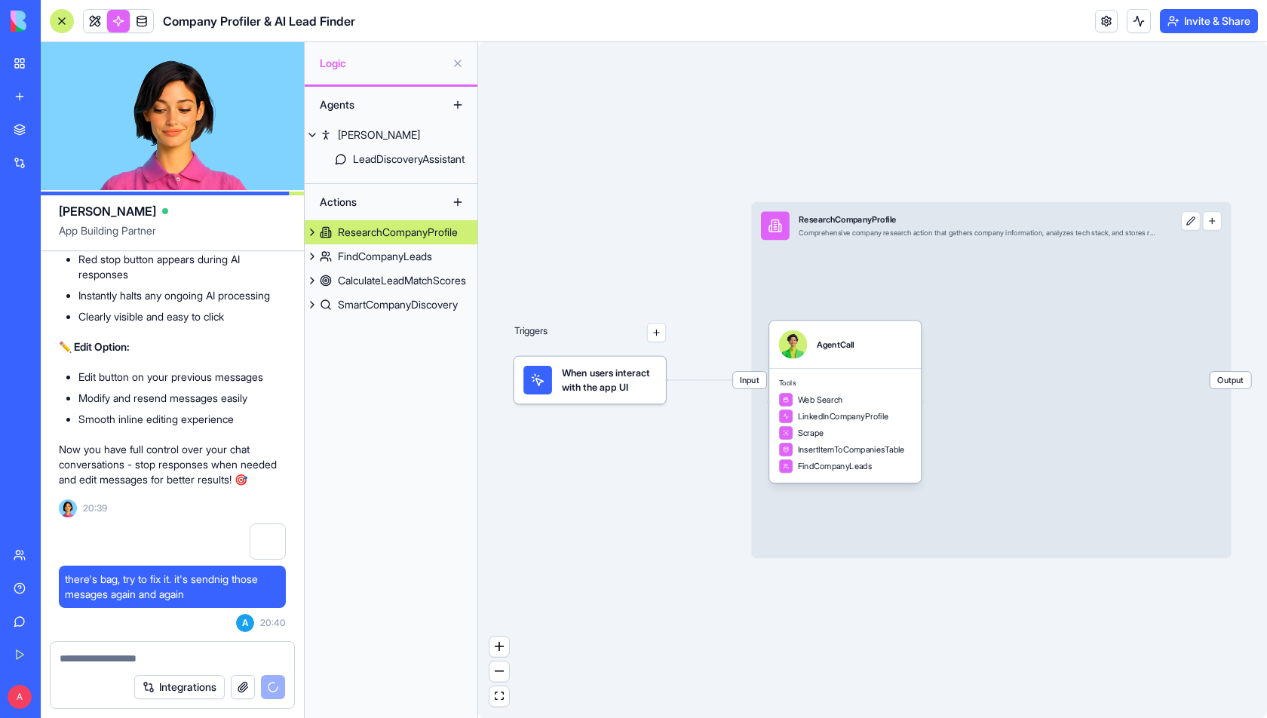
click at [455, 205] on button at bounding box center [458, 202] width 24 height 24
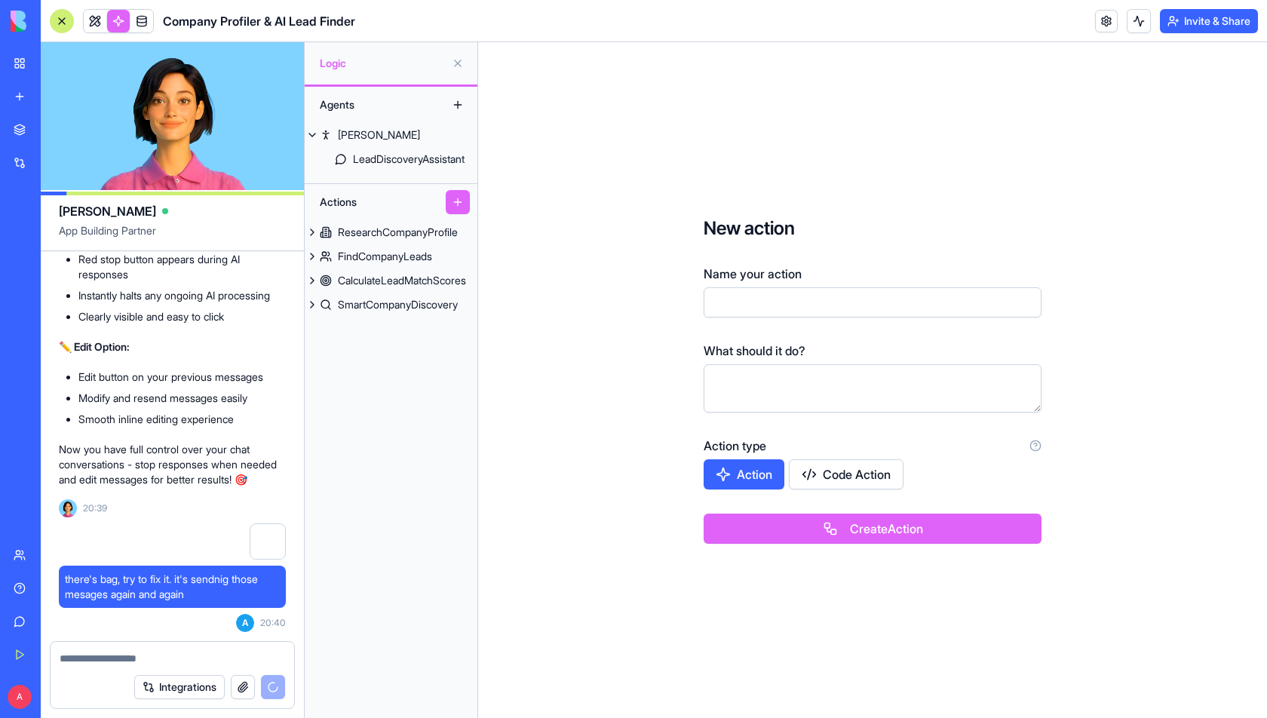
click at [813, 308] on input "Name your action" at bounding box center [872, 302] width 338 height 30
click at [854, 533] on button "Create Action" at bounding box center [872, 528] width 338 height 30
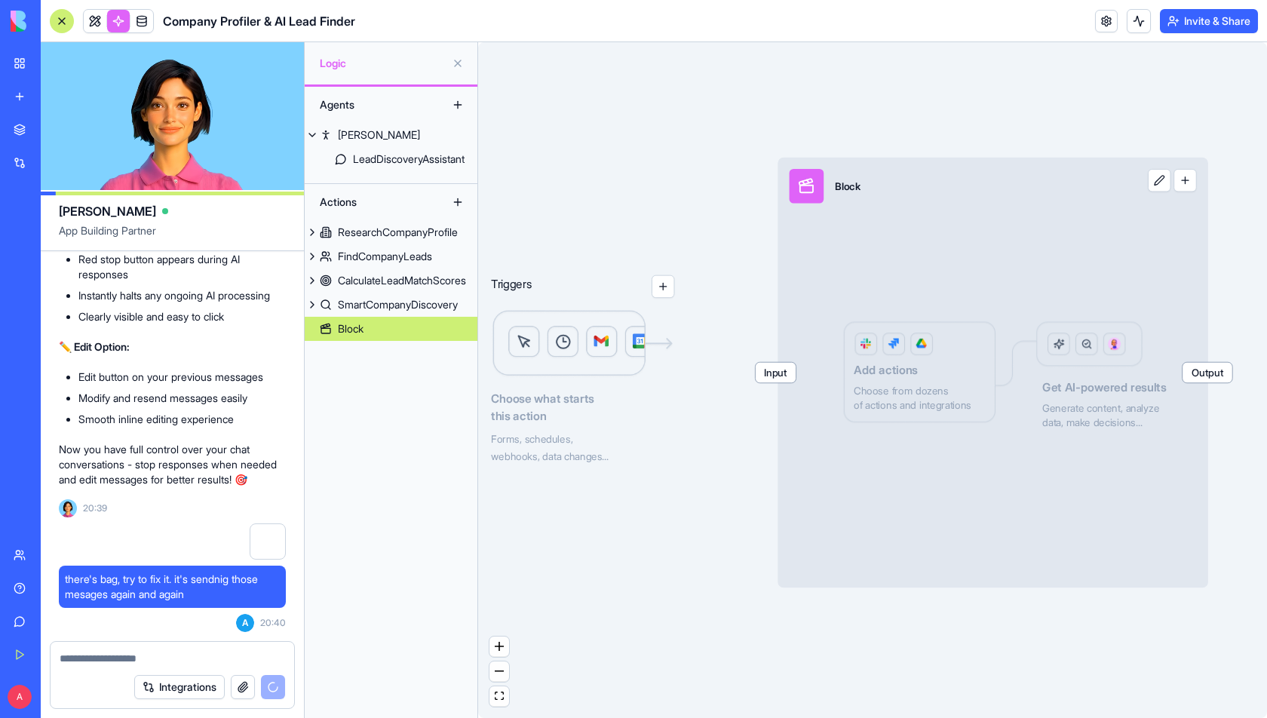
click at [597, 355] on img at bounding box center [582, 343] width 183 height 69
click at [660, 293] on button "button" at bounding box center [662, 286] width 23 height 23
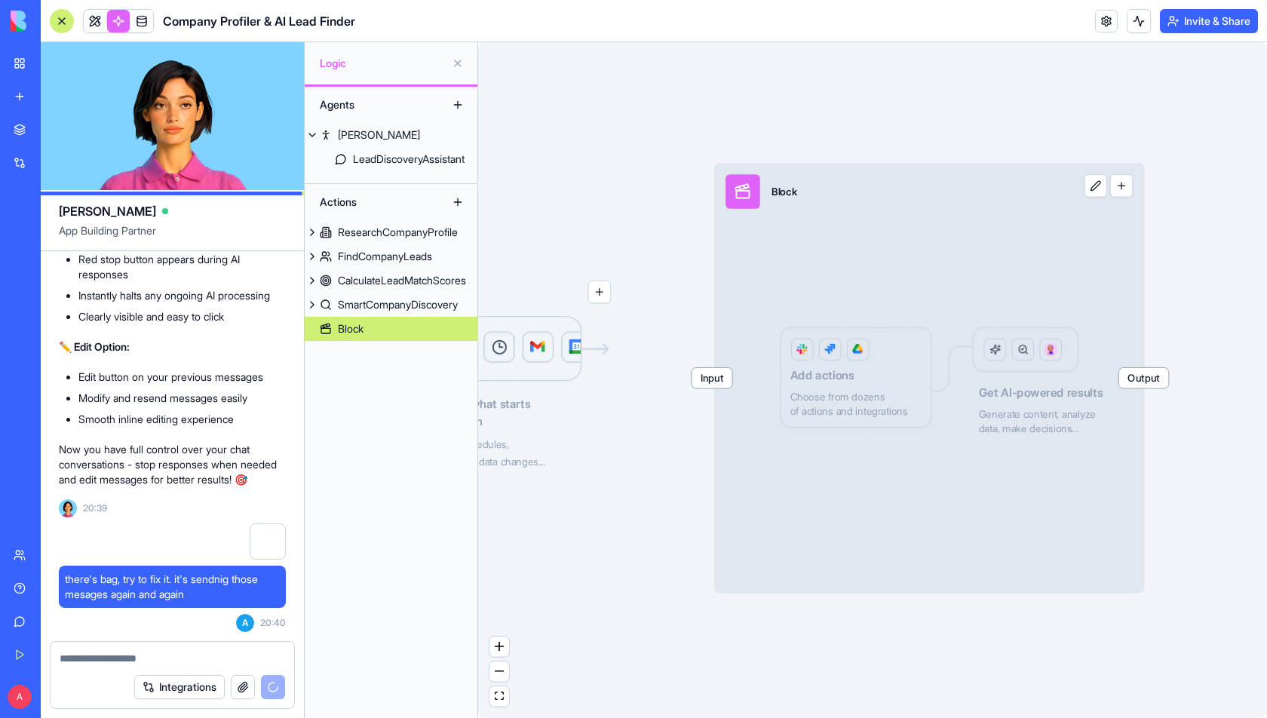
click at [844, 378] on div "Input Block Output Add actions Choose from dozens of actions and integrations G…" at bounding box center [929, 378] width 431 height 431
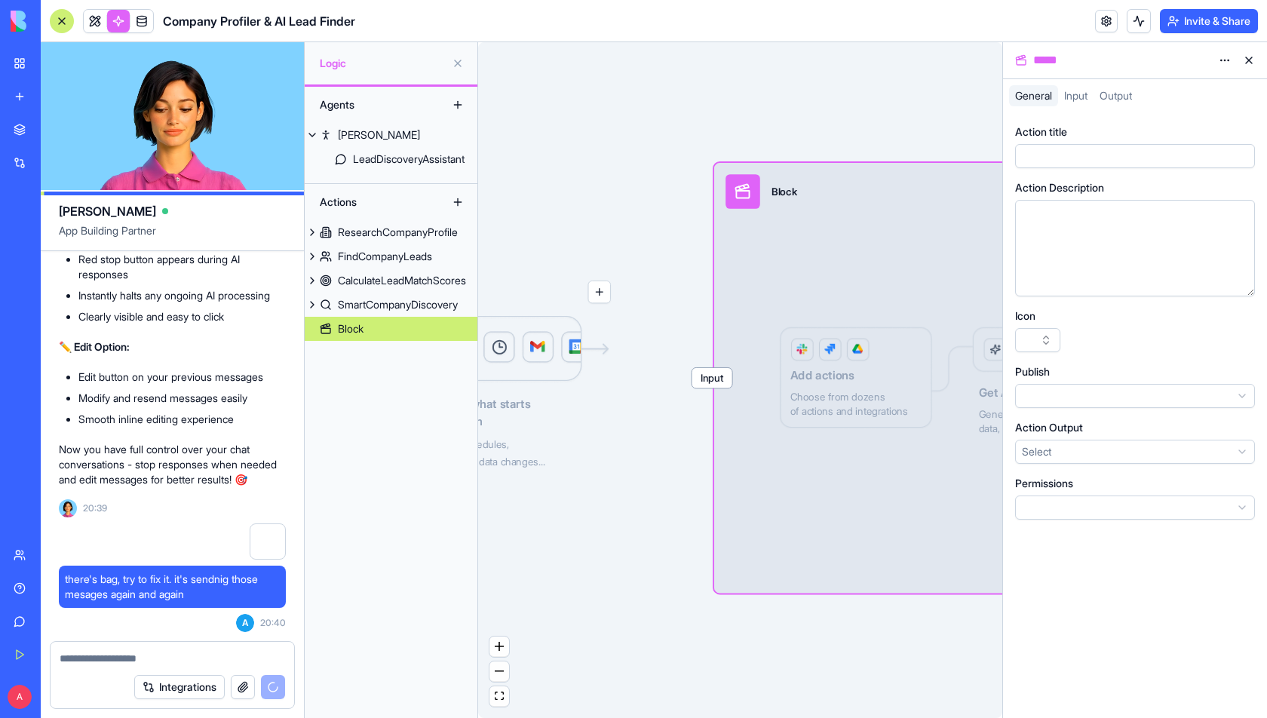
click at [1245, 63] on button at bounding box center [1249, 60] width 24 height 24
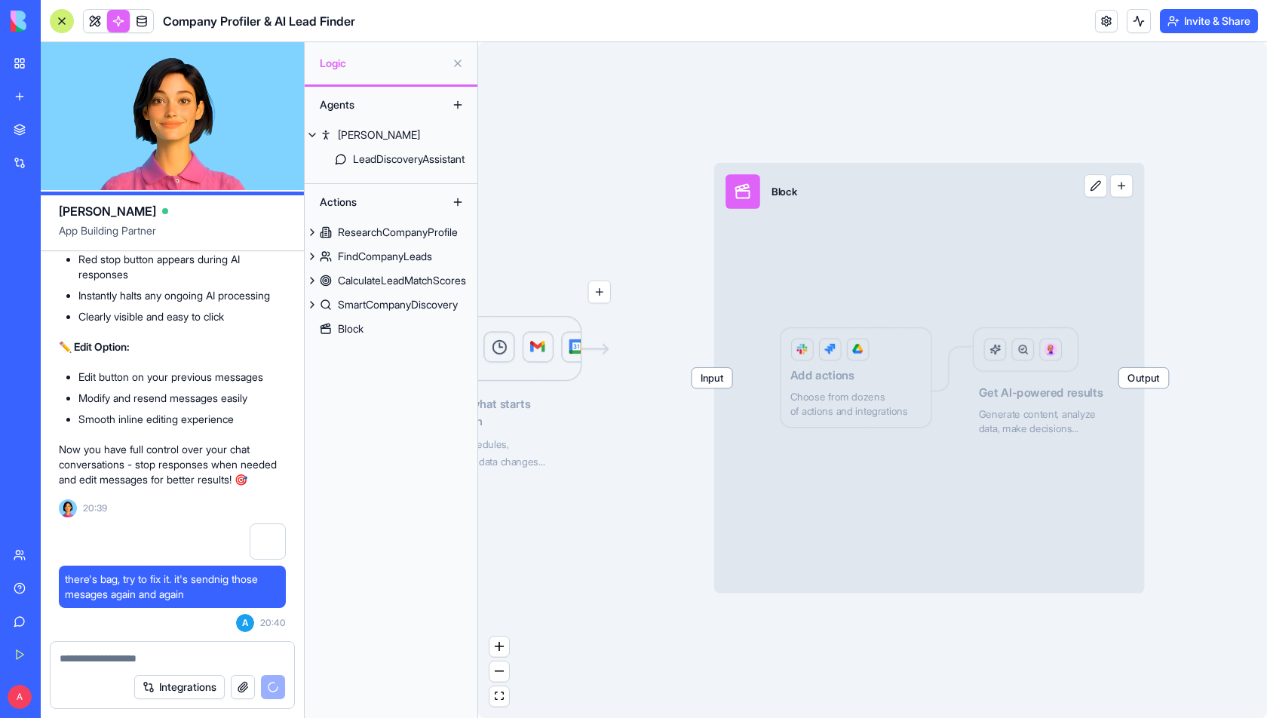
click at [21, 23] on img at bounding box center [57, 21] width 93 height 21
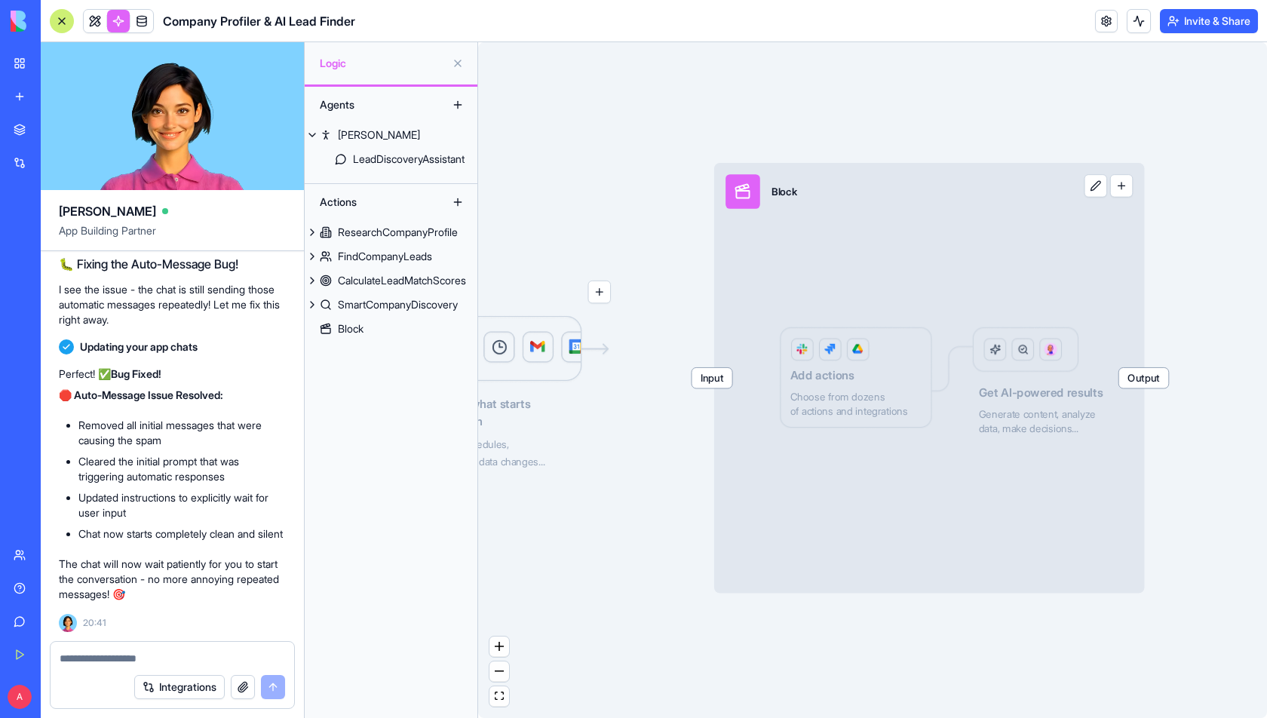
scroll to position [5827, 0]
click at [87, 20] on link at bounding box center [95, 21] width 23 height 23
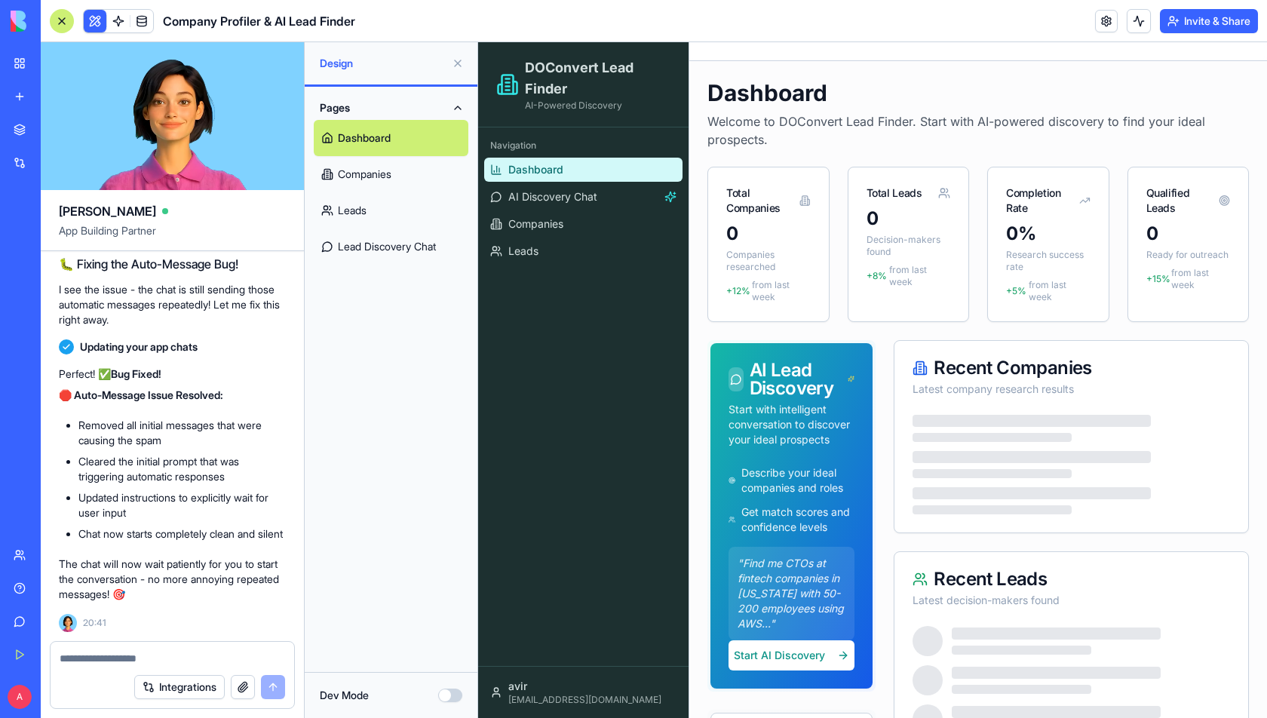
click at [371, 247] on link "Lead Discovery Chat" at bounding box center [391, 246] width 155 height 36
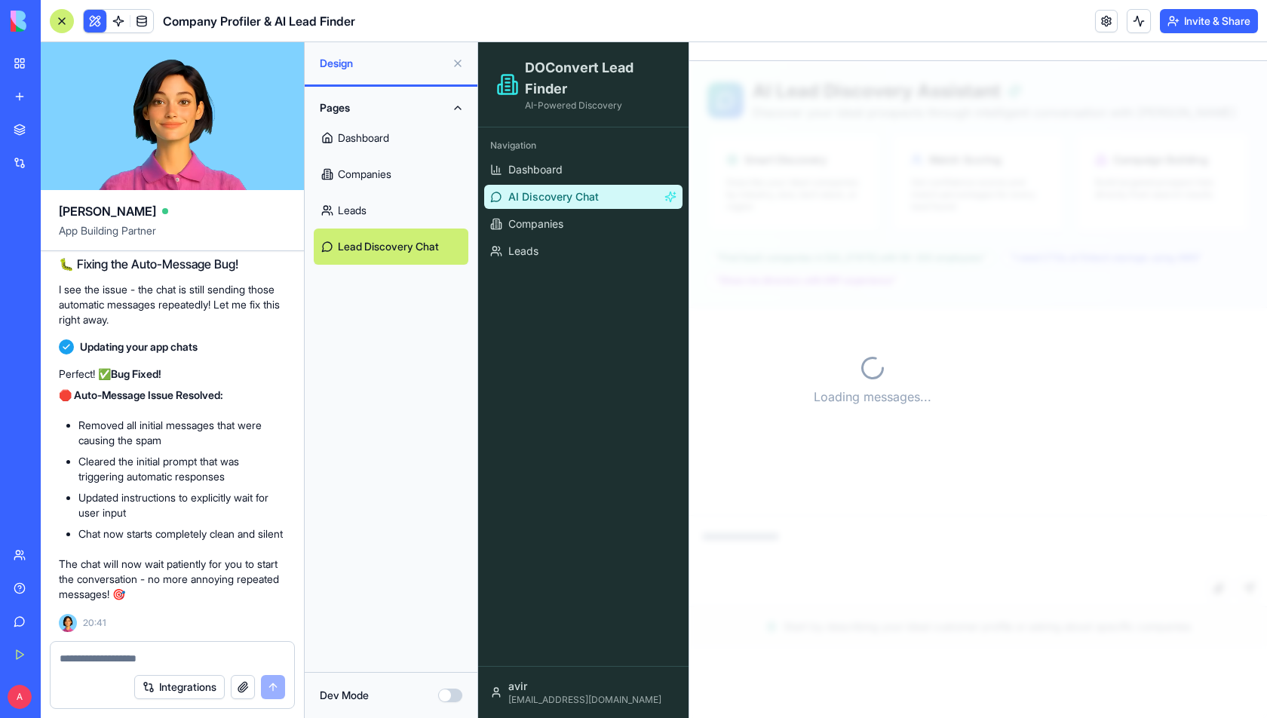
scroll to position [16451, 0]
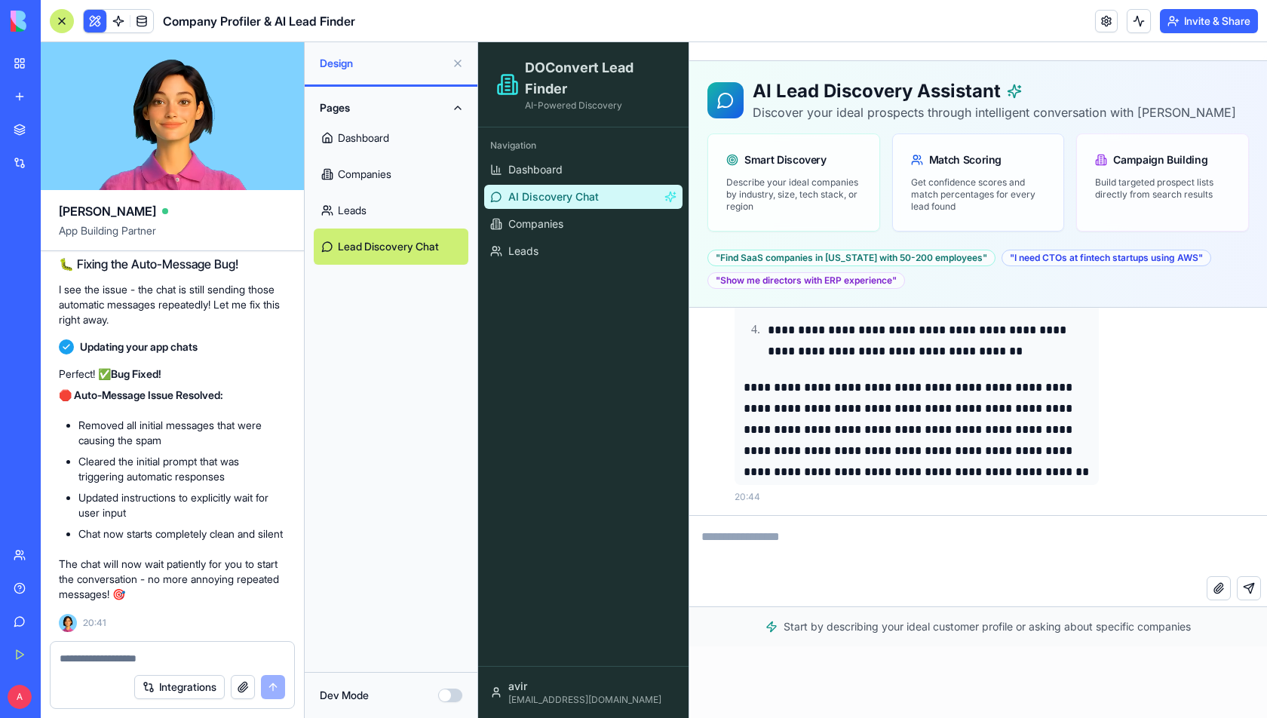
click at [1100, 540] on textarea at bounding box center [978, 546] width 578 height 60
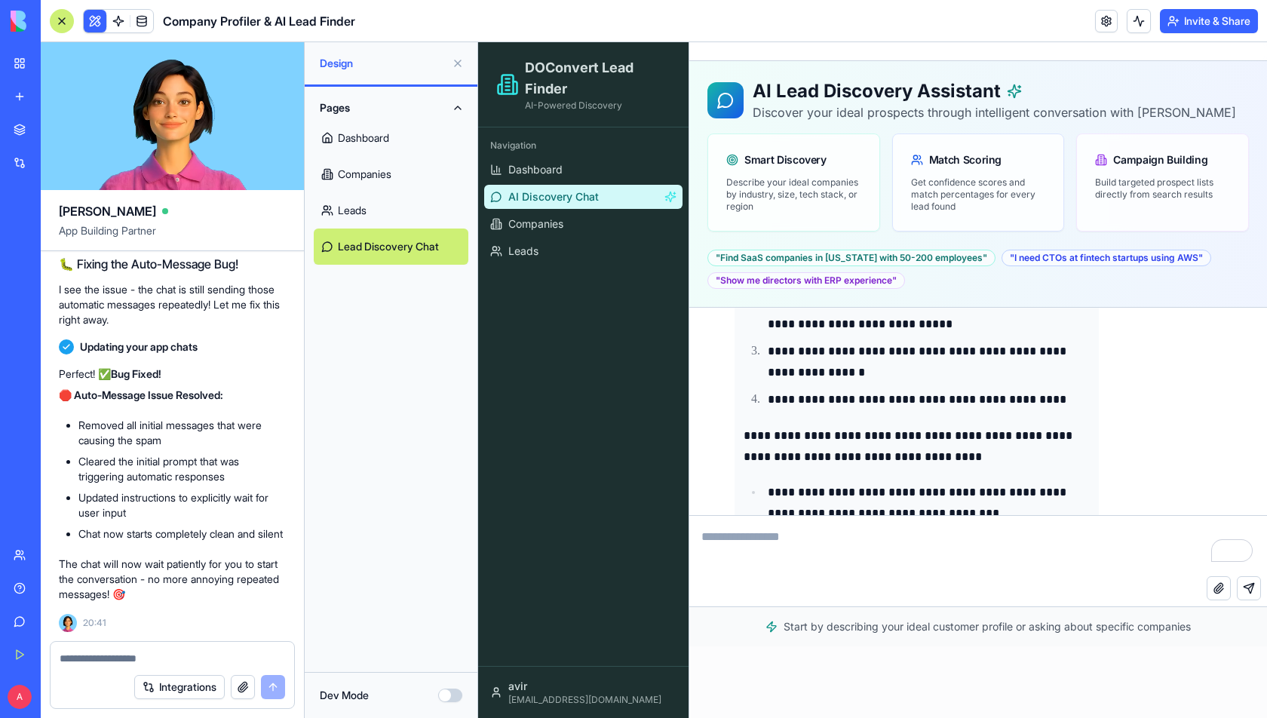
scroll to position [12719, 0]
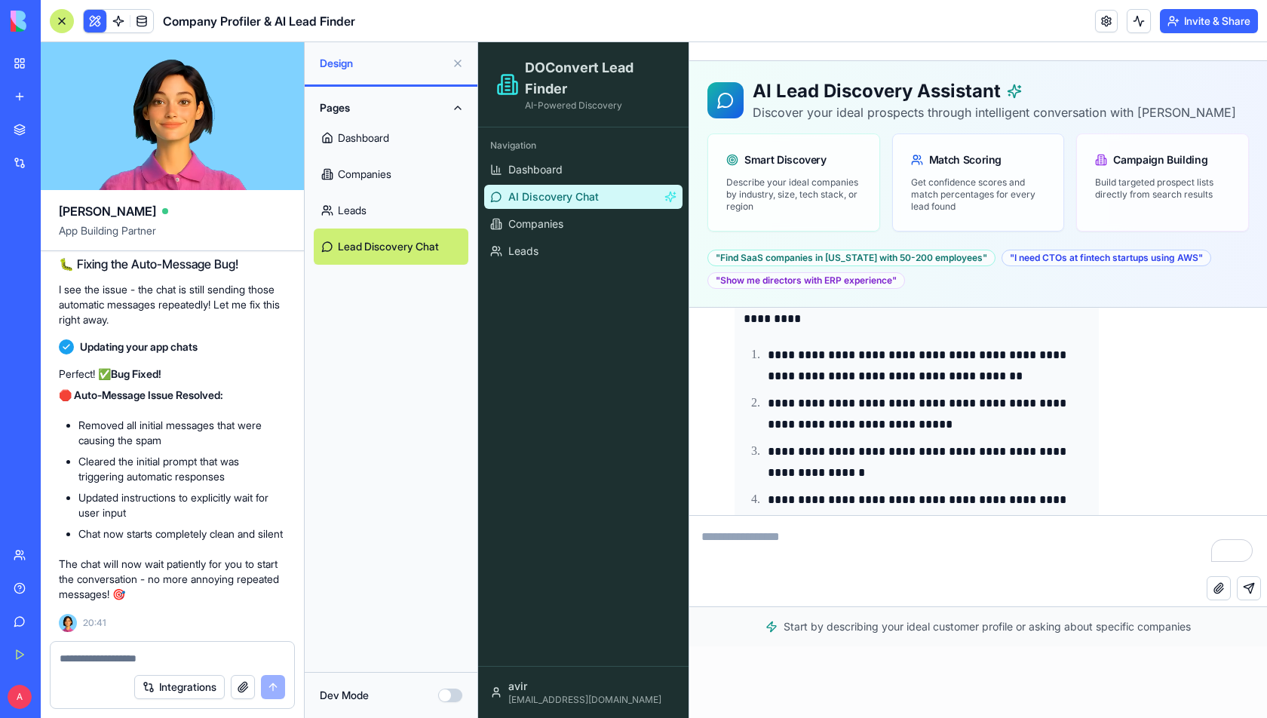
click at [57, 18] on div at bounding box center [62, 21] width 24 height 24
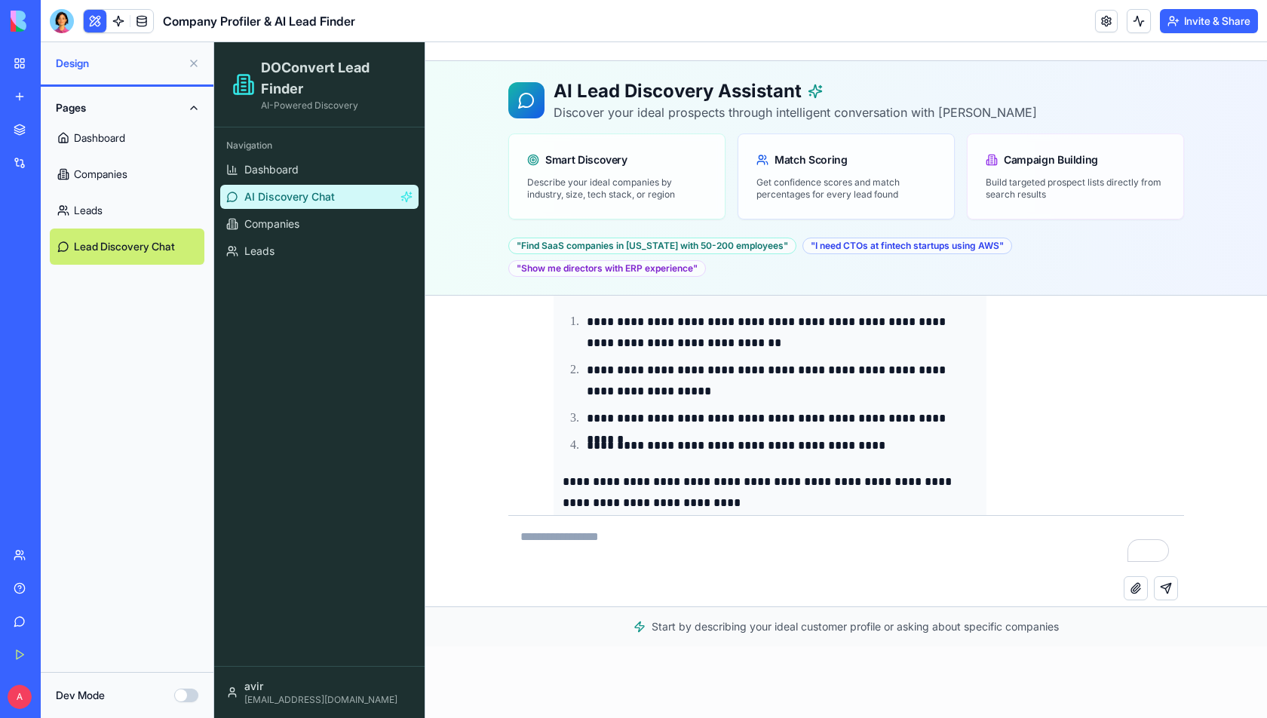
click at [84, 18] on button at bounding box center [95, 21] width 23 height 23
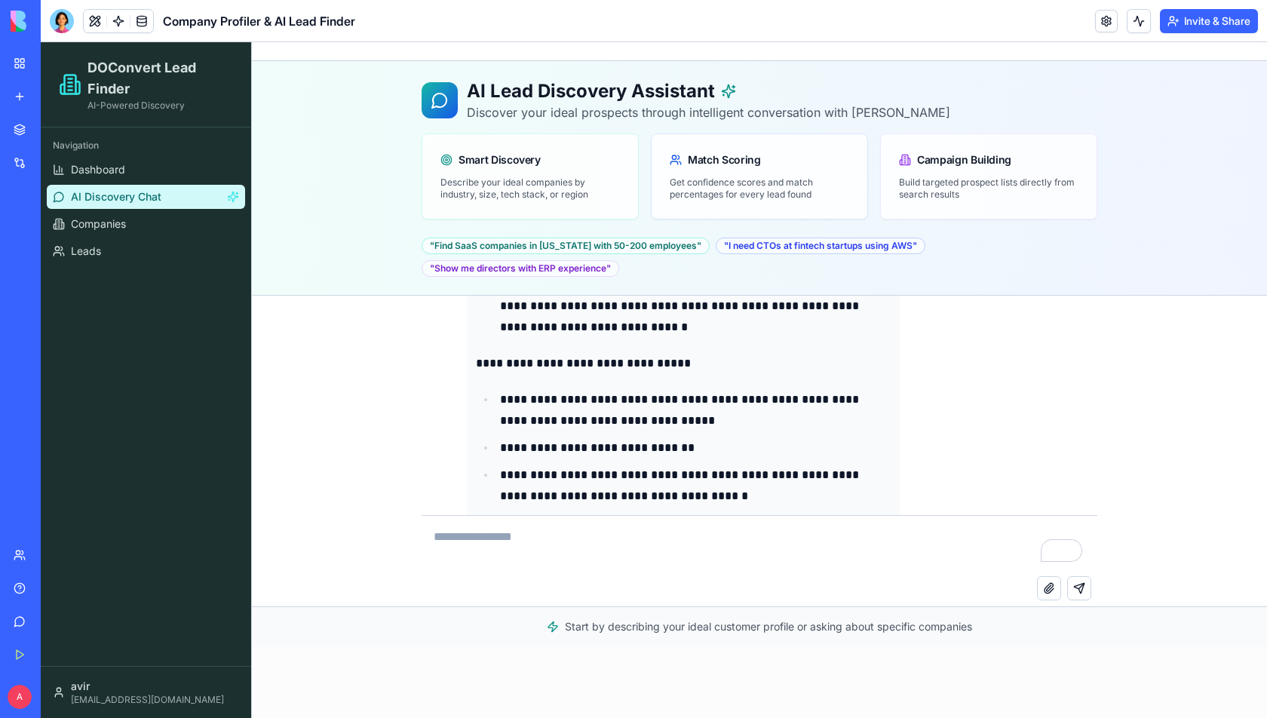
scroll to position [12786, 0]
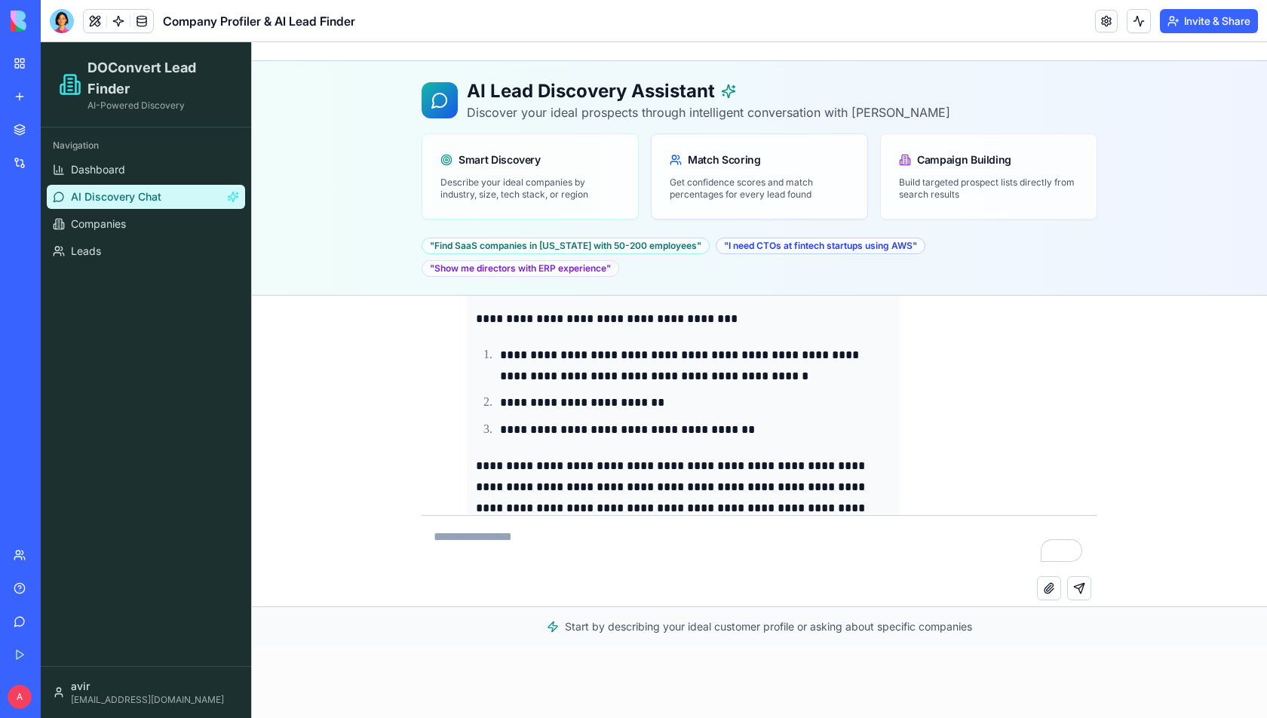
click at [509, 545] on textarea "To enrich screen reader interactions, please activate Accessibility in Grammarl…" at bounding box center [759, 546] width 676 height 60
type textarea "**********"
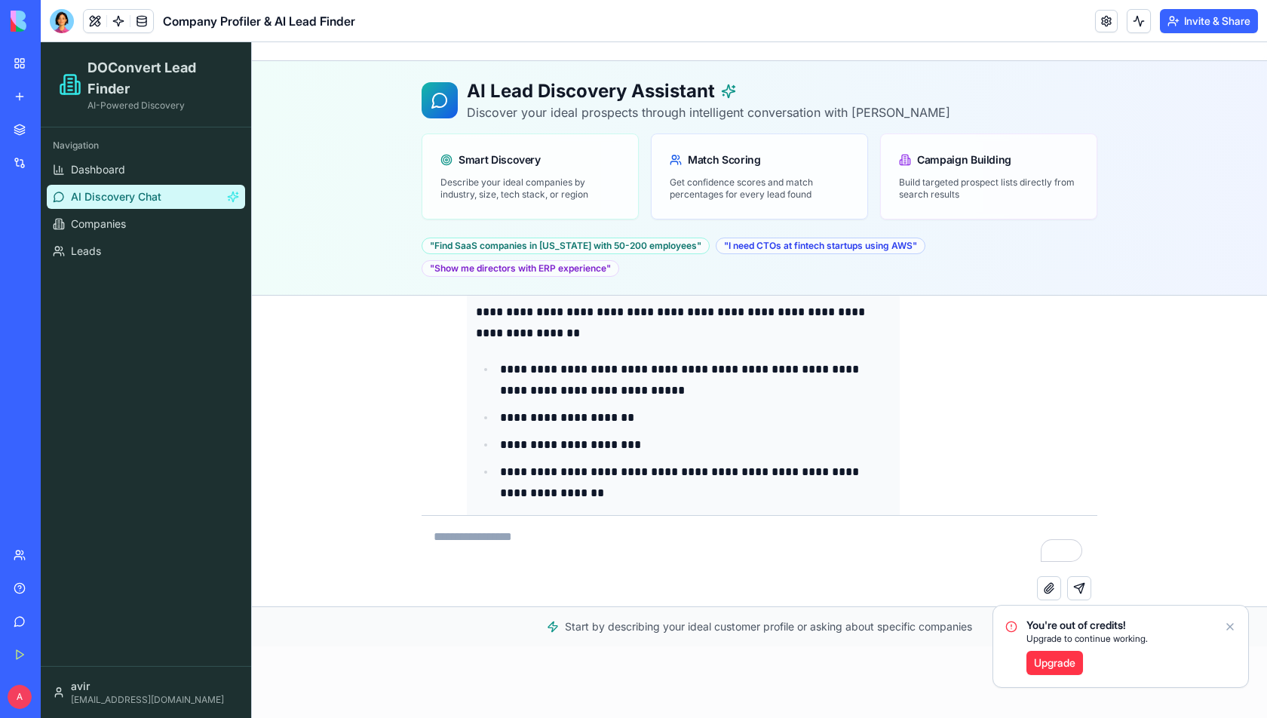
scroll to position [13491, 0]
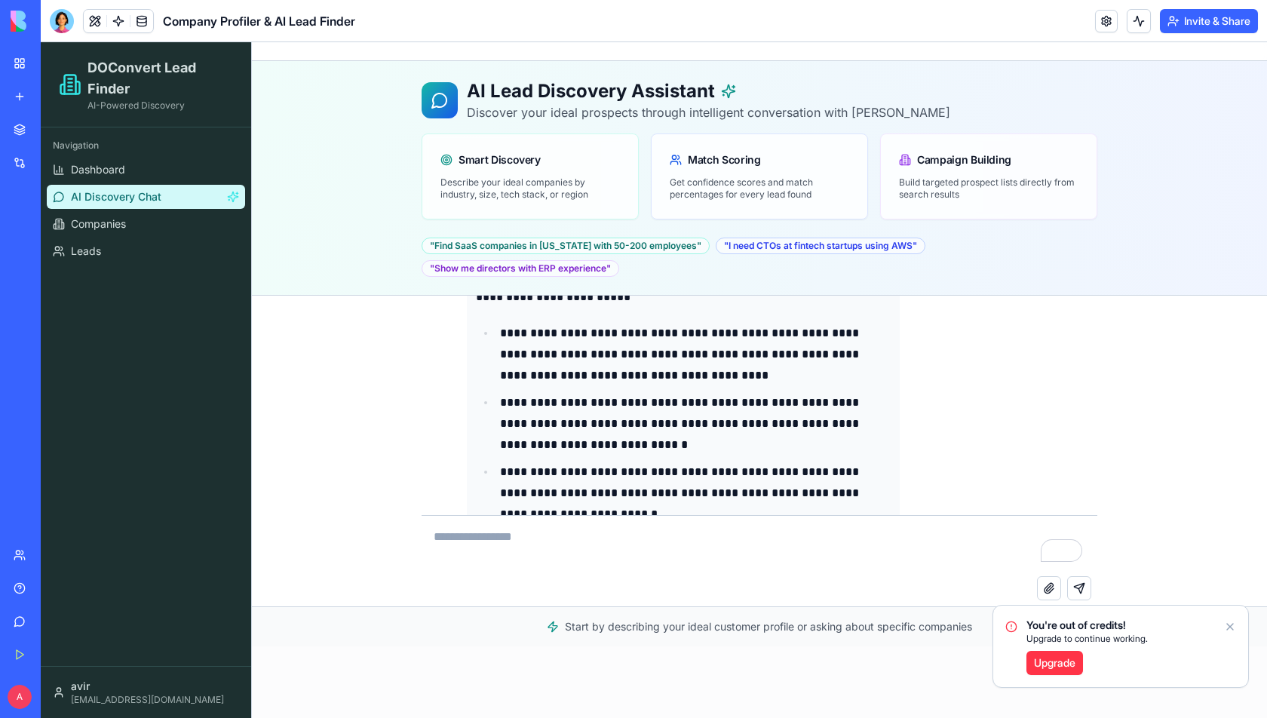
click at [1050, 659] on link "Upgrade" at bounding box center [1054, 663] width 57 height 24
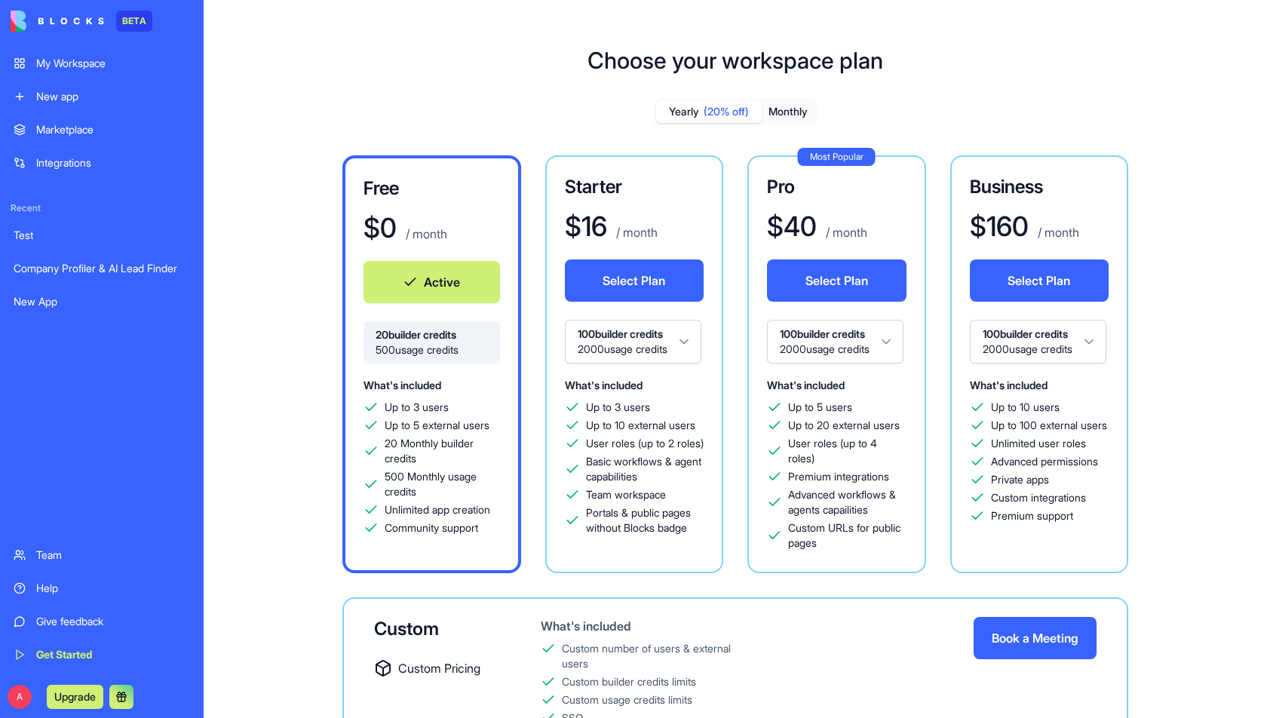
click at [668, 341] on html "BETA My Workspace New app Marketplace Integrations Recent Test Company Profiler…" at bounding box center [633, 359] width 1267 height 718
click at [783, 115] on button "Monthly" at bounding box center [788, 112] width 53 height 22
click at [724, 110] on span "(20% off)" at bounding box center [725, 111] width 45 height 15
click at [788, 112] on button "Monthly" at bounding box center [788, 112] width 53 height 22
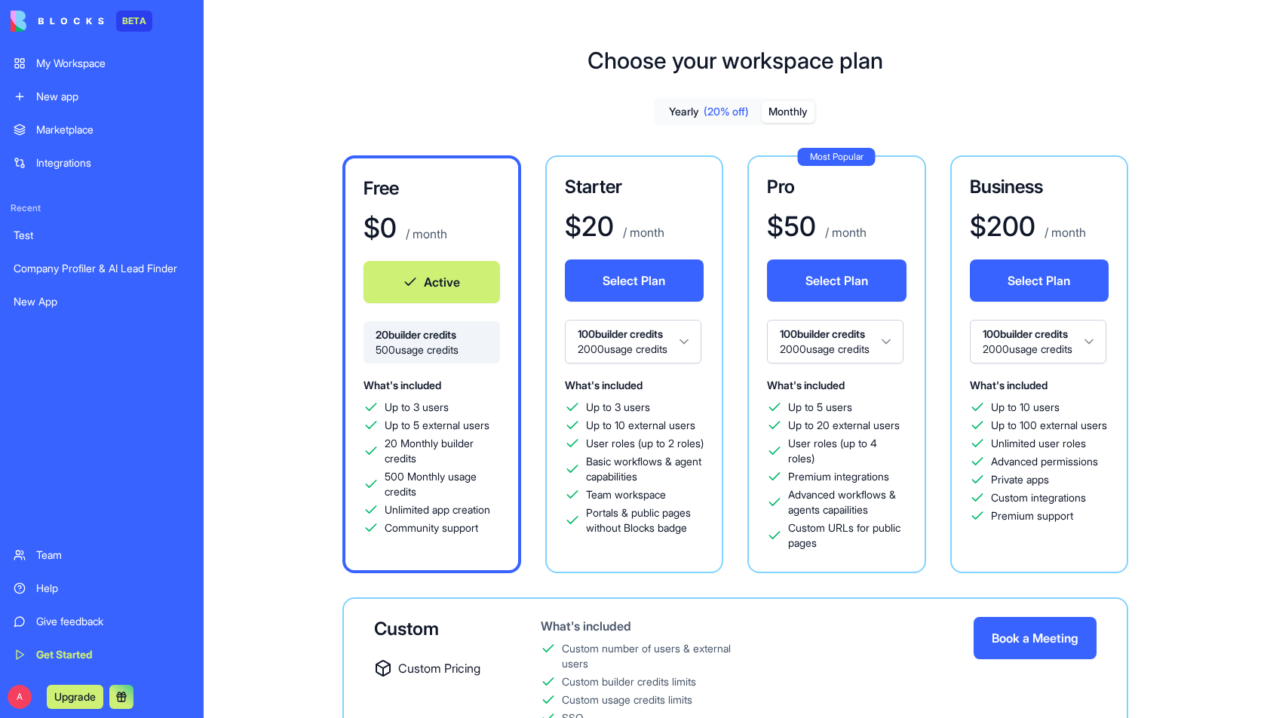
click at [703, 106] on span "(20% off)" at bounding box center [725, 111] width 45 height 15
click at [771, 114] on button "Monthly" at bounding box center [788, 112] width 53 height 22
click at [719, 107] on span "(20% off)" at bounding box center [725, 111] width 45 height 15
click at [772, 112] on button "Monthly" at bounding box center [788, 112] width 53 height 22
click at [651, 280] on button "Select Plan" at bounding box center [634, 280] width 139 height 42
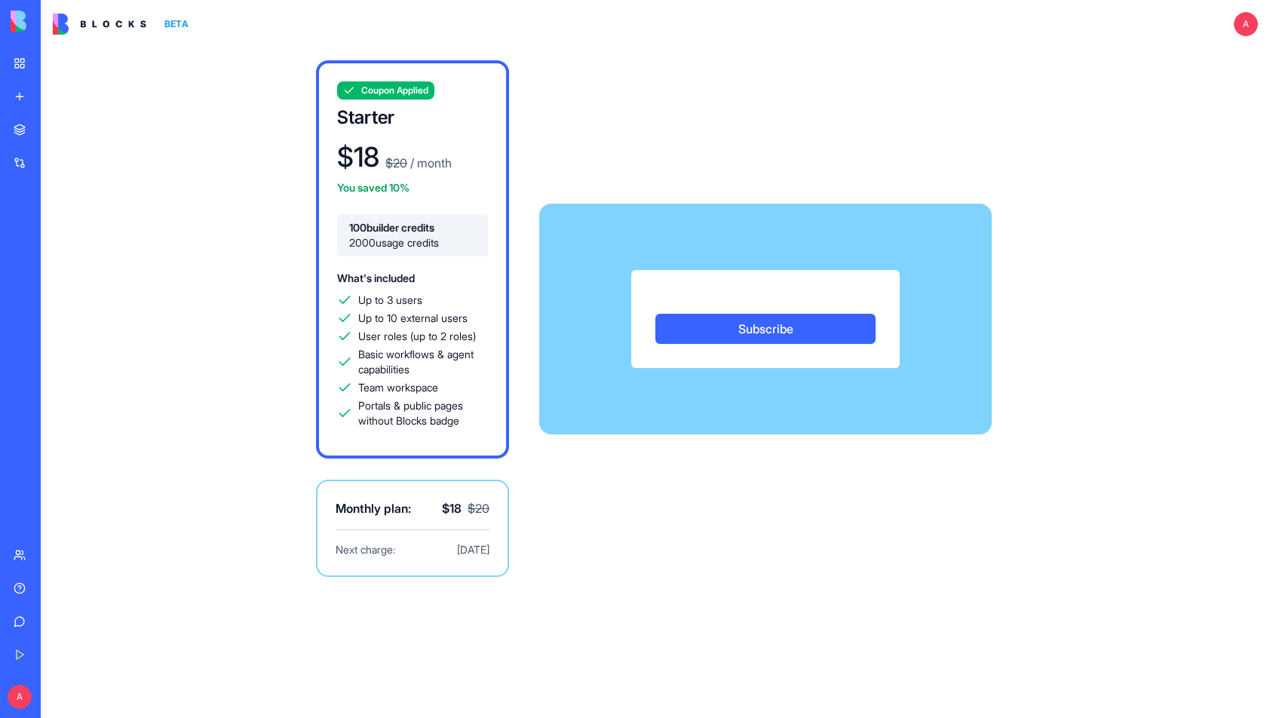
click at [633, 299] on div "Subscribe" at bounding box center [765, 319] width 452 height 98
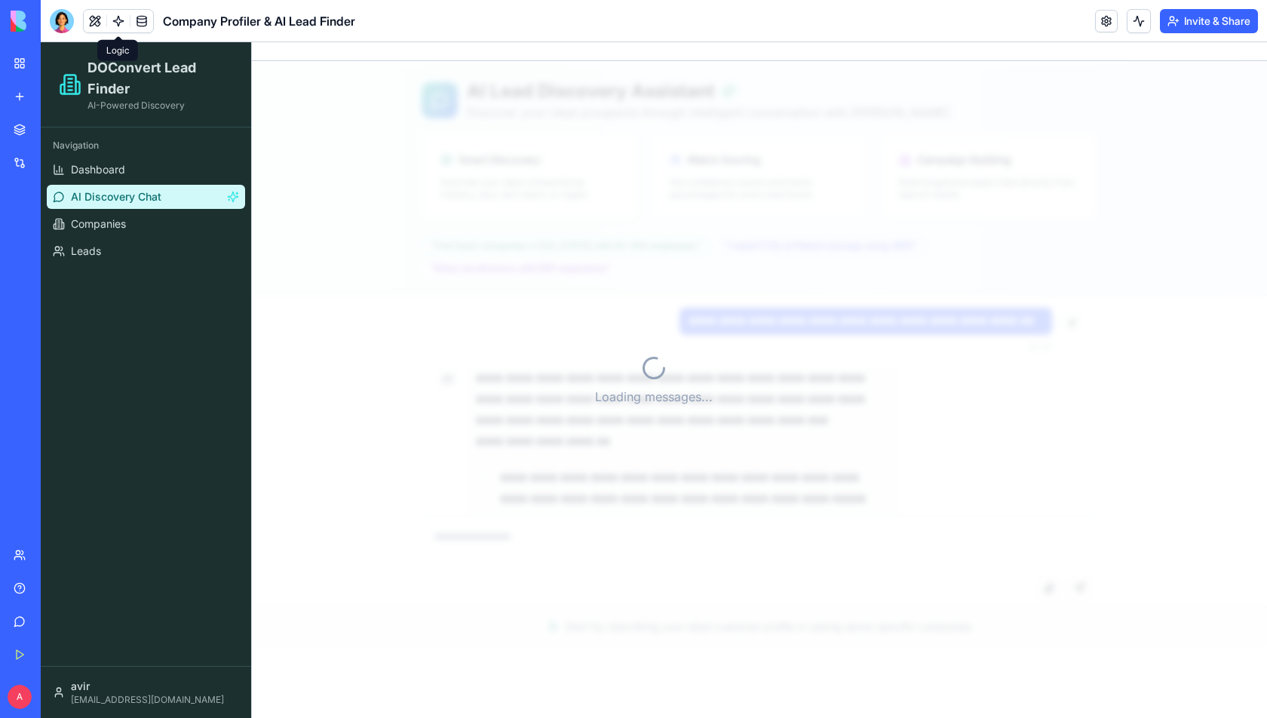
scroll to position [16249, 0]
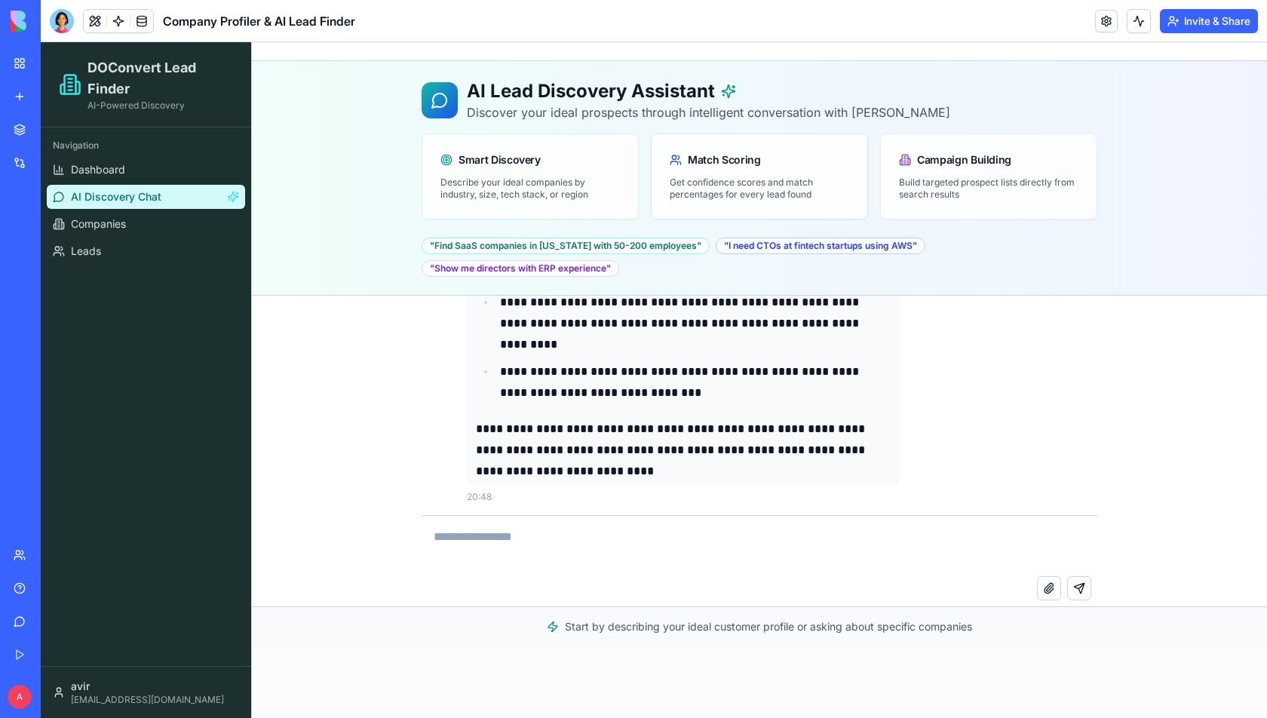
click at [516, 550] on textarea at bounding box center [759, 546] width 676 height 60
type textarea "****"
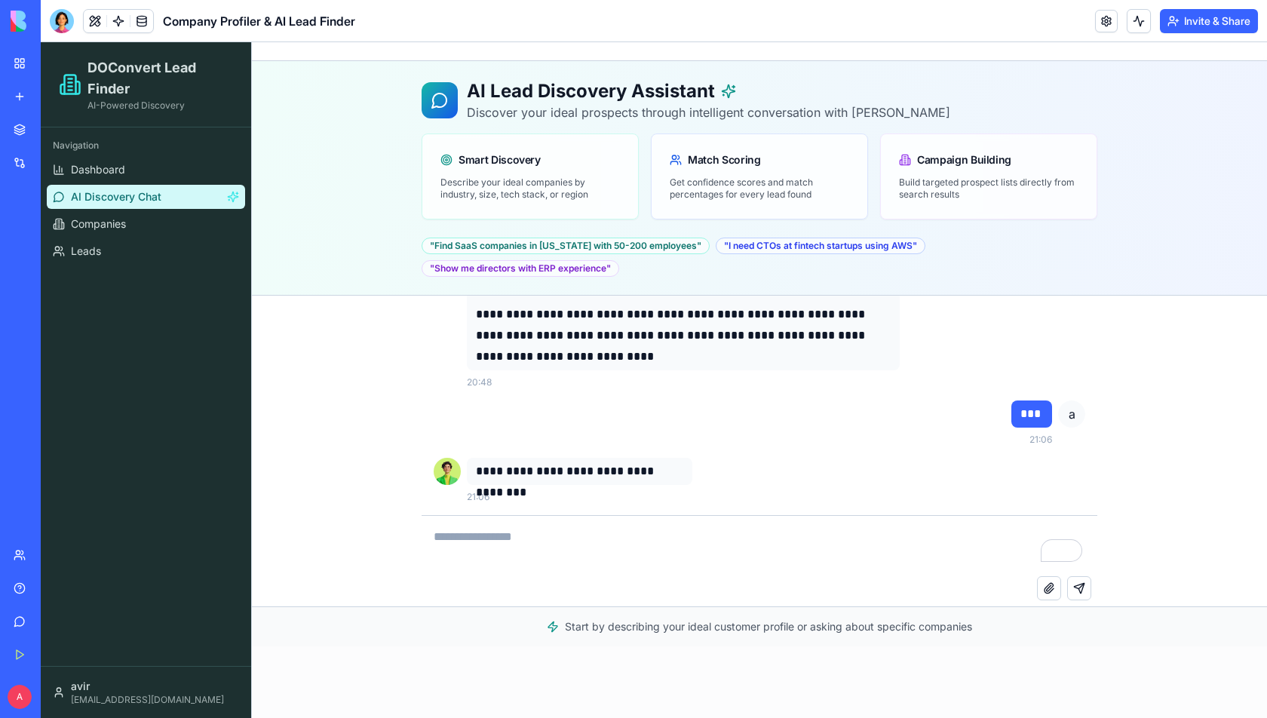
scroll to position [16363, 0]
click at [55, 18] on div at bounding box center [62, 21] width 24 height 24
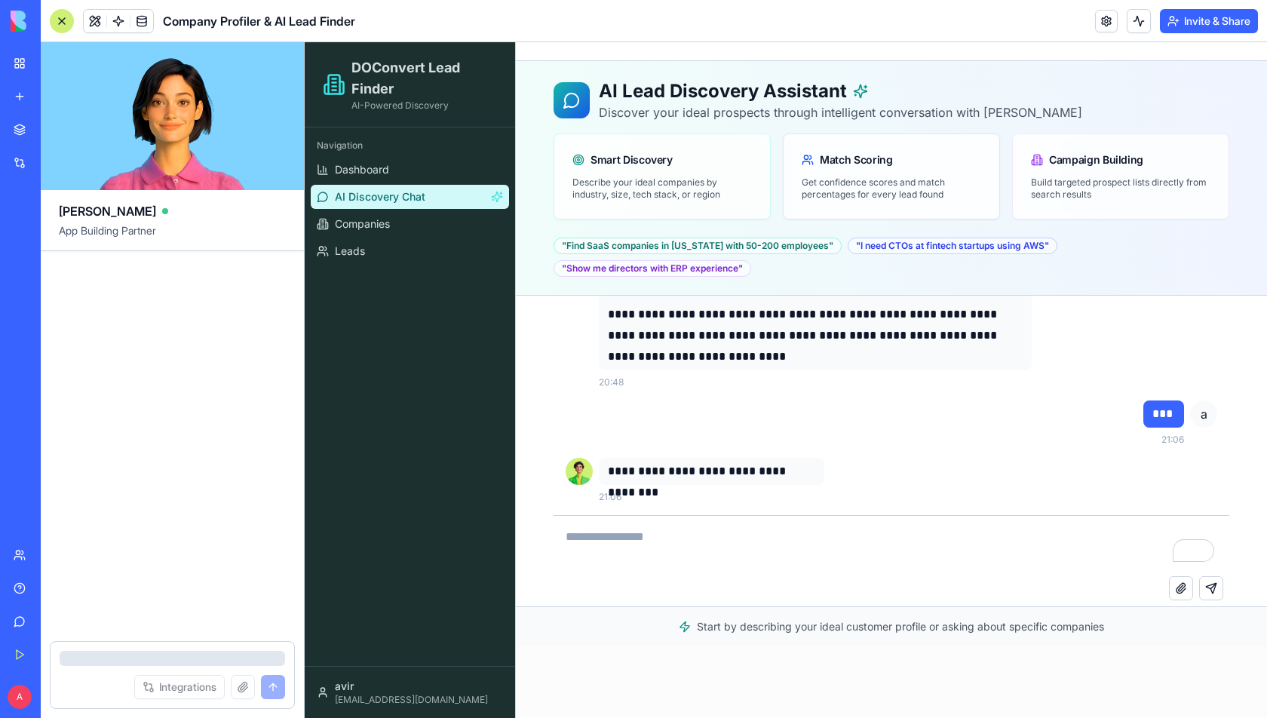
click at [912, 550] on textarea "To enrich screen reader interactions, please activate Accessibility in Grammarl…" at bounding box center [891, 546] width 676 height 60
type textarea "**********"
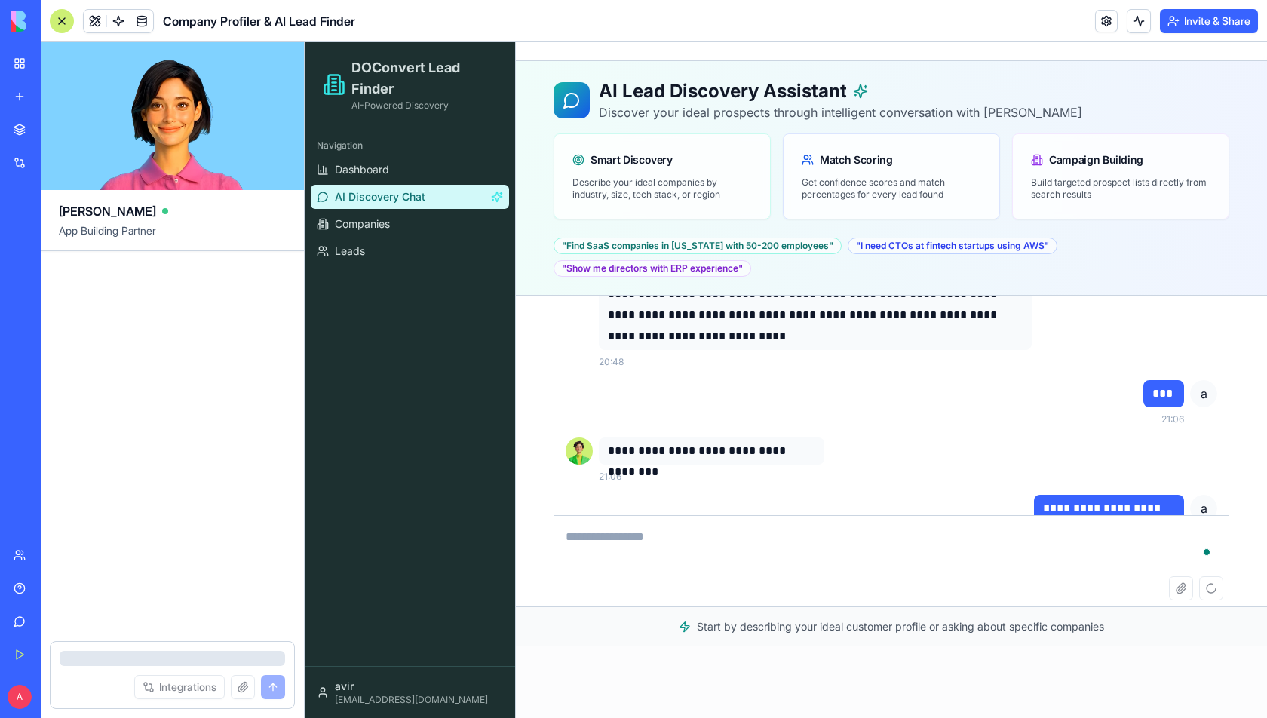
scroll to position [16451, 0]
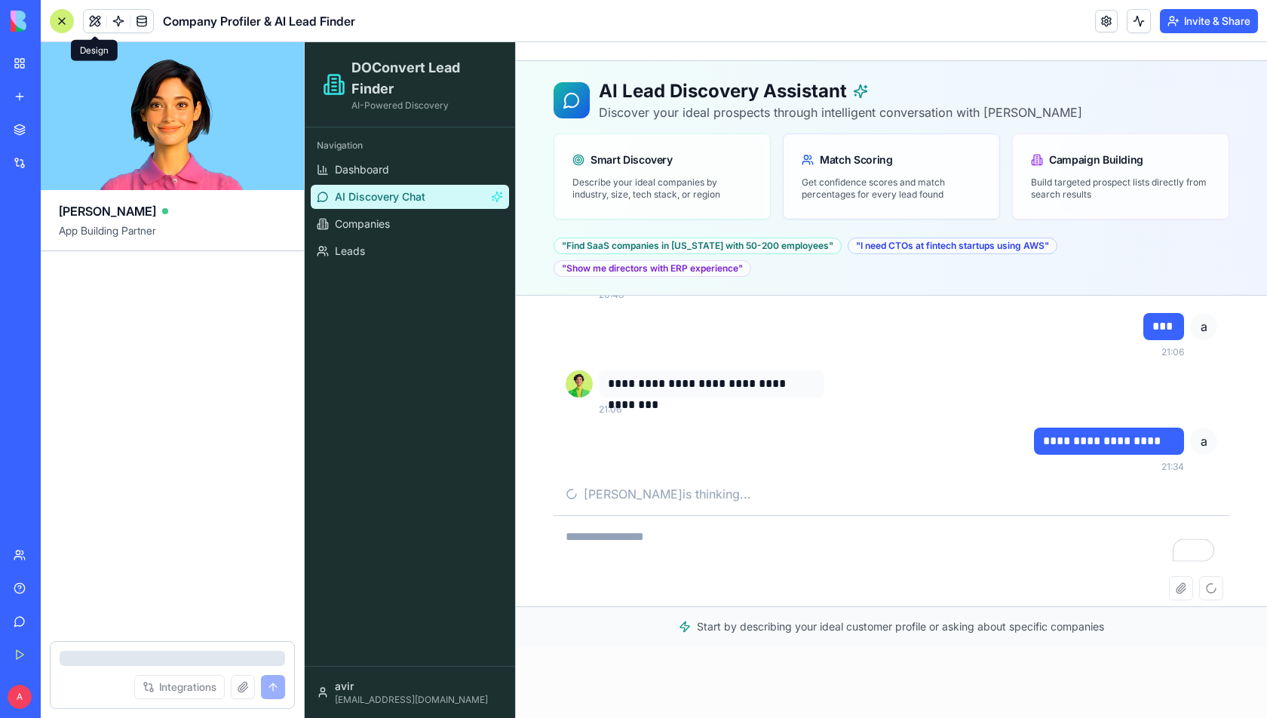
click at [70, 12] on div at bounding box center [62, 21] width 24 height 24
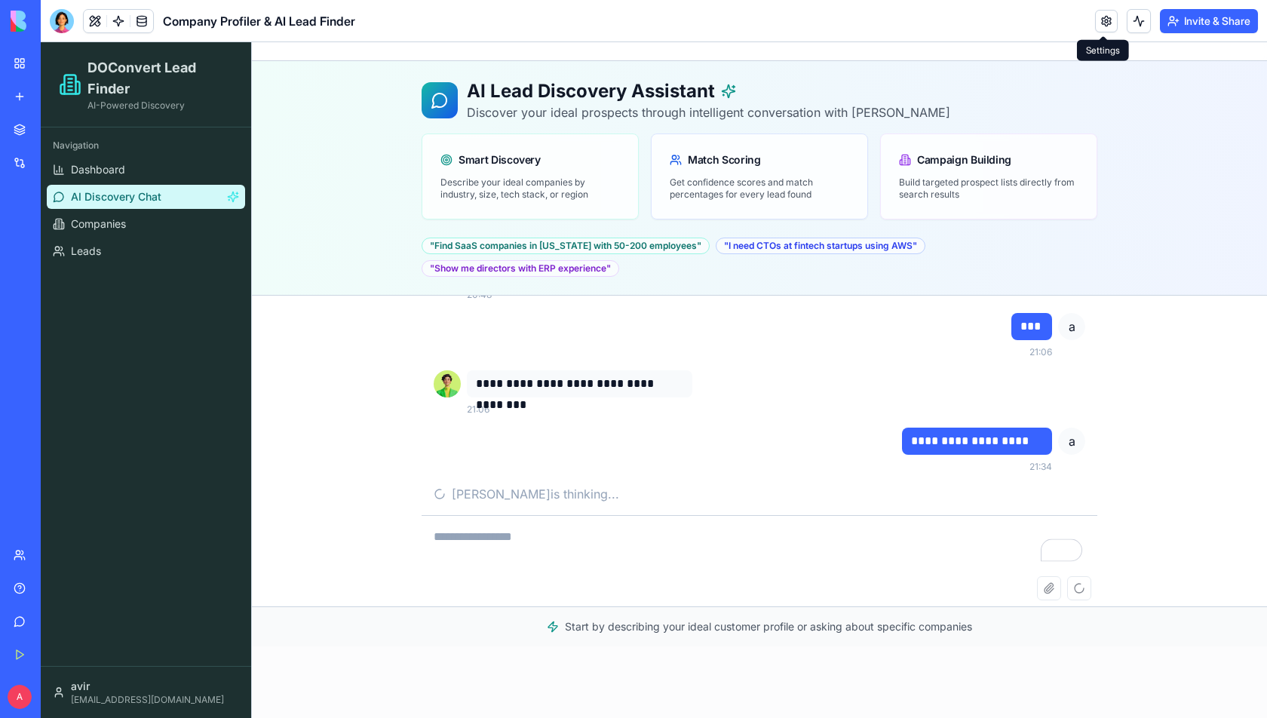
click at [1102, 18] on link at bounding box center [1106, 21] width 23 height 23
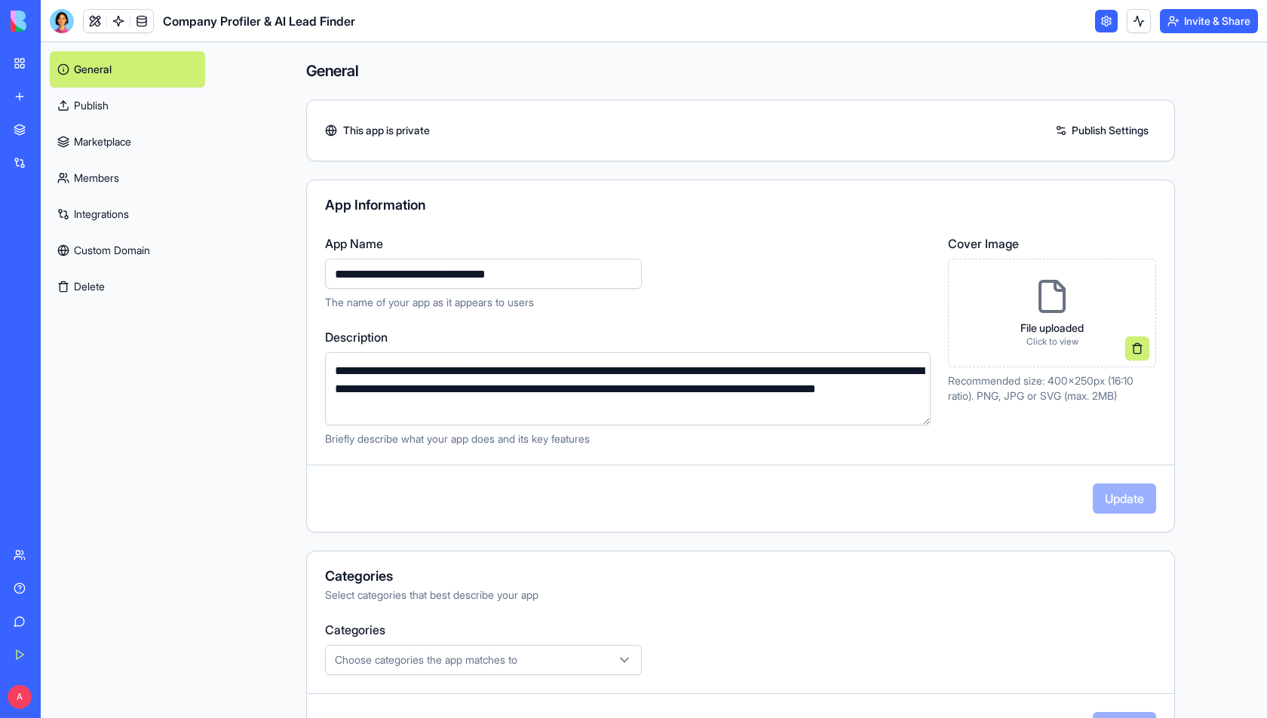
click at [1102, 18] on link at bounding box center [1106, 21] width 23 height 23
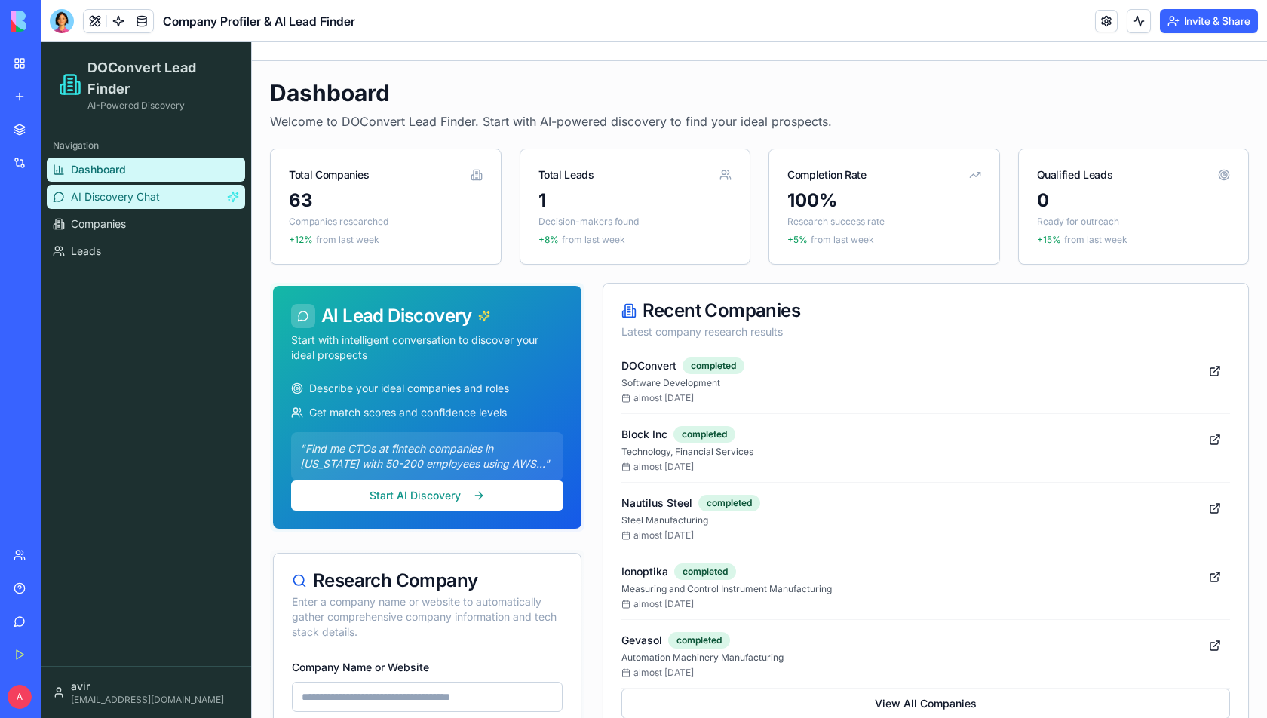
click at [134, 191] on span "AI Discovery Chat" at bounding box center [115, 196] width 89 height 15
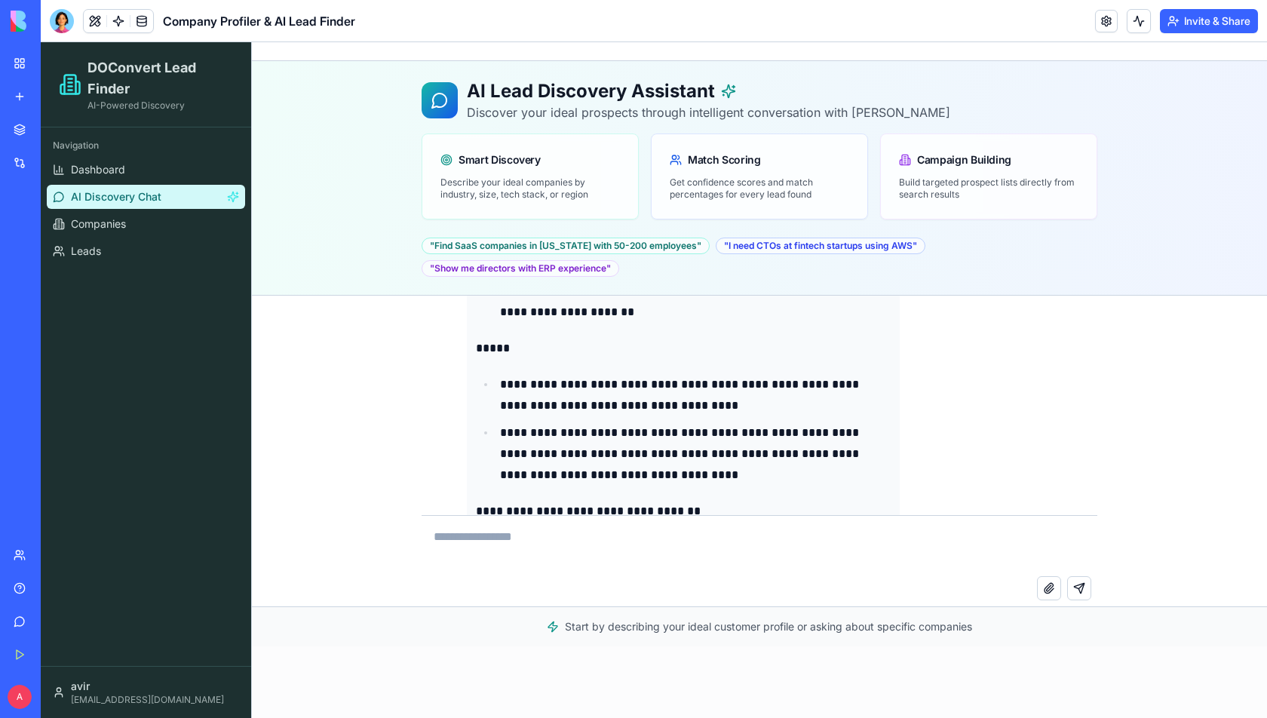
scroll to position [16249, 0]
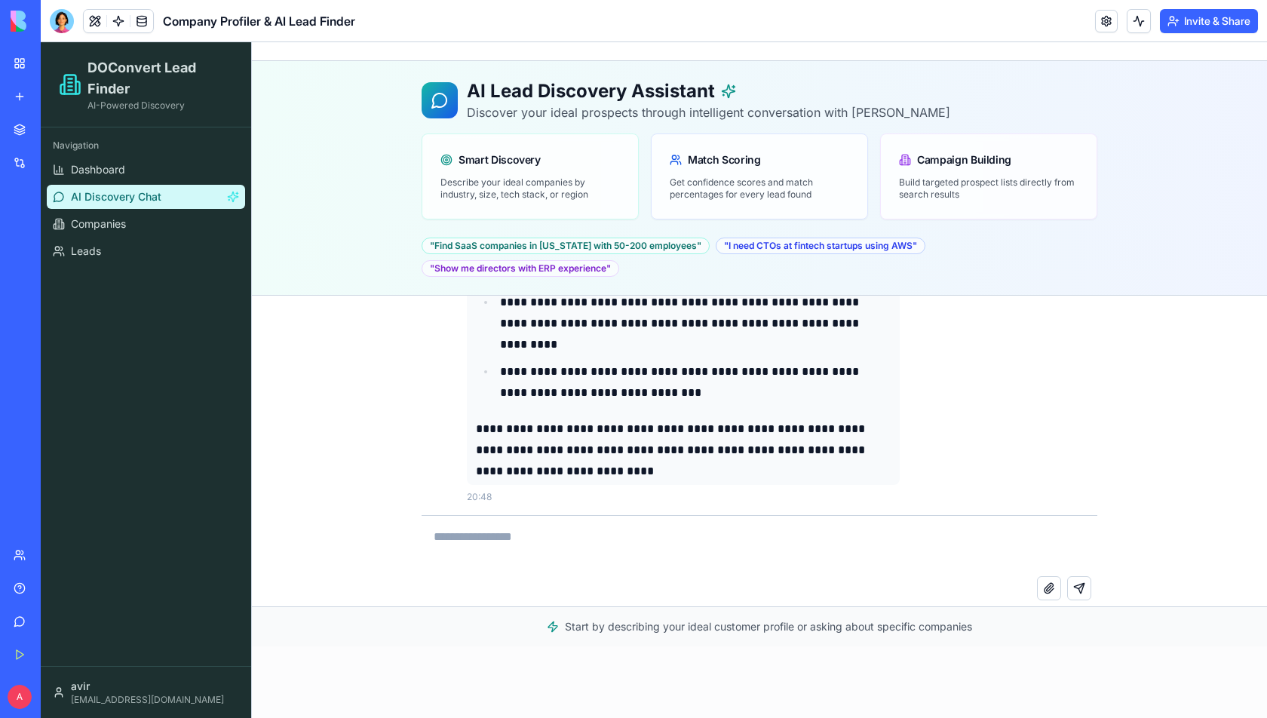
click at [534, 551] on textarea at bounding box center [759, 546] width 676 height 60
type textarea "**********"
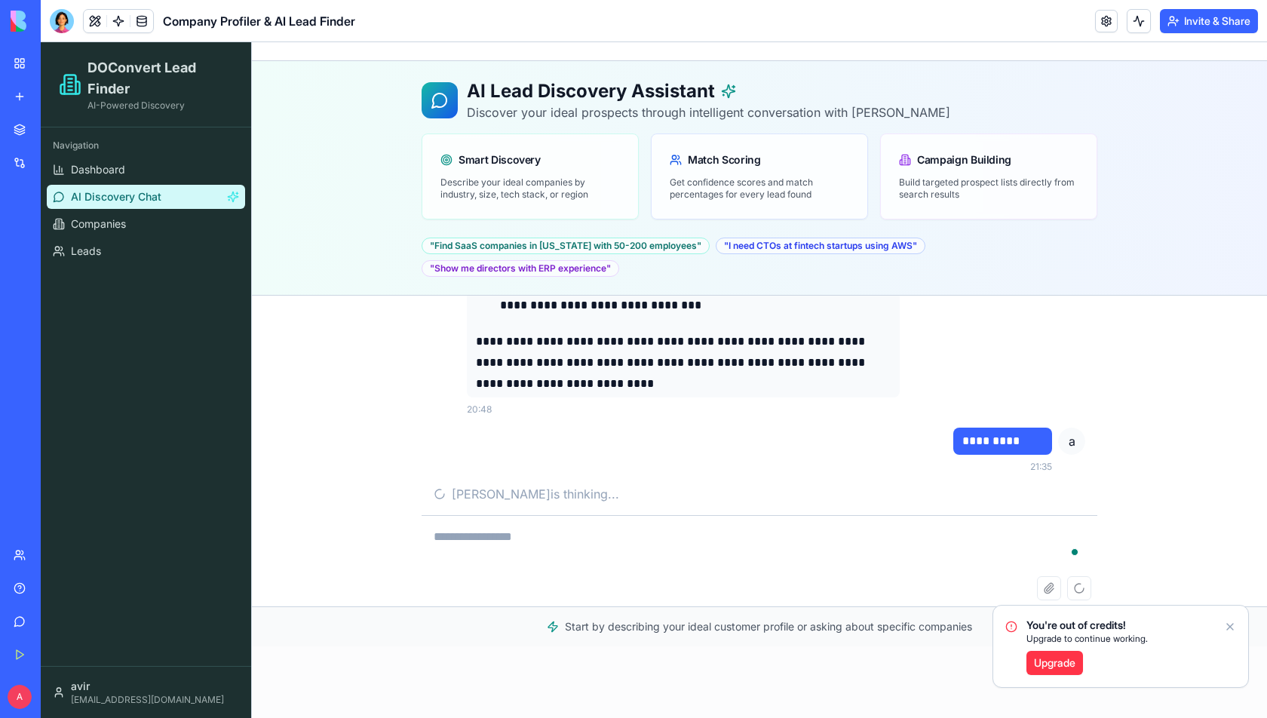
scroll to position [16363, 0]
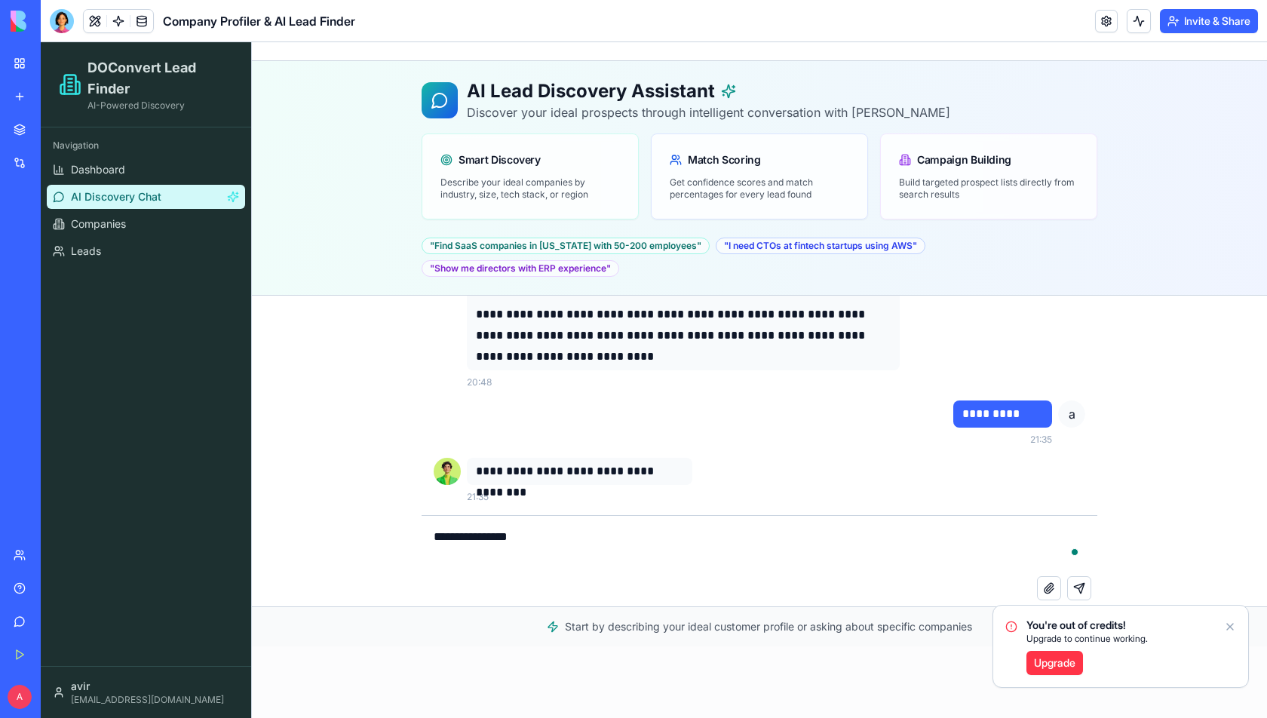
type textarea "**********"
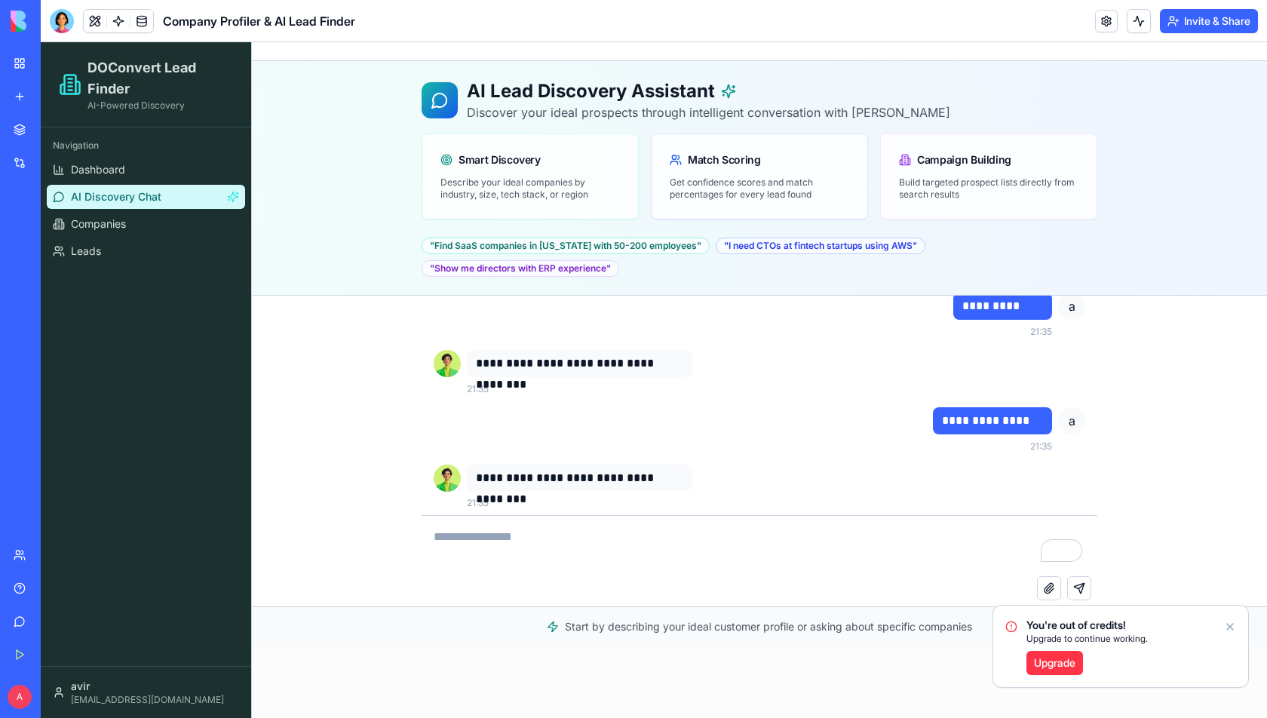
scroll to position [16478, 0]
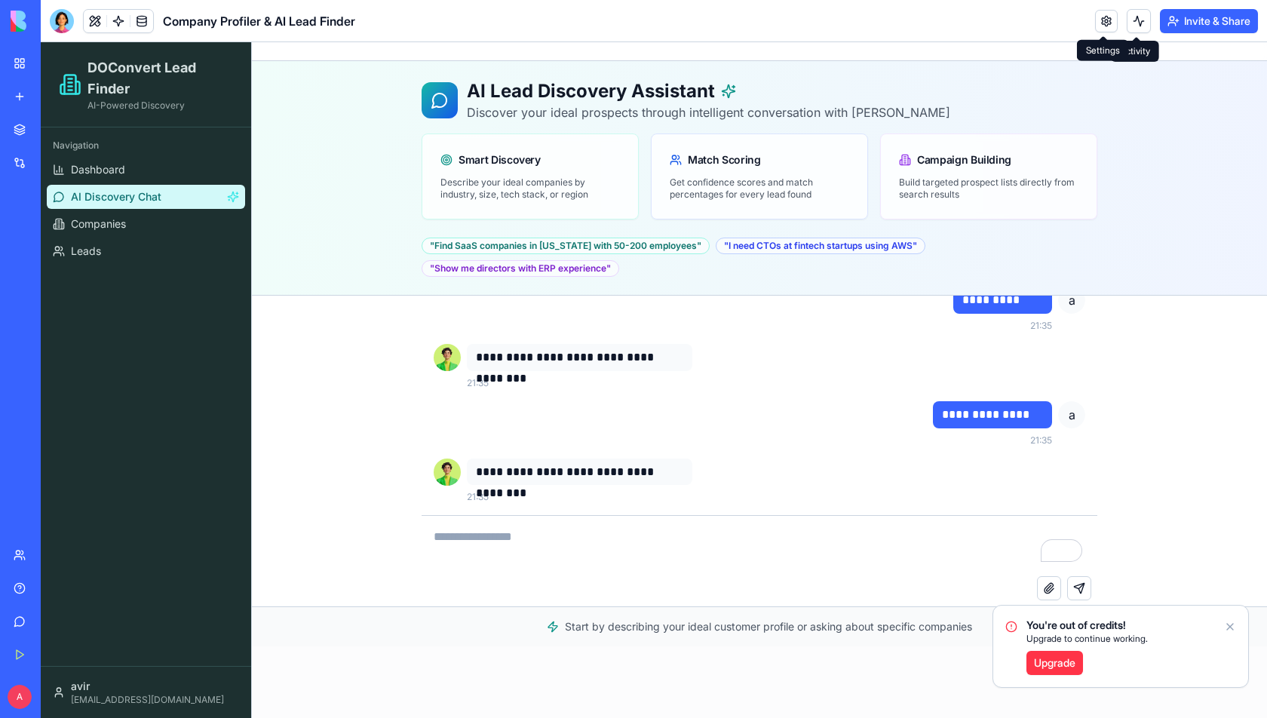
click at [1099, 24] on link at bounding box center [1106, 21] width 23 height 23
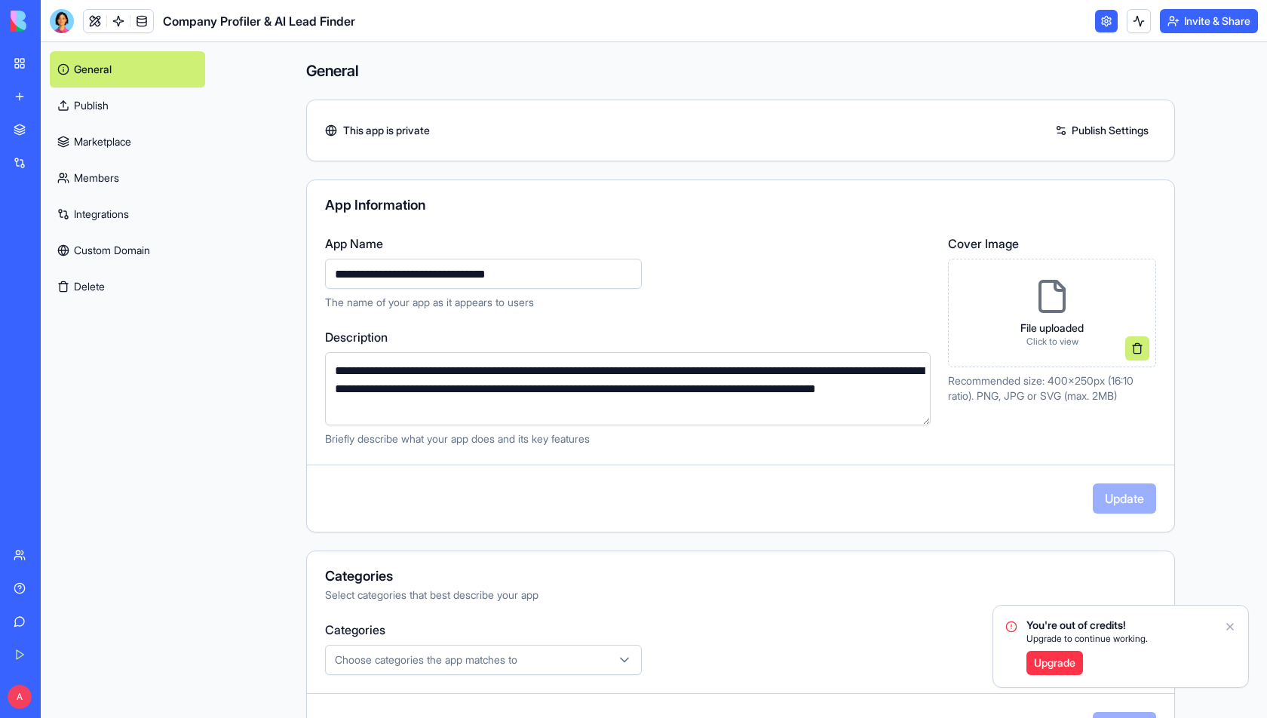
click at [125, 112] on link "Publish" at bounding box center [127, 105] width 155 height 36
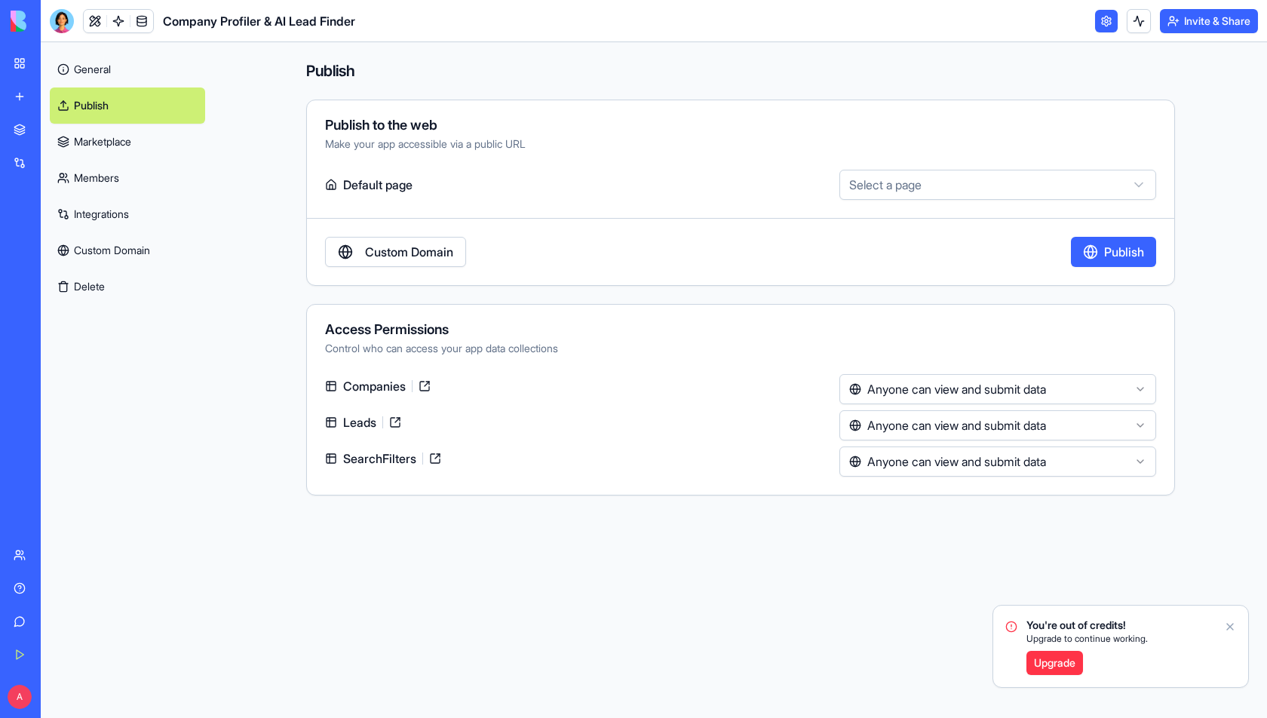
click at [1065, 247] on div "Custom Domain Publish" at bounding box center [740, 252] width 867 height 30
click at [1083, 250] on button "Publish" at bounding box center [1113, 252] width 85 height 30
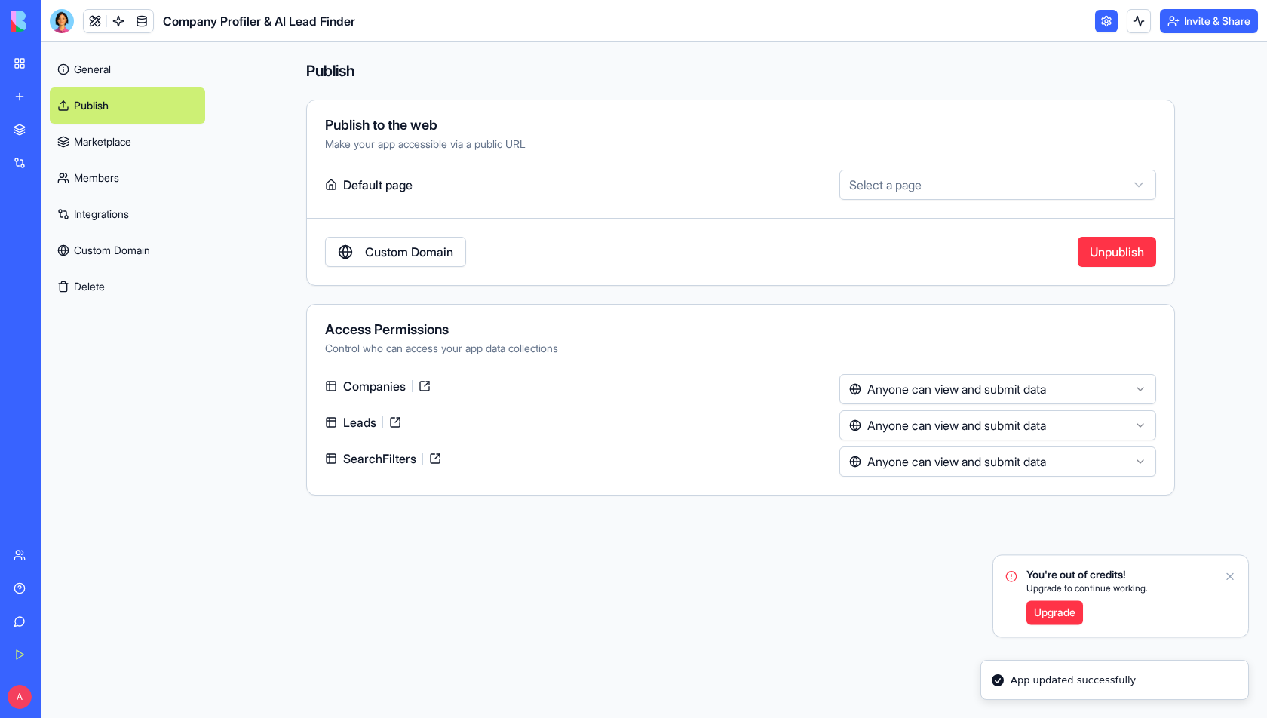
click at [1228, 576] on icon "Notifications alt+T" at bounding box center [1230, 576] width 12 height 12
click at [974, 388] on html "**********" at bounding box center [633, 359] width 1267 height 718
click at [976, 423] on html "**********" at bounding box center [633, 359] width 1267 height 718
click at [955, 459] on html "**********" at bounding box center [633, 359] width 1267 height 718
click at [952, 188] on html "**********" at bounding box center [633, 359] width 1267 height 718
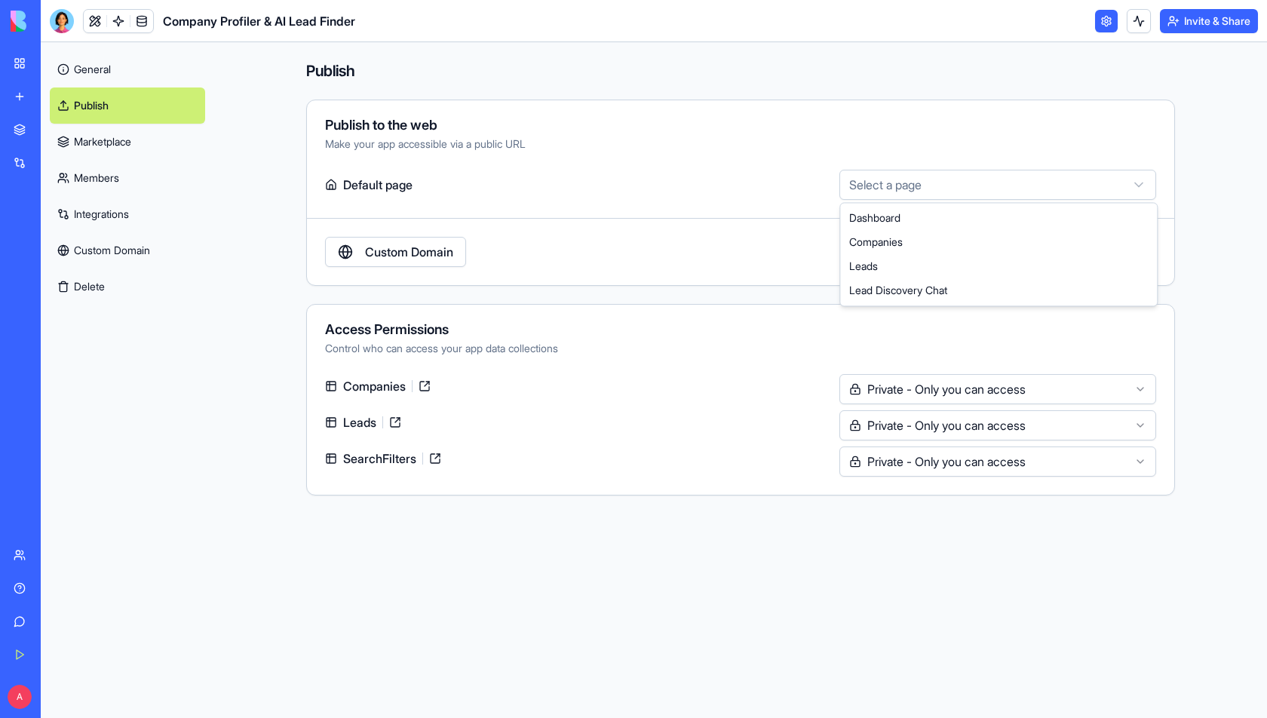
select select "**********"
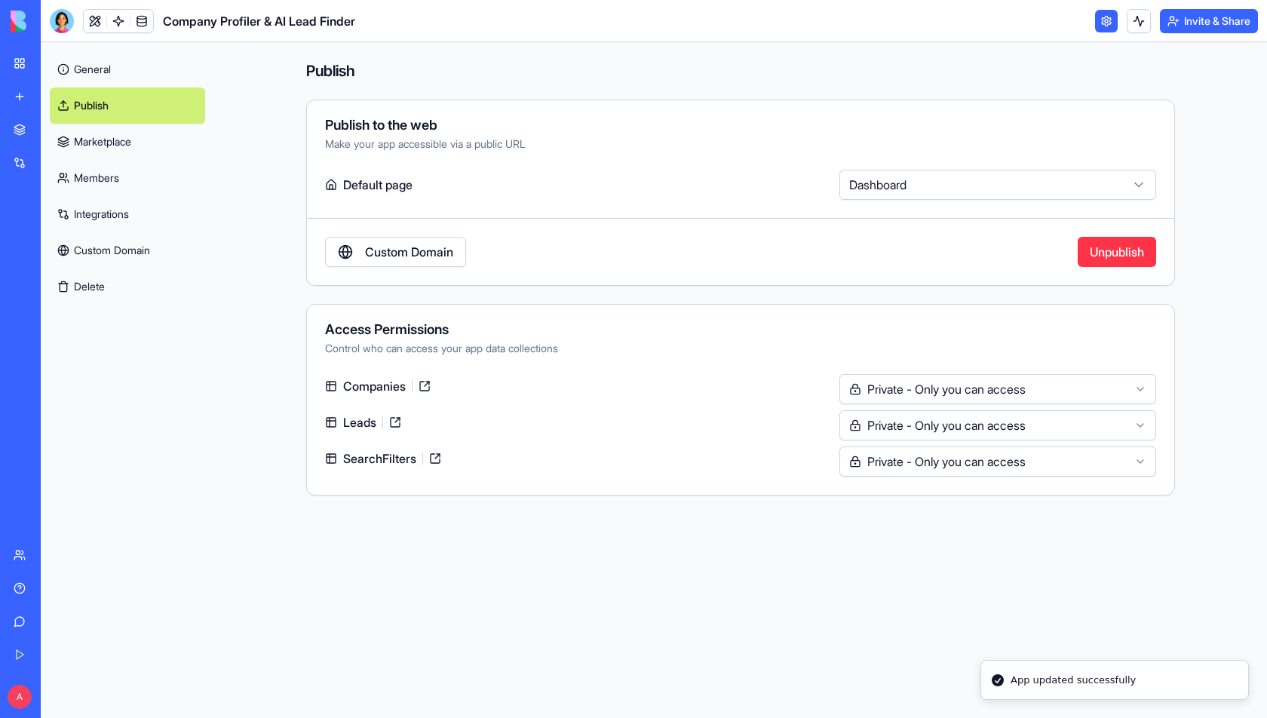
click at [1125, 682] on div "App updated successfully" at bounding box center [1072, 680] width 125 height 15
click at [112, 69] on link "General" at bounding box center [127, 69] width 155 height 36
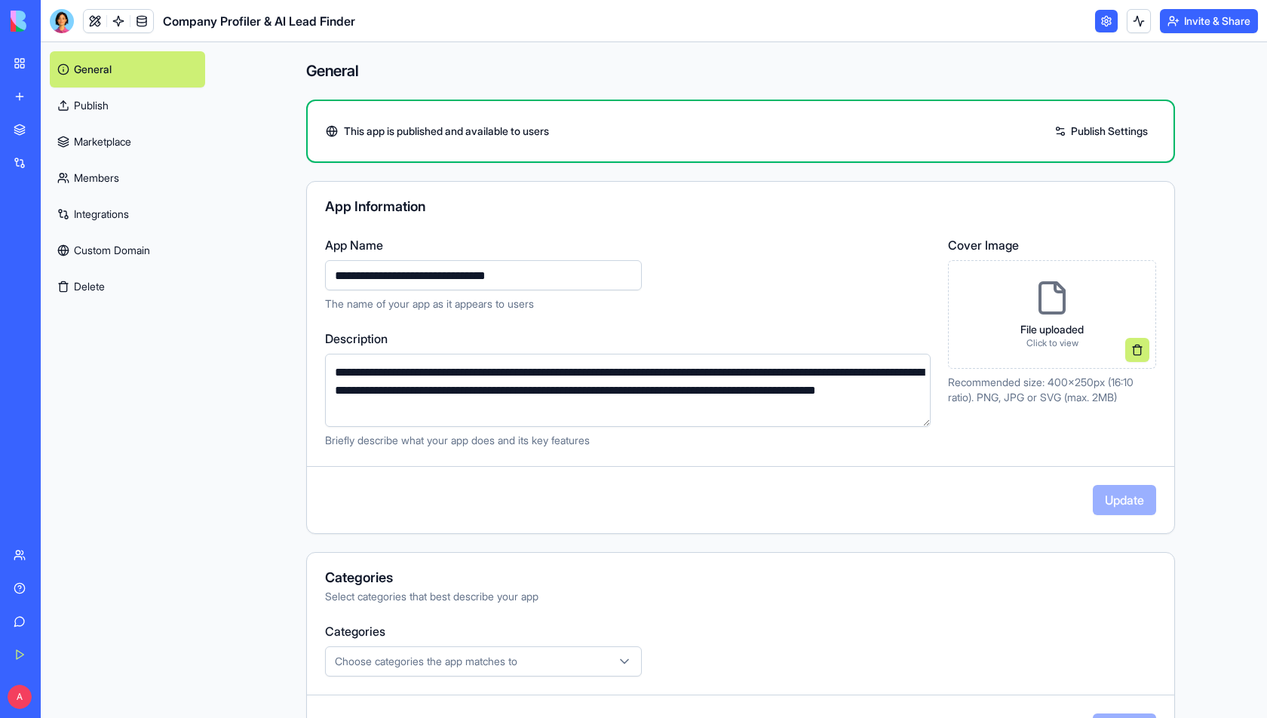
click at [1079, 127] on link "Publish Settings" at bounding box center [1101, 131] width 109 height 24
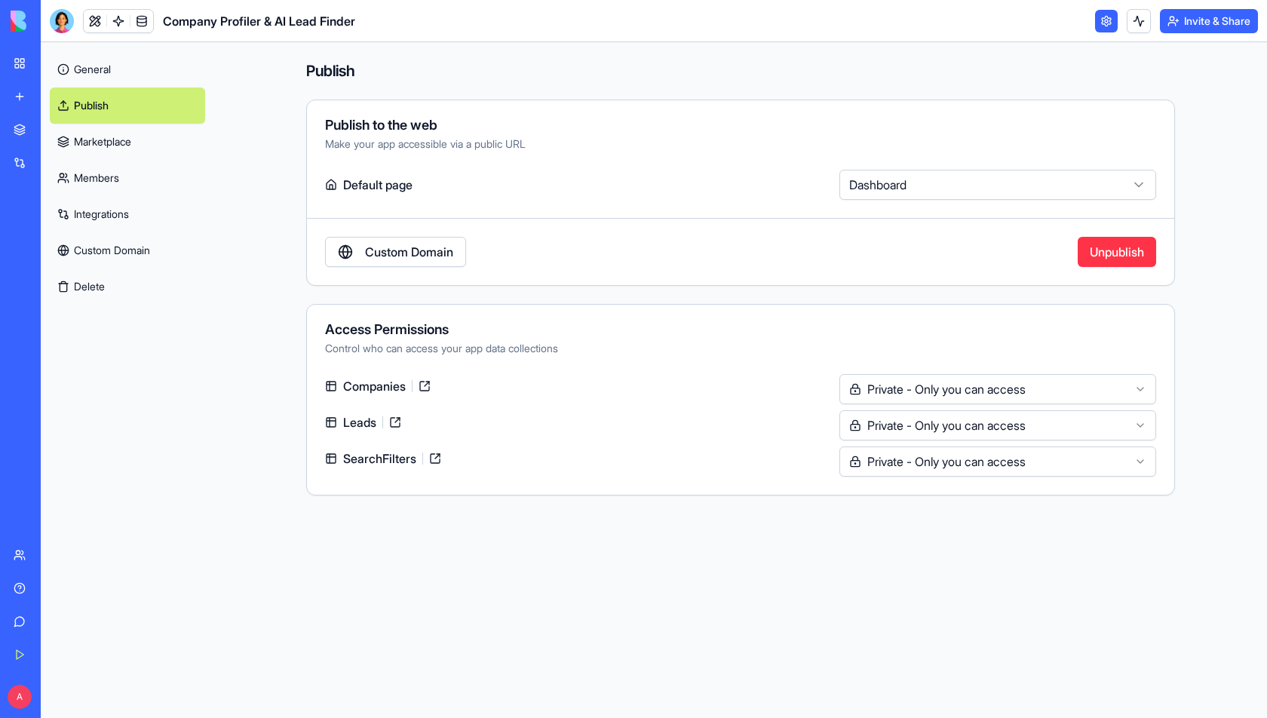
click at [1013, 182] on html "**********" at bounding box center [633, 359] width 1267 height 718
click at [1101, 253] on button "Unpublish" at bounding box center [1116, 252] width 78 height 30
click at [1023, 179] on html "**********" at bounding box center [633, 359] width 1267 height 718
click at [1002, 182] on html "**********" at bounding box center [633, 359] width 1267 height 718
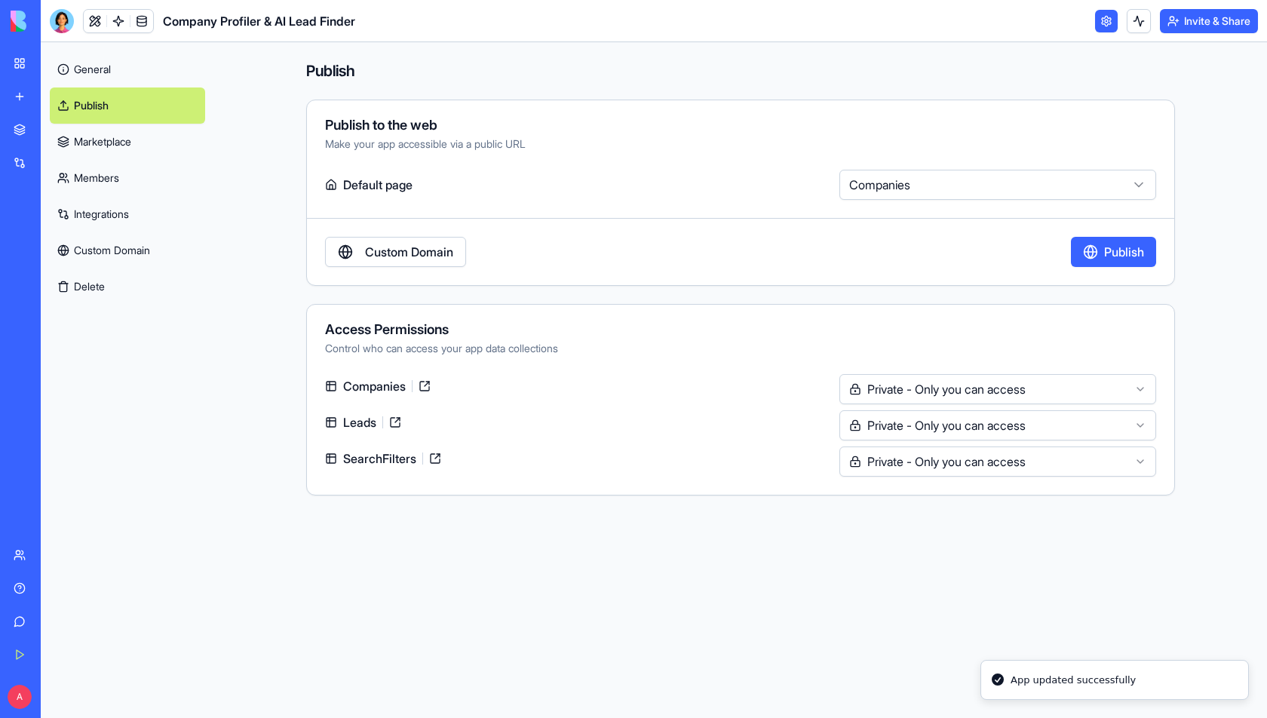
click at [992, 190] on html "**********" at bounding box center [633, 359] width 1267 height 718
click at [933, 188] on html "**********" at bounding box center [633, 359] width 1267 height 718
select select "**********"
click at [112, 126] on link "Marketplace" at bounding box center [127, 142] width 155 height 36
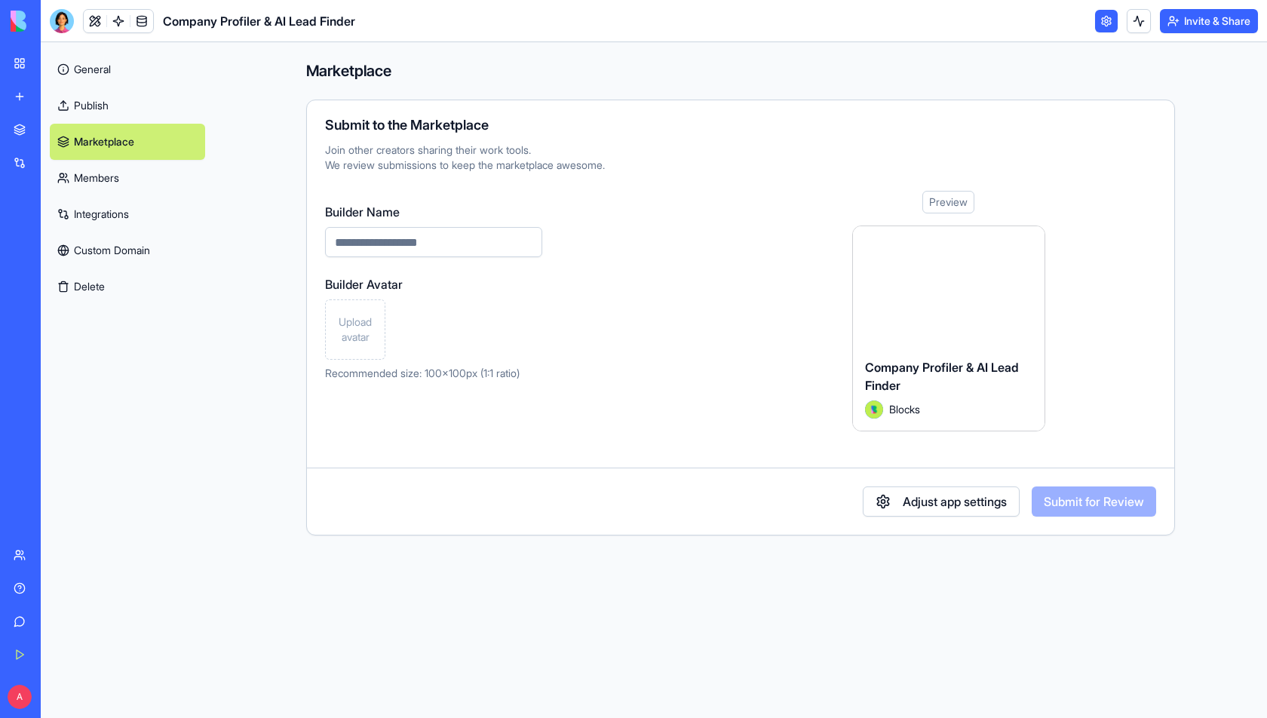
click at [378, 243] on input "Builder Name" at bounding box center [433, 242] width 217 height 30
type input "**********"
click at [437, 328] on div "Upload avatar" at bounding box center [433, 329] width 217 height 60
click at [909, 501] on button "Adjust app settings" at bounding box center [941, 501] width 157 height 30
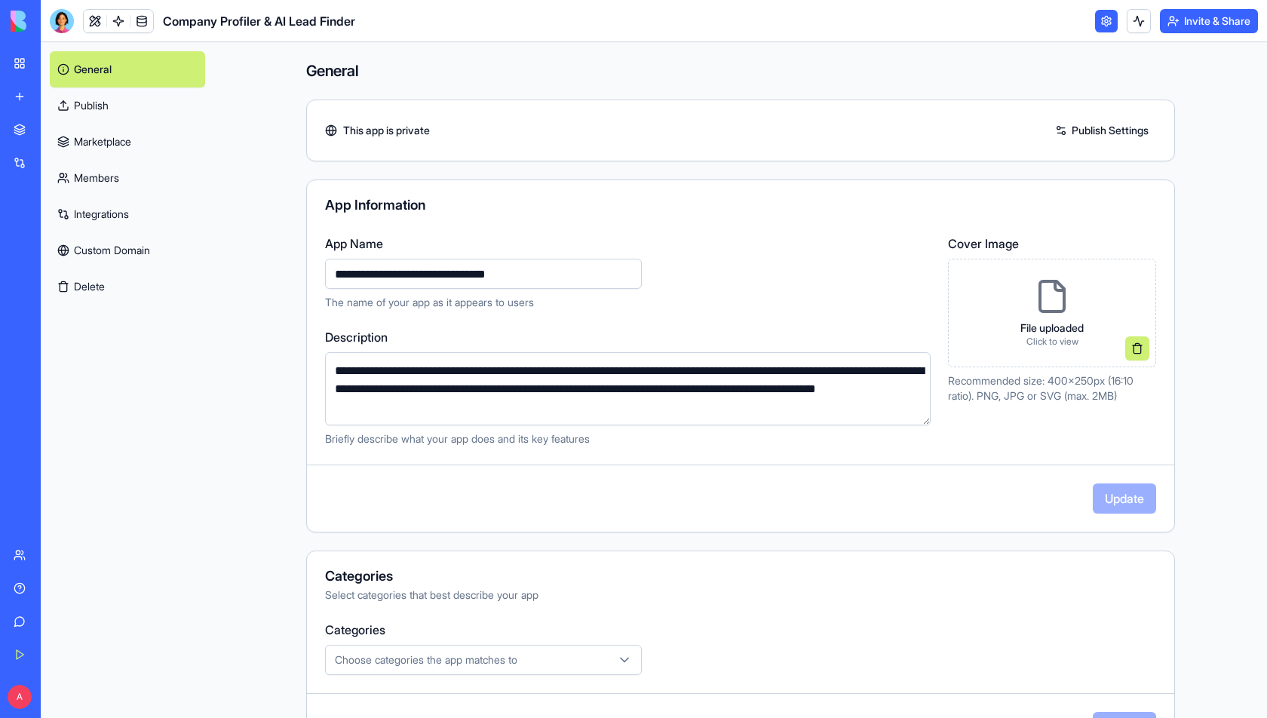
click at [44, 64] on div "My Workspace" at bounding box center [46, 63] width 20 height 15
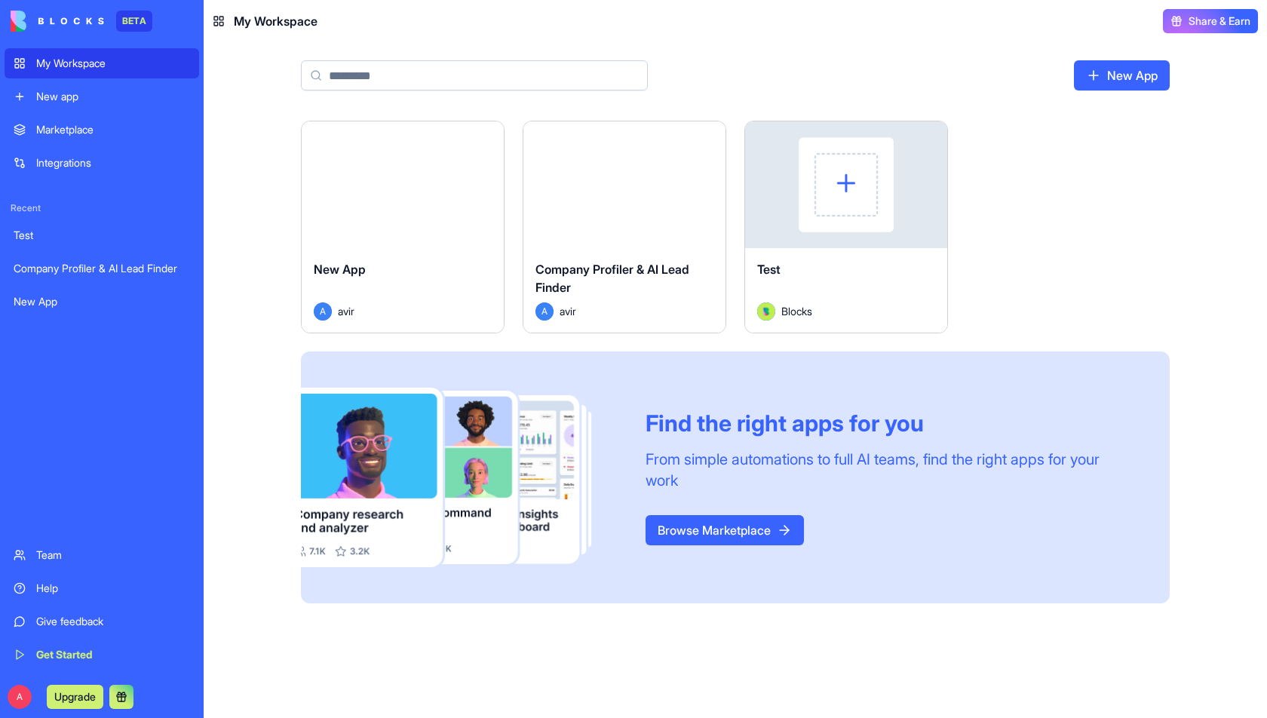
click at [57, 624] on div "Give feedback" at bounding box center [113, 621] width 154 height 15
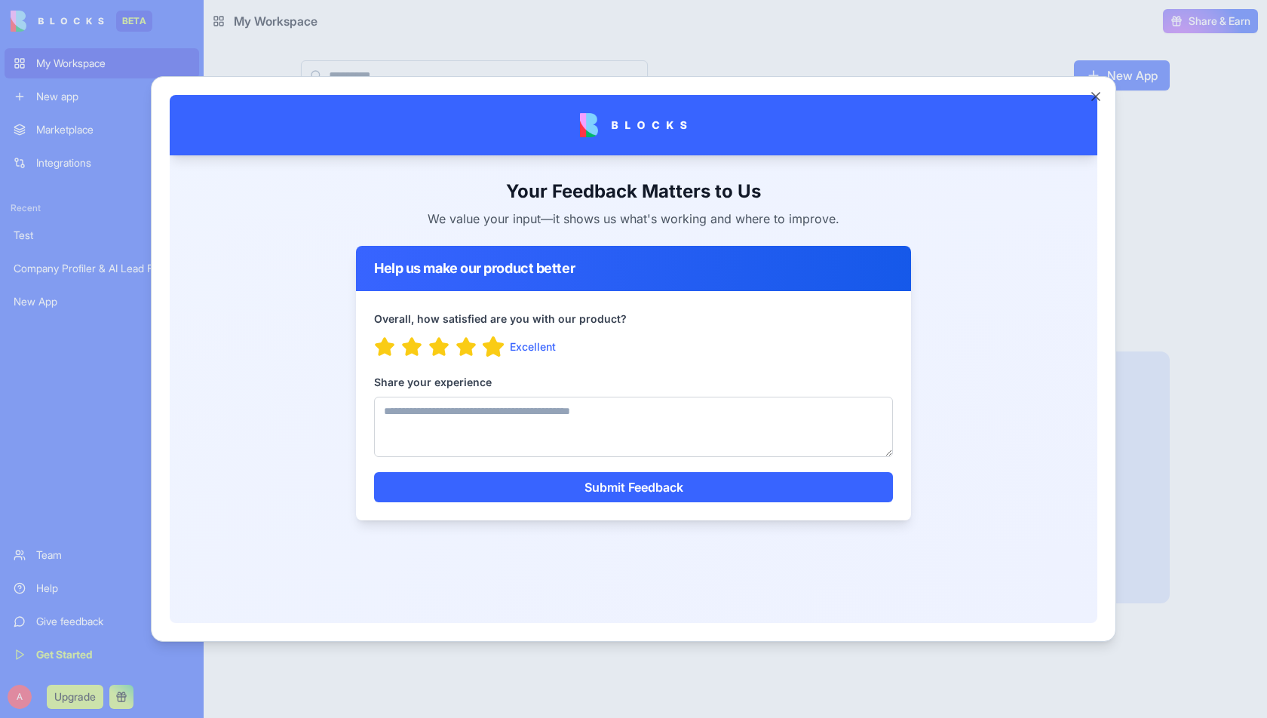
click at [490, 350] on icon "button" at bounding box center [493, 346] width 20 height 18
click at [483, 428] on textarea "Share your experience" at bounding box center [633, 427] width 519 height 60
type textarea "**********"
click at [730, 35] on div at bounding box center [633, 359] width 1267 height 718
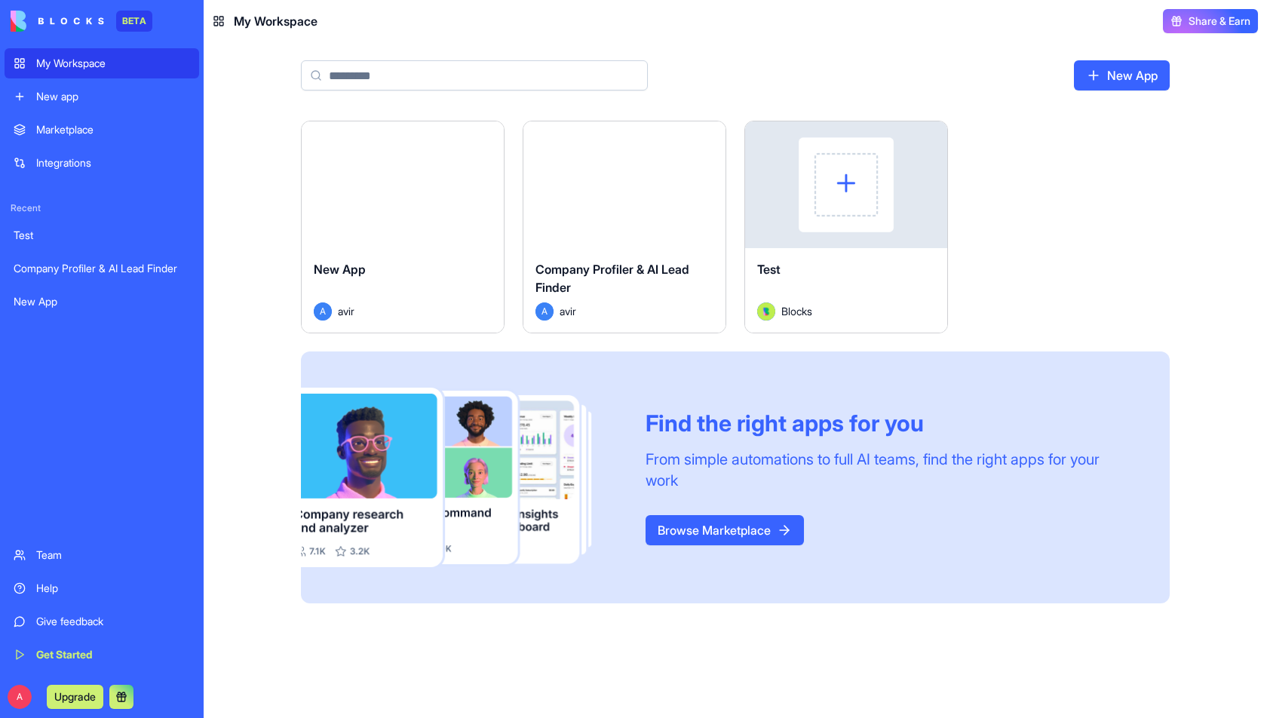
click at [83, 137] on link "Marketplace" at bounding box center [102, 130] width 195 height 30
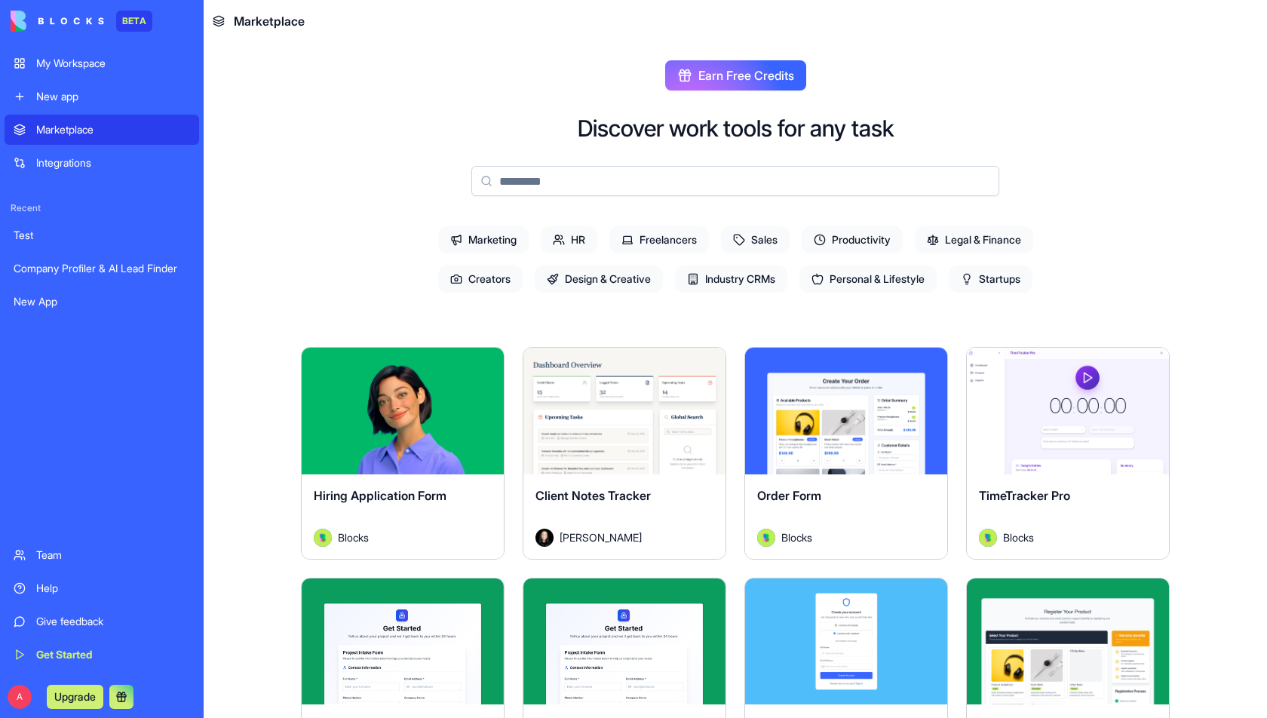
click at [746, 229] on span "Sales" at bounding box center [755, 239] width 69 height 27
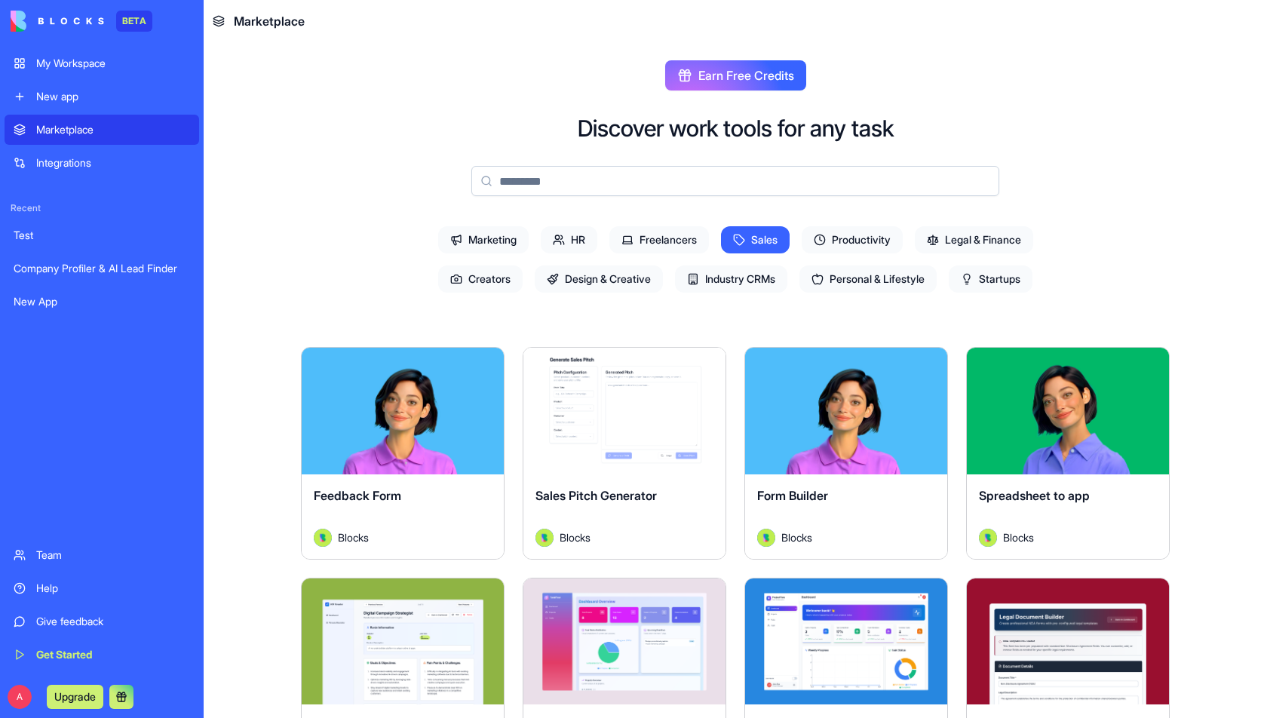
click at [605, 439] on div "Explore" at bounding box center [624, 411] width 202 height 127
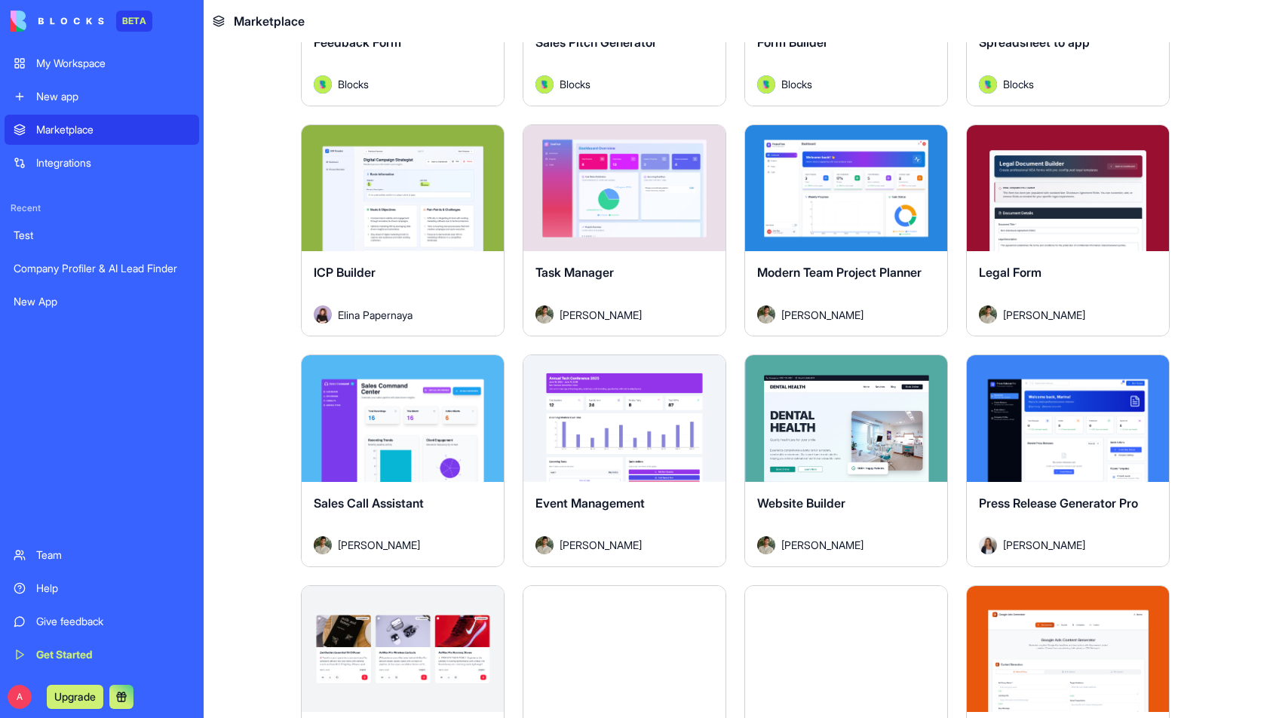
scroll to position [463, 0]
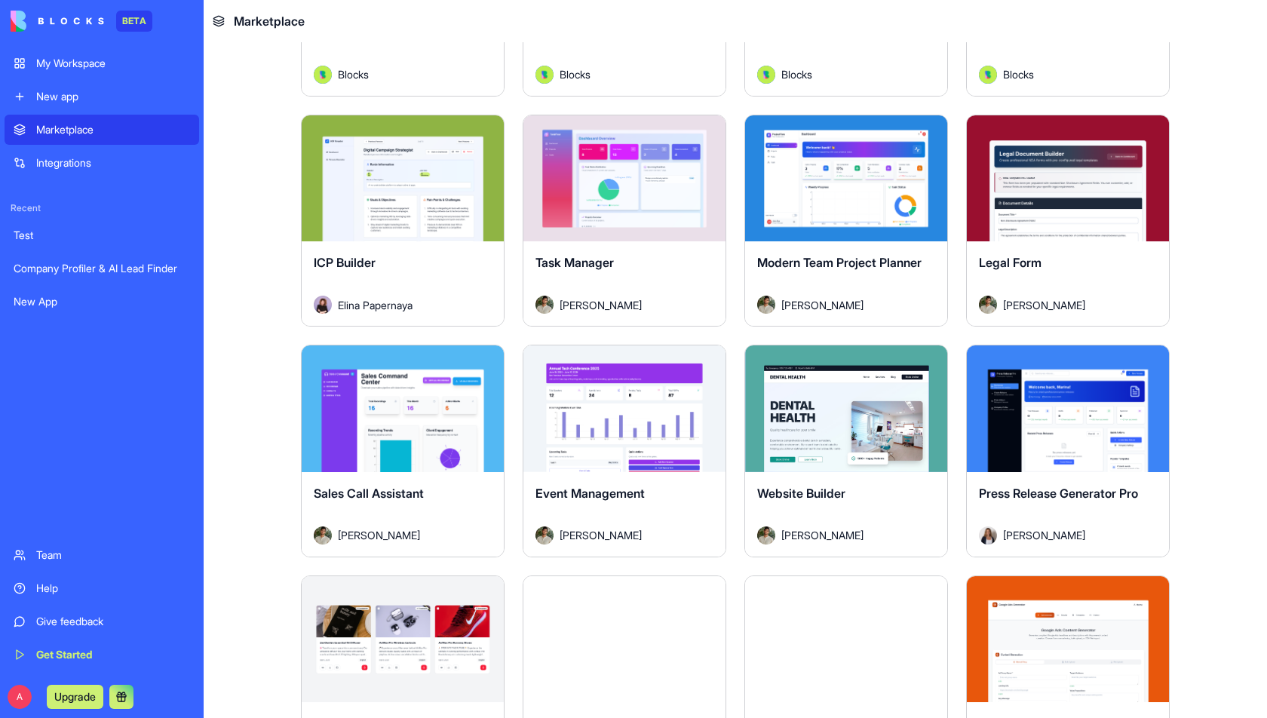
click at [367, 219] on div "Explore" at bounding box center [403, 178] width 202 height 127
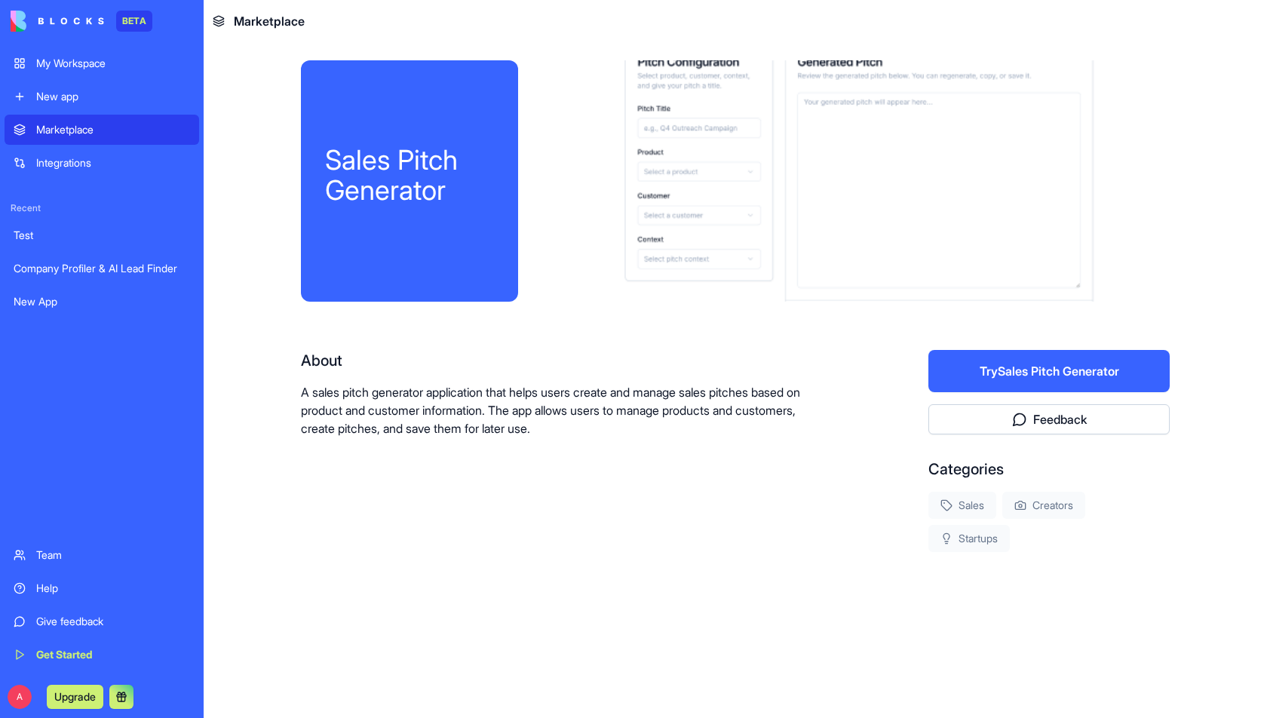
click at [976, 375] on button "Try Sales Pitch Generator" at bounding box center [1048, 371] width 241 height 42
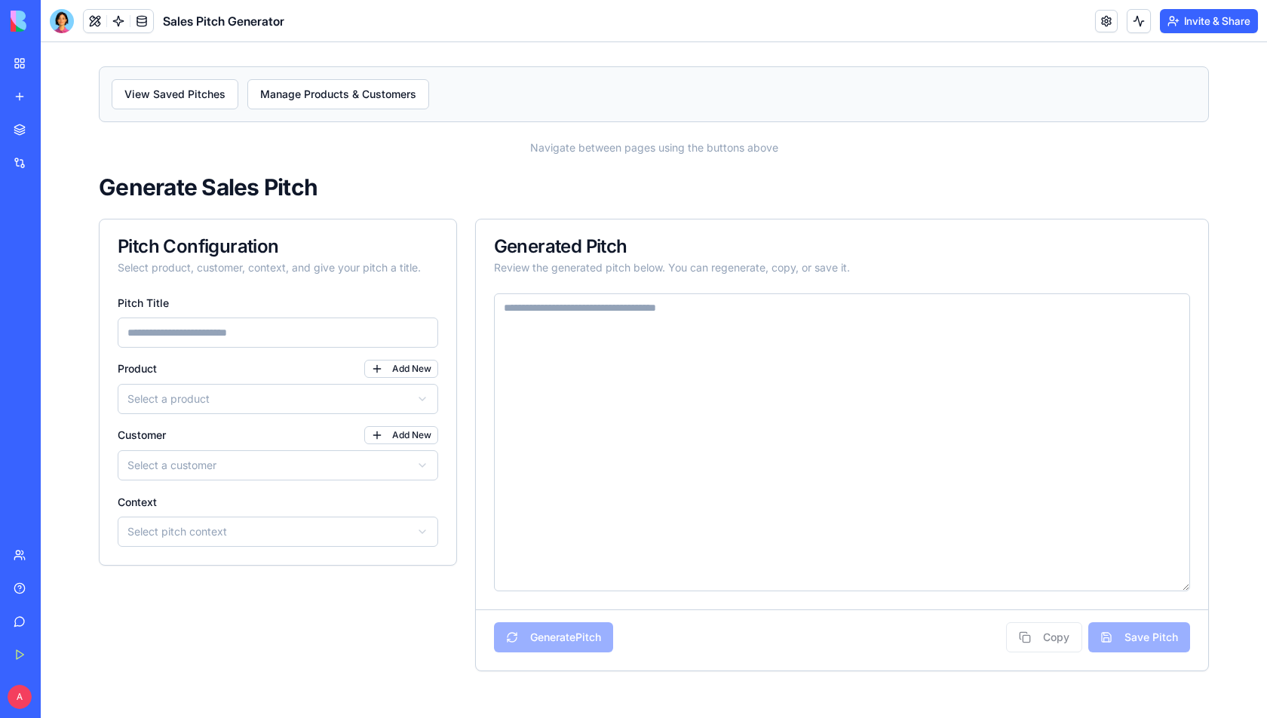
click at [259, 336] on input "Pitch Title" at bounding box center [278, 332] width 320 height 30
click at [636, 338] on textarea at bounding box center [842, 442] width 696 height 298
click at [447, 199] on h1 "Generate Sales Pitch" at bounding box center [654, 186] width 1110 height 27
click at [248, 343] on input "Pitch Title" at bounding box center [278, 332] width 320 height 30
paste input "**********"
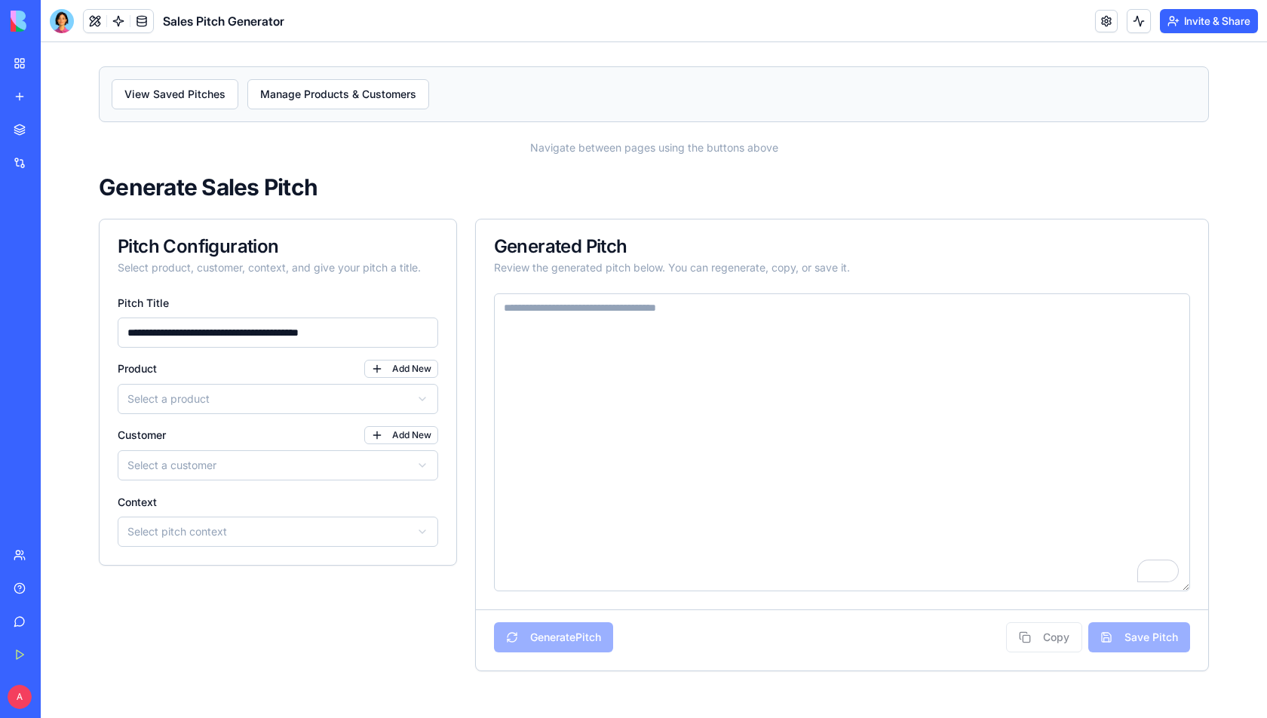
type input "**********"
click at [325, 403] on html "**********" at bounding box center [654, 368] width 1226 height 653
click at [335, 398] on html "**********" at bounding box center [654, 368] width 1226 height 653
click at [415, 369] on button "Add New" at bounding box center [401, 369] width 74 height 18
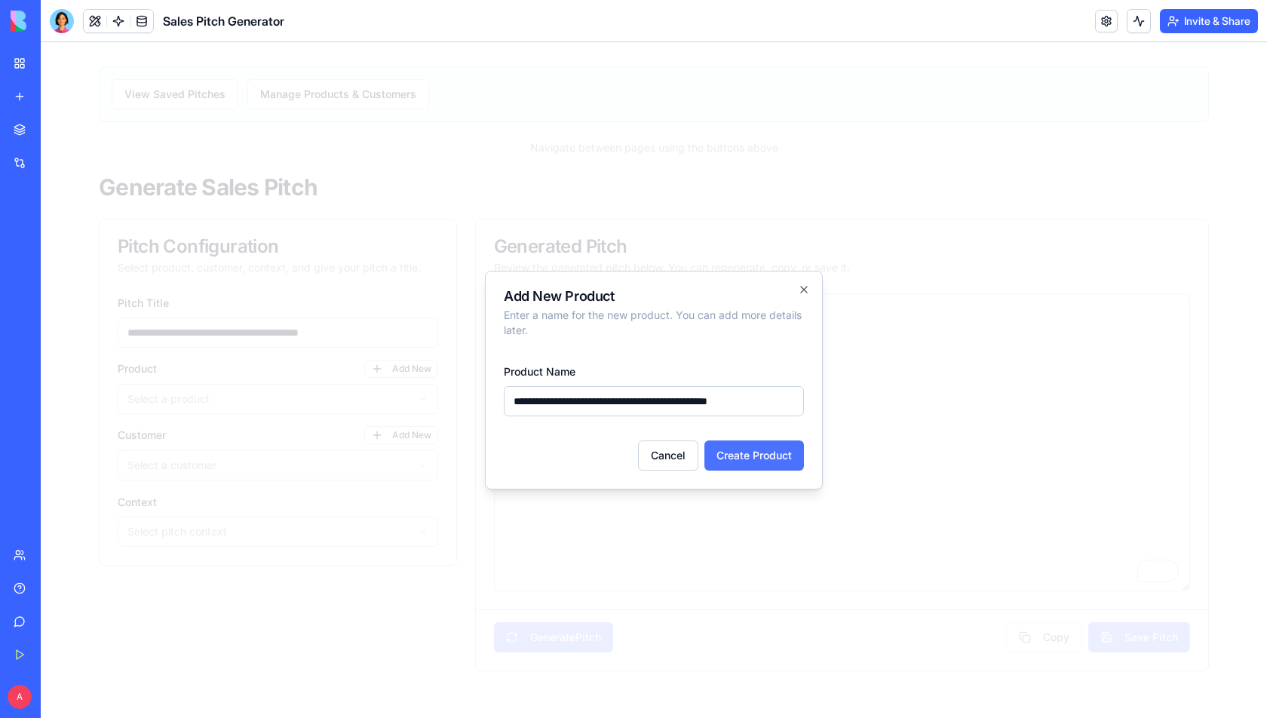
type input "**********"
click at [758, 451] on button "Create Product" at bounding box center [754, 455] width 100 height 30
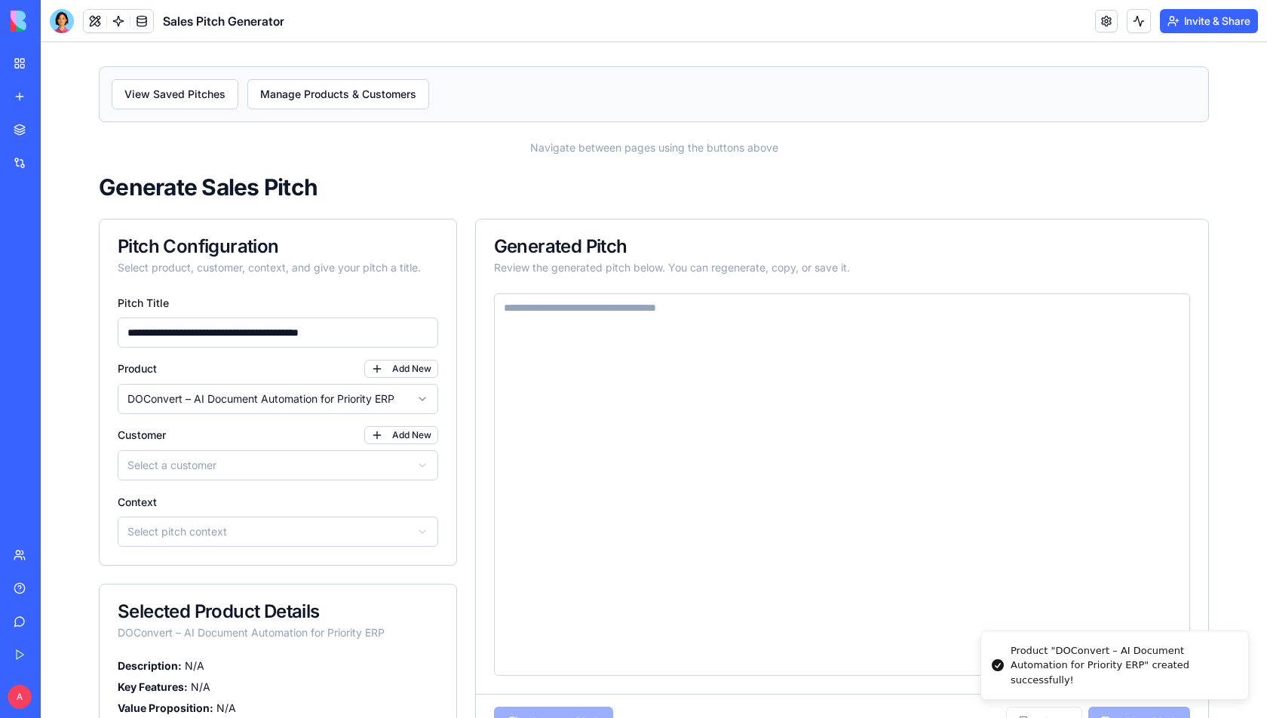
click at [253, 454] on html "**********" at bounding box center [654, 410] width 1226 height 737
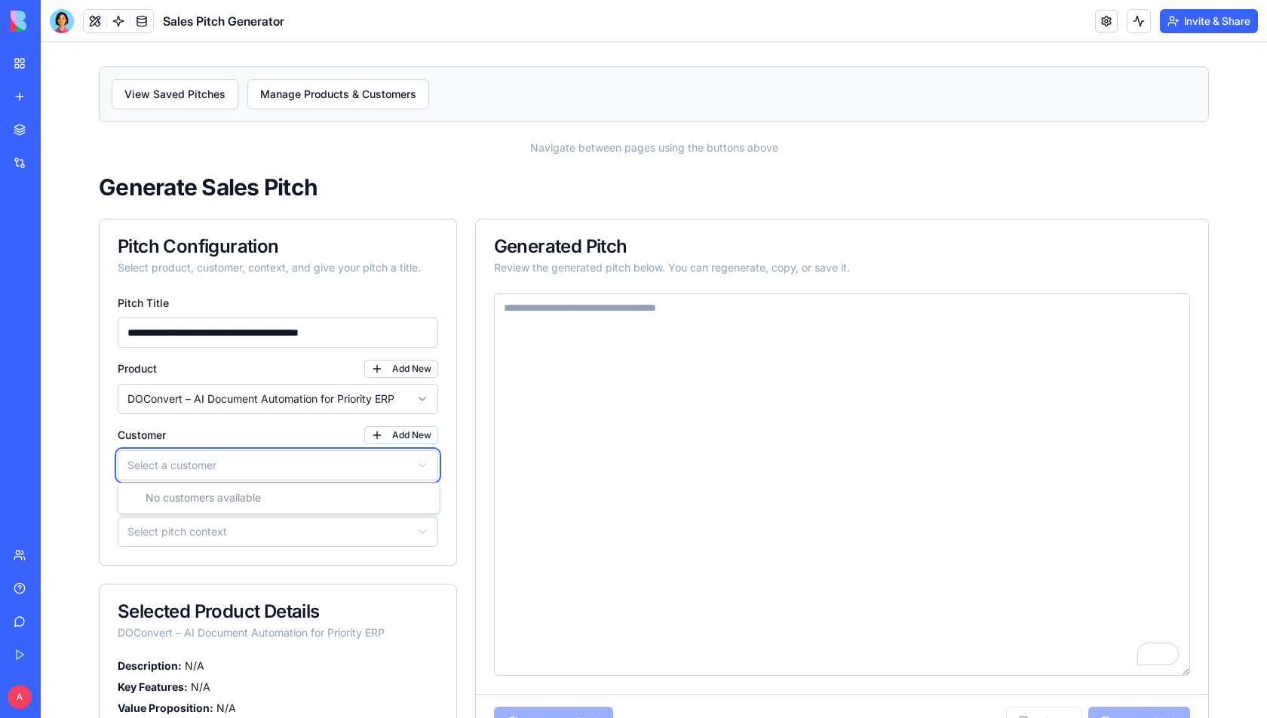
click at [316, 434] on html "**********" at bounding box center [654, 410] width 1226 height 737
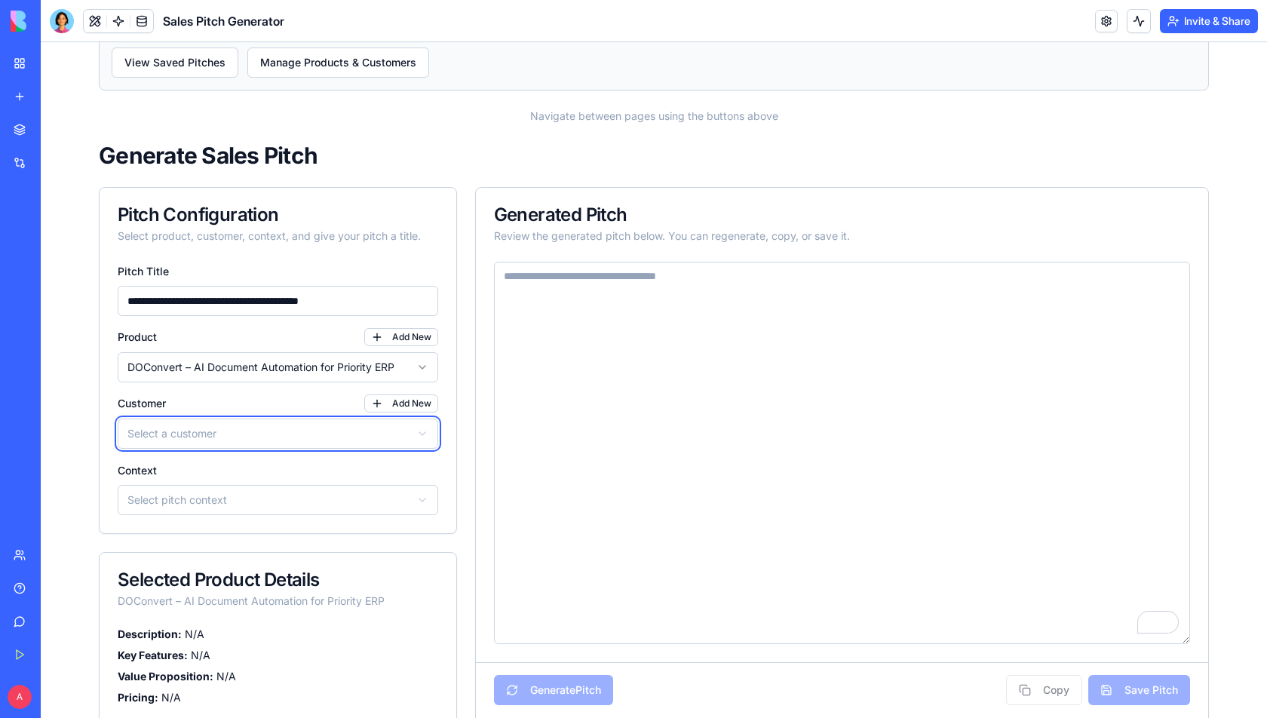
scroll to position [44, 0]
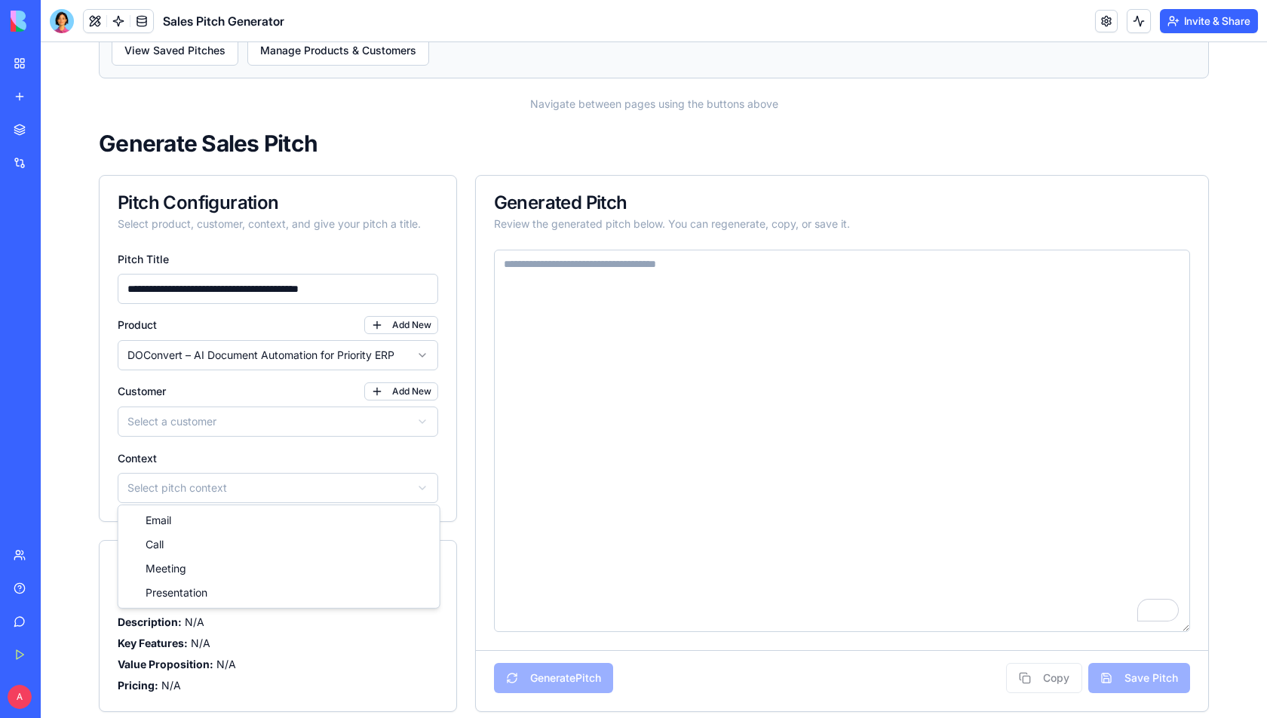
click at [283, 488] on html "**********" at bounding box center [654, 366] width 1226 height 737
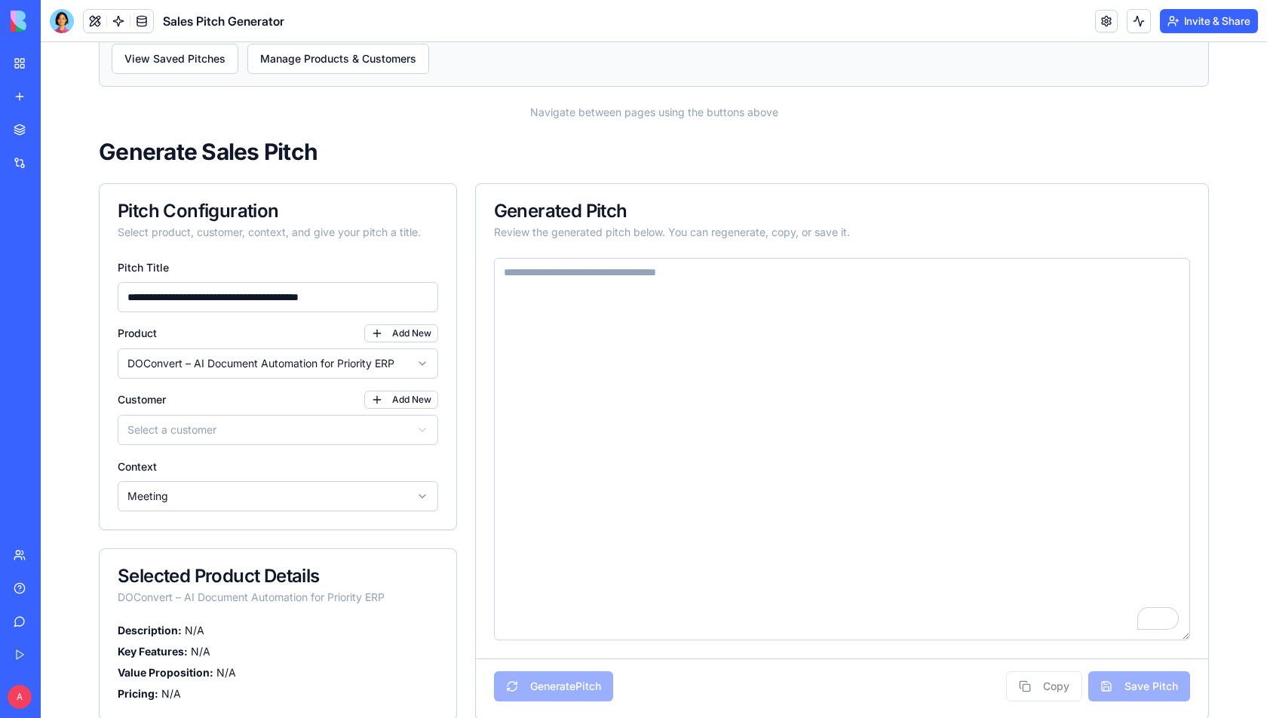
scroll to position [28, 0]
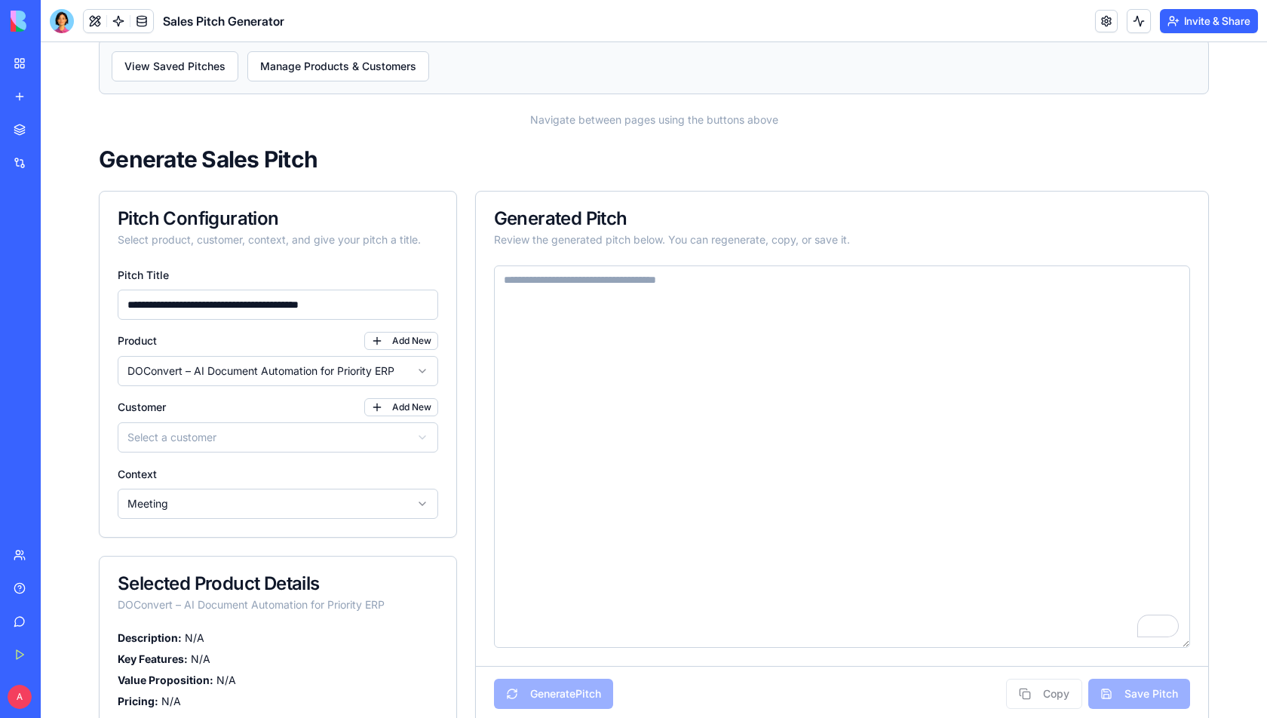
click at [581, 333] on textarea "To enrich screen reader interactions, please activate Accessibility in Grammarl…" at bounding box center [842, 456] width 696 height 382
paste textarea "**********"
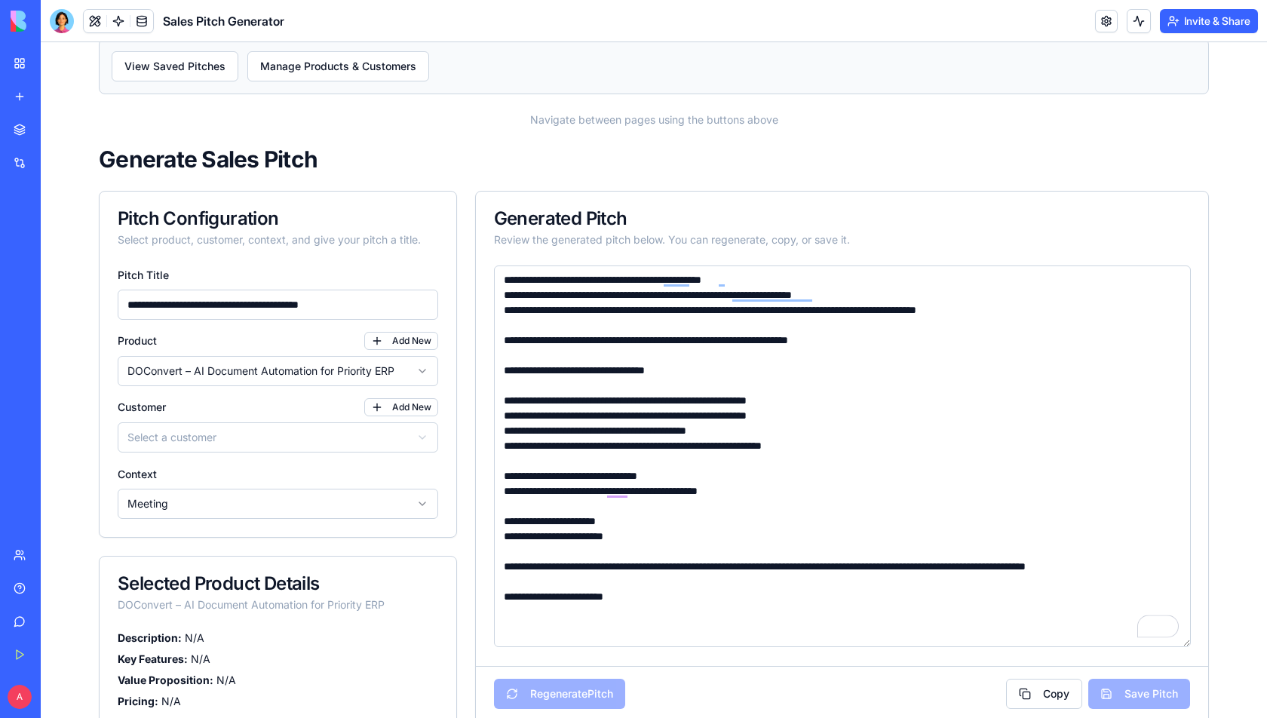
scroll to position [59, 0]
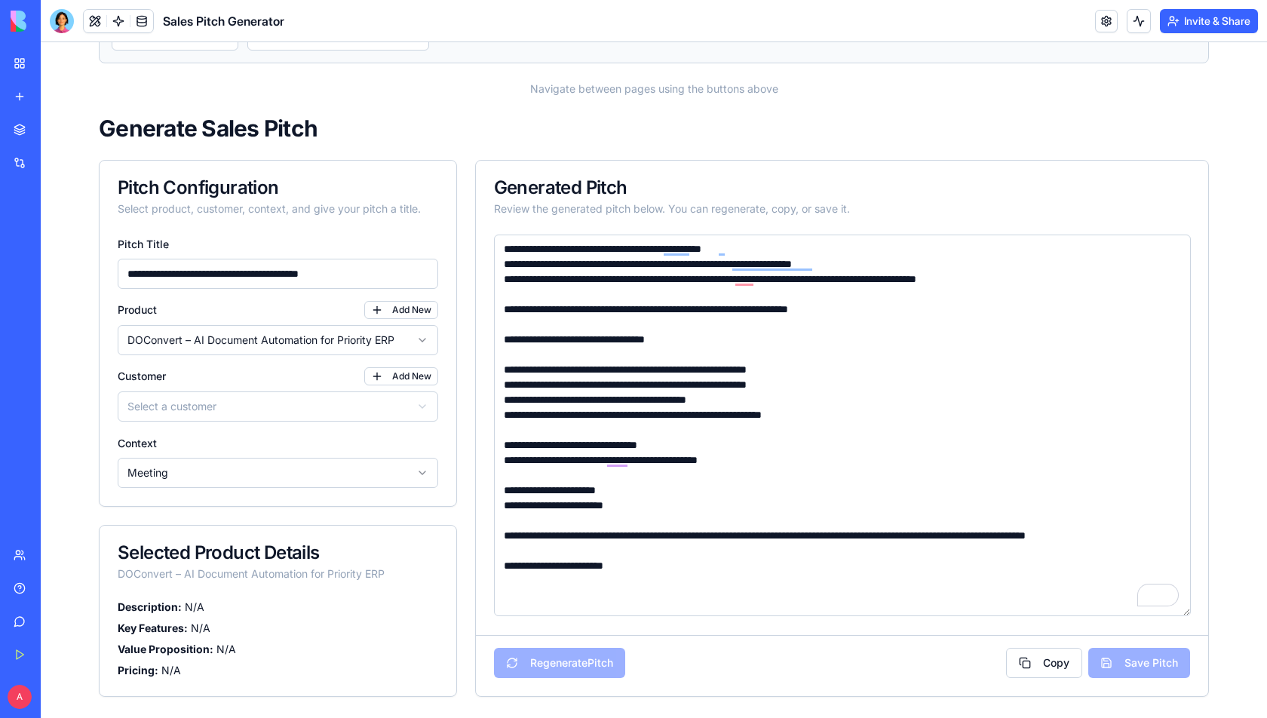
type textarea "**********"
click at [568, 655] on div "Regenerate Pitch Copy Save Pitch" at bounding box center [842, 665] width 732 height 61
click at [565, 664] on div "Regenerate Pitch Copy Save Pitch" at bounding box center [842, 665] width 732 height 61
click at [1127, 656] on div "Copy Save Pitch" at bounding box center [1098, 663] width 184 height 30
click at [1043, 525] on textarea "**********" at bounding box center [842, 425] width 697 height 382
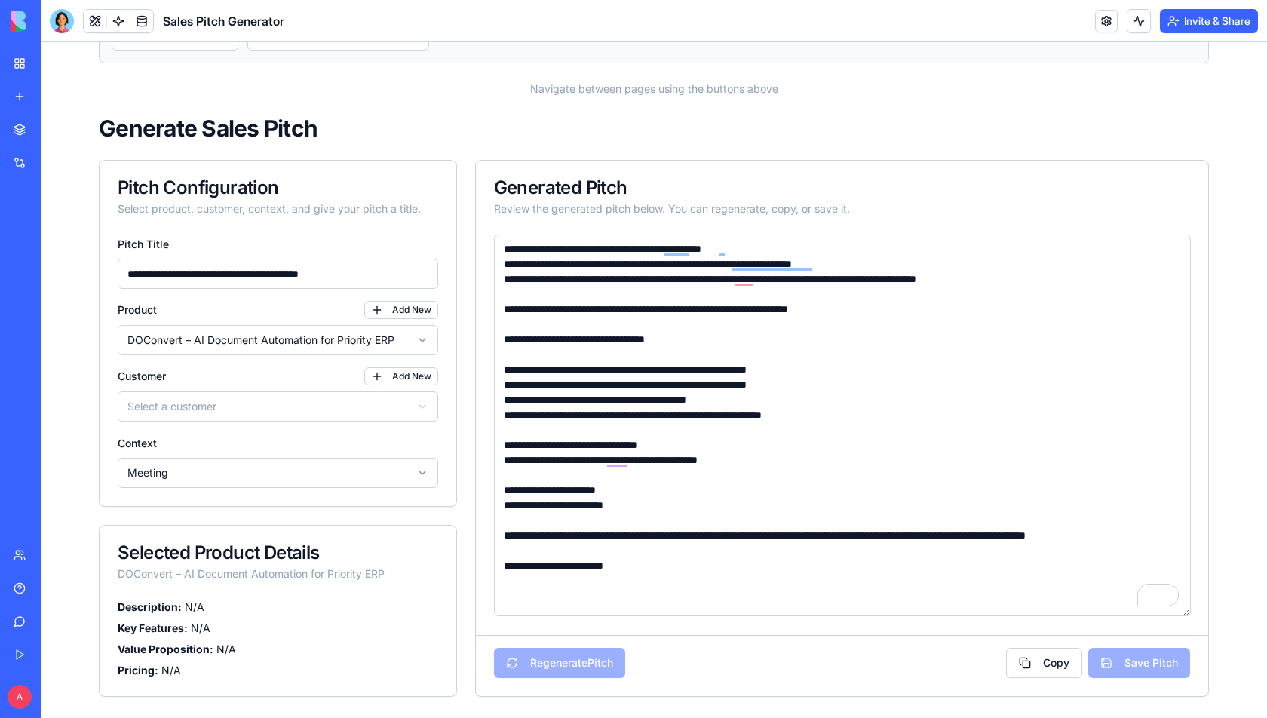
click at [290, 421] on div "**********" at bounding box center [278, 369] width 357 height 271
click at [291, 397] on html "**********" at bounding box center [654, 351] width 1226 height 737
click at [259, 439] on div "No customers available" at bounding box center [278, 439] width 321 height 30
click at [387, 378] on html "**********" at bounding box center [654, 351] width 1226 height 737
click at [387, 376] on button "Add New" at bounding box center [401, 376] width 74 height 18
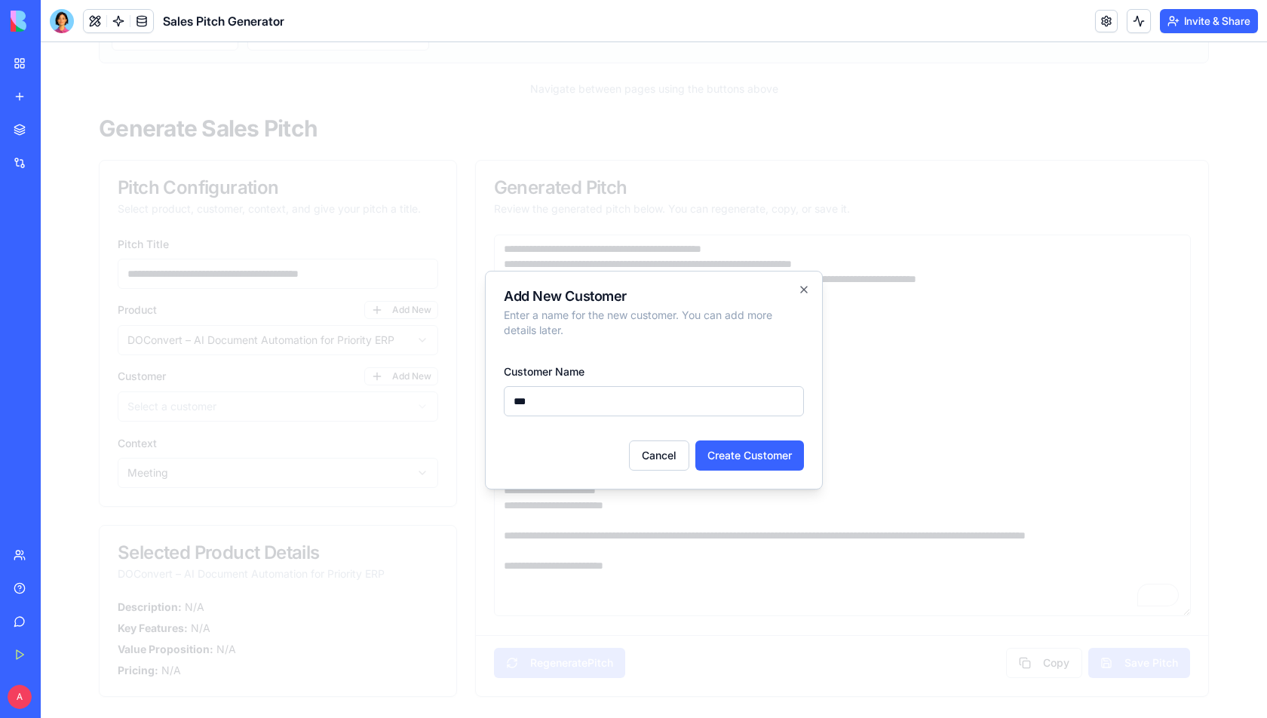
type input "***"
click at [774, 460] on button "Create Customer" at bounding box center [749, 455] width 109 height 30
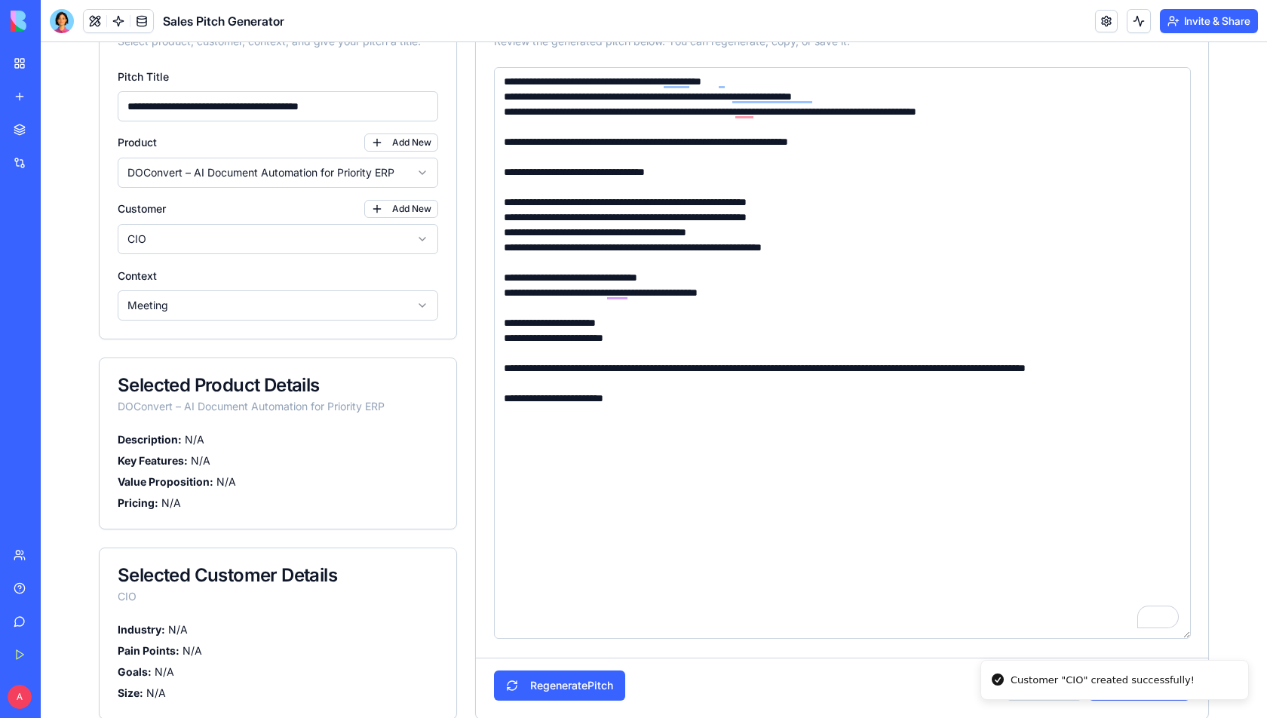
scroll to position [248, 0]
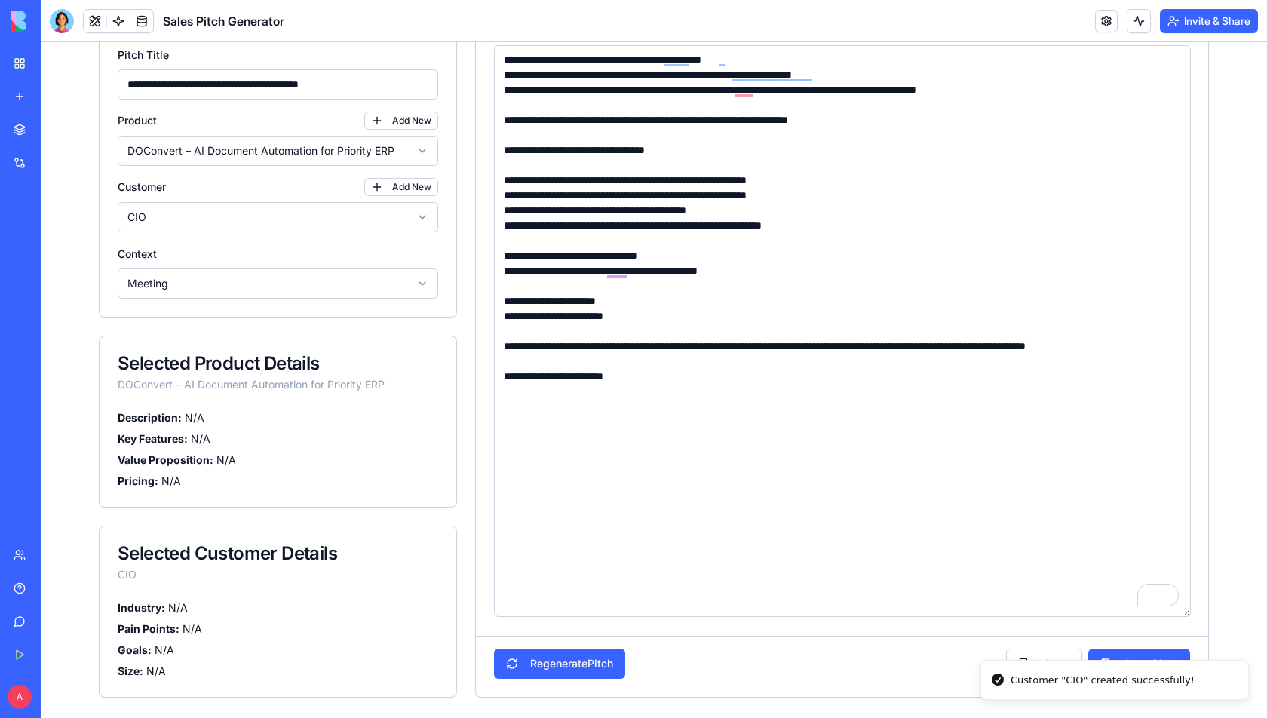
click at [790, 492] on textarea "**********" at bounding box center [842, 331] width 697 height 572
click at [587, 668] on button "Regenerate Pitch" at bounding box center [559, 663] width 131 height 30
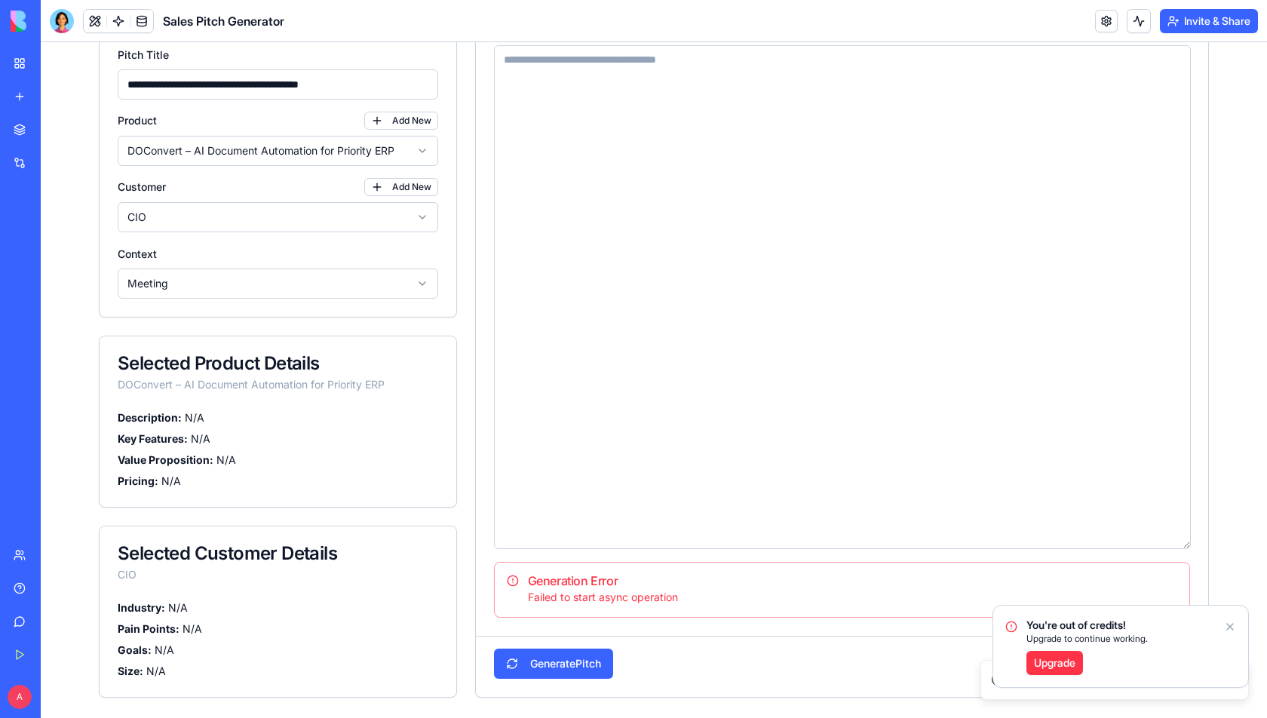
click at [680, 371] on textarea "To enrich screen reader interactions, please activate Accessibility in Grammarl…" at bounding box center [842, 297] width 697 height 504
paste textarea "**********"
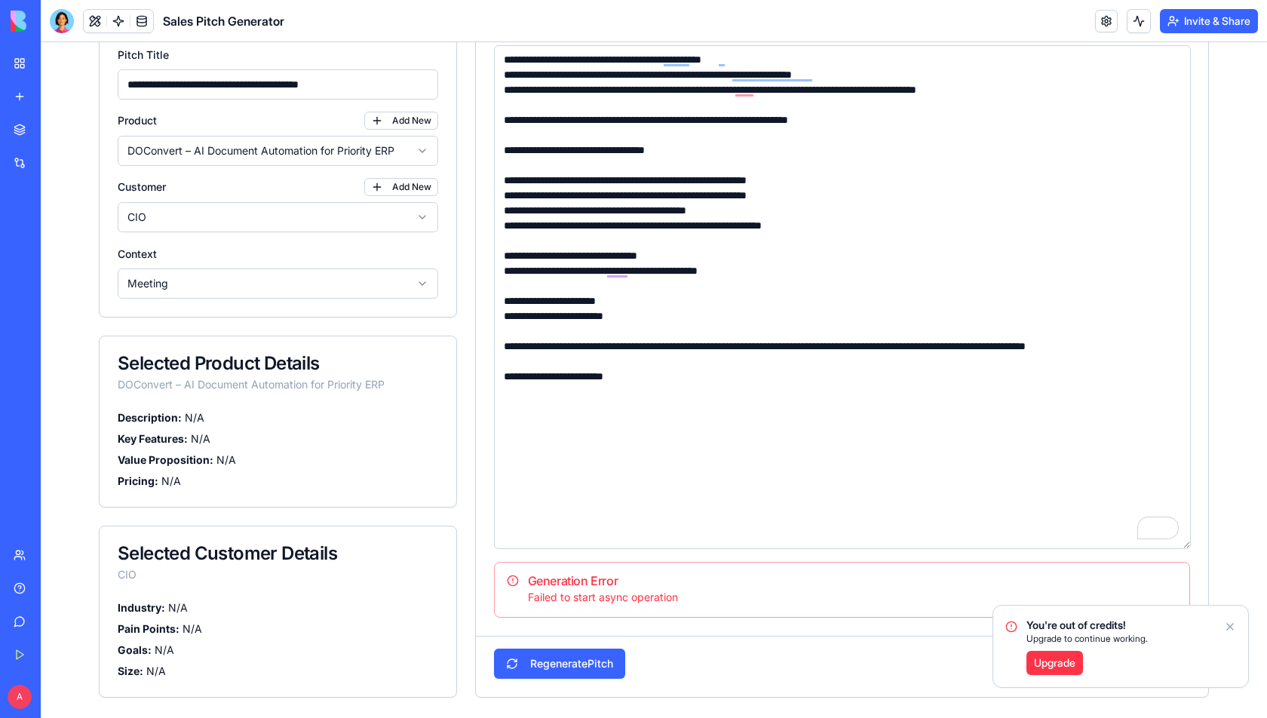
type textarea "**********"
click at [1231, 627] on icon "Notifications alt+T" at bounding box center [1230, 627] width 12 height 12
click at [1126, 668] on button "Save Pitch" at bounding box center [1139, 663] width 102 height 30
click at [1051, 684] on div "Pitch "Automating Document Workflows in Priority ERP" saved successfully!" at bounding box center [1122, 671] width 225 height 29
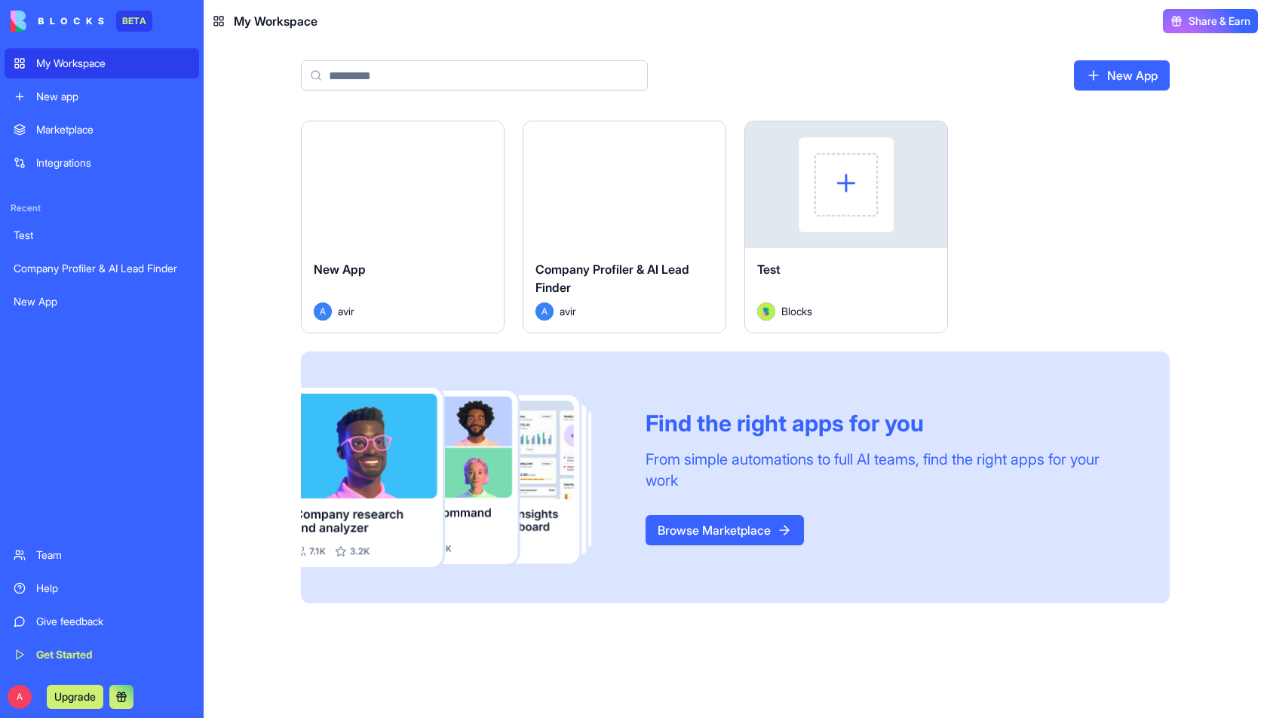
click at [759, 529] on link "Browse Marketplace" at bounding box center [724, 530] width 158 height 30
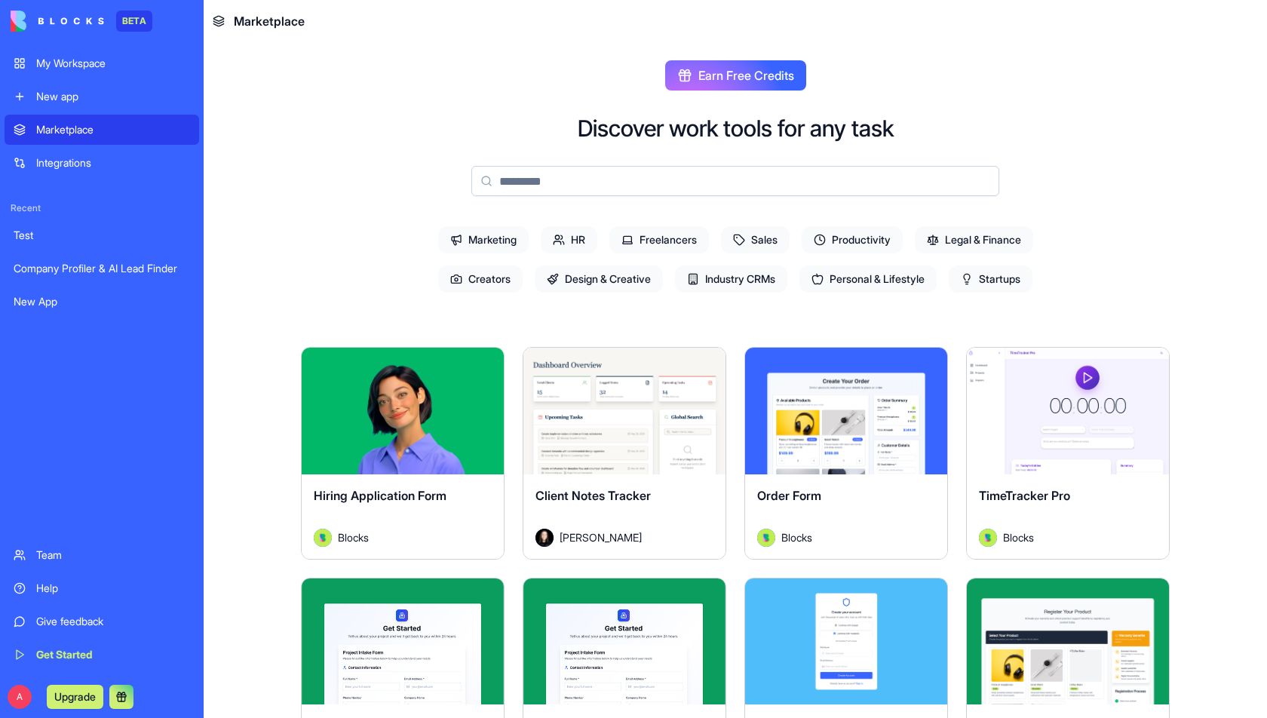
click at [988, 283] on span "Startups" at bounding box center [990, 278] width 84 height 27
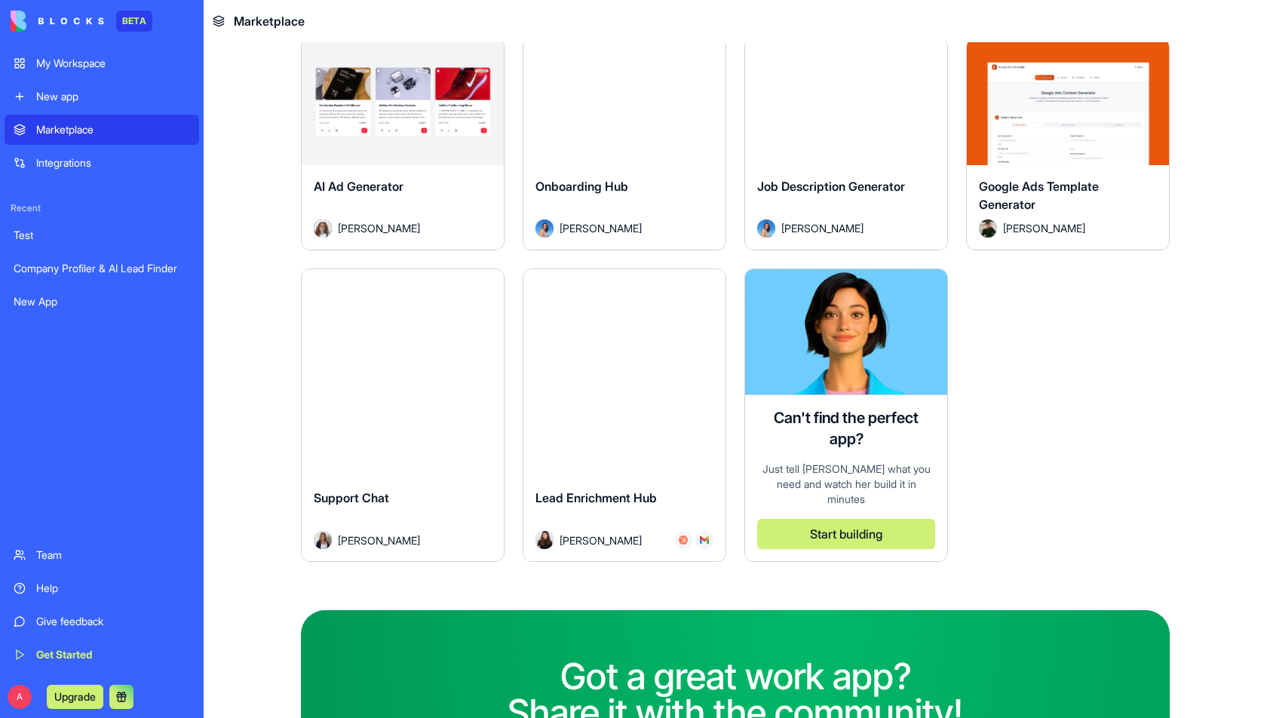
scroll to position [1707, 0]
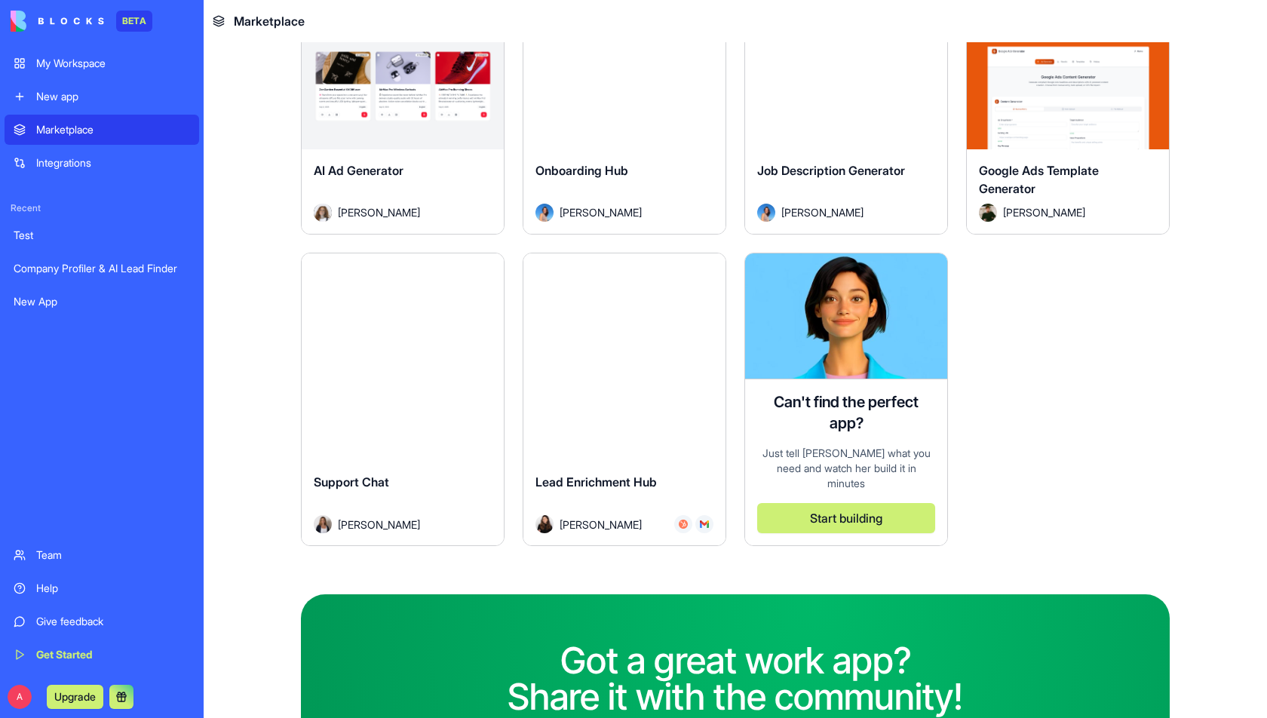
click at [388, 318] on button "Explore" at bounding box center [402, 316] width 113 height 30
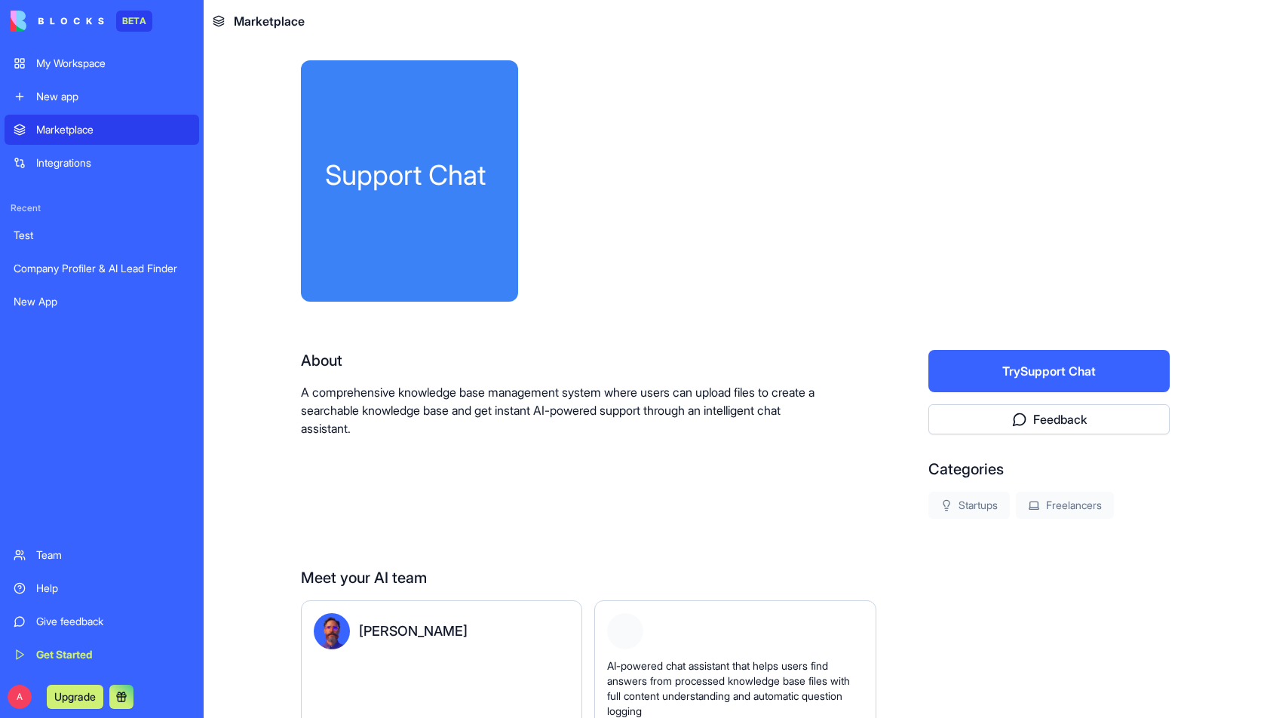
click at [1052, 378] on button "Try Support Chat" at bounding box center [1048, 371] width 241 height 42
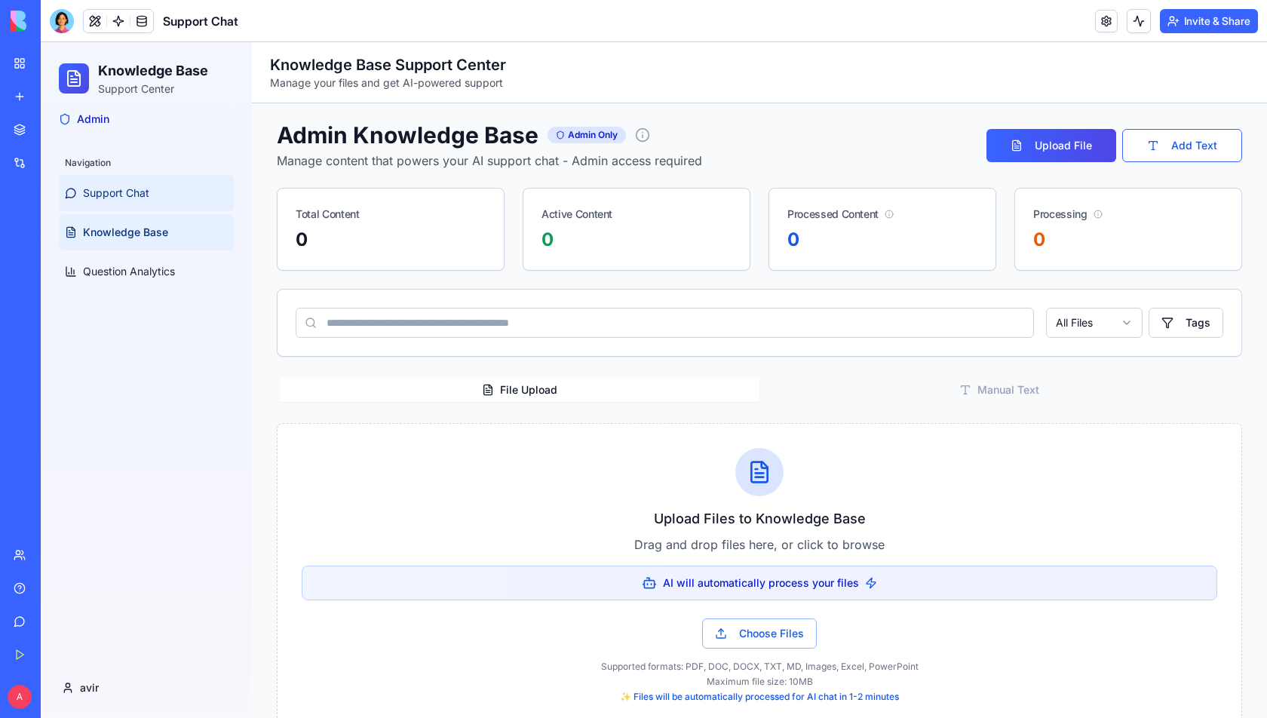
click at [121, 186] on span "Support Chat" at bounding box center [116, 192] width 66 height 15
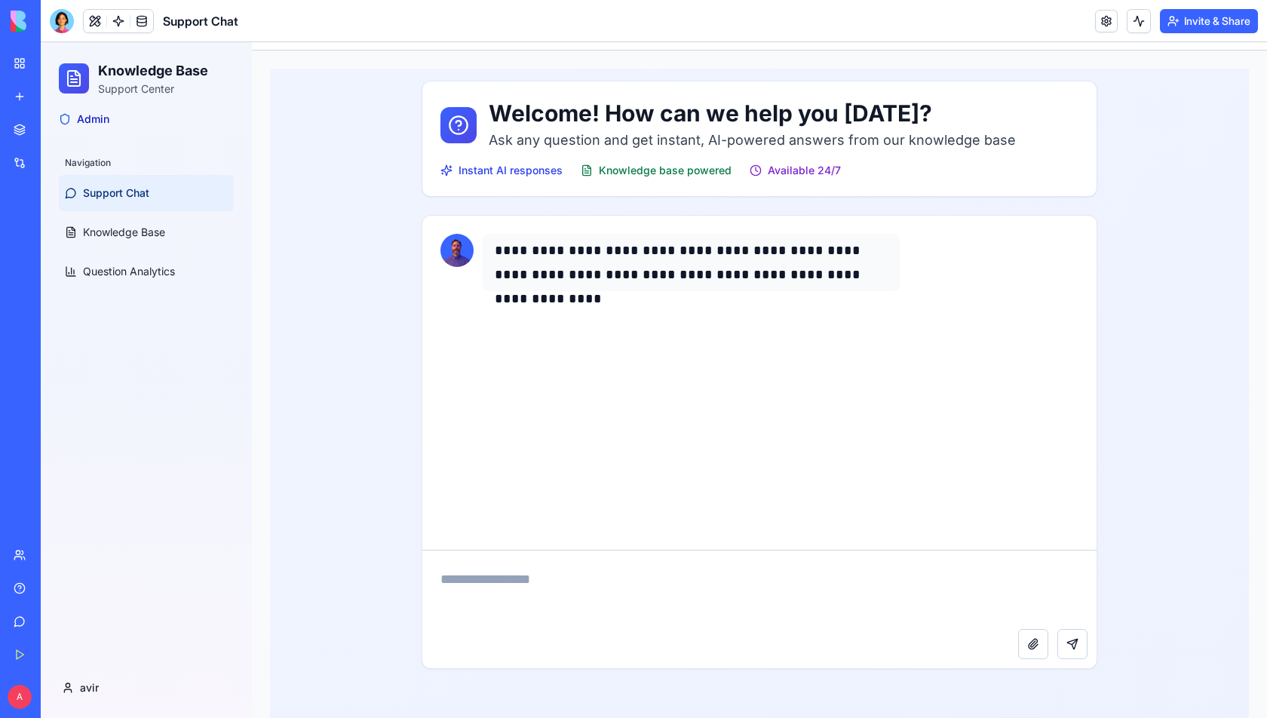
scroll to position [57, 0]
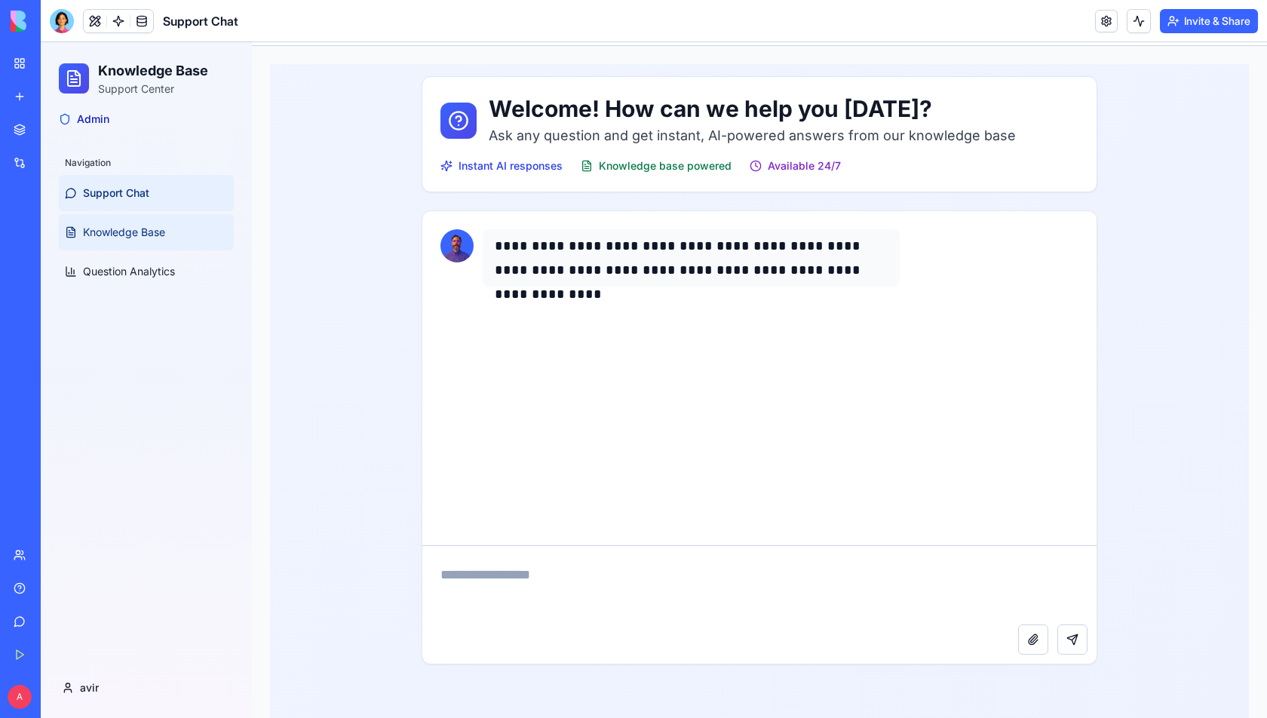
click at [155, 228] on span "Knowledge Base" at bounding box center [124, 232] width 82 height 15
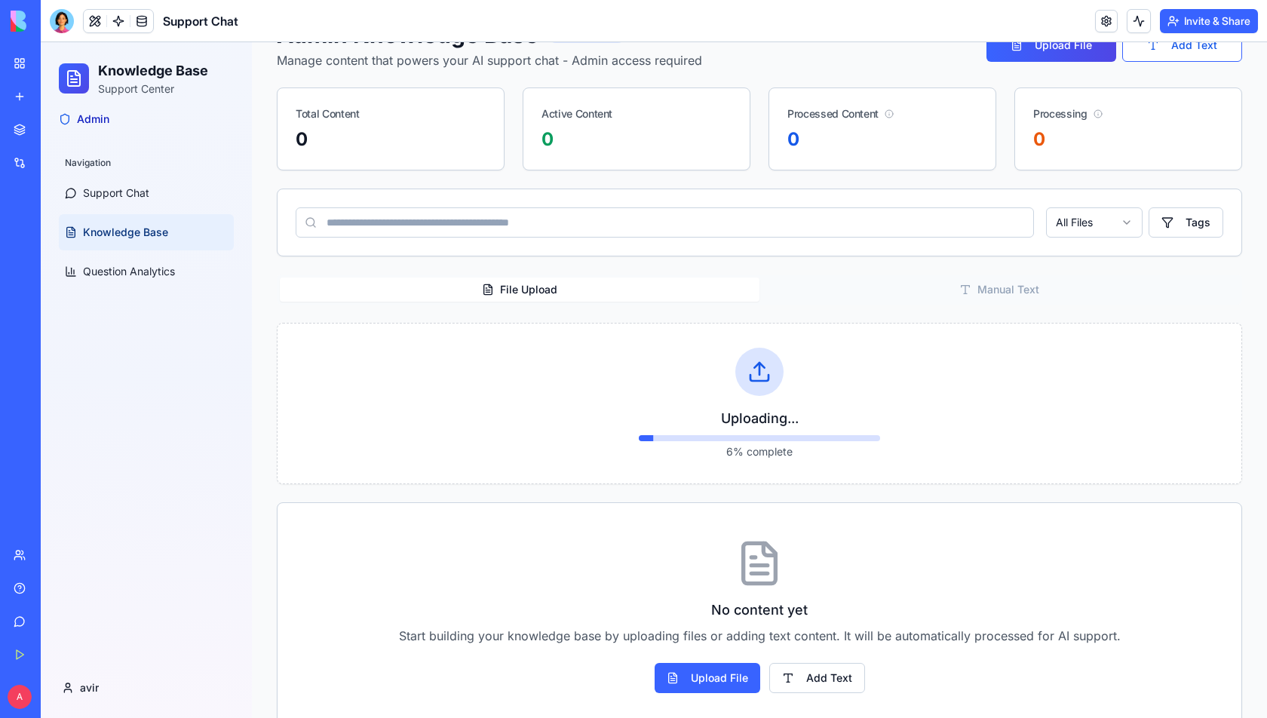
scroll to position [127, 0]
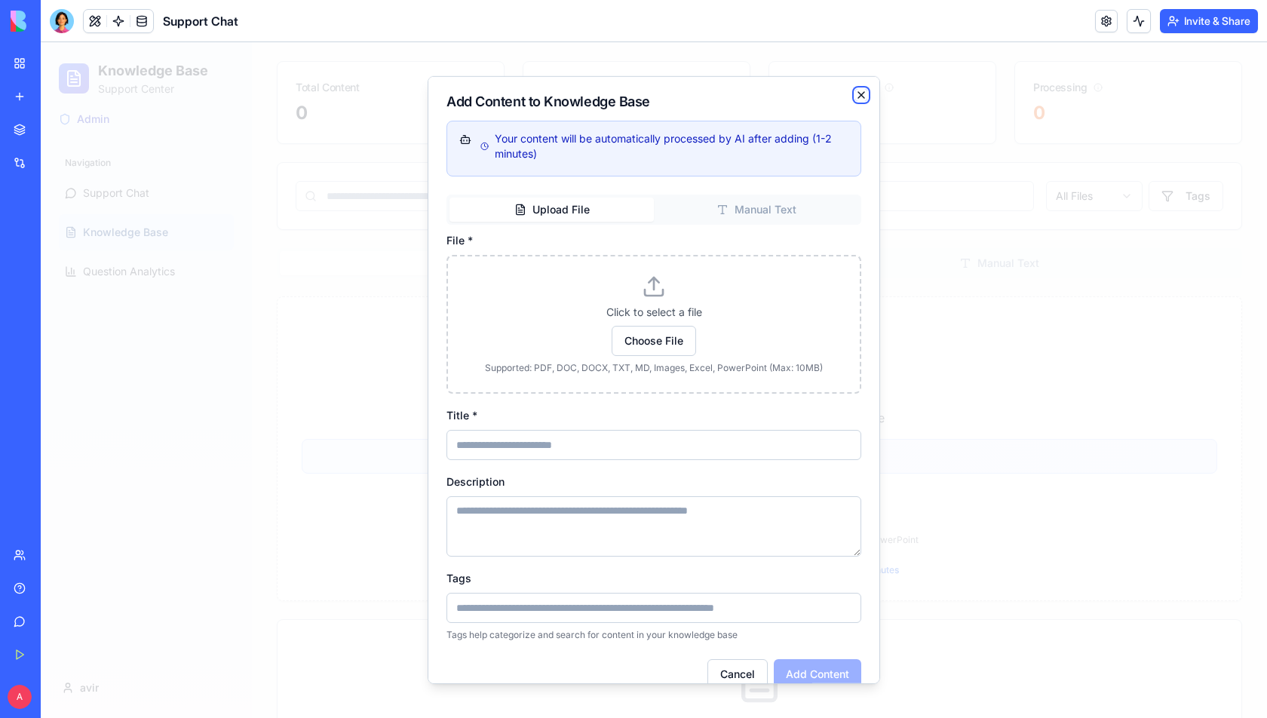
click at [862, 92] on icon "button" at bounding box center [861, 95] width 12 height 12
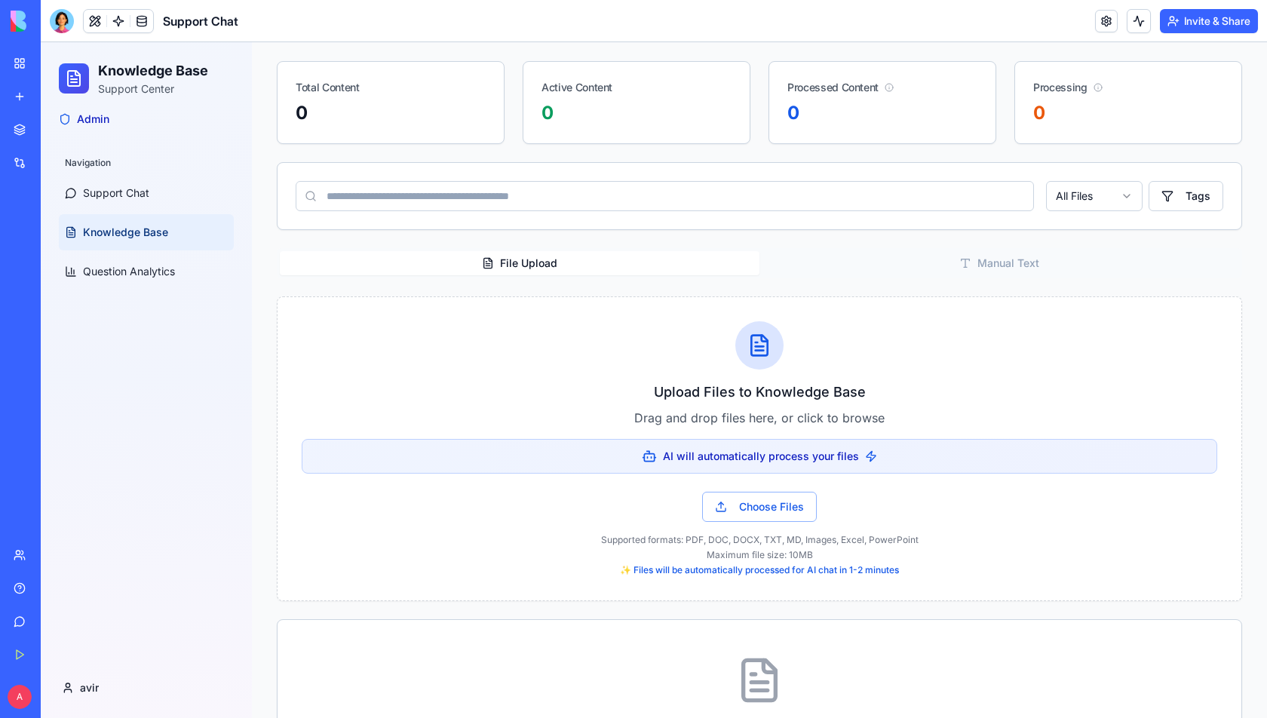
click at [637, 322] on div "Upload Files to Knowledge Base Drag and drop files here, or click to browse AI …" at bounding box center [759, 448] width 915 height 255
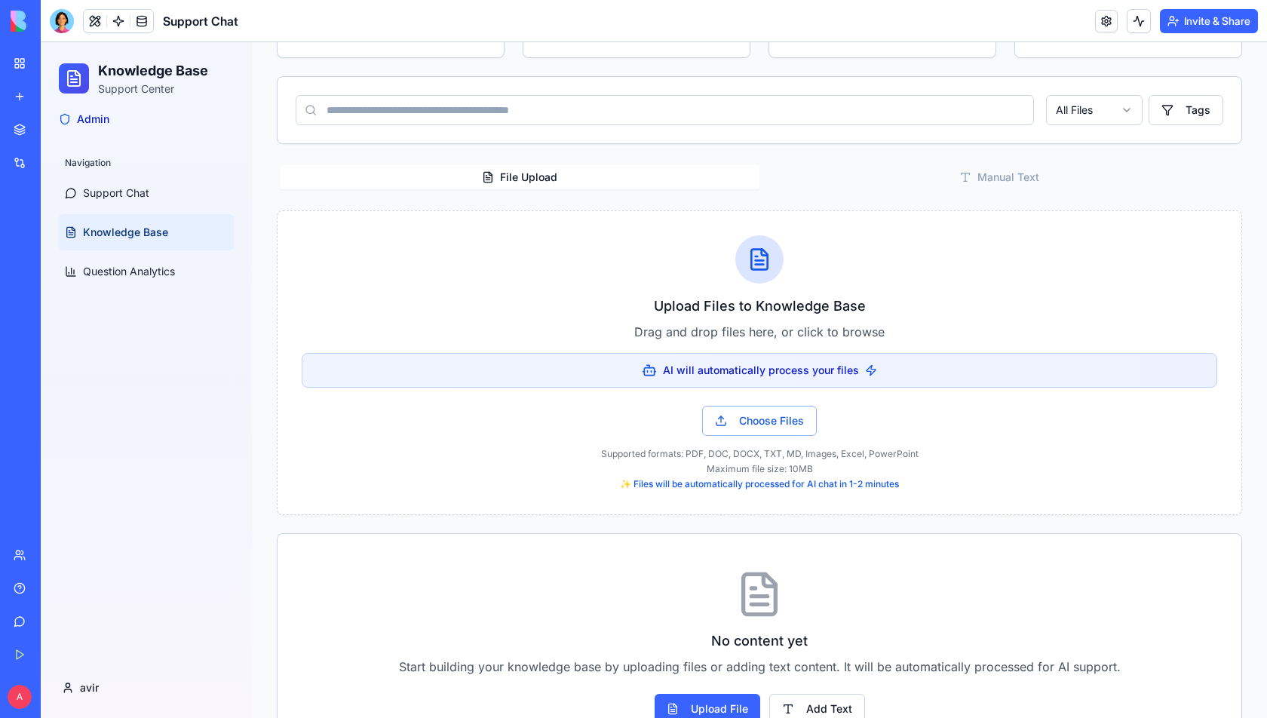
scroll to position [269, 0]
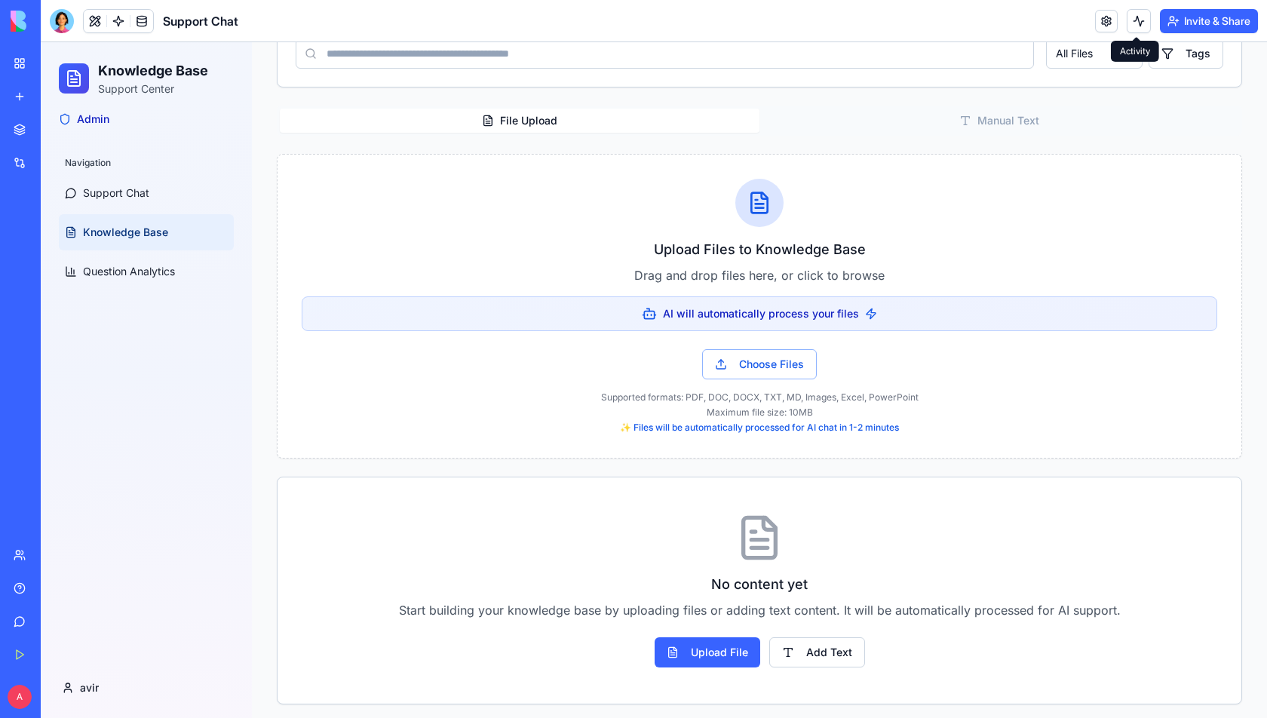
click at [1133, 26] on button at bounding box center [1138, 21] width 24 height 24
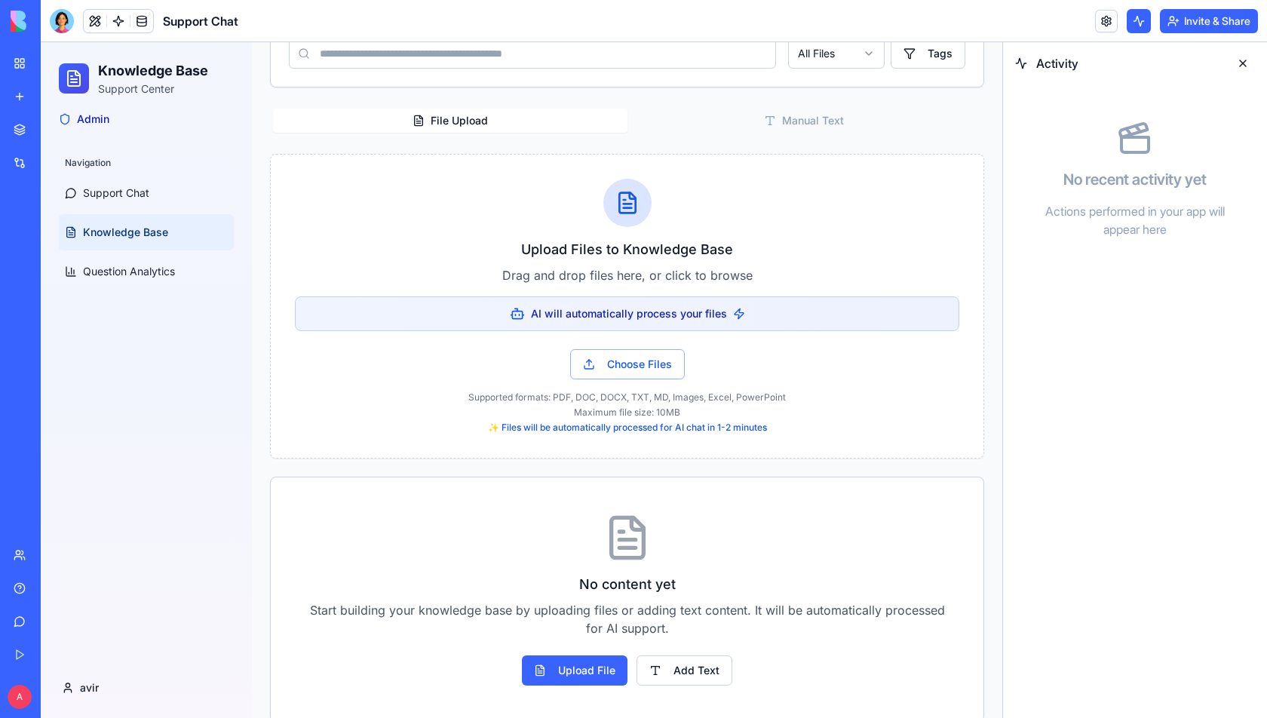
click at [1241, 60] on button at bounding box center [1242, 63] width 24 height 24
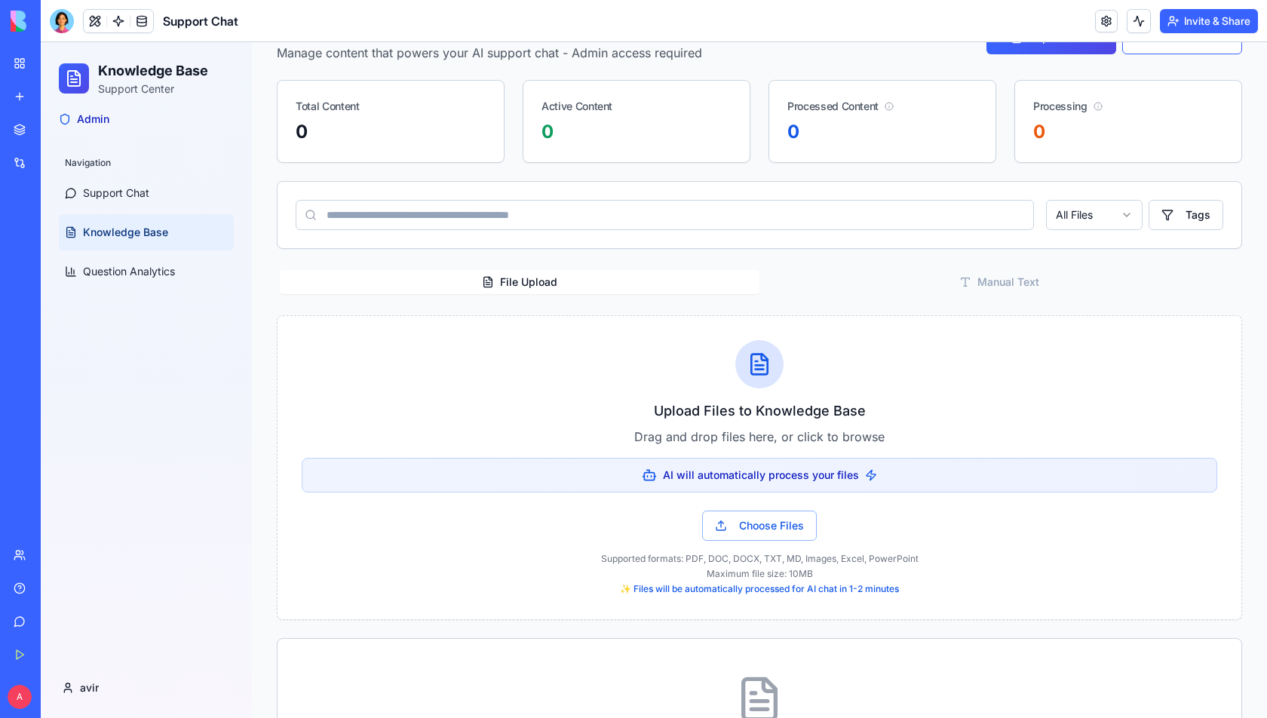
scroll to position [103, 0]
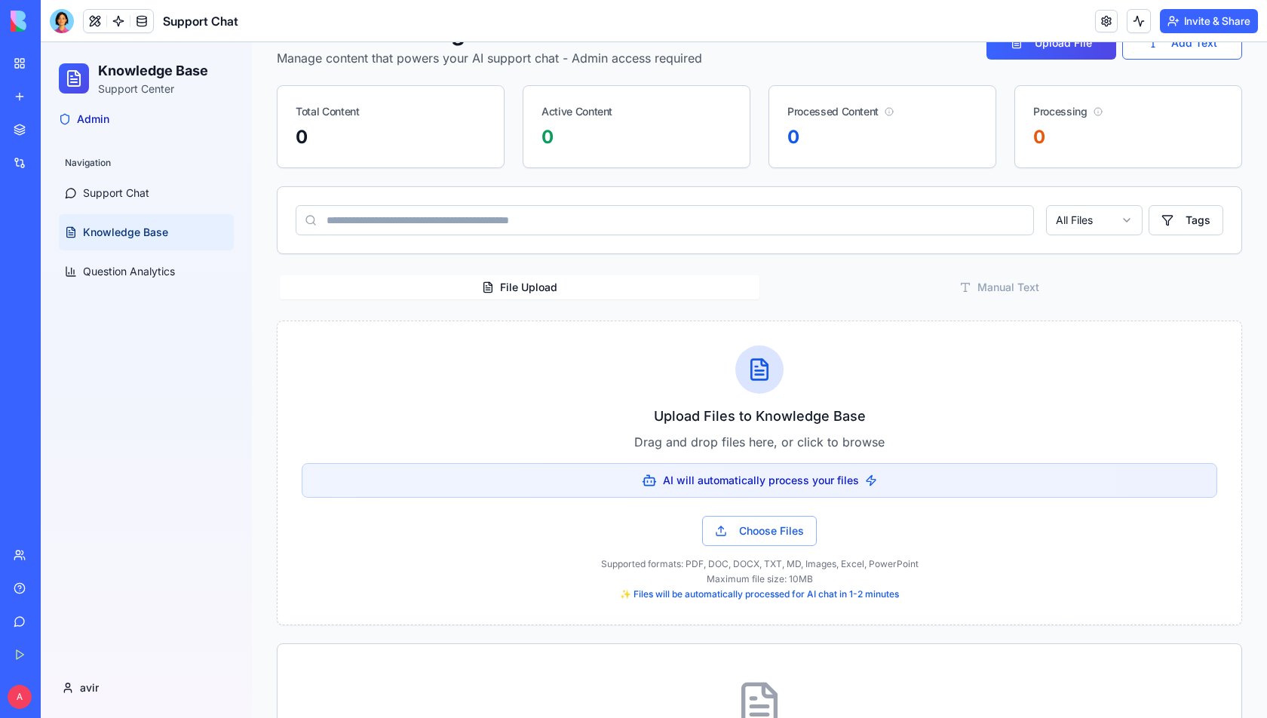
click at [906, 297] on div "File Upload Manual Text" at bounding box center [759, 287] width 965 height 30
click at [918, 289] on button "Manual Text" at bounding box center [999, 287] width 480 height 24
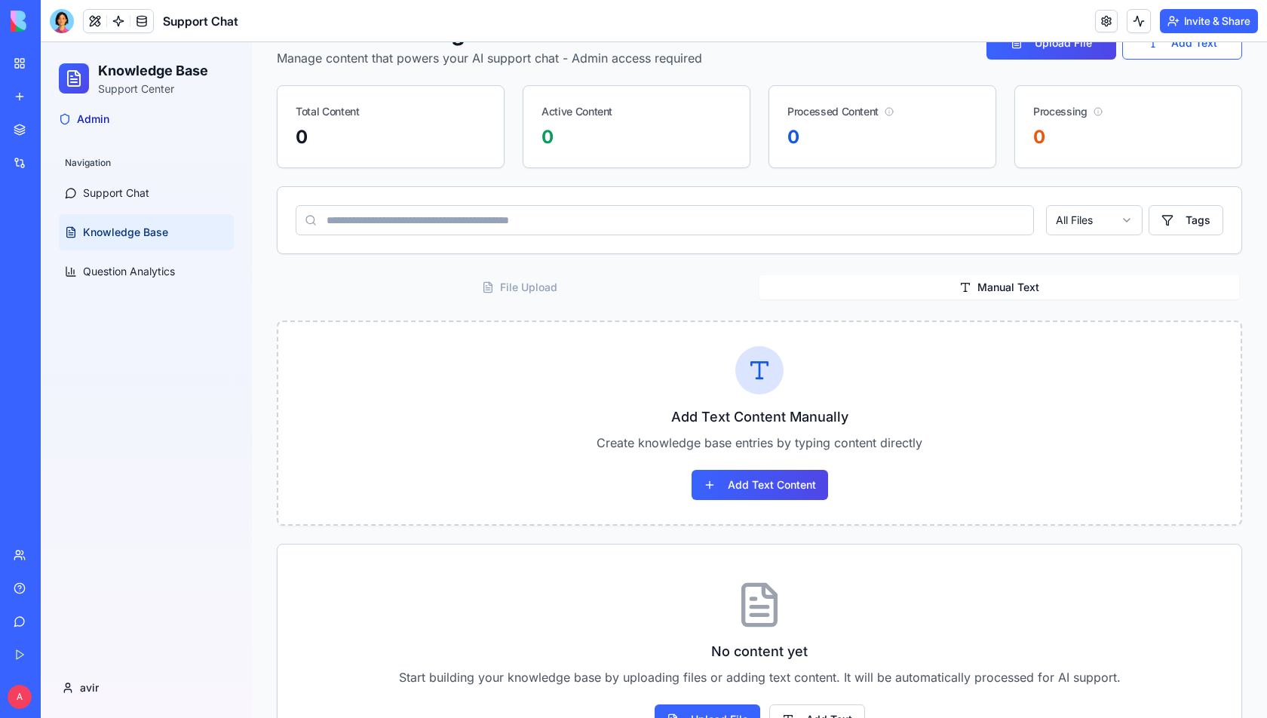
click at [707, 286] on button "File Upload" at bounding box center [520, 287] width 480 height 24
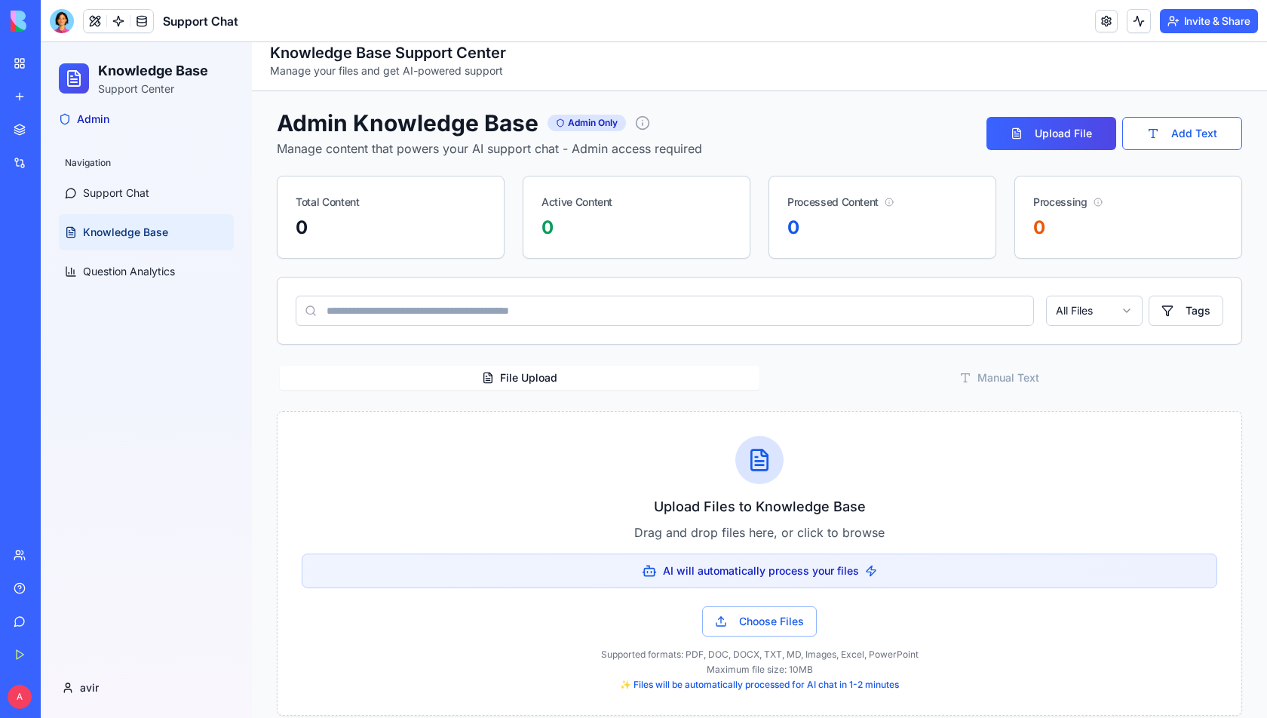
scroll to position [0, 0]
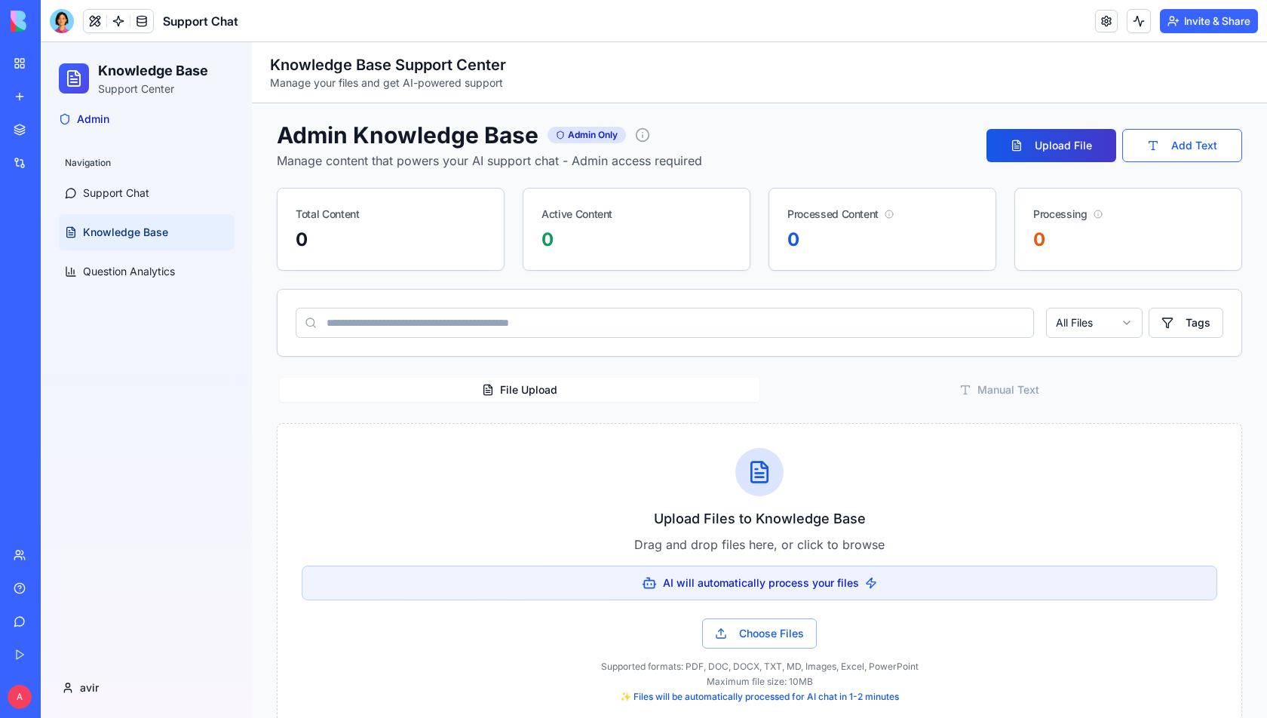
click at [1060, 144] on button "Upload File" at bounding box center [1051, 145] width 130 height 33
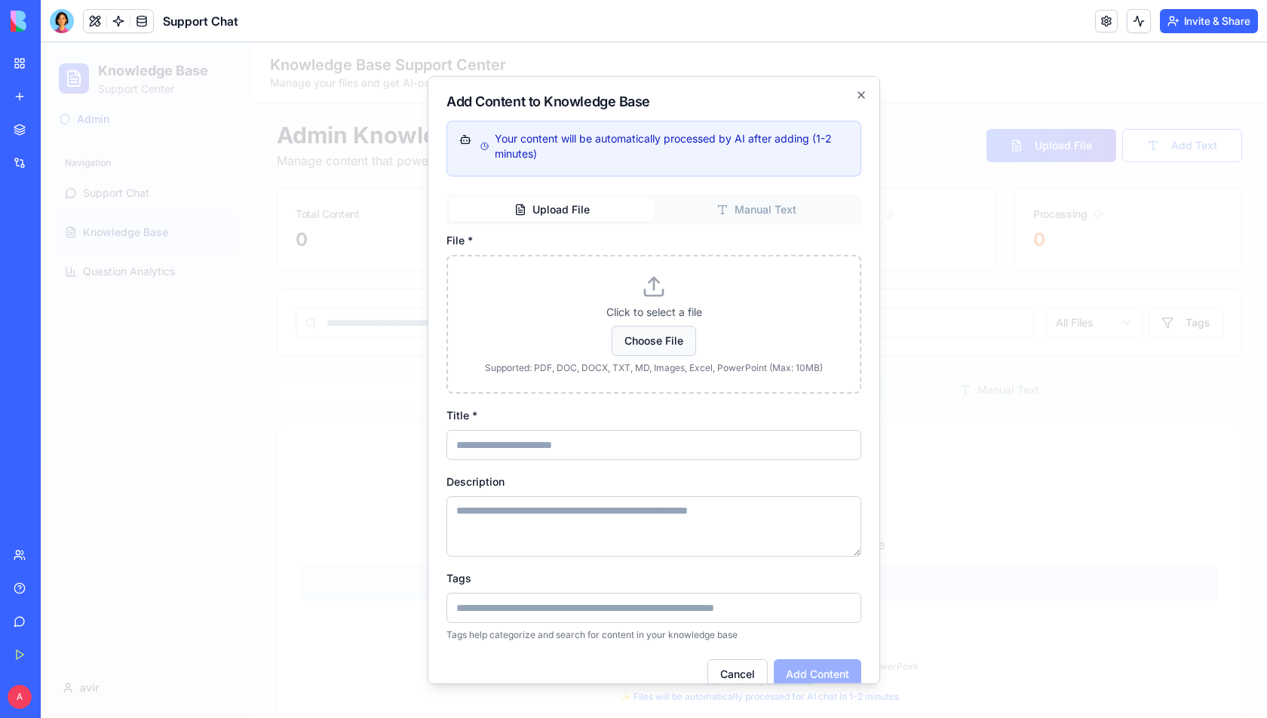
click at [659, 341] on button "Choose File" at bounding box center [653, 341] width 84 height 30
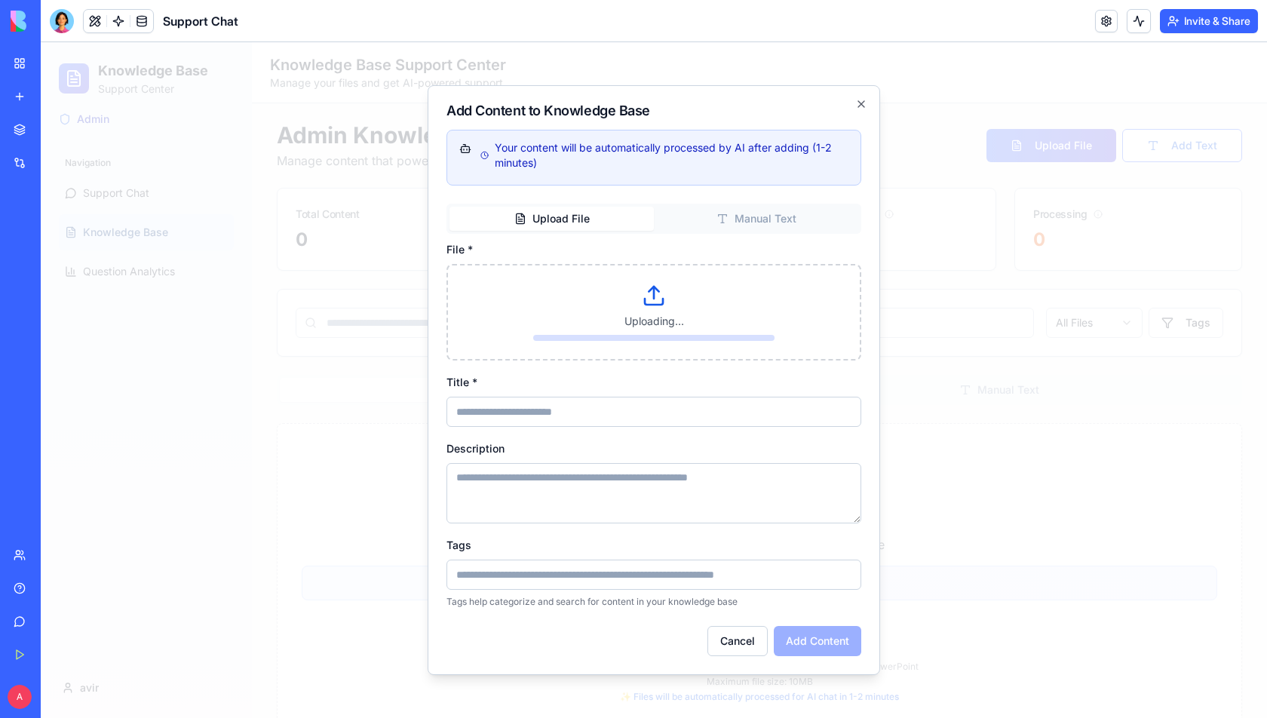
type input "**********"
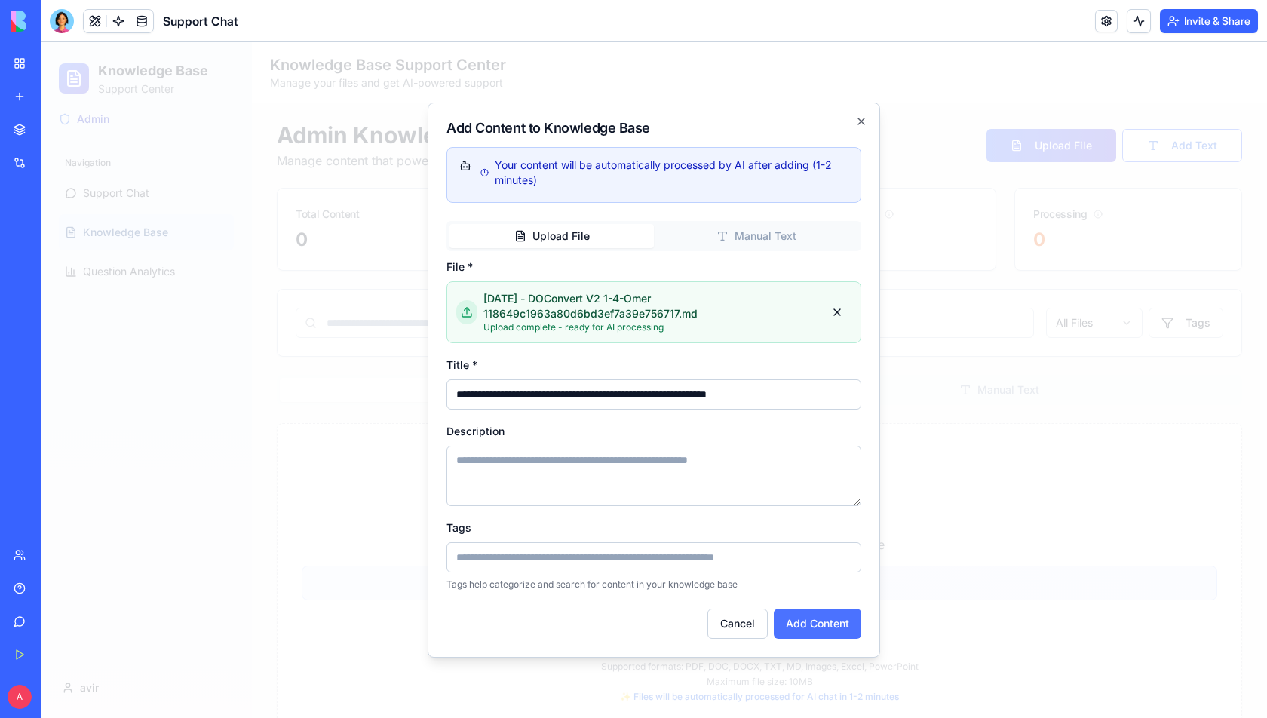
click at [807, 623] on button "Add Content" at bounding box center [817, 623] width 87 height 30
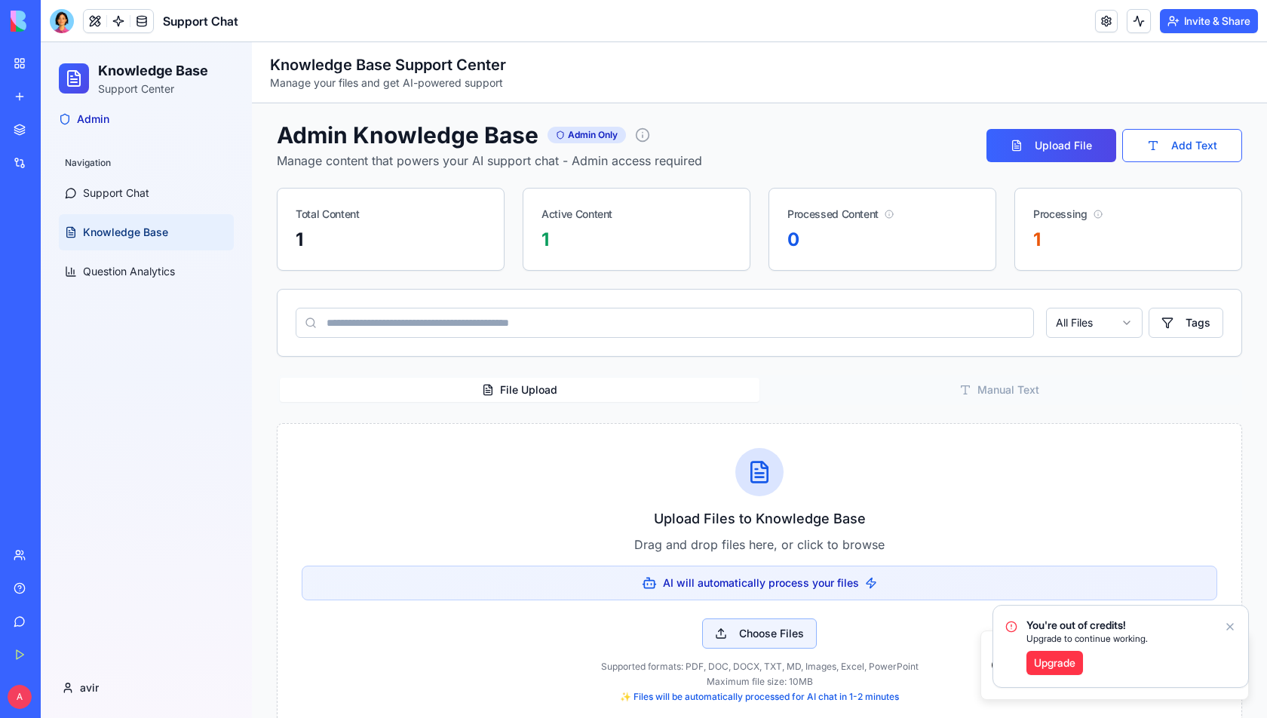
click at [755, 624] on button "Choose Files" at bounding box center [759, 633] width 115 height 30
click at [808, 575] on span "AI will automatically process your files" at bounding box center [761, 582] width 196 height 15
click at [783, 621] on button "Choose Files" at bounding box center [759, 633] width 115 height 30
click at [818, 565] on div "AI will automatically process your files" at bounding box center [759, 582] width 915 height 35
click at [769, 626] on button "Choose Files" at bounding box center [759, 633] width 115 height 30
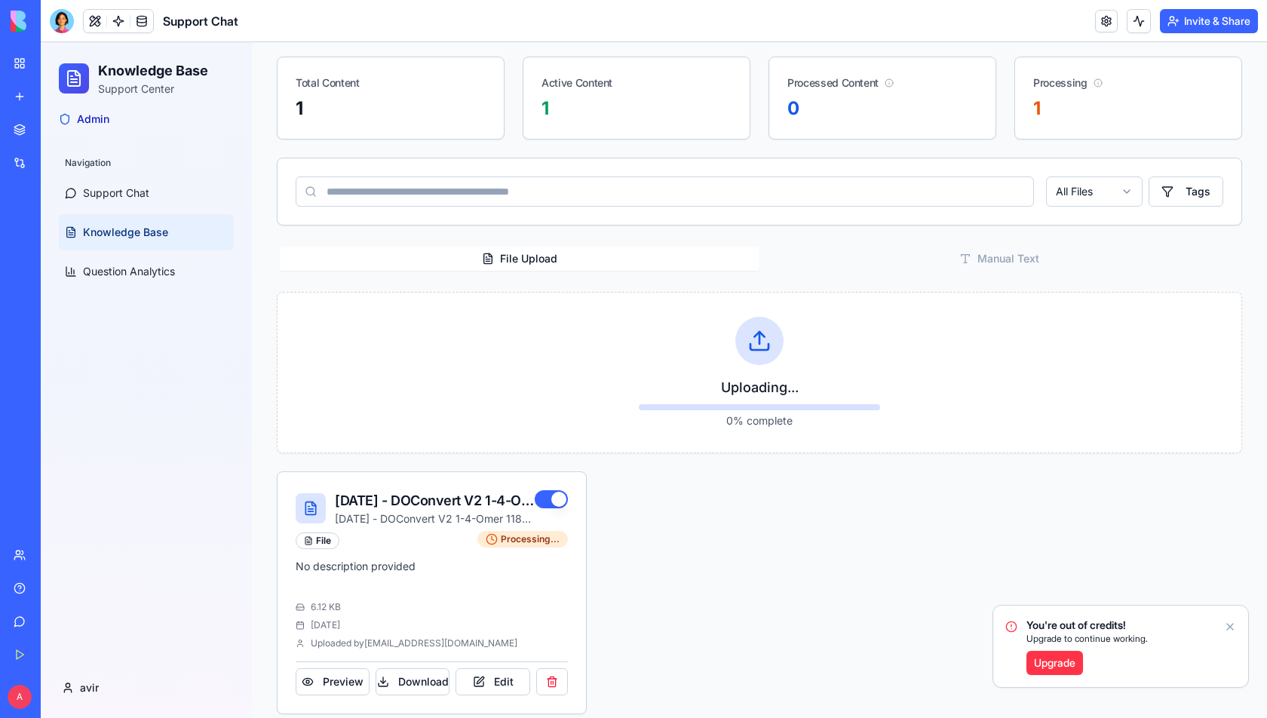
scroll to position [141, 0]
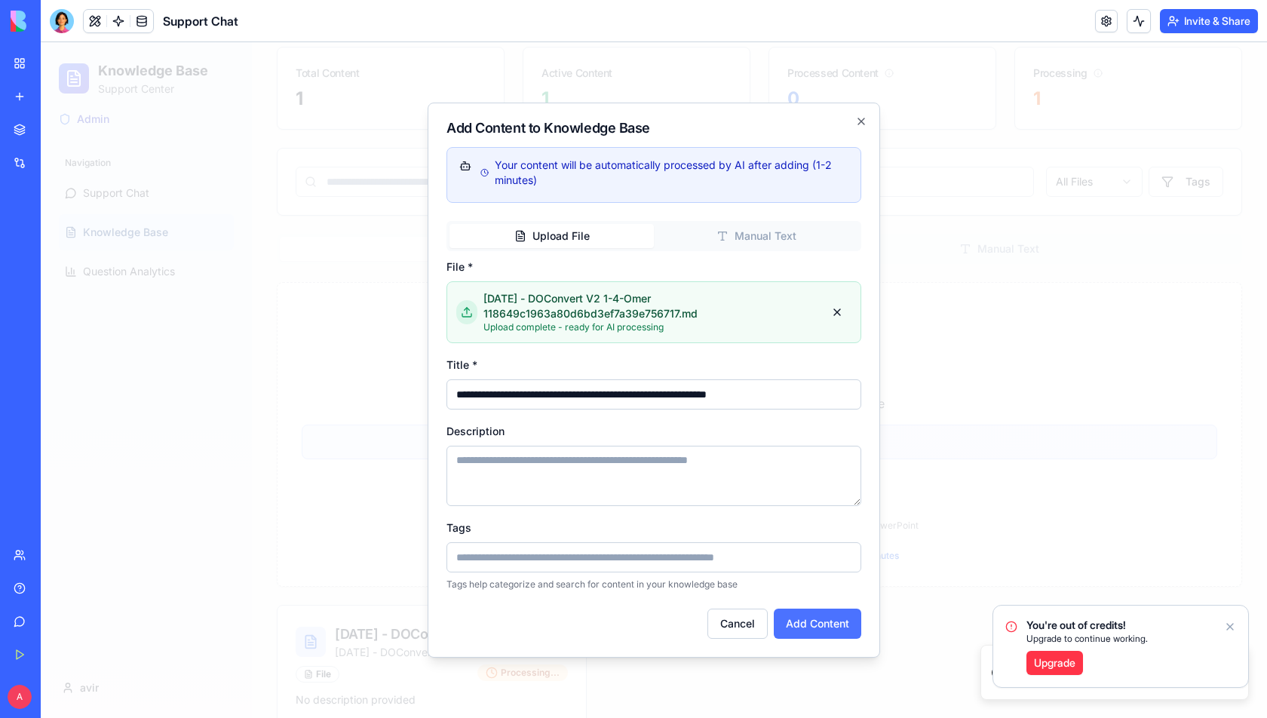
click at [802, 611] on button "Add Content" at bounding box center [817, 623] width 87 height 30
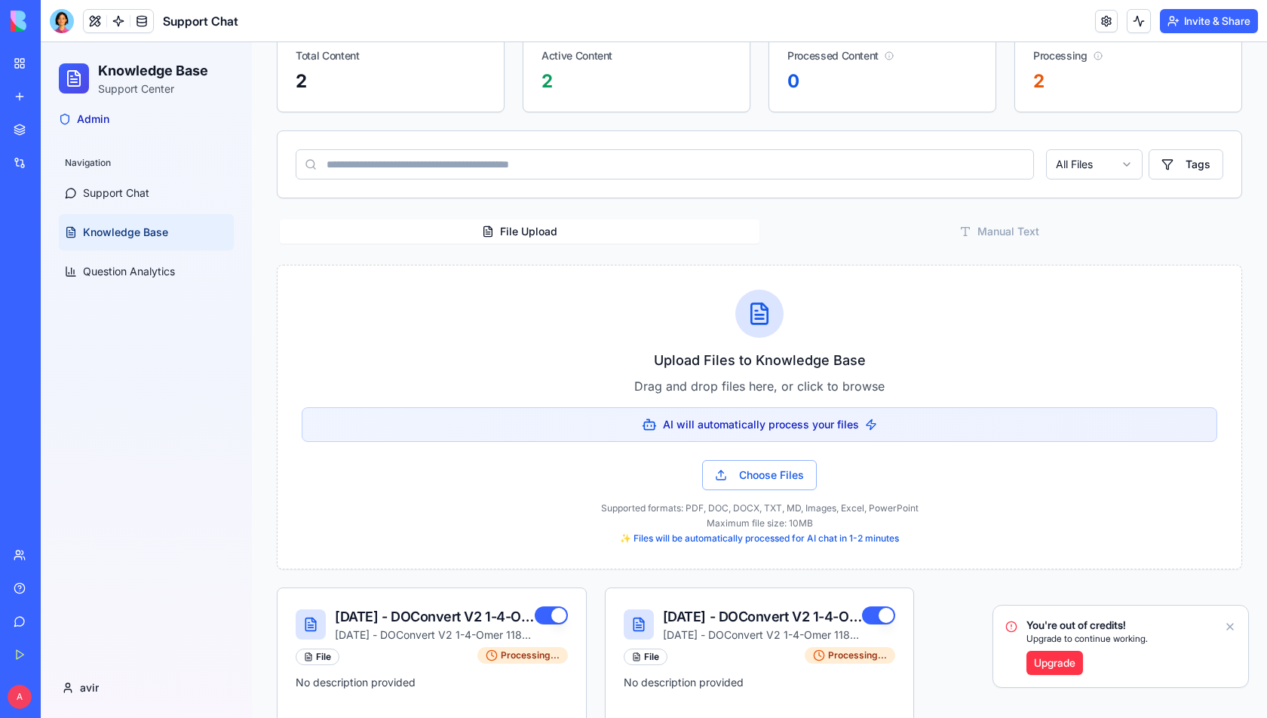
scroll to position [0, 0]
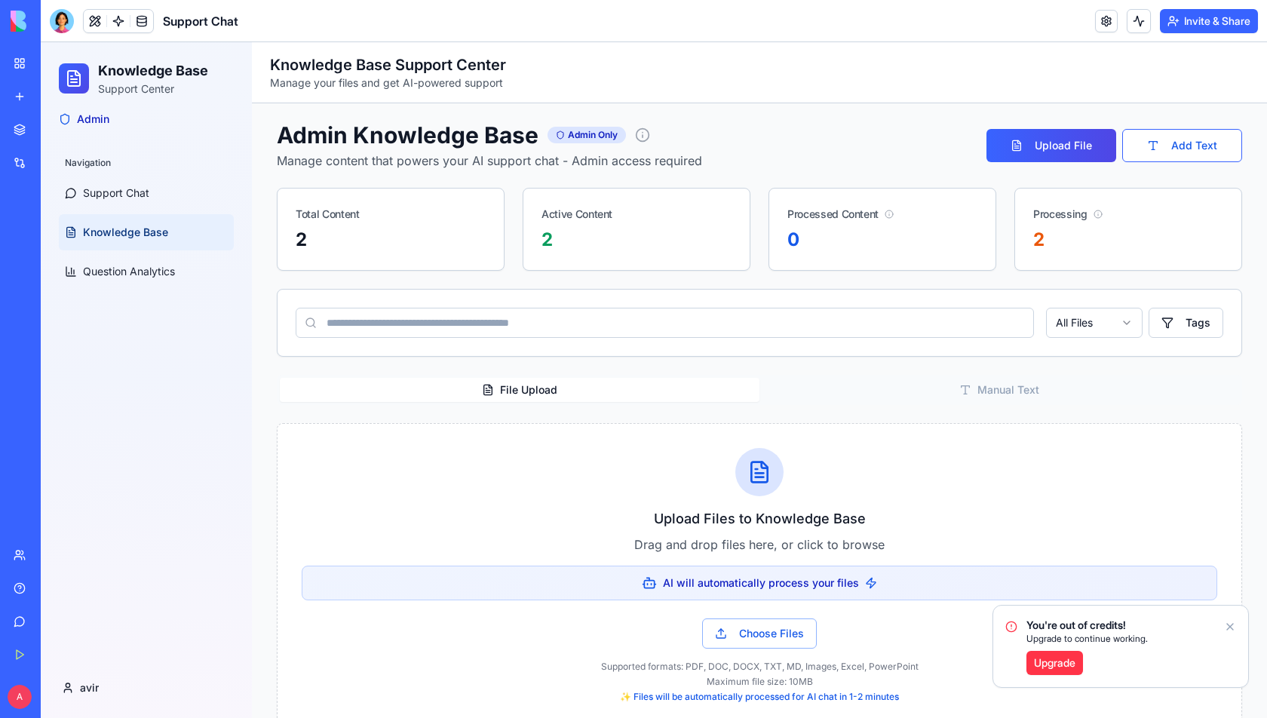
click at [979, 384] on button "Manual Text" at bounding box center [999, 390] width 480 height 24
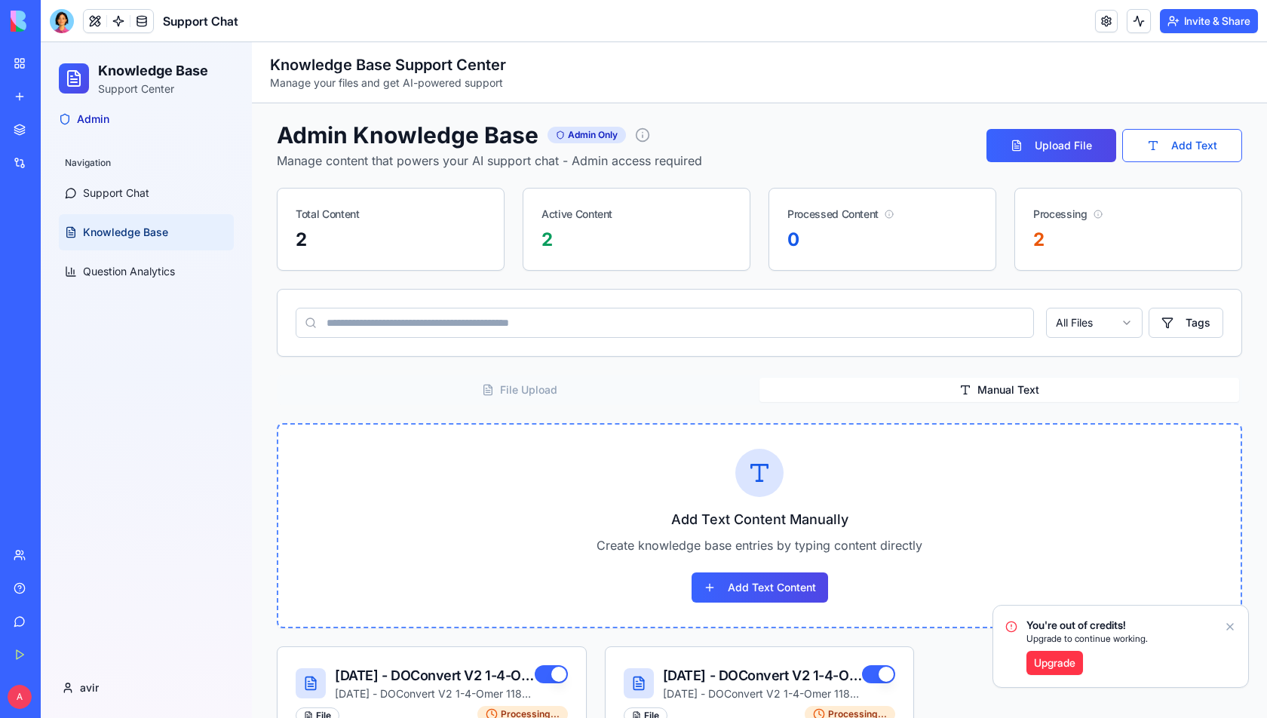
click at [759, 509] on h3 "Add Text Content Manually" at bounding box center [759, 519] width 914 height 21
click at [748, 572] on button "Add Text Content" at bounding box center [759, 587] width 136 height 30
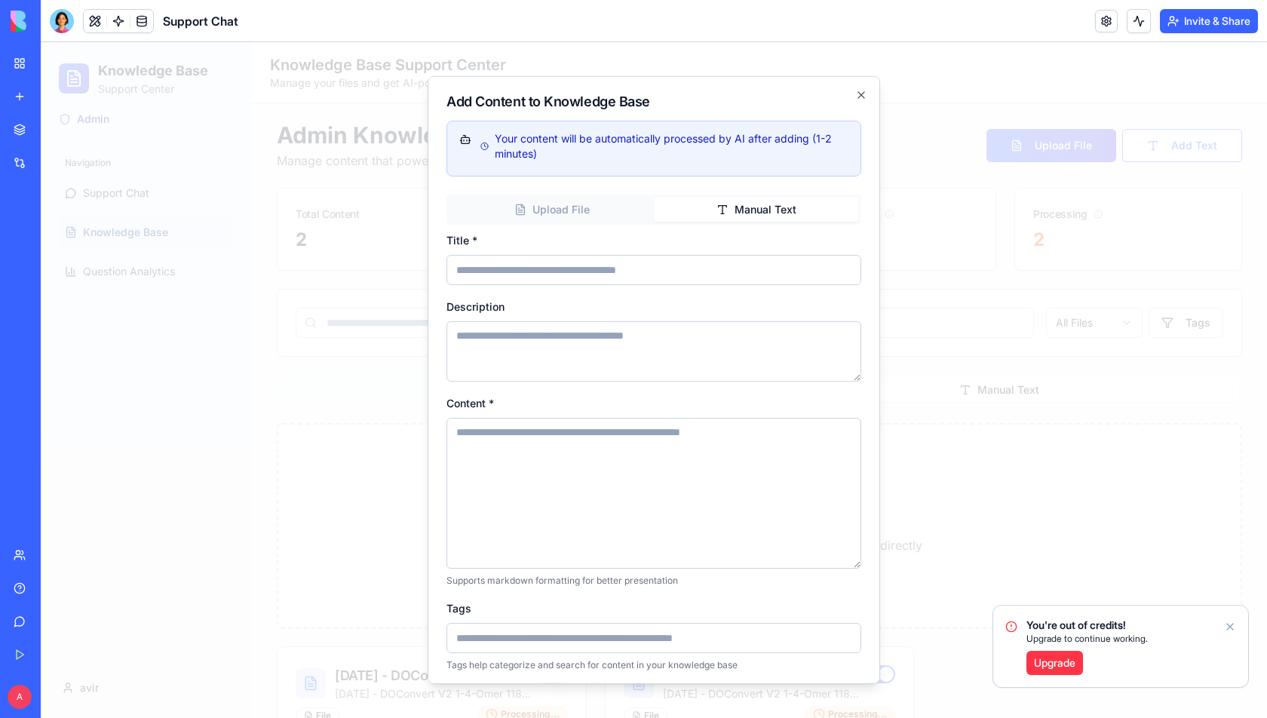
click at [559, 448] on textarea "Content *" at bounding box center [653, 493] width 415 height 151
paste textarea "**********"
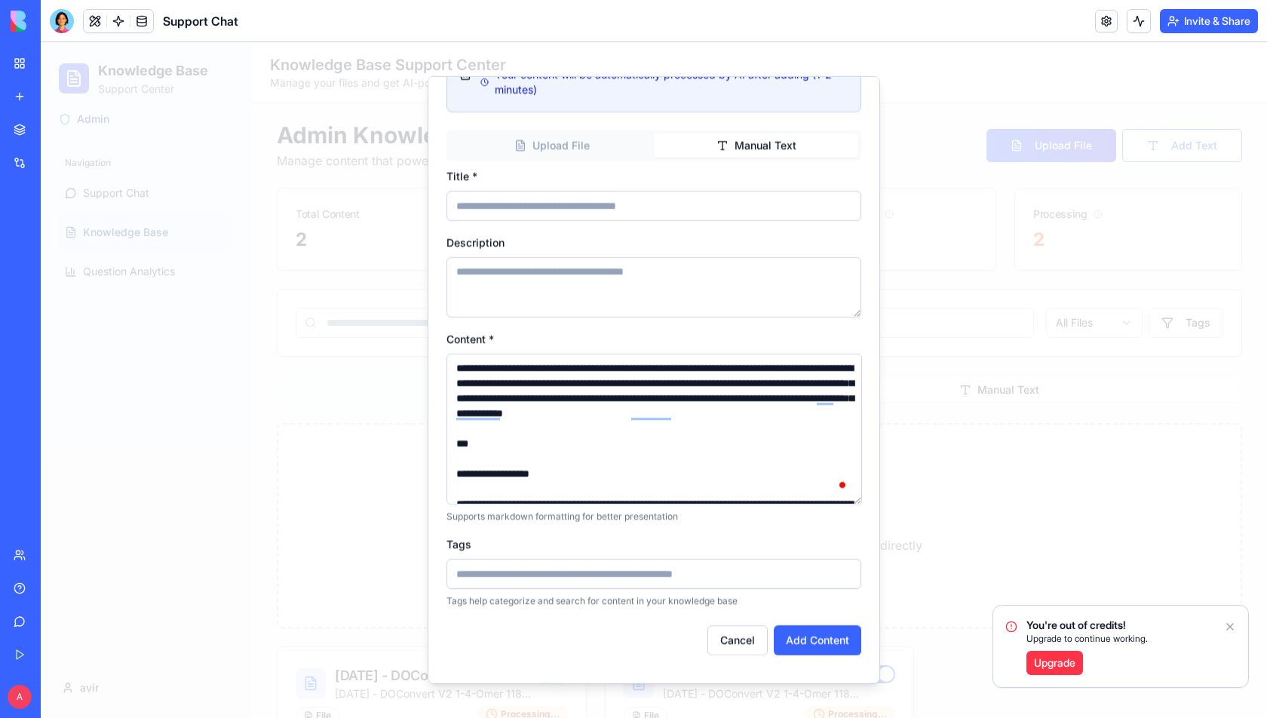
scroll to position [509, 0]
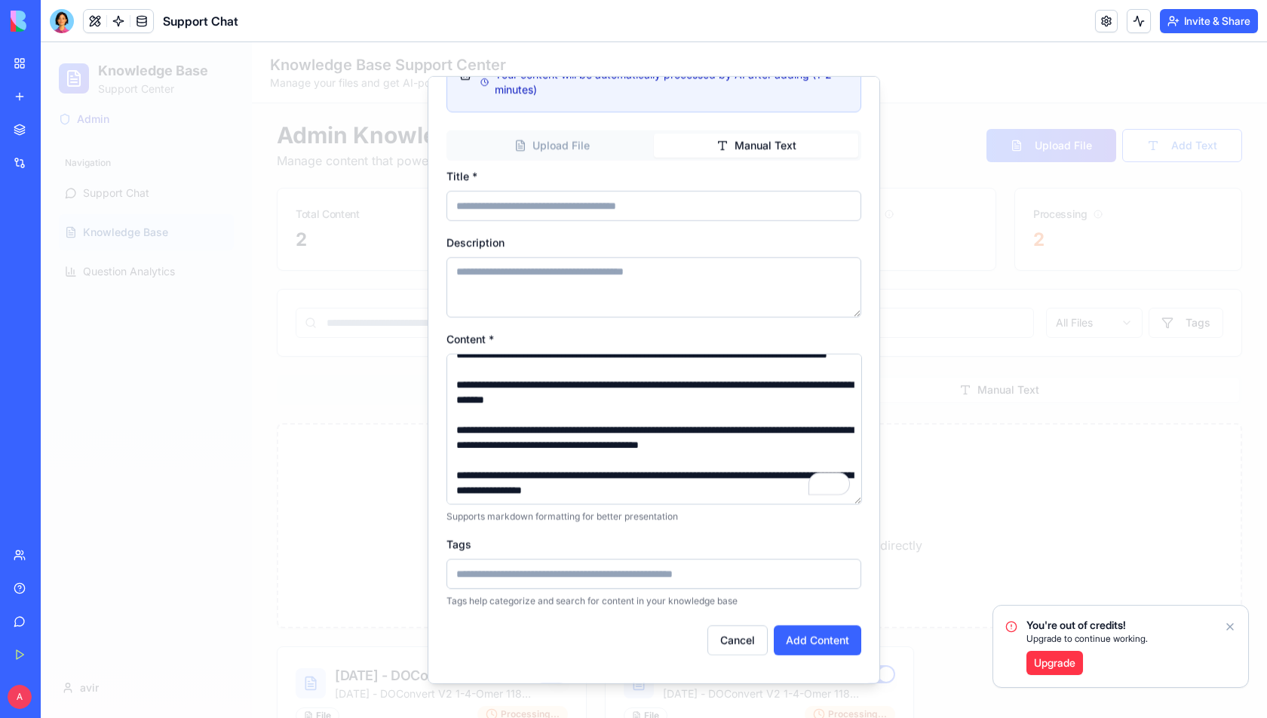
type textarea "**********"
click at [570, 213] on input "Title *" at bounding box center [653, 206] width 415 height 30
paste input "**********"
type input "**********"
click at [552, 269] on textarea "Description" at bounding box center [653, 287] width 415 height 60
